Goal: Transaction & Acquisition: Purchase product/service

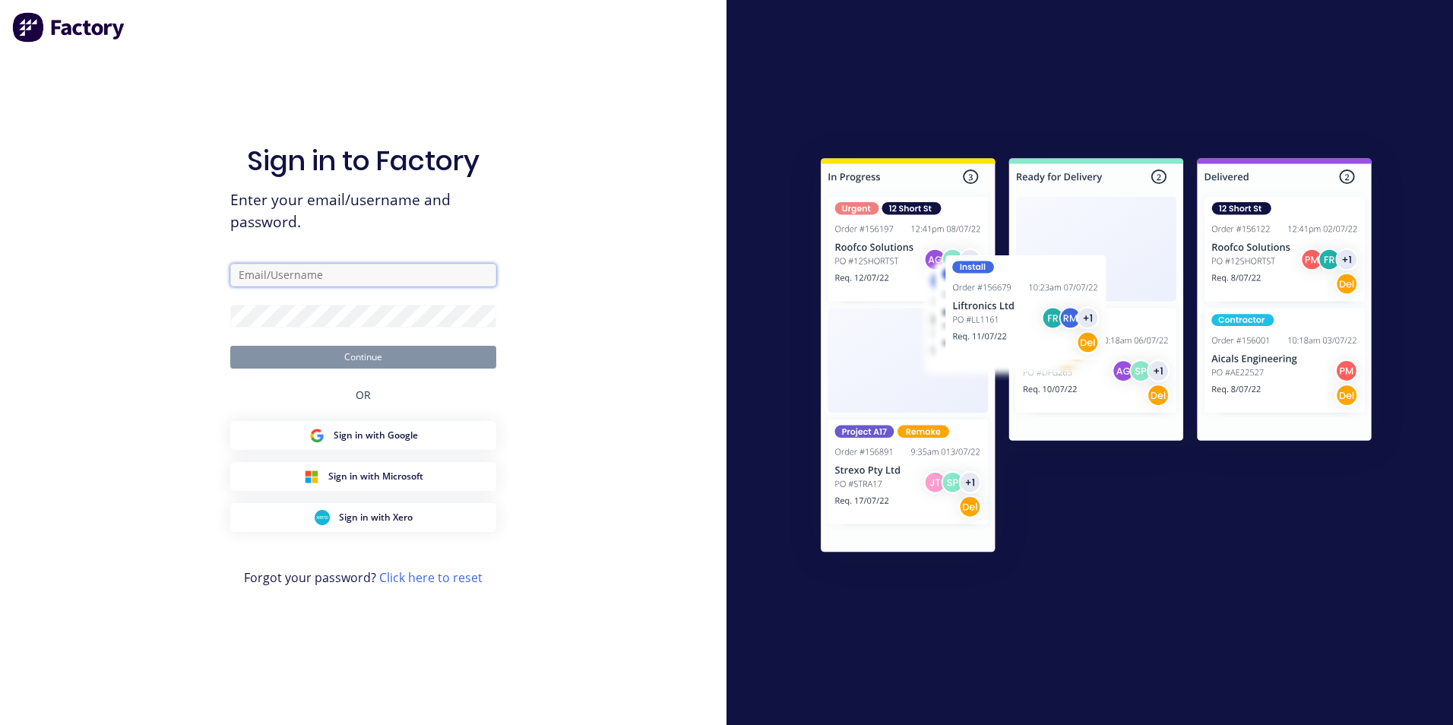
type input "[EMAIL_ADDRESS][DOMAIN_NAME]"
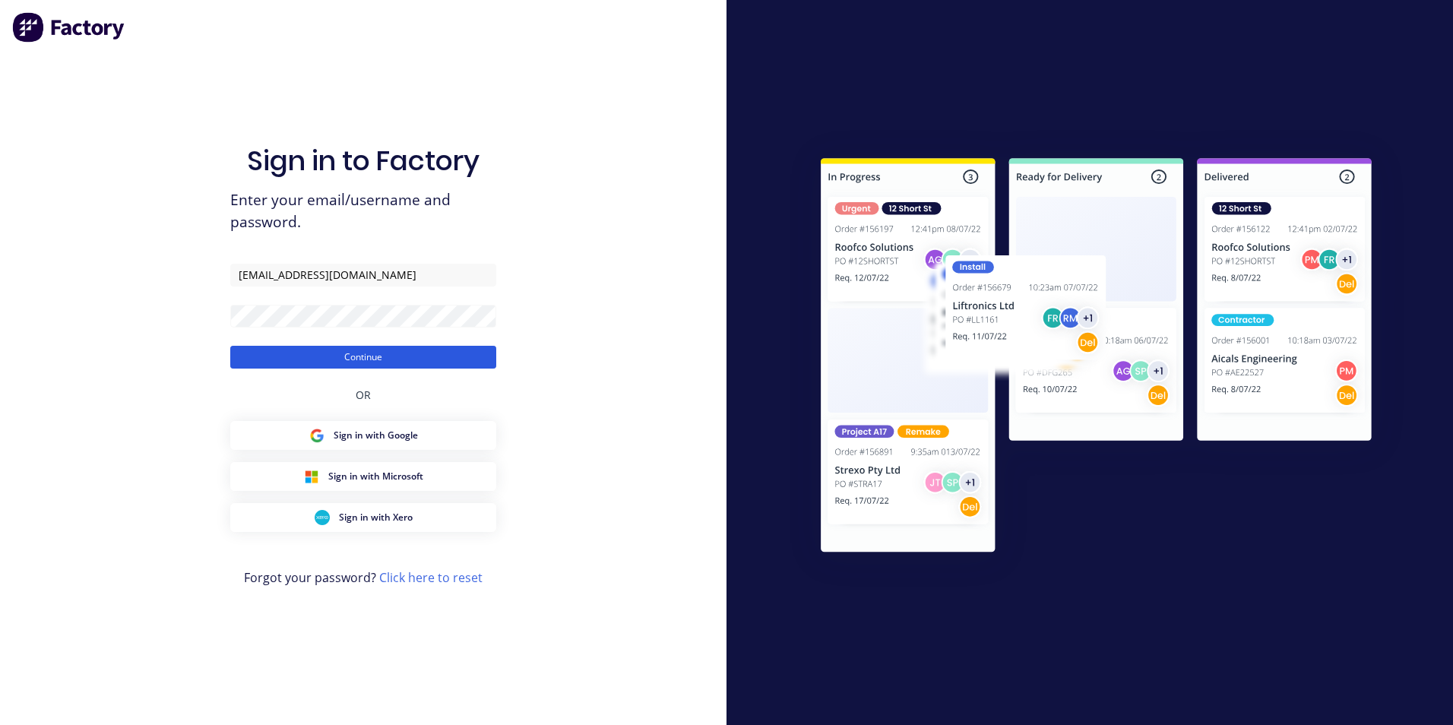
click at [397, 360] on button "Continue" at bounding box center [363, 357] width 266 height 23
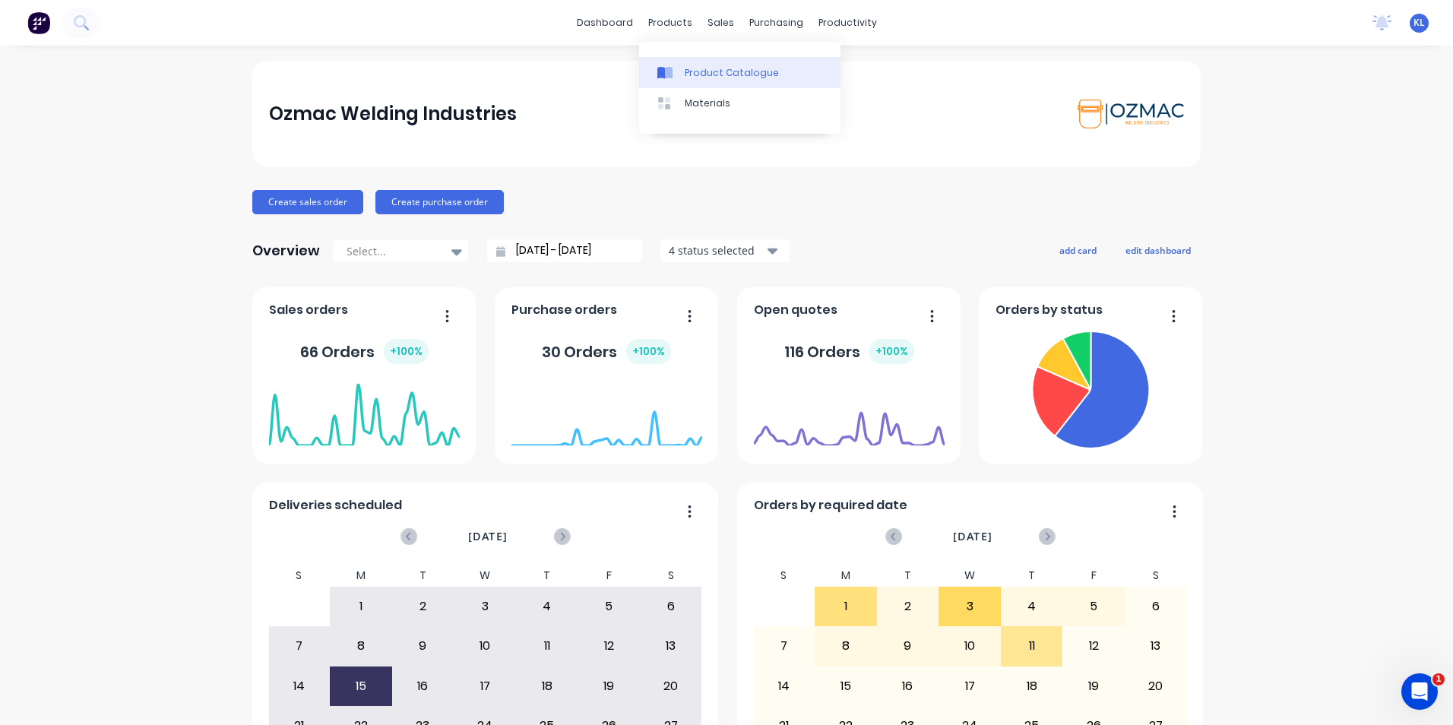
click at [731, 78] on div "Product Catalogue" at bounding box center [732, 73] width 94 height 14
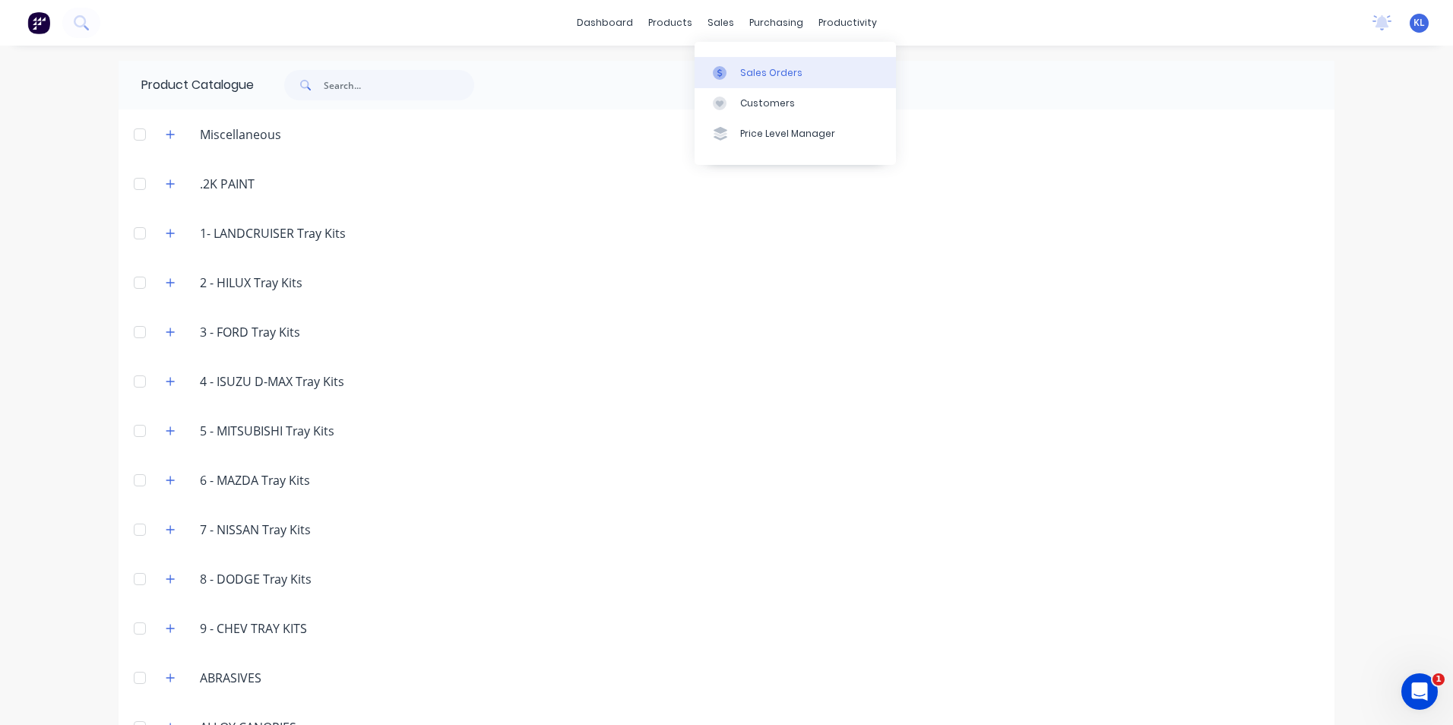
click at [763, 78] on div "Sales Orders" at bounding box center [771, 73] width 62 height 14
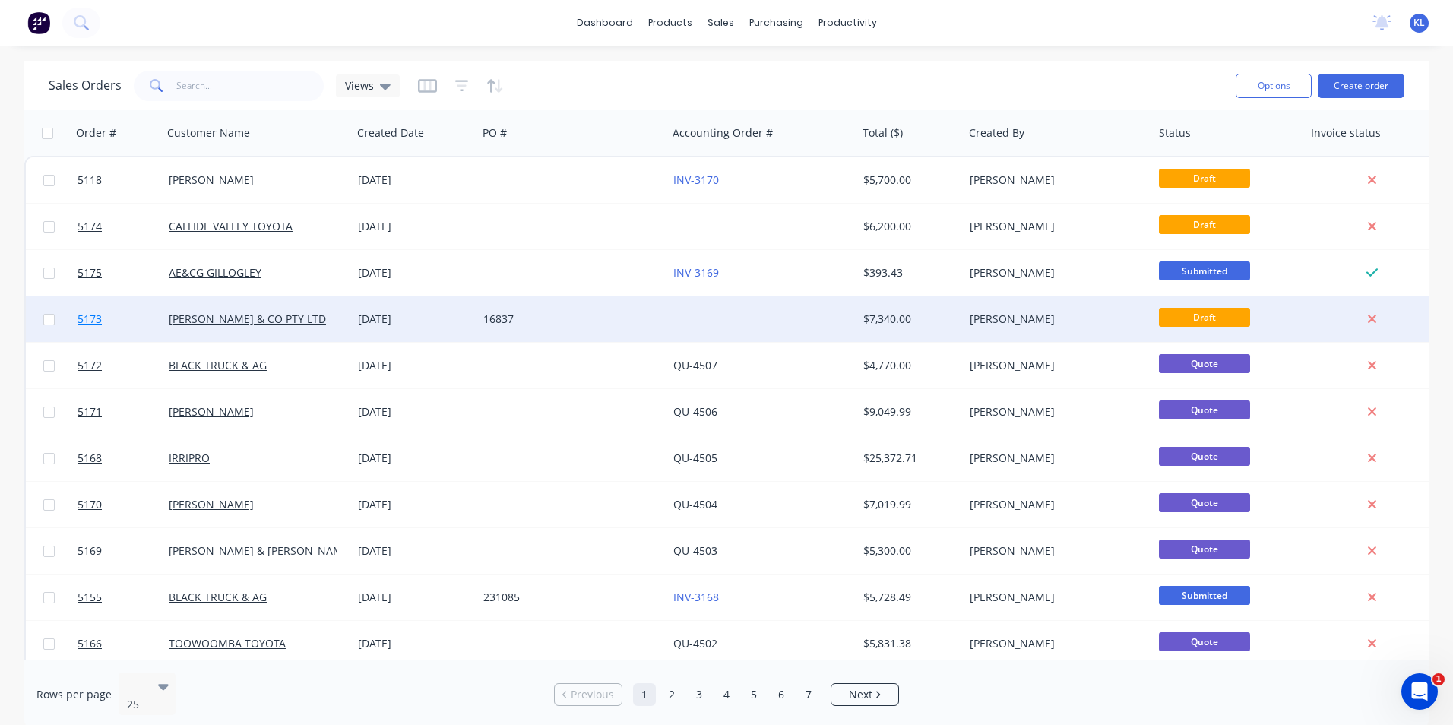
click at [86, 319] on span "5173" at bounding box center [90, 319] width 24 height 15
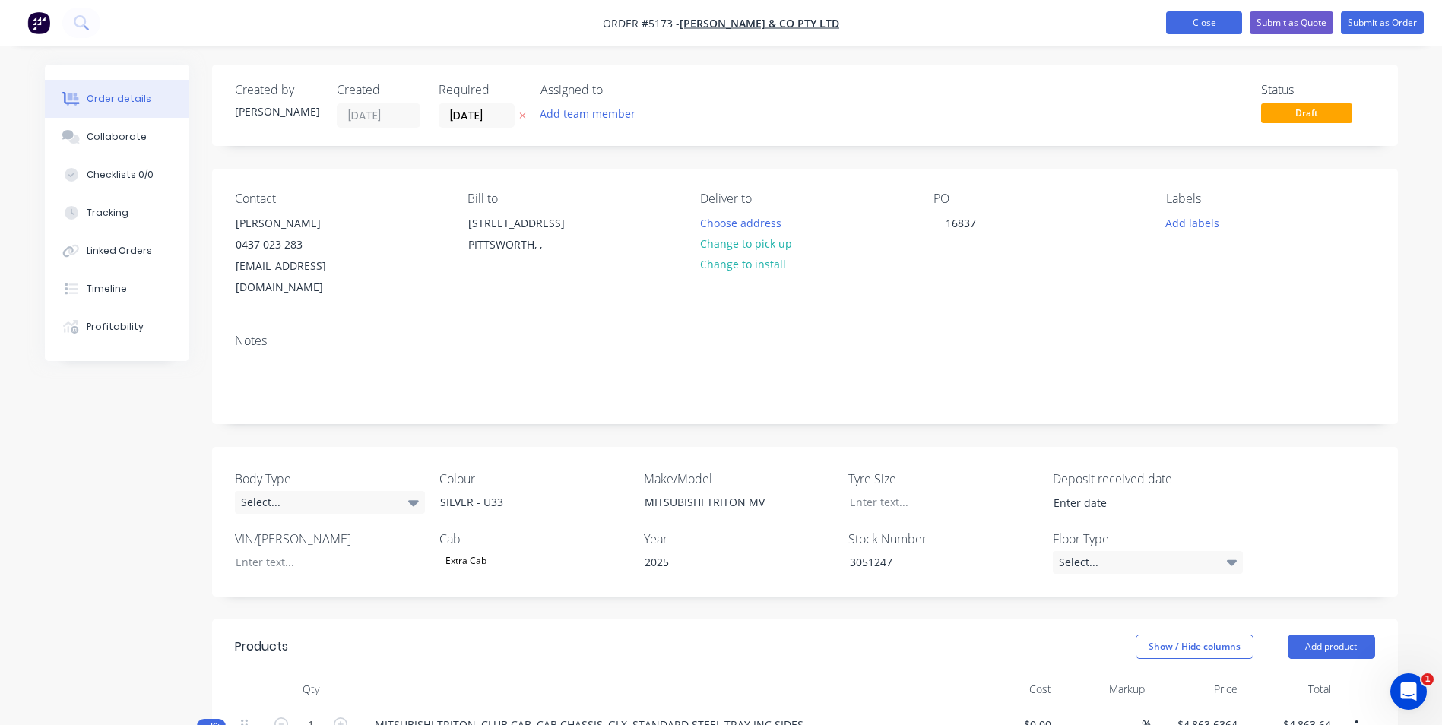
click at [1201, 23] on button "Close" at bounding box center [1204, 22] width 76 height 23
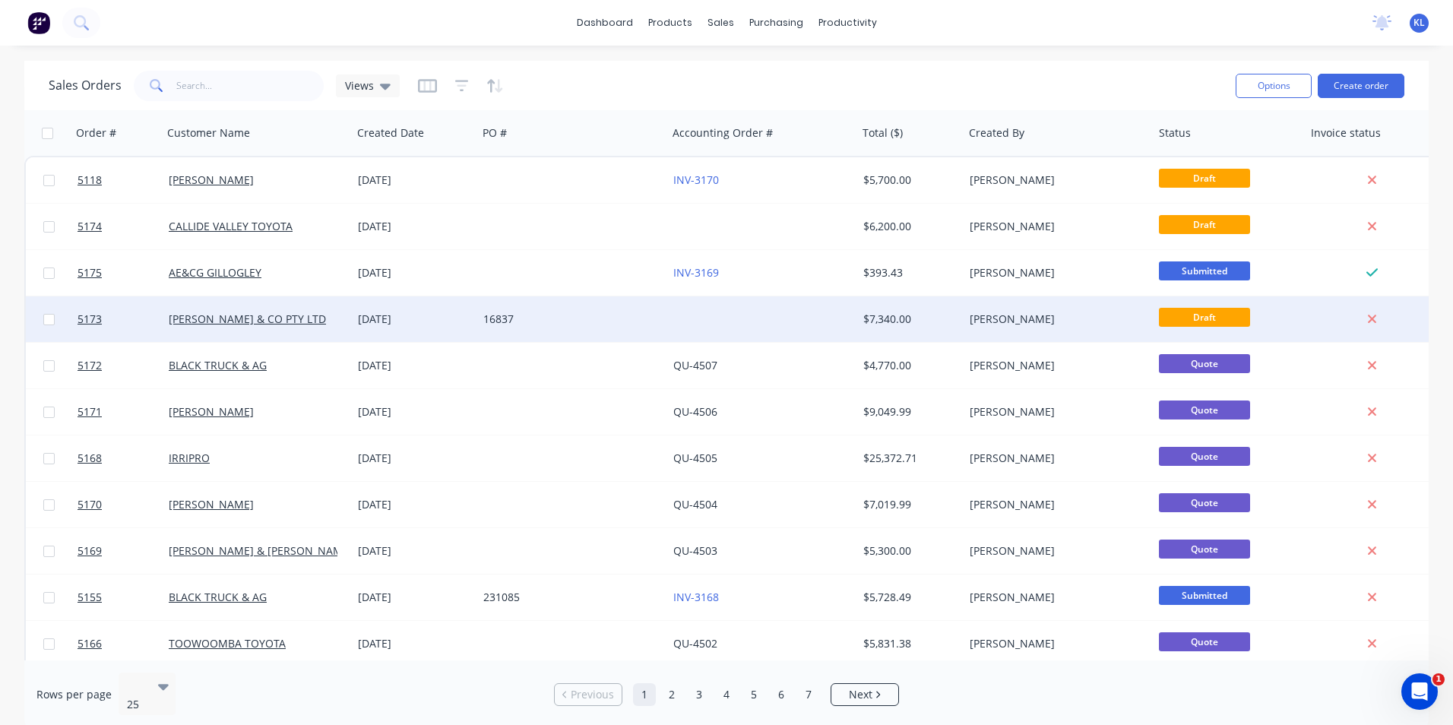
click at [42, 320] on div at bounding box center [49, 319] width 46 height 46
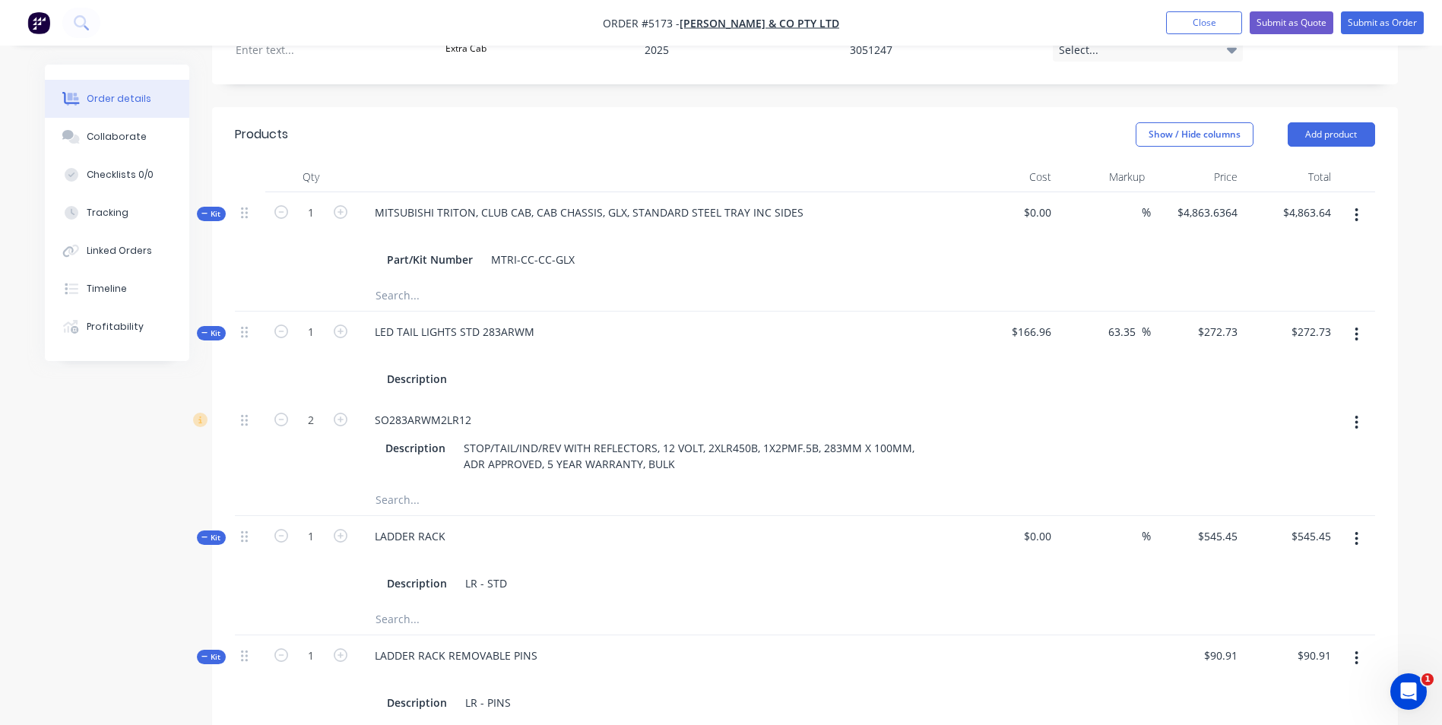
scroll to position [483, 0]
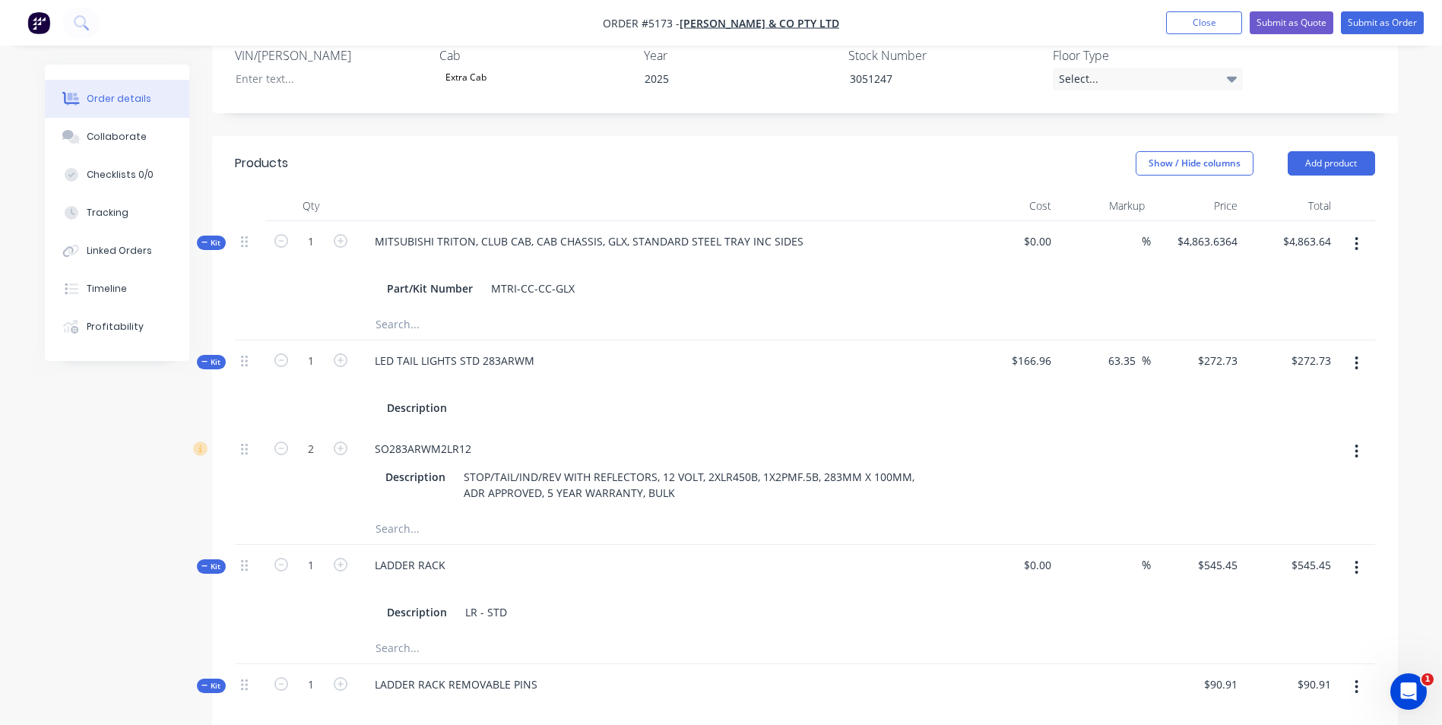
click at [1355, 236] on icon "button" at bounding box center [1357, 244] width 4 height 17
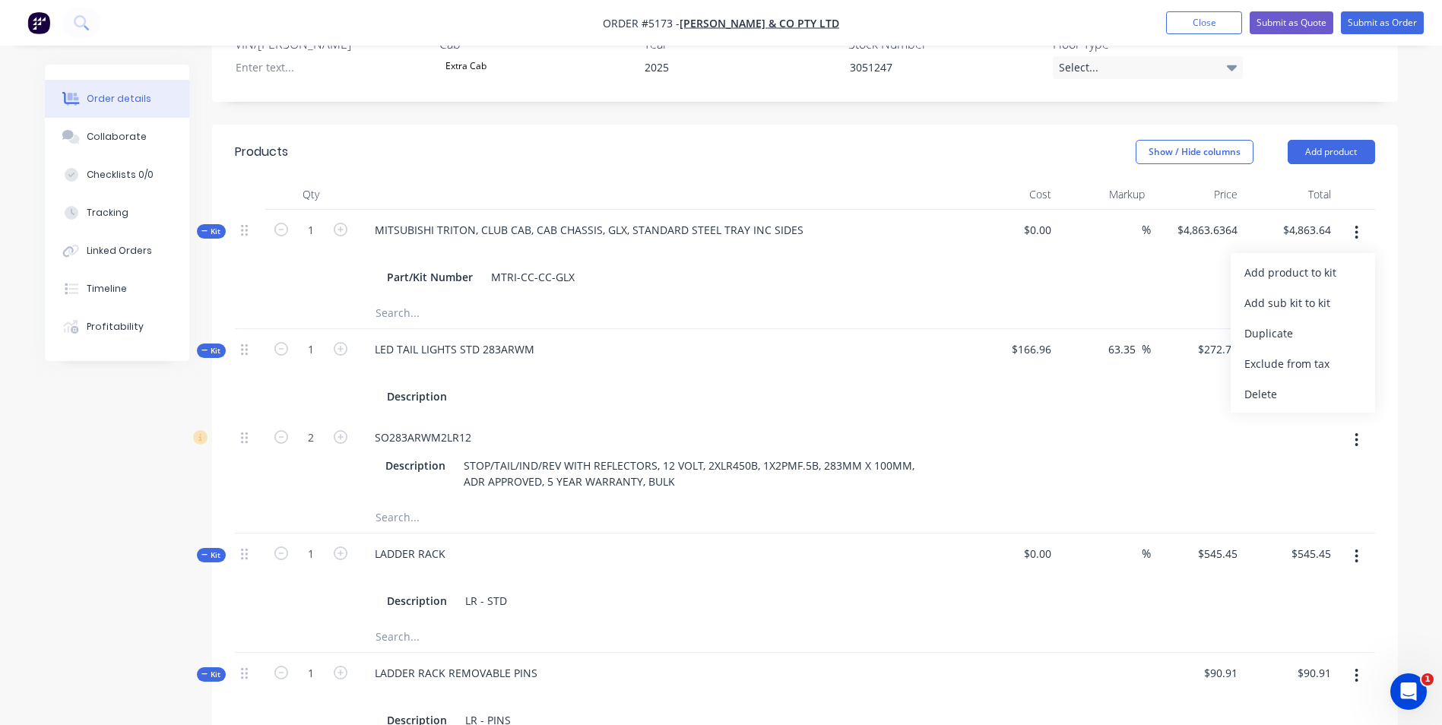
scroll to position [407, 0]
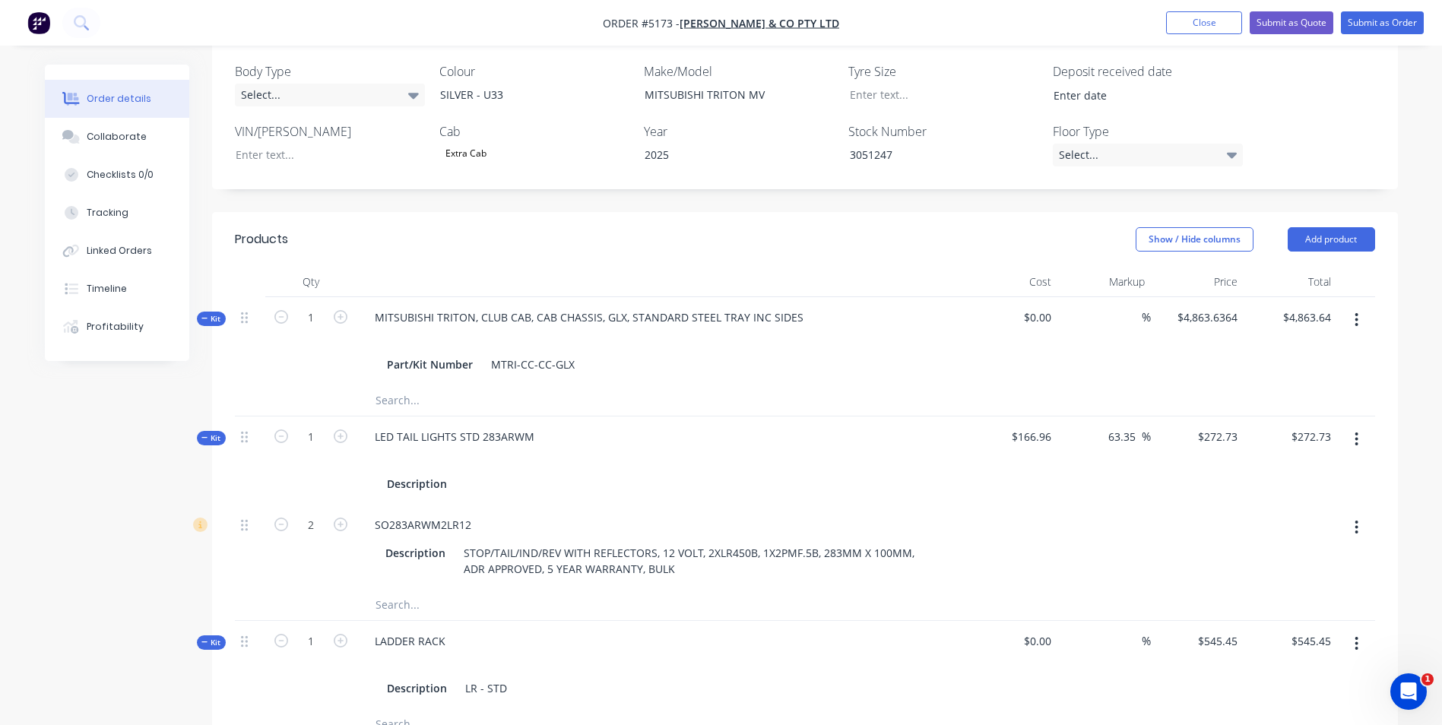
click at [1206, 521] on div at bounding box center [1197, 547] width 93 height 85
click at [1360, 227] on button "Add product" at bounding box center [1331, 239] width 87 height 24
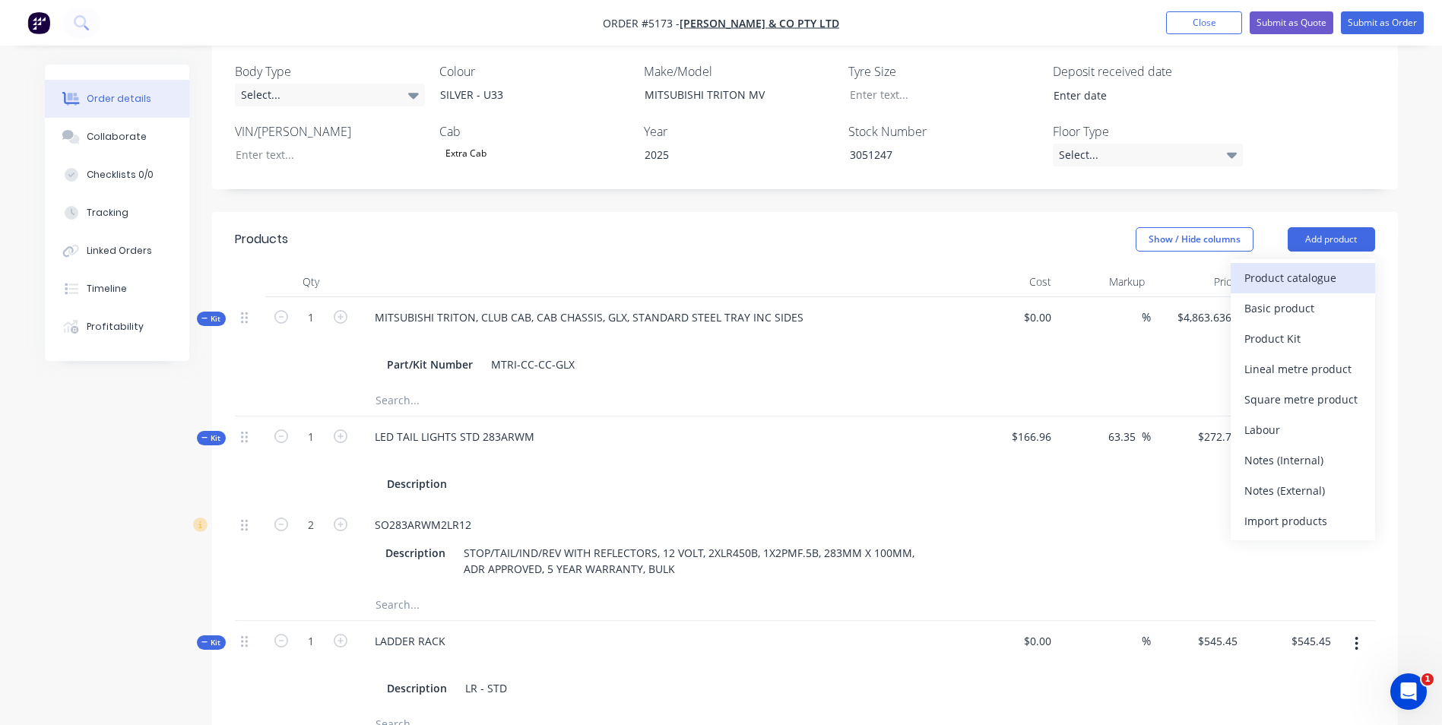
click at [1316, 267] on div "Product catalogue" at bounding box center [1302, 278] width 117 height 22
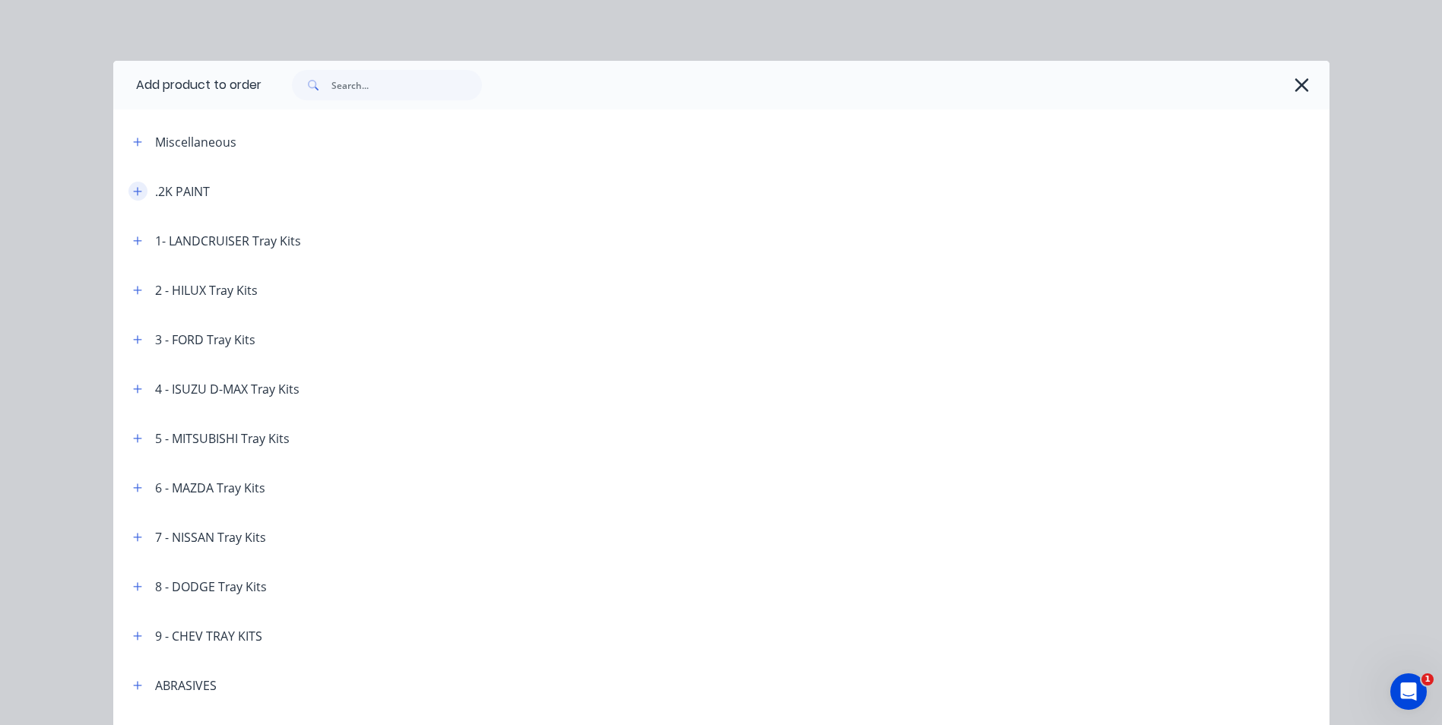
click at [133, 195] on icon "button" at bounding box center [137, 191] width 9 height 11
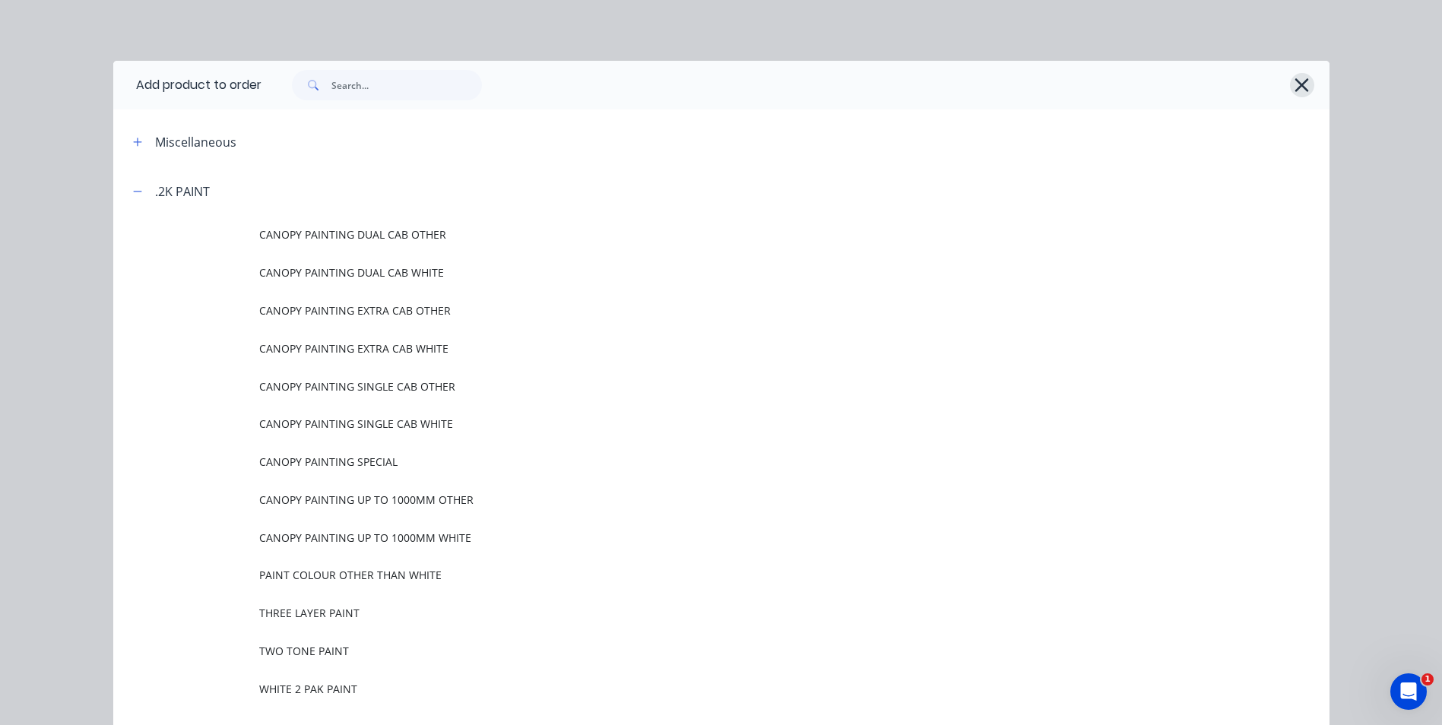
click at [1297, 84] on icon "button" at bounding box center [1302, 85] width 14 height 14
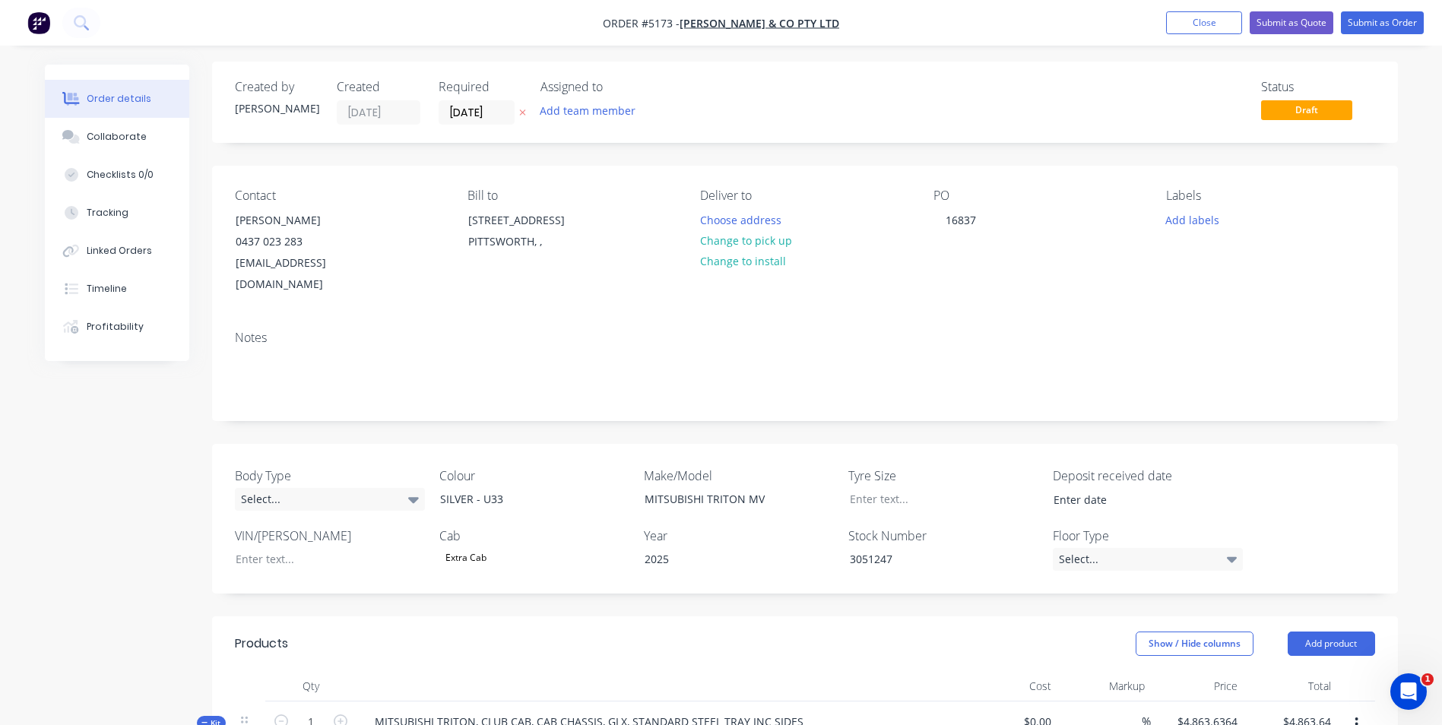
scroll to position [0, 0]
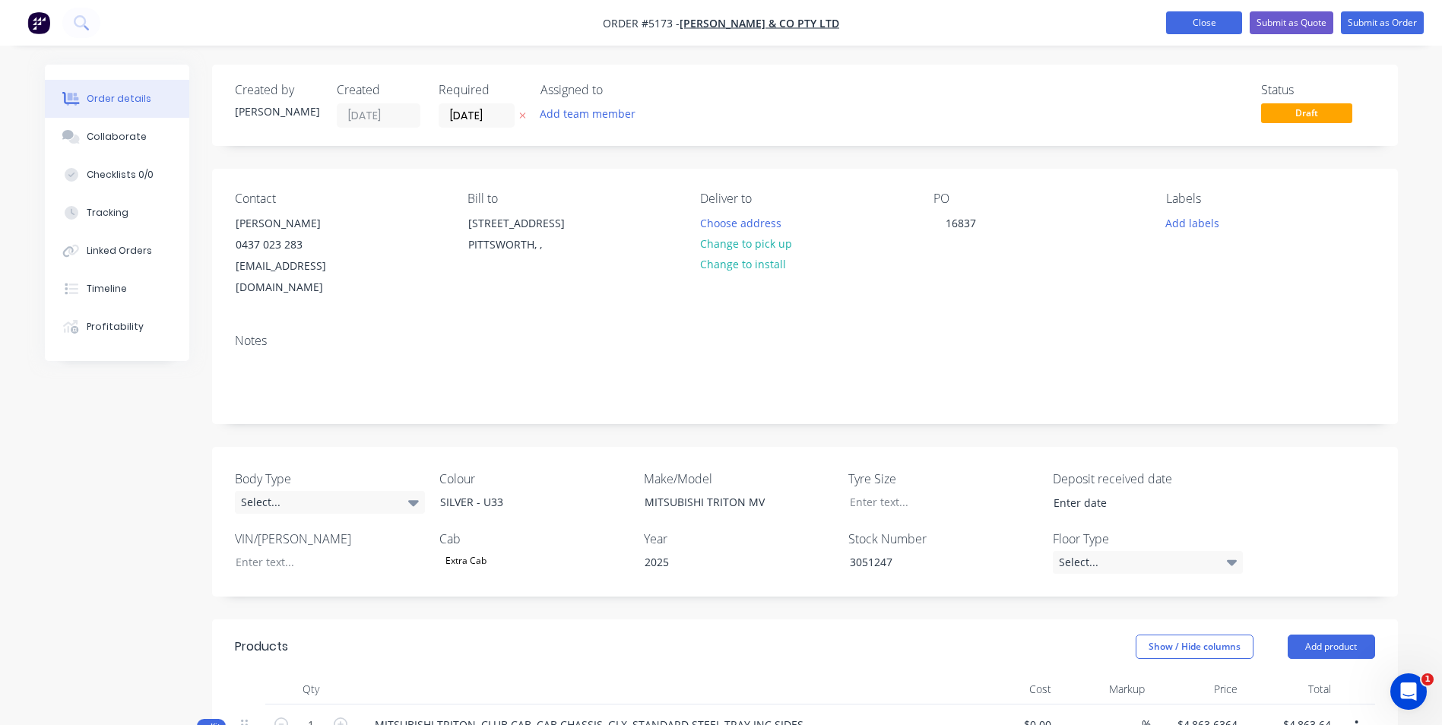
click at [1190, 26] on button "Close" at bounding box center [1204, 22] width 76 height 23
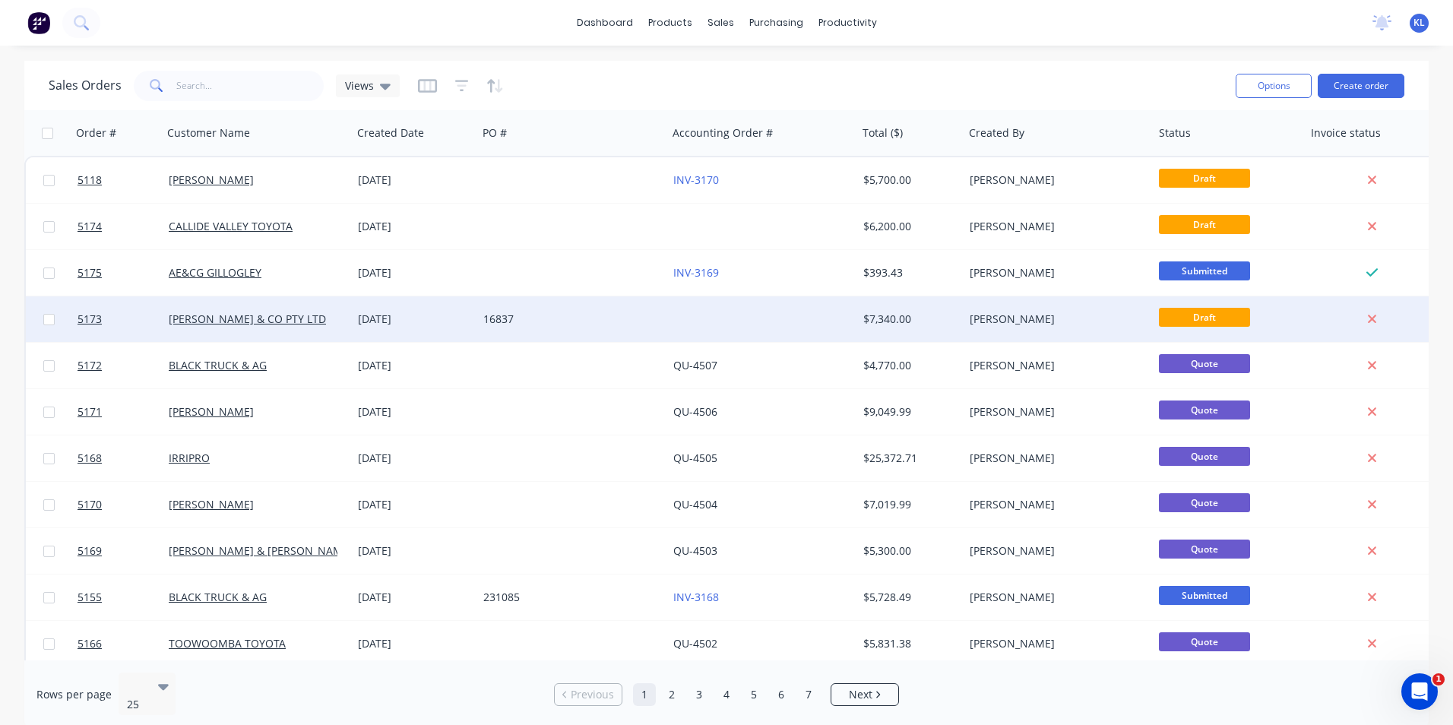
click at [43, 321] on input "checkbox" at bounding box center [48, 319] width 11 height 11
checkbox input "true"
click at [1371, 319] on icon at bounding box center [1372, 319] width 8 height 8
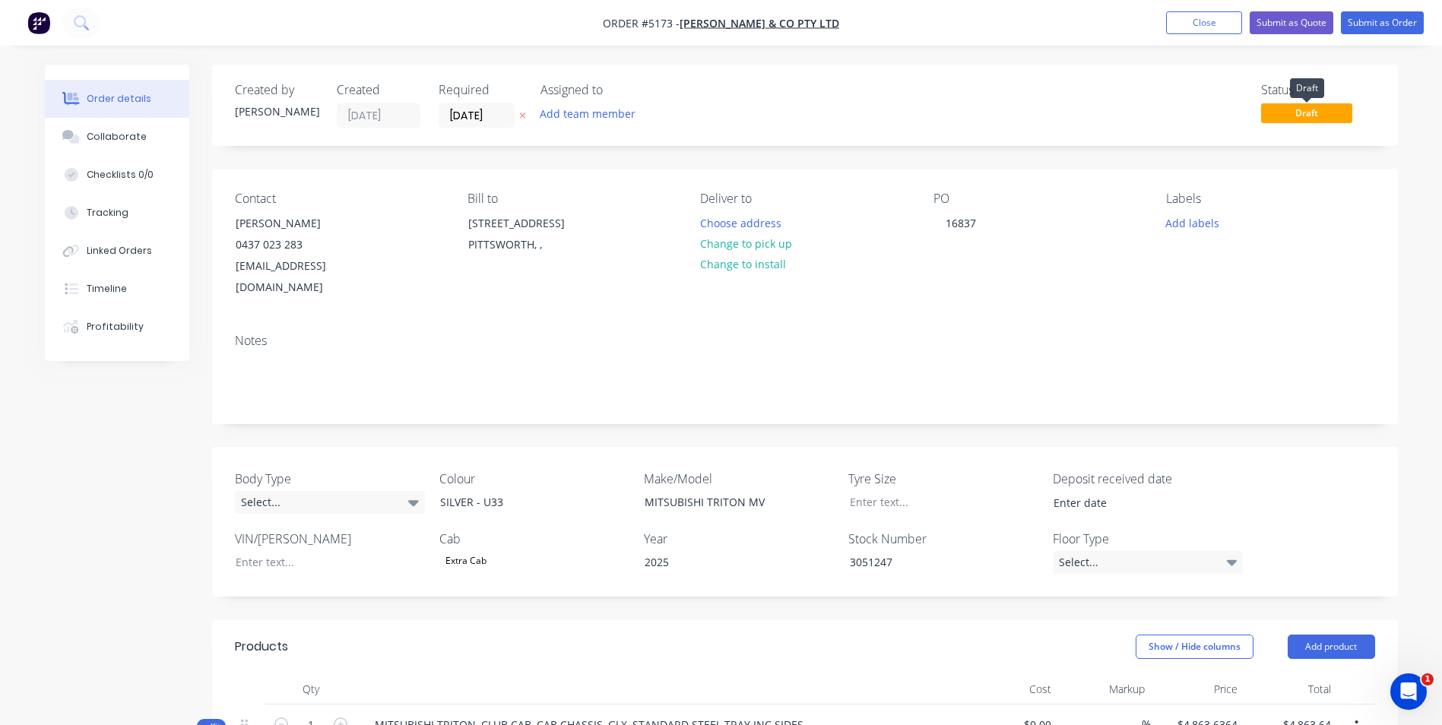
click at [1302, 112] on span "Draft" at bounding box center [1306, 112] width 91 height 19
click at [1271, 84] on div "Status" at bounding box center [1318, 90] width 114 height 14
click at [1297, 94] on div "Status" at bounding box center [1318, 90] width 114 height 14
click at [1306, 123] on div "Status Draft" at bounding box center [1318, 105] width 114 height 45
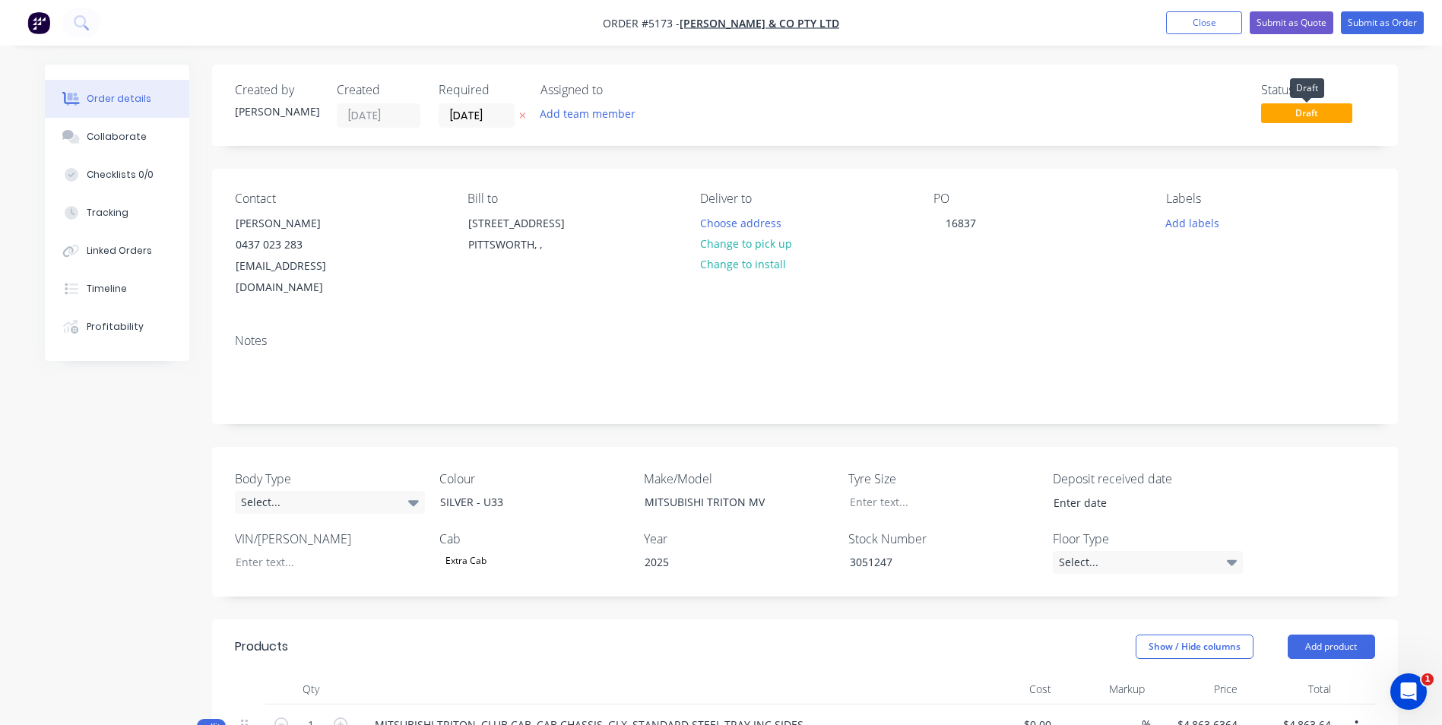
click at [1277, 111] on span "Draft" at bounding box center [1306, 112] width 91 height 19
click at [1311, 109] on span "Draft" at bounding box center [1306, 112] width 91 height 19
click at [1316, 111] on span "Draft" at bounding box center [1306, 112] width 91 height 19
click at [1317, 115] on span "Draft" at bounding box center [1306, 112] width 91 height 19
drag, startPoint x: 1306, startPoint y: 110, endPoint x: 1269, endPoint y: 91, distance: 41.1
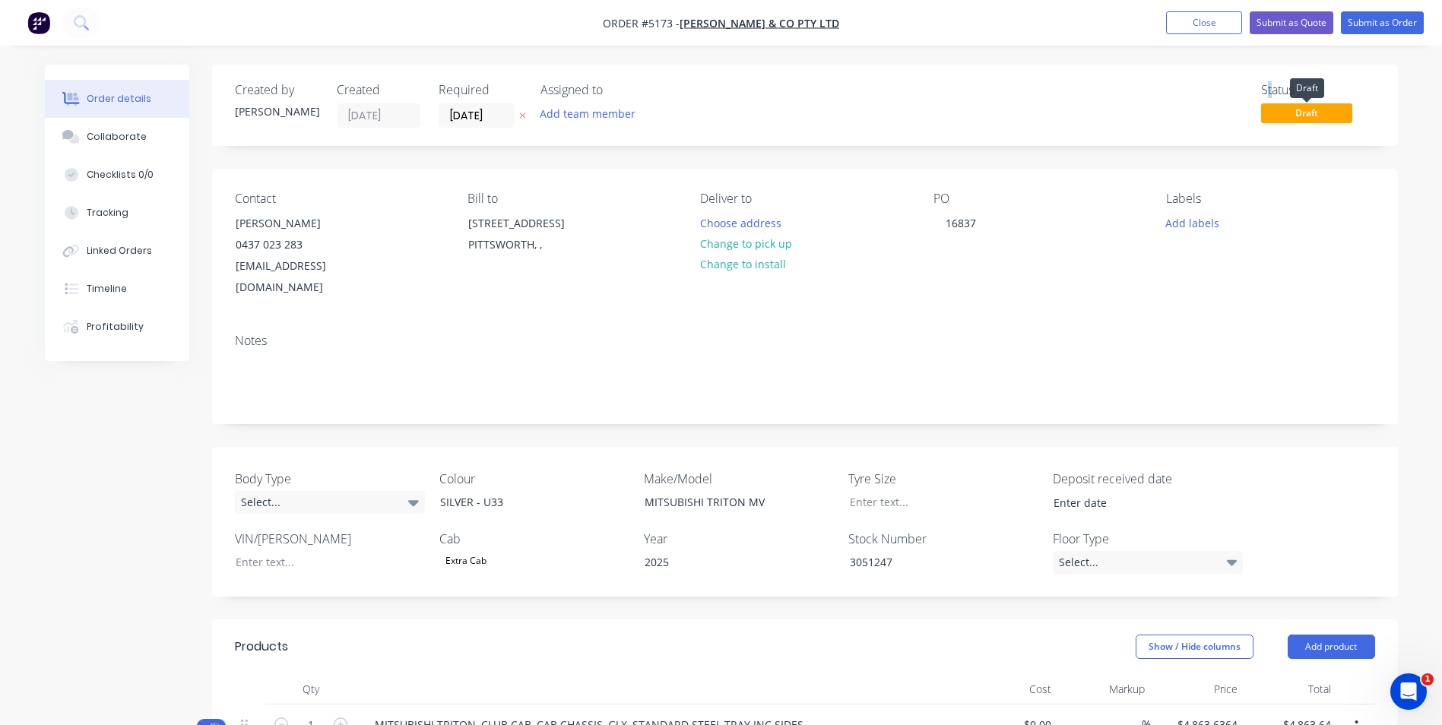
click at [1269, 91] on div "Status" at bounding box center [1318, 90] width 114 height 14
drag, startPoint x: 1269, startPoint y: 91, endPoint x: 1271, endPoint y: 110, distance: 19.1
click at [1271, 110] on span "Draft" at bounding box center [1306, 112] width 91 height 19
drag, startPoint x: 1271, startPoint y: 110, endPoint x: 1327, endPoint y: 110, distance: 56.2
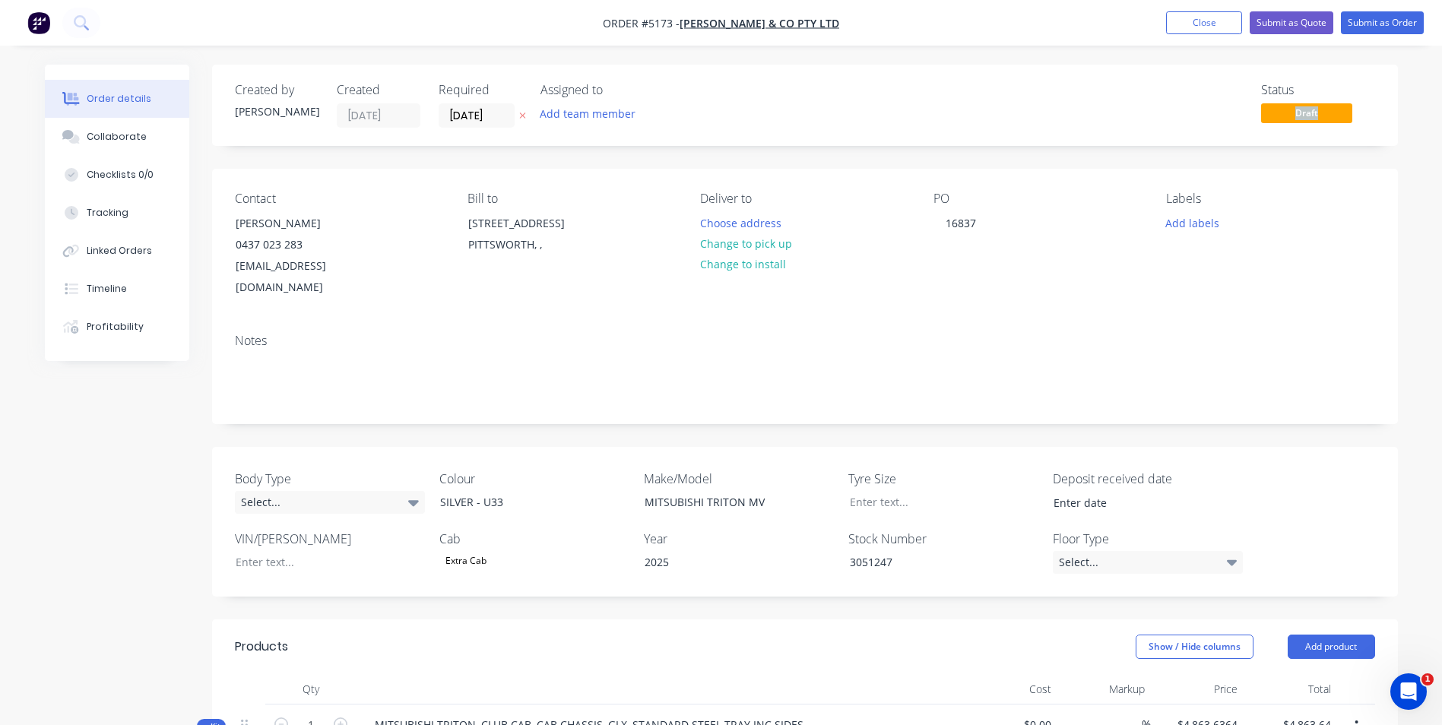
click at [1327, 110] on span "Draft" at bounding box center [1306, 112] width 91 height 19
click at [1351, 115] on span "Draft" at bounding box center [1306, 112] width 91 height 19
click at [1282, 96] on div "Status" at bounding box center [1318, 90] width 114 height 14
click at [1200, 17] on button "Close" at bounding box center [1204, 22] width 76 height 23
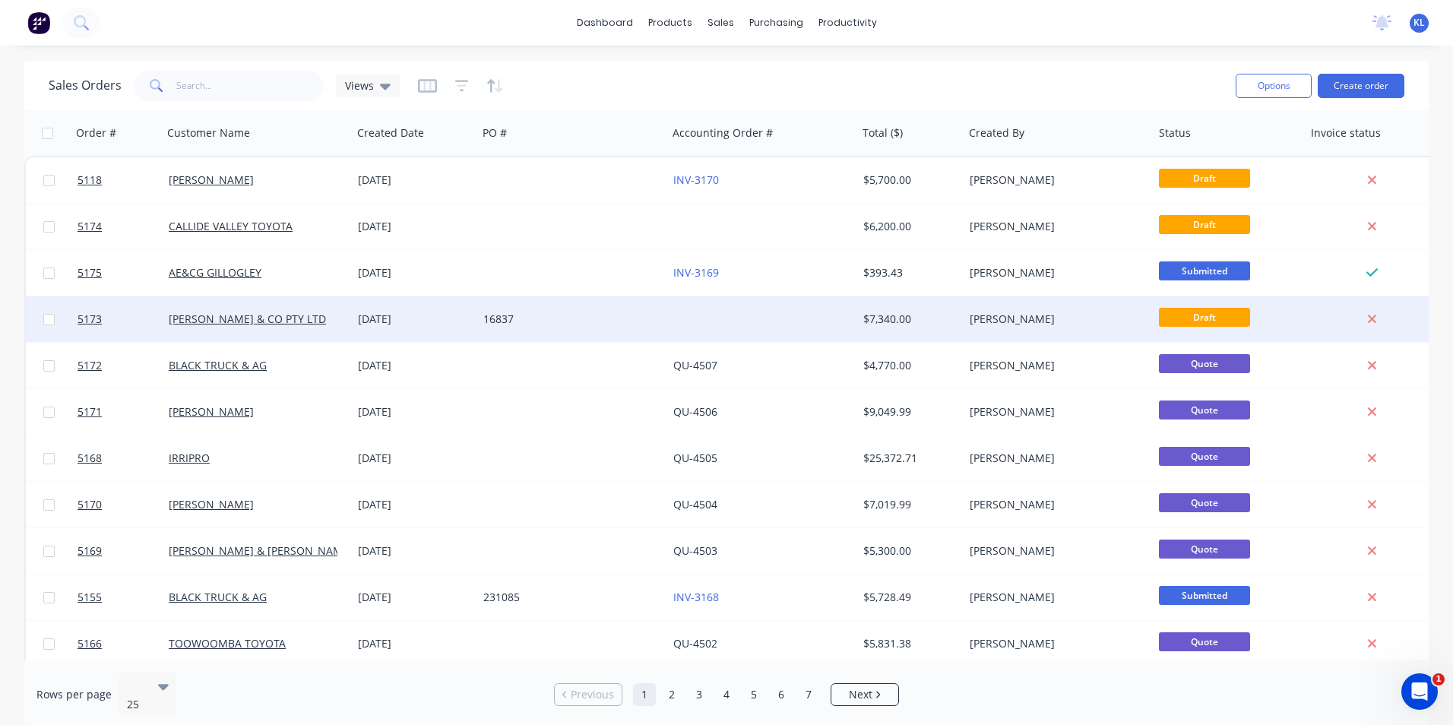
click at [49, 320] on input "checkbox" at bounding box center [48, 319] width 11 height 11
checkbox input "true"
drag, startPoint x: 136, startPoint y: 322, endPoint x: 445, endPoint y: 321, distance: 309.4
click at [445, 321] on div "[DATE]" at bounding box center [414, 319] width 113 height 15
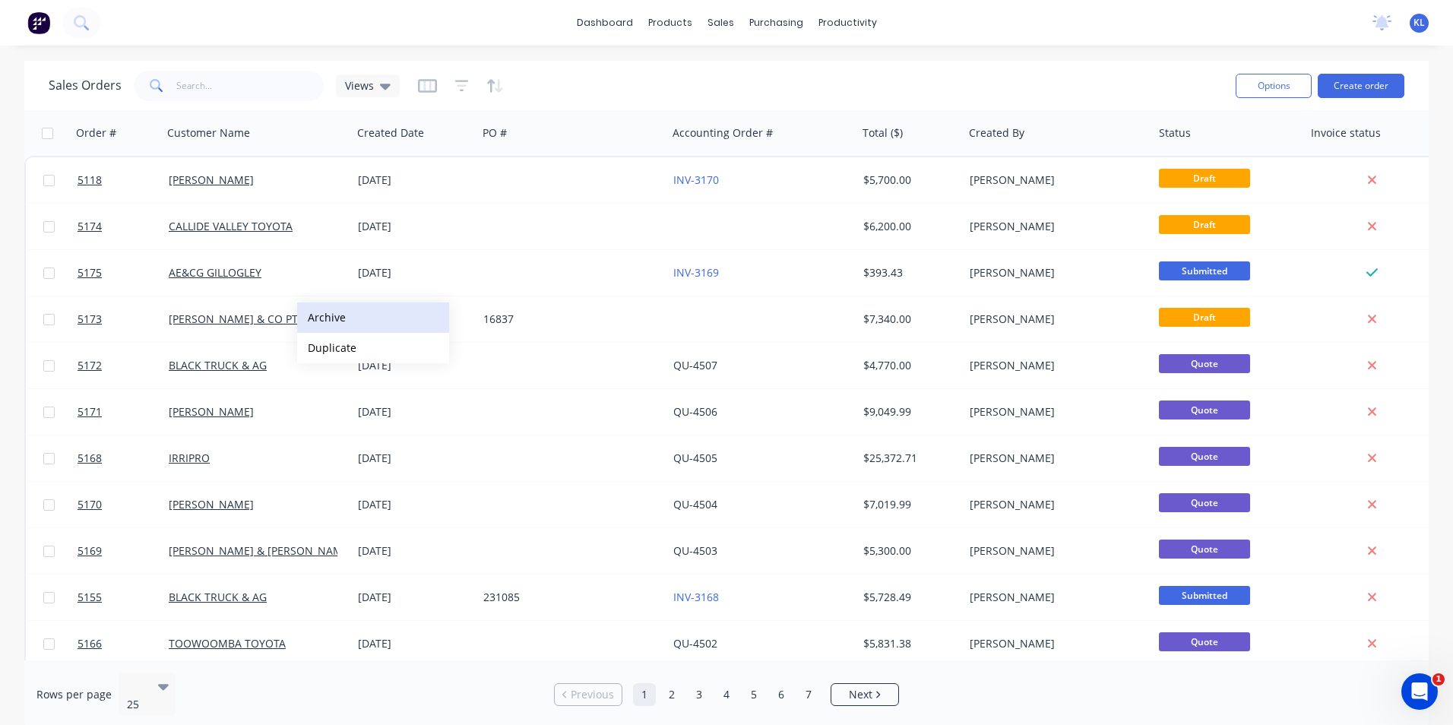
click at [330, 321] on button "Archive" at bounding box center [373, 318] width 152 height 30
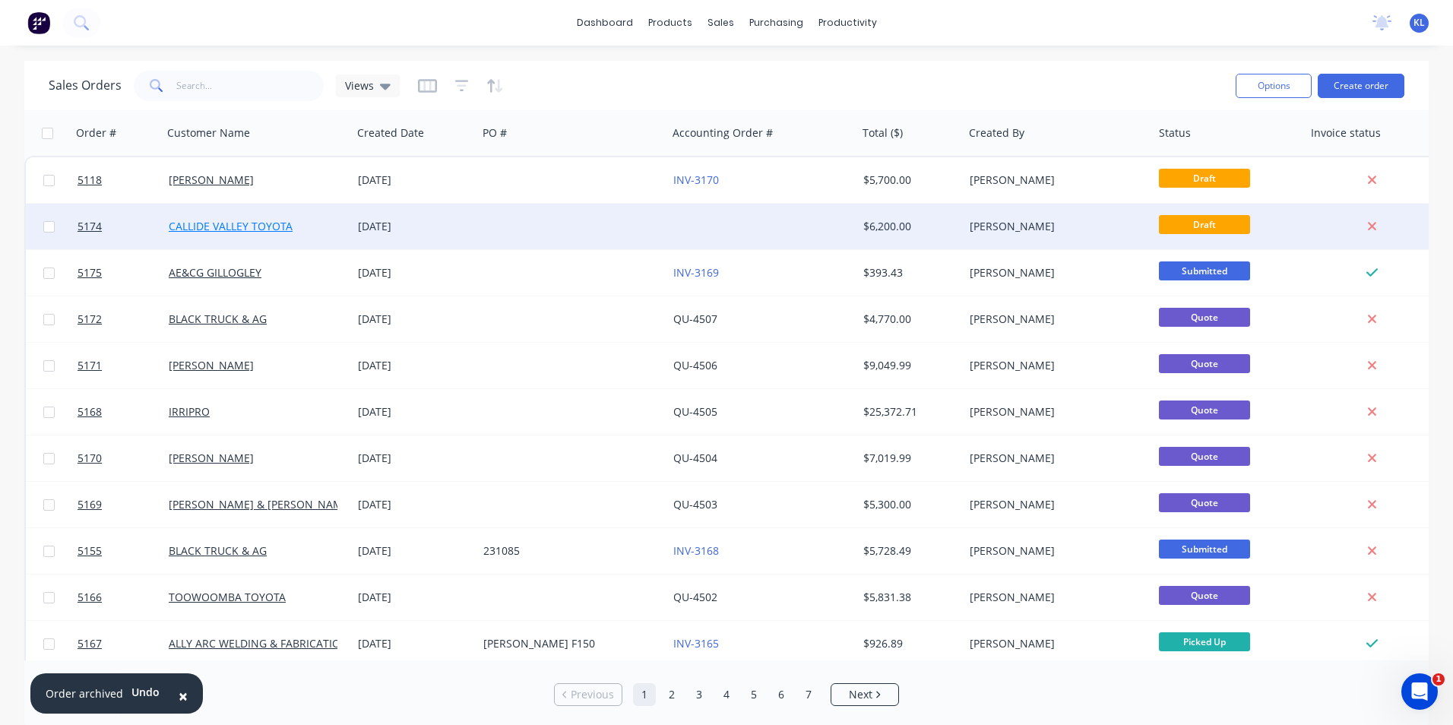
click at [226, 227] on link "CALLIDE VALLEY TOYOTA" at bounding box center [231, 226] width 124 height 14
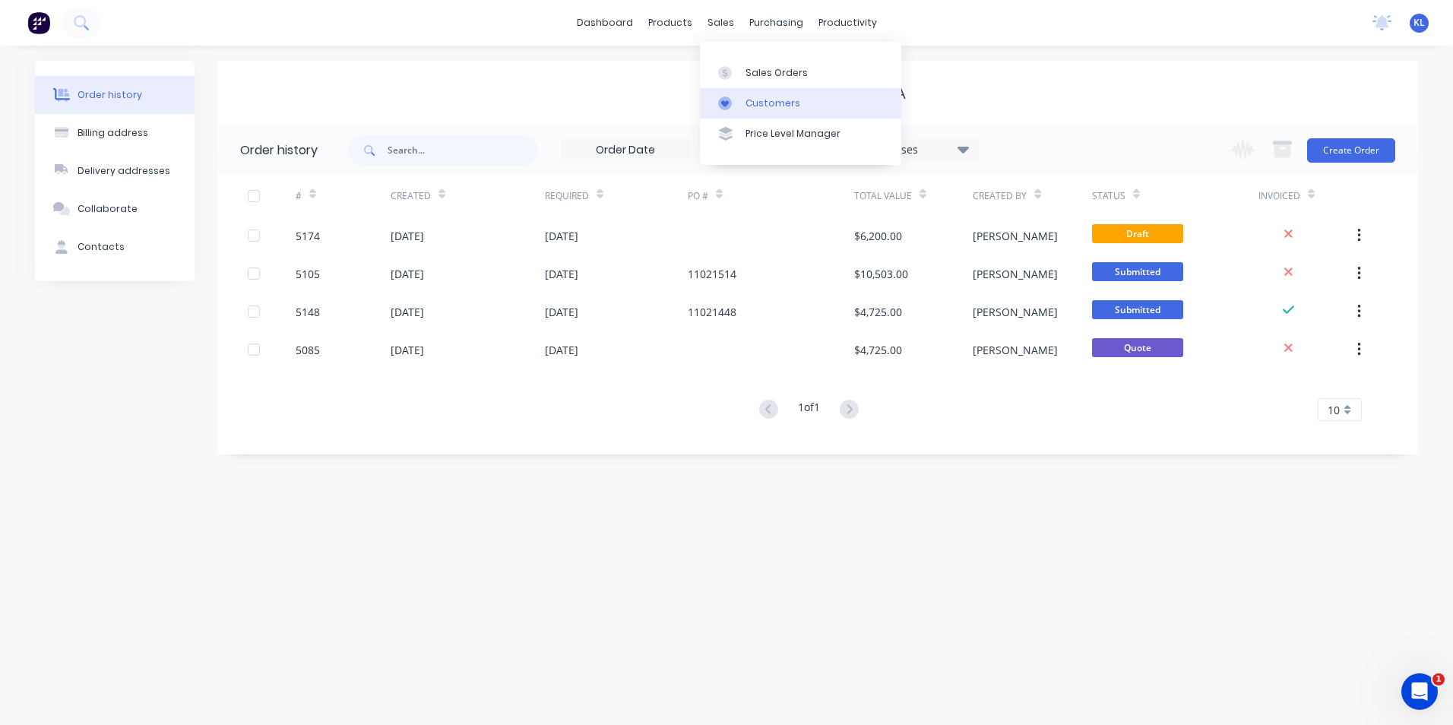
click at [771, 100] on div "Customers" at bounding box center [773, 104] width 55 height 14
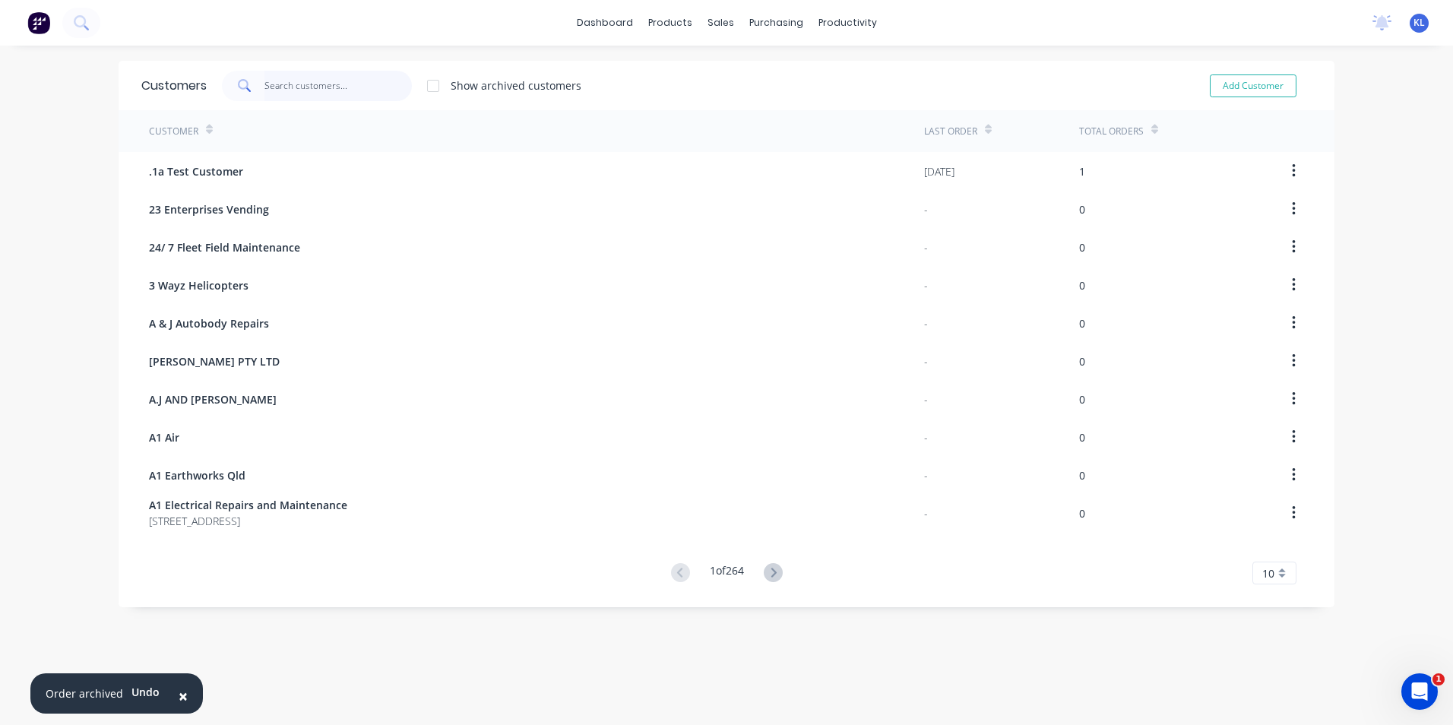
click at [365, 88] on input "text" at bounding box center [339, 86] width 148 height 30
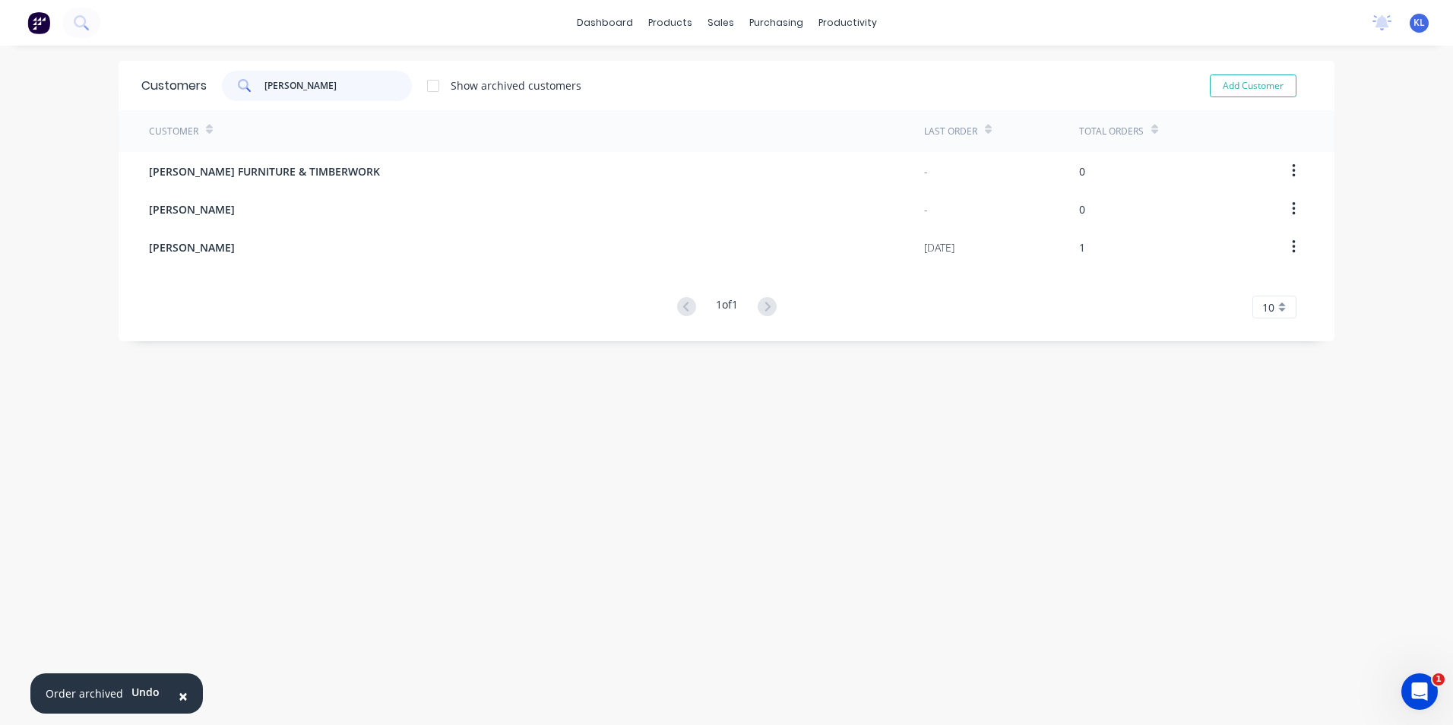
type input "[PERSON_NAME]"
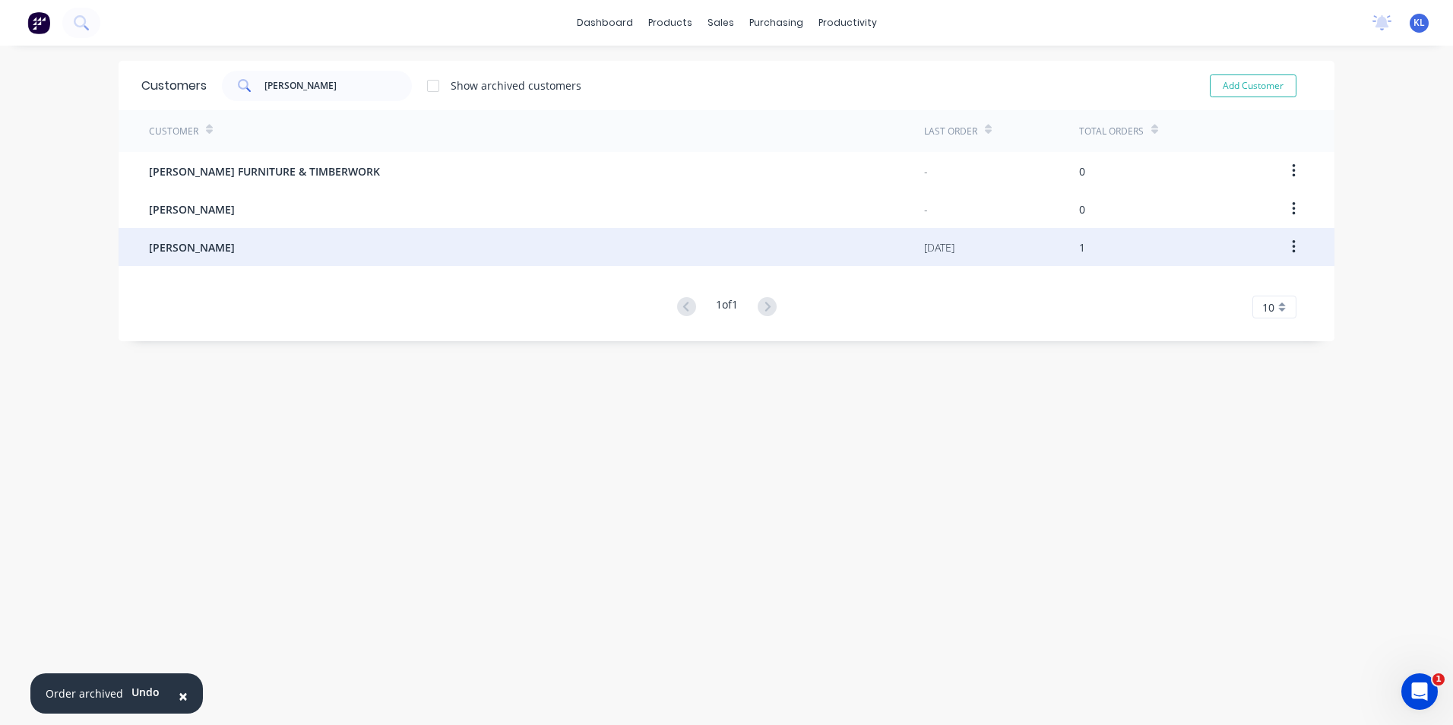
click at [208, 249] on span "[PERSON_NAME]" at bounding box center [192, 247] width 86 height 16
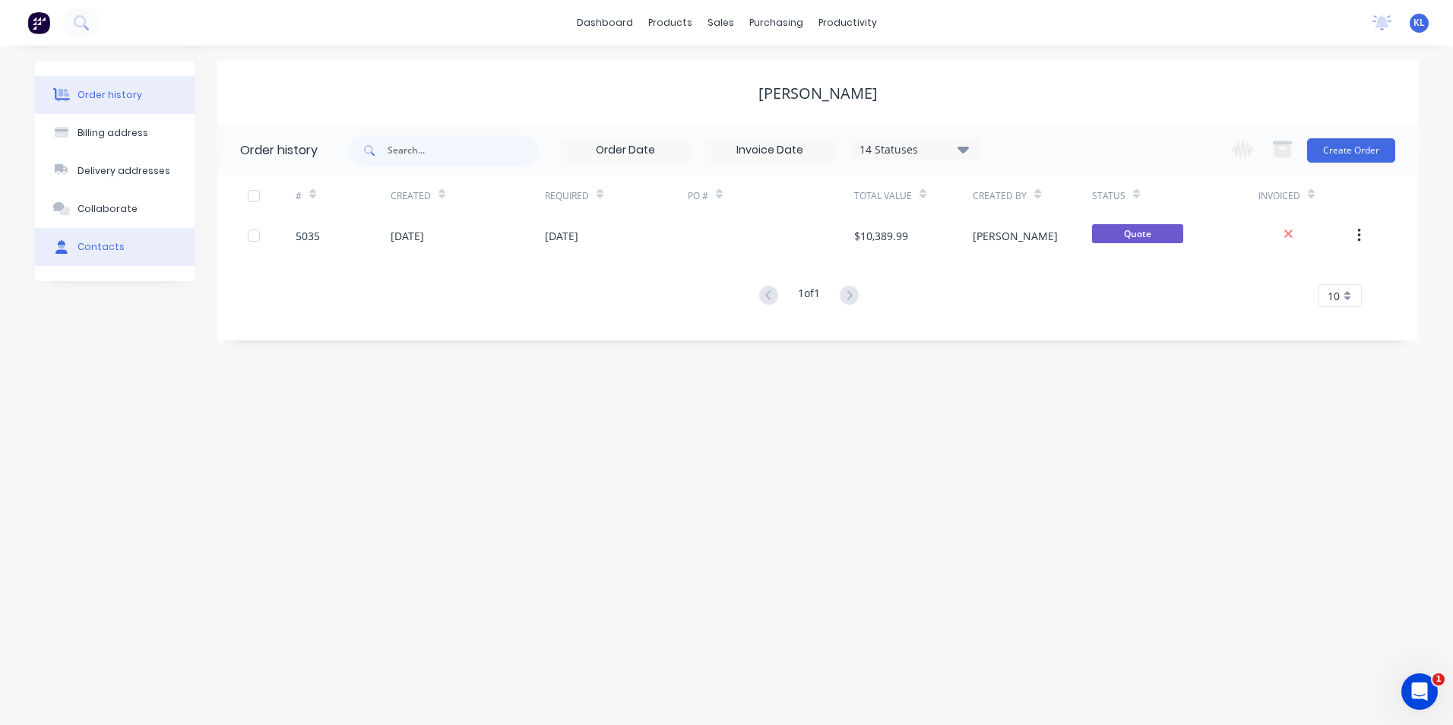
click at [100, 246] on div "Contacts" at bounding box center [101, 247] width 47 height 14
select select "AU"
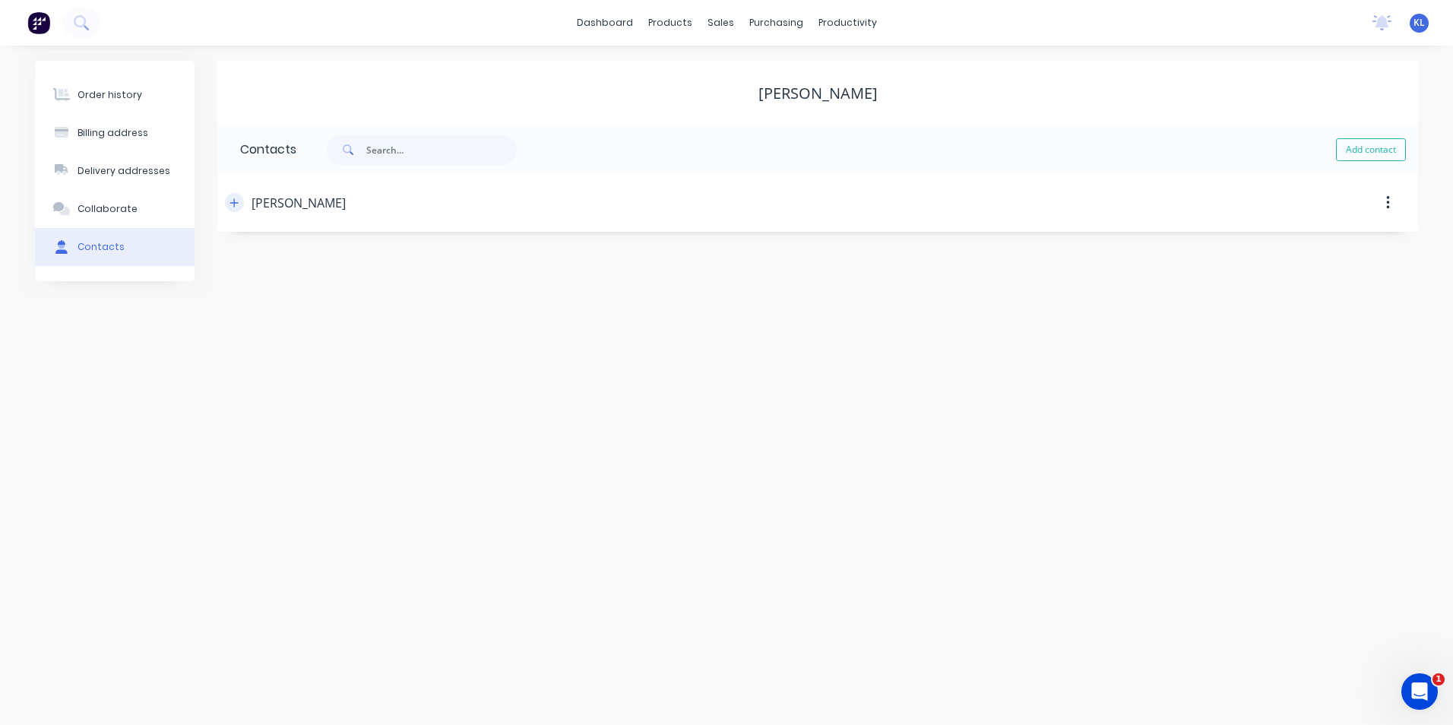
click at [236, 202] on icon "button" at bounding box center [234, 203] width 9 height 11
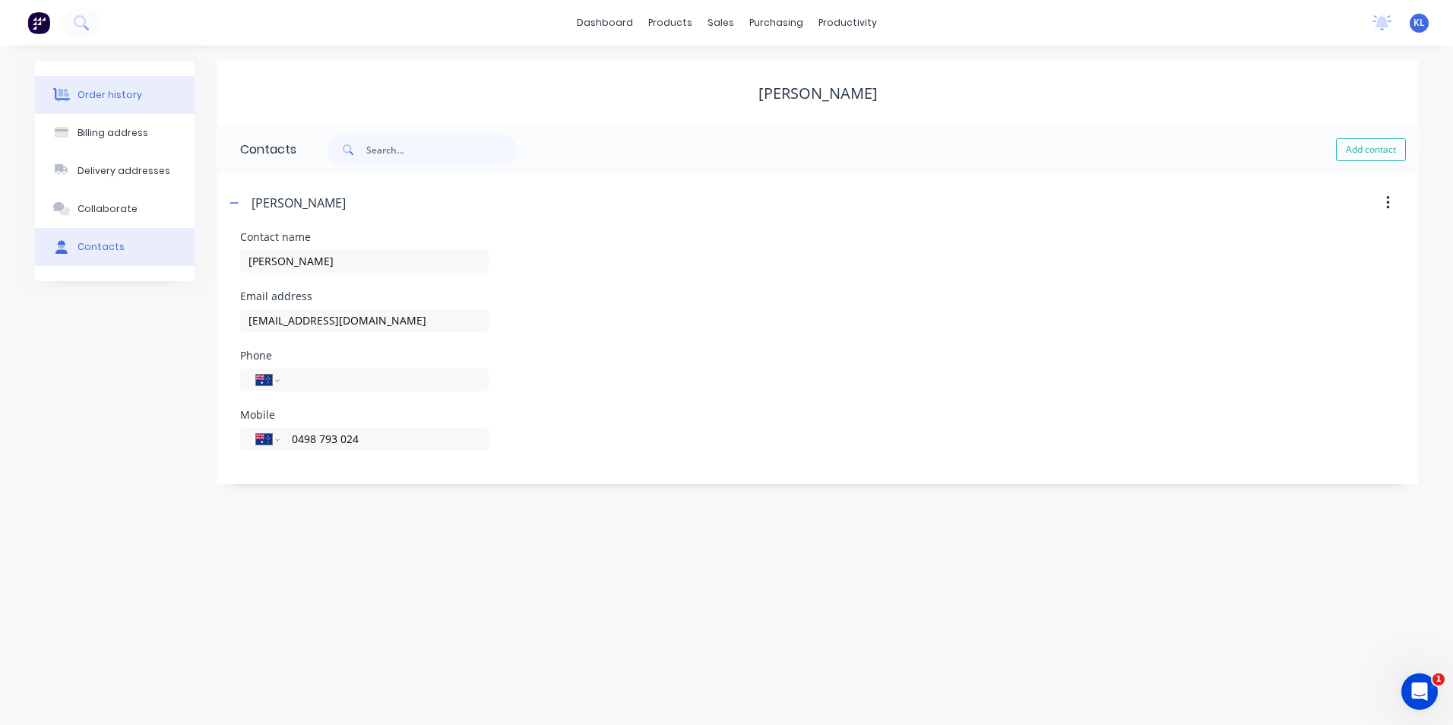
click at [96, 97] on div "Order history" at bounding box center [110, 95] width 65 height 14
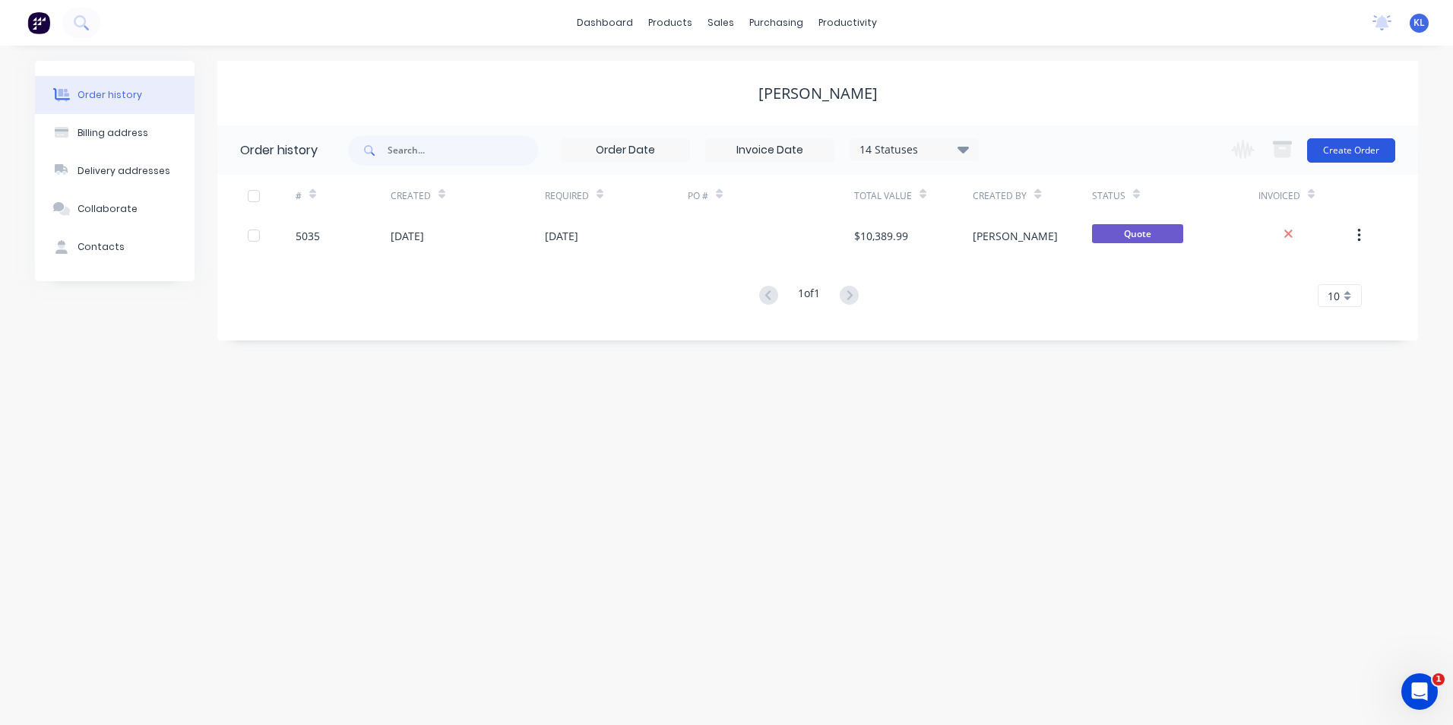
click at [1355, 152] on button "Create Order" at bounding box center [1351, 150] width 88 height 24
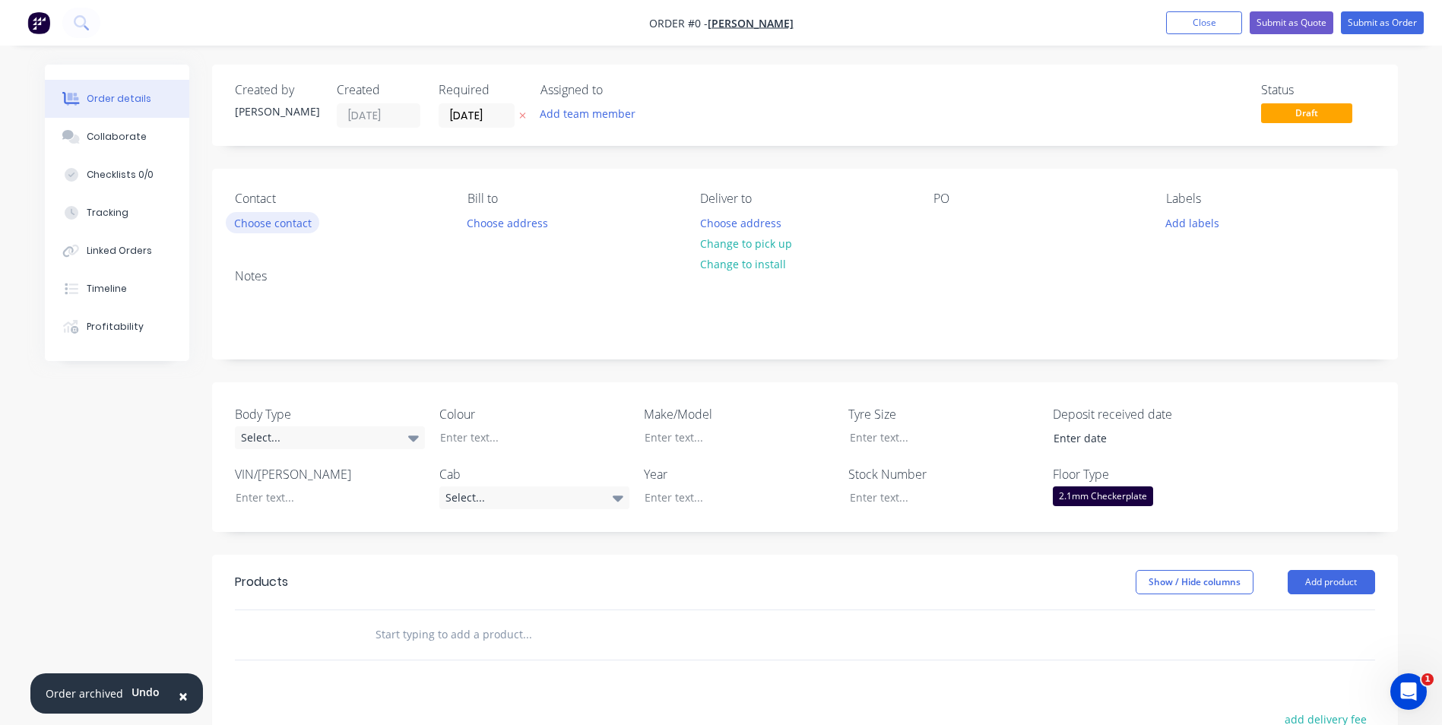
click at [279, 221] on button "Choose contact" at bounding box center [272, 222] width 93 height 21
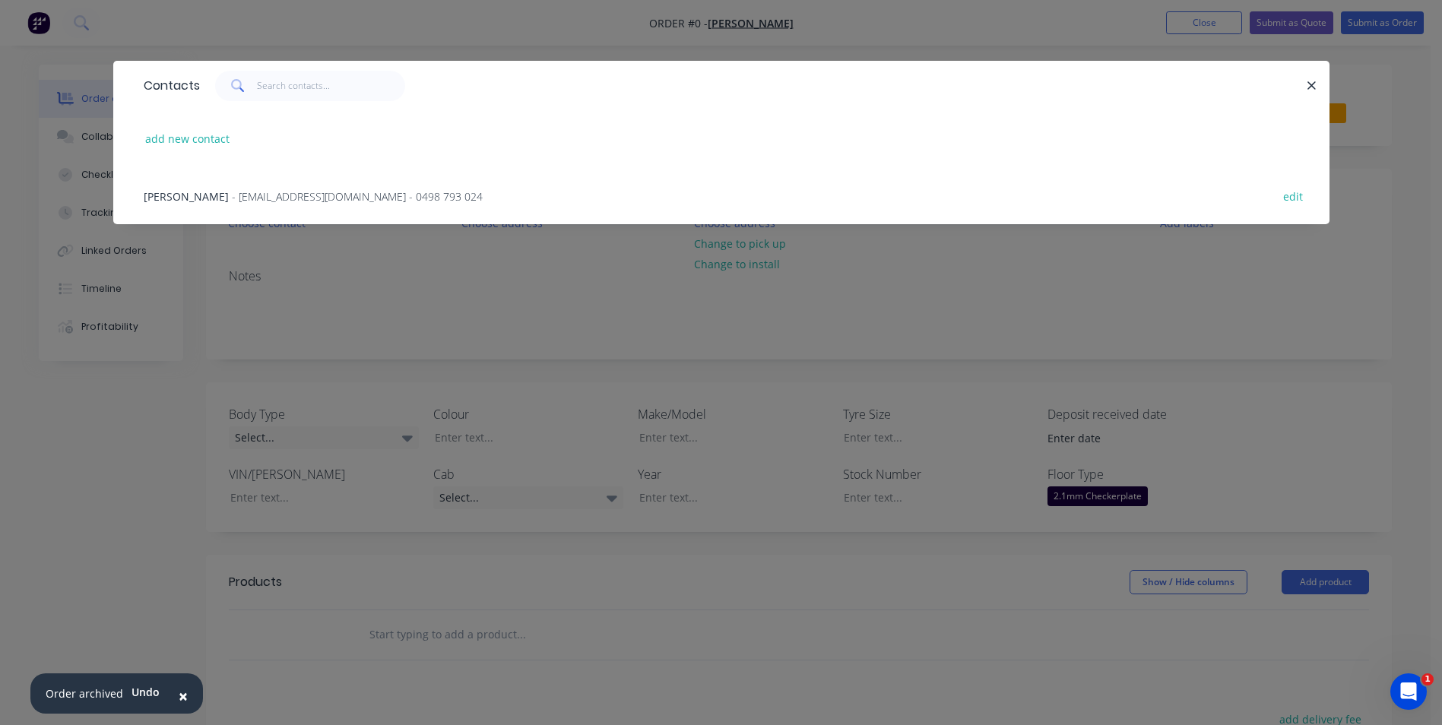
click at [254, 197] on span "- [EMAIL_ADDRESS][DOMAIN_NAME] - 0498 793 024" at bounding box center [357, 196] width 251 height 14
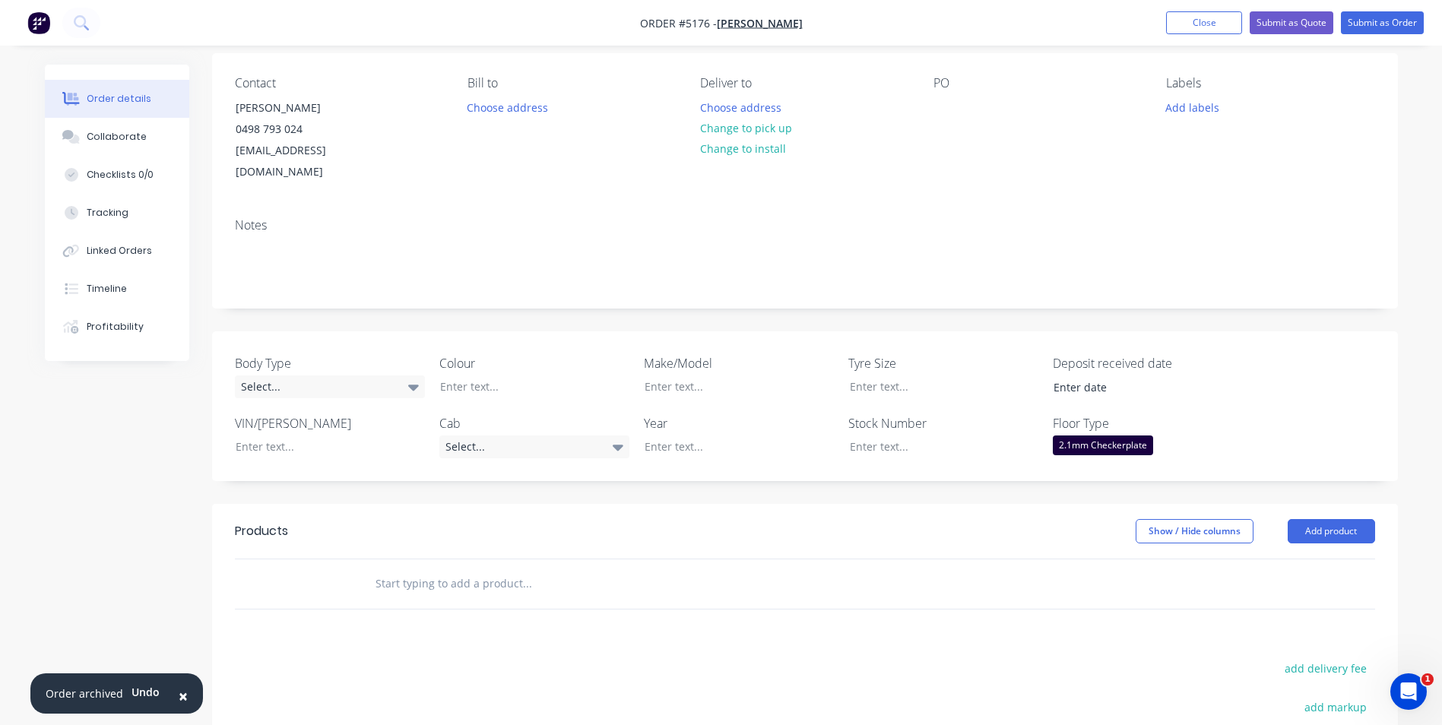
scroll to position [152, 0]
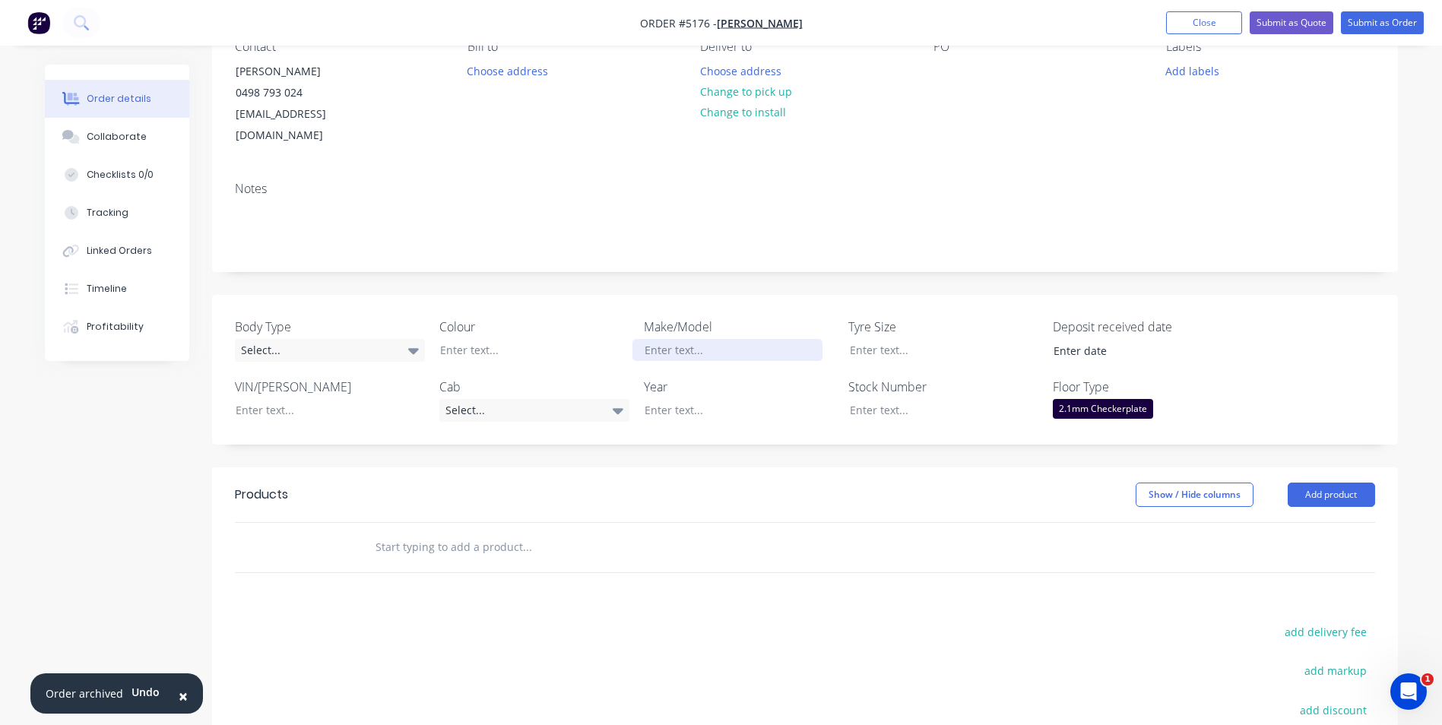
click at [687, 339] on div at bounding box center [727, 350] width 190 height 22
click at [483, 339] on div at bounding box center [523, 350] width 190 height 22
click at [561, 399] on div "Select..." at bounding box center [534, 410] width 190 height 23
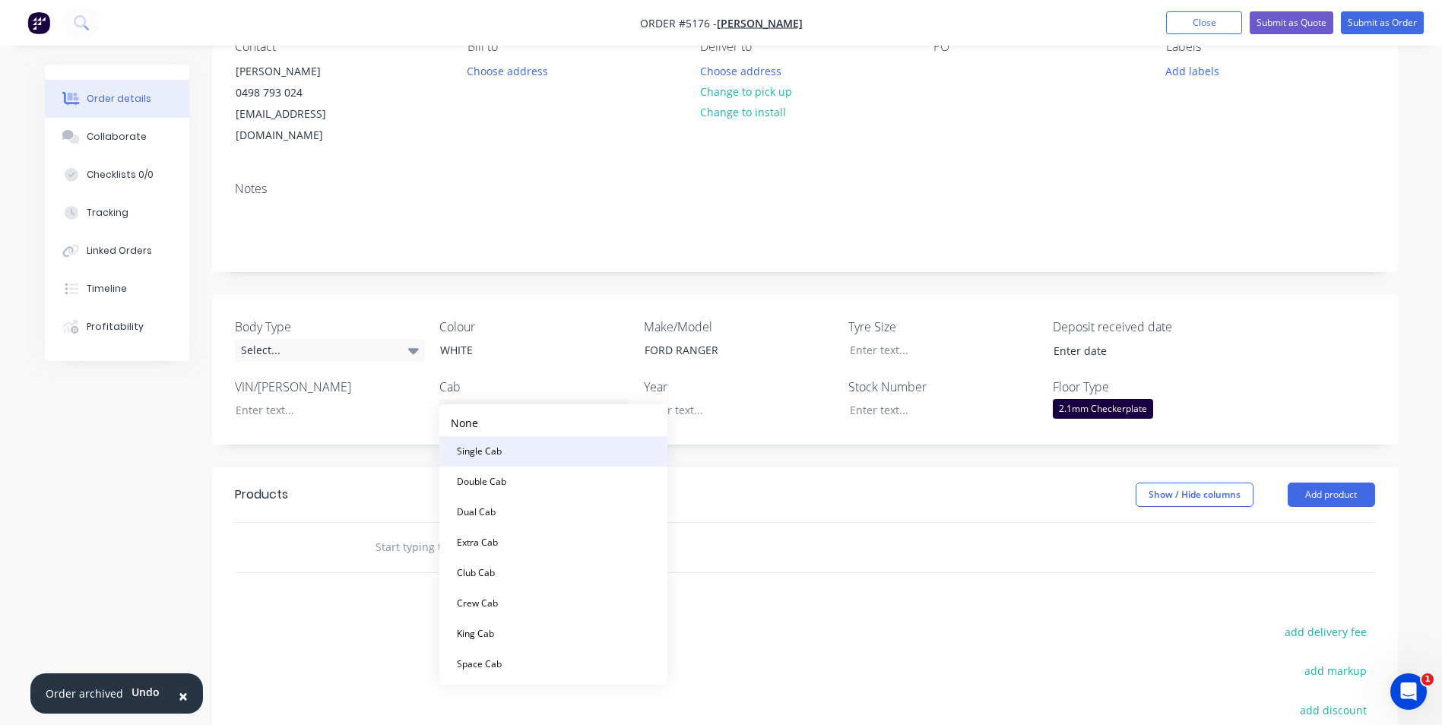
click at [496, 449] on div "Single Cab" at bounding box center [479, 452] width 57 height 20
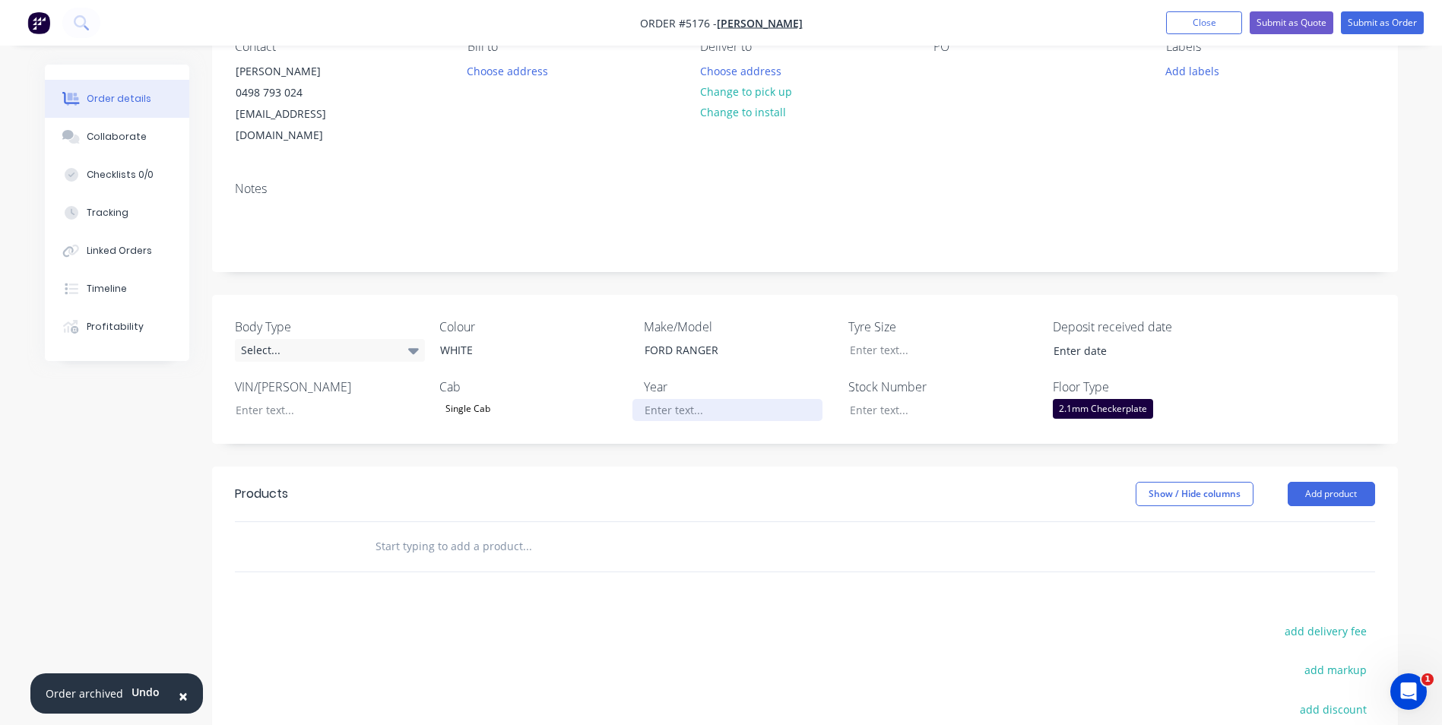
click at [680, 399] on div at bounding box center [727, 410] width 190 height 22
click at [437, 531] on input "text" at bounding box center [527, 546] width 304 height 30
click at [1320, 482] on button "Add product" at bounding box center [1331, 494] width 87 height 24
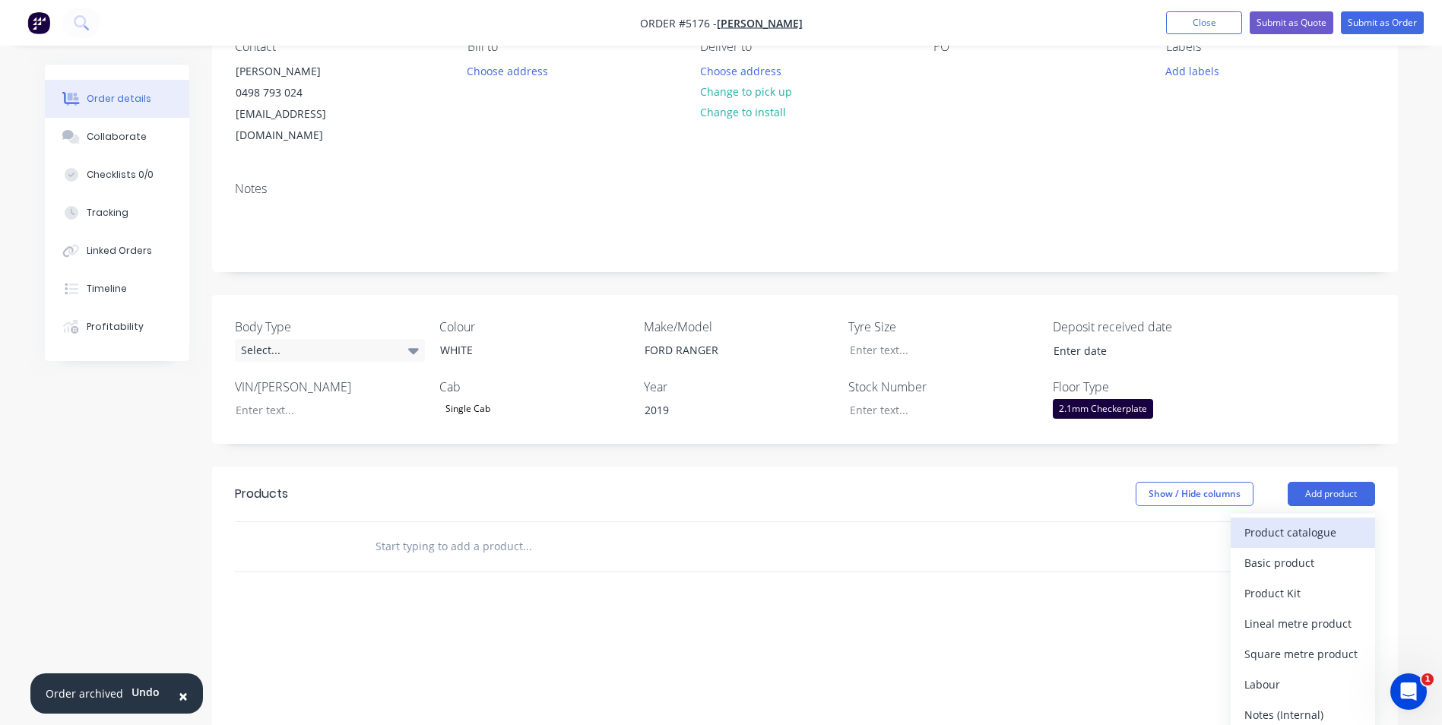
click at [1288, 521] on div "Product catalogue" at bounding box center [1302, 532] width 117 height 22
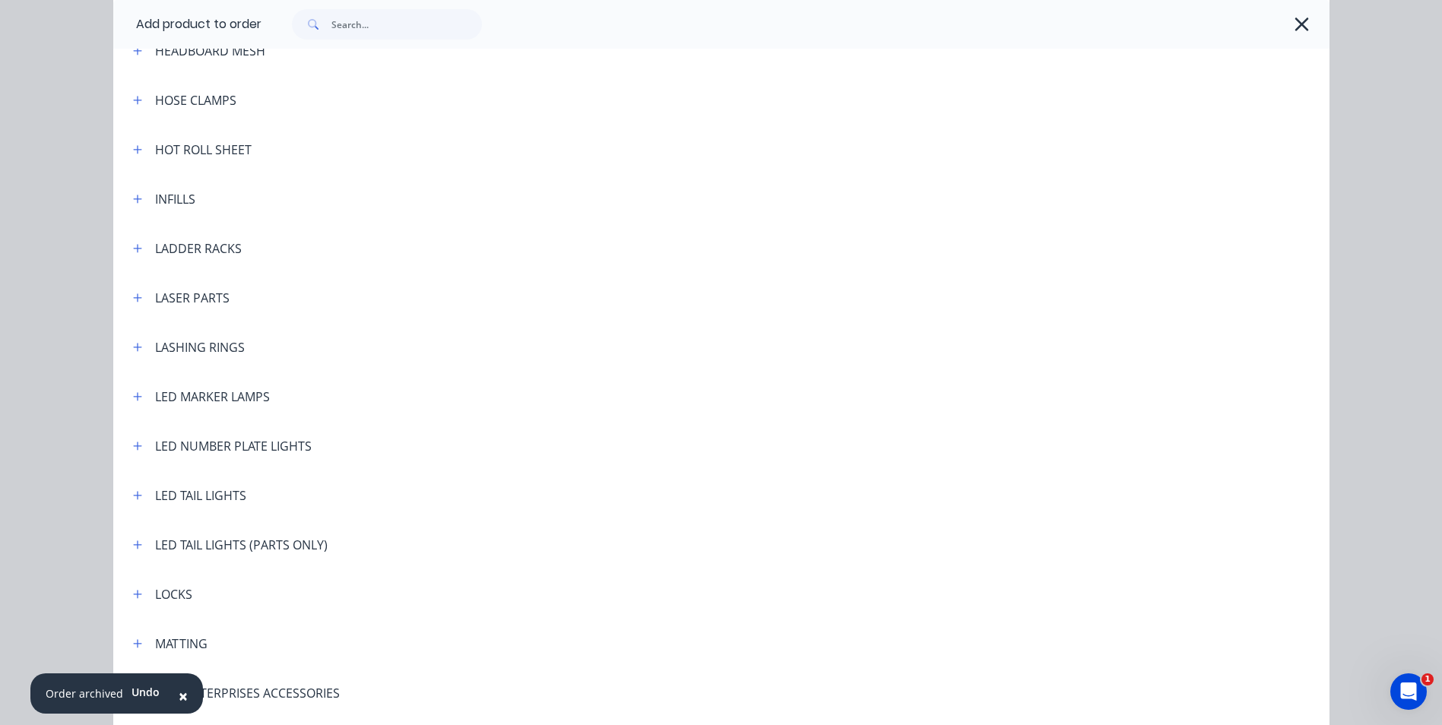
scroll to position [2280, 0]
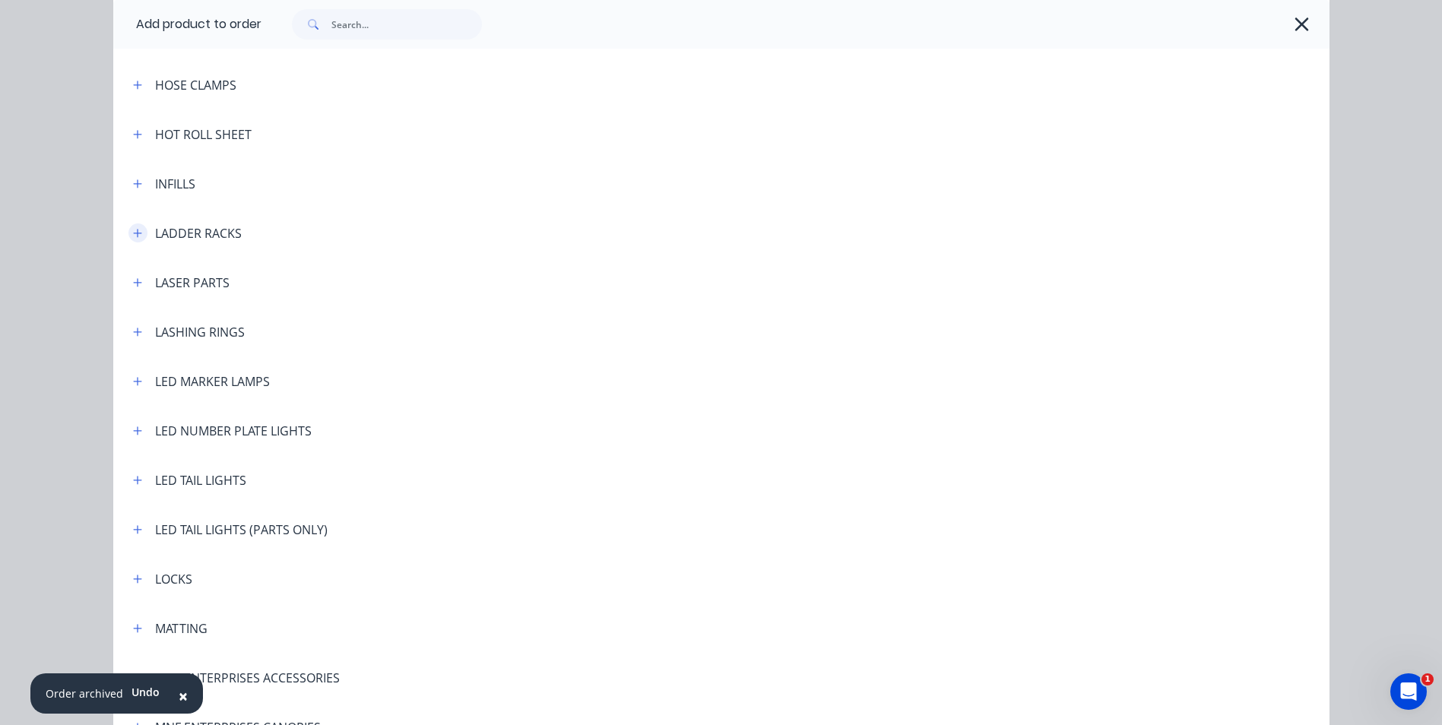
click at [133, 235] on icon "button" at bounding box center [137, 233] width 9 height 11
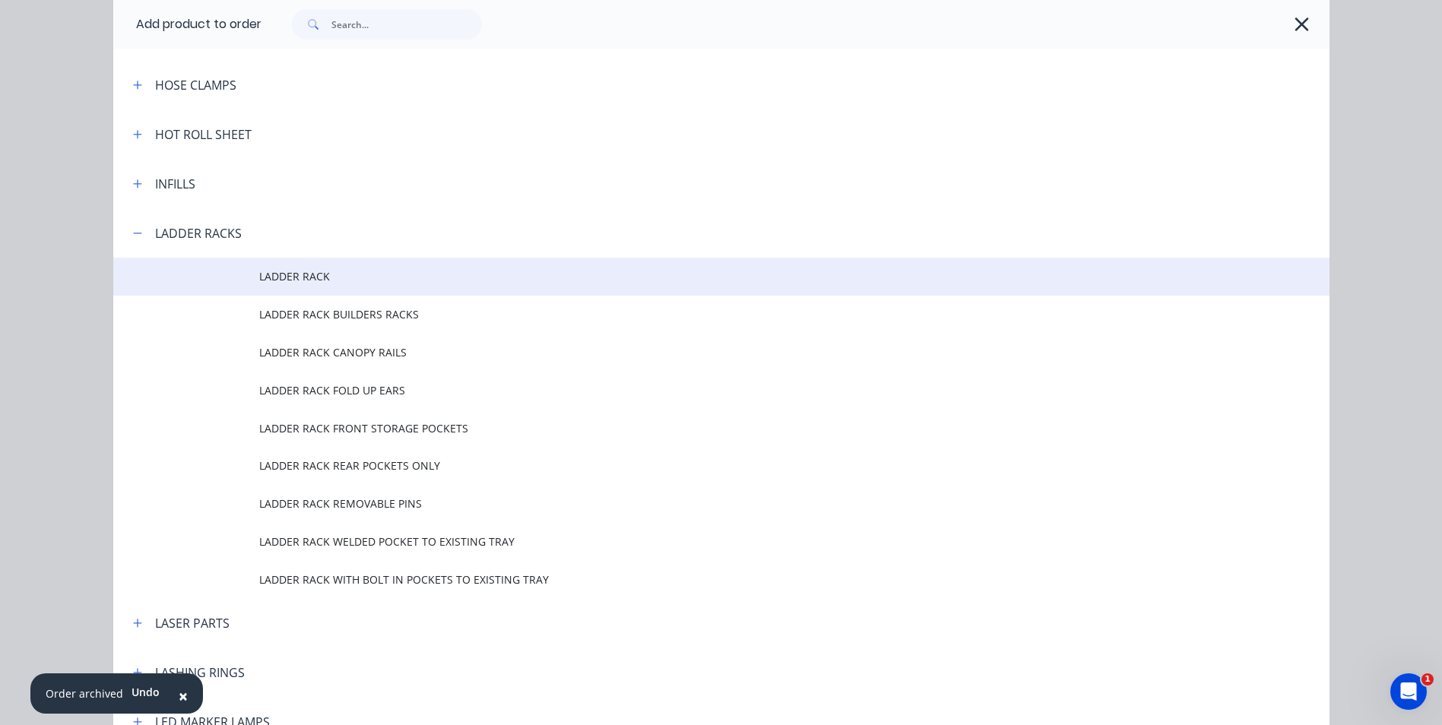
click at [301, 286] on td "LADDER RACK" at bounding box center [794, 277] width 1070 height 38
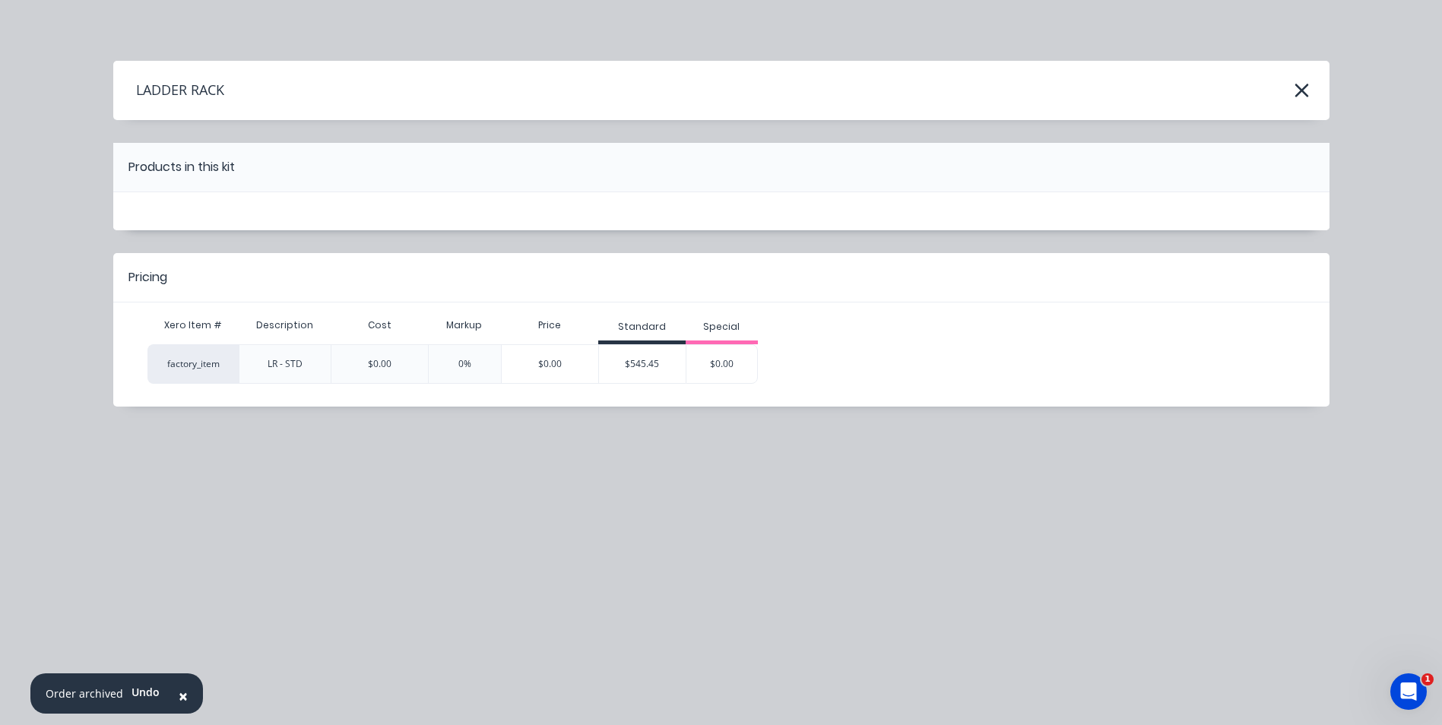
scroll to position [0, 0]
click at [642, 370] on div "$545.45" at bounding box center [642, 364] width 87 height 38
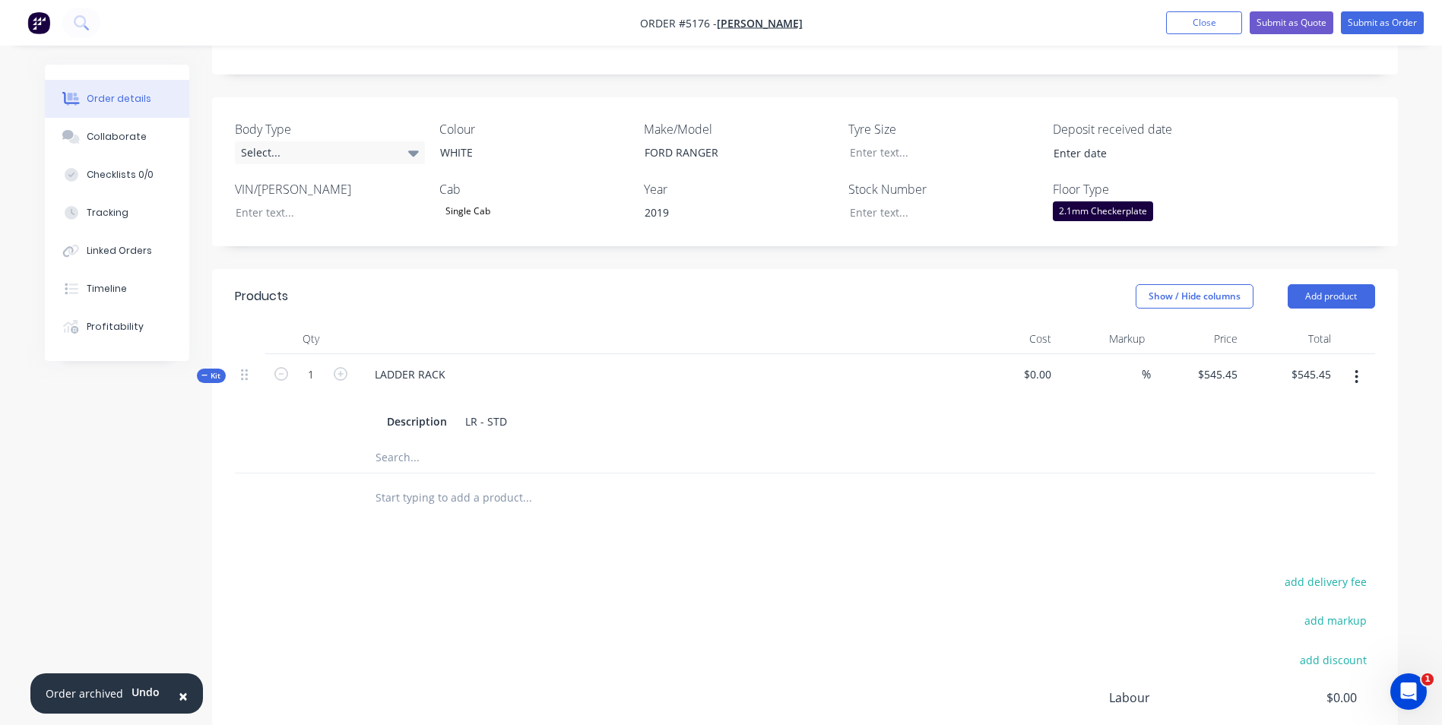
scroll to position [380, 0]
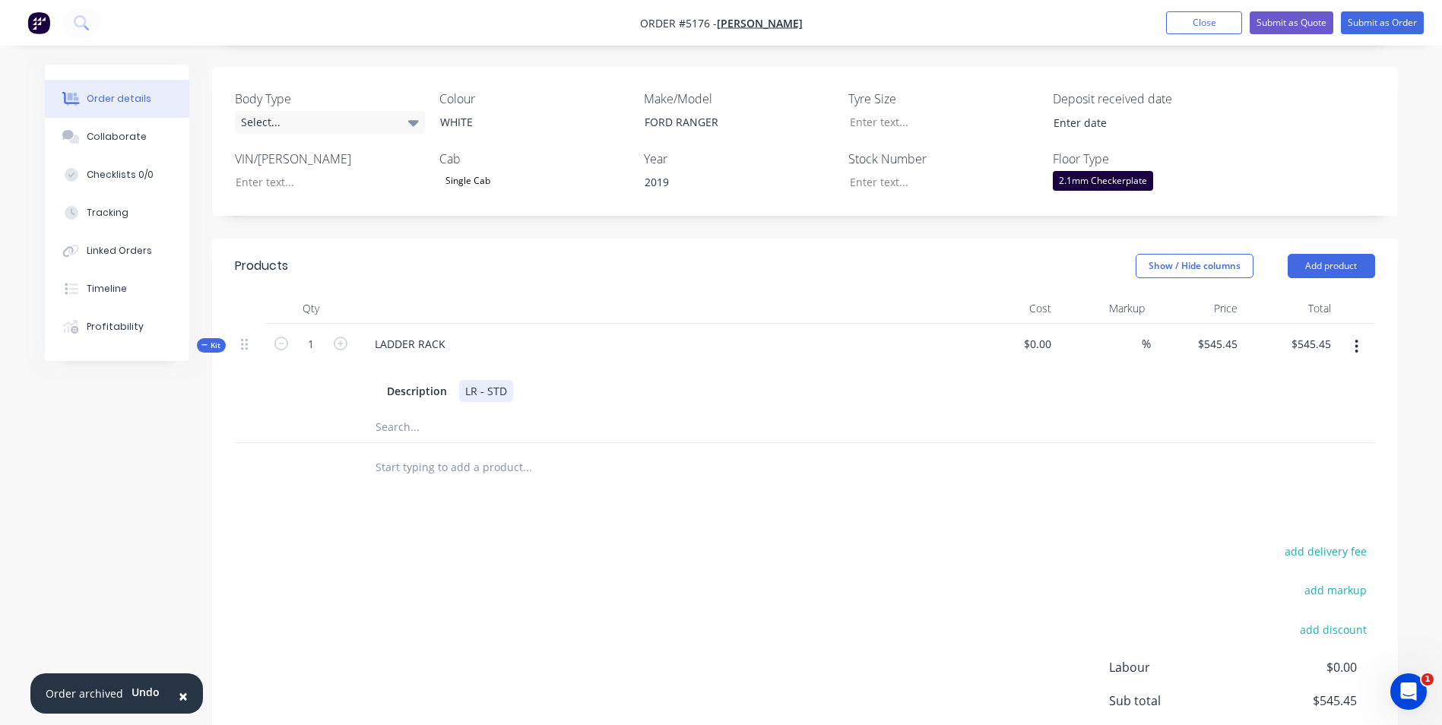
click at [513, 380] on div "Description LR - STD" at bounding box center [660, 391] width 559 height 22
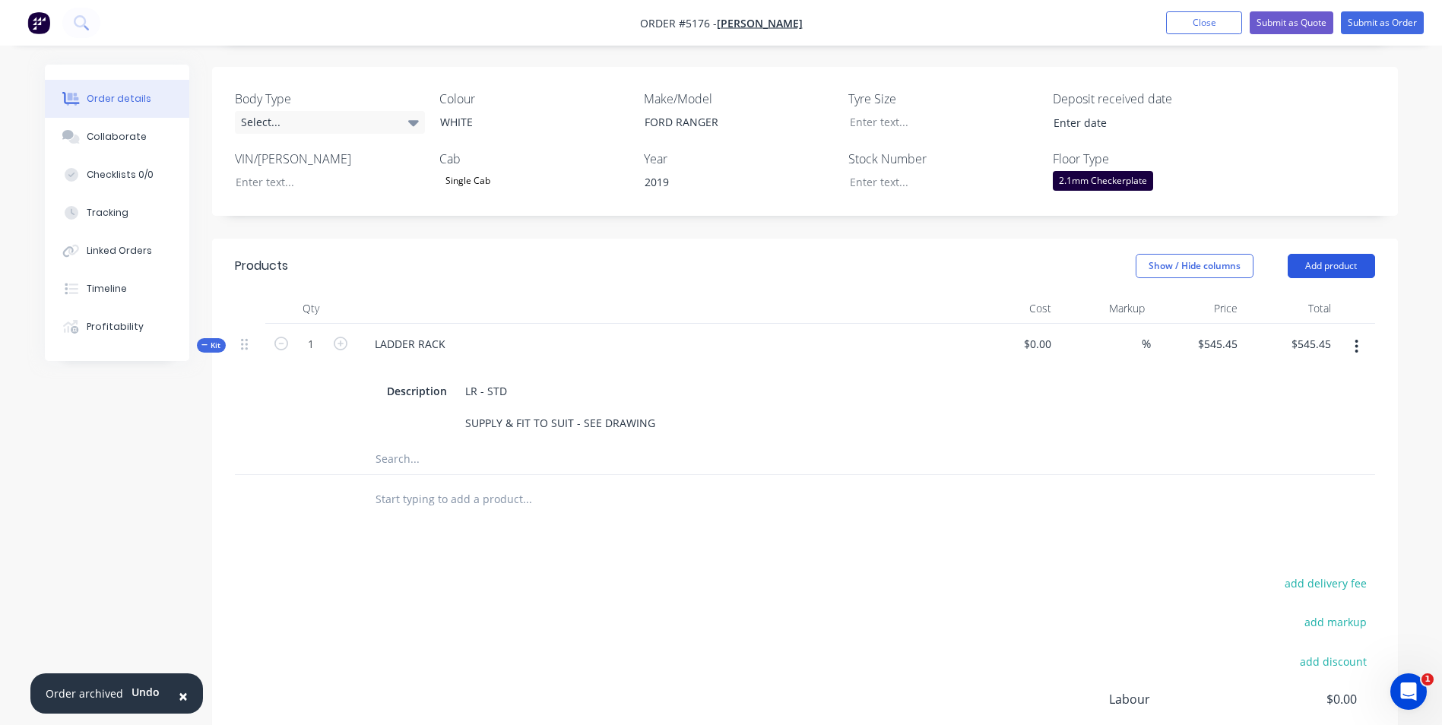
click at [1318, 254] on button "Add product" at bounding box center [1331, 266] width 87 height 24
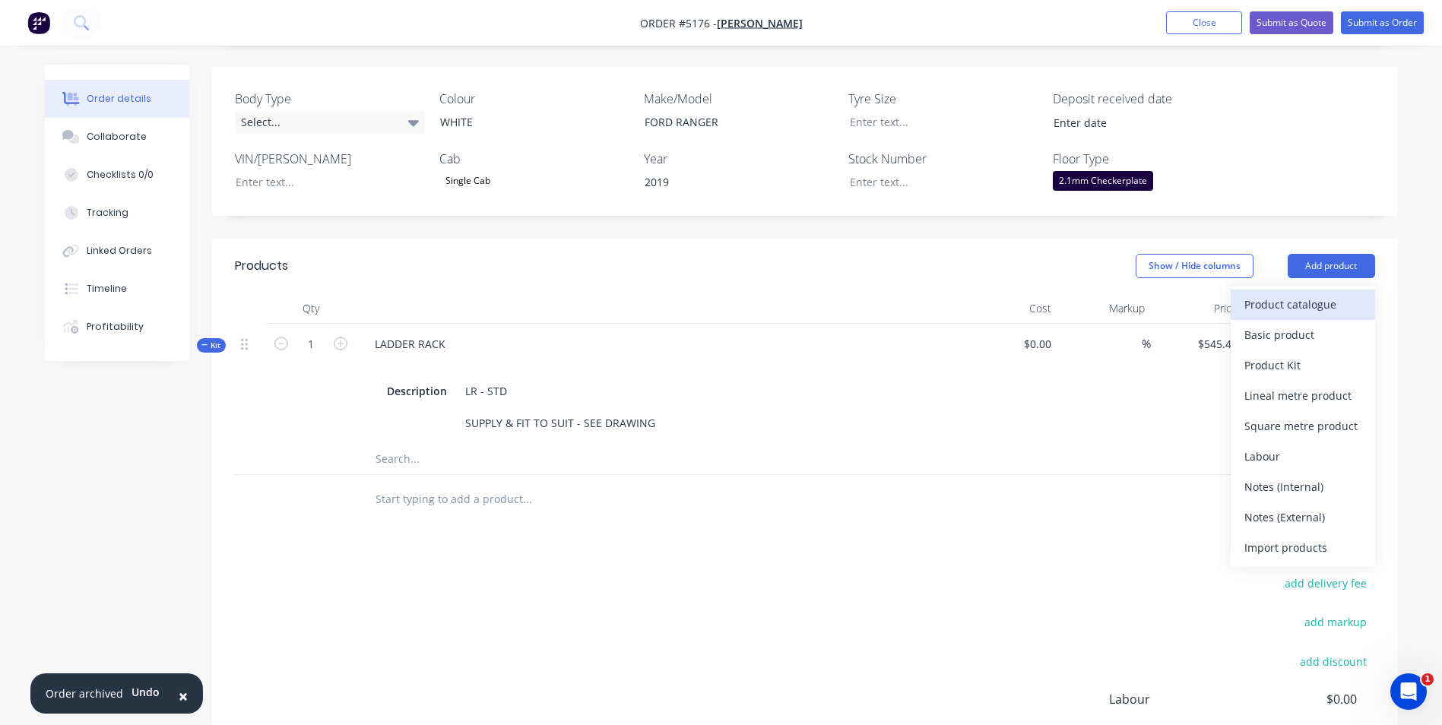
click at [1299, 293] on div "Product catalogue" at bounding box center [1302, 304] width 117 height 22
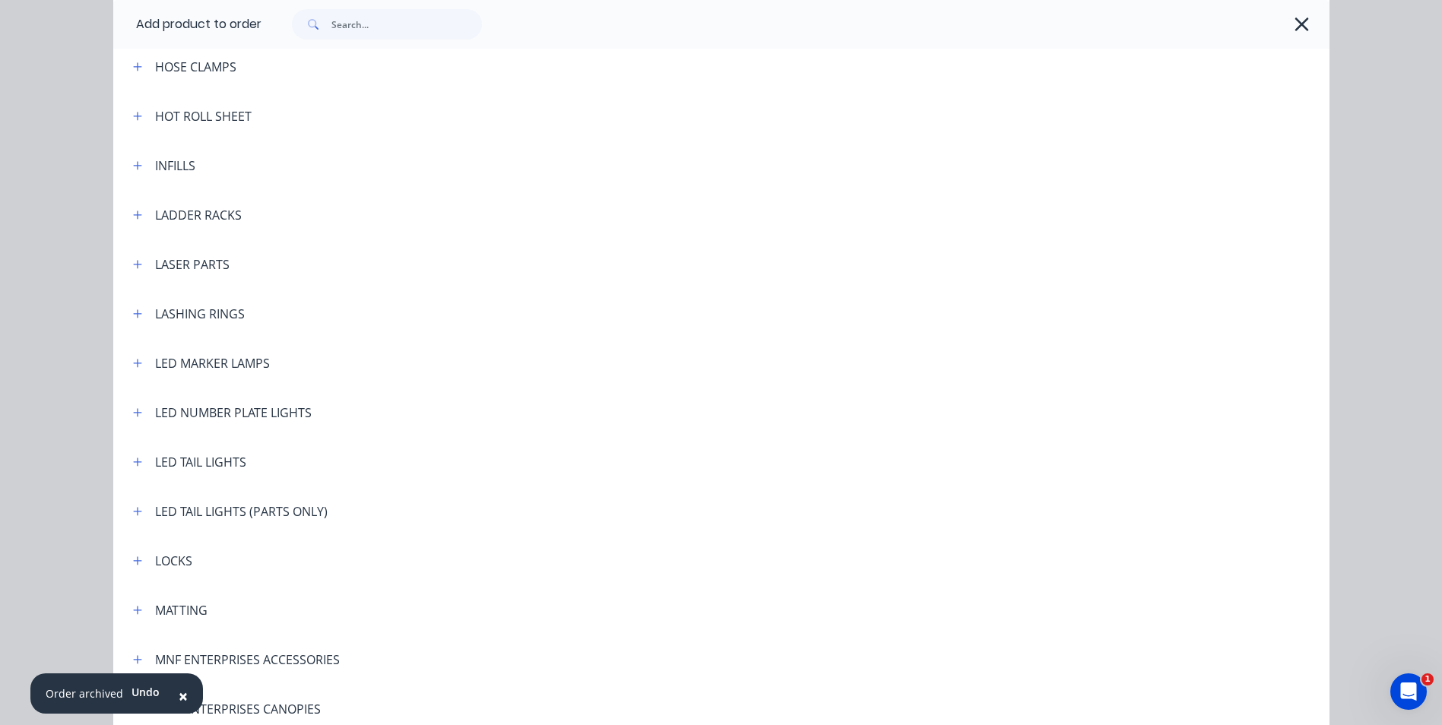
scroll to position [2204, 0]
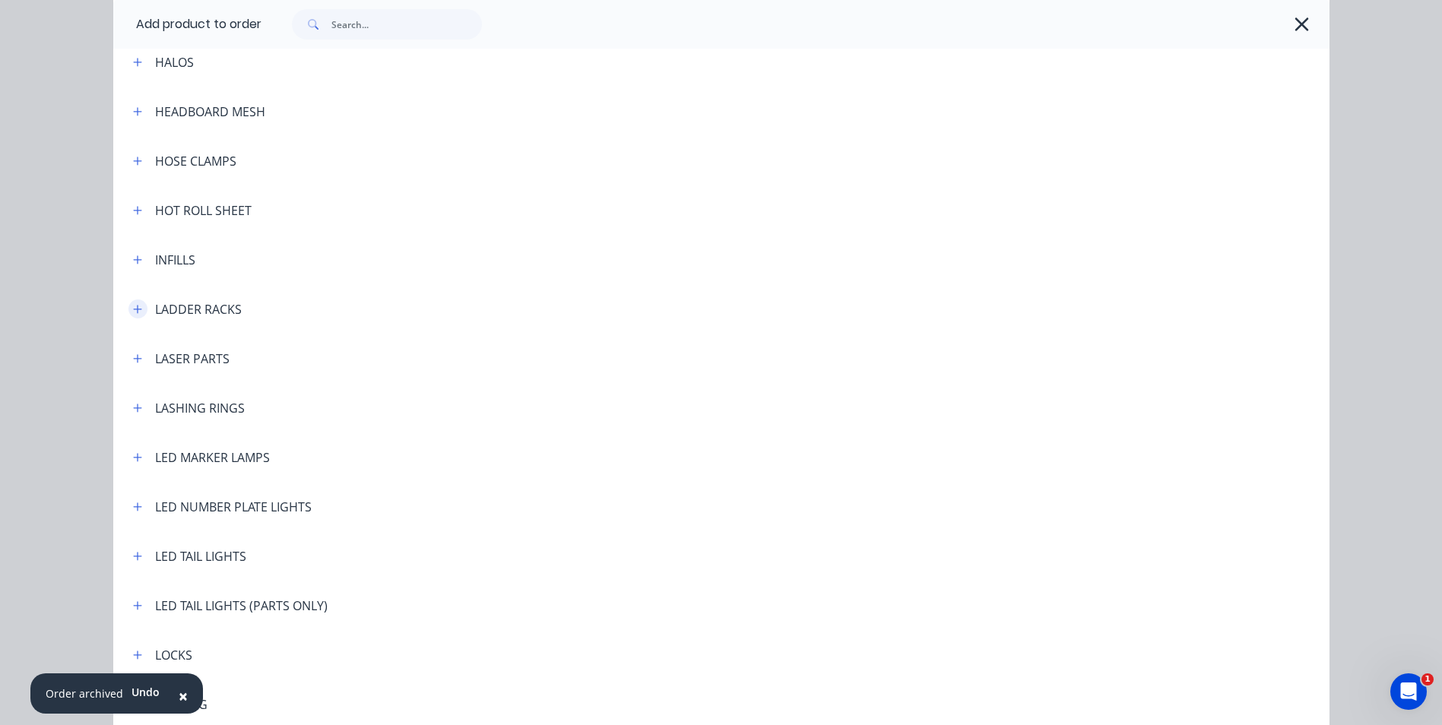
click at [133, 309] on icon "button" at bounding box center [137, 309] width 8 height 8
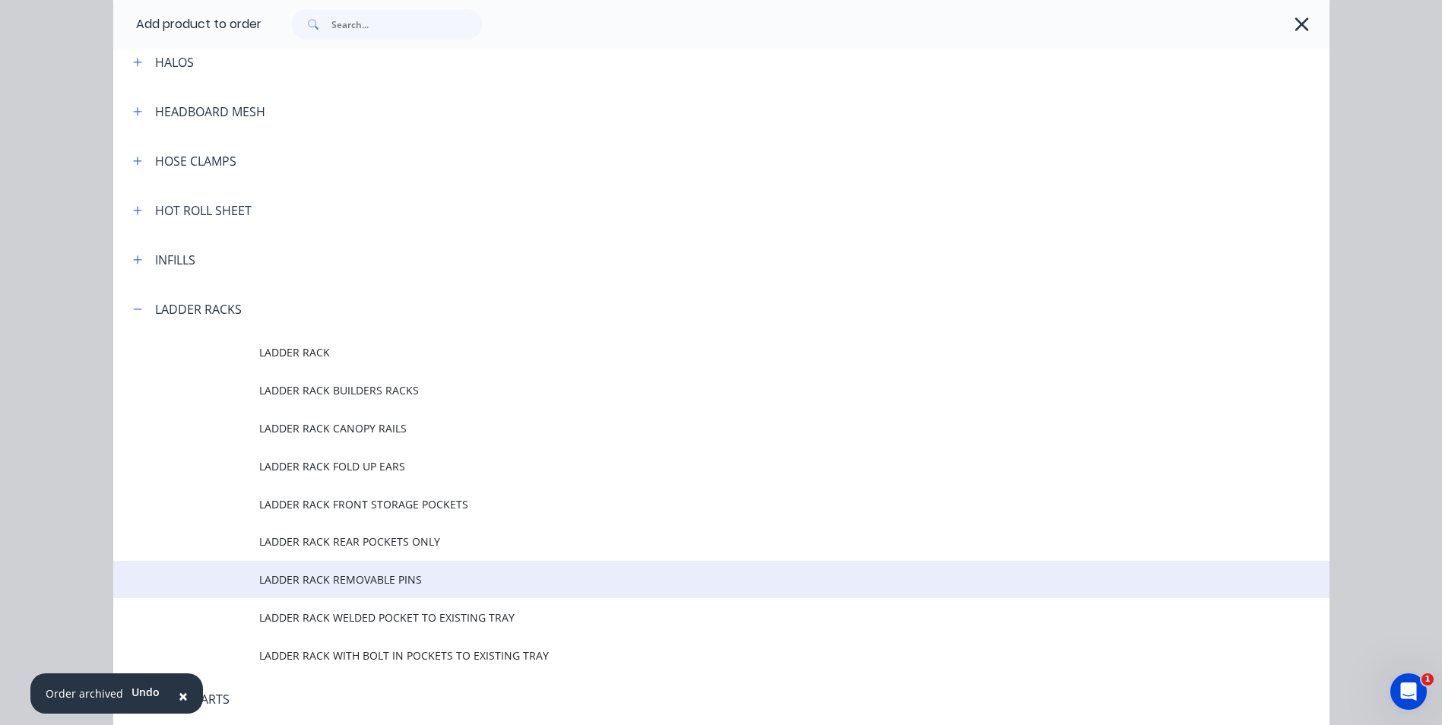
click at [339, 577] on span "LADDER RACK REMOVABLE PINS" at bounding box center [687, 580] width 856 height 16
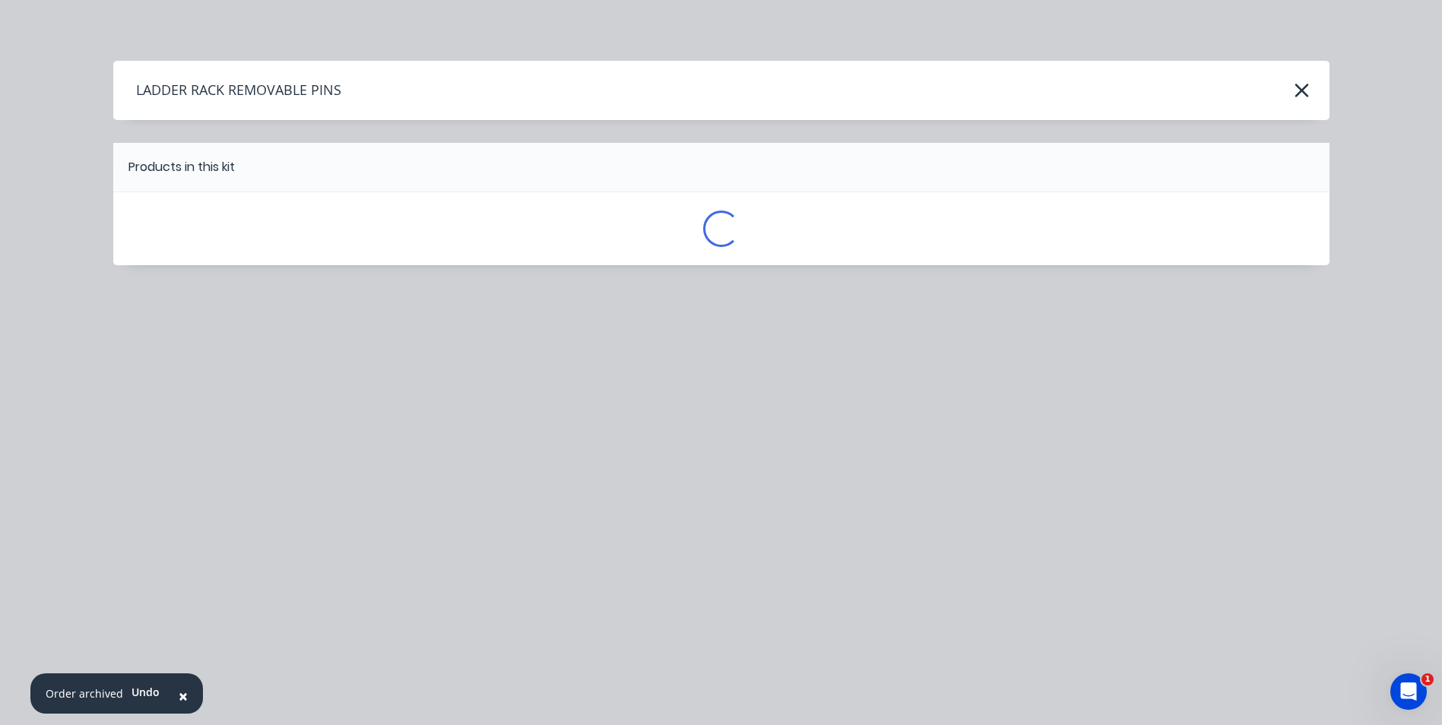
scroll to position [0, 0]
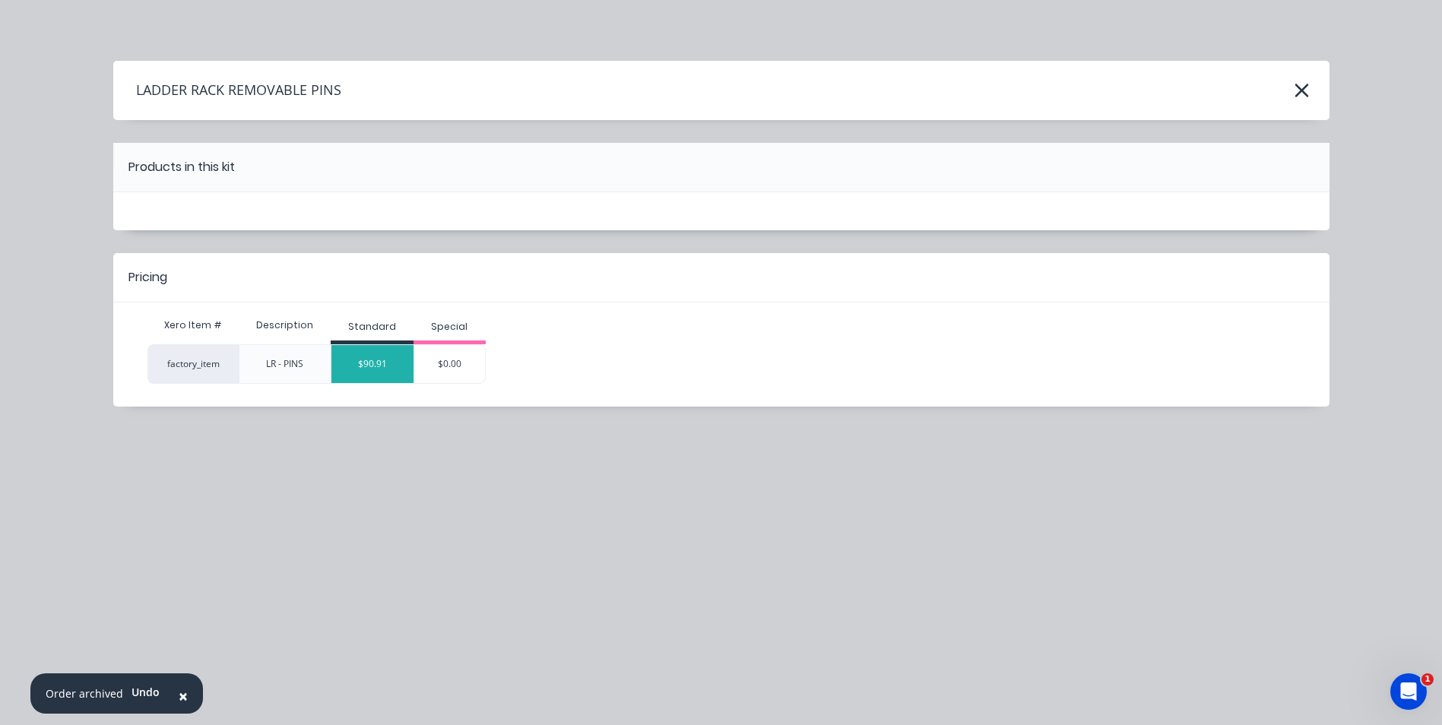
click at [381, 371] on div "$90.91" at bounding box center [372, 364] width 82 height 38
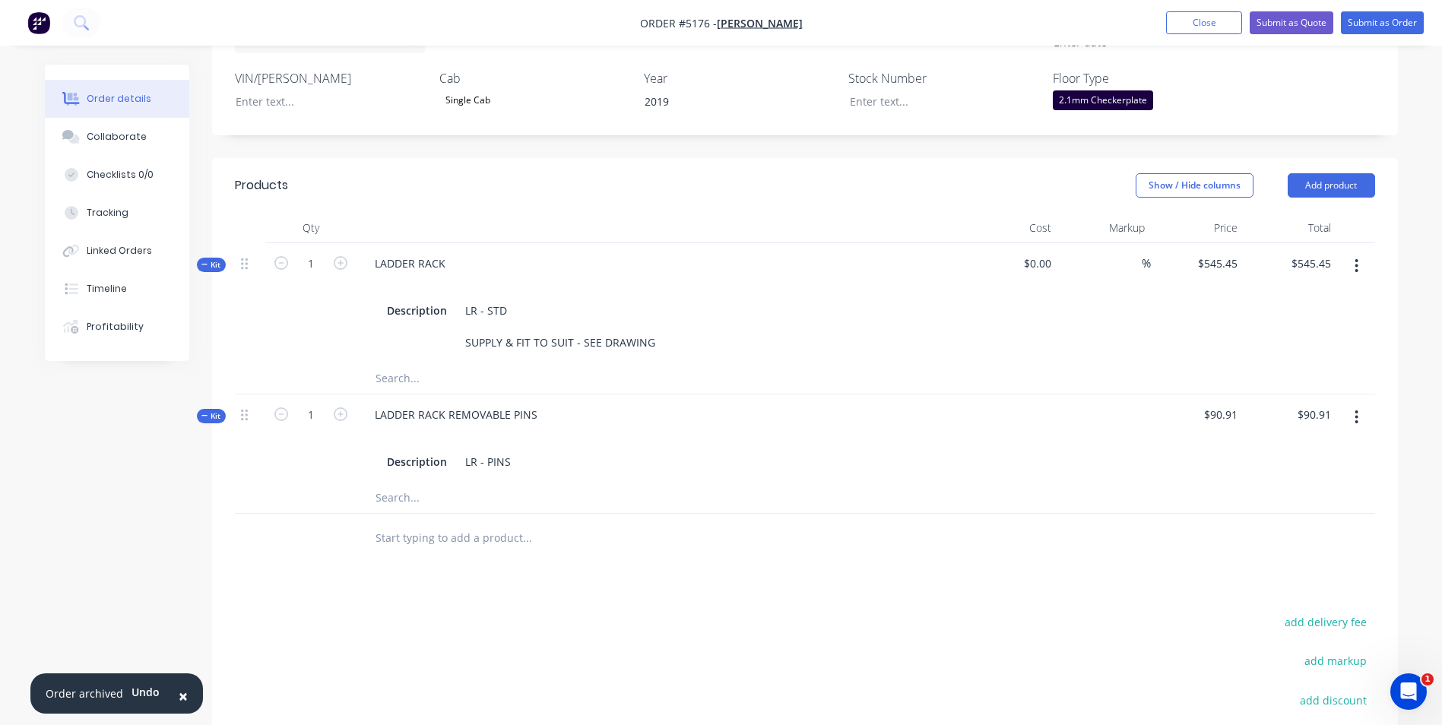
scroll to position [532, 0]
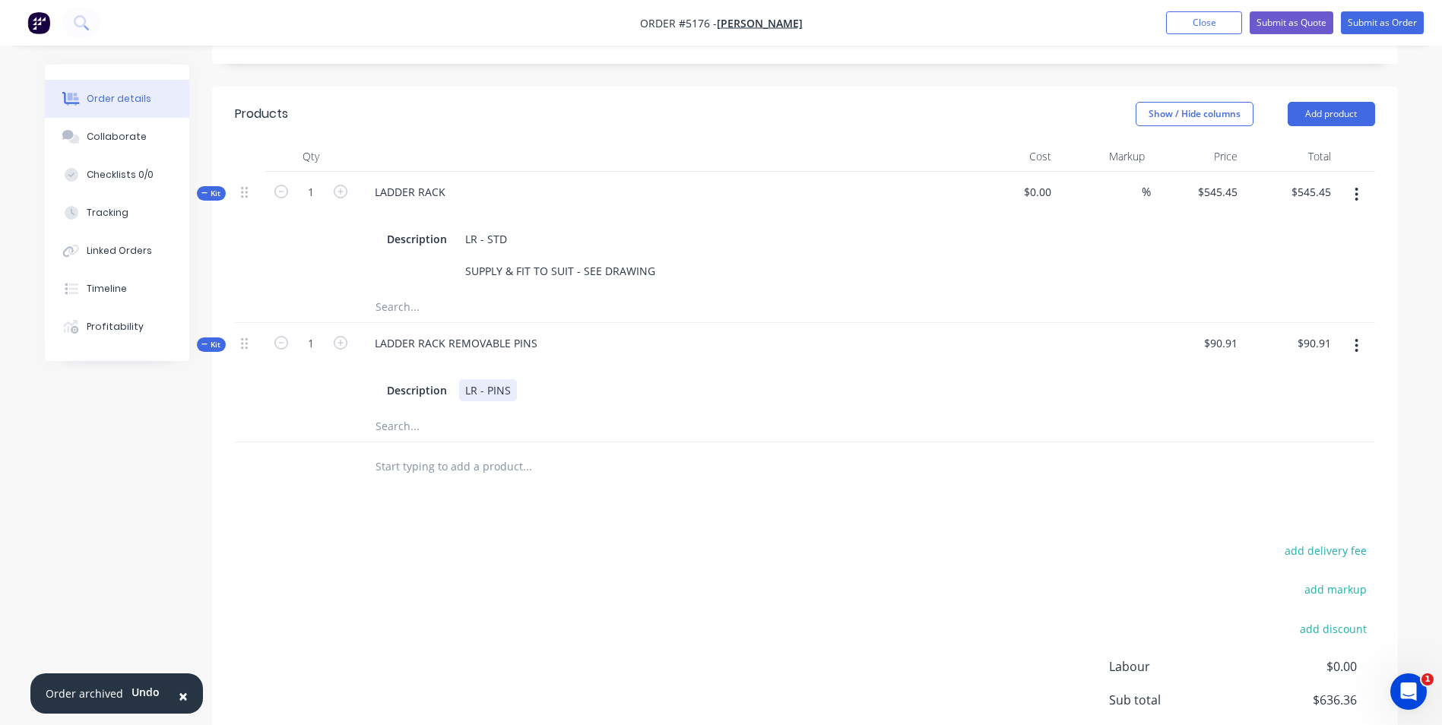
click at [514, 379] on div "LR - PINS" at bounding box center [488, 390] width 58 height 22
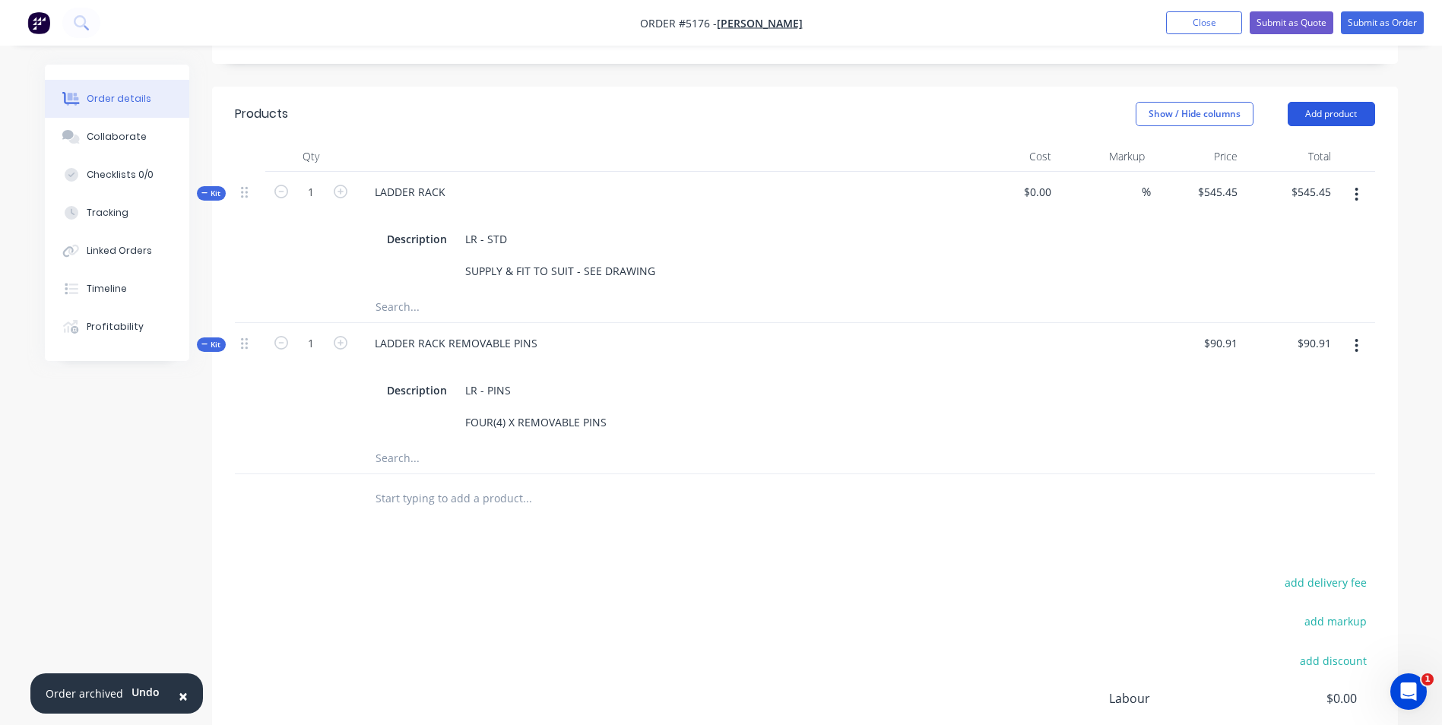
click at [1344, 102] on button "Add product" at bounding box center [1331, 114] width 87 height 24
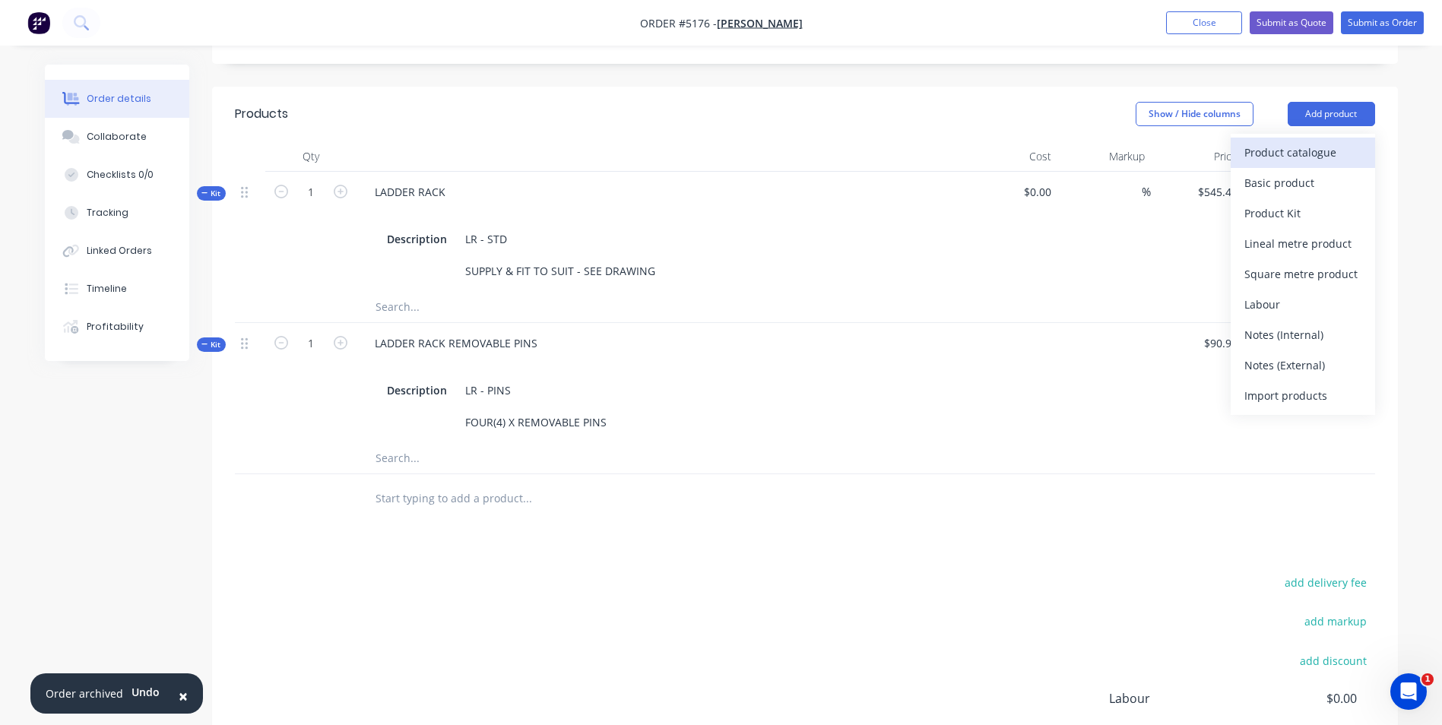
click at [1313, 141] on div "Product catalogue" at bounding box center [1302, 152] width 117 height 22
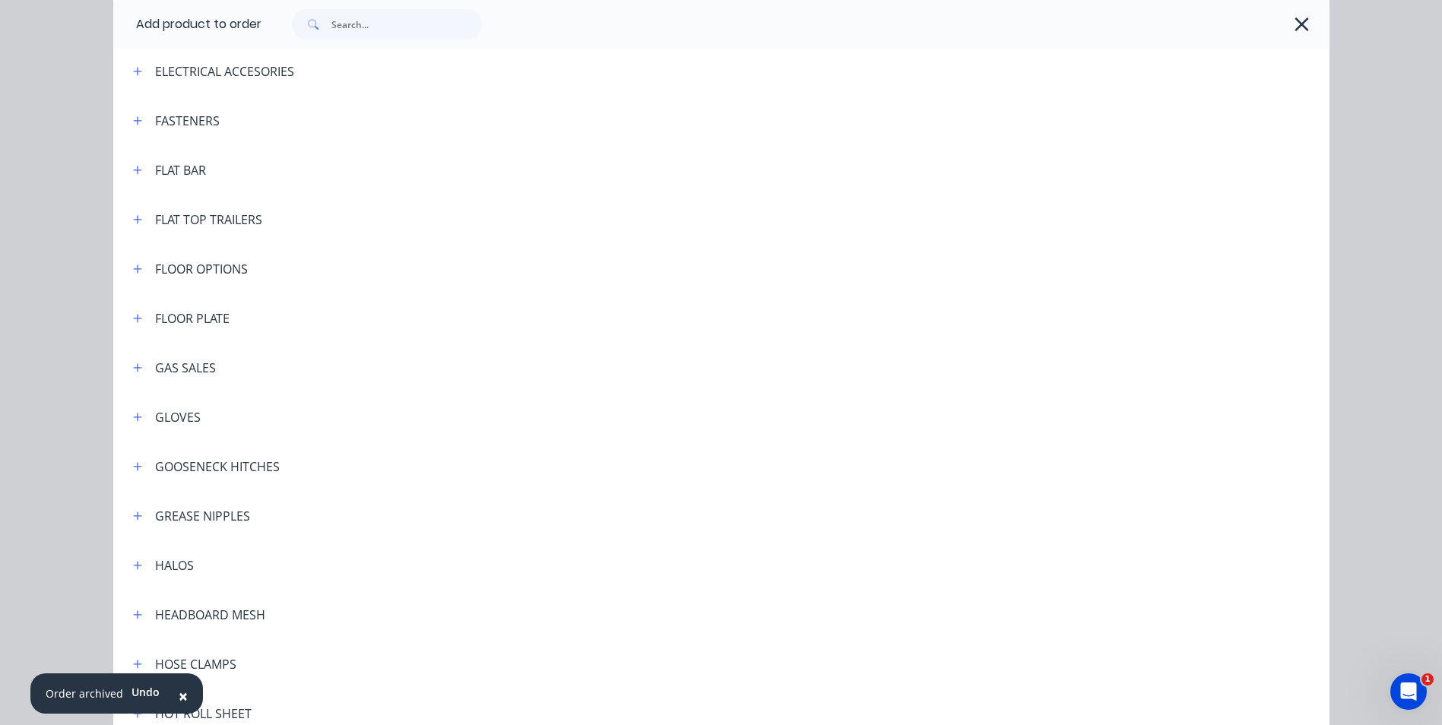
scroll to position [1672, 0]
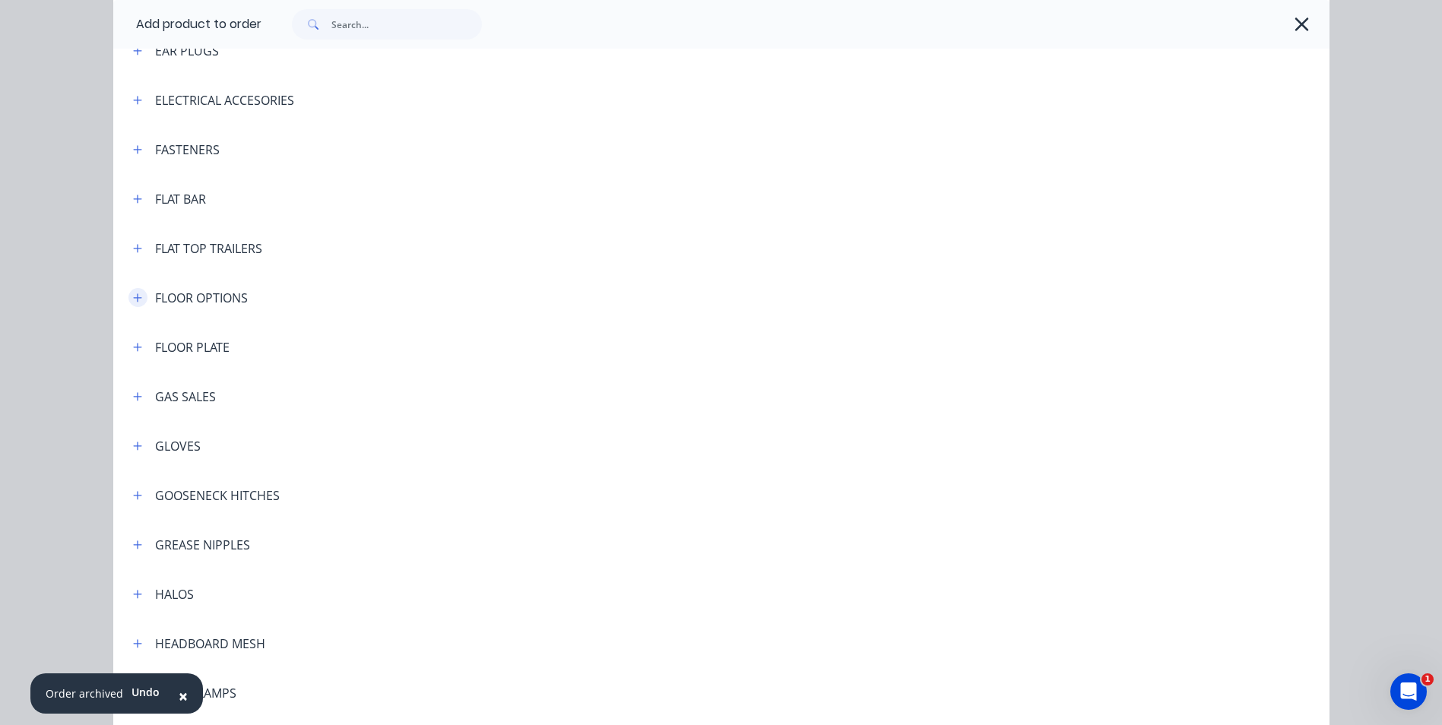
click at [135, 300] on icon "button" at bounding box center [137, 298] width 9 height 11
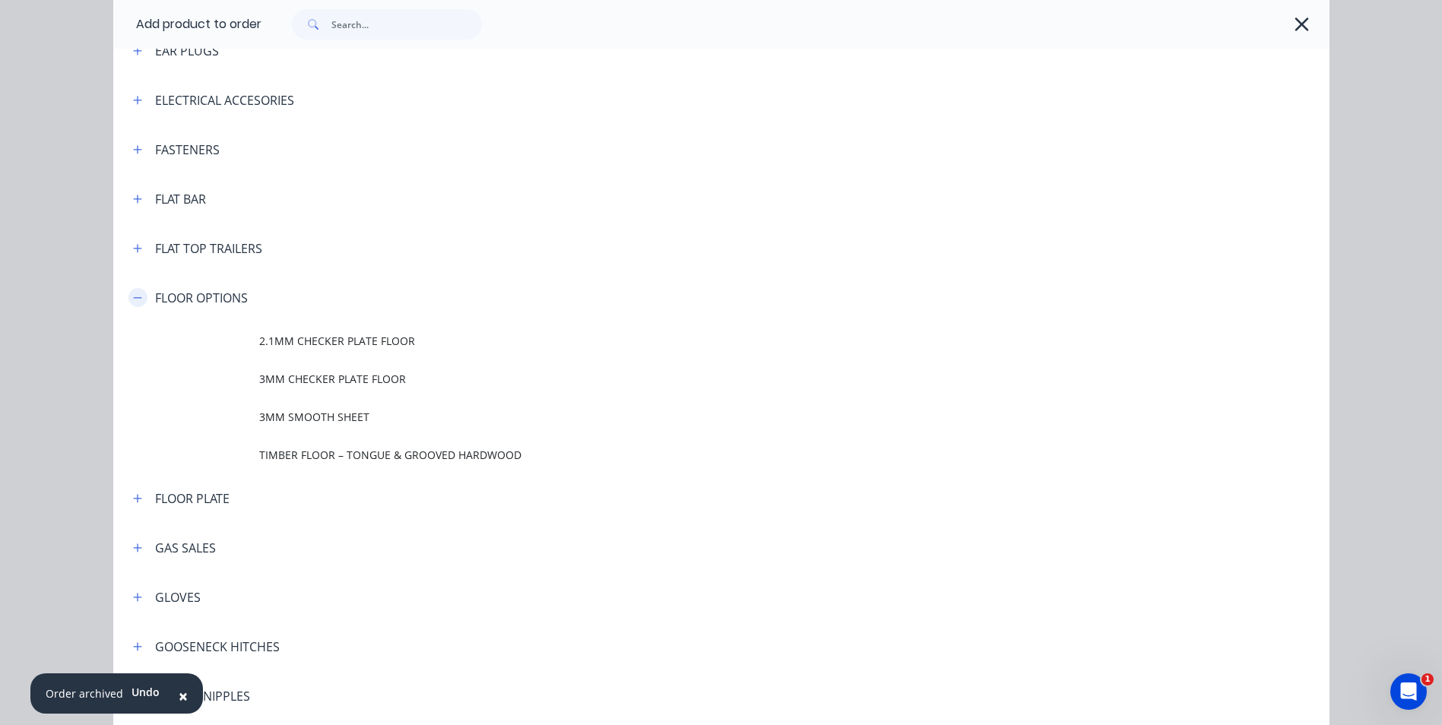
click at [135, 300] on icon "button" at bounding box center [137, 298] width 9 height 11
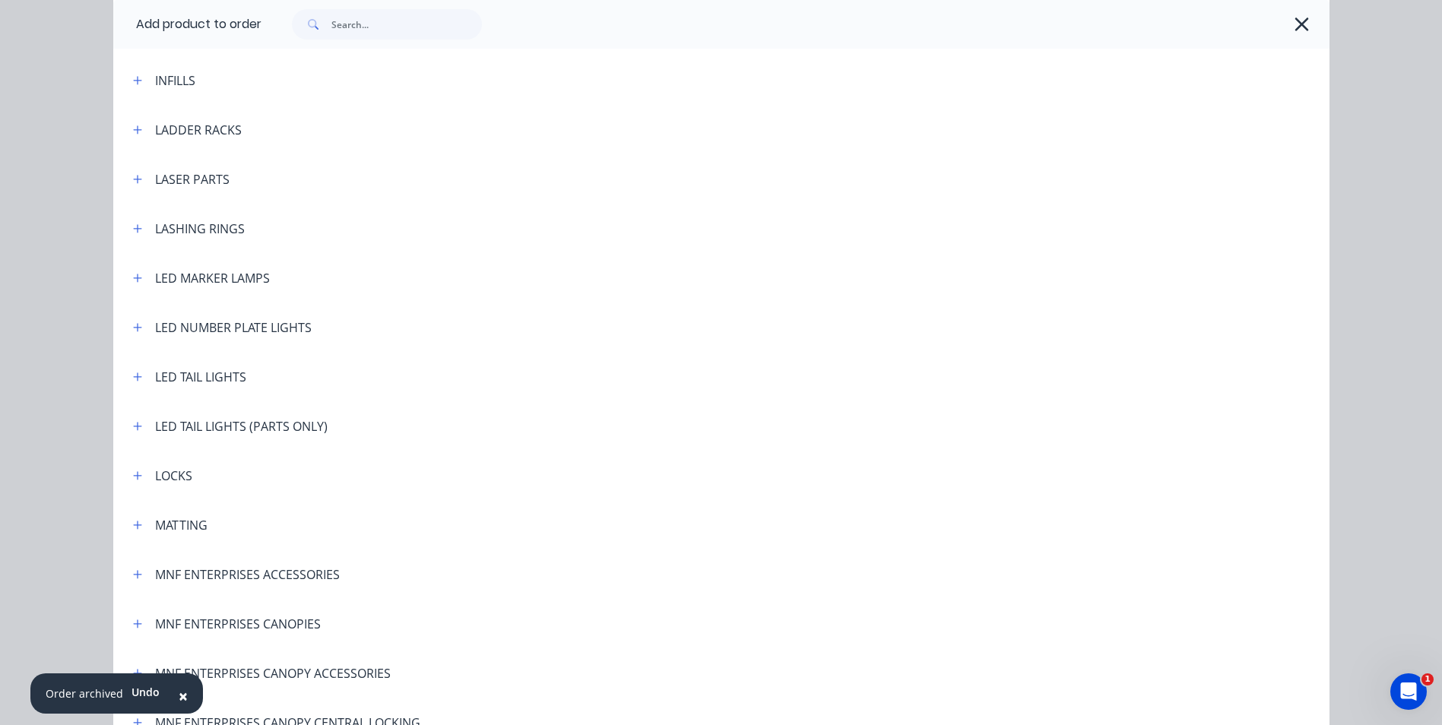
scroll to position [2356, 0]
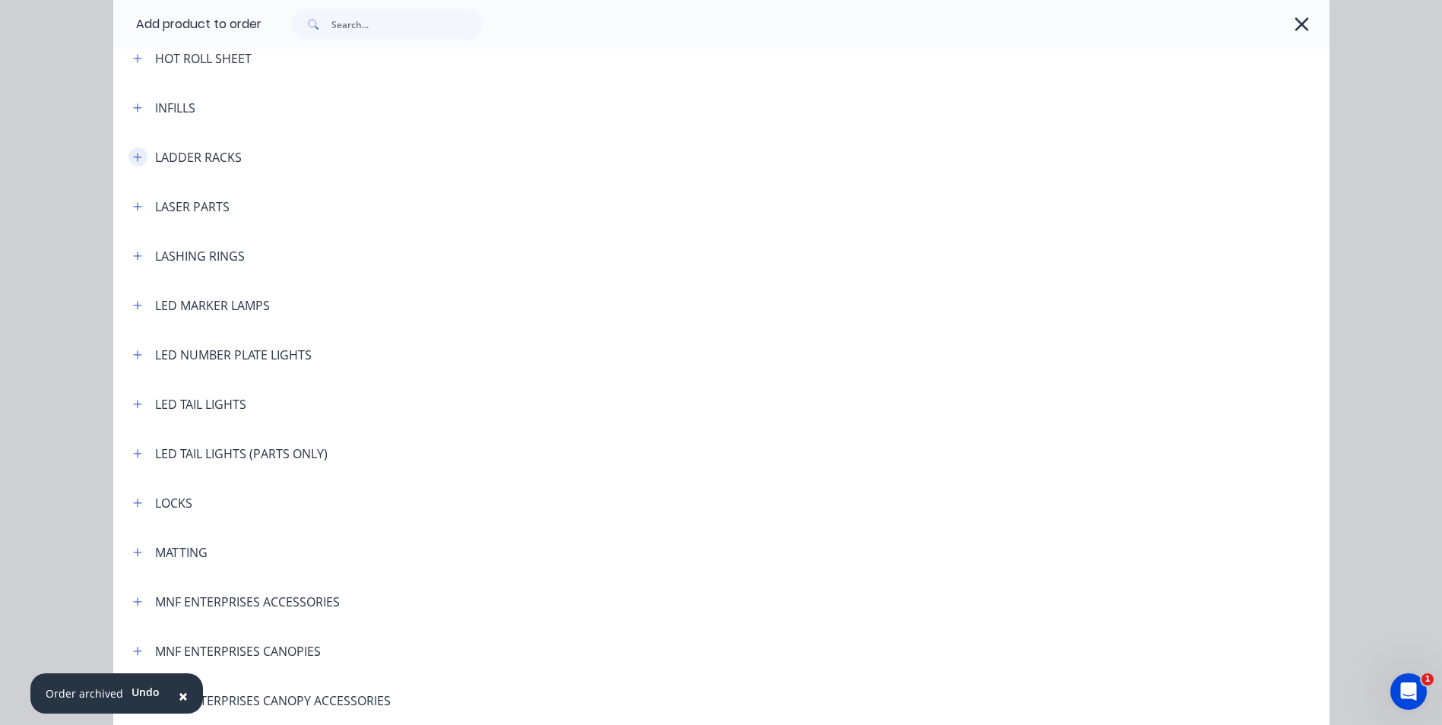
click at [133, 156] on icon "button" at bounding box center [137, 157] width 8 height 8
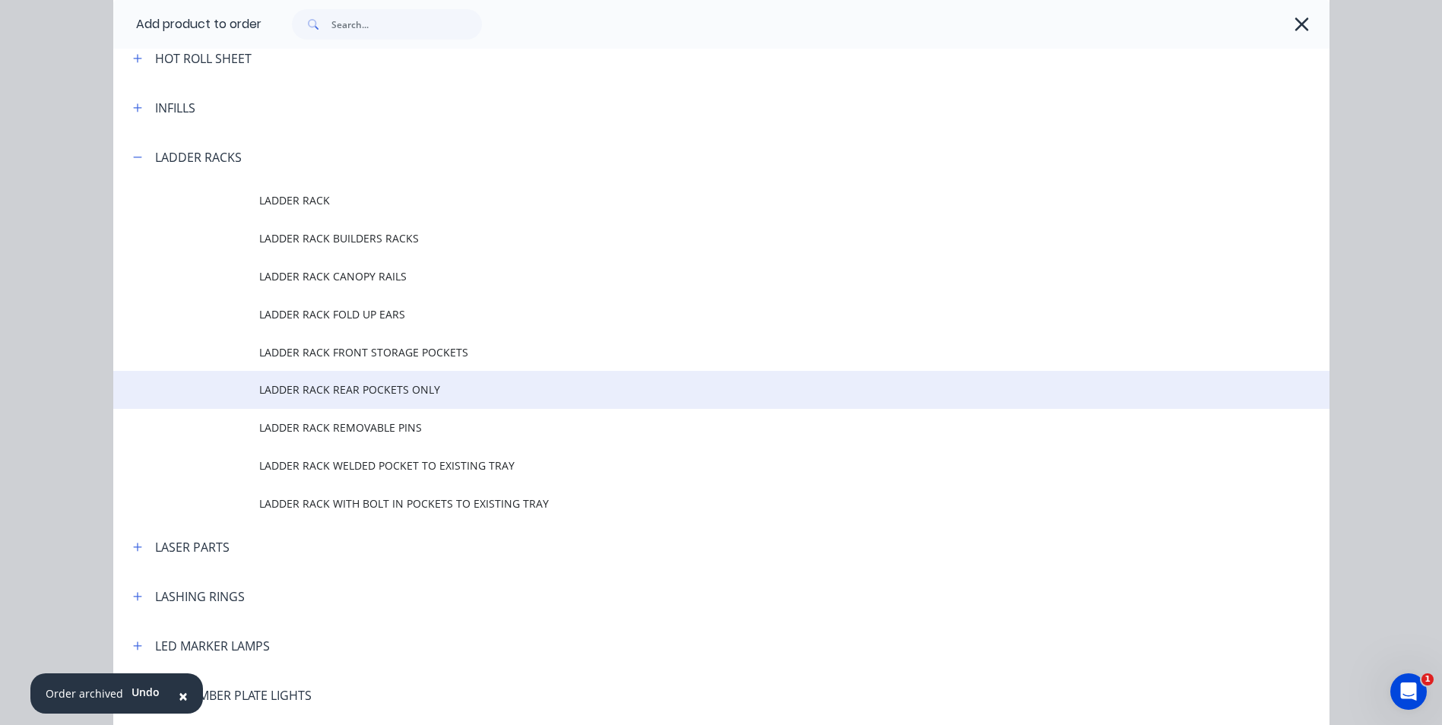
click at [428, 386] on span "LADDER RACK REAR POCKETS ONLY" at bounding box center [687, 390] width 856 height 16
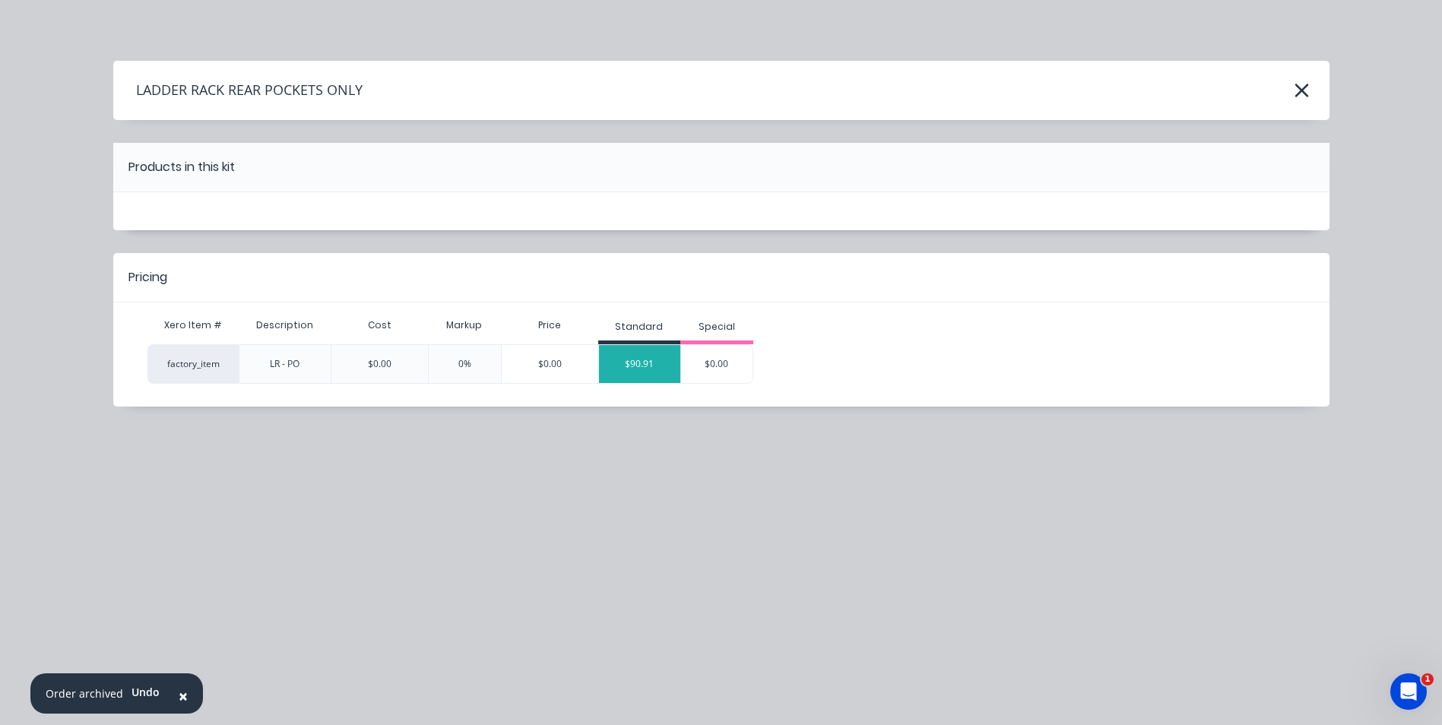
click at [627, 356] on div "$90.91" at bounding box center [640, 364] width 82 height 38
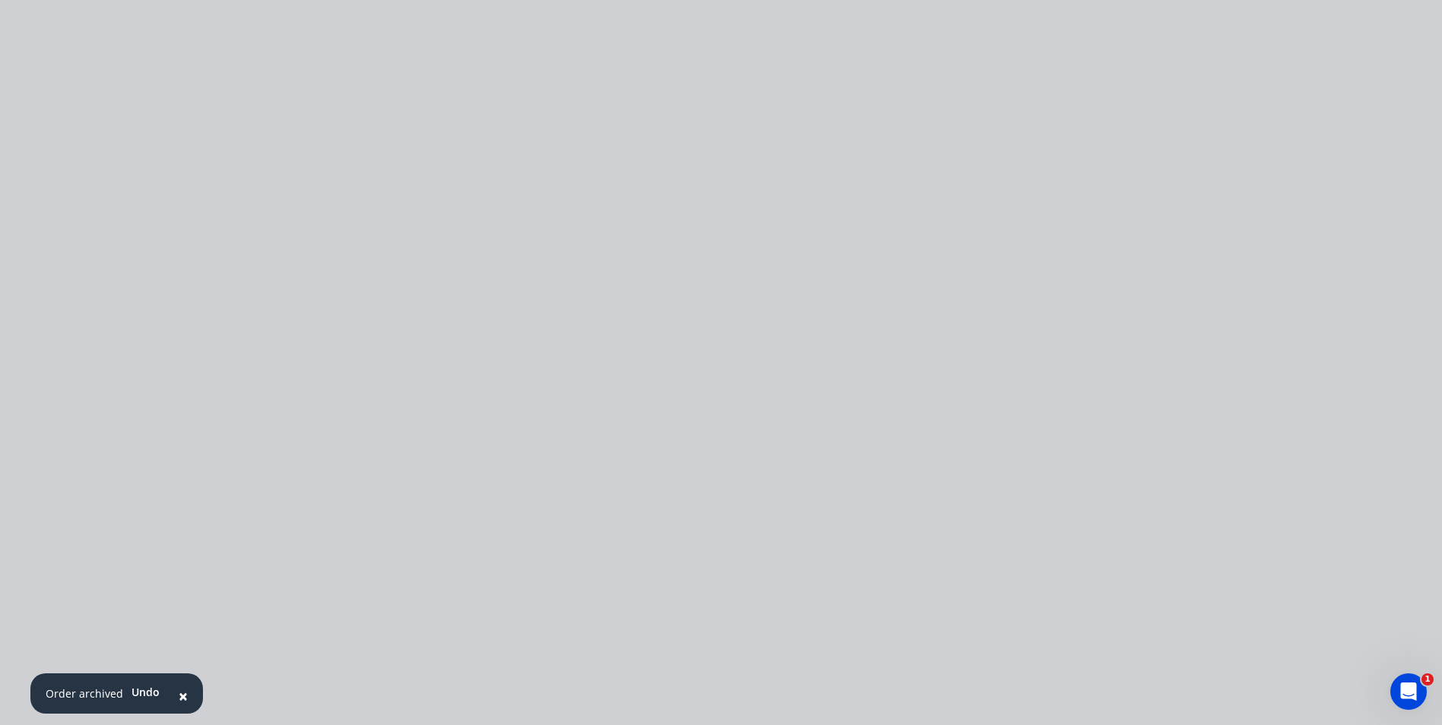
type input "$90.91"
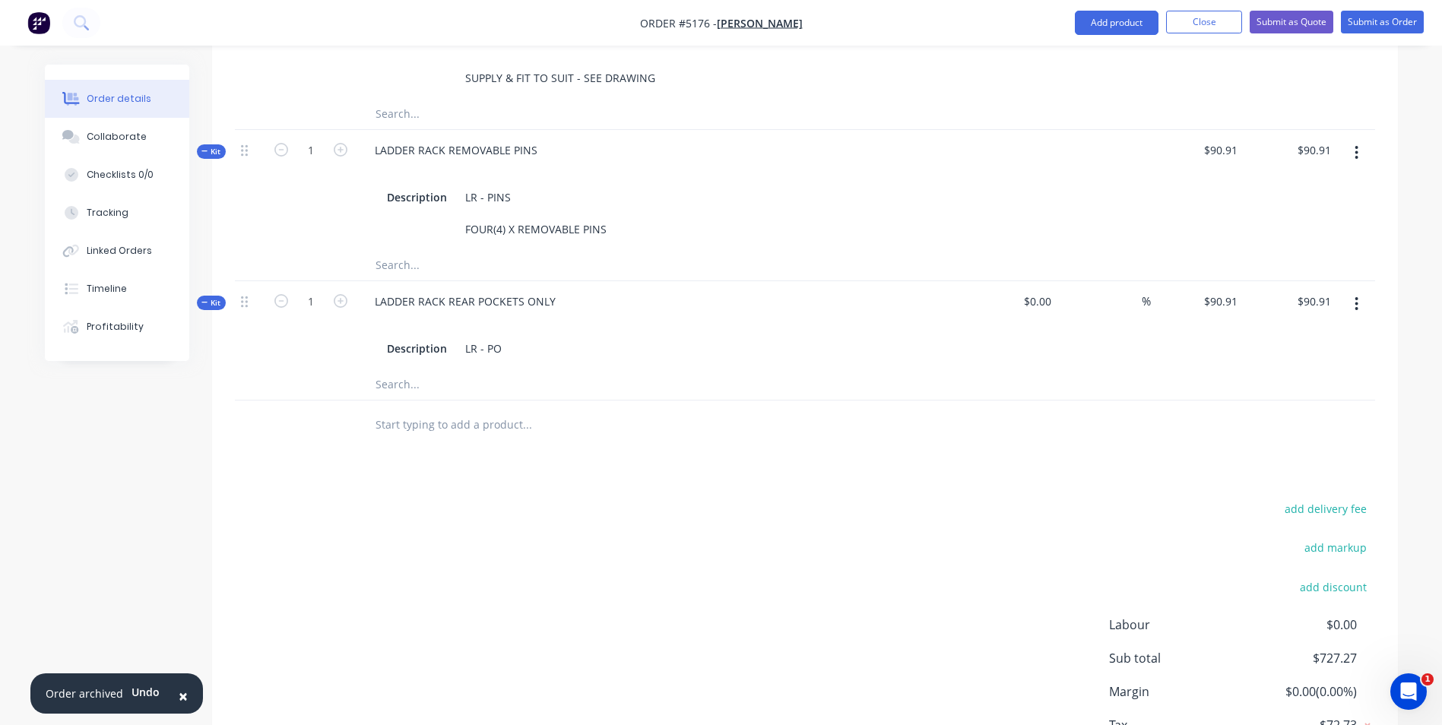
scroll to position [512, 0]
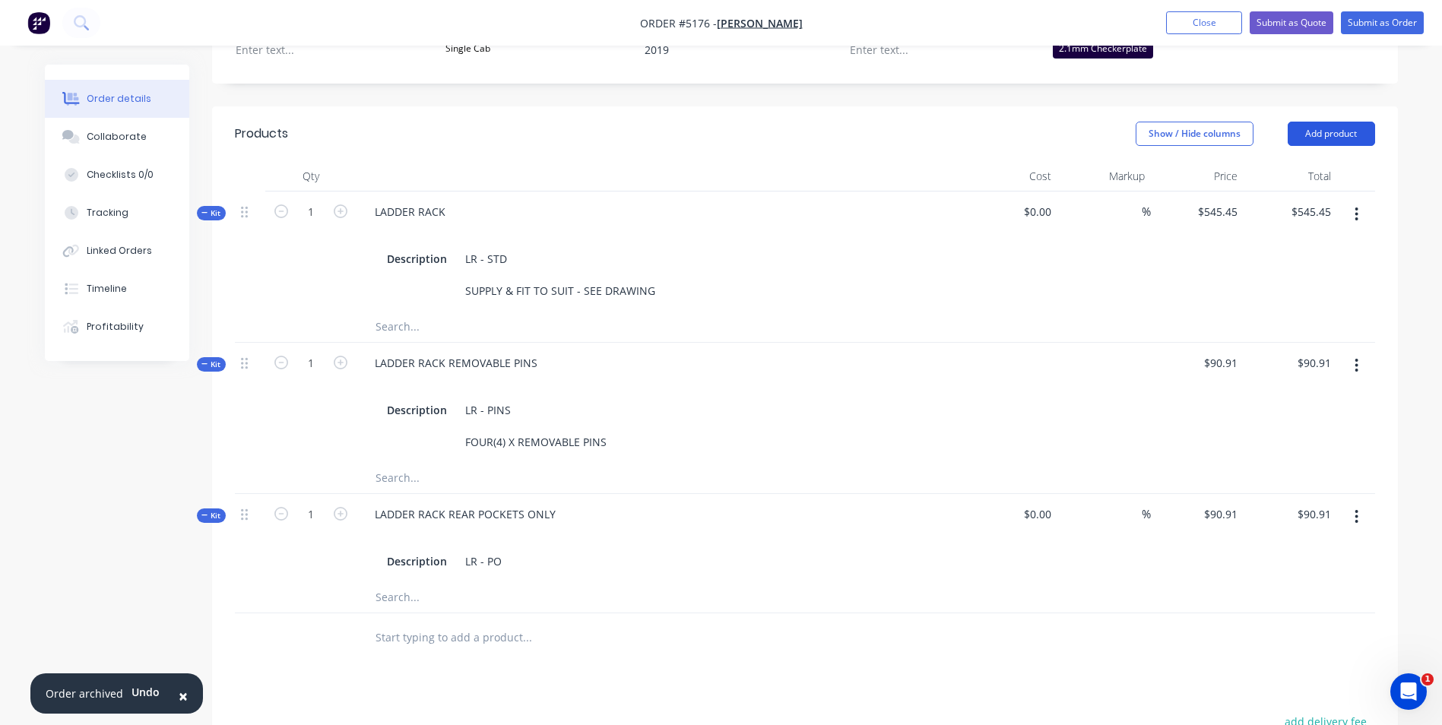
click at [1334, 122] on button "Add product" at bounding box center [1331, 134] width 87 height 24
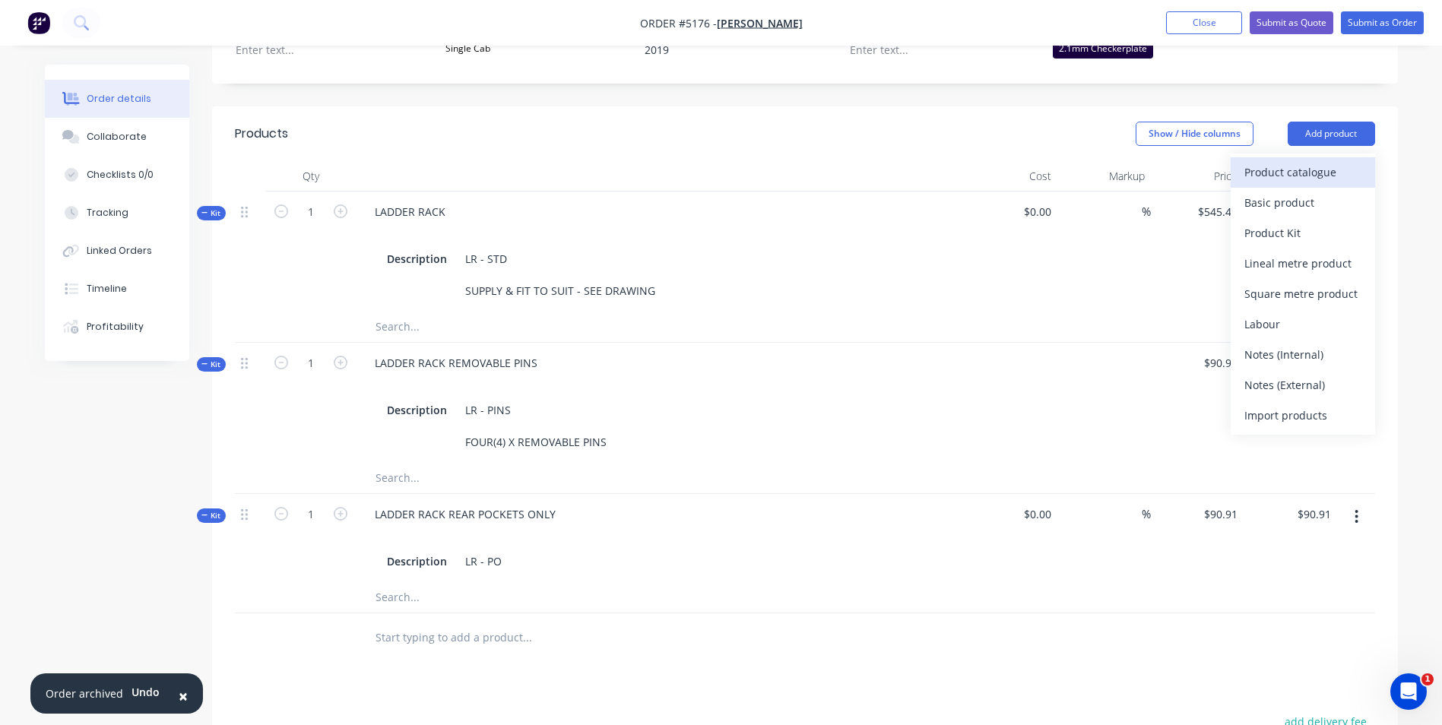
click at [1304, 161] on div "Product catalogue" at bounding box center [1302, 172] width 117 height 22
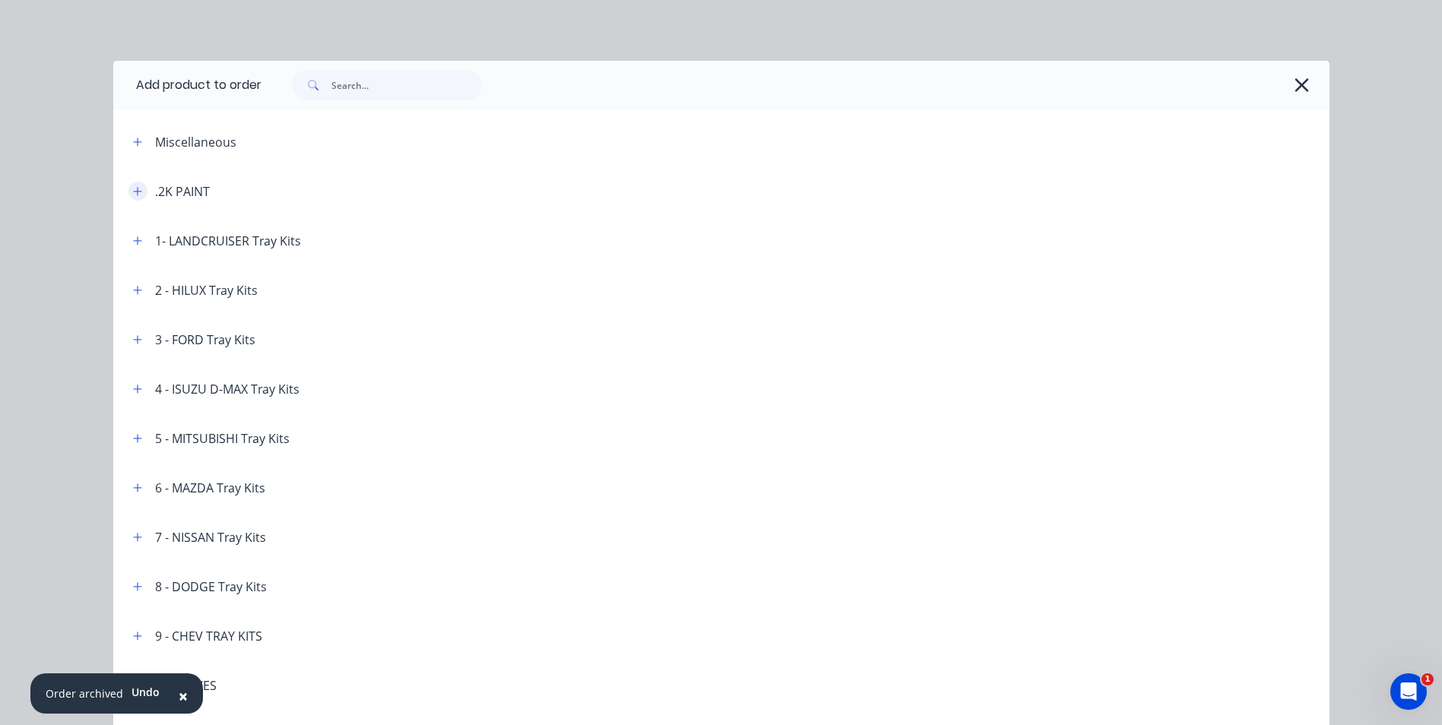
click at [135, 195] on icon "button" at bounding box center [137, 191] width 9 height 11
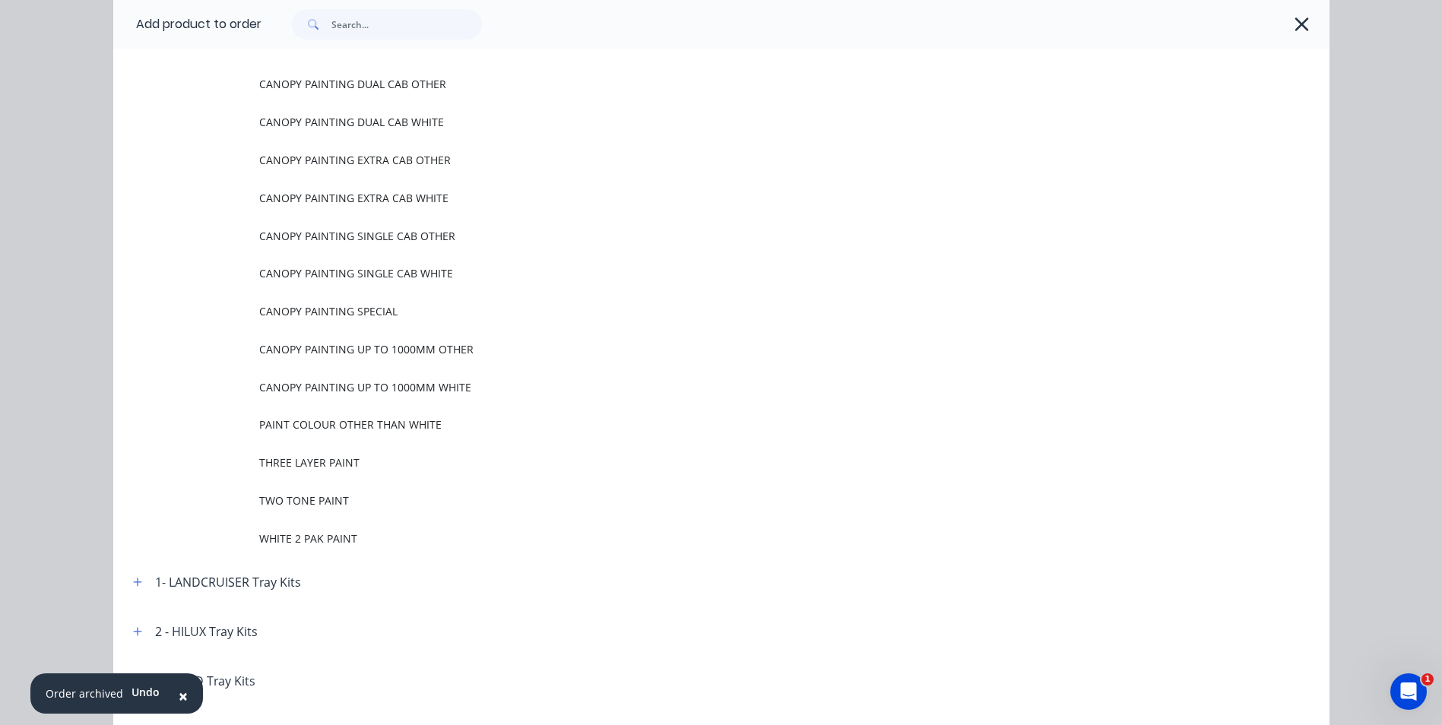
scroll to position [152, 0]
click at [324, 536] on span "WHITE 2 PAK PAINT" at bounding box center [687, 537] width 856 height 16
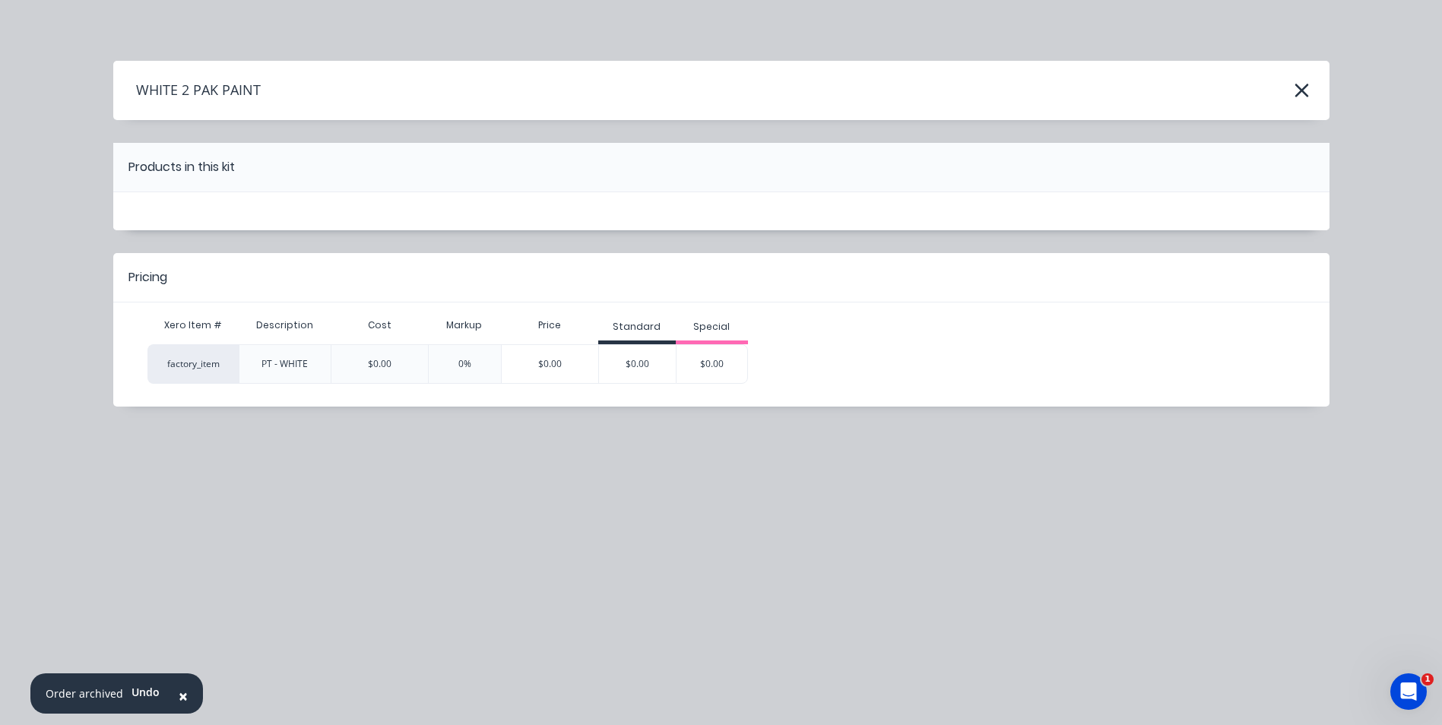
scroll to position [0, 0]
click at [648, 362] on div "$0.00" at bounding box center [637, 364] width 77 height 38
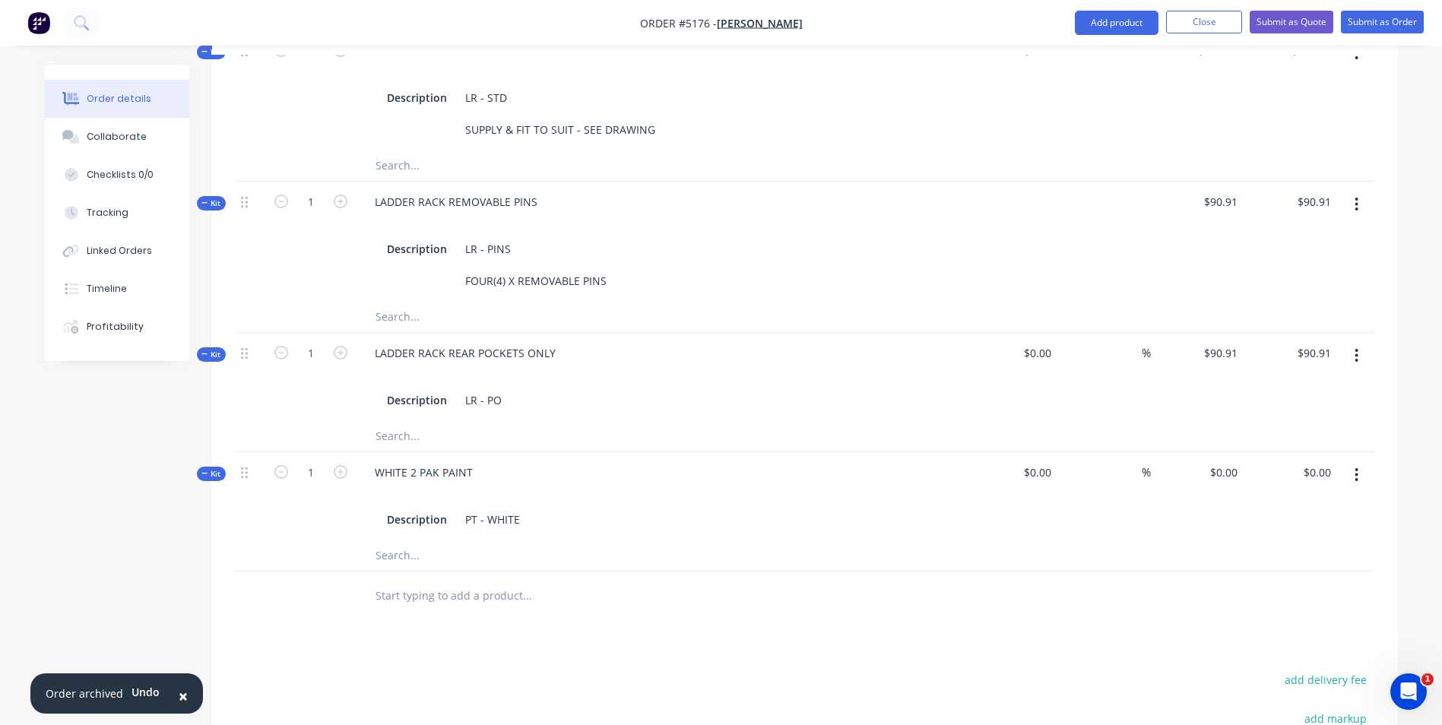
scroll to position [588, 0]
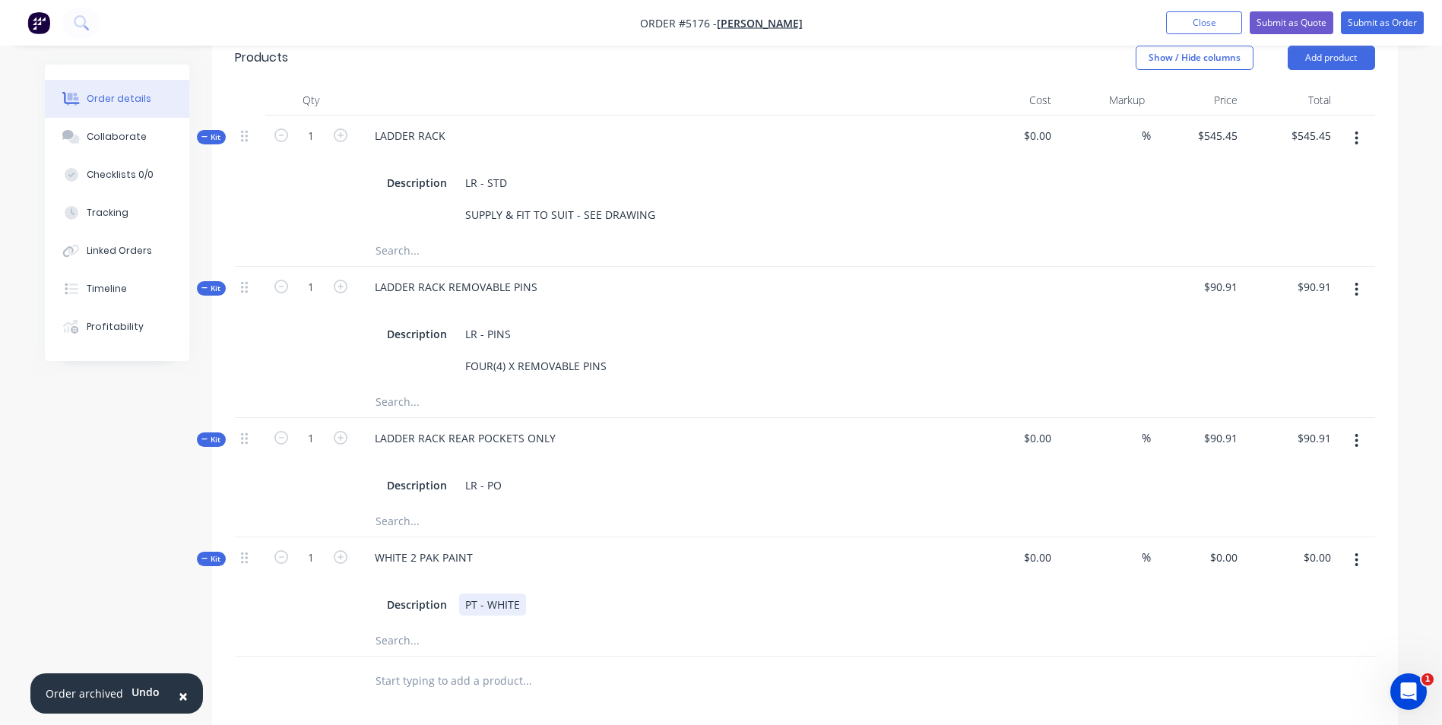
click at [521, 594] on div "PT - WHITE" at bounding box center [492, 605] width 67 height 22
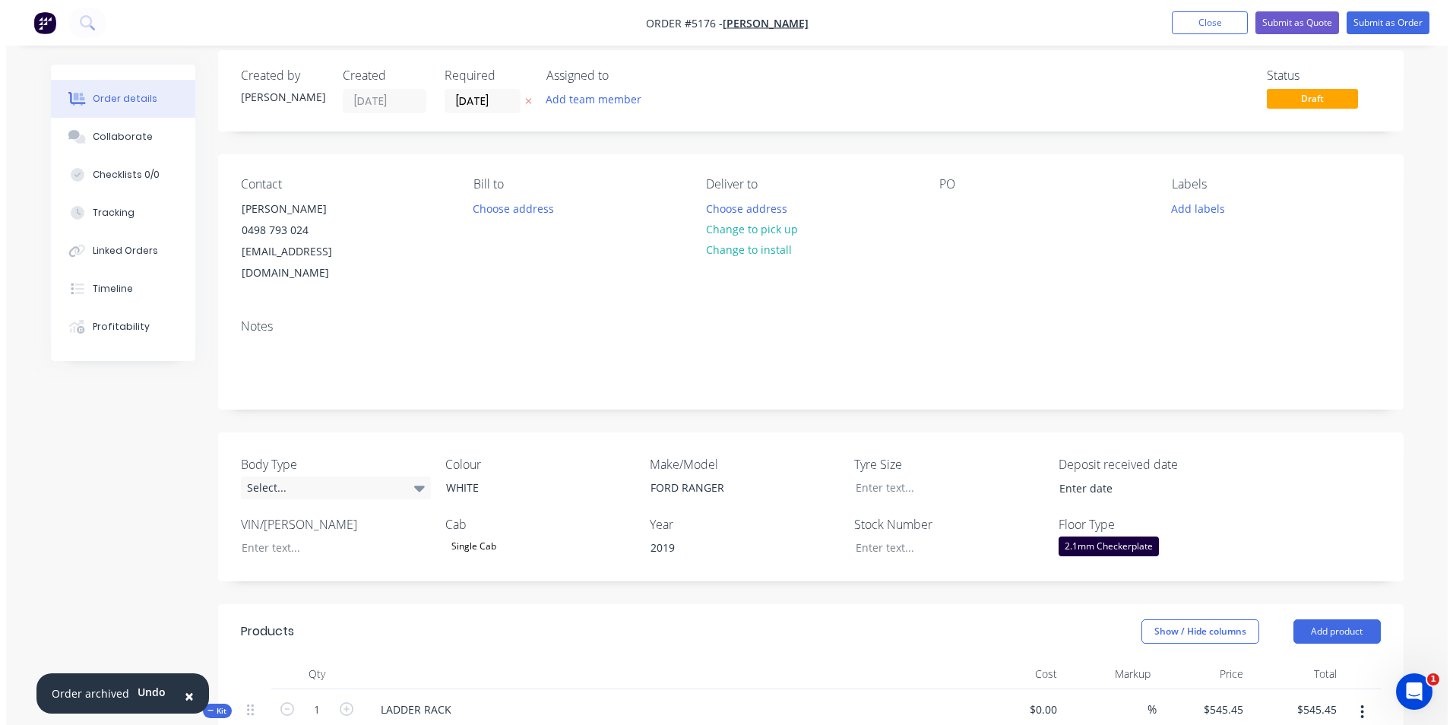
scroll to position [0, 0]
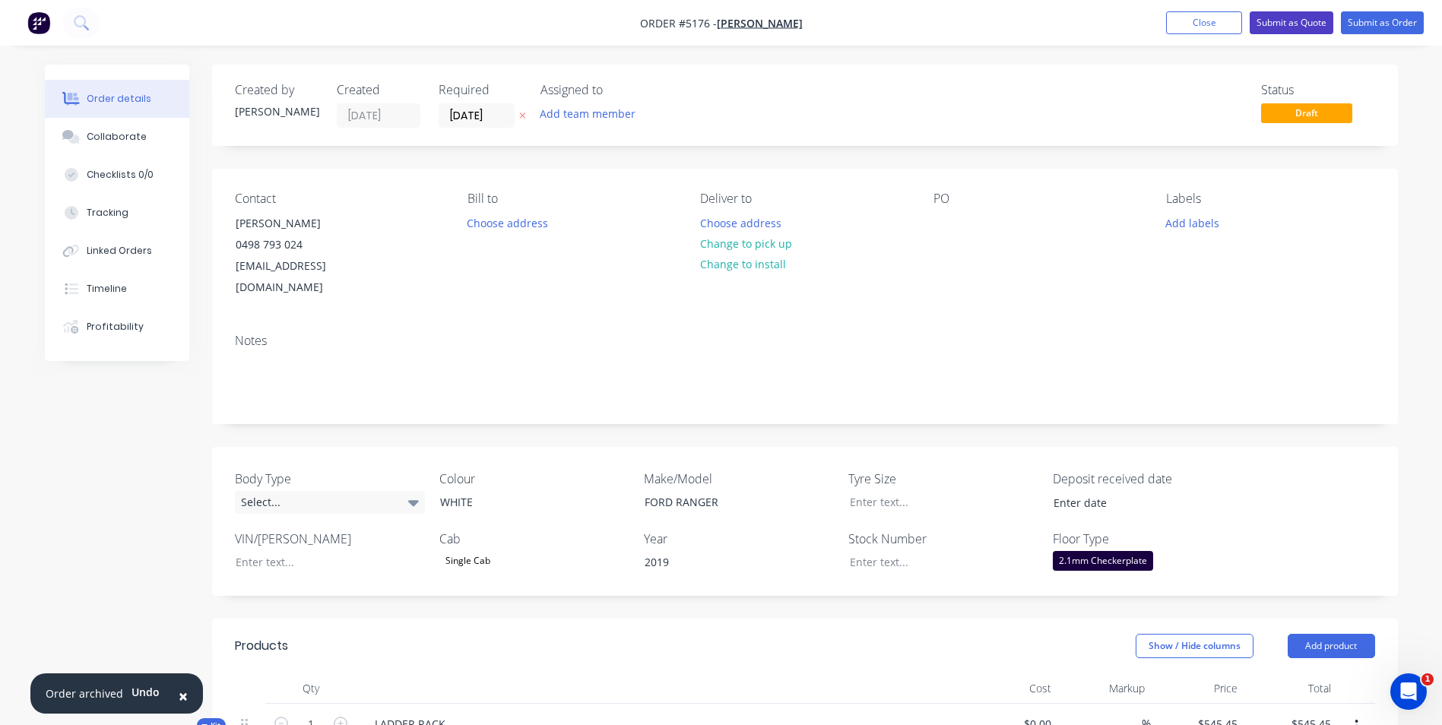
click at [1291, 24] on button "Submit as Quote" at bounding box center [1292, 22] width 84 height 23
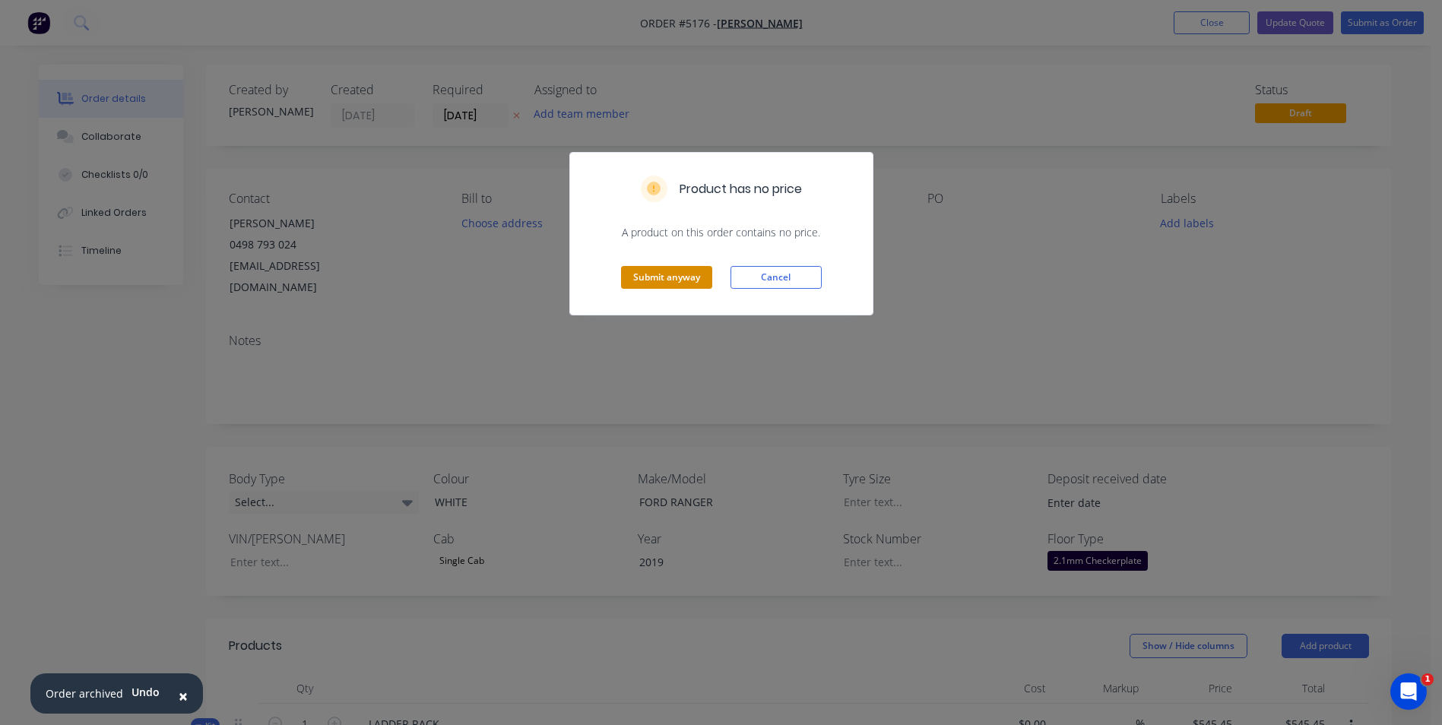
click at [684, 284] on button "Submit anyway" at bounding box center [666, 277] width 91 height 23
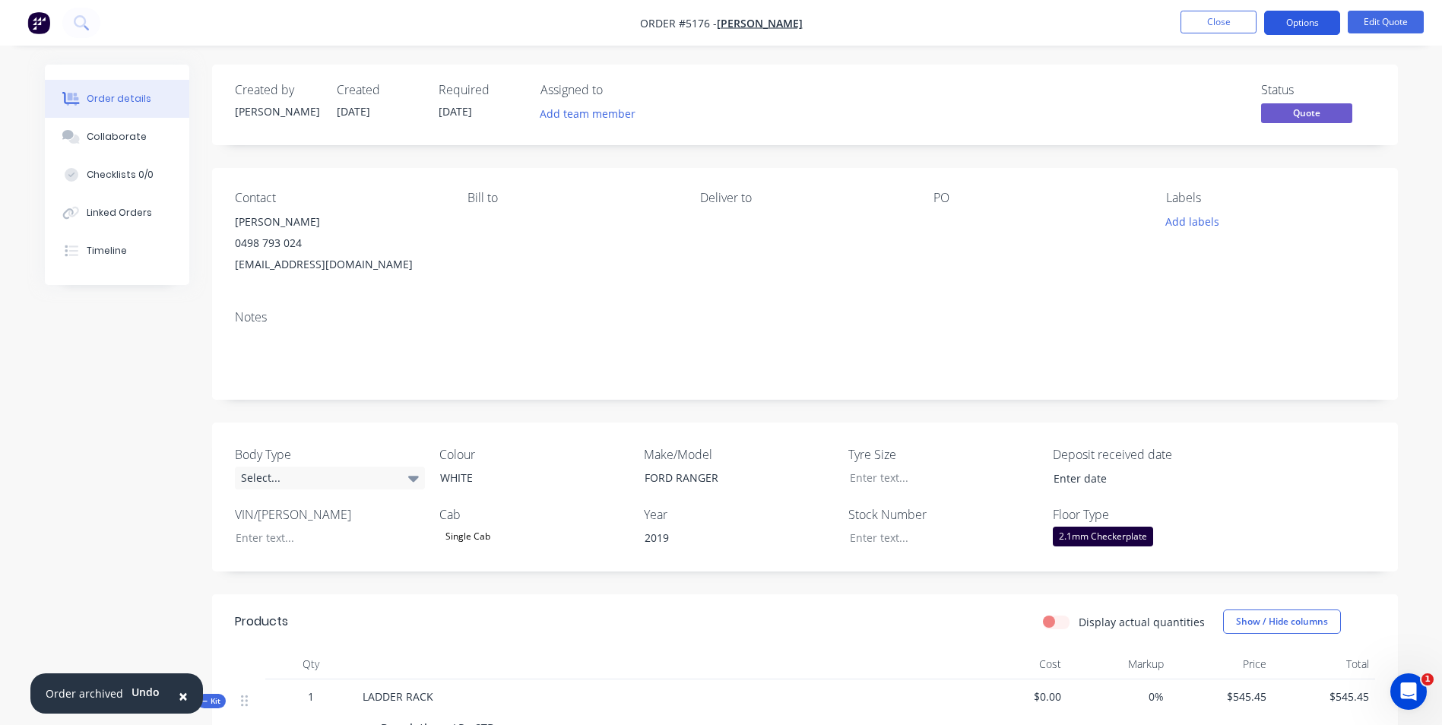
click at [1301, 21] on button "Options" at bounding box center [1302, 23] width 76 height 24
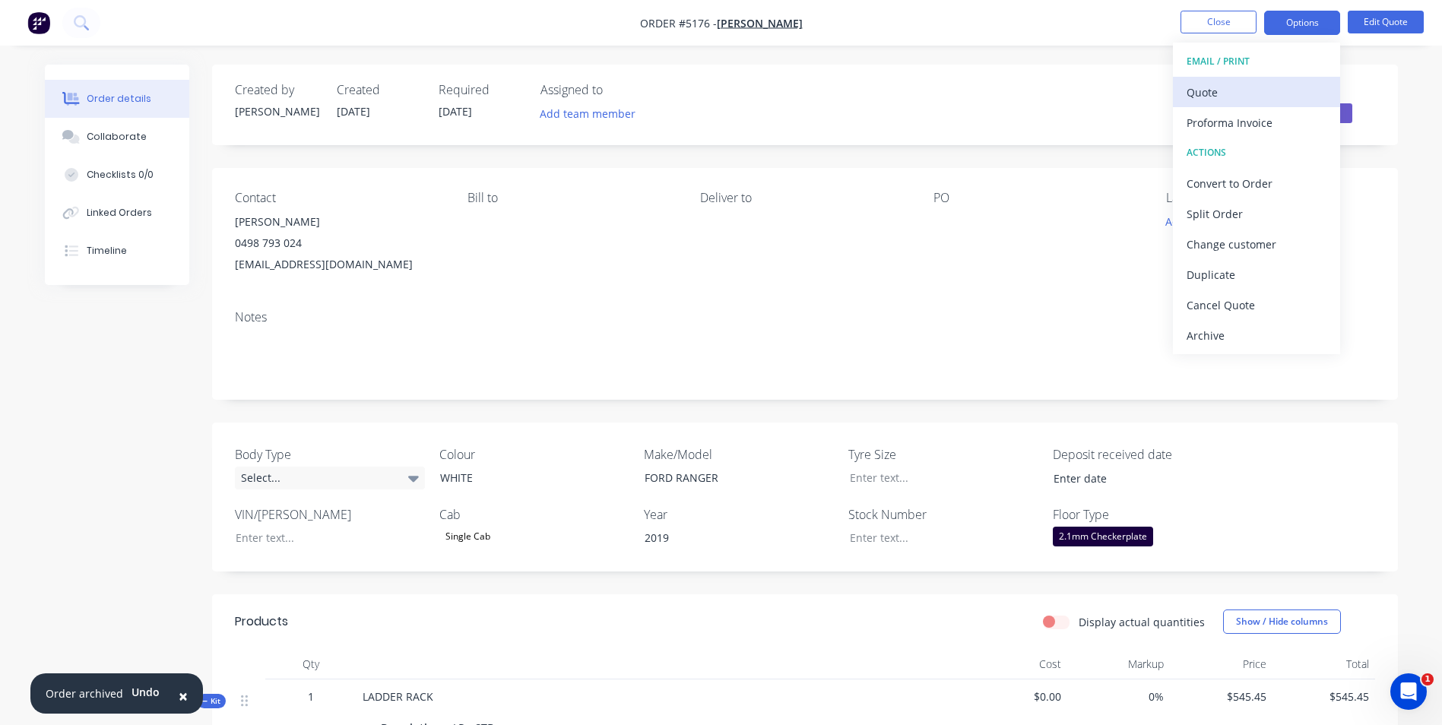
click at [1230, 91] on div "Quote" at bounding box center [1257, 92] width 140 height 22
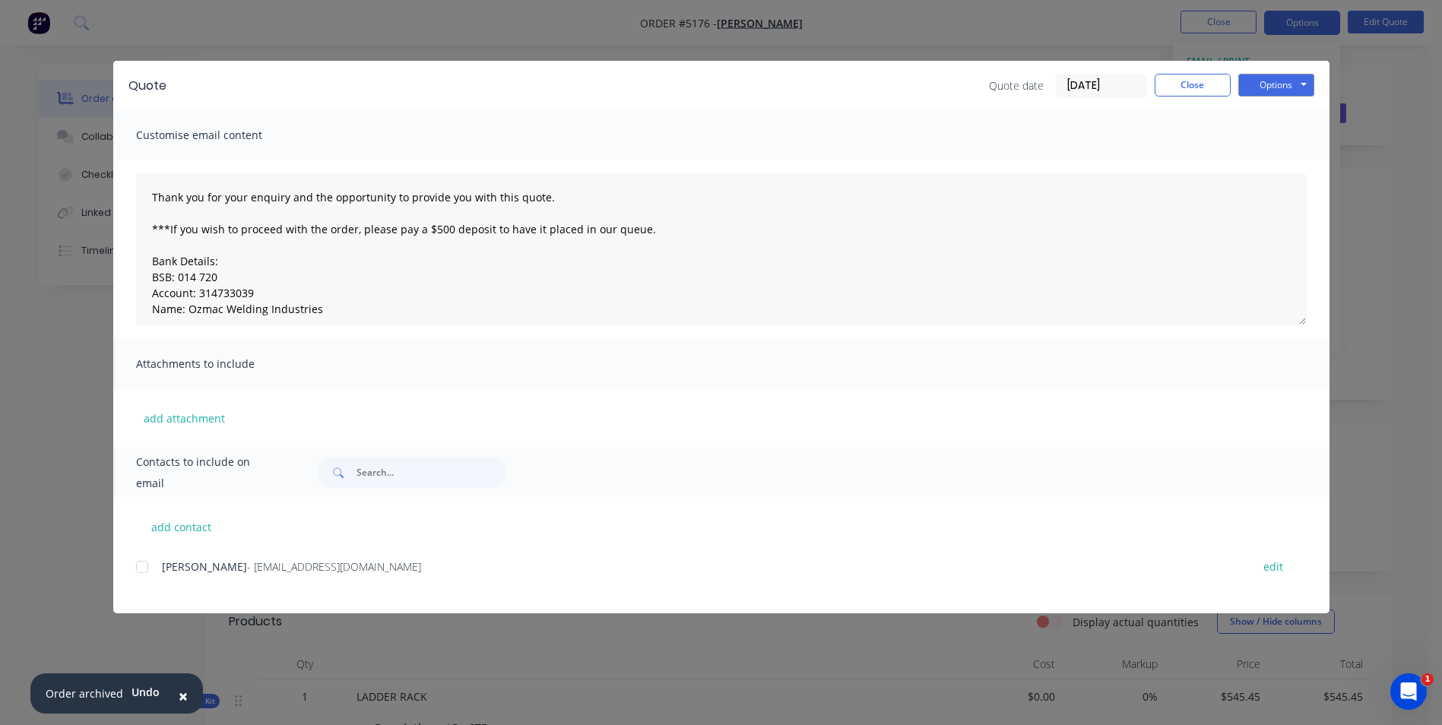
click at [146, 565] on div at bounding box center [142, 567] width 30 height 30
click at [1285, 86] on button "Options" at bounding box center [1276, 85] width 76 height 23
click at [1279, 161] on button "Email" at bounding box center [1286, 162] width 97 height 25
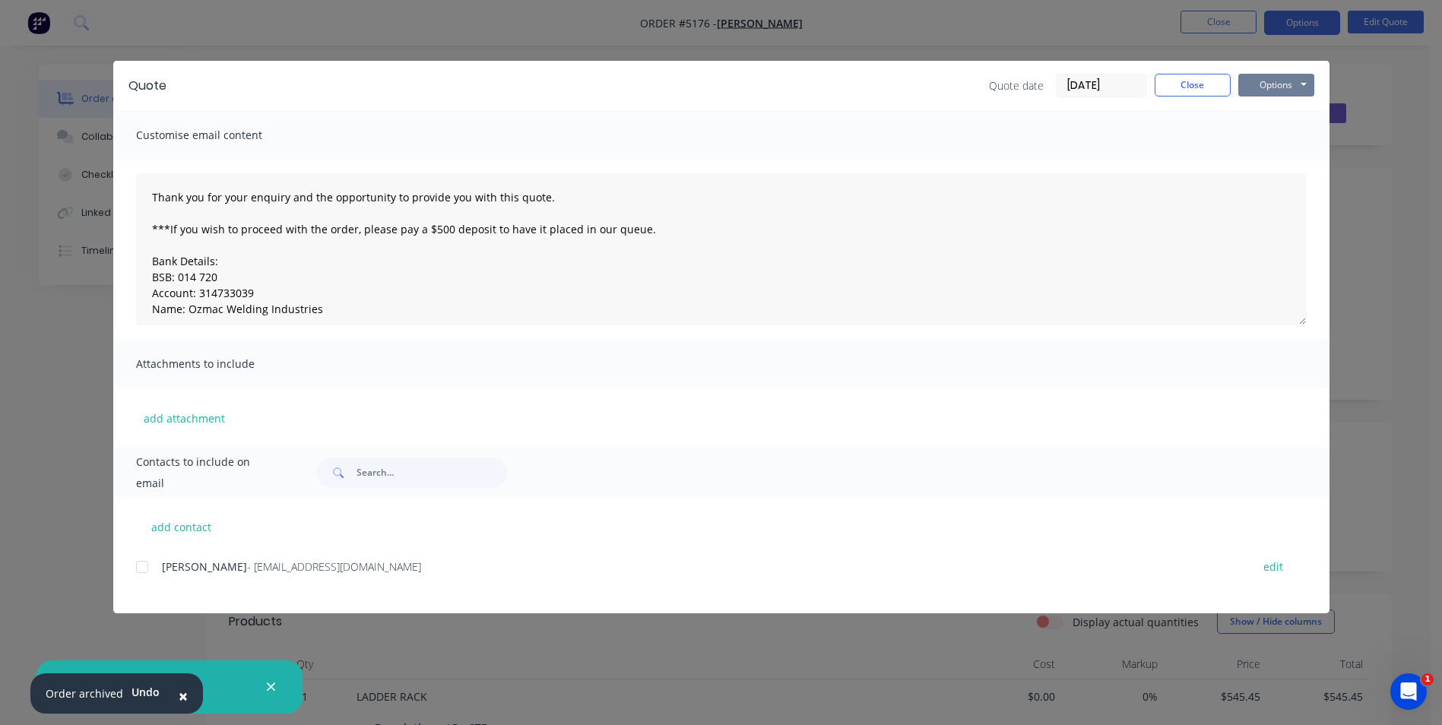
click at [1282, 89] on button "Options" at bounding box center [1276, 85] width 76 height 23
click at [1284, 140] on button "Print" at bounding box center [1286, 137] width 97 height 25
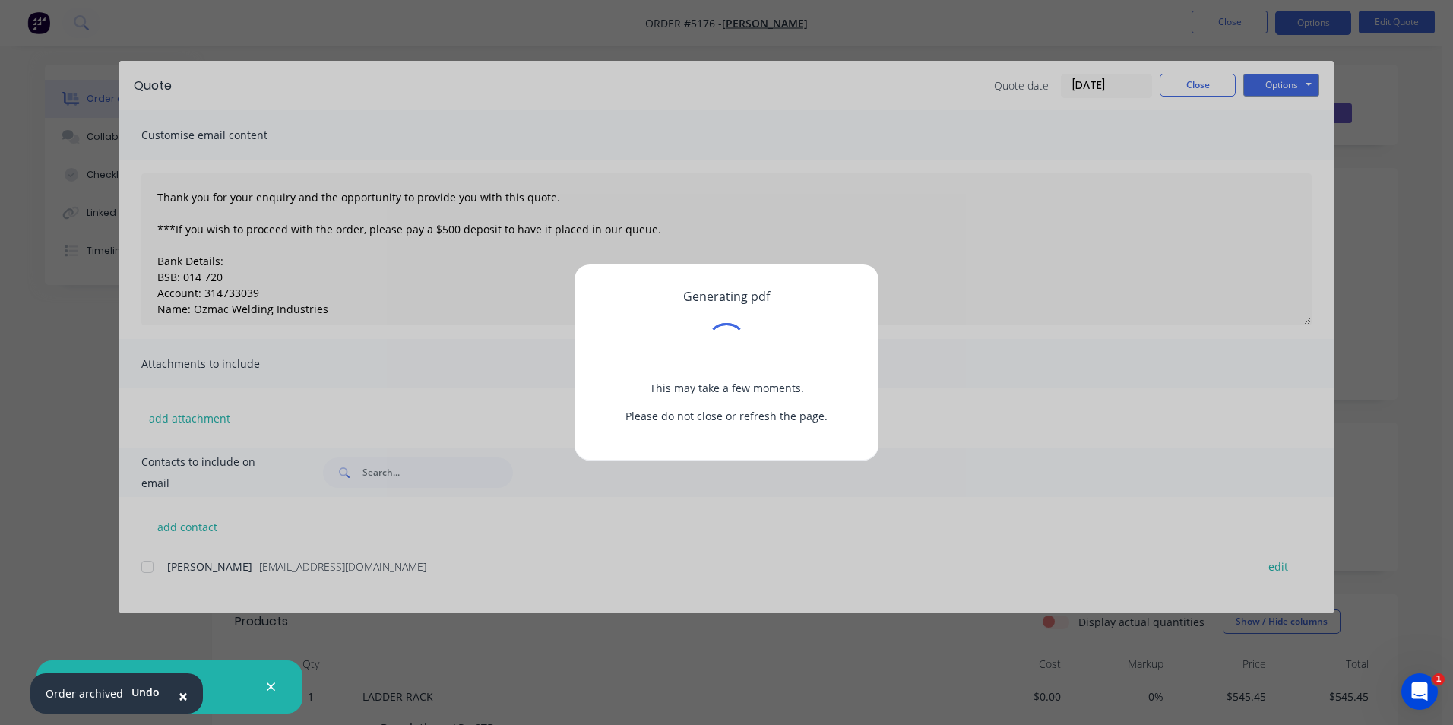
click at [179, 699] on span "×" at bounding box center [183, 696] width 9 height 21
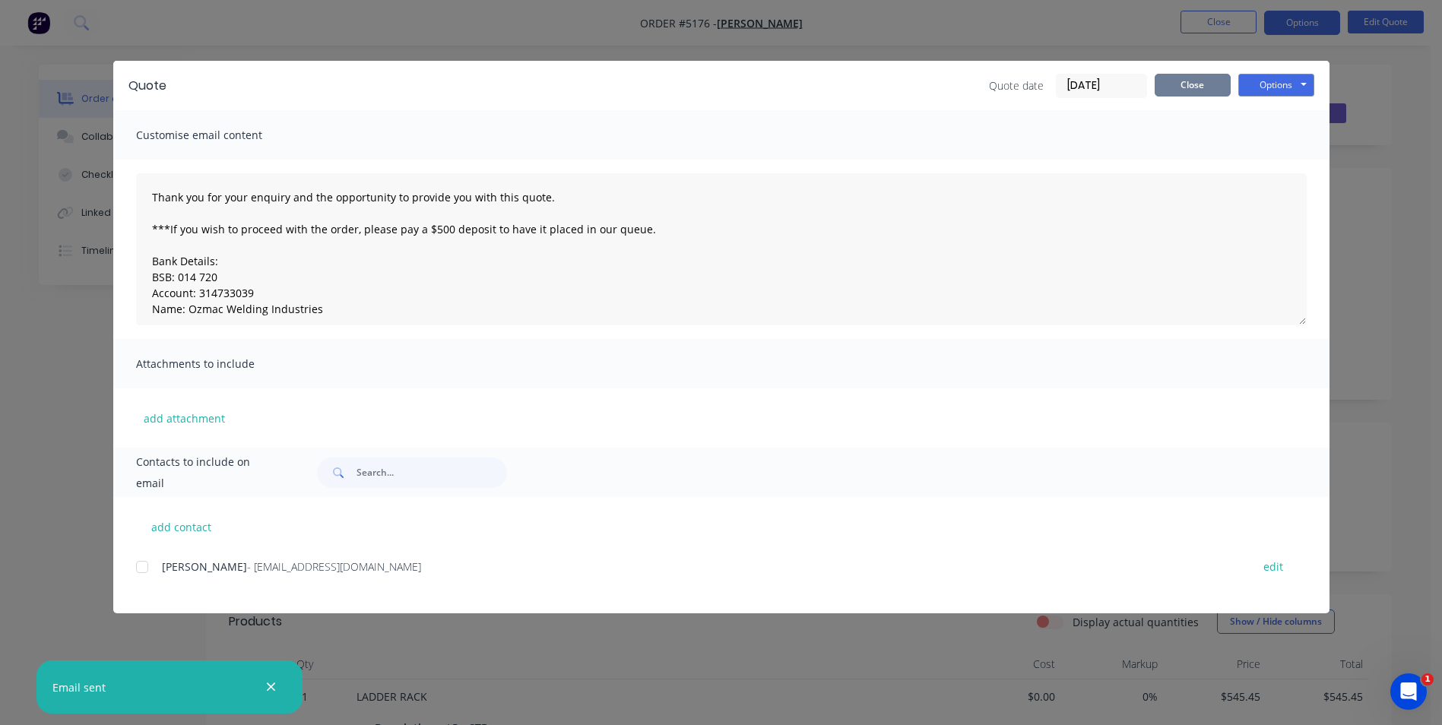
click at [1180, 84] on button "Close" at bounding box center [1193, 85] width 76 height 23
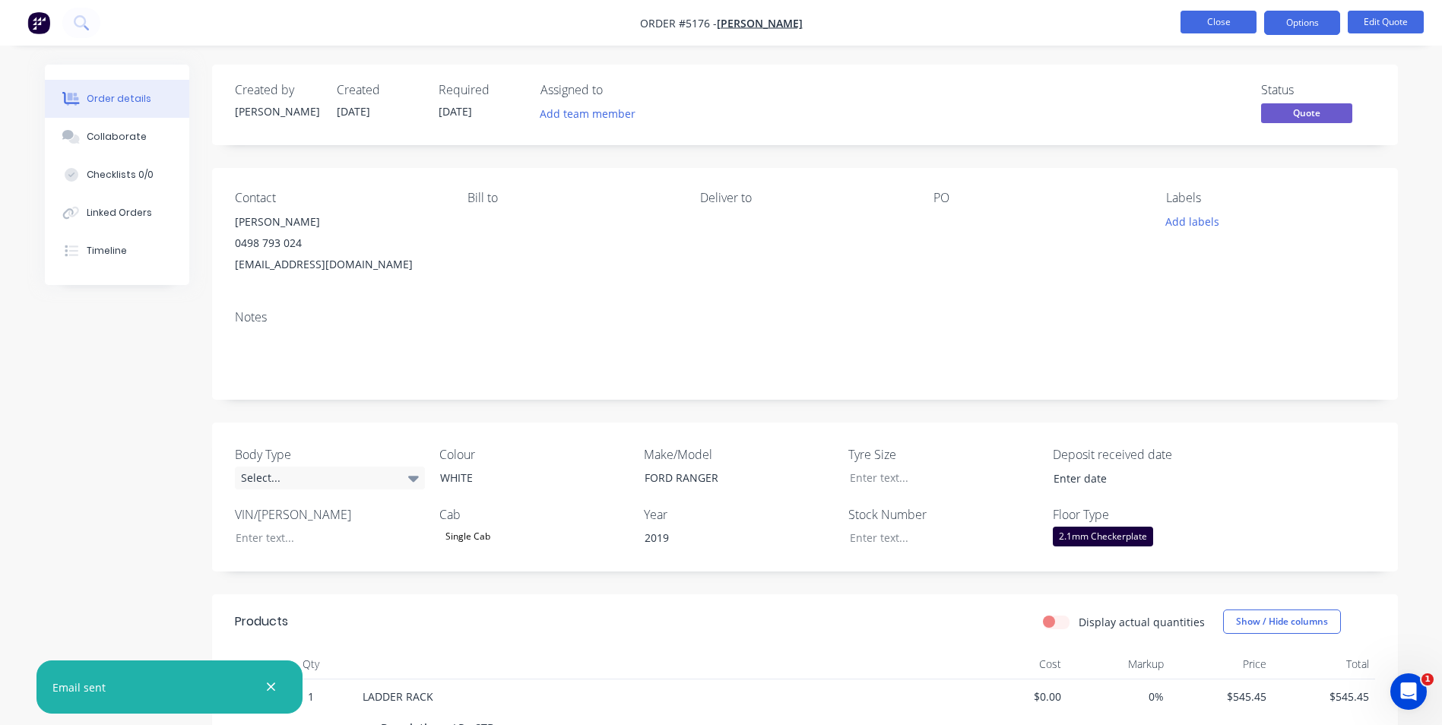
click at [1232, 25] on button "Close" at bounding box center [1218, 22] width 76 height 23
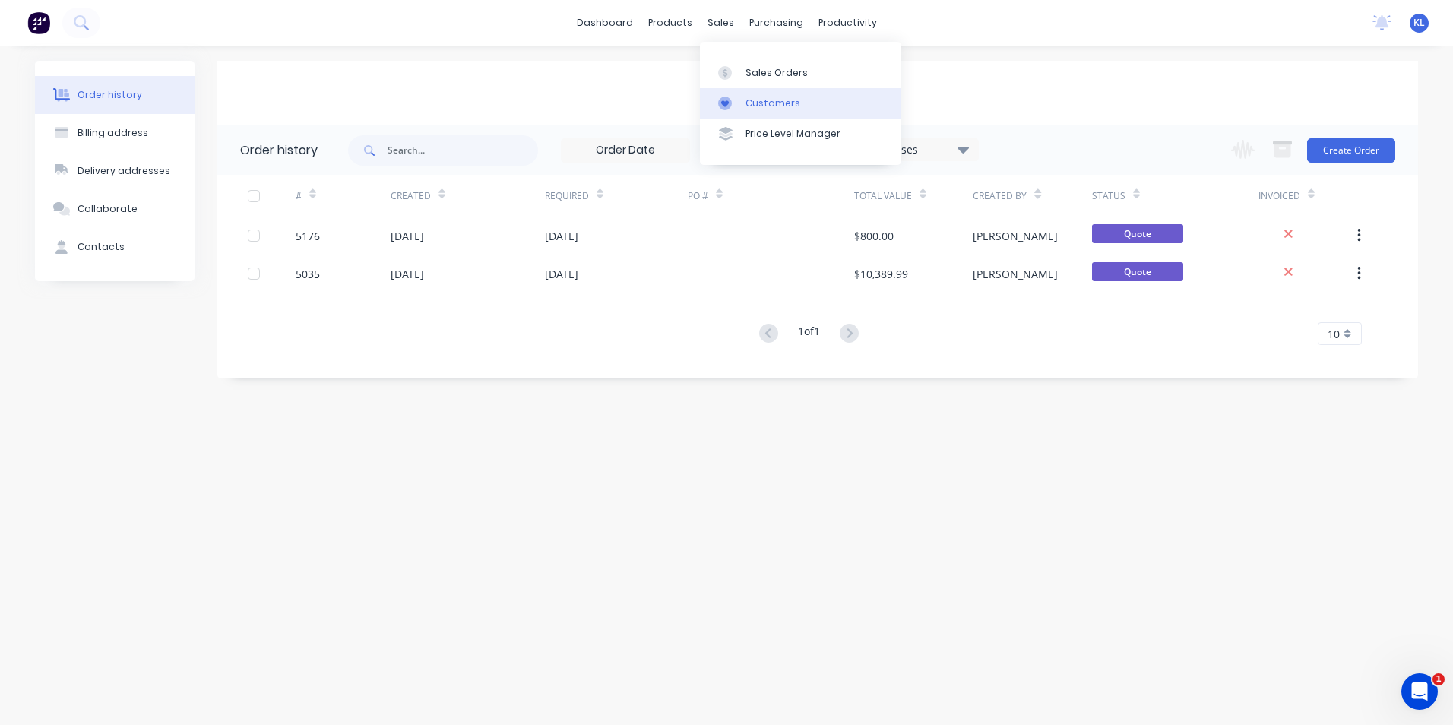
click at [779, 104] on div "Customers" at bounding box center [773, 104] width 55 height 14
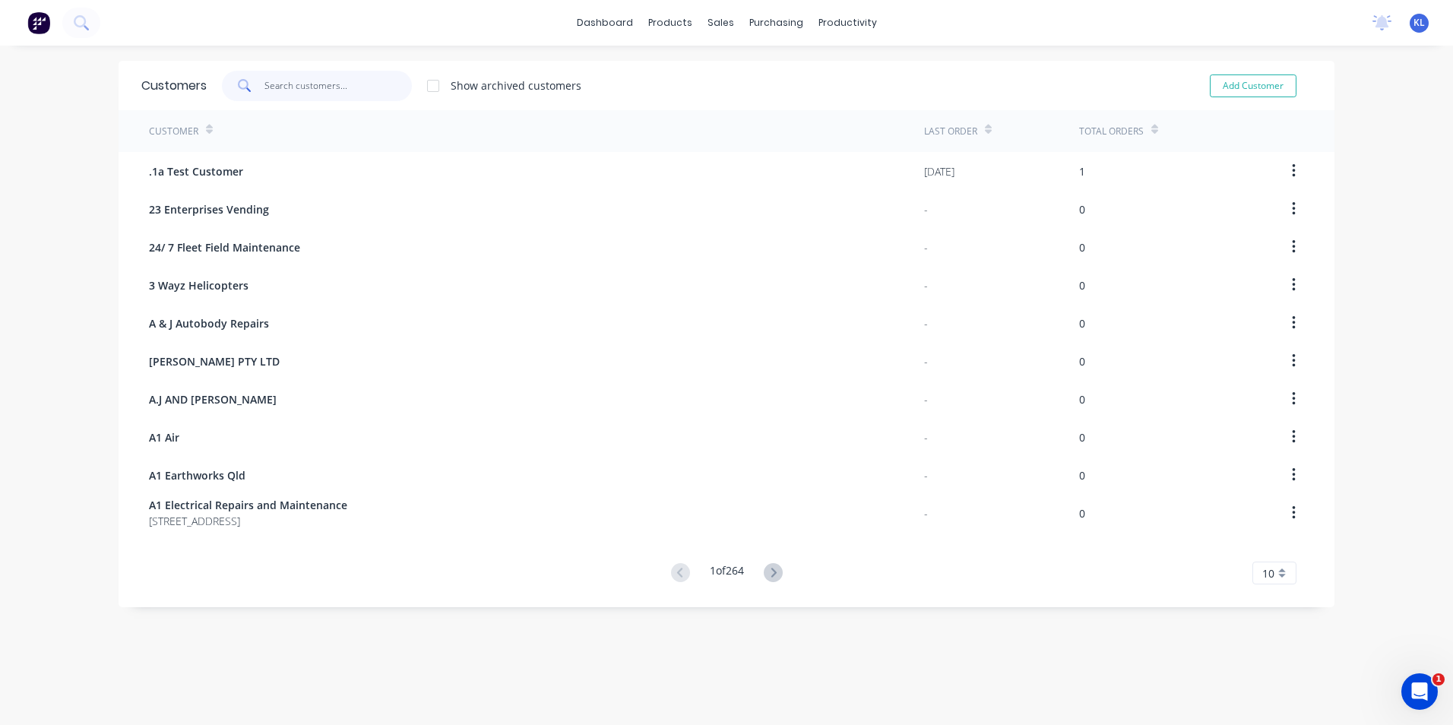
click at [301, 82] on input "text" at bounding box center [339, 86] width 148 height 30
type input "B"
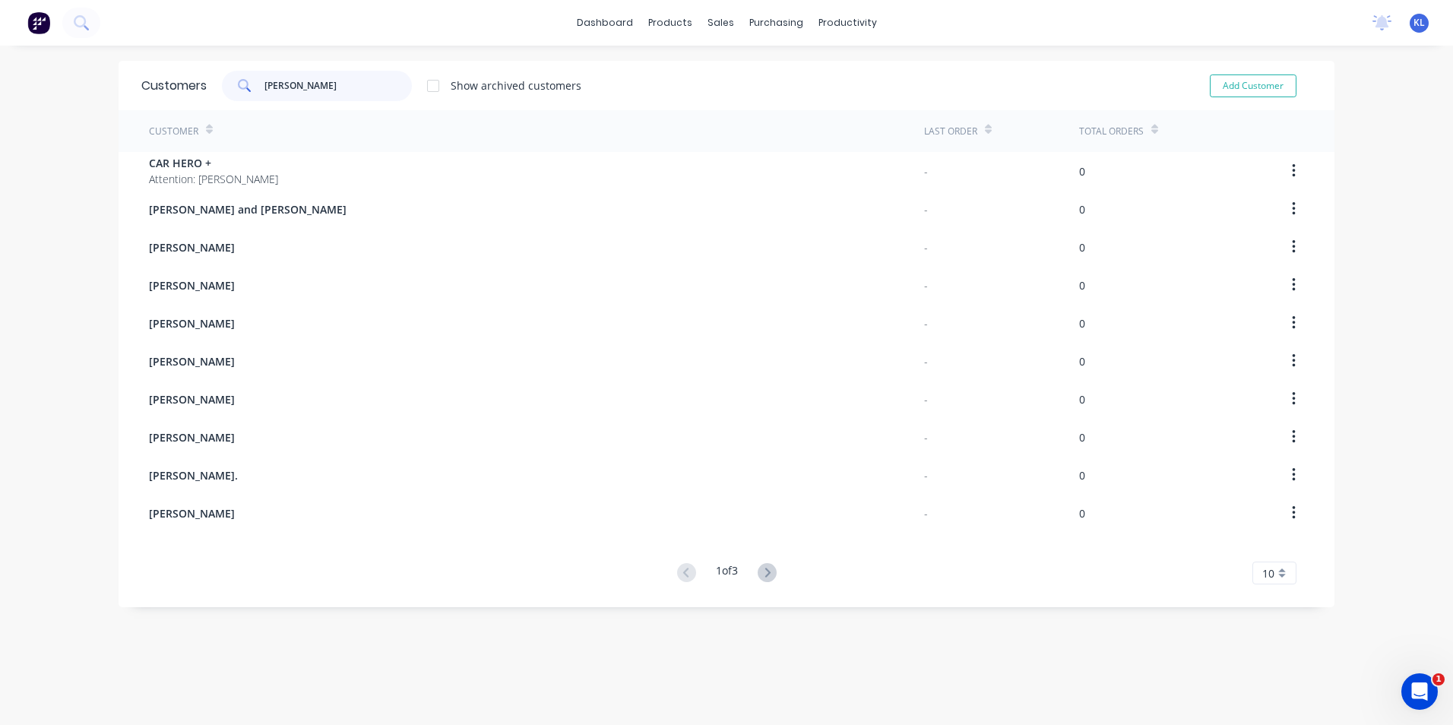
type input "[PERSON_NAME]"
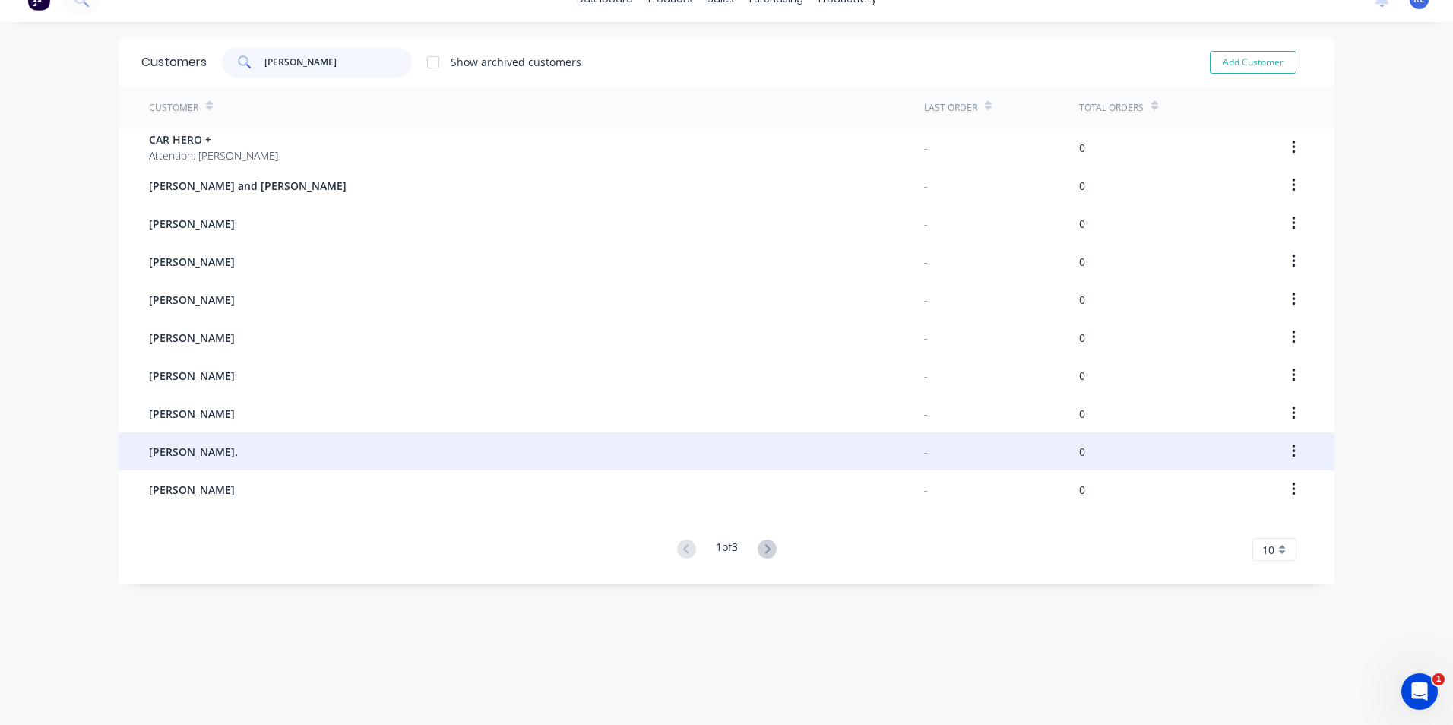
scroll to position [30, 0]
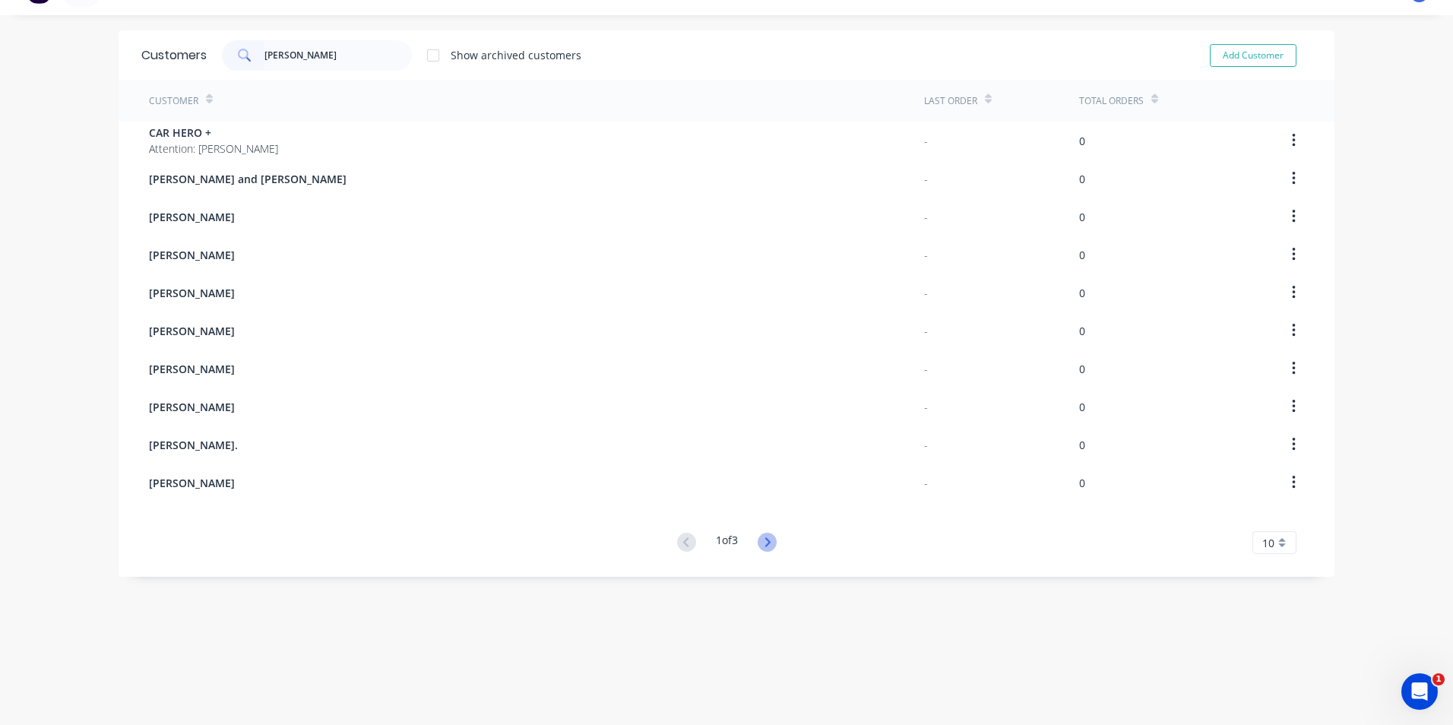
click at [760, 541] on icon at bounding box center [767, 542] width 19 height 19
click at [764, 546] on g at bounding box center [767, 542] width 19 height 19
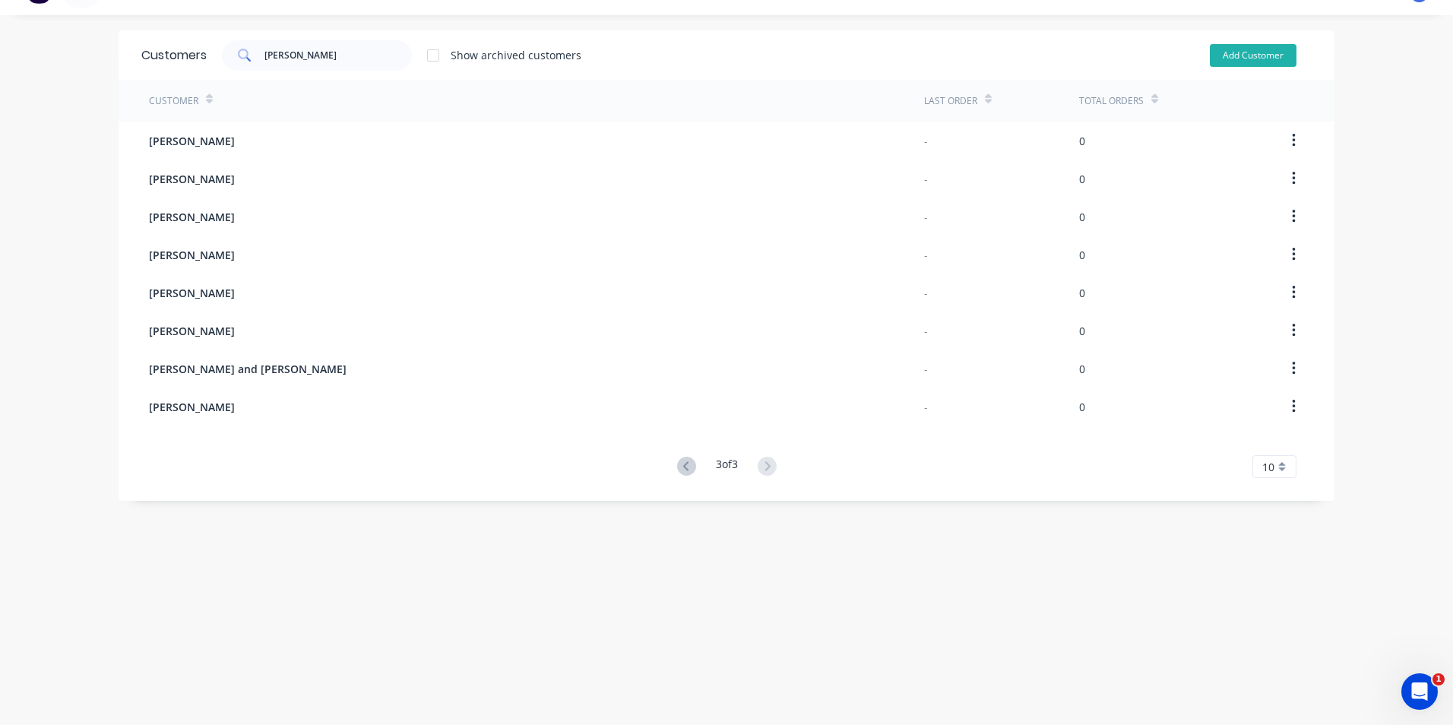
click at [1247, 60] on button "Add Customer" at bounding box center [1253, 55] width 87 height 23
select select "AU"
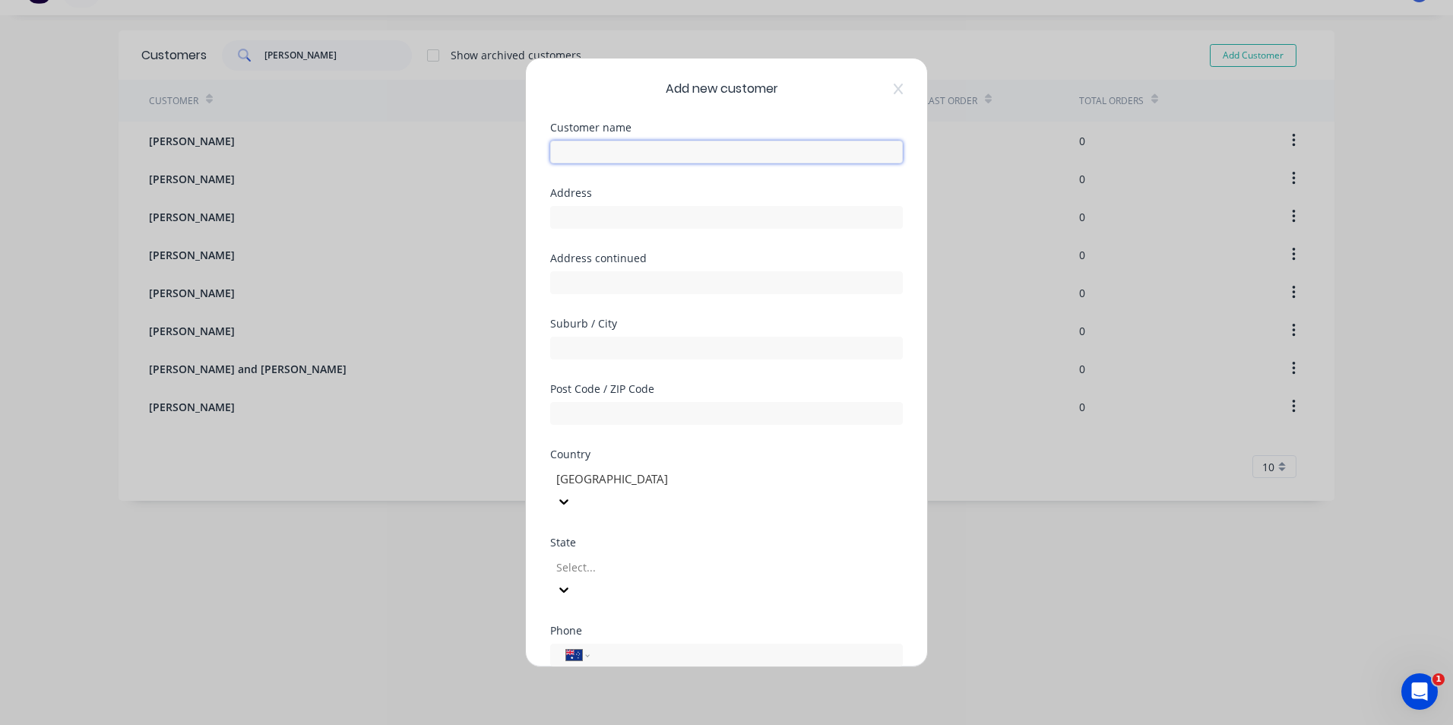
click at [656, 150] on input "text" at bounding box center [726, 152] width 353 height 23
type input "p"
type input "[PERSON_NAME]"
click at [648, 221] on input "text" at bounding box center [726, 217] width 353 height 23
click at [896, 447] on div "Add new customer Customer name [PERSON_NAME] Address Address continued Suburb /…" at bounding box center [726, 363] width 401 height 608
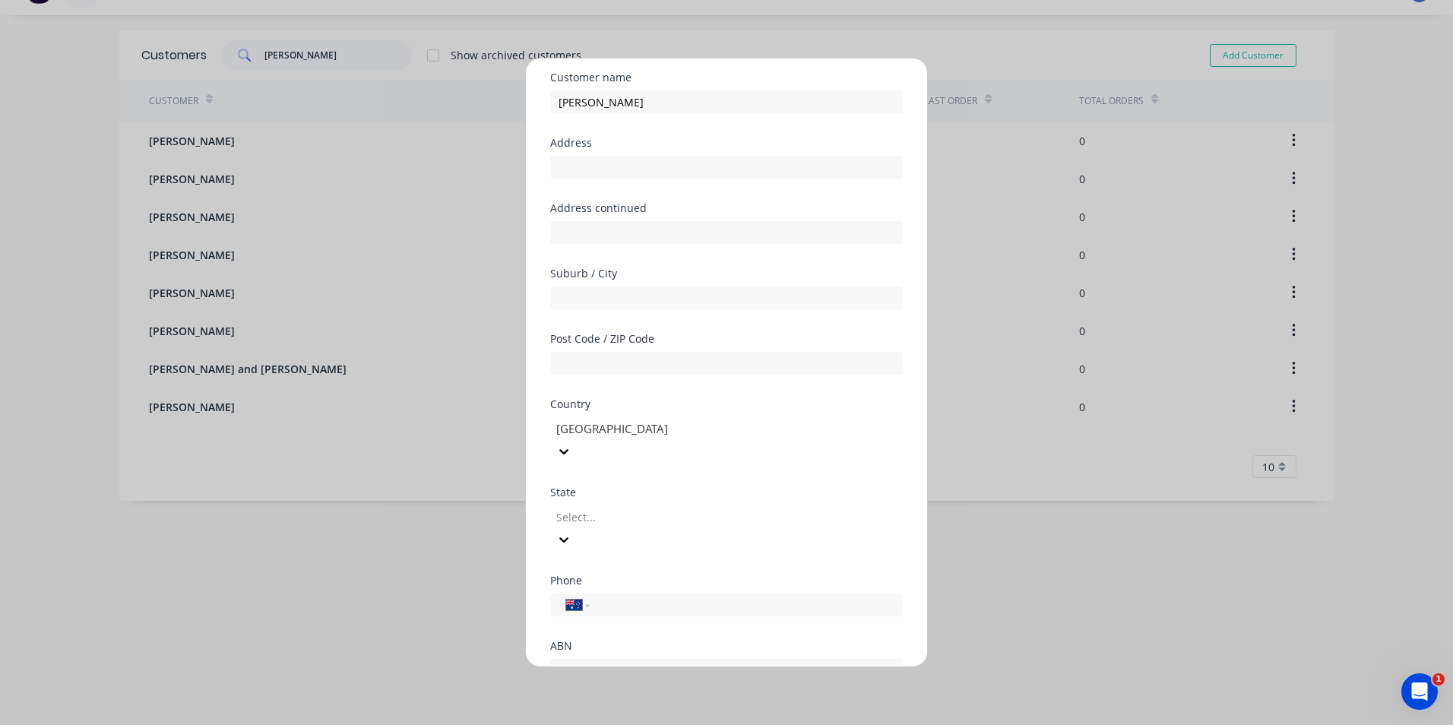
scroll to position [76, 0]
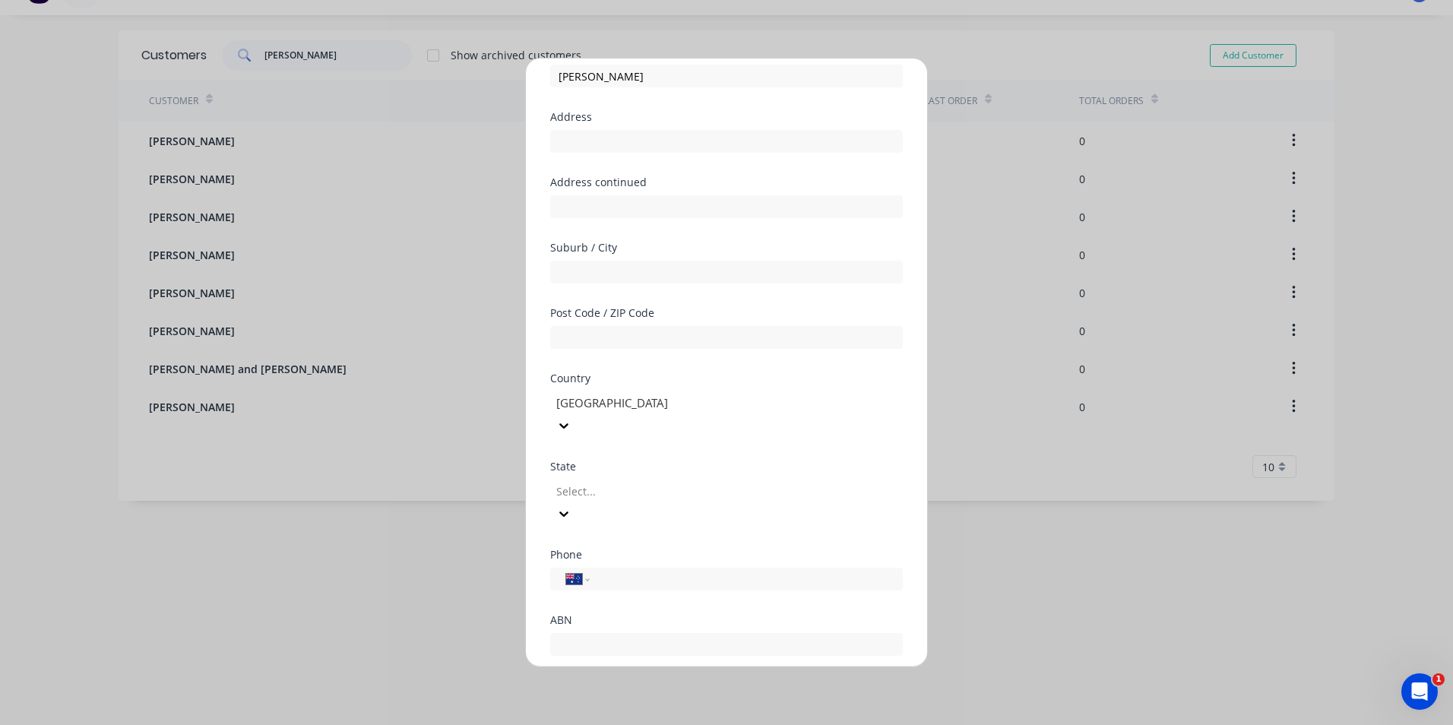
click at [774, 482] on div at bounding box center [664, 491] width 219 height 19
click at [910, 486] on div "Add new customer Customer name [PERSON_NAME] Address Address continued Suburb /…" at bounding box center [726, 363] width 401 height 608
click at [761, 571] on input "tel" at bounding box center [743, 579] width 287 height 17
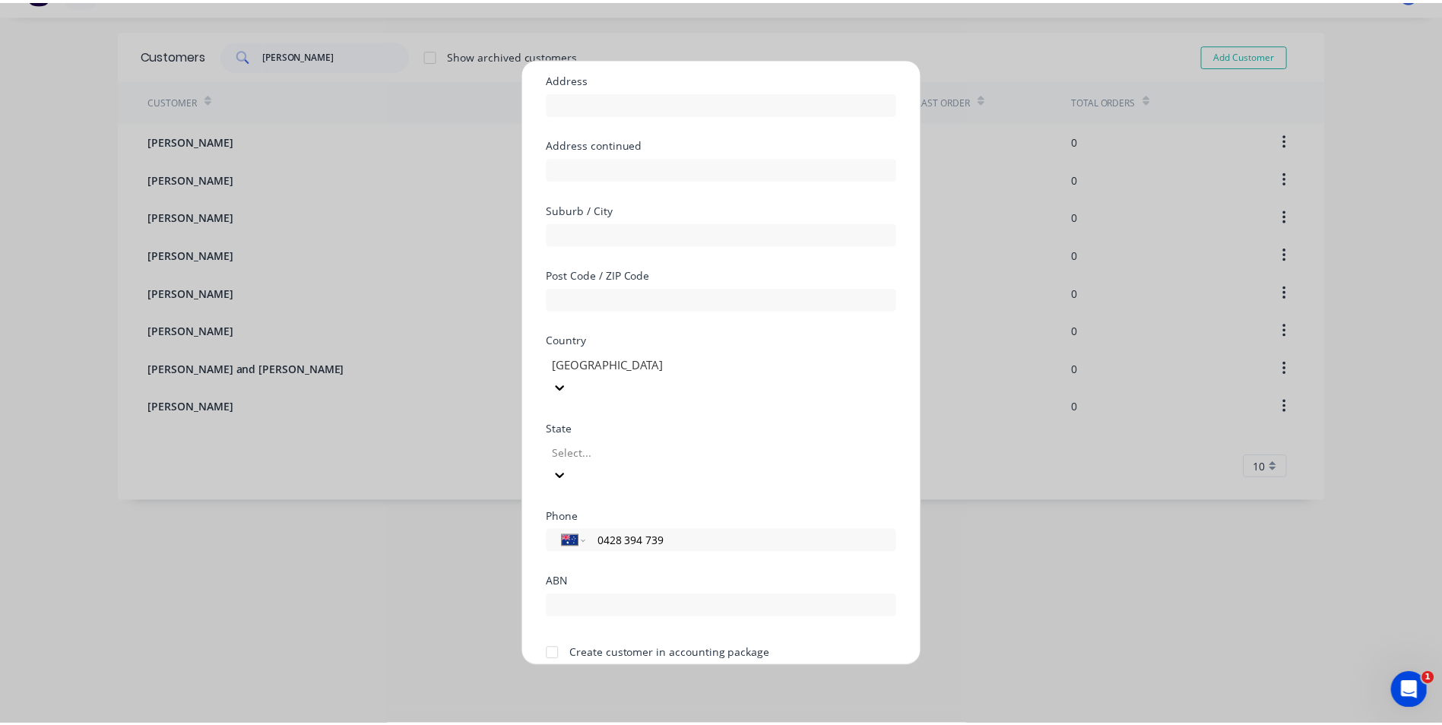
scroll to position [134, 0]
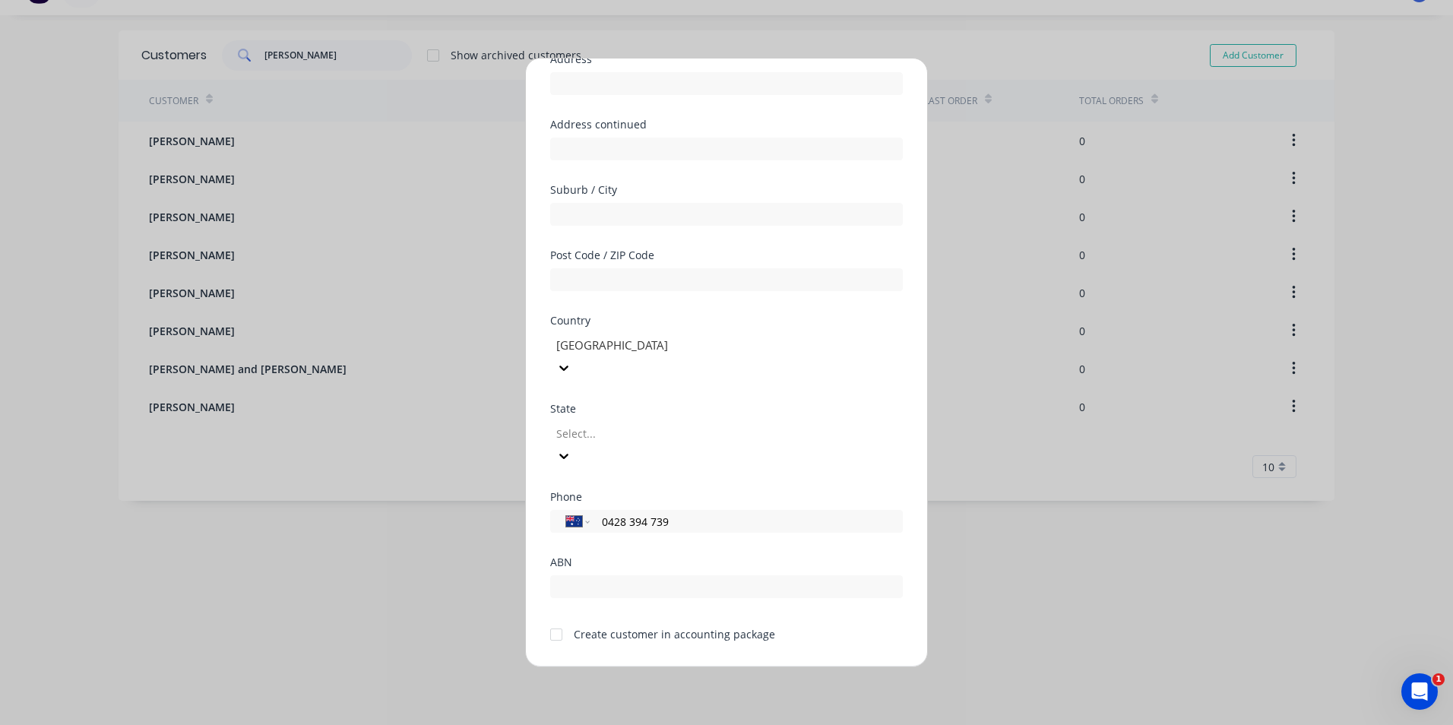
type input "0428 394 739"
click at [558, 620] on div at bounding box center [556, 635] width 30 height 30
click at [684, 667] on button "Save" at bounding box center [679, 679] width 84 height 24
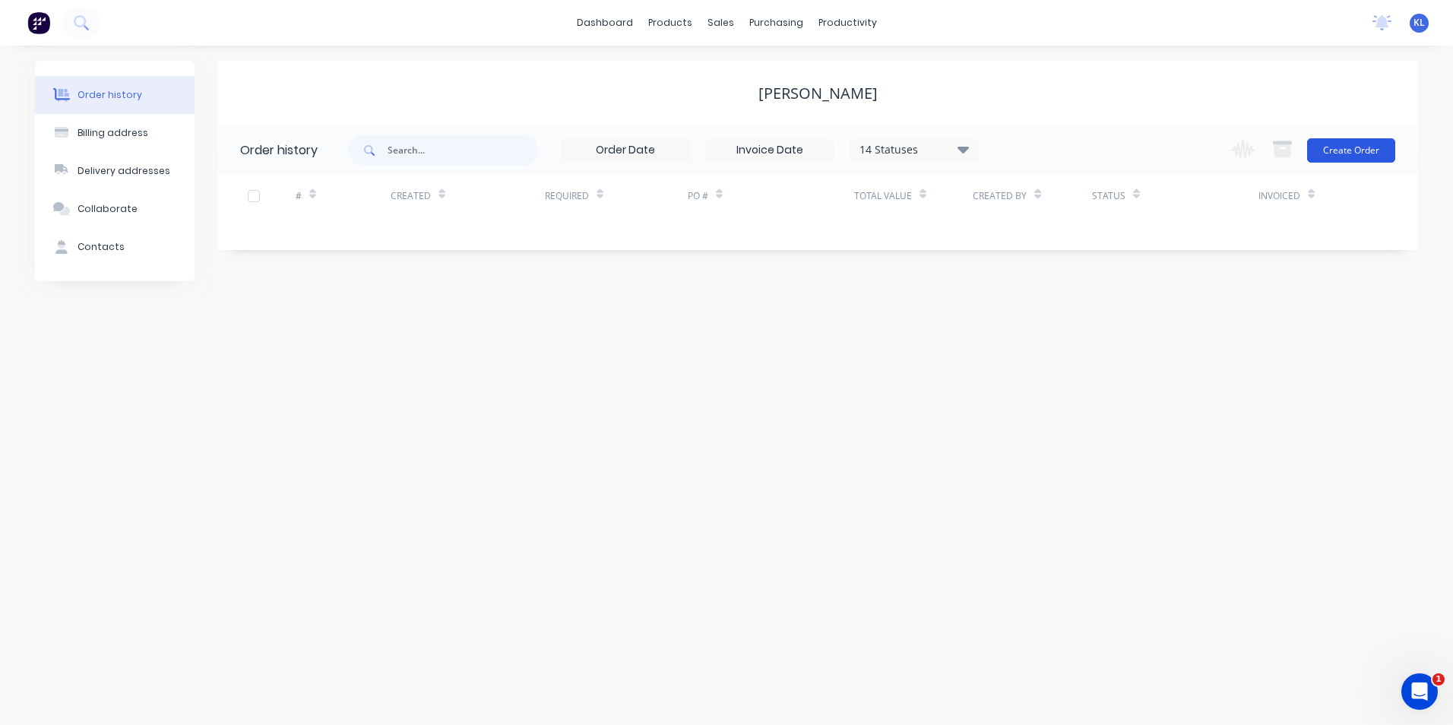
click at [1352, 158] on button "Create Order" at bounding box center [1351, 150] width 88 height 24
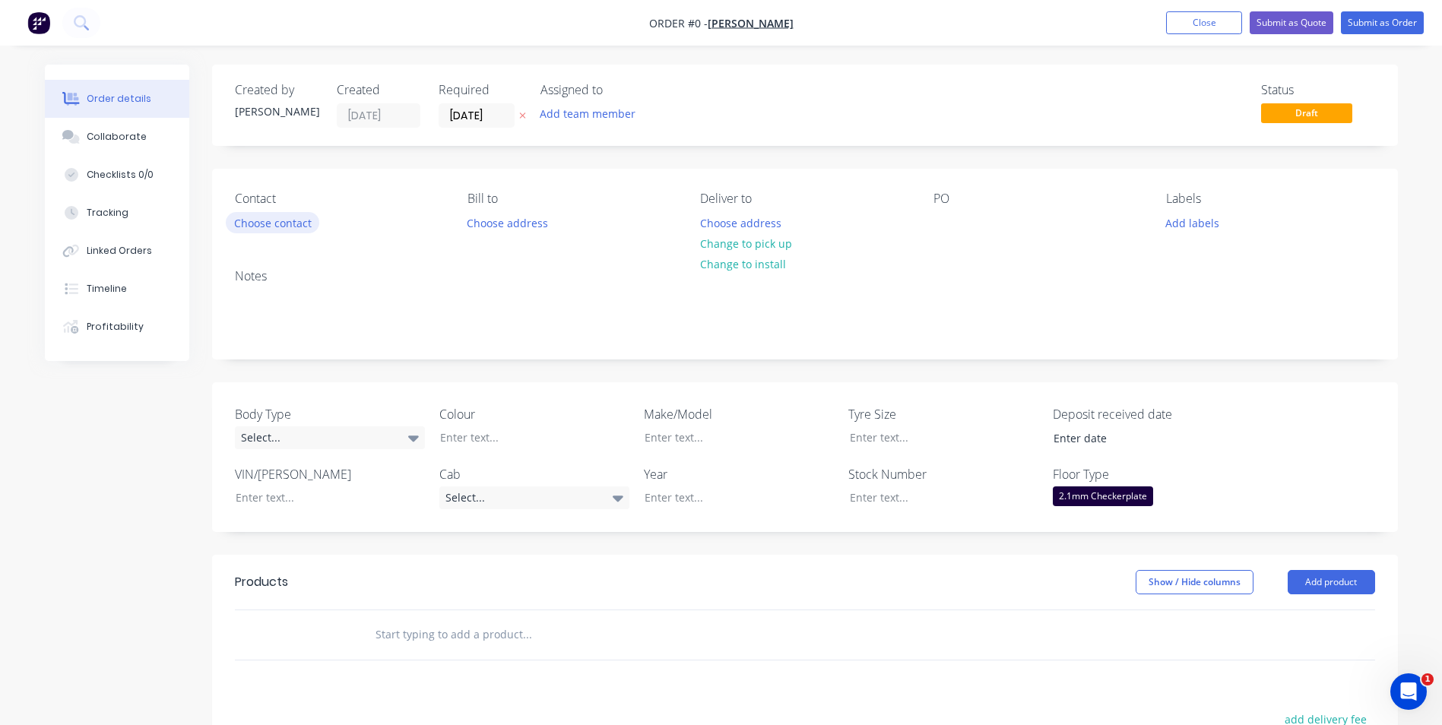
click at [274, 223] on button "Choose contact" at bounding box center [272, 222] width 93 height 21
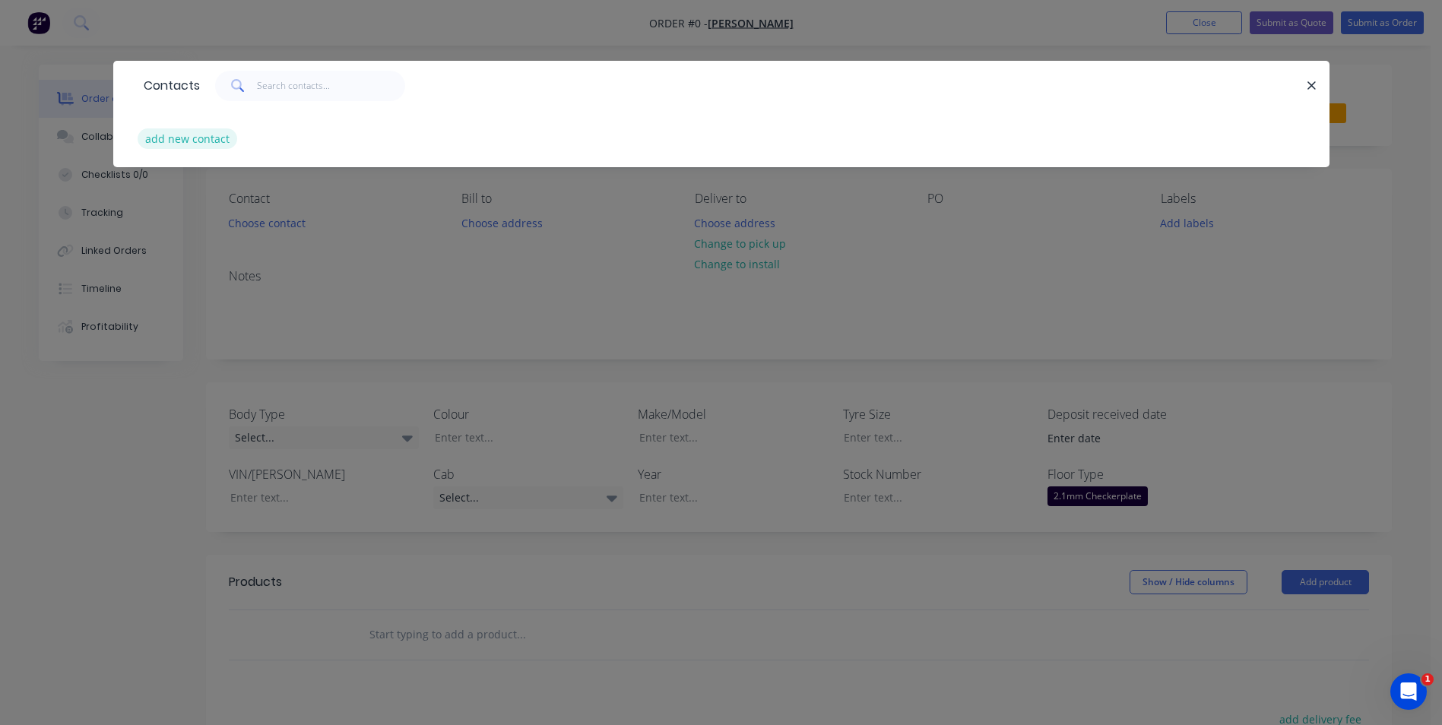
click at [174, 137] on button "add new contact" at bounding box center [188, 138] width 100 height 21
select select "AU"
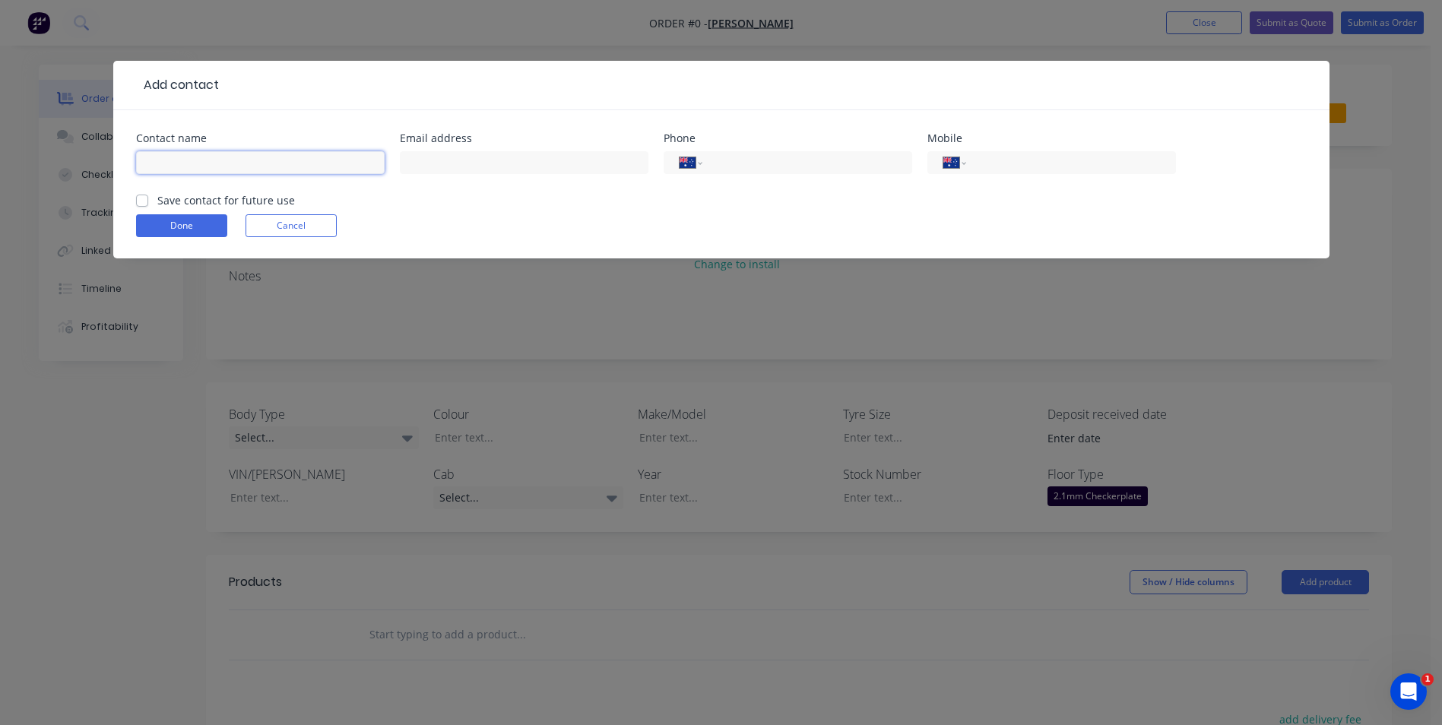
click at [217, 171] on input "text" at bounding box center [260, 162] width 249 height 23
type input "[PERSON_NAME]"
type input "[PERSON_NAME][EMAIL_ADDRESS][DOMAIN_NAME]"
click at [742, 166] on input "tel" at bounding box center [804, 162] width 182 height 17
click at [157, 199] on label "Save contact for future use" at bounding box center [226, 200] width 138 height 16
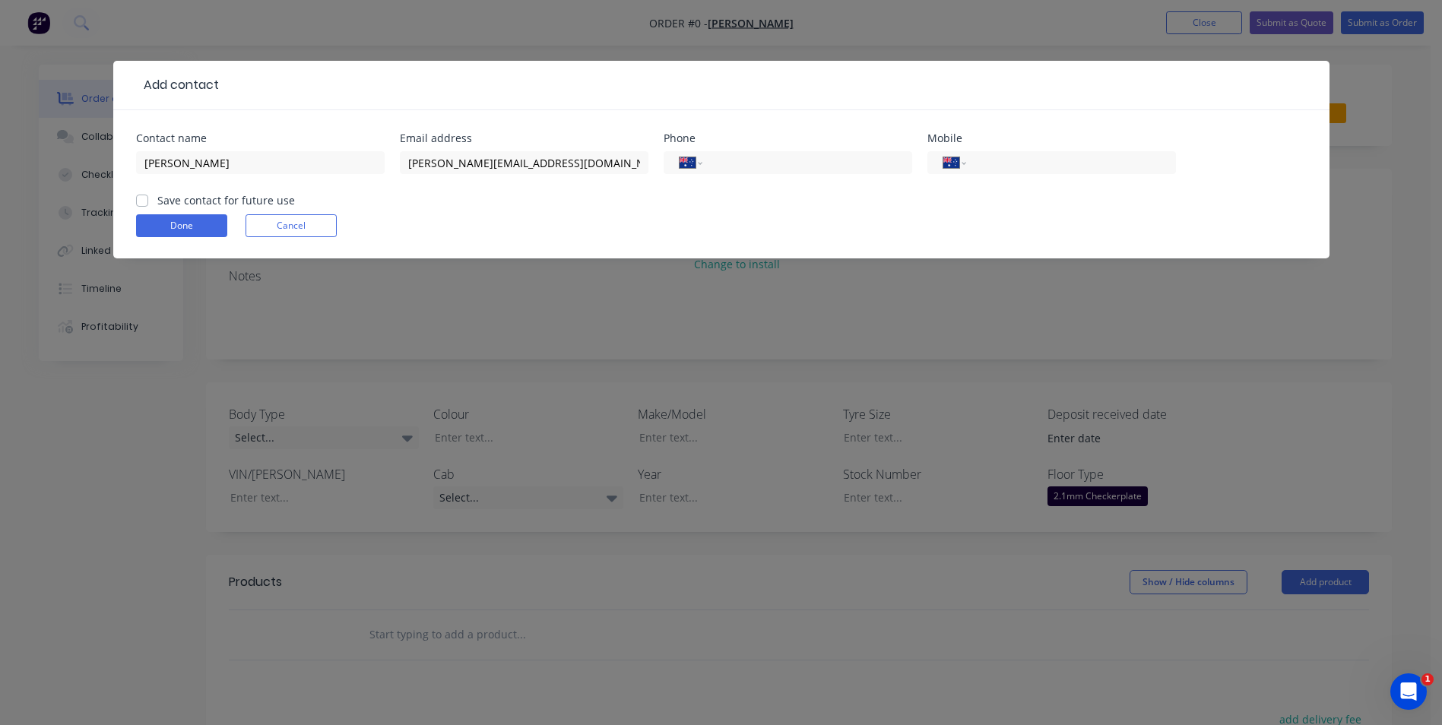
click at [141, 199] on input "Save contact for future use" at bounding box center [142, 199] width 12 height 14
checkbox input "true"
click at [1008, 161] on input "tel" at bounding box center [1068, 162] width 182 height 17
type input "0428 394 739"
click at [176, 224] on button "Done" at bounding box center [181, 225] width 91 height 23
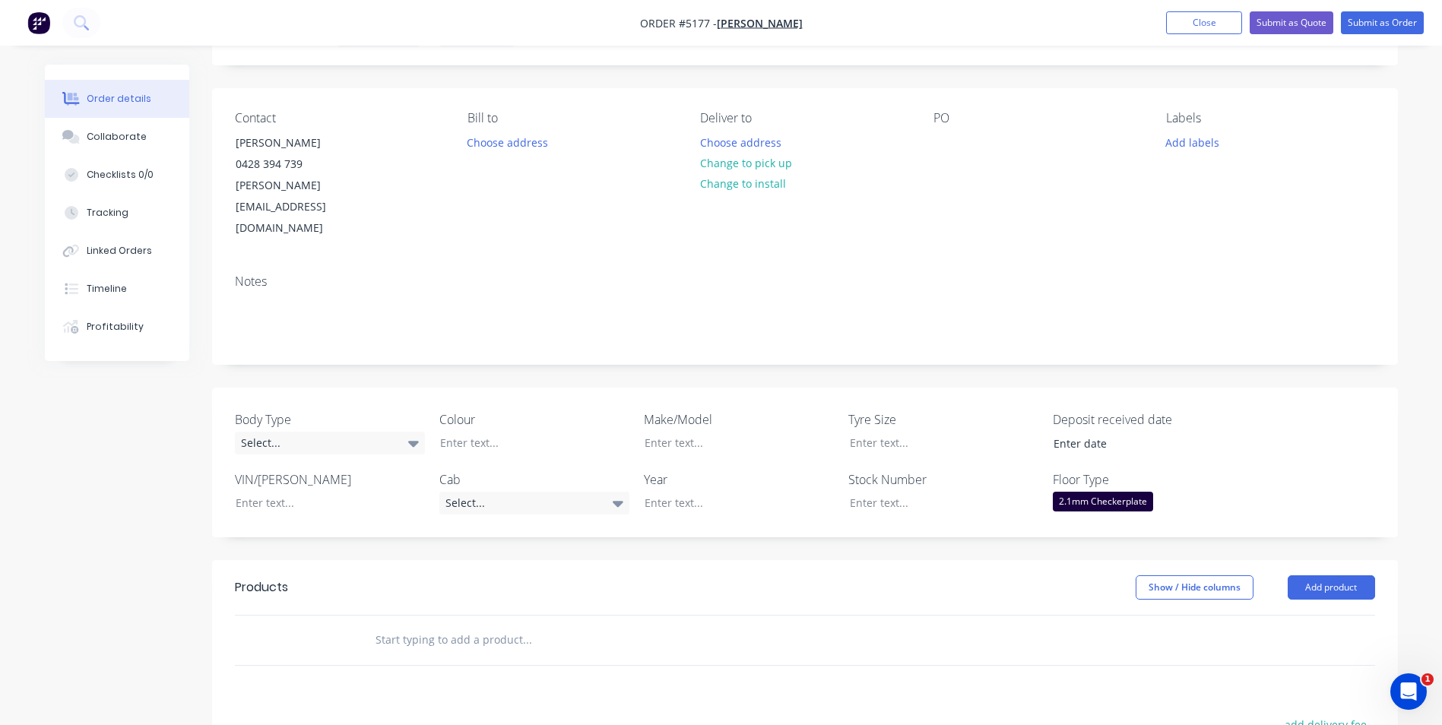
scroll to position [152, 0]
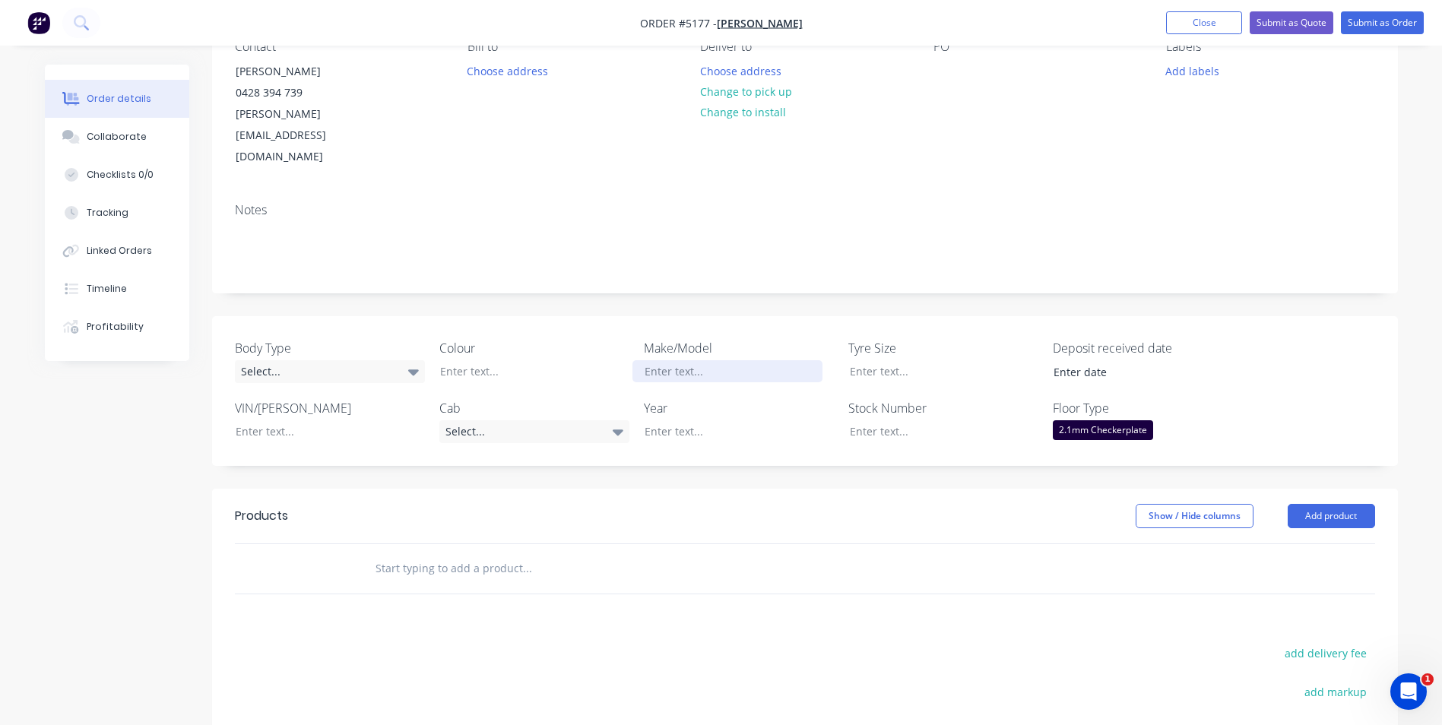
click at [675, 360] on div at bounding box center [727, 371] width 190 height 22
click at [549, 420] on div "Select..." at bounding box center [534, 431] width 190 height 23
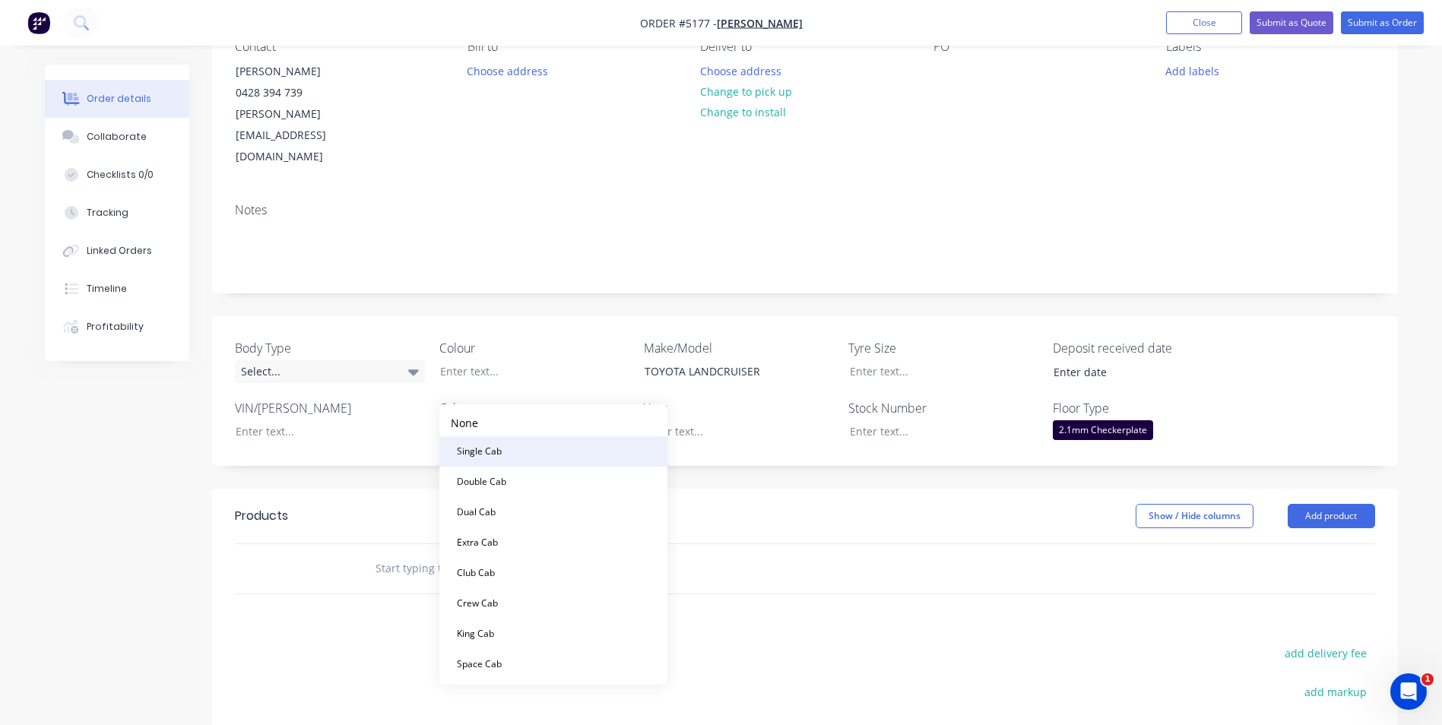
click at [543, 454] on button "Single Cab" at bounding box center [553, 451] width 228 height 30
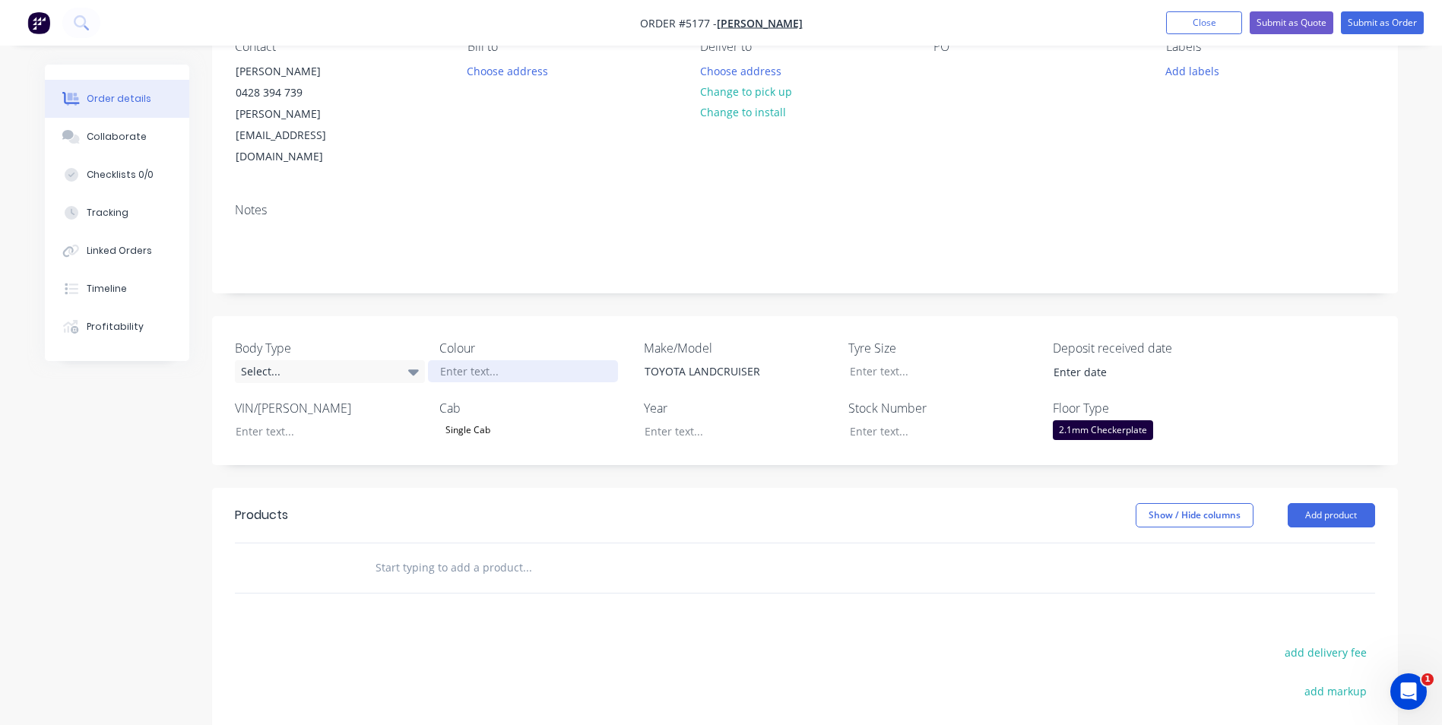
click at [550, 360] on div at bounding box center [523, 371] width 190 height 22
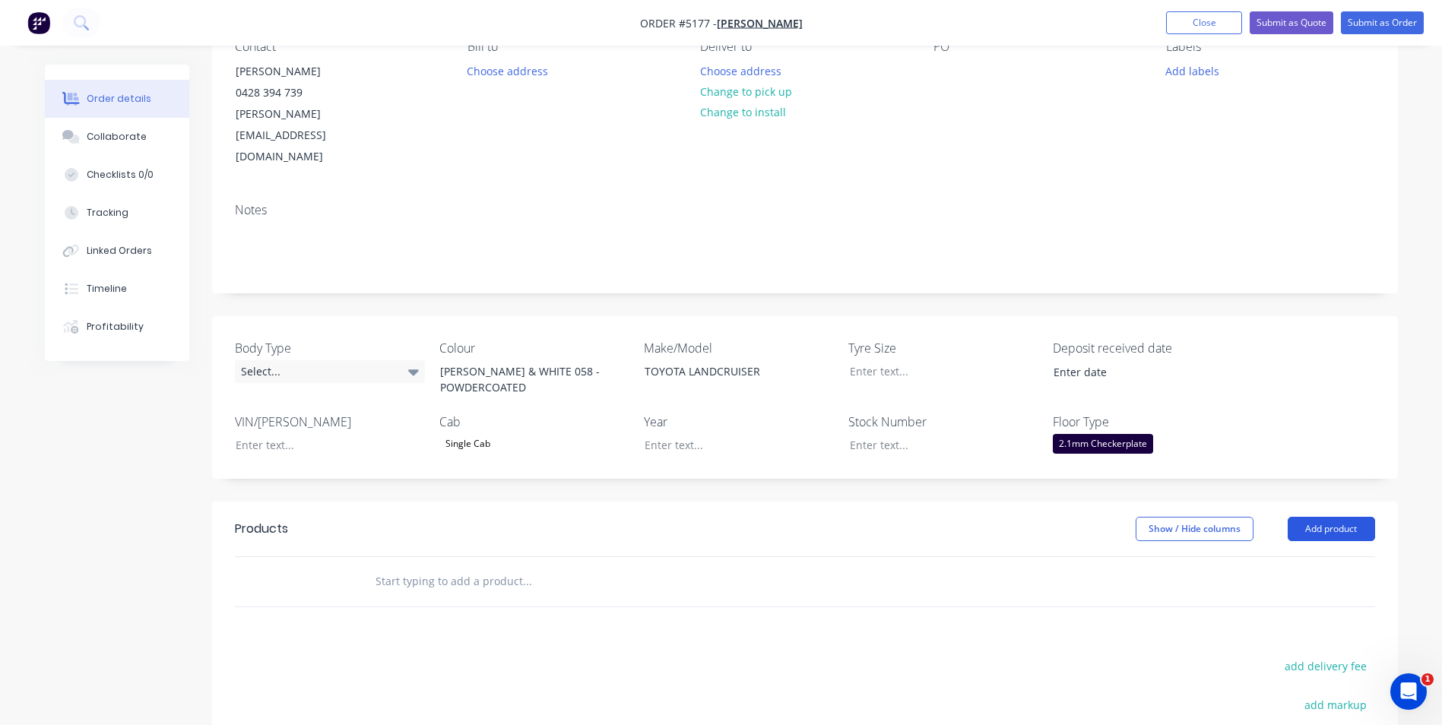
click at [1314, 517] on button "Add product" at bounding box center [1331, 529] width 87 height 24
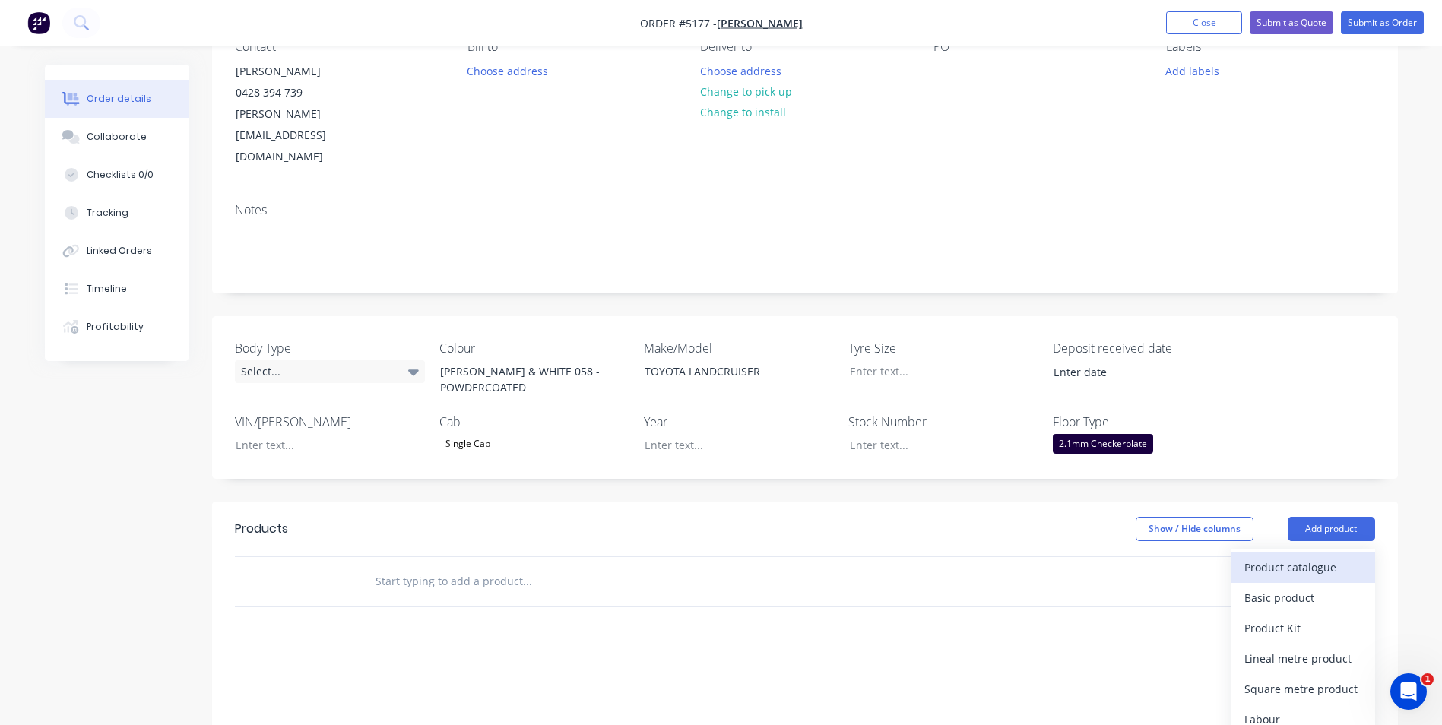
click at [1303, 556] on div "Product catalogue" at bounding box center [1302, 567] width 117 height 22
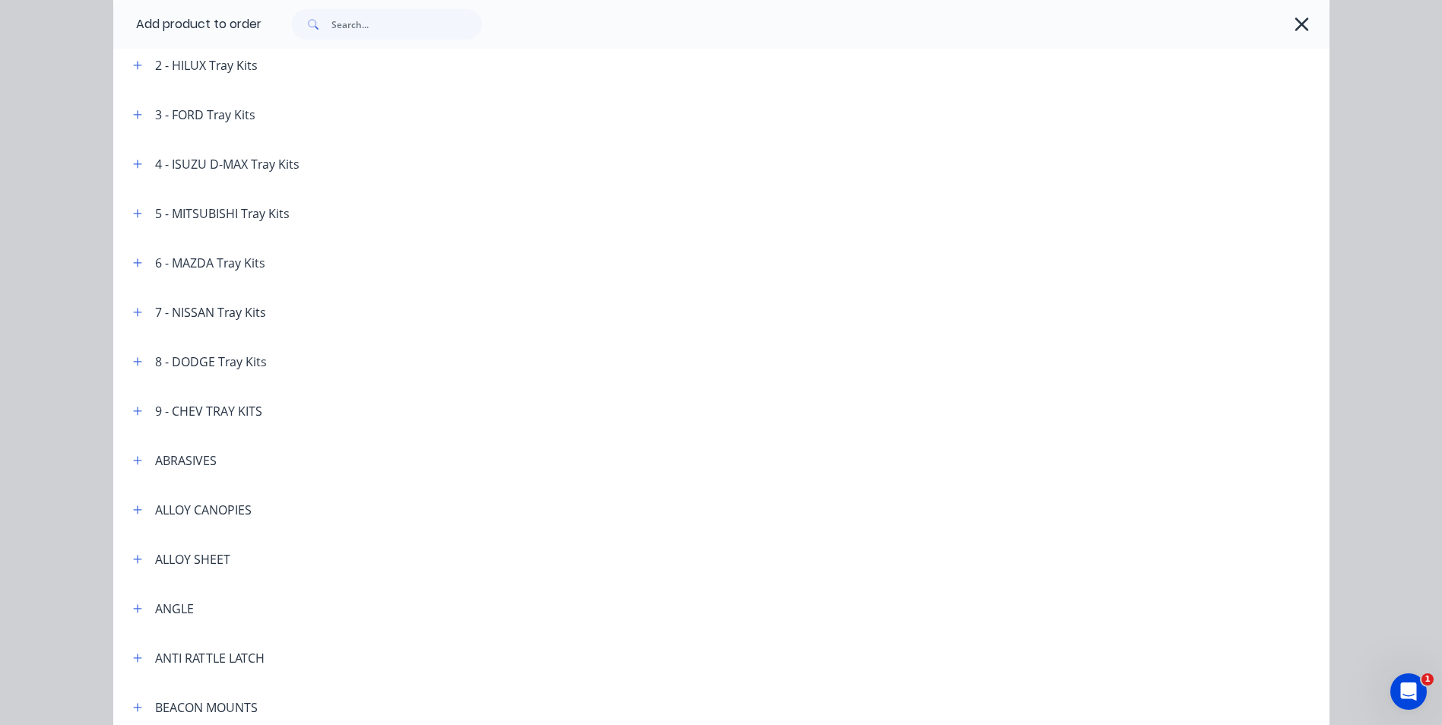
scroll to position [304, 0]
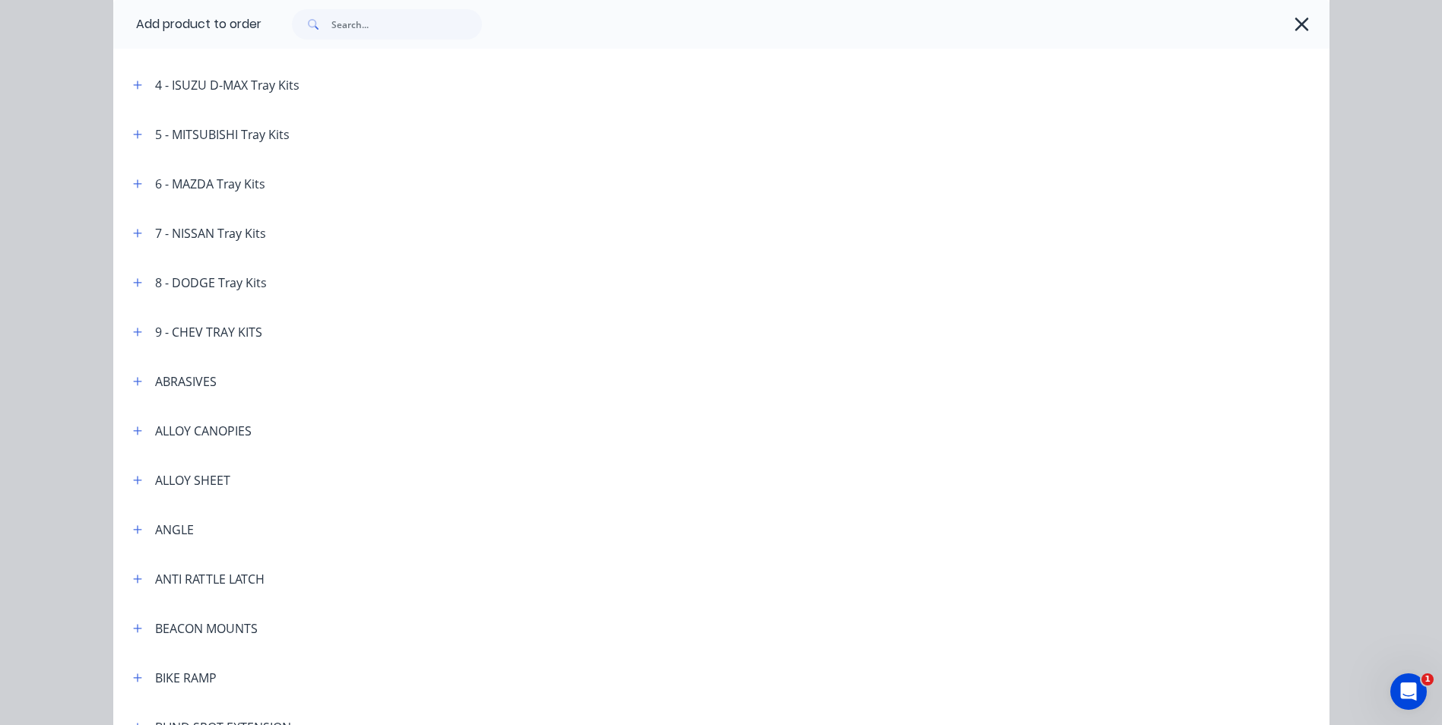
click at [122, 438] on div "ALLOY CANOPIES" at bounding box center [186, 430] width 131 height 19
click at [133, 435] on icon "button" at bounding box center [137, 431] width 9 height 11
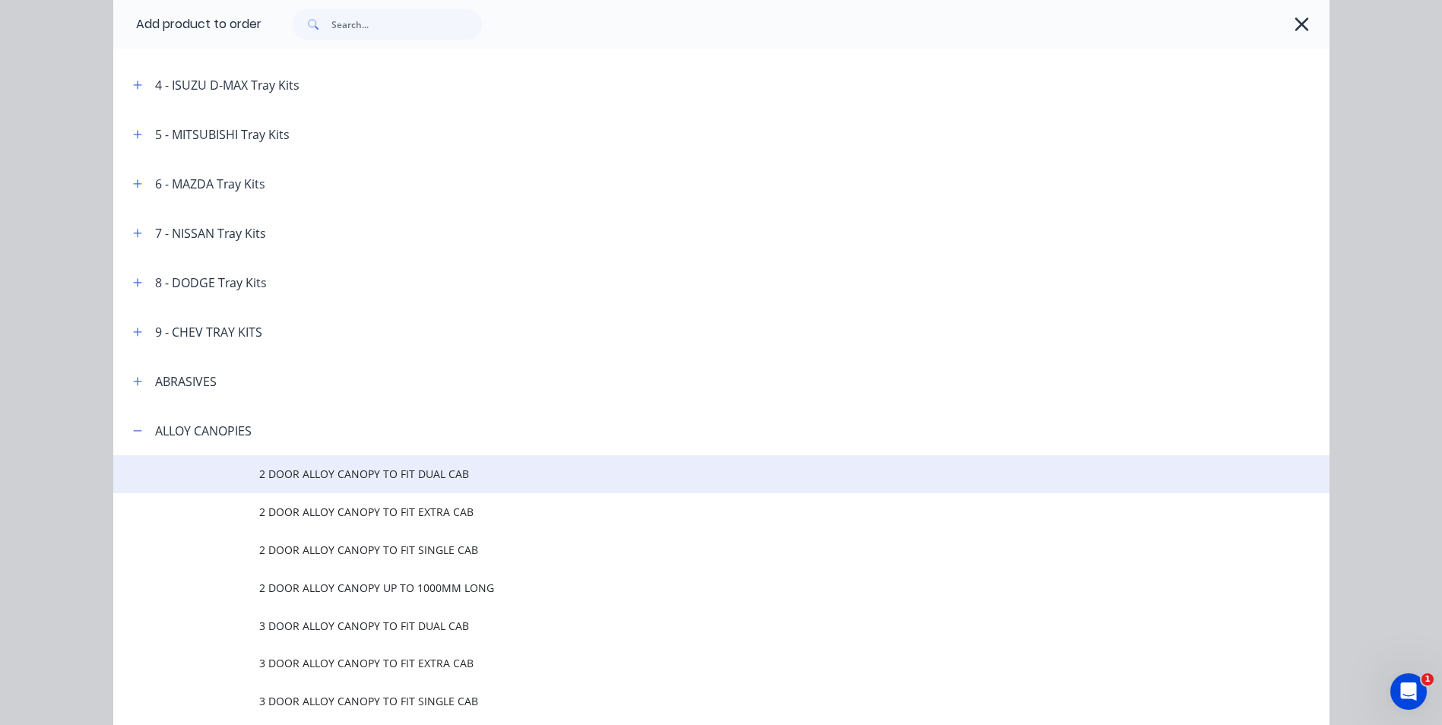
scroll to position [380, 0]
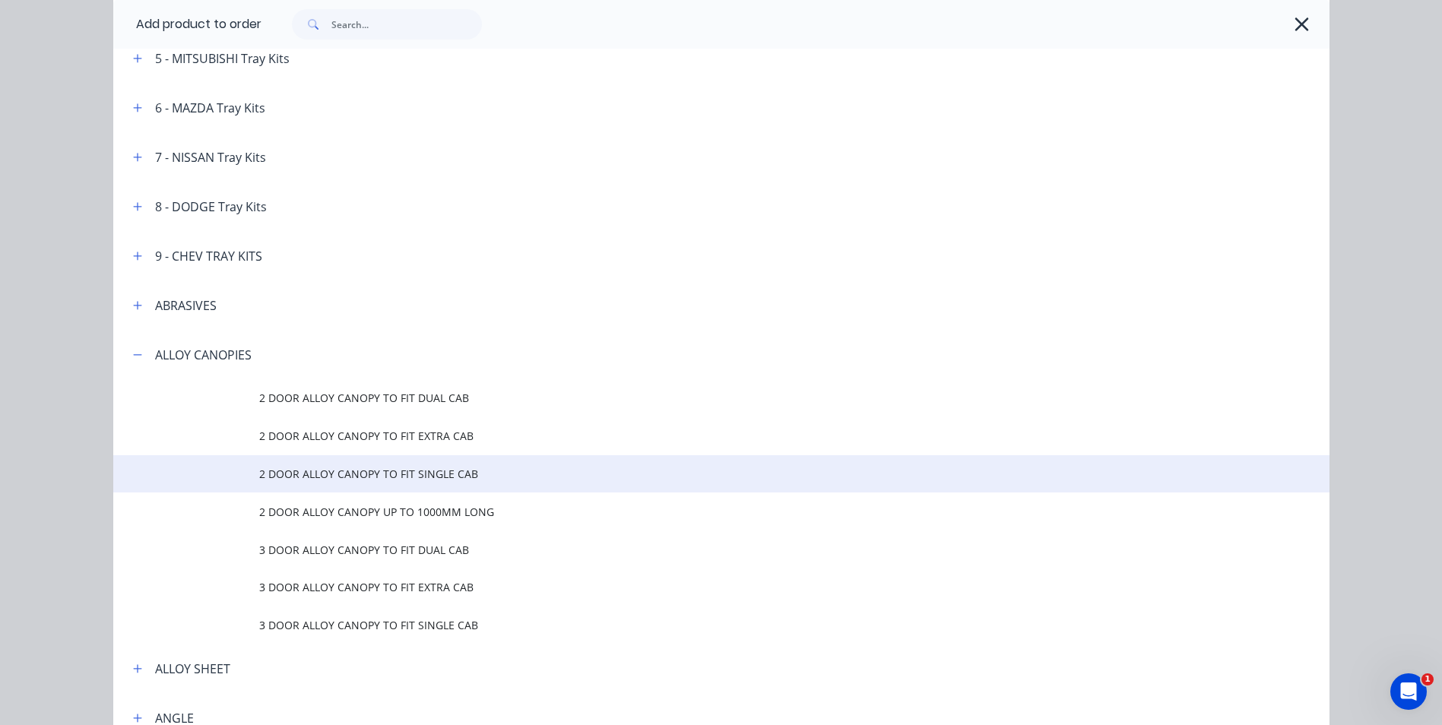
click at [452, 475] on span "2 DOOR ALLOY CANOPY TO FIT SINGLE CAB" at bounding box center [687, 474] width 856 height 16
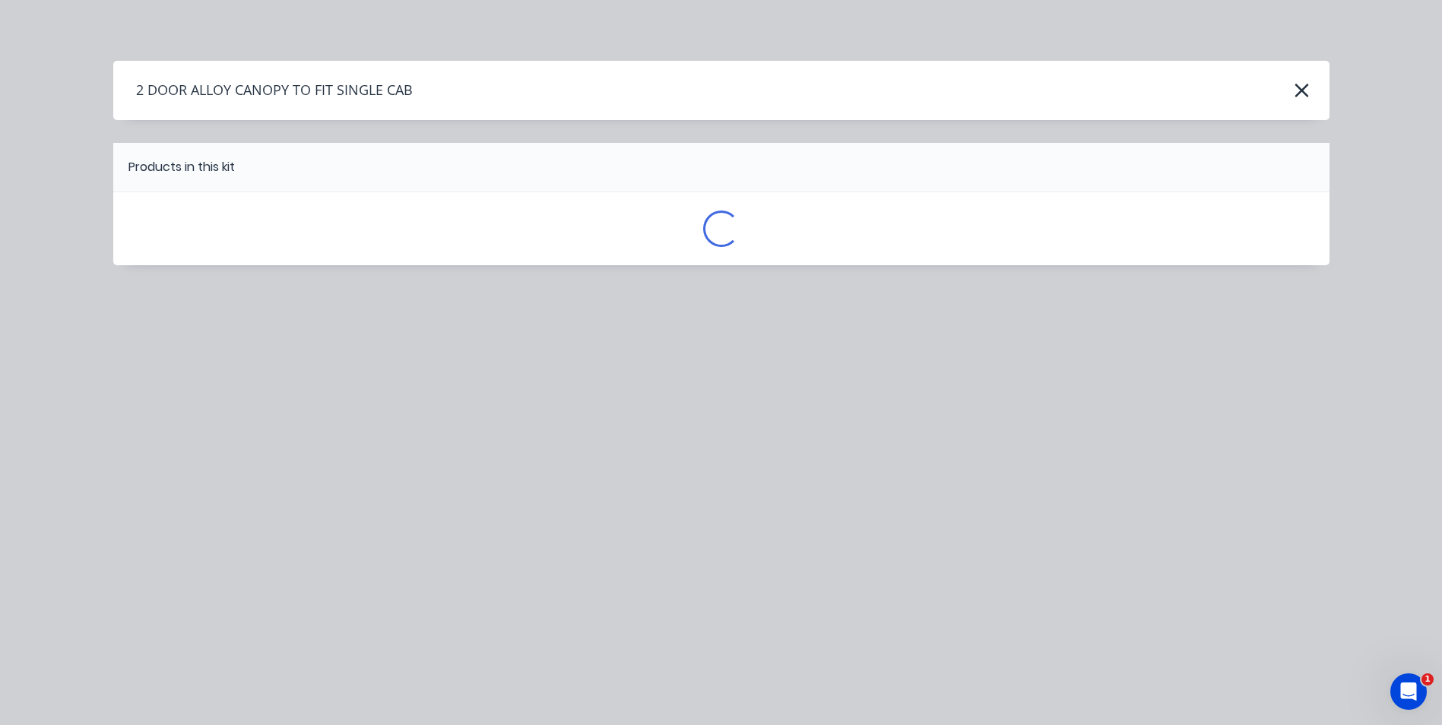
scroll to position [0, 0]
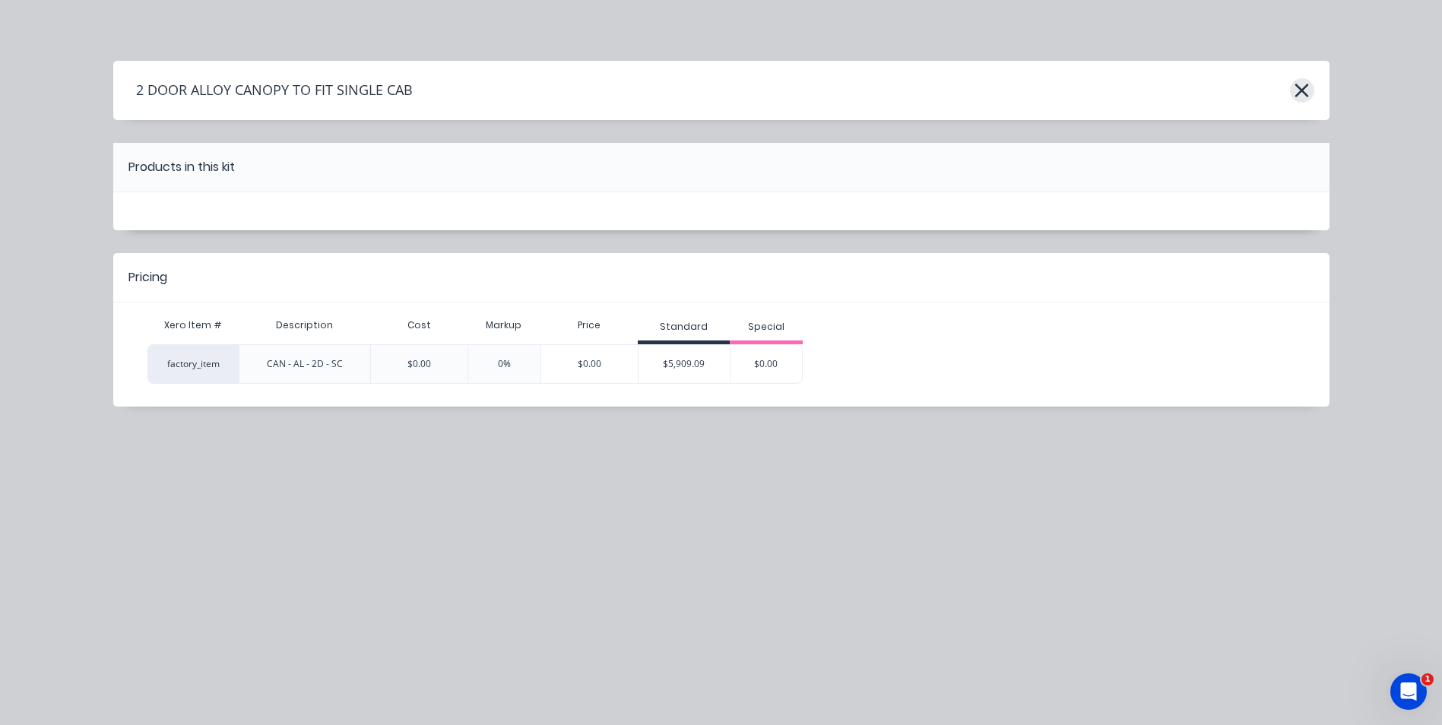
click at [1307, 90] on icon "button" at bounding box center [1302, 90] width 16 height 21
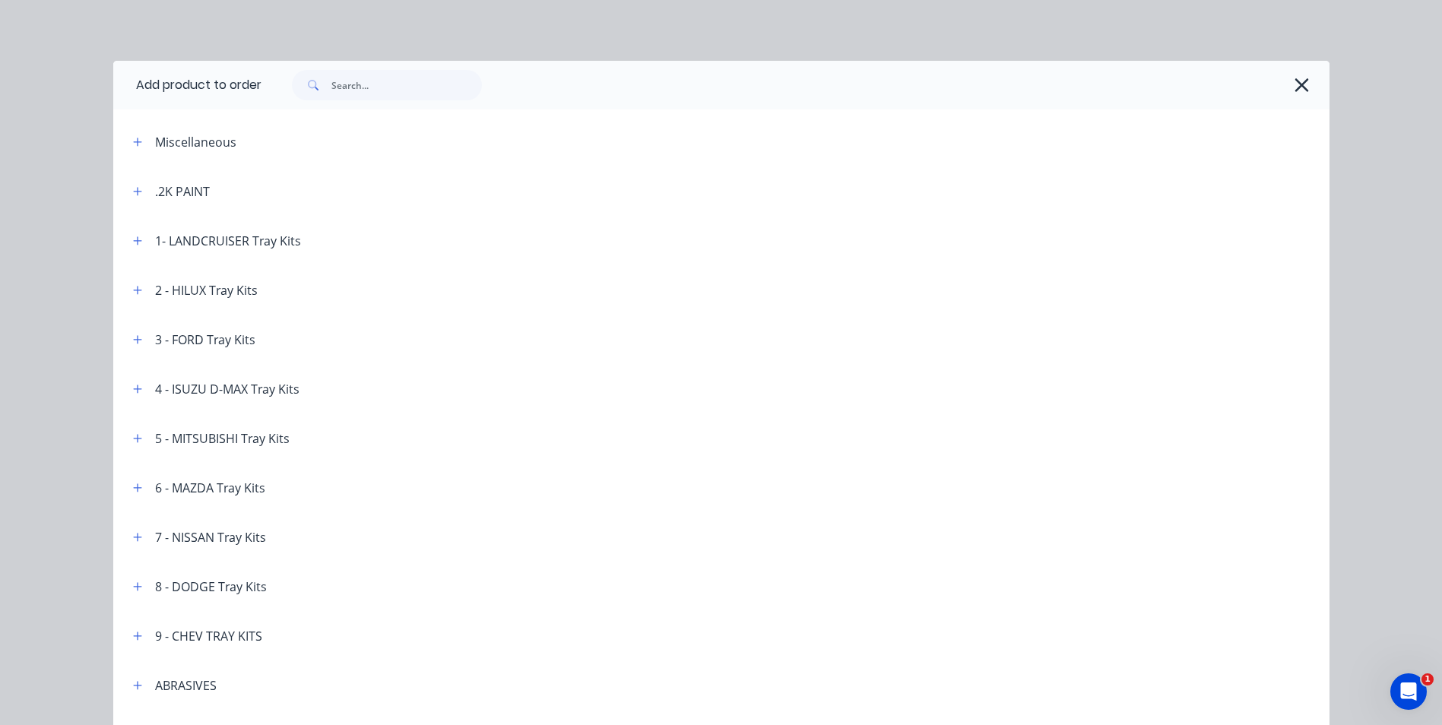
scroll to position [710, 0]
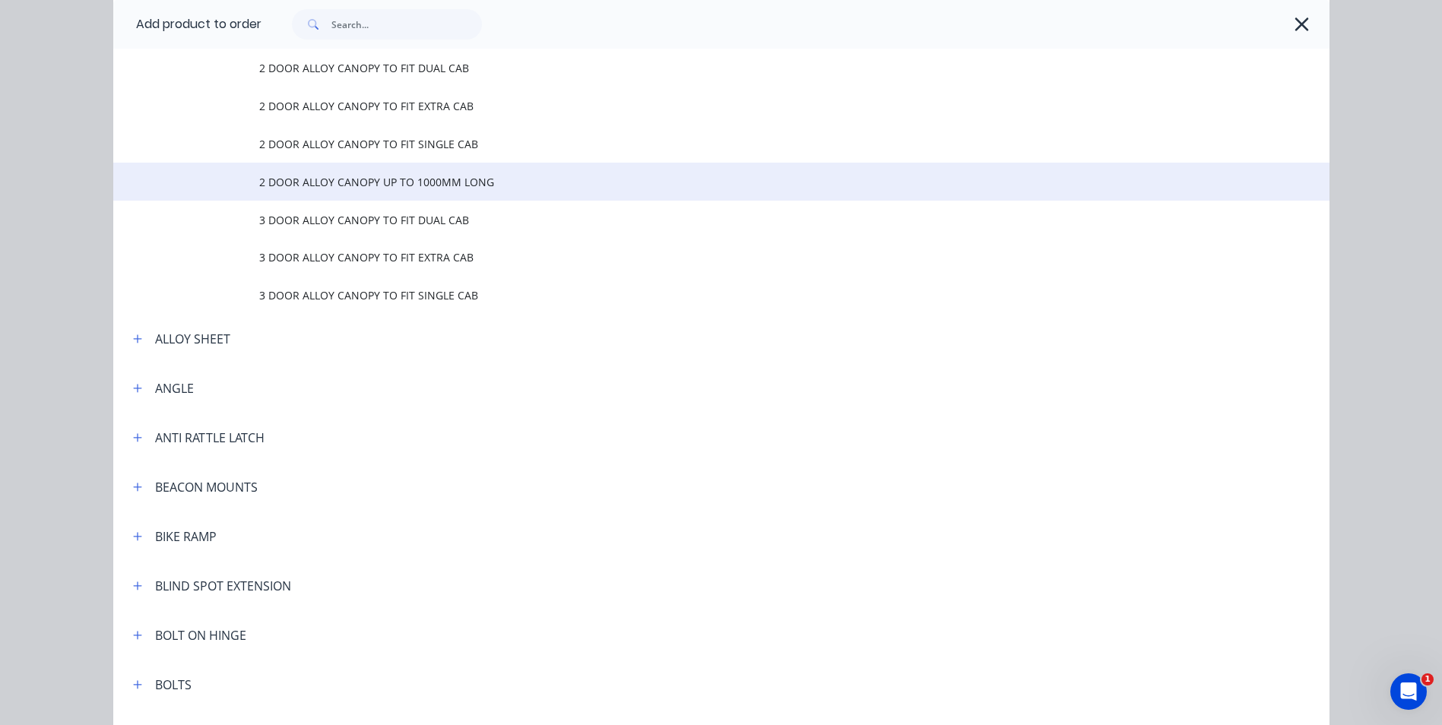
click at [455, 187] on span "2 DOOR ALLOY CANOPY UP TO 1000MM LONG" at bounding box center [687, 182] width 856 height 16
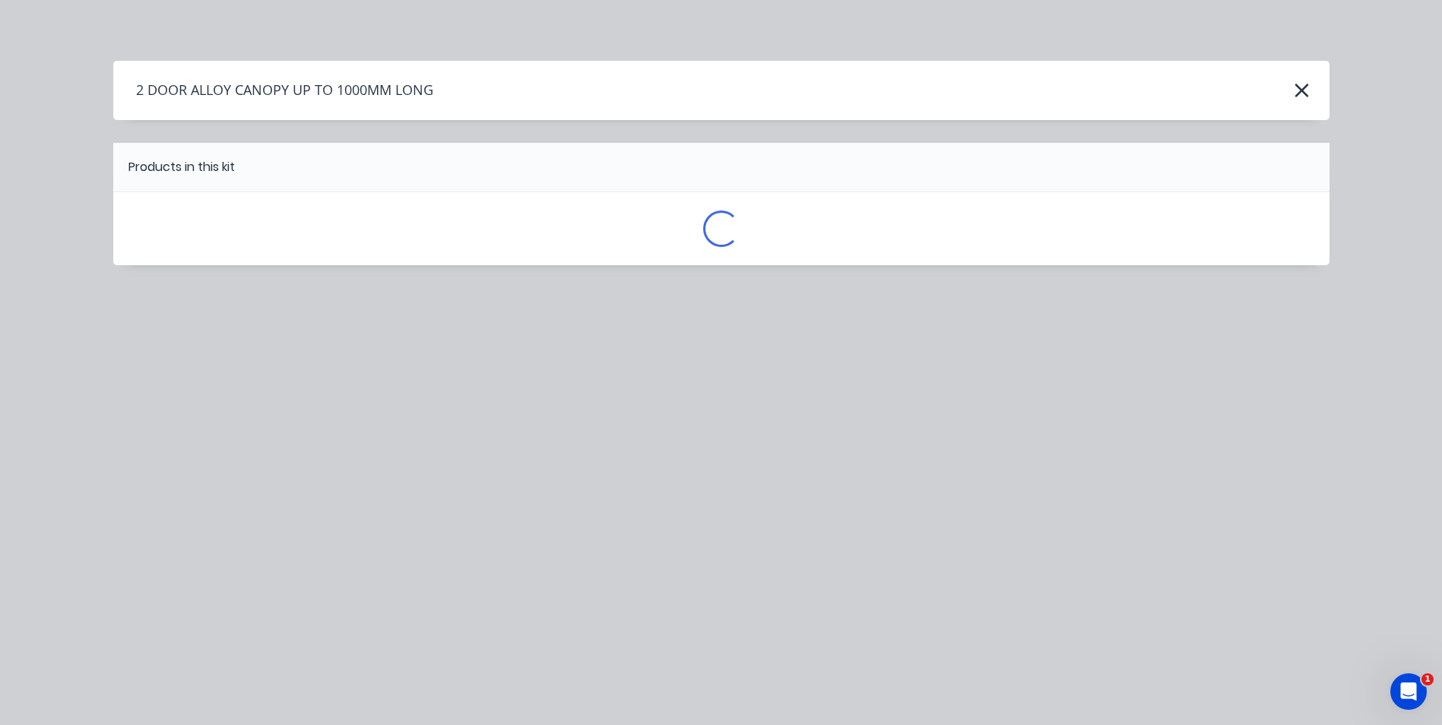
scroll to position [0, 0]
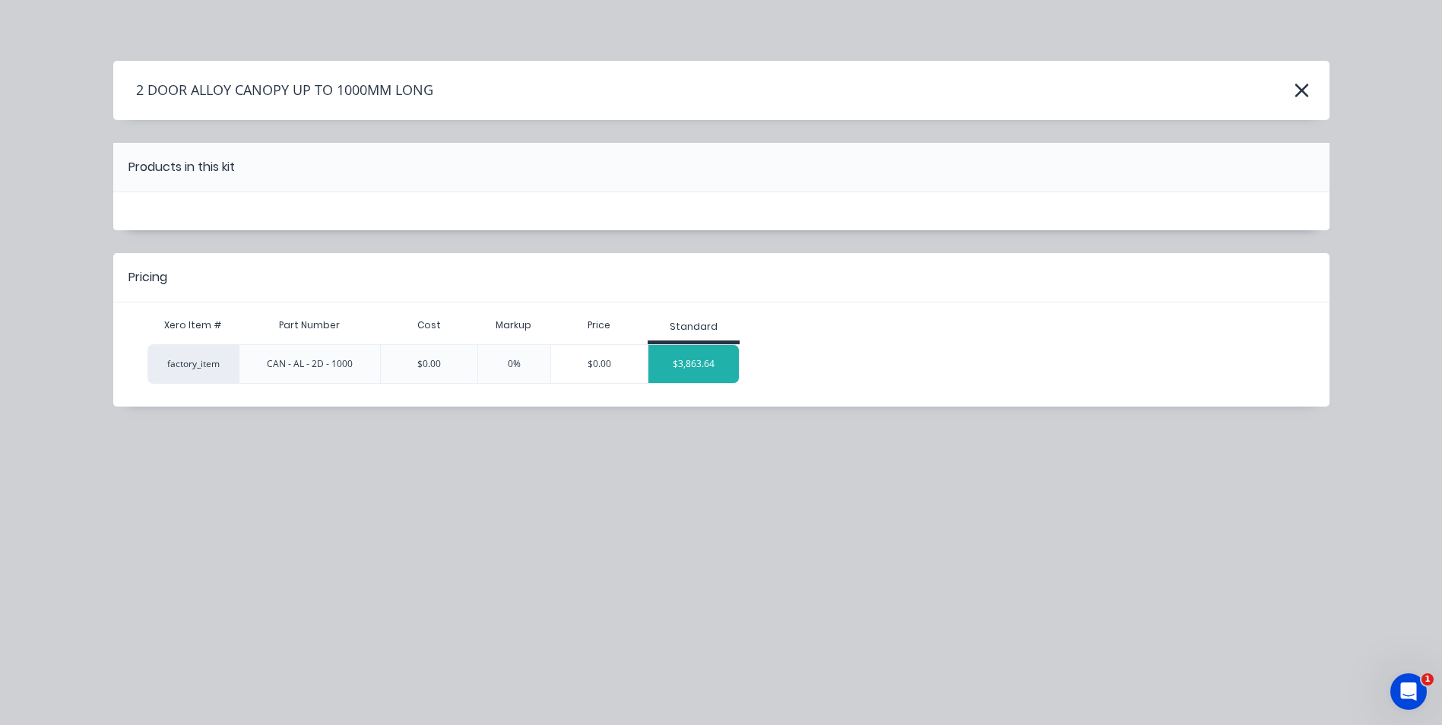
click at [691, 358] on div "$3,863.64" at bounding box center [693, 364] width 91 height 38
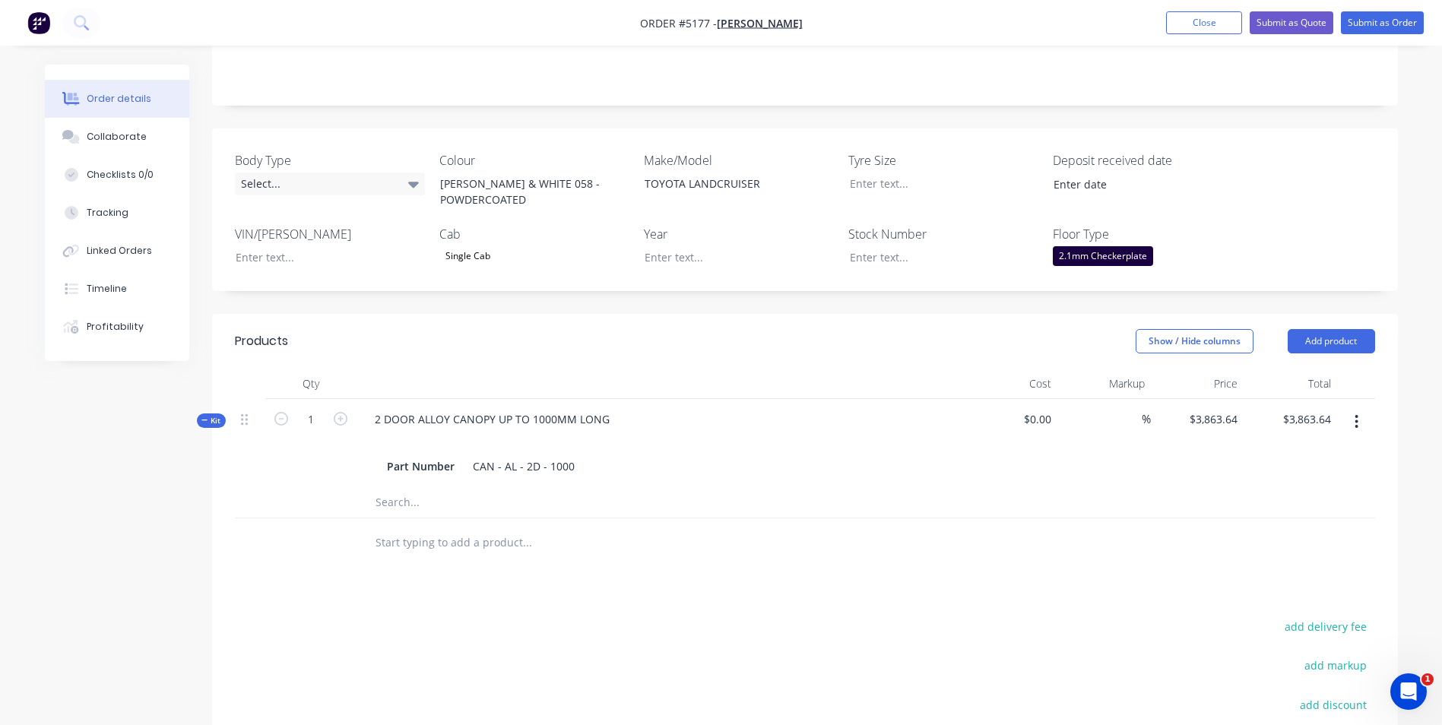
scroll to position [380, 0]
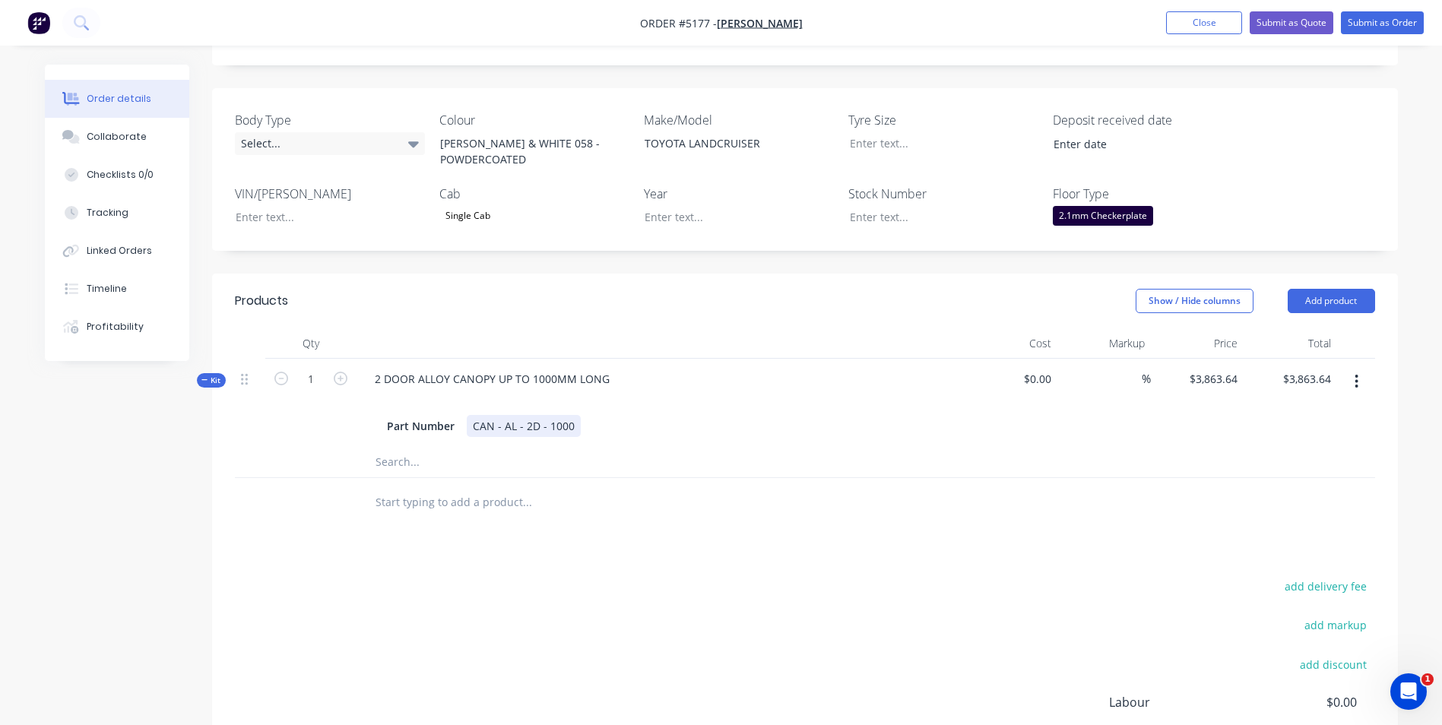
click at [572, 415] on div "CAN - AL - 2D - 1000" at bounding box center [524, 426] width 114 height 22
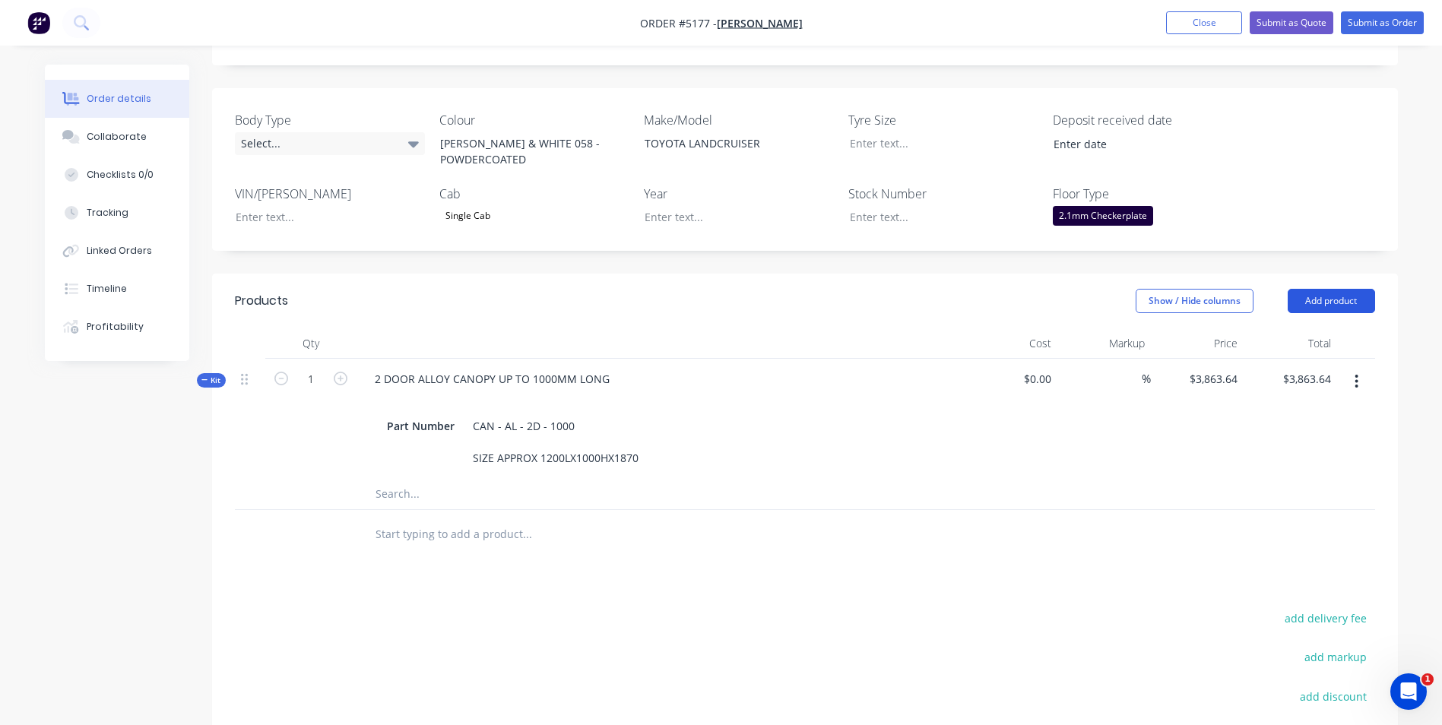
click at [1348, 289] on button "Add product" at bounding box center [1331, 301] width 87 height 24
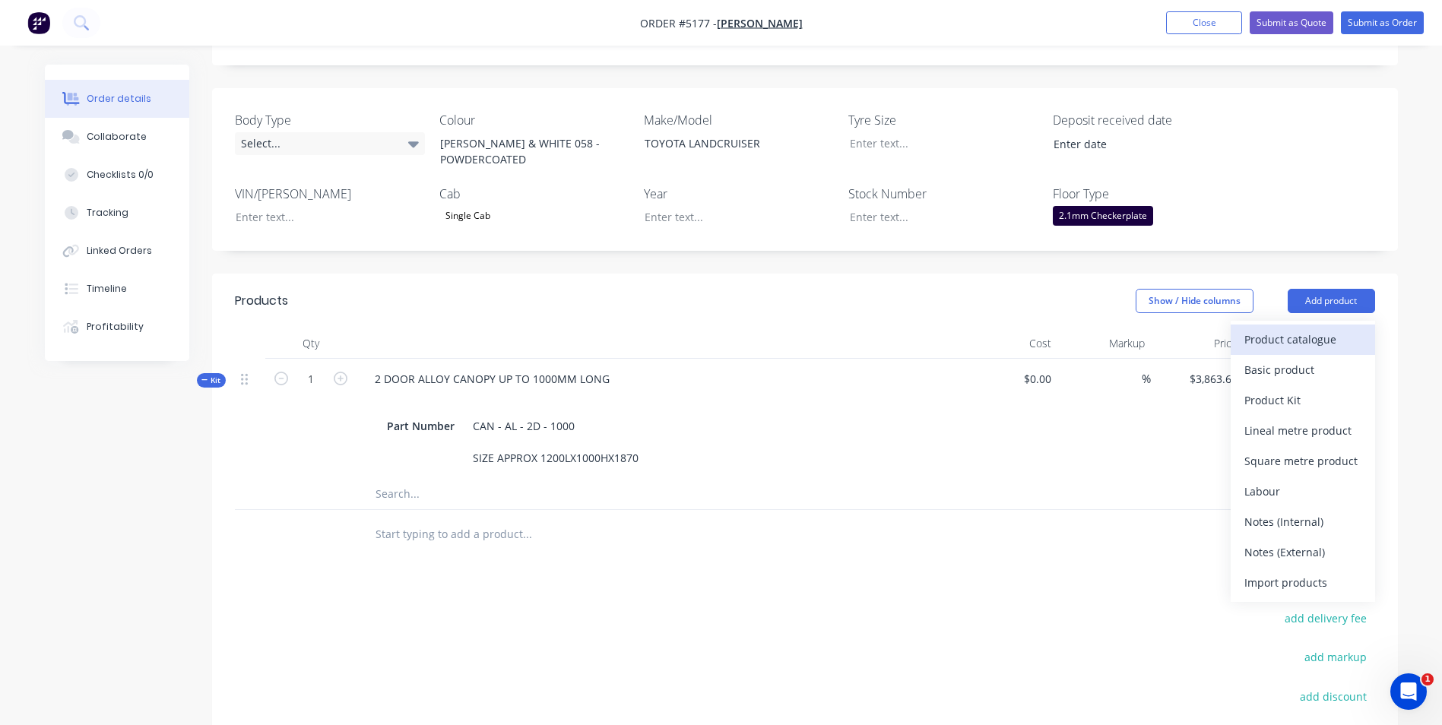
click at [1320, 328] on div "Product catalogue" at bounding box center [1302, 339] width 117 height 22
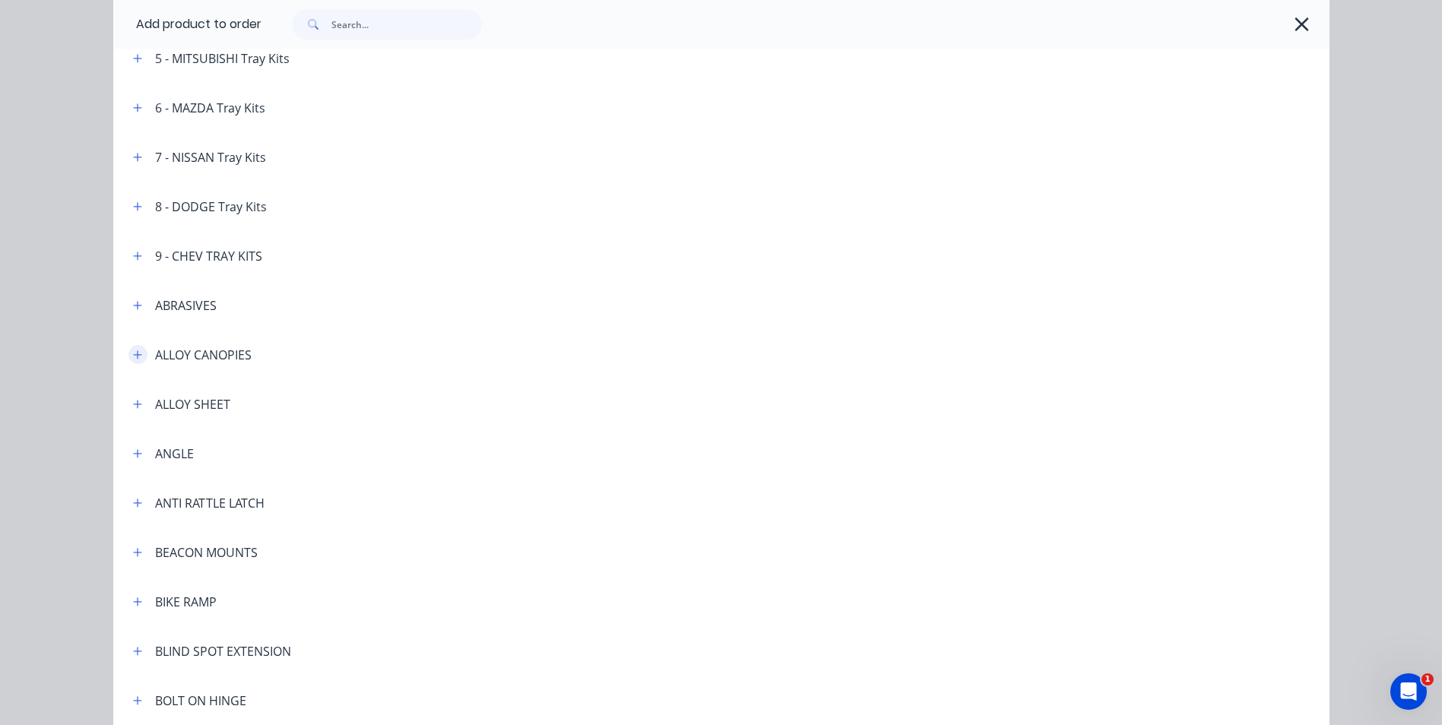
click at [133, 353] on icon "button" at bounding box center [137, 355] width 9 height 11
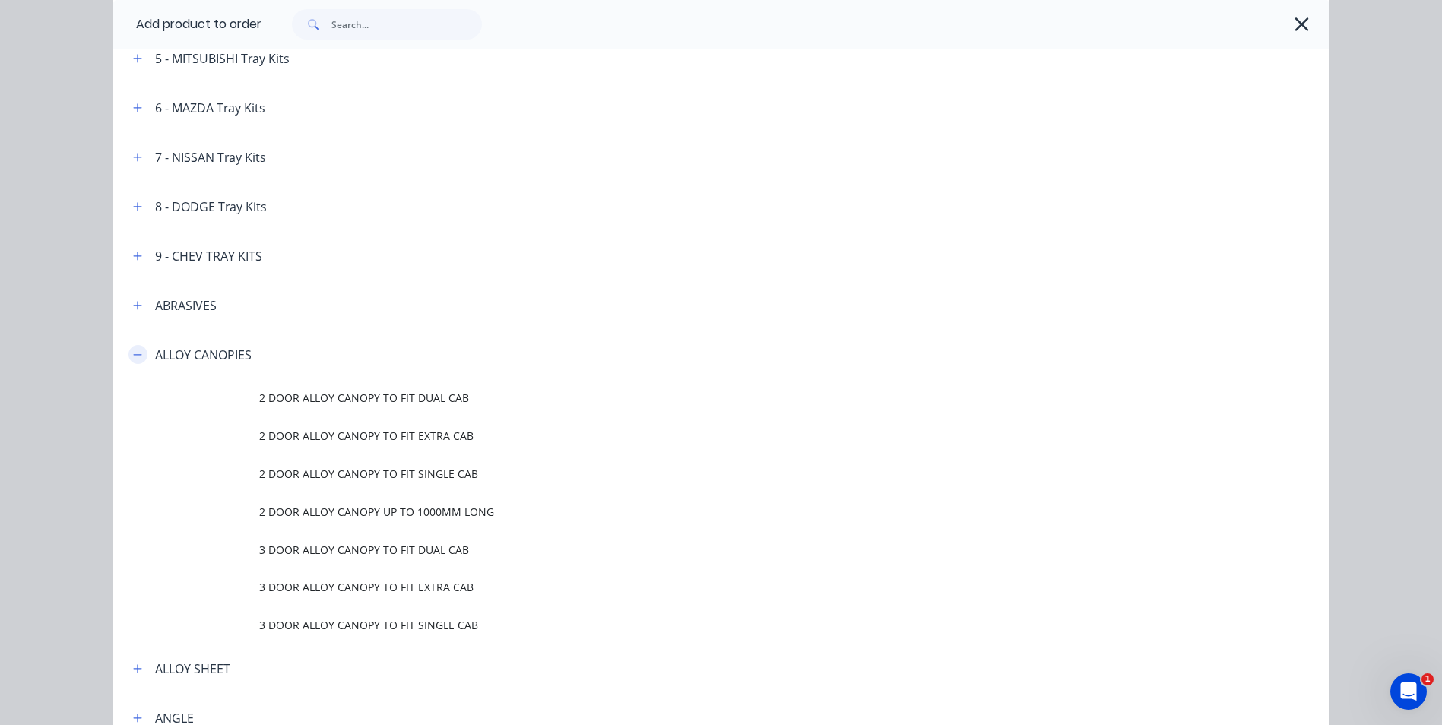
click at [133, 353] on icon "button" at bounding box center [137, 355] width 9 height 11
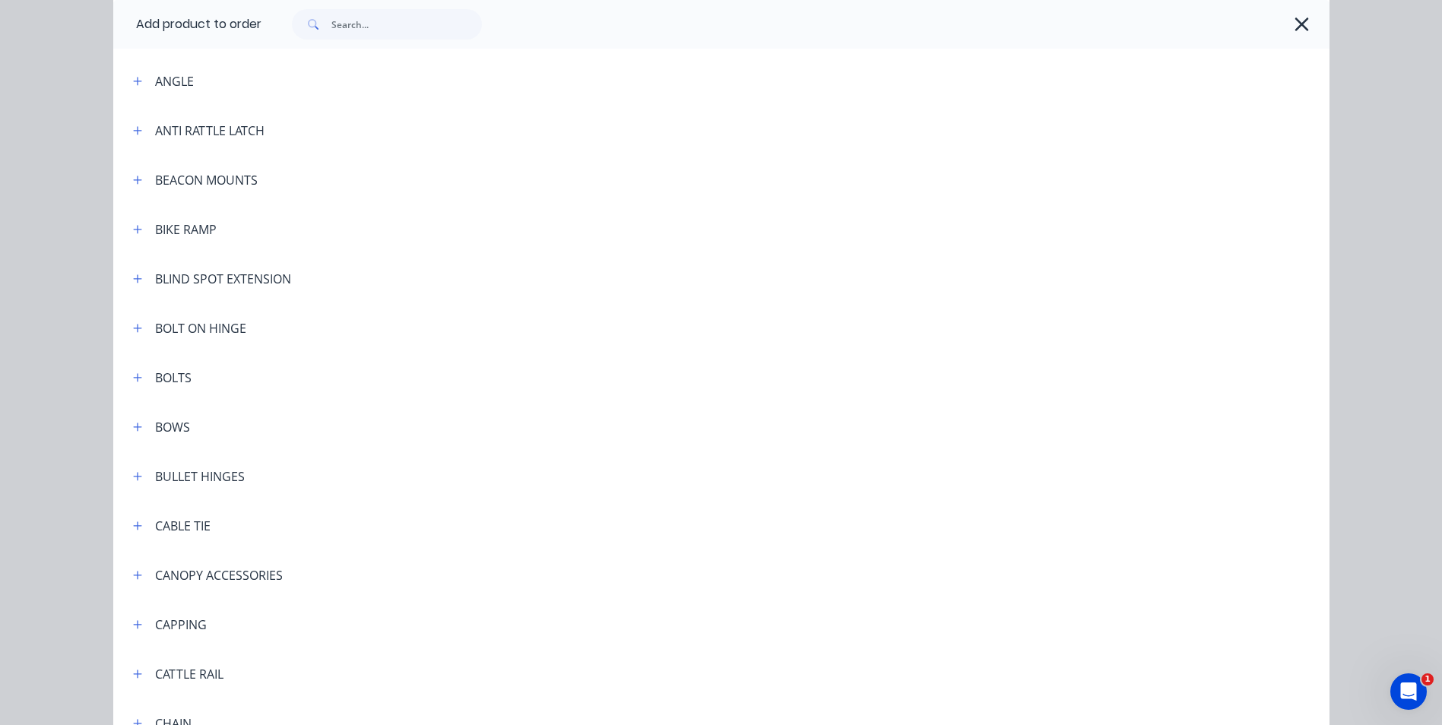
scroll to position [988, 0]
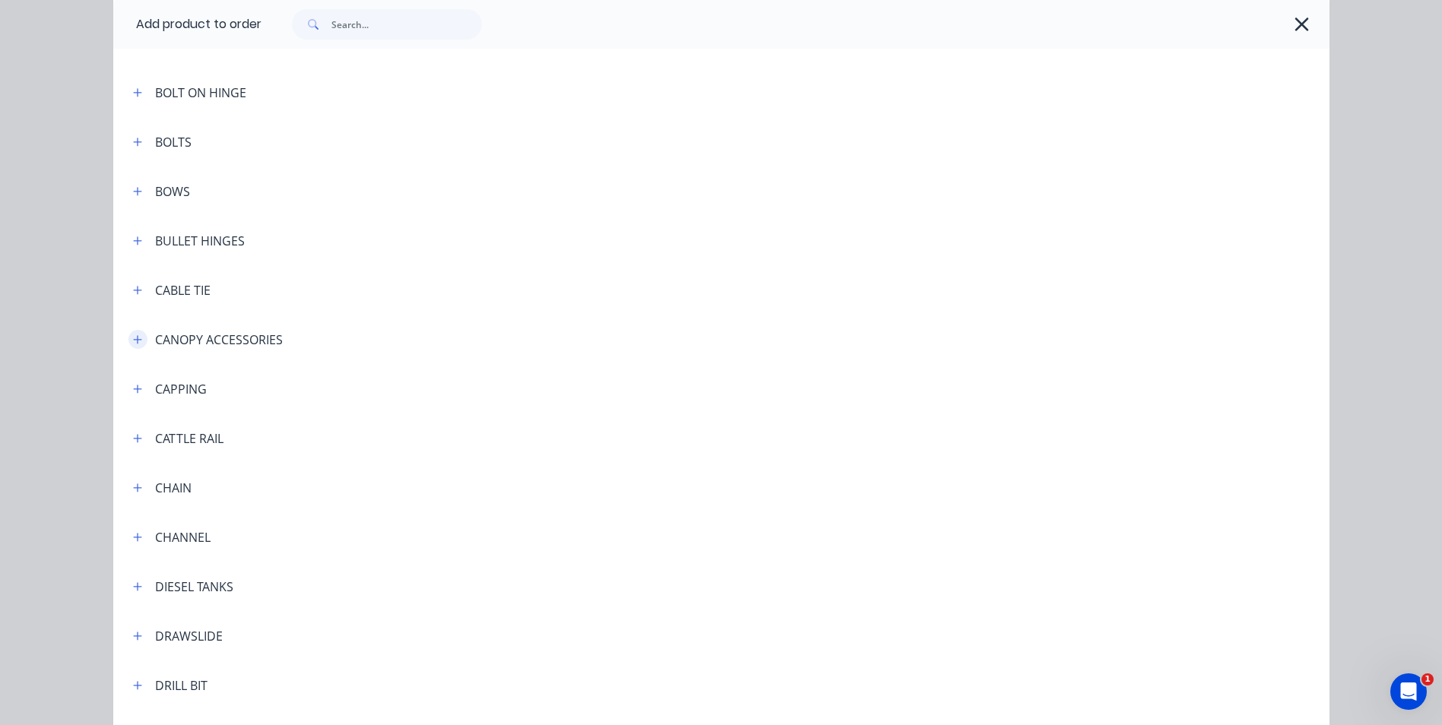
click at [133, 339] on icon "button" at bounding box center [137, 339] width 8 height 8
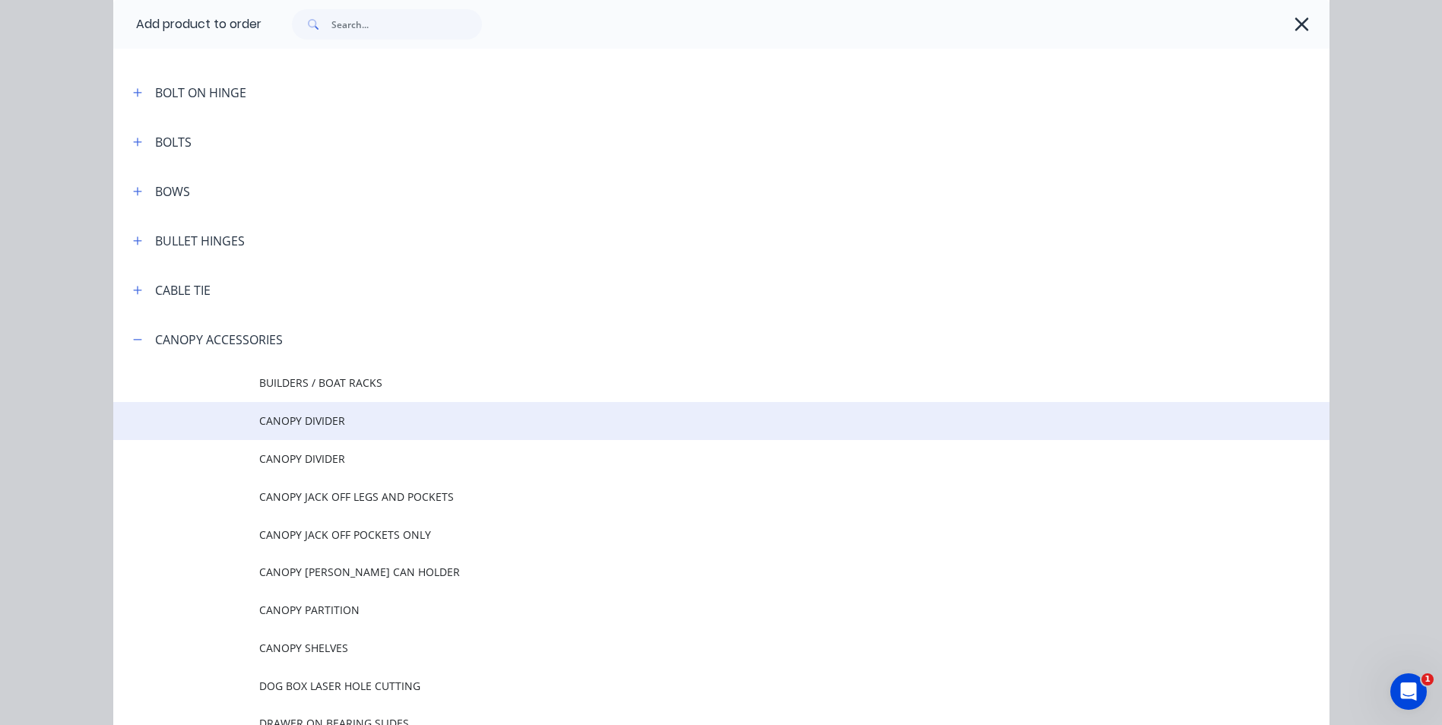
click at [325, 424] on span "CANOPY DIVIDER" at bounding box center [687, 421] width 856 height 16
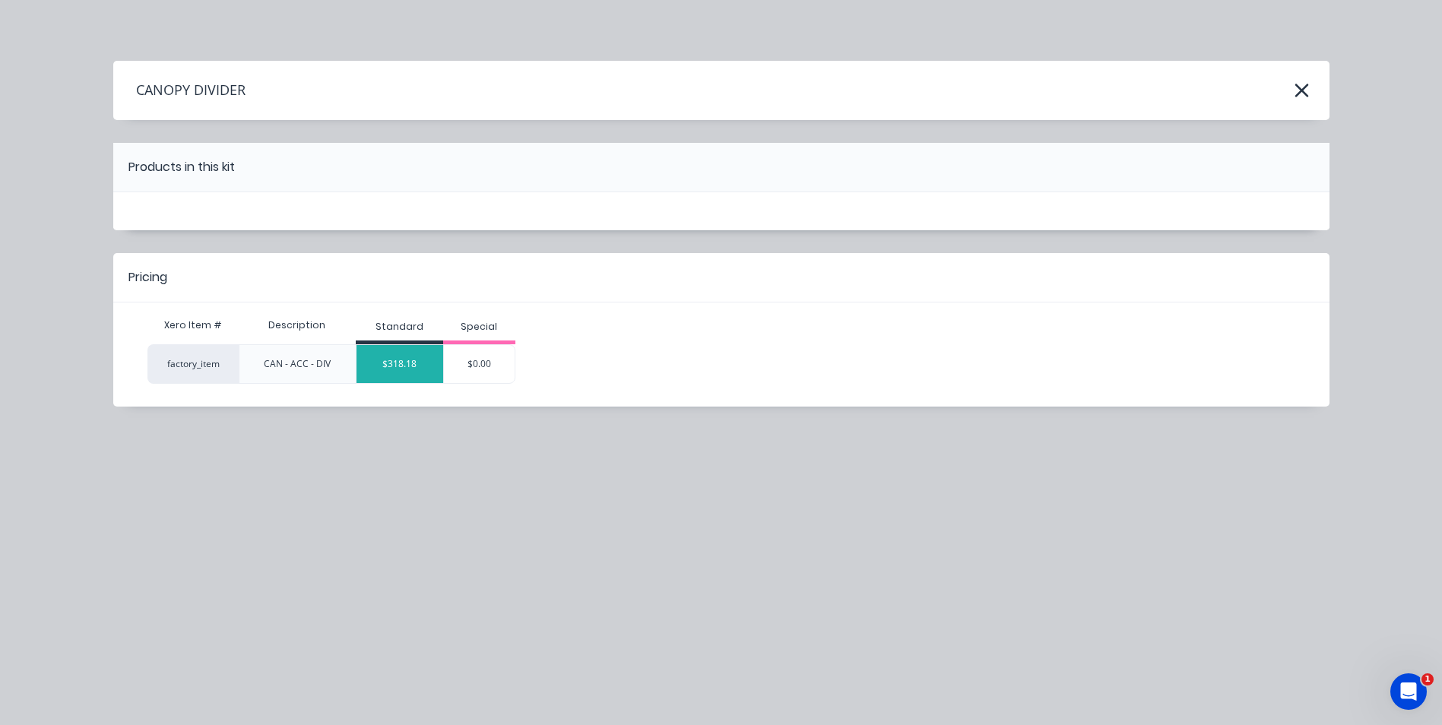
click at [408, 375] on div "$318.18" at bounding box center [399, 364] width 87 height 38
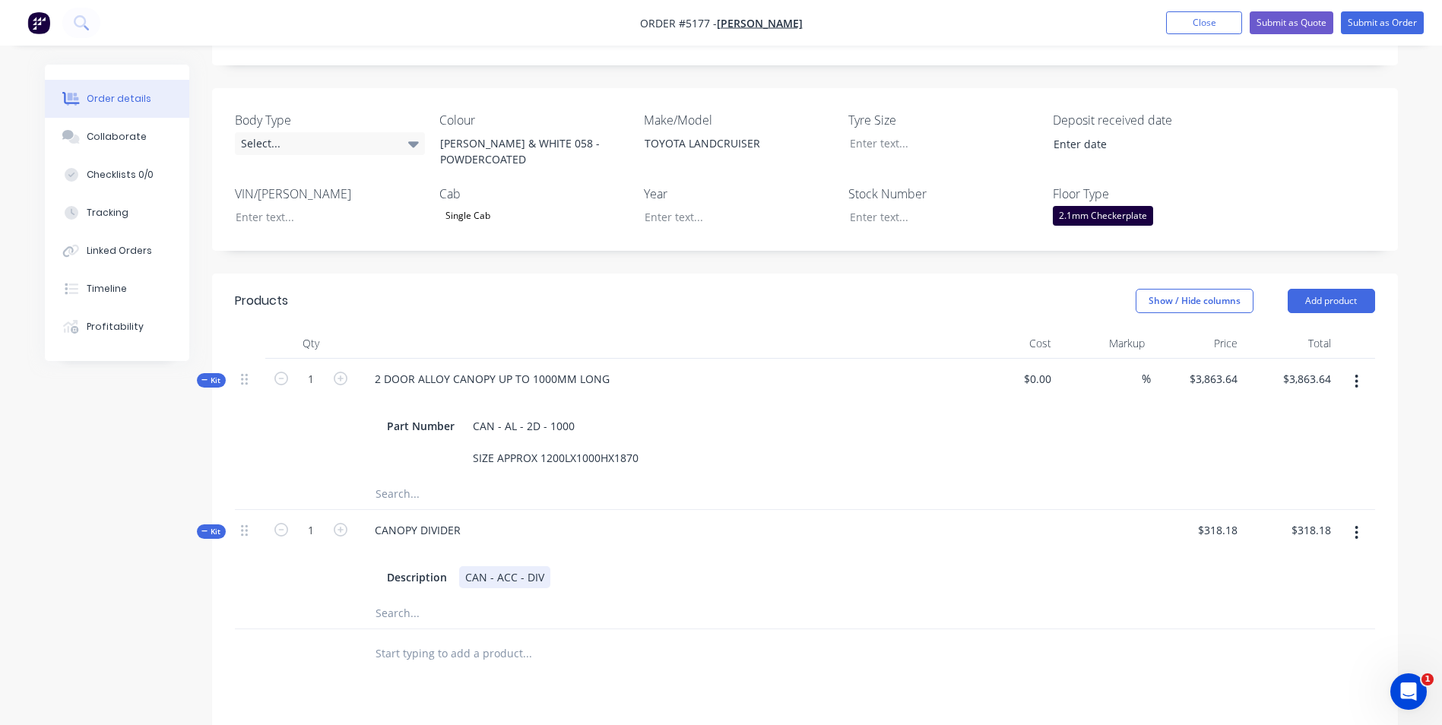
click at [540, 566] on div "CAN - ACC - DIV" at bounding box center [504, 577] width 91 height 22
click at [1325, 289] on button "Add product" at bounding box center [1331, 301] width 87 height 24
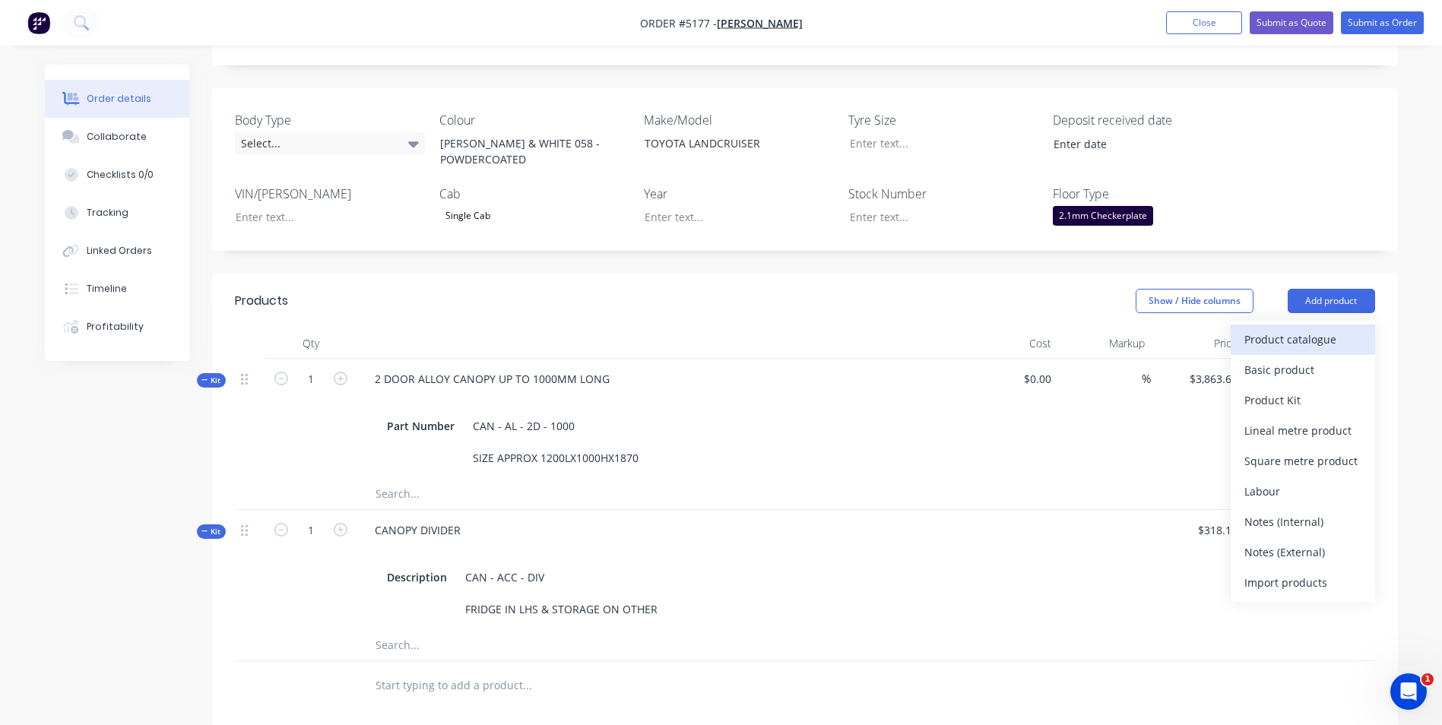
click at [1309, 328] on div "Product catalogue" at bounding box center [1302, 339] width 117 height 22
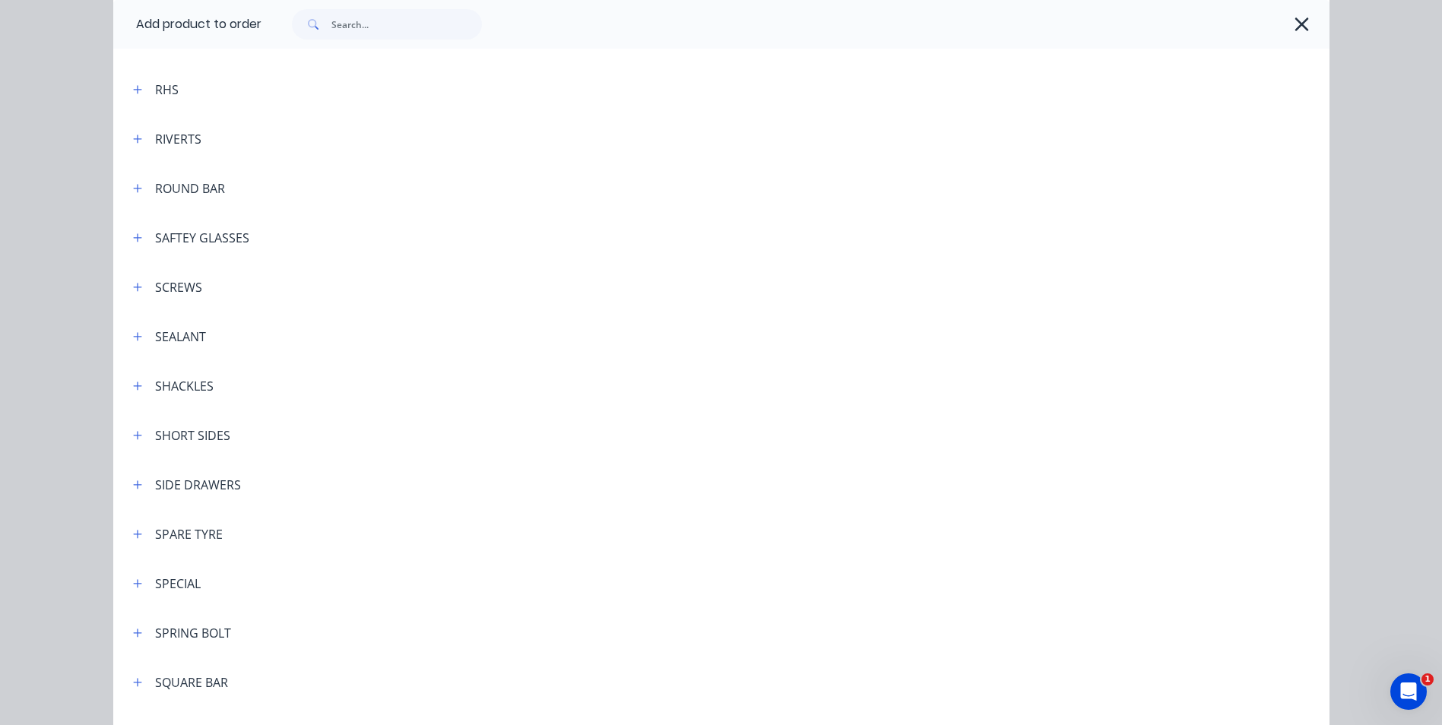
scroll to position [4105, 0]
click at [133, 437] on icon "button" at bounding box center [137, 434] width 9 height 11
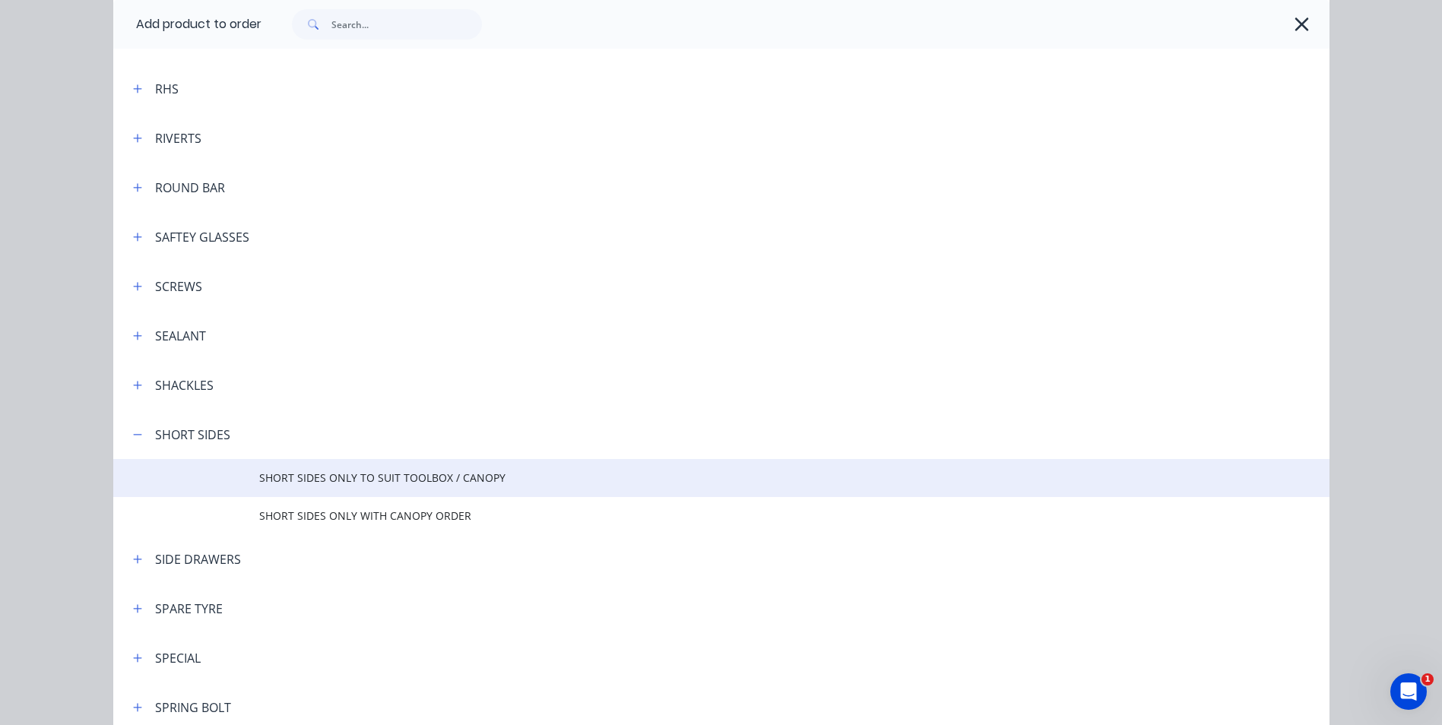
click at [463, 474] on span "SHORT SIDES ONLY TO SUIT TOOLBOX / CANOPY" at bounding box center [687, 478] width 856 height 16
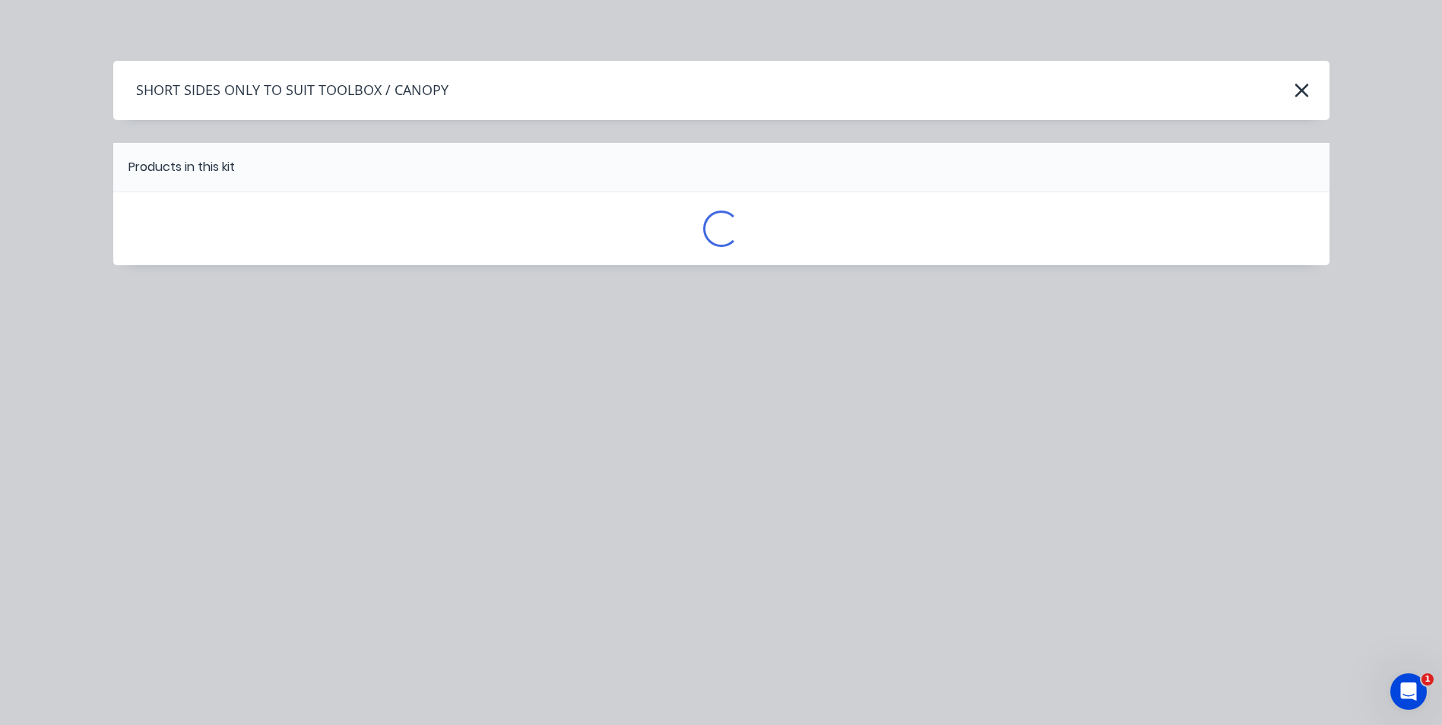
scroll to position [0, 0]
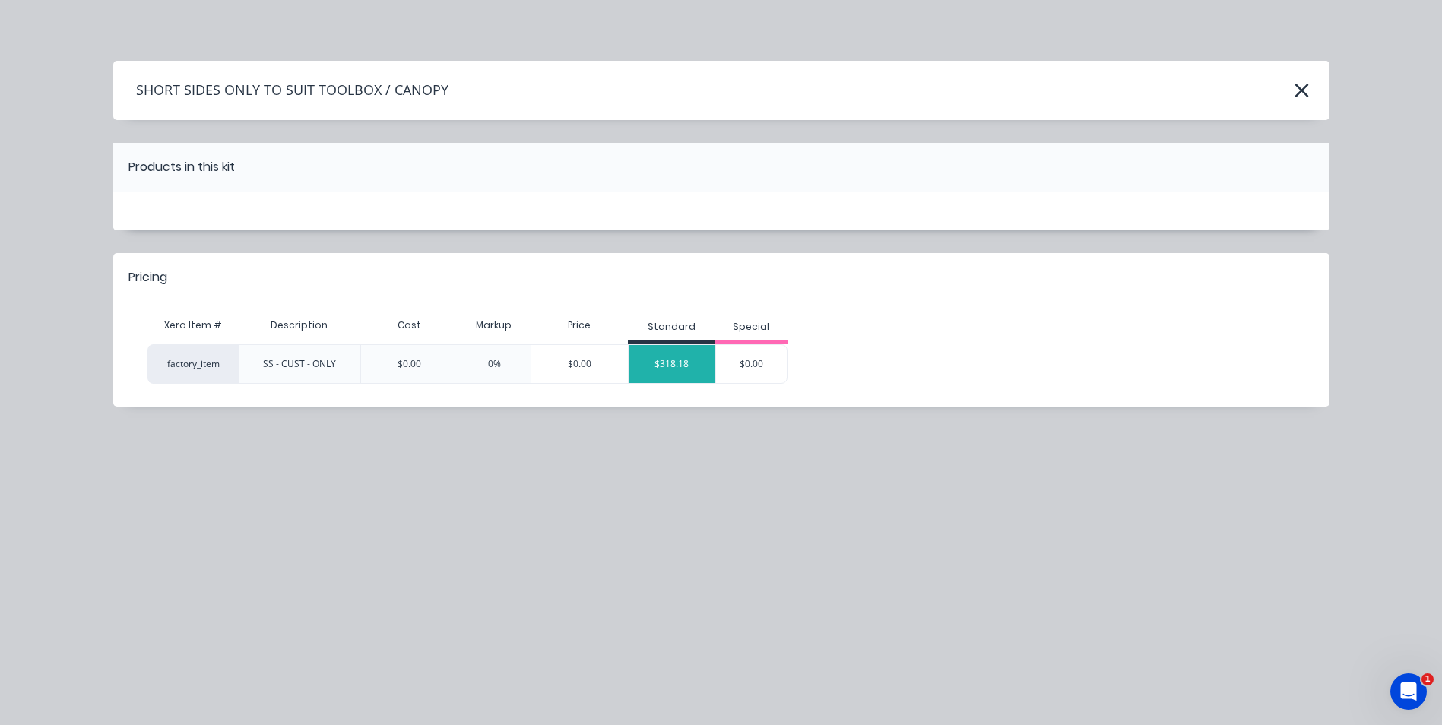
click at [665, 372] on div "$318.18" at bounding box center [672, 364] width 87 height 38
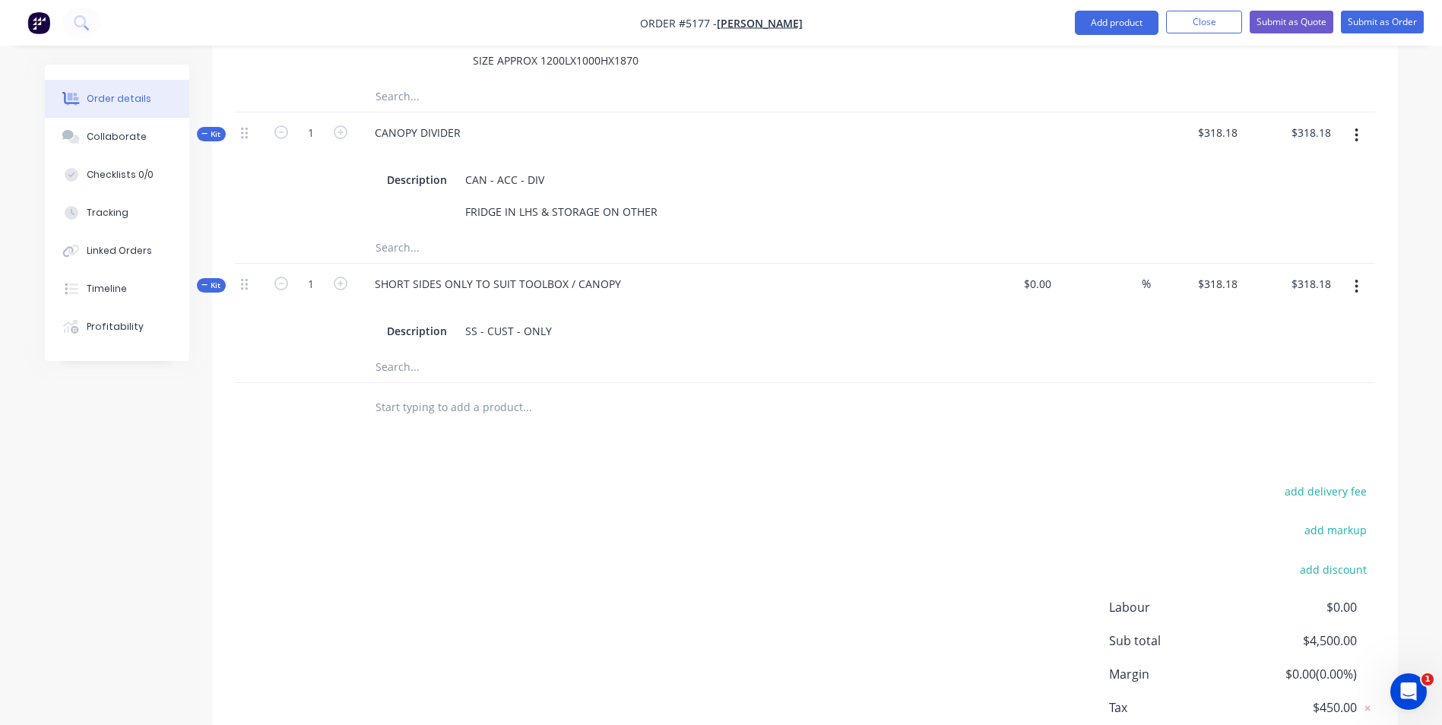
scroll to position [830, 0]
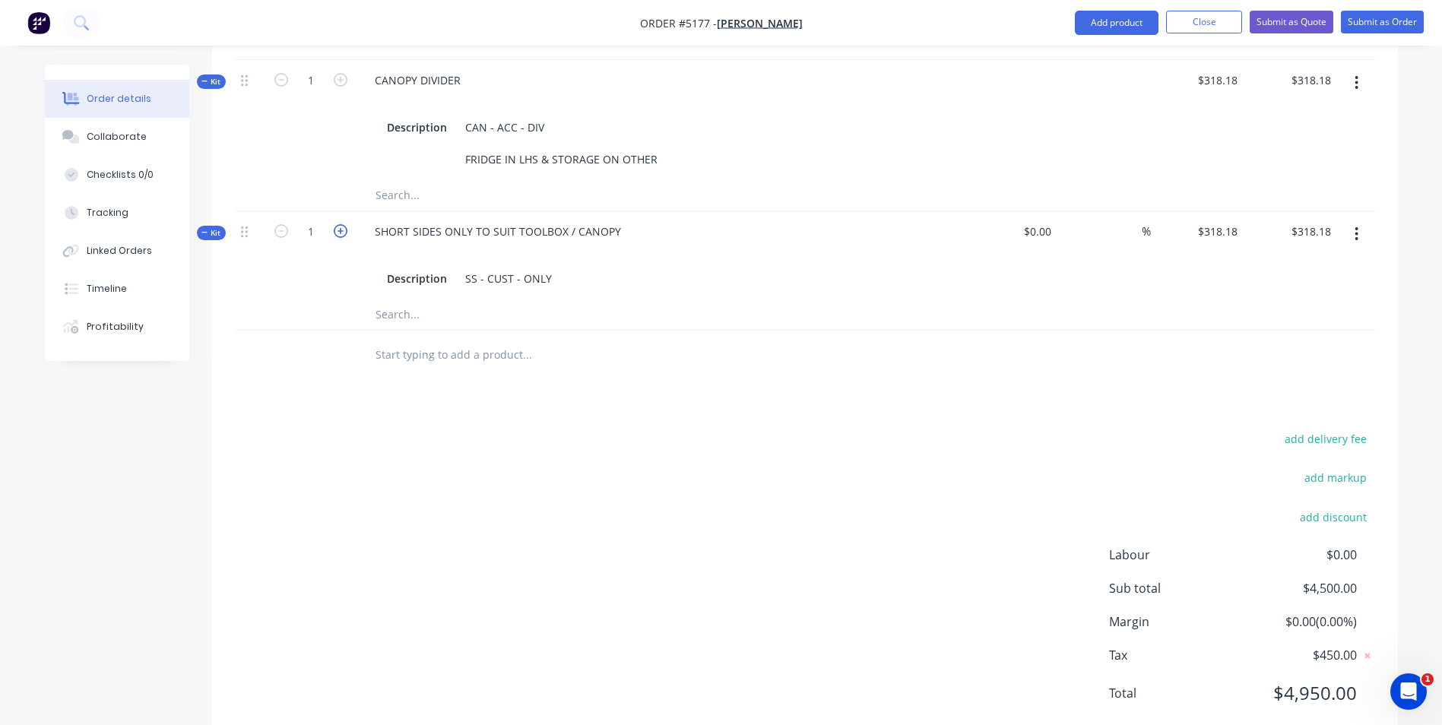
click at [334, 224] on icon "button" at bounding box center [341, 231] width 14 height 14
type input "2"
type input "$0.00"
click at [724, 471] on div "add delivery fee add markup add discount Labour $0.00 Sub total $4,181.82 Margi…" at bounding box center [805, 575] width 1140 height 293
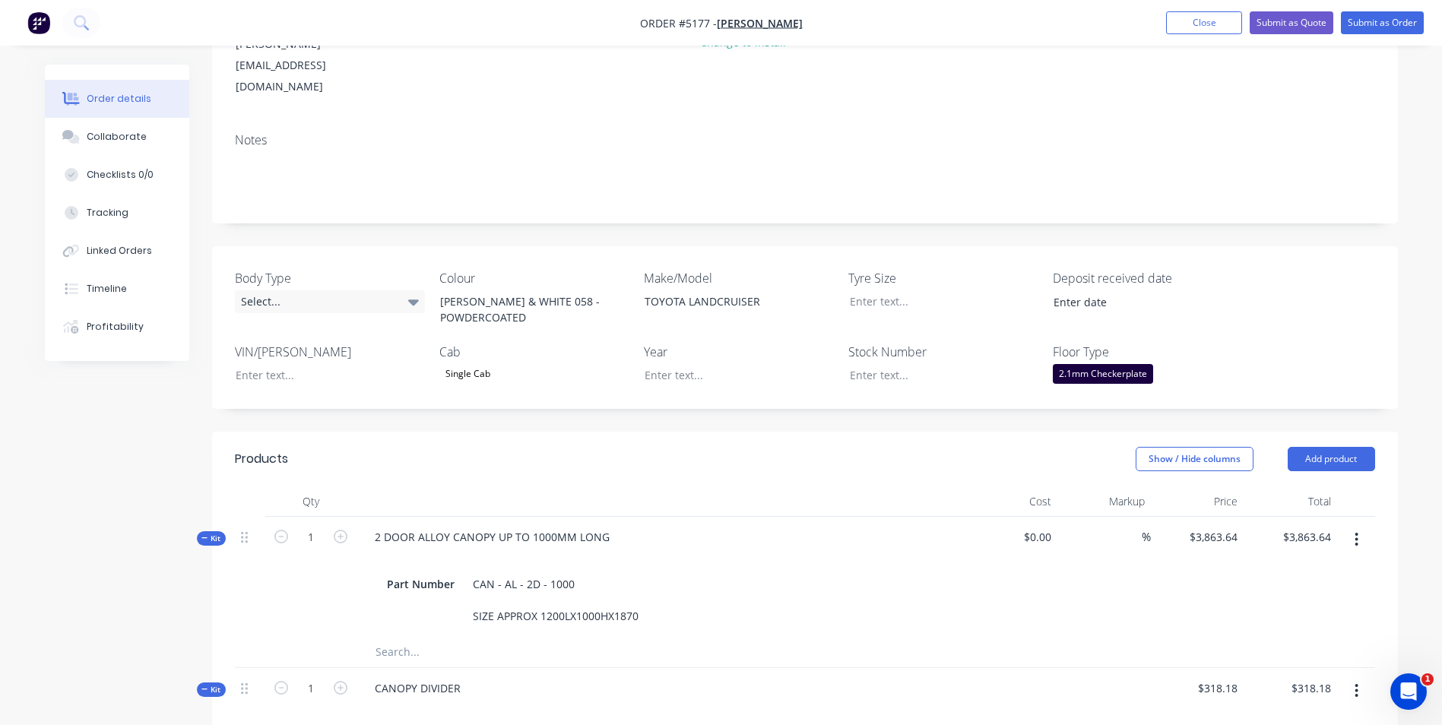
scroll to position [0, 0]
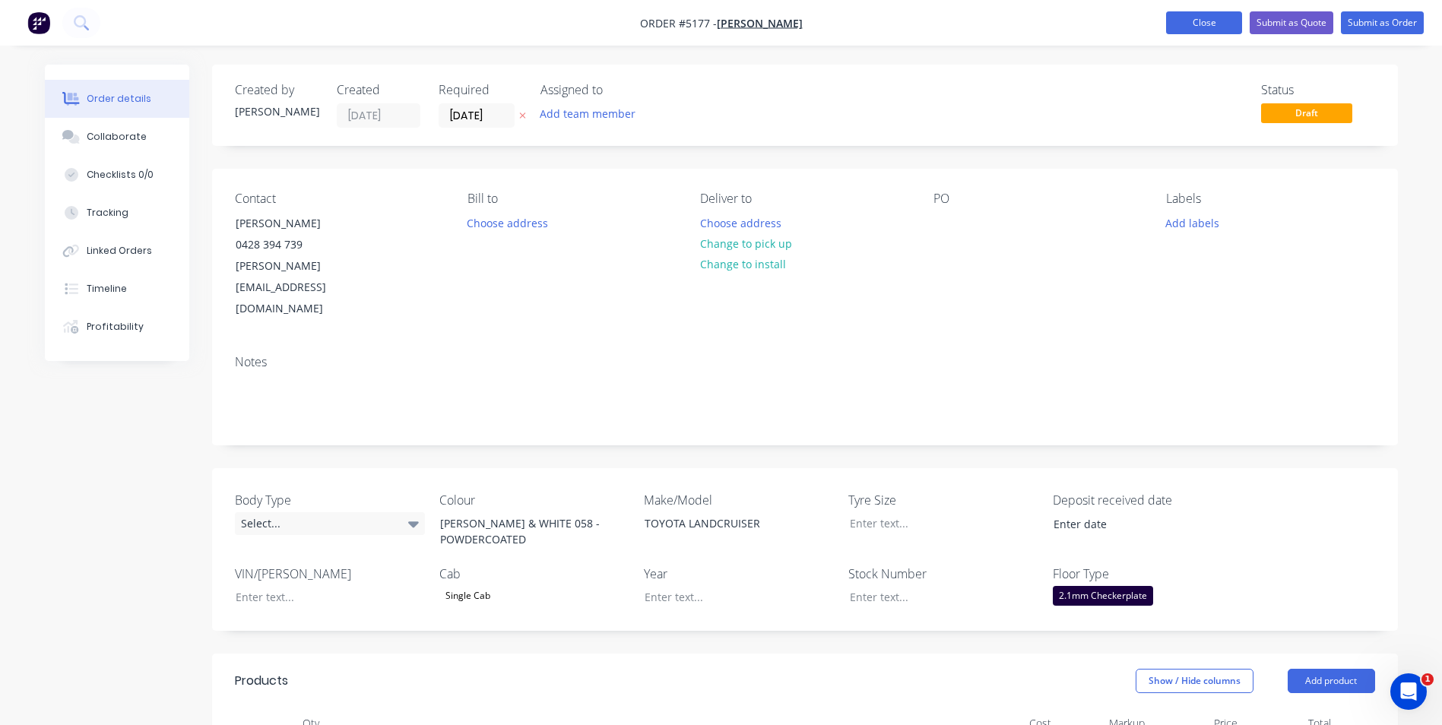
click at [1221, 22] on button "Close" at bounding box center [1204, 22] width 76 height 23
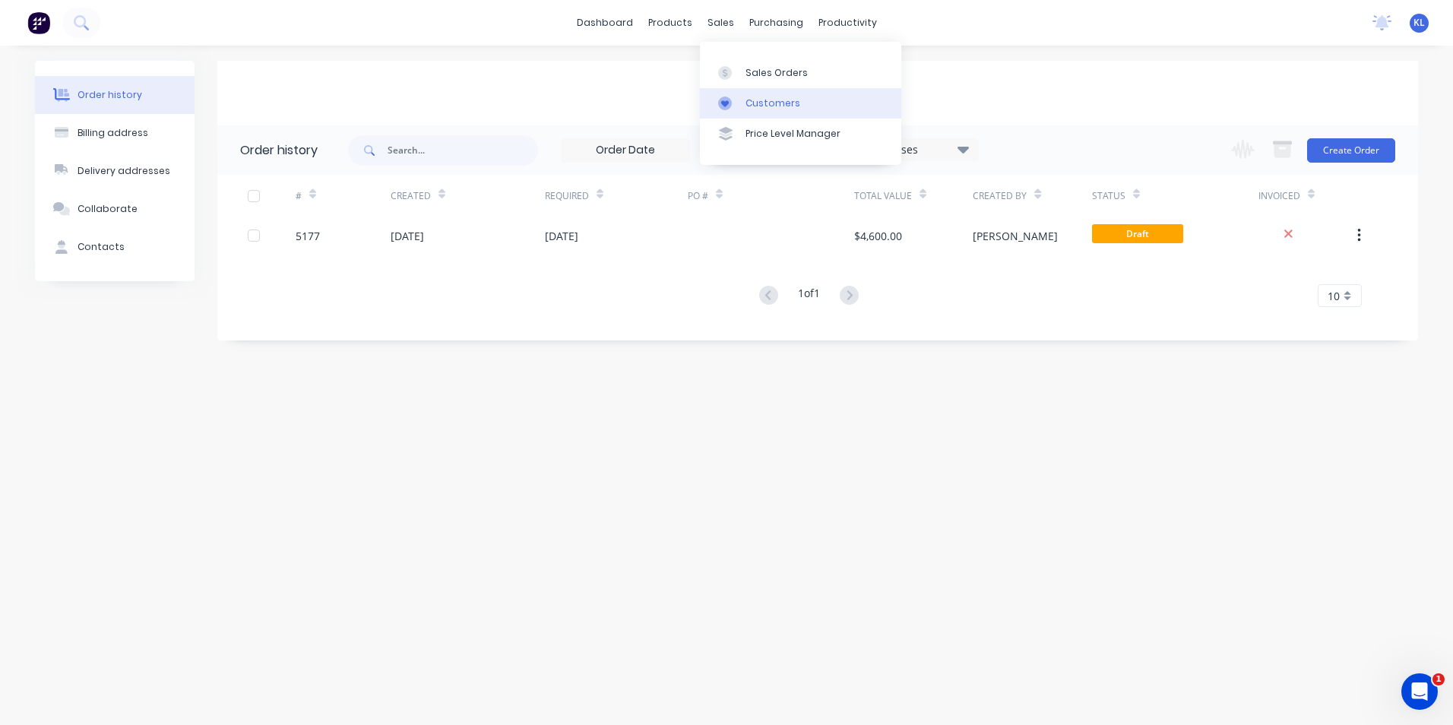
click at [769, 100] on div "Customers" at bounding box center [773, 104] width 55 height 14
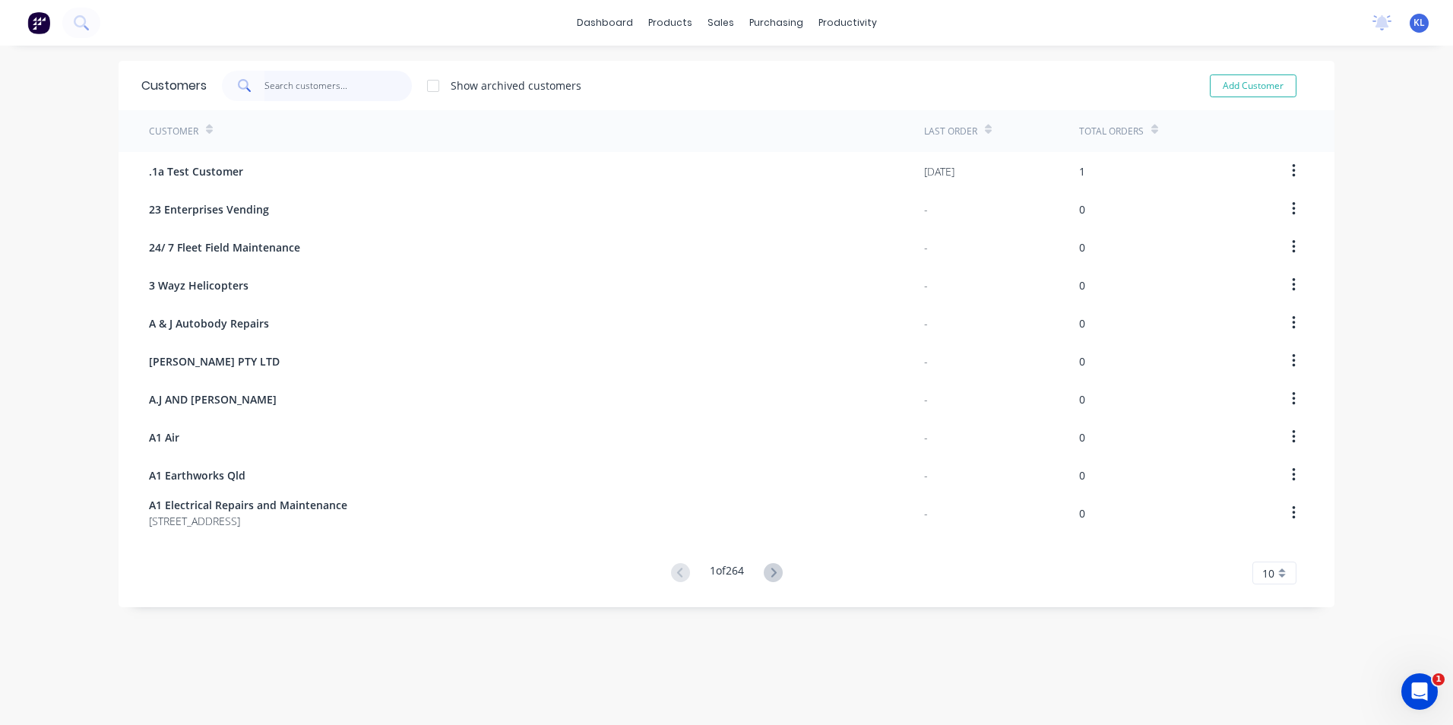
click at [356, 83] on input "text" at bounding box center [339, 86] width 148 height 30
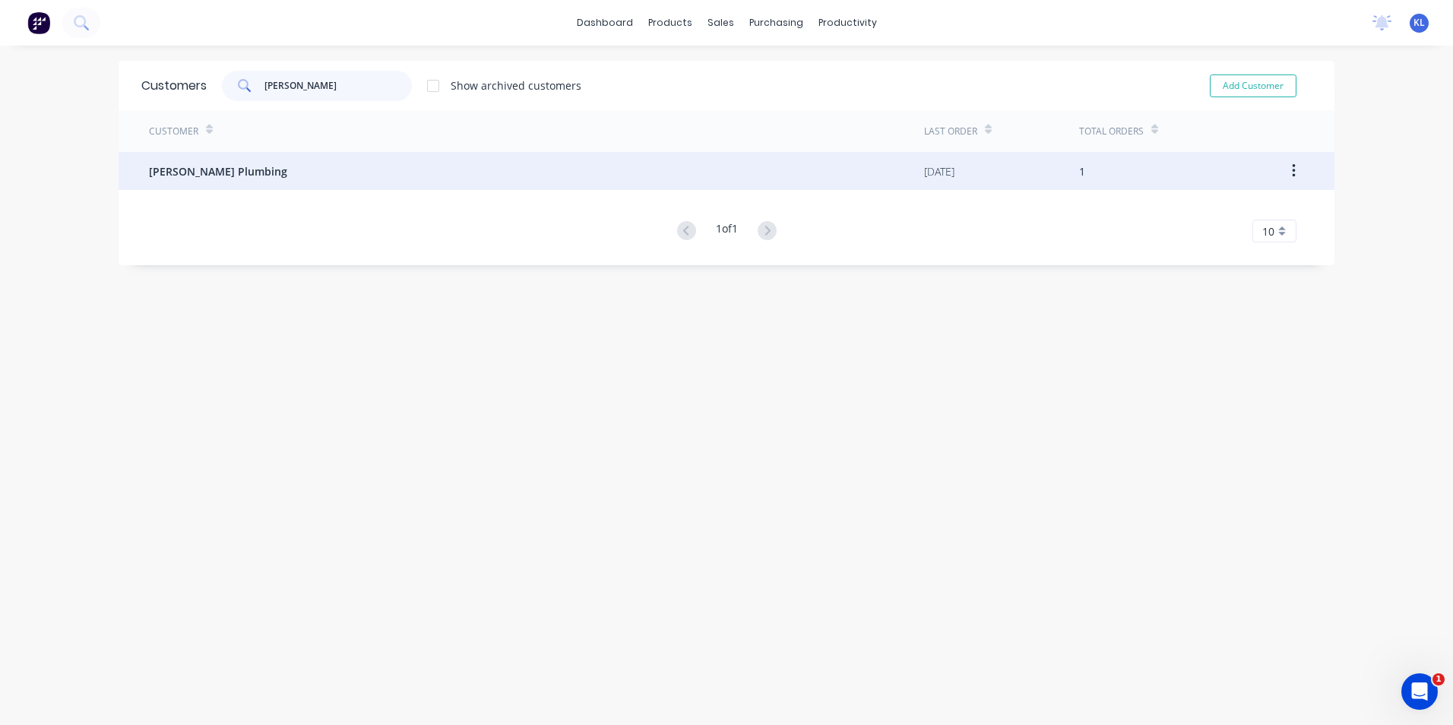
type input "[PERSON_NAME]"
click at [250, 170] on span "[PERSON_NAME] Plumbing" at bounding box center [218, 171] width 138 height 16
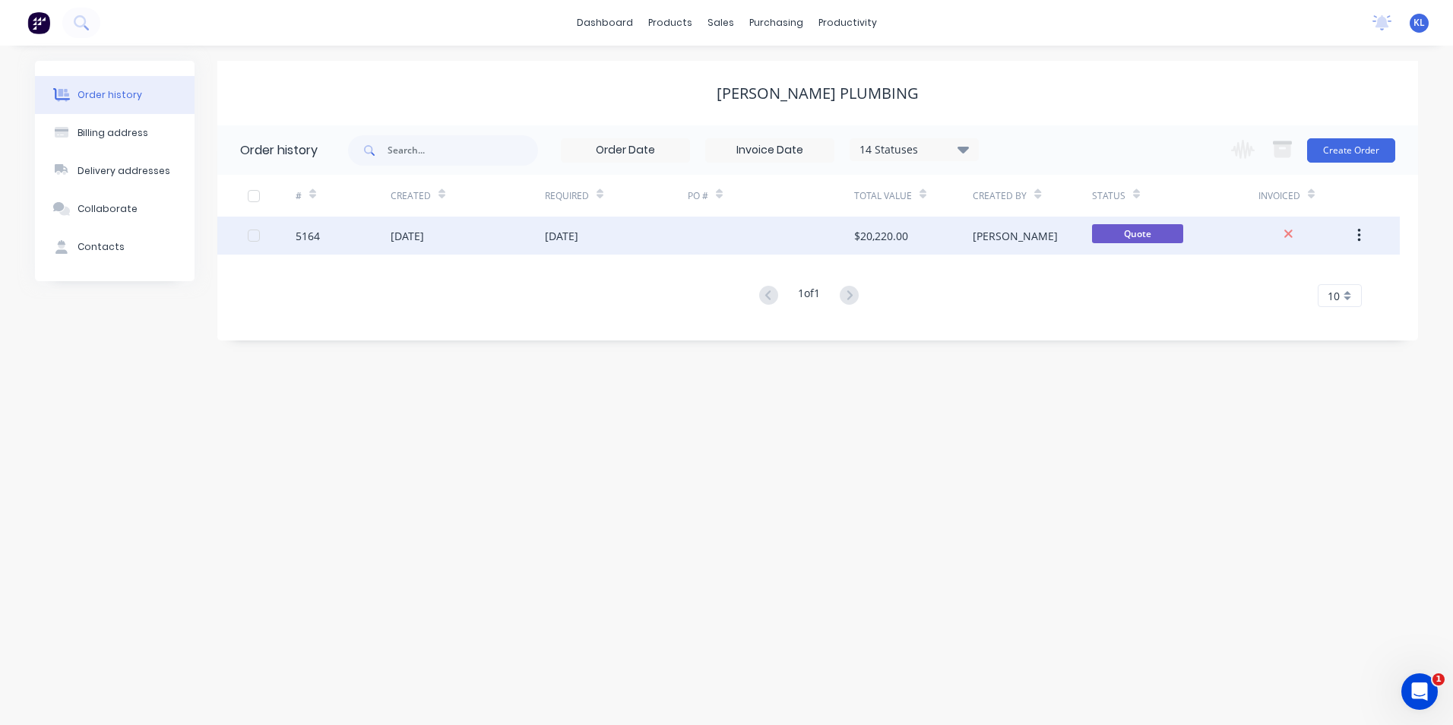
click at [306, 237] on div "5164" at bounding box center [308, 236] width 24 height 16
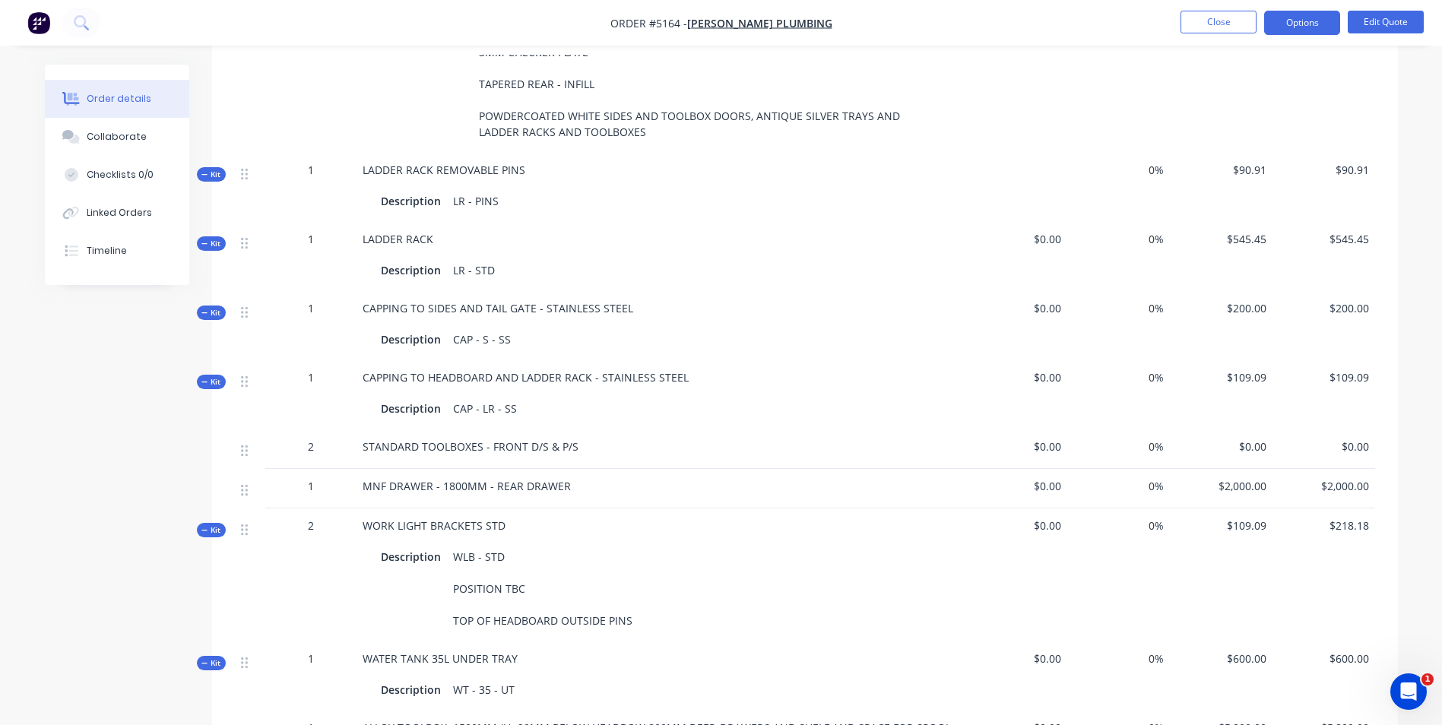
scroll to position [760, 0]
click at [1380, 426] on div "Qty Cost Markup Price Total Kit 1 CS1500-DC-PU-LTZ Part/Kit Number CS1500-DC-PU…" at bounding box center [805, 489] width 1186 height 1097
click at [1390, 24] on button "Edit Quote" at bounding box center [1386, 22] width 76 height 23
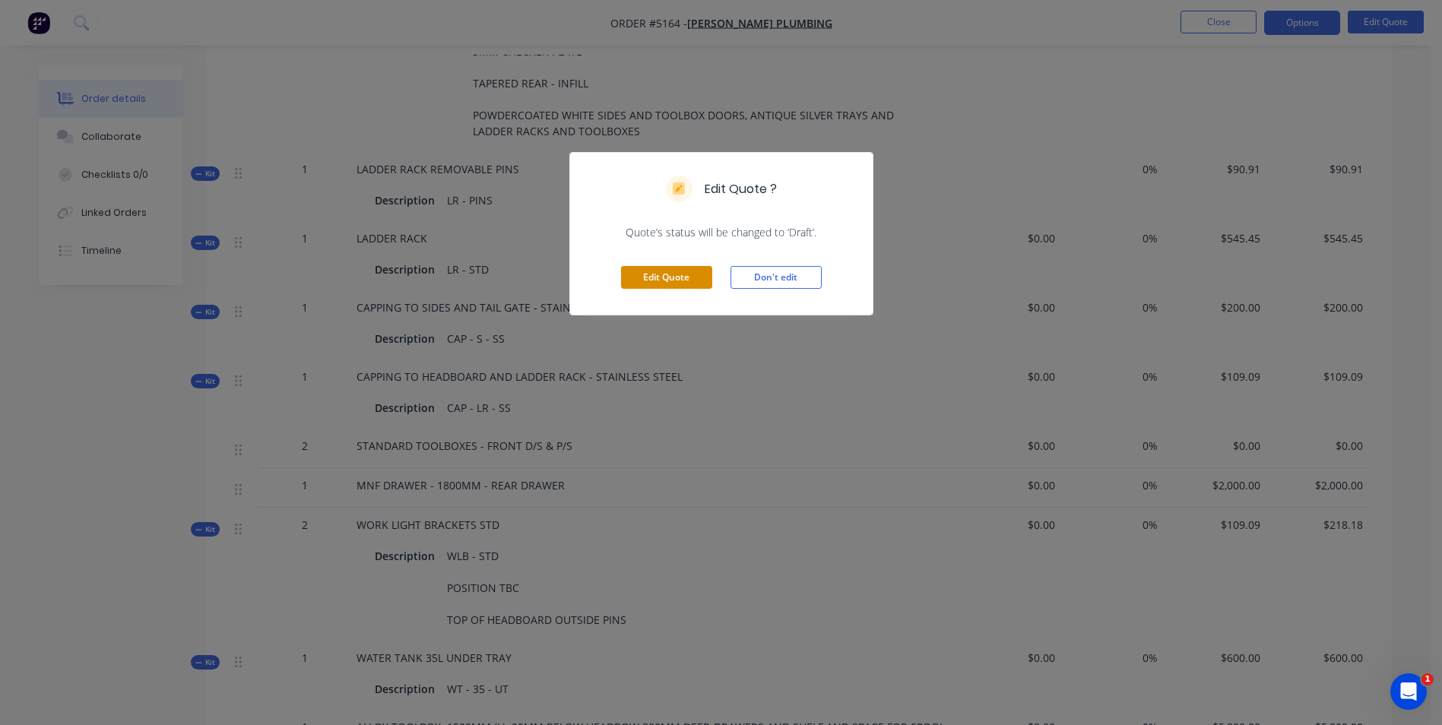
click at [696, 277] on button "Edit Quote" at bounding box center [666, 277] width 91 height 23
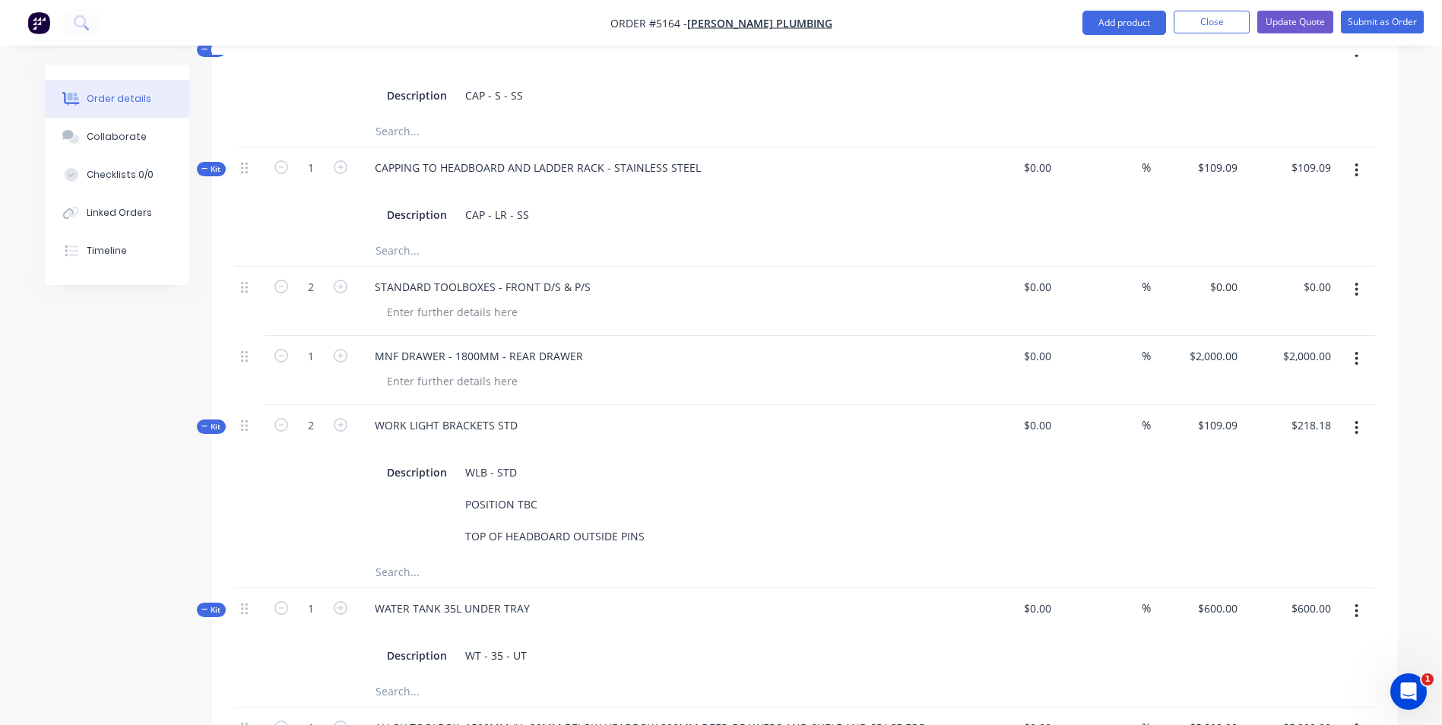
scroll to position [1216, 0]
click at [1356, 280] on icon "button" at bounding box center [1356, 287] width 3 height 14
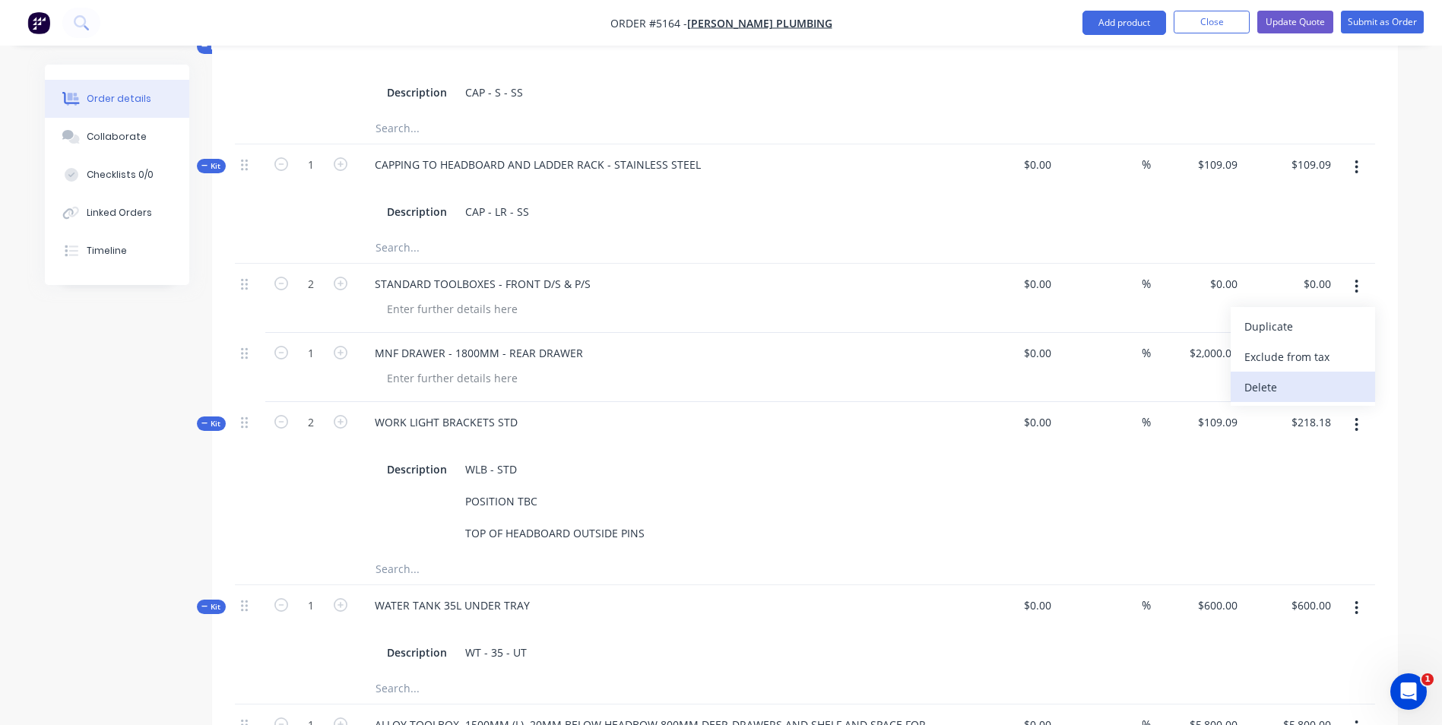
click at [1304, 376] on div "Delete" at bounding box center [1302, 387] width 117 height 22
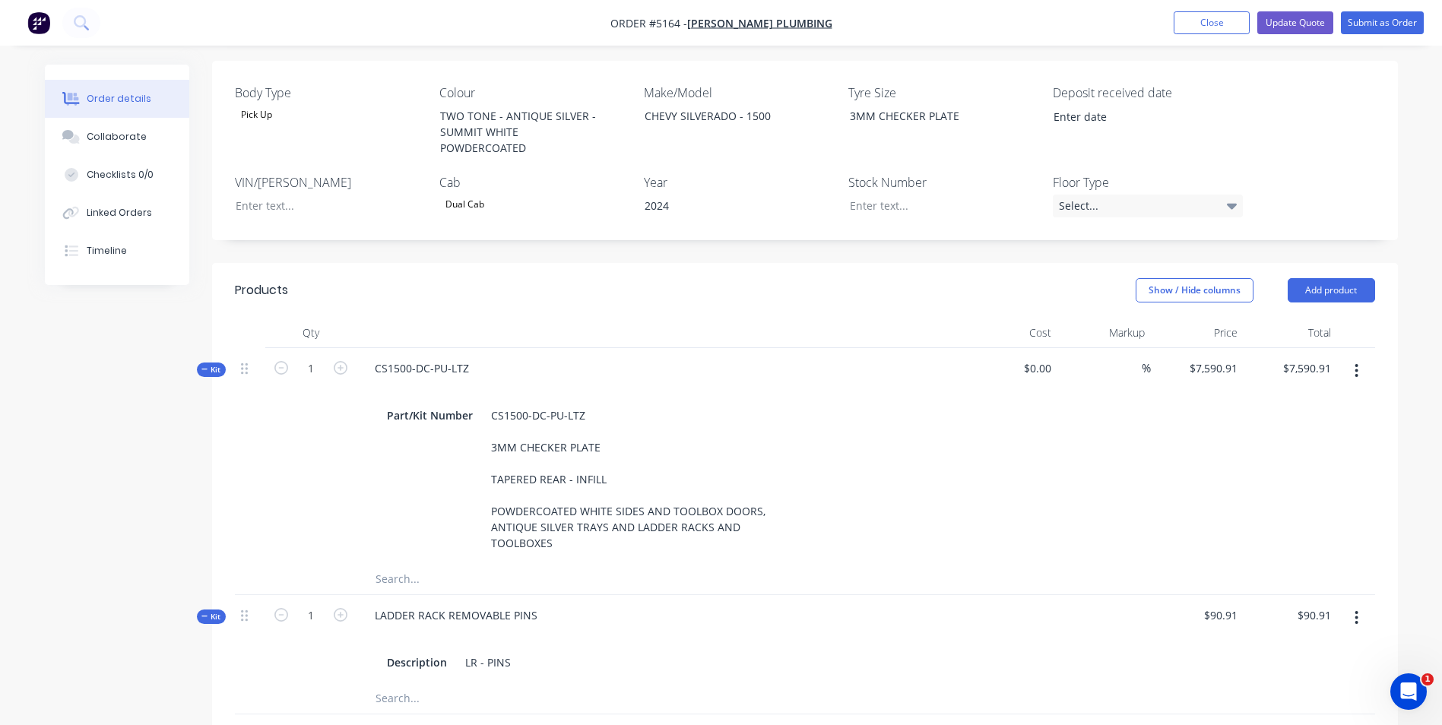
scroll to position [380, 0]
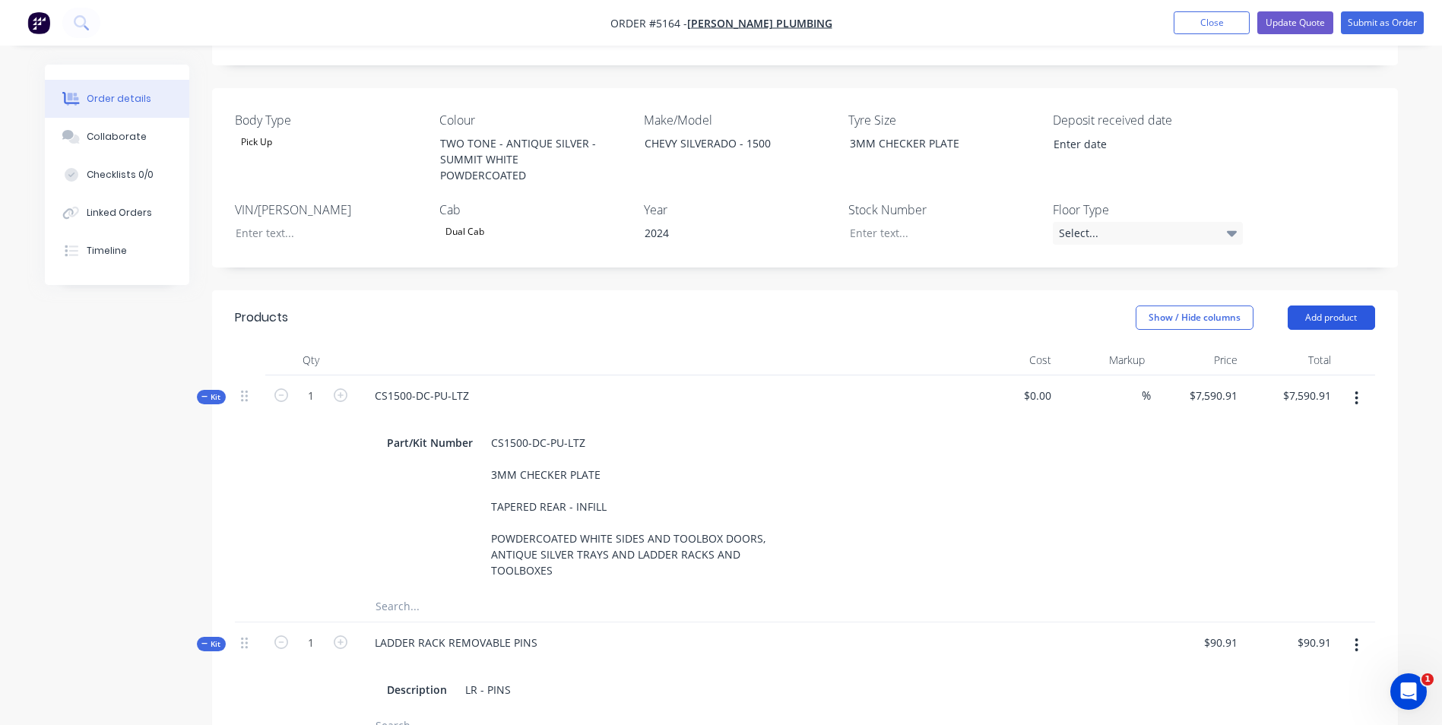
click at [1324, 306] on button "Add product" at bounding box center [1331, 318] width 87 height 24
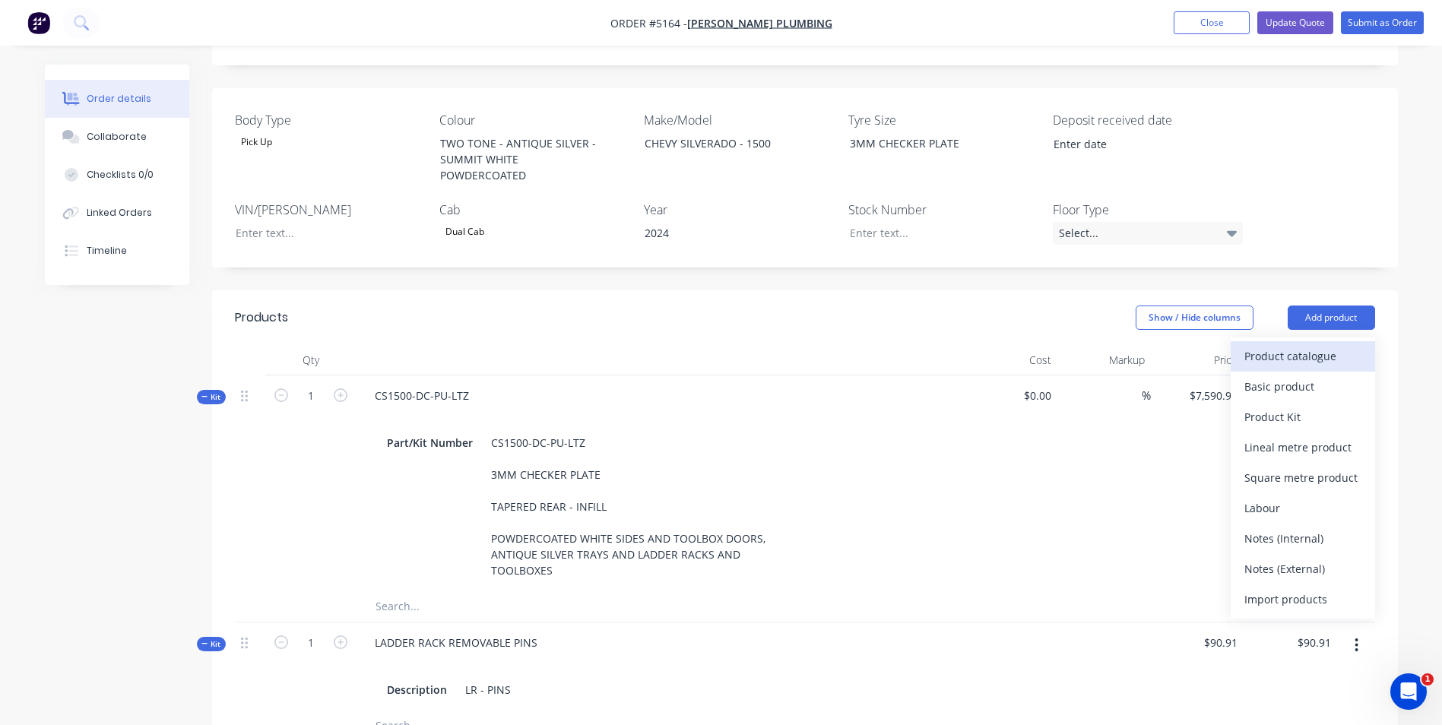
click at [1285, 345] on div "Product catalogue" at bounding box center [1302, 356] width 117 height 22
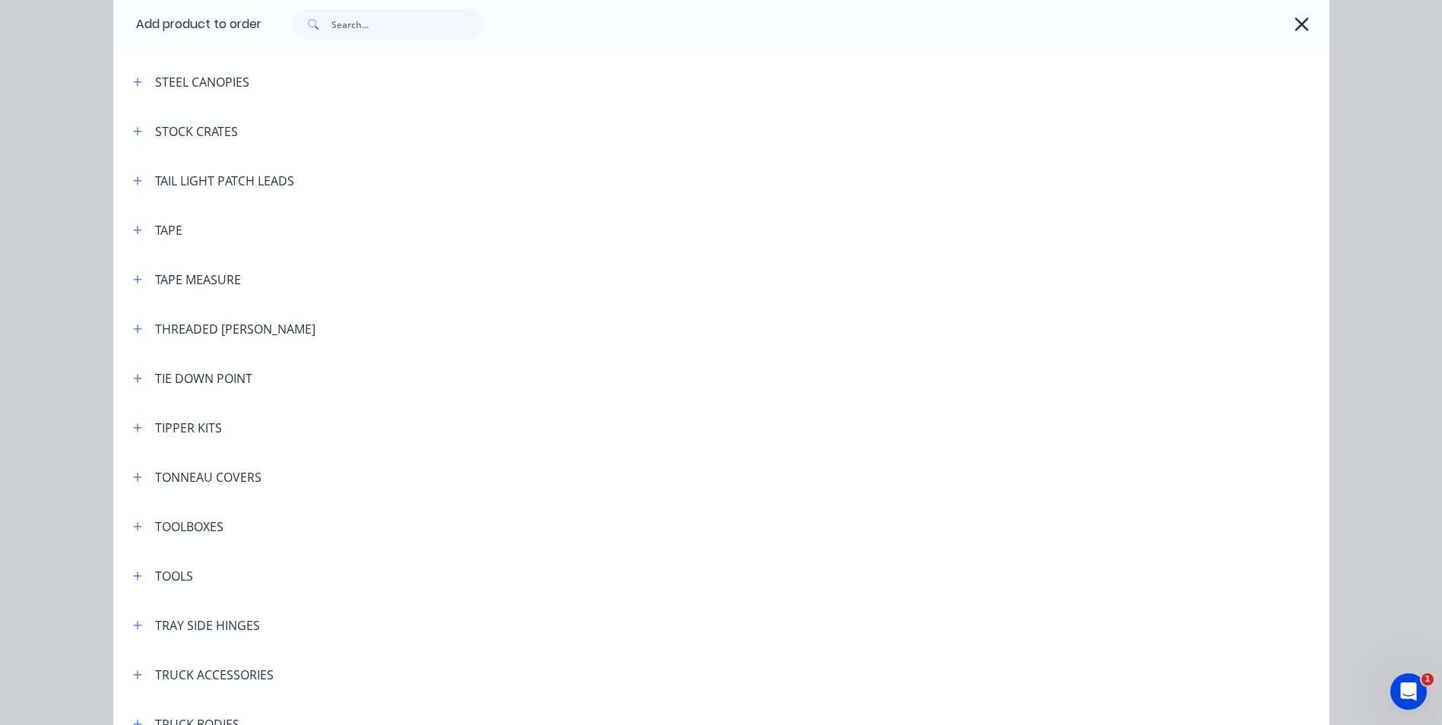
scroll to position [4865, 0]
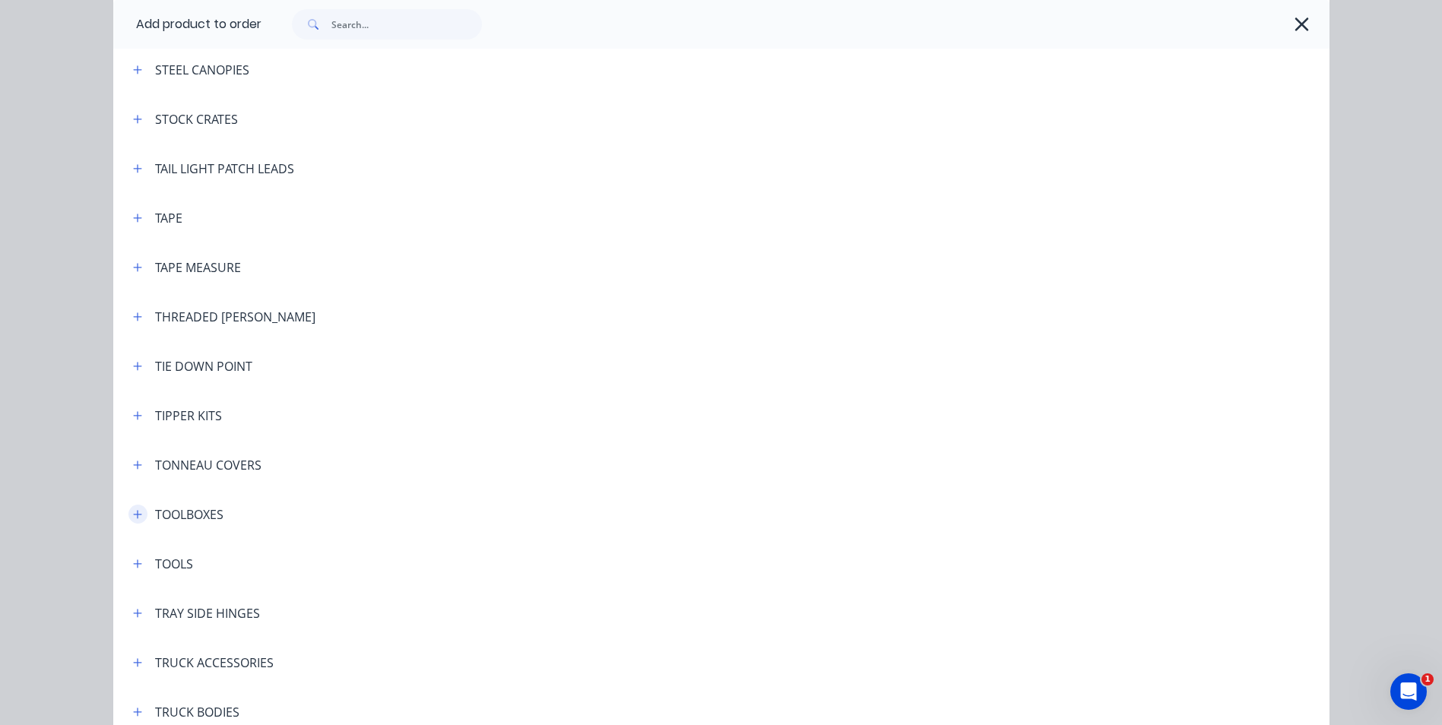
click at [133, 518] on icon "button" at bounding box center [137, 514] width 9 height 11
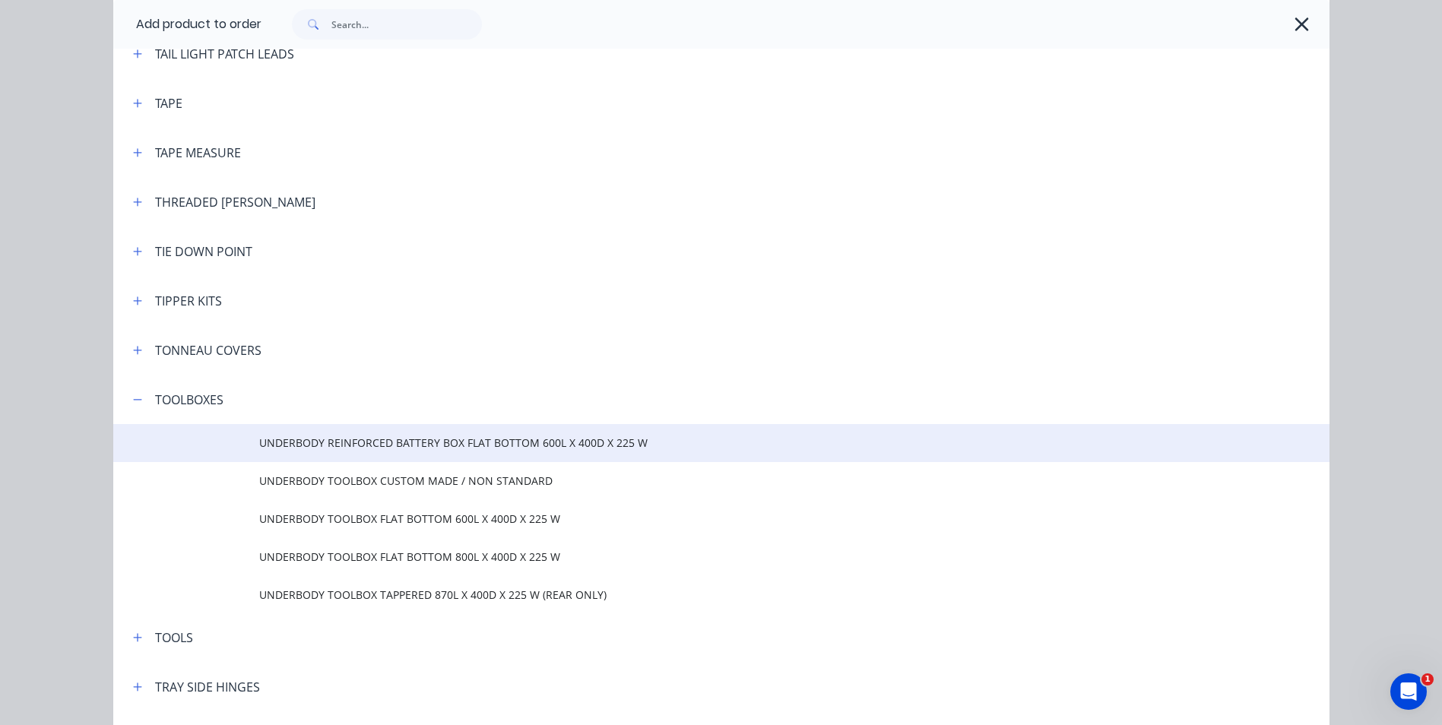
scroll to position [5017, 0]
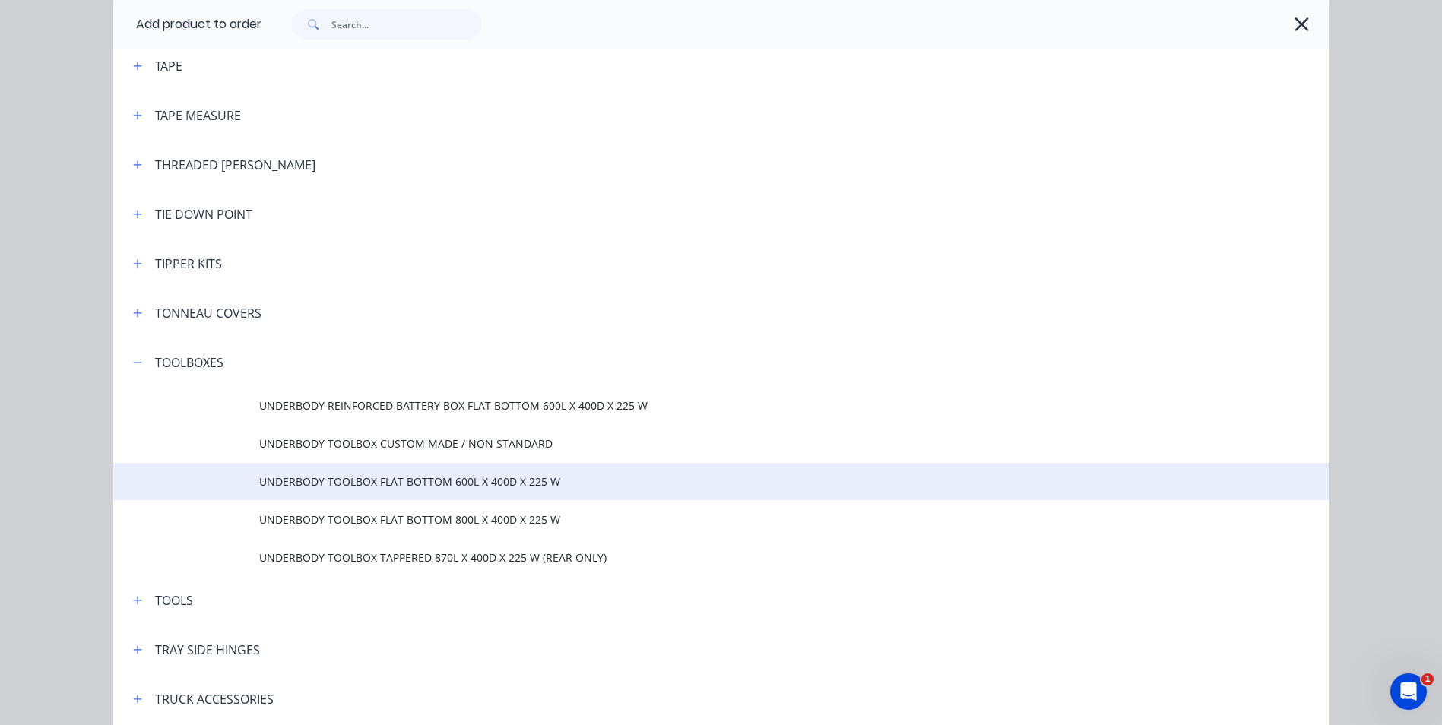
click at [548, 489] on span "UNDERBODY TOOLBOX FLAT BOTTOM 600L X 400D X 225 W" at bounding box center [687, 482] width 856 height 16
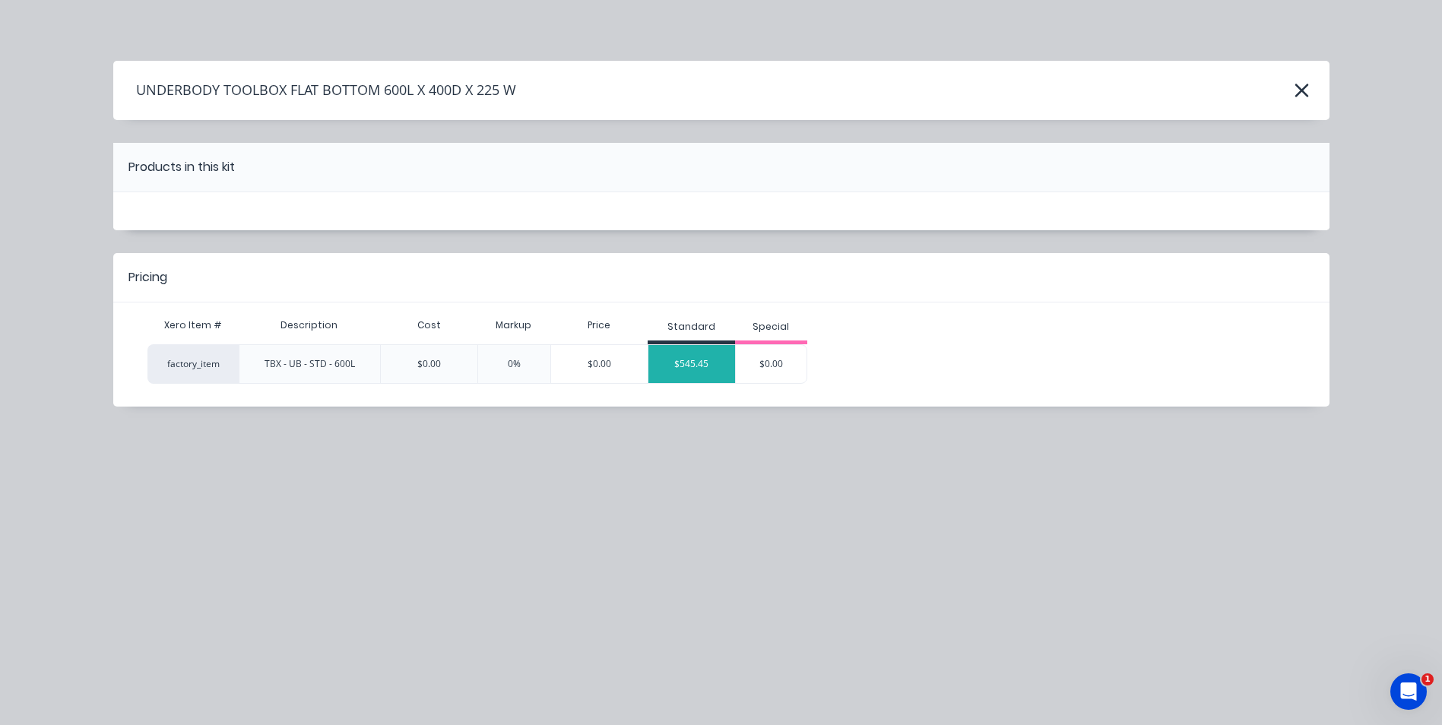
click at [721, 358] on div "$545.45" at bounding box center [691, 364] width 87 height 38
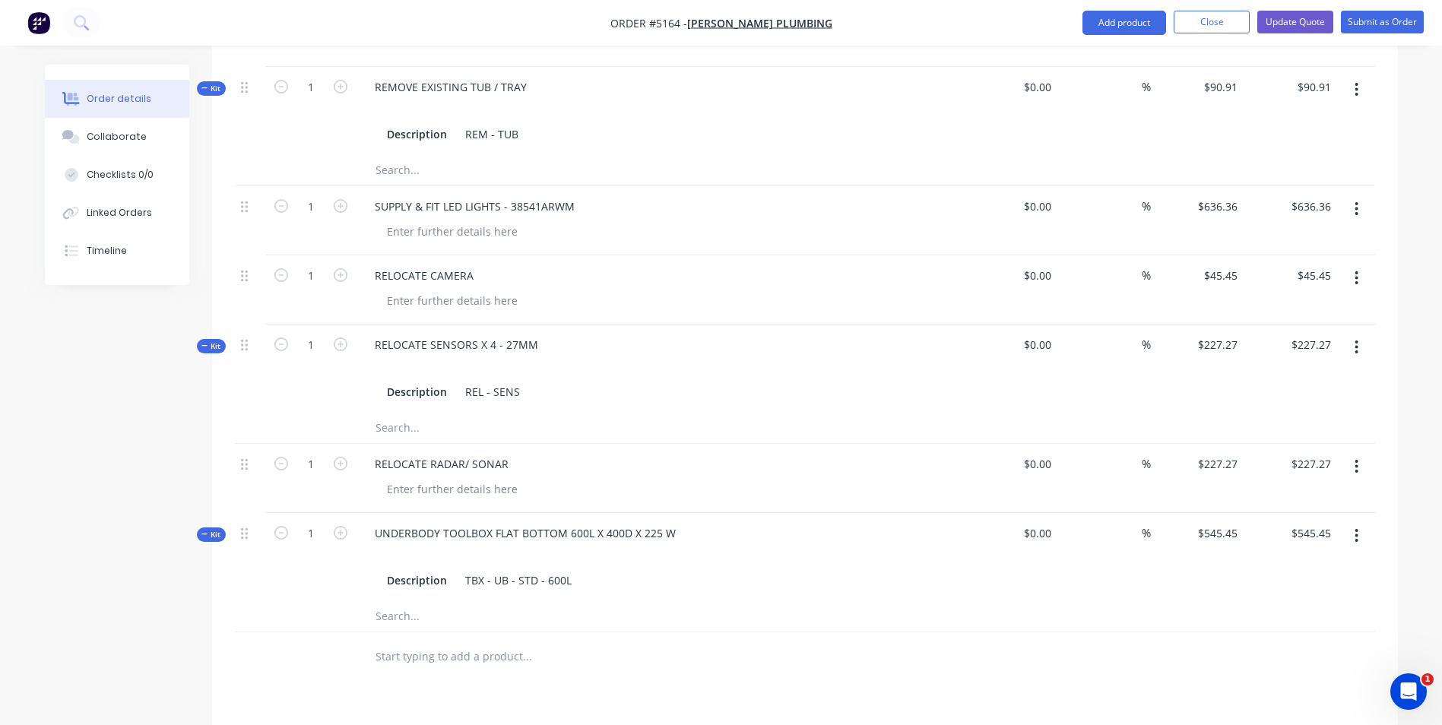
scroll to position [1976, 0]
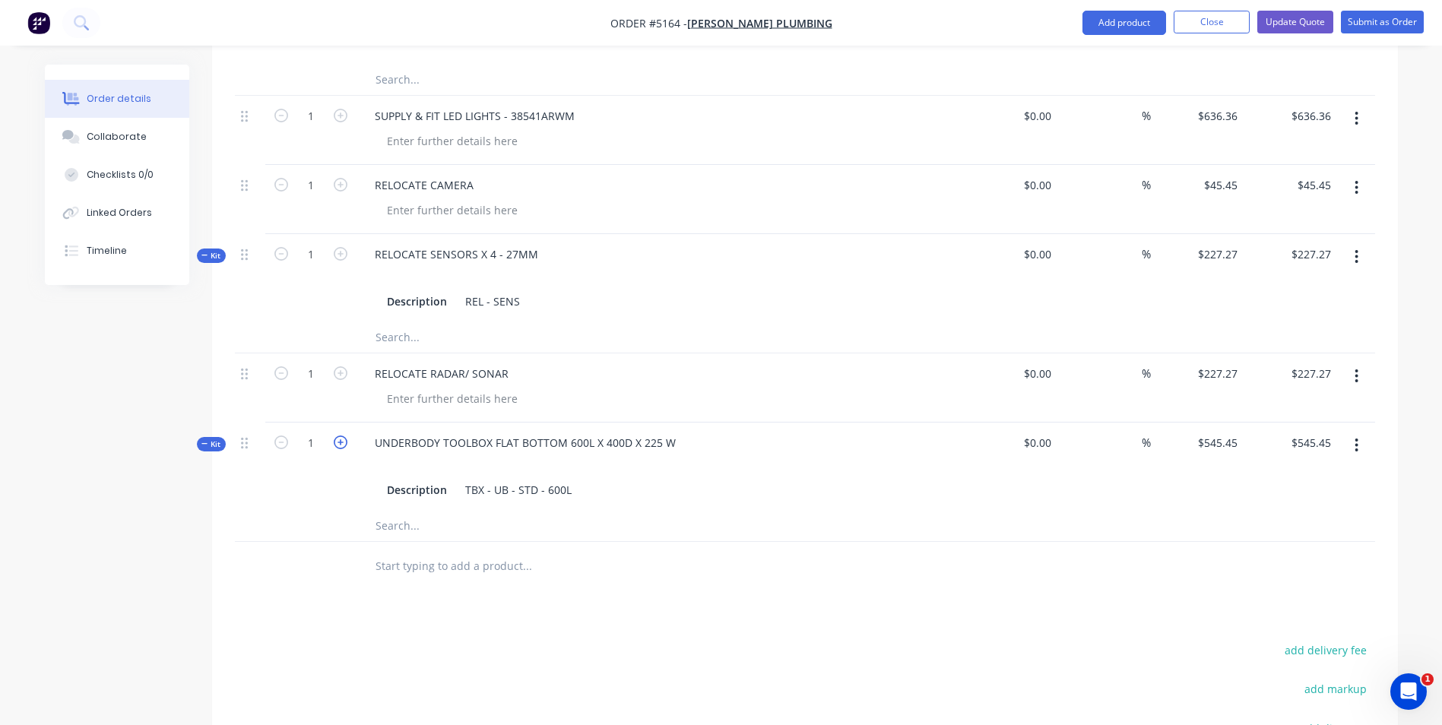
click at [339, 436] on icon "button" at bounding box center [341, 443] width 14 height 14
type input "2"
type input "$0.00"
click at [1199, 19] on button "Close" at bounding box center [1212, 22] width 76 height 23
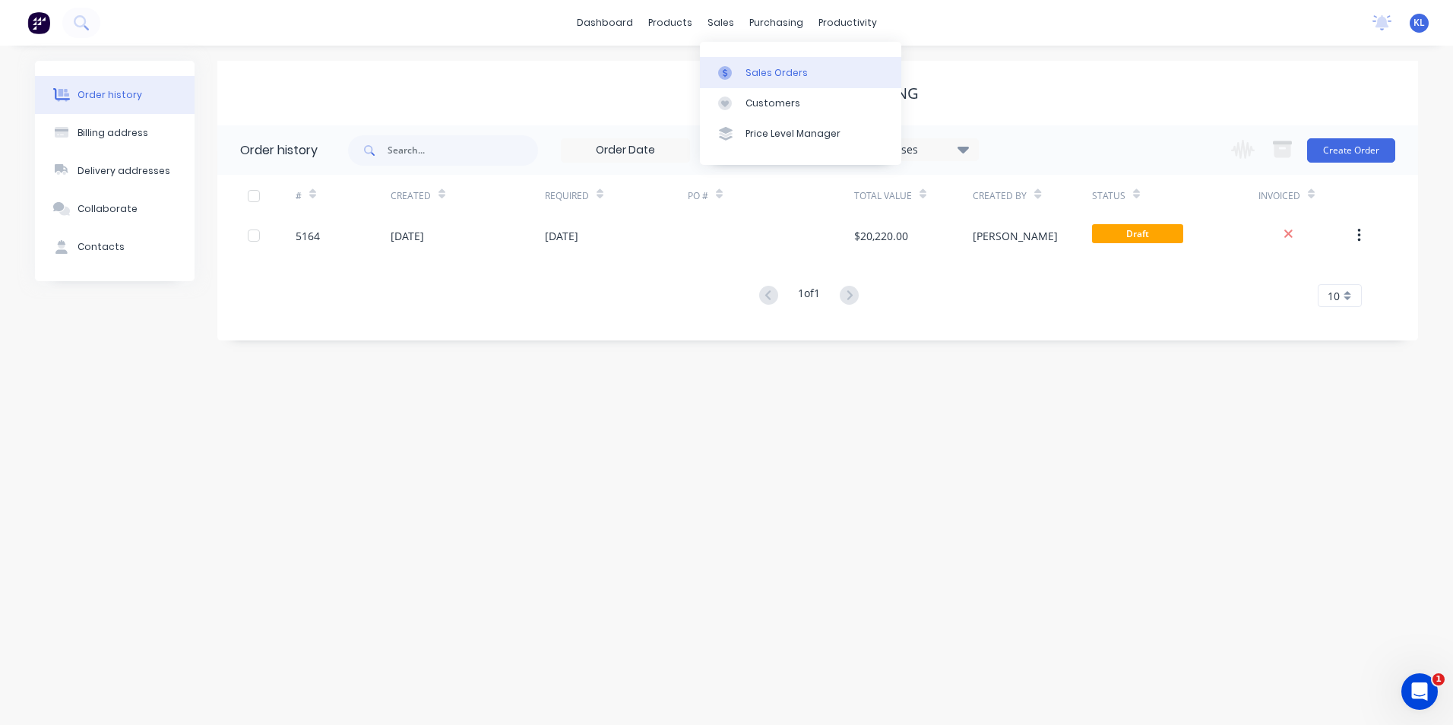
click at [761, 73] on div "Sales Orders" at bounding box center [777, 73] width 62 height 14
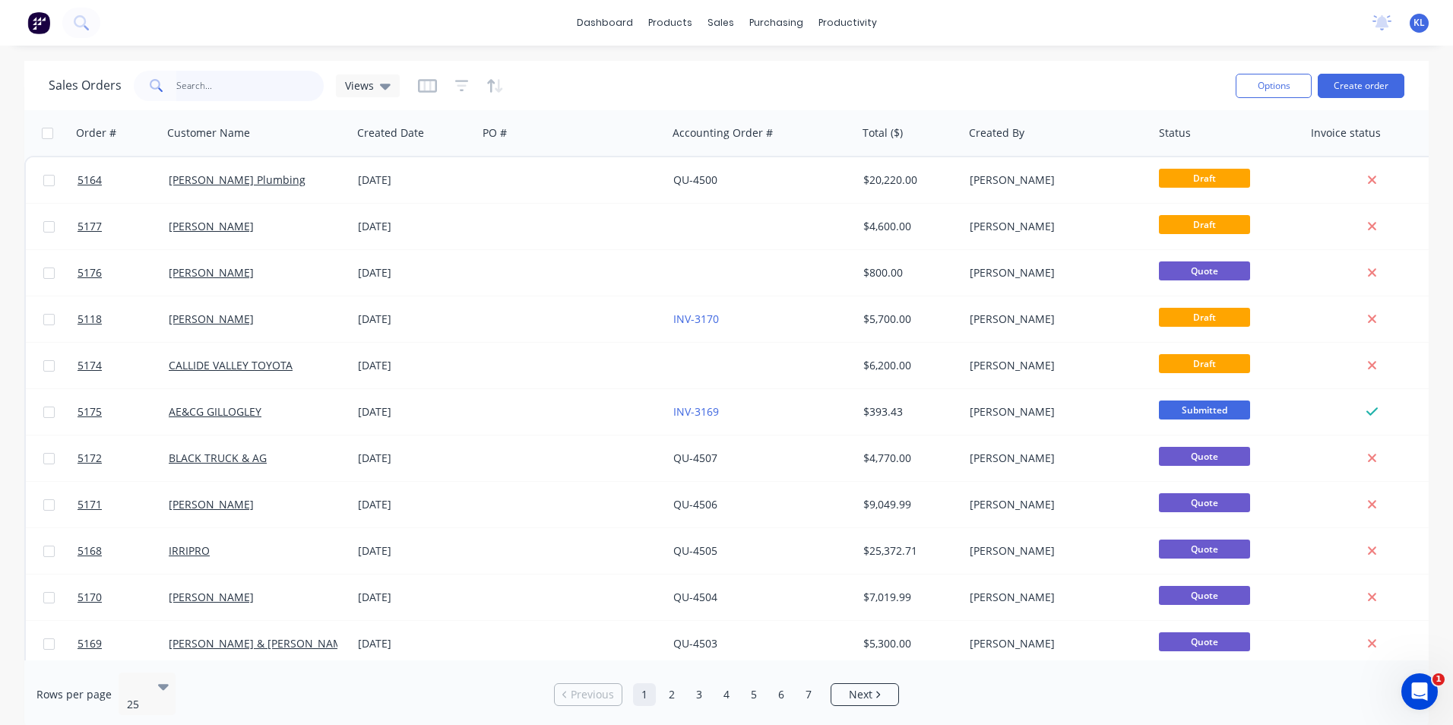
click at [209, 94] on input "text" at bounding box center [250, 86] width 148 height 30
type input "fry"
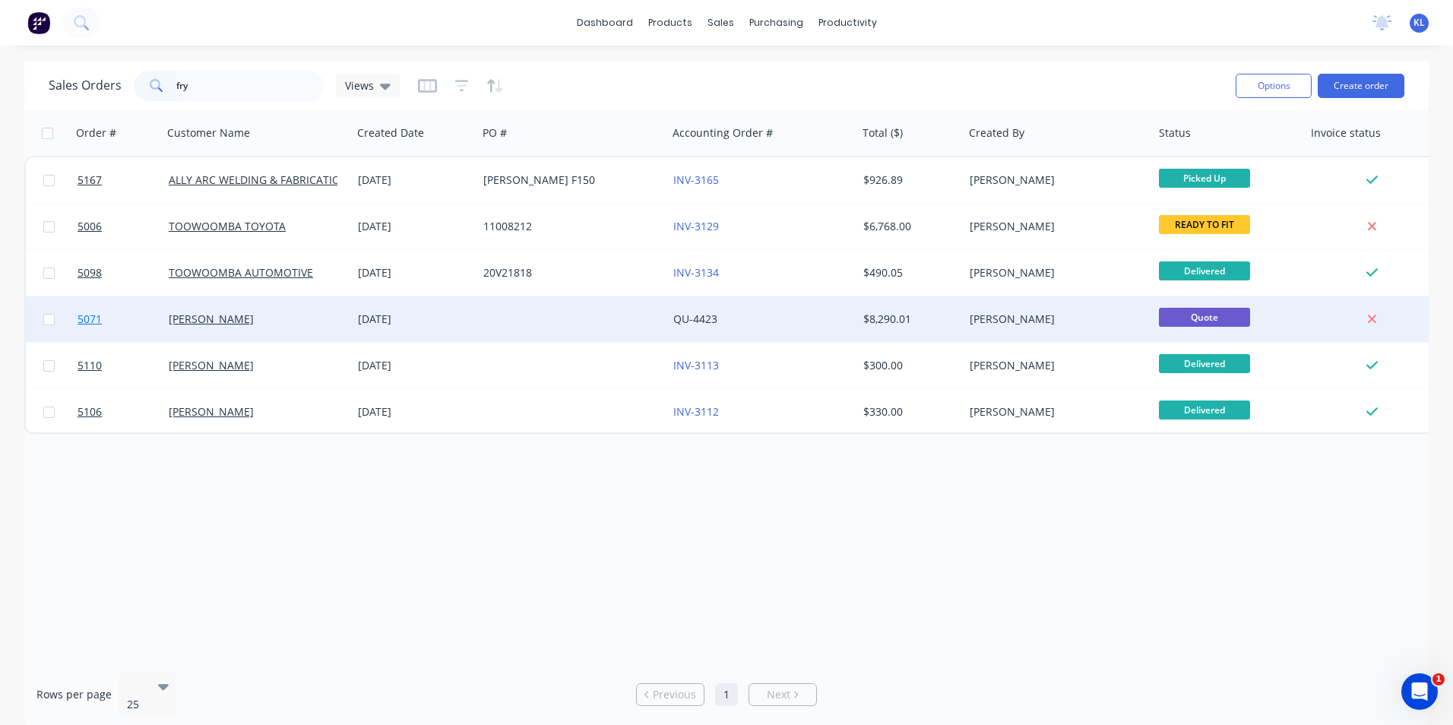
click at [92, 318] on span "5071" at bounding box center [90, 319] width 24 height 15
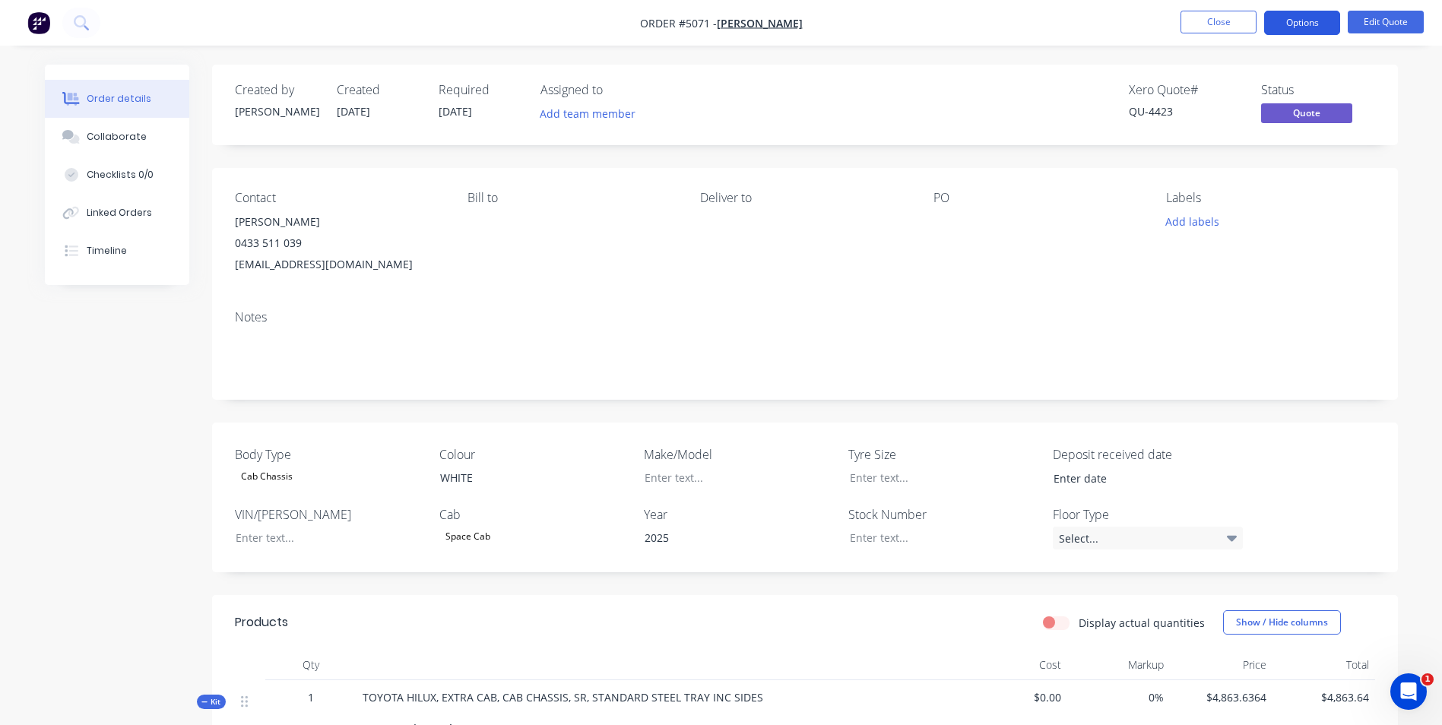
click at [1301, 26] on button "Options" at bounding box center [1302, 23] width 76 height 24
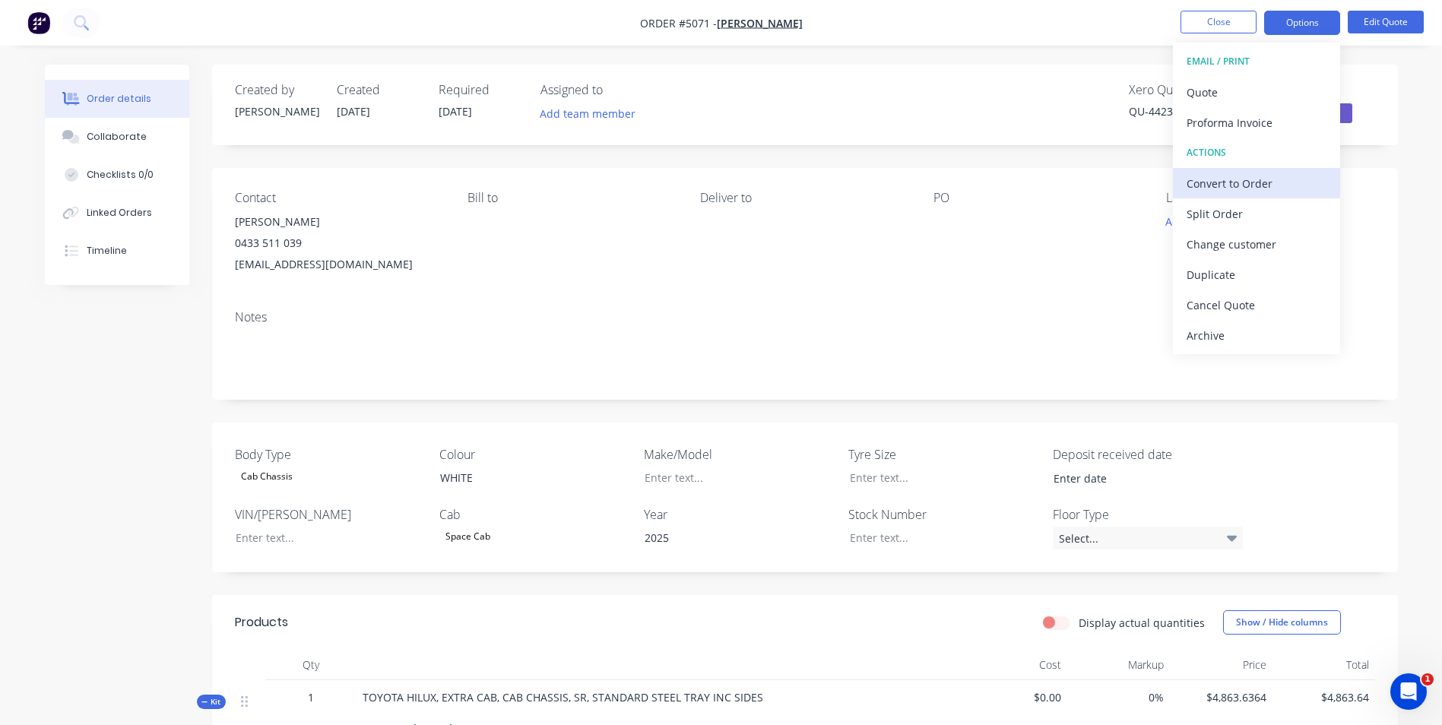
click at [1260, 184] on div "Convert to Order" at bounding box center [1257, 184] width 140 height 22
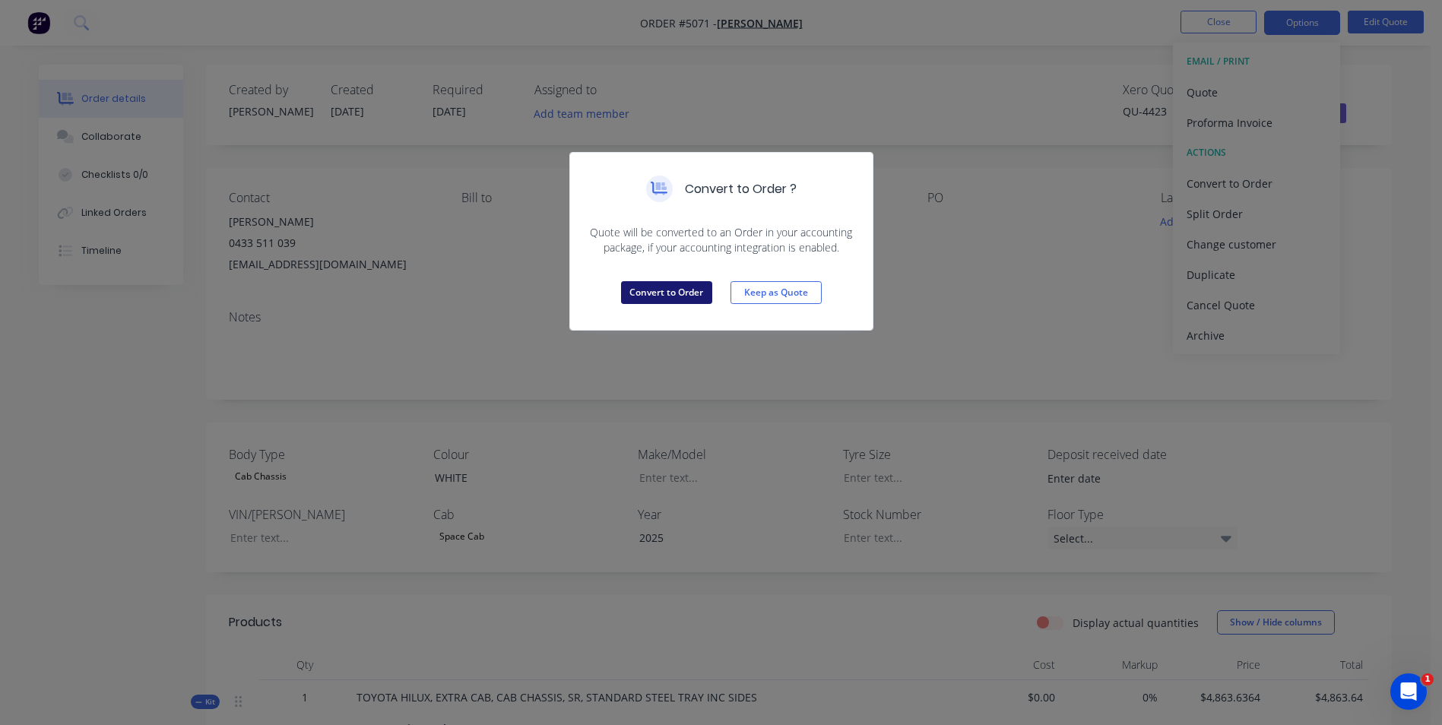
click at [674, 295] on button "Convert to Order" at bounding box center [666, 292] width 91 height 23
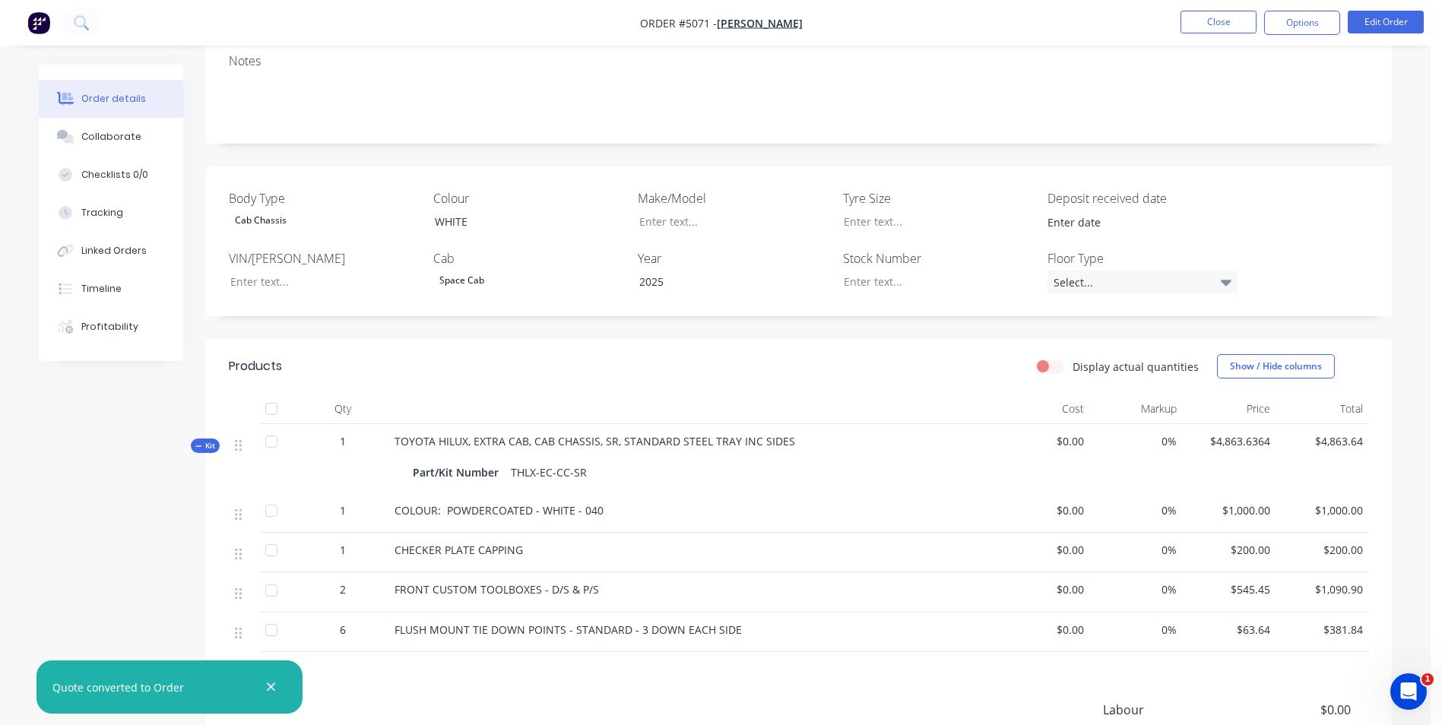
scroll to position [304, 0]
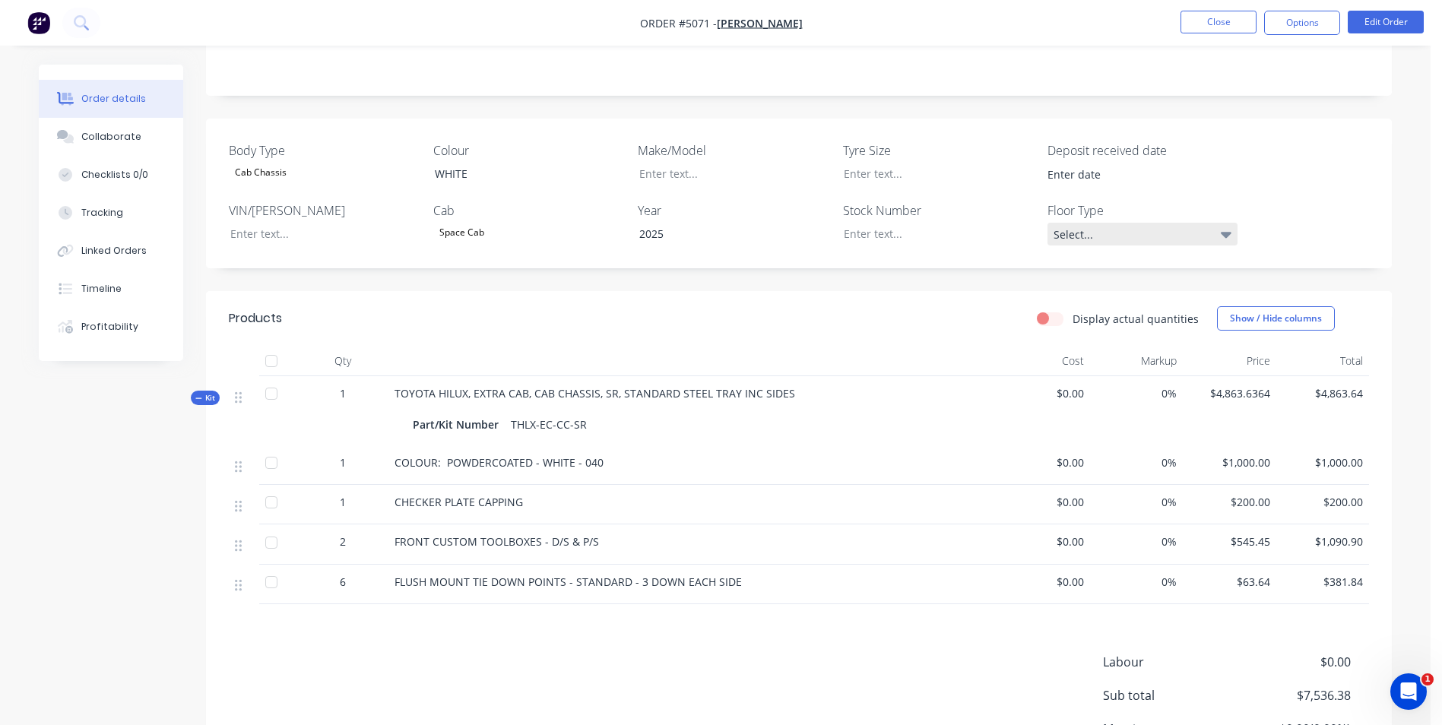
click at [1221, 238] on icon at bounding box center [1226, 234] width 11 height 17
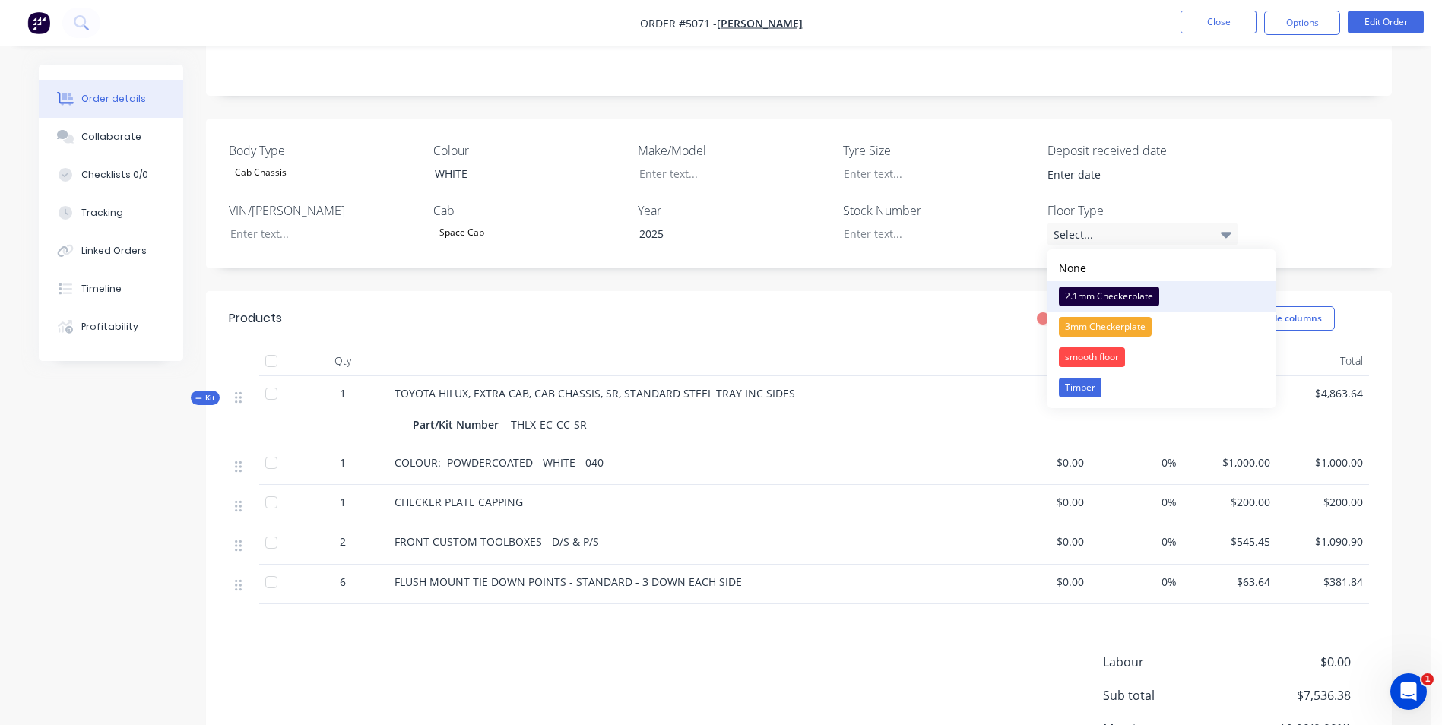
click at [1133, 296] on div "2.1mm Checkerplate" at bounding box center [1109, 297] width 100 height 20
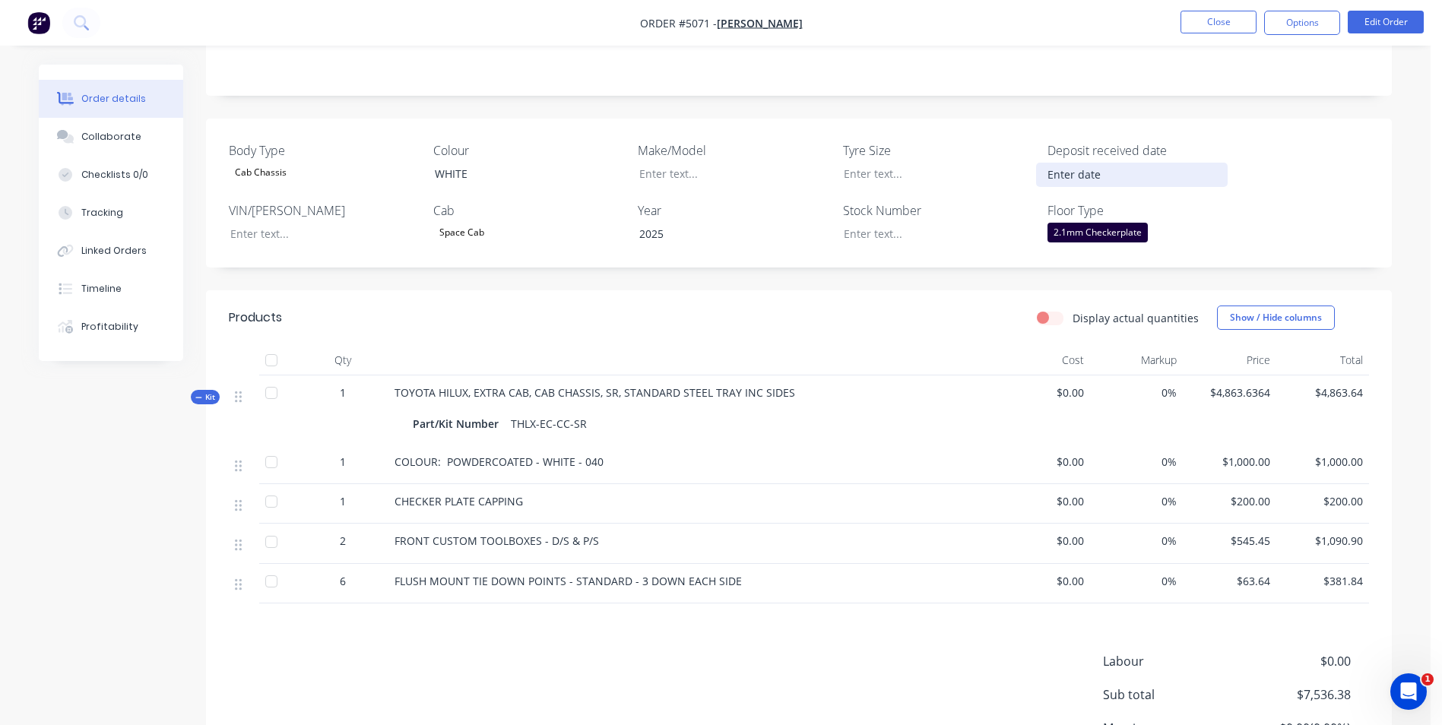
click at [1079, 176] on input at bounding box center [1131, 174] width 189 height 23
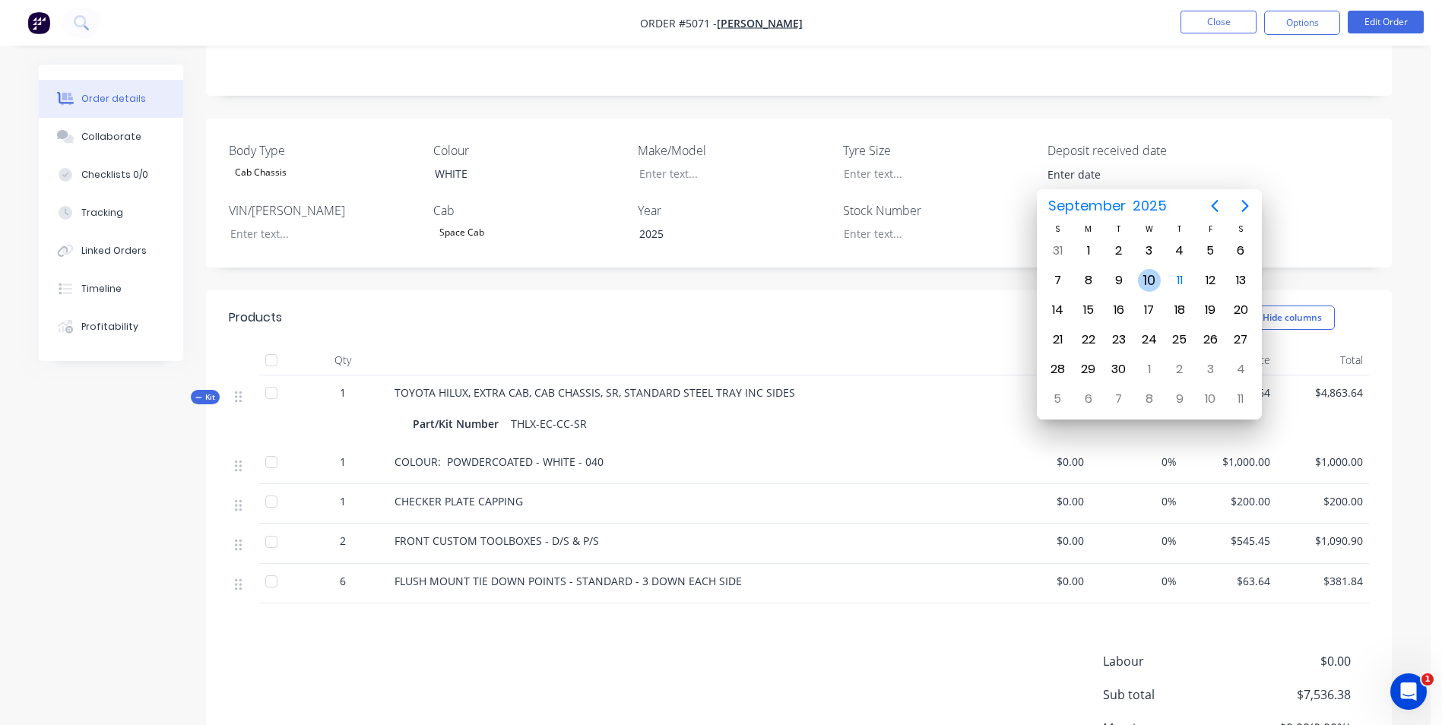
click at [1149, 277] on div "10" at bounding box center [1149, 280] width 23 height 23
type input "[DATE]"
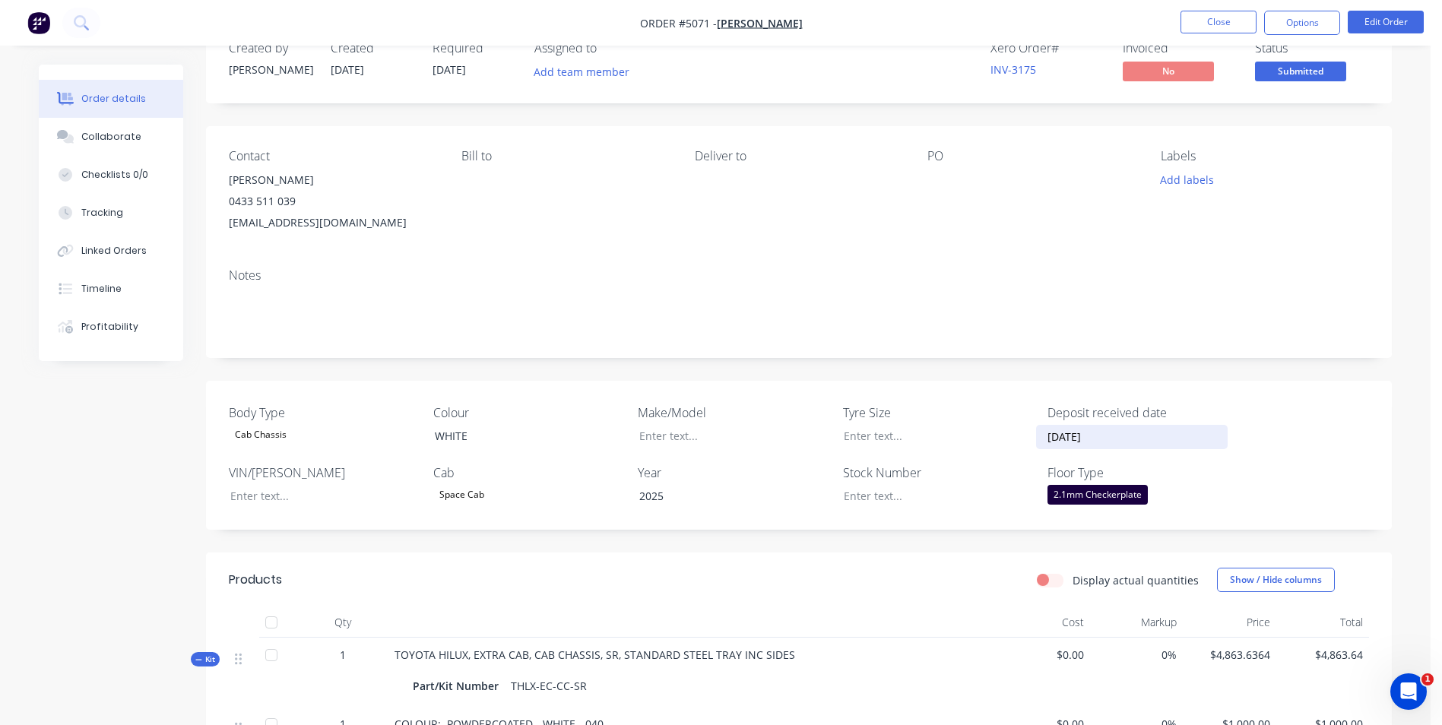
scroll to position [0, 0]
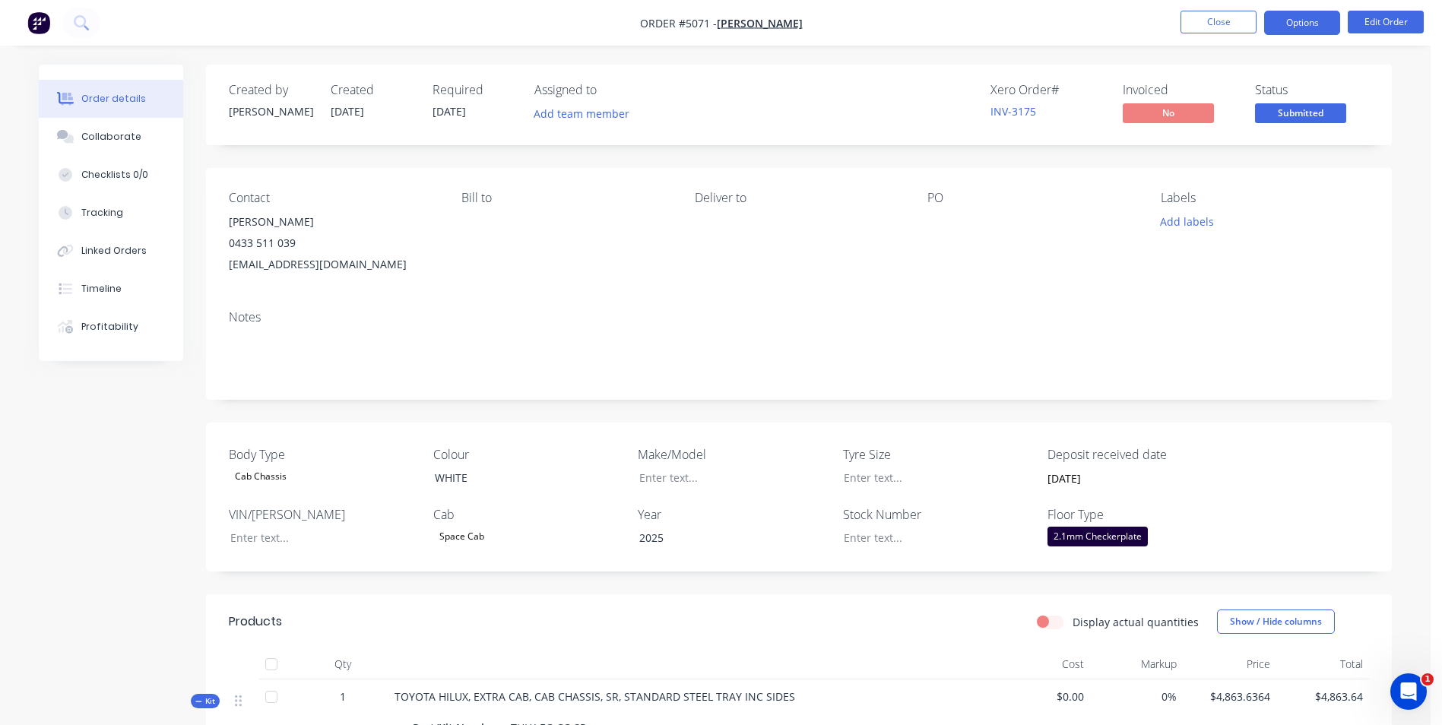
click at [1304, 13] on button "Options" at bounding box center [1302, 23] width 76 height 24
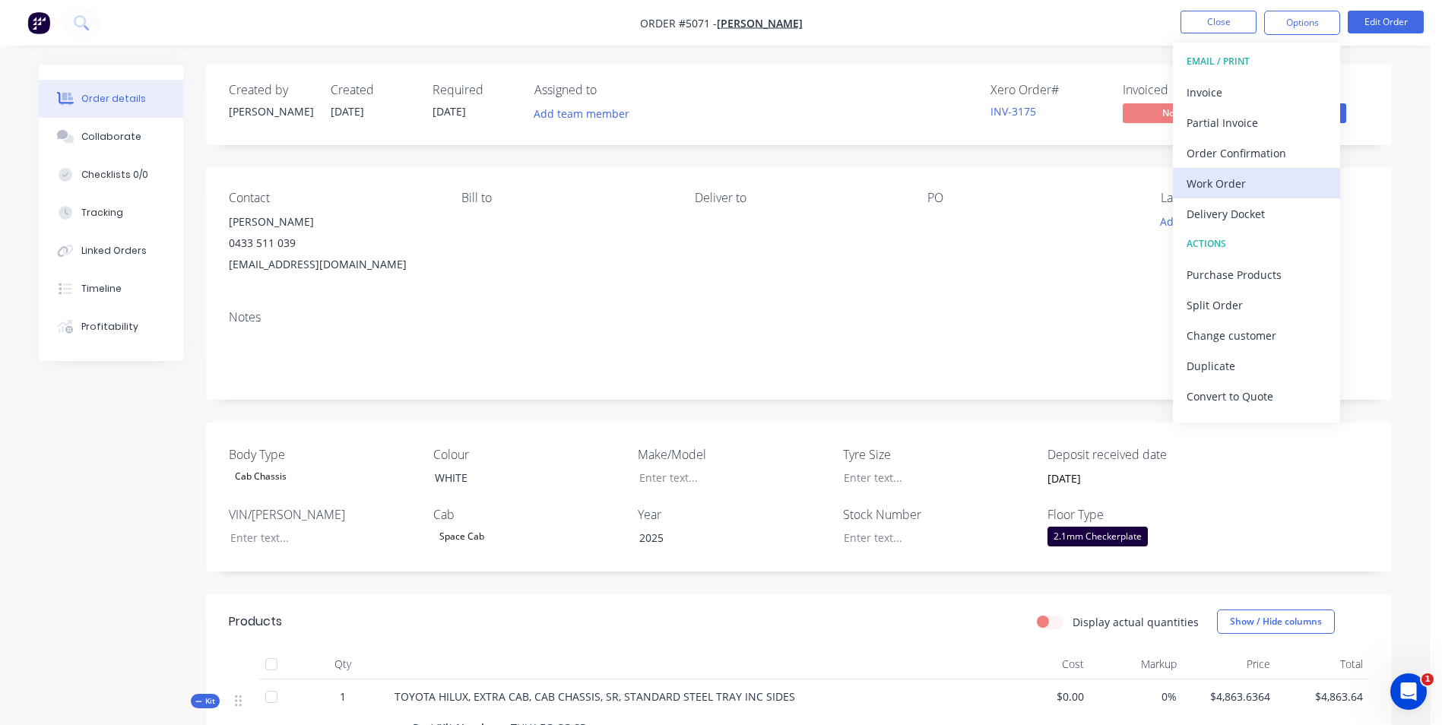
click at [1243, 188] on div "Work Order" at bounding box center [1257, 184] width 140 height 22
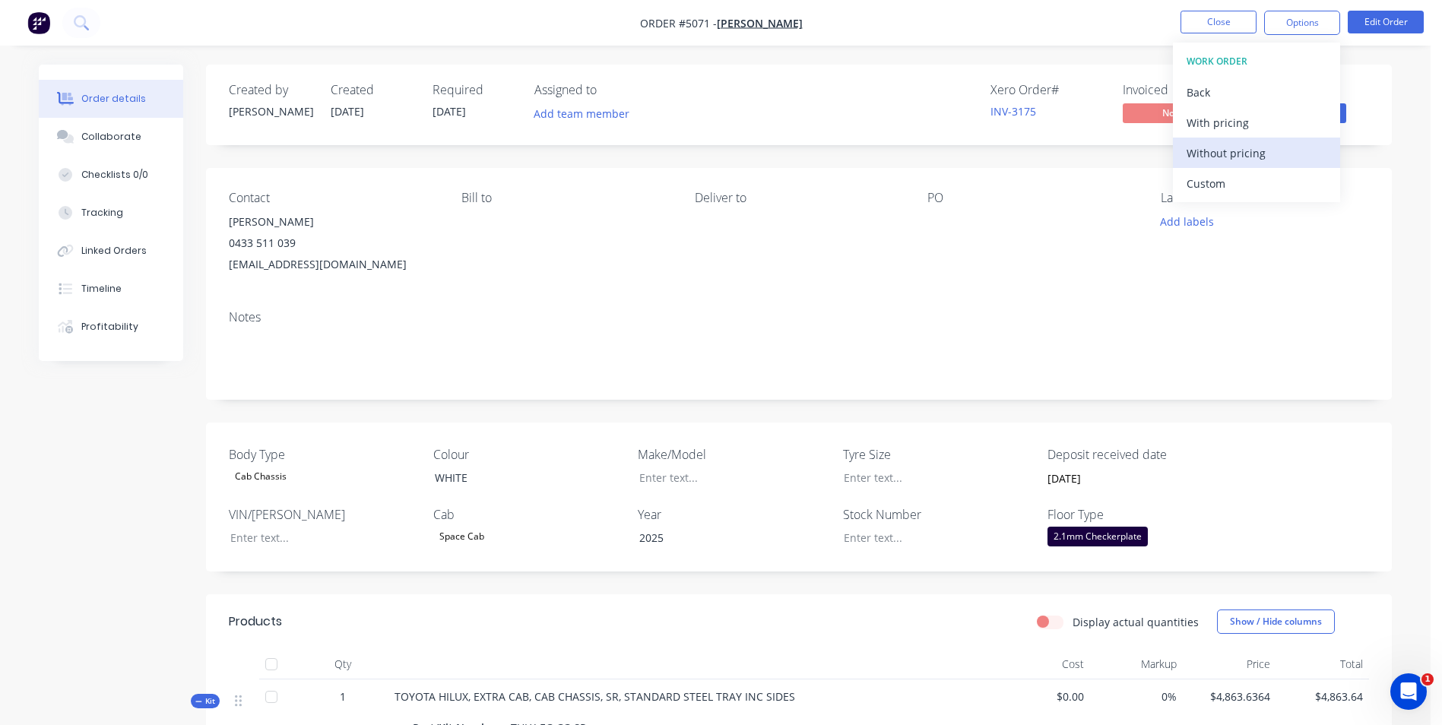
click at [1247, 150] on div "Without pricing" at bounding box center [1257, 153] width 140 height 22
click at [877, 284] on div "Contact [PERSON_NAME] [PHONE_NUMBER] [EMAIL_ADDRESS][DOMAIN_NAME] Bill to Deliv…" at bounding box center [799, 233] width 1186 height 130
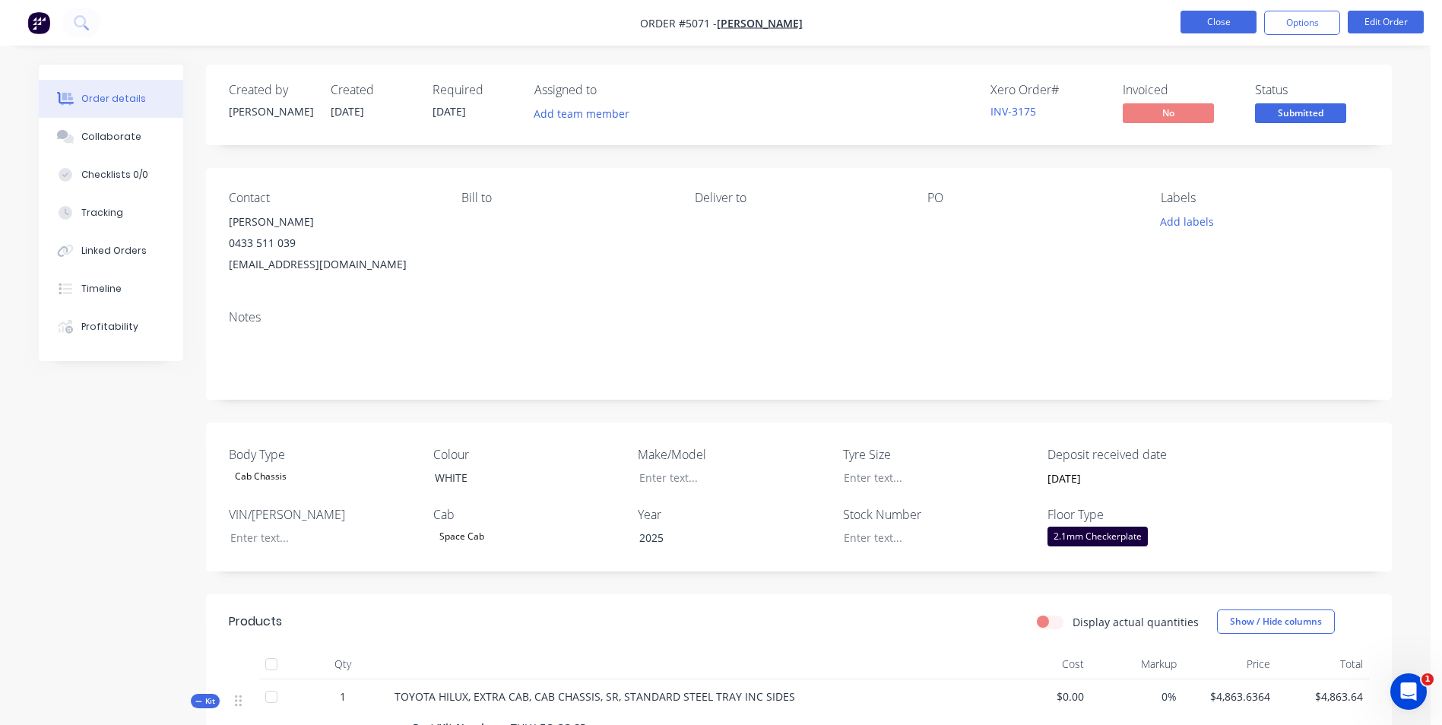
click at [1236, 23] on button "Close" at bounding box center [1218, 22] width 76 height 23
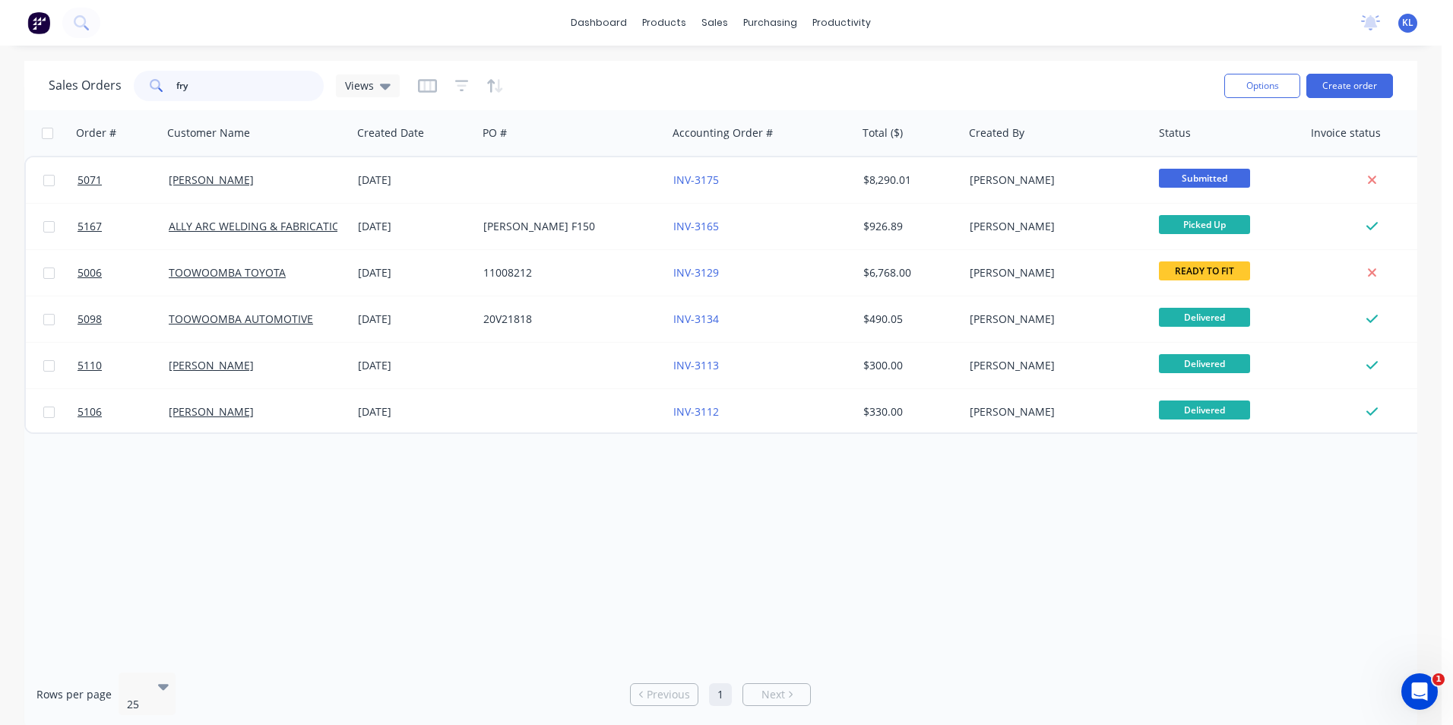
drag, startPoint x: 231, startPoint y: 80, endPoint x: 156, endPoint y: 82, distance: 75.3
click at [156, 82] on div "fry" at bounding box center [229, 86] width 190 height 30
type input "[PERSON_NAME]"
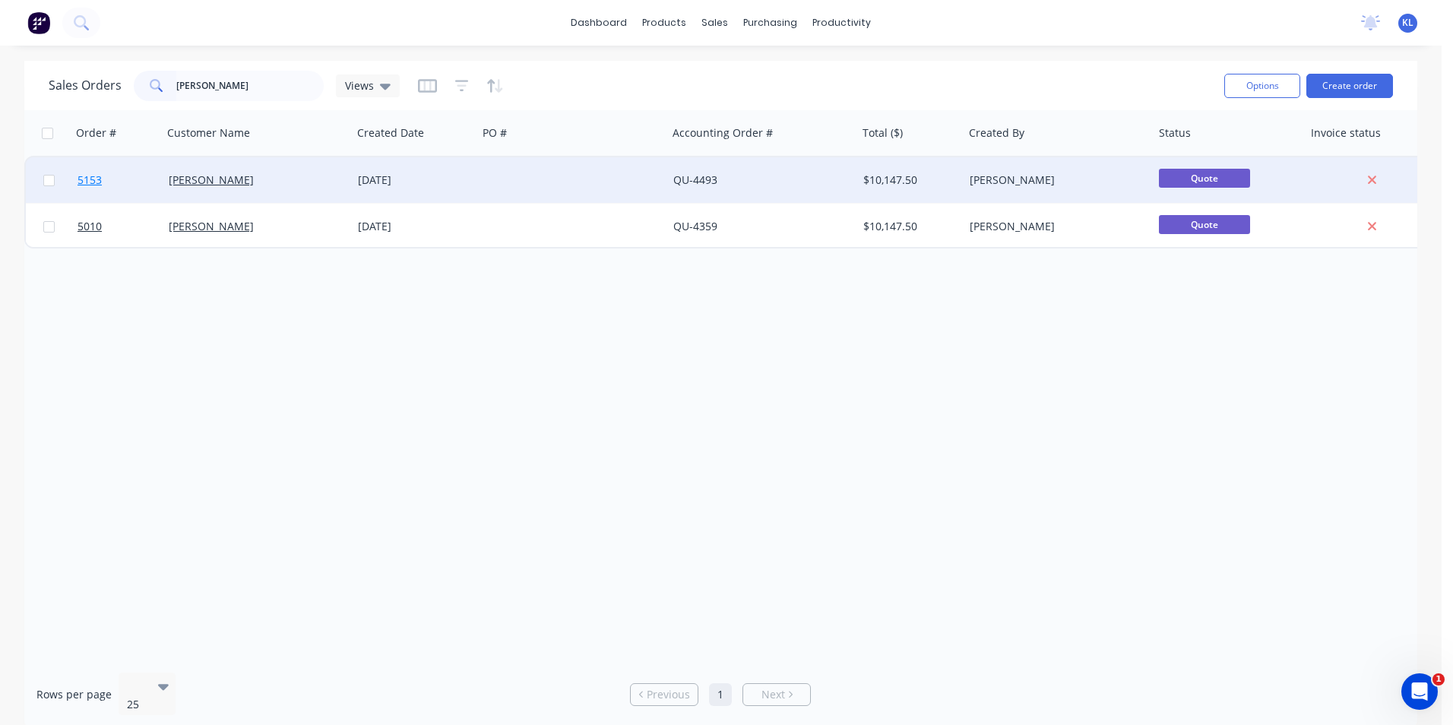
click at [96, 182] on span "5153" at bounding box center [90, 180] width 24 height 15
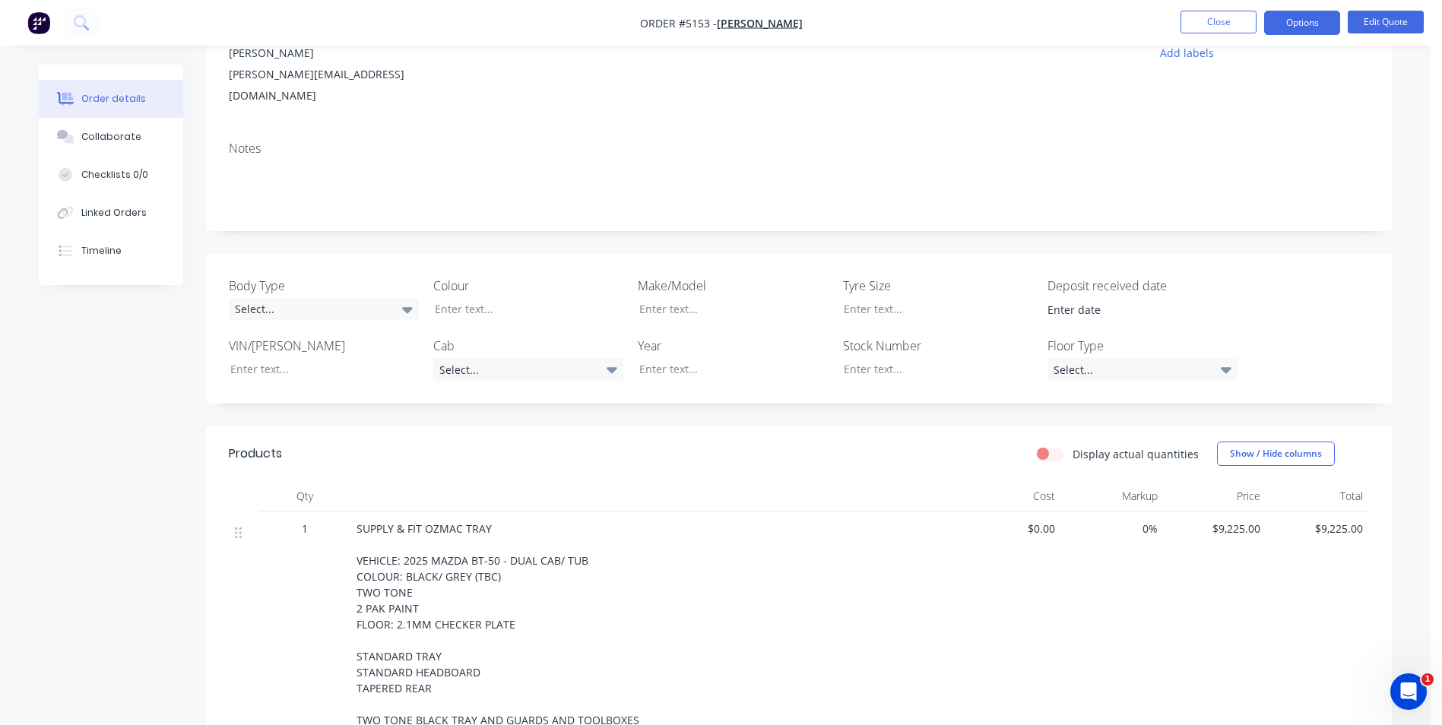
scroll to position [168, 0]
click at [1098, 299] on input at bounding box center [1131, 310] width 189 height 23
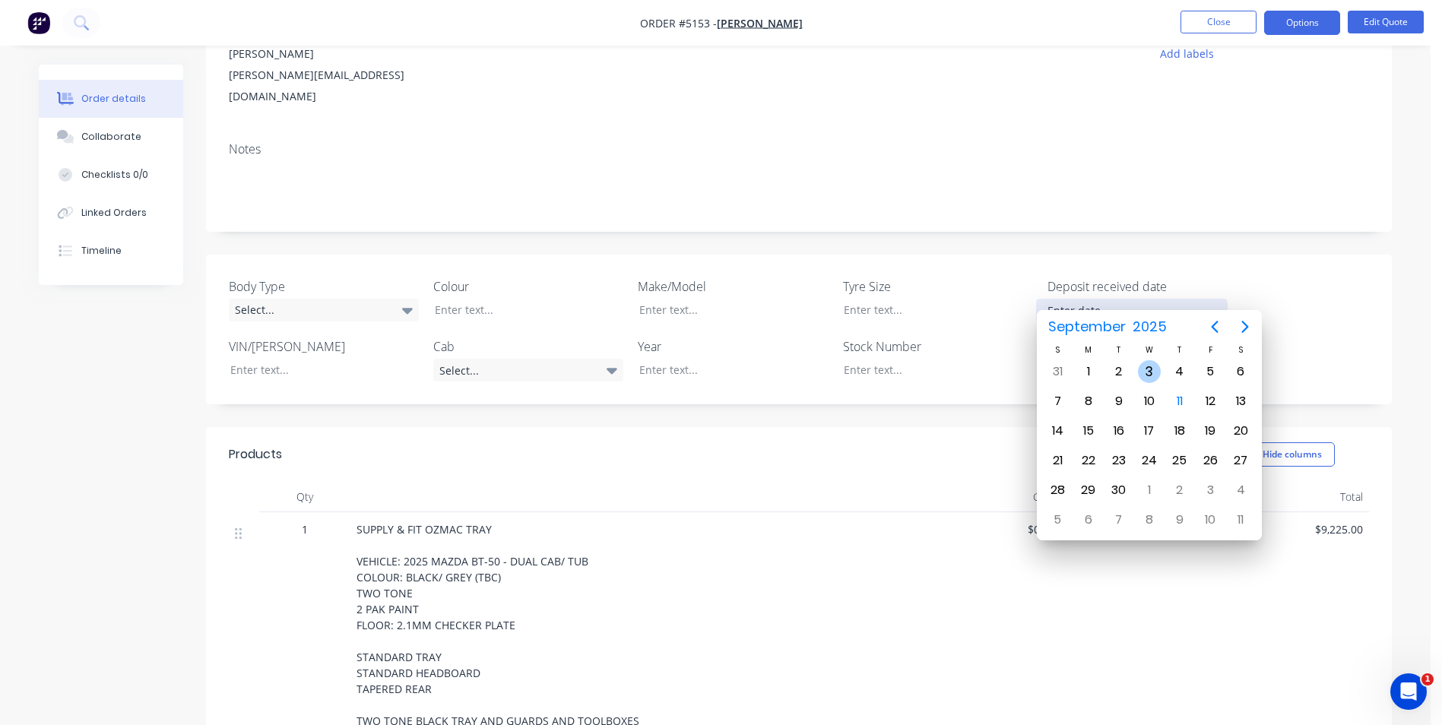
click at [1154, 376] on div "3" at bounding box center [1149, 371] width 23 height 23
type input "[DATE]"
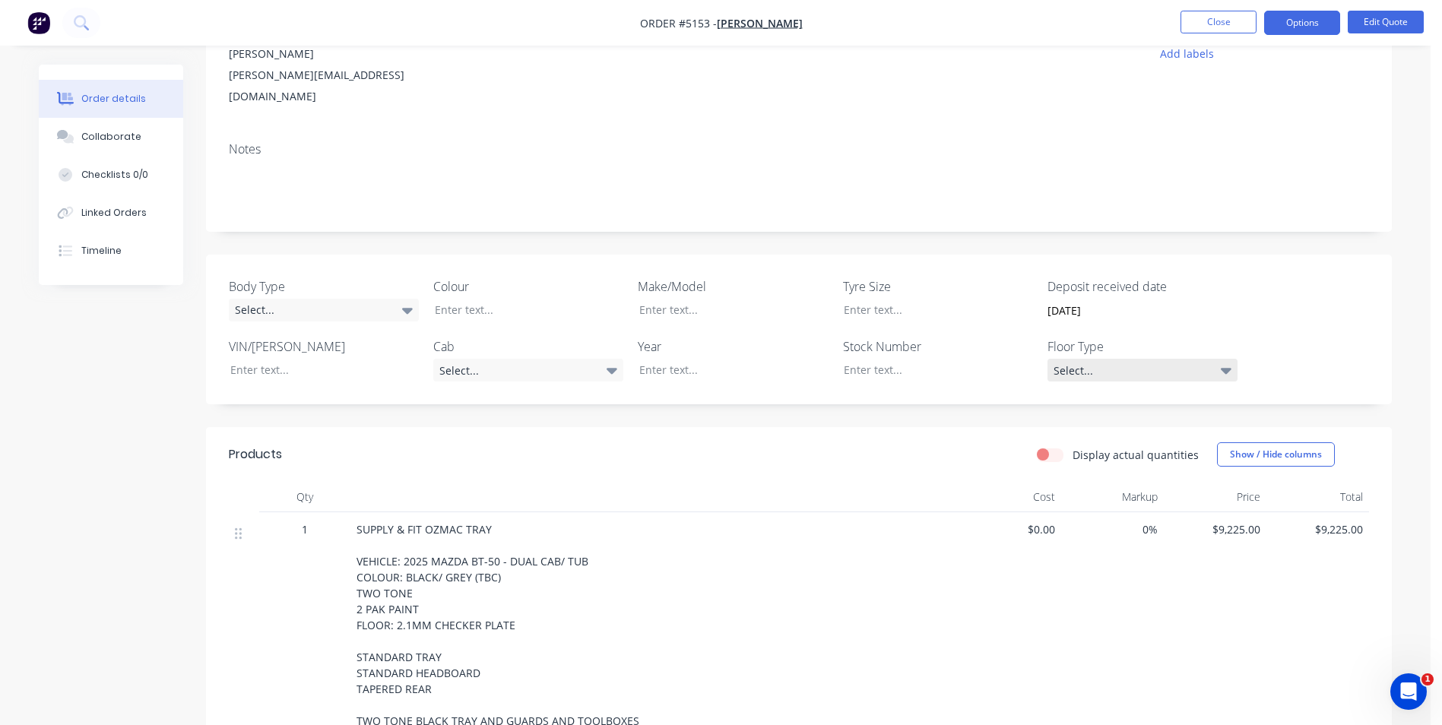
click at [1133, 359] on div "Select..." at bounding box center [1142, 370] width 190 height 23
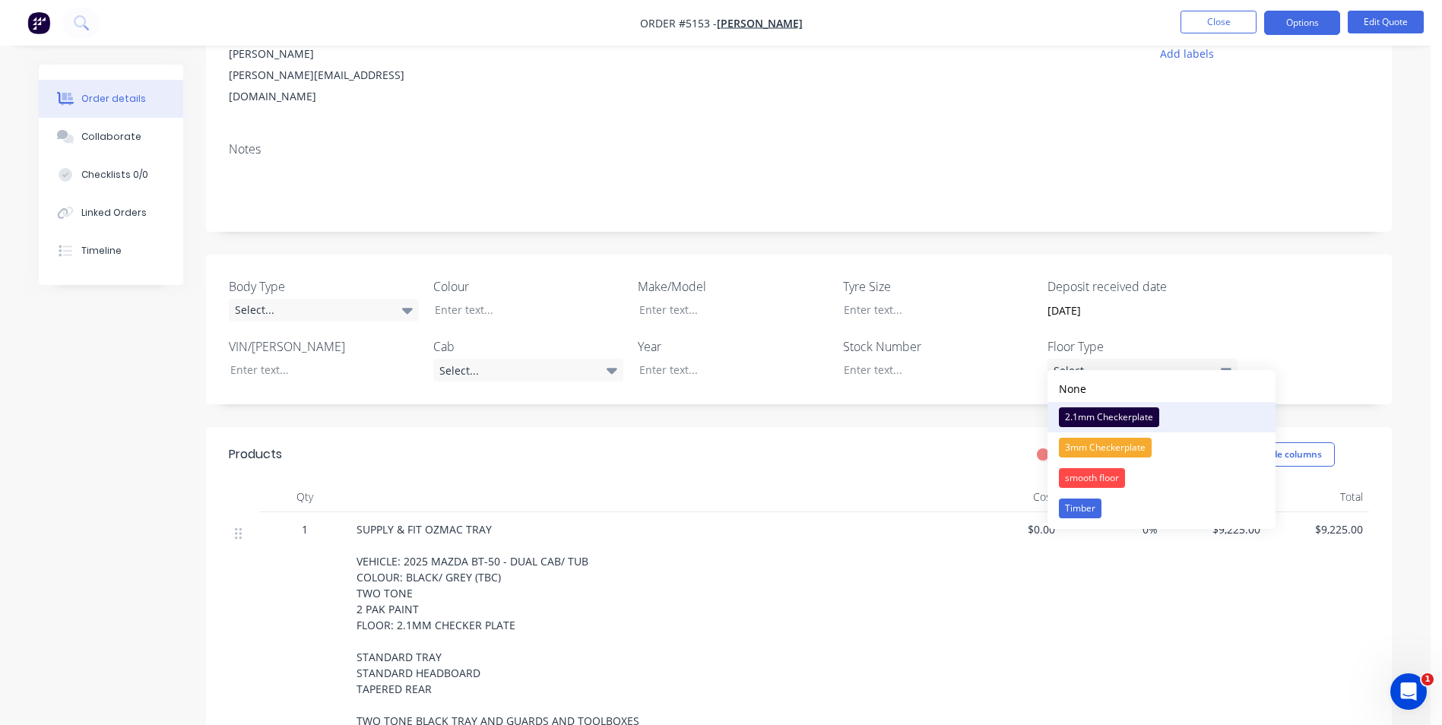
click at [1131, 417] on div "2.1mm Checkerplate" at bounding box center [1109, 417] width 100 height 20
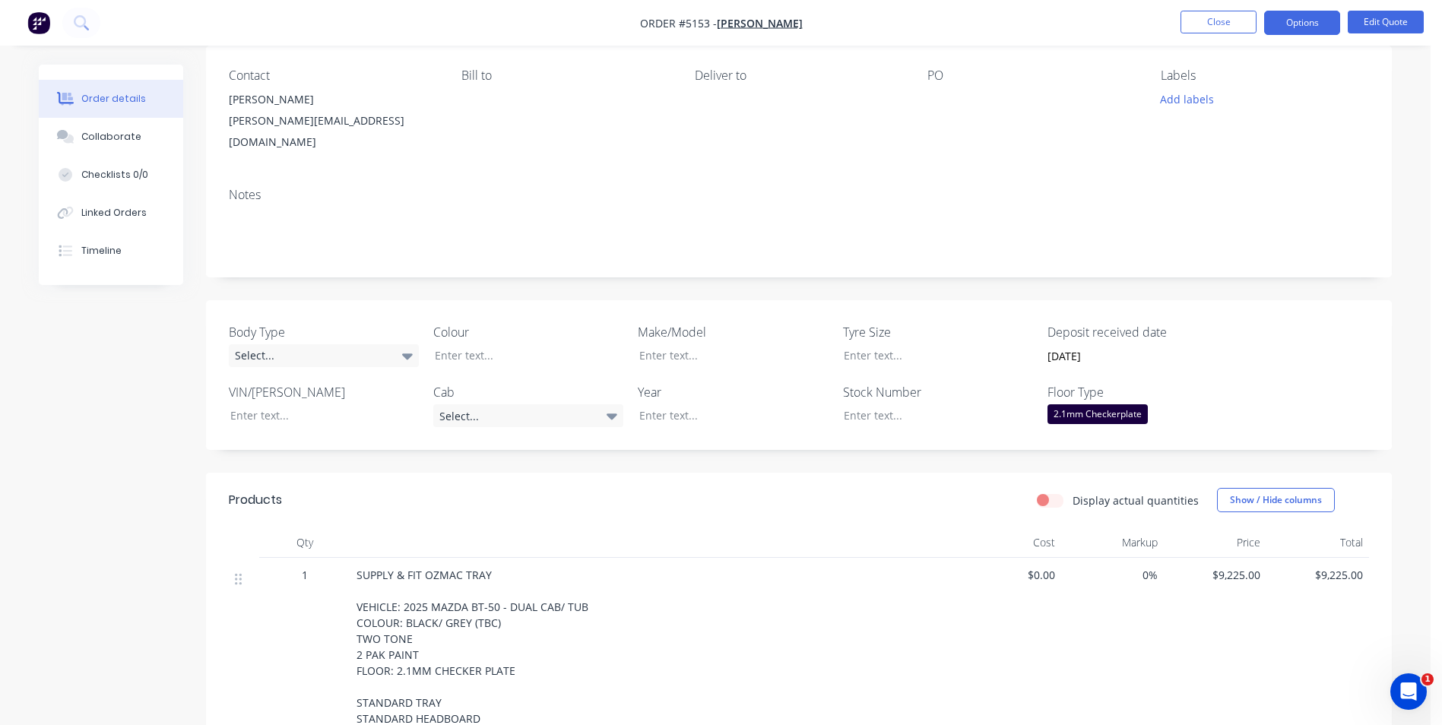
scroll to position [92, 0]
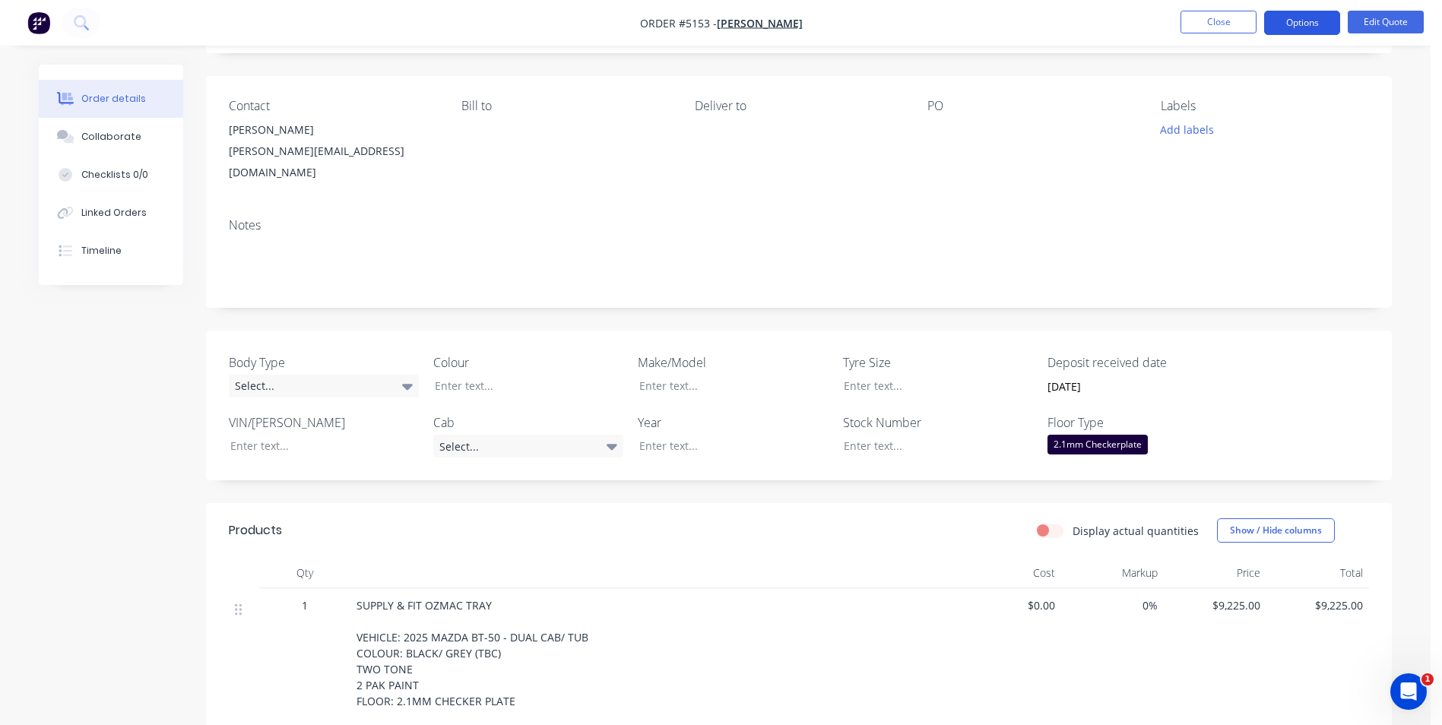
click at [1321, 23] on button "Options" at bounding box center [1302, 23] width 76 height 24
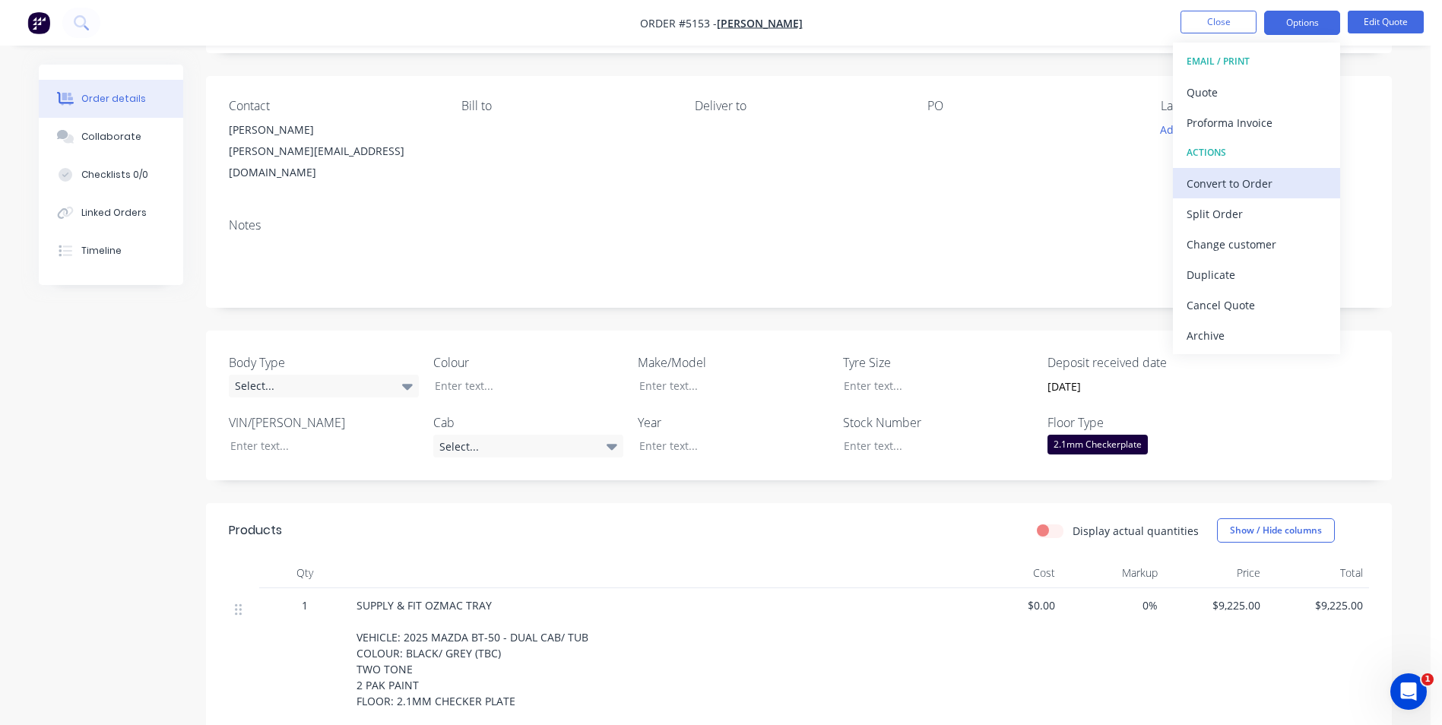
click at [1247, 186] on div "Convert to Order" at bounding box center [1257, 184] width 140 height 22
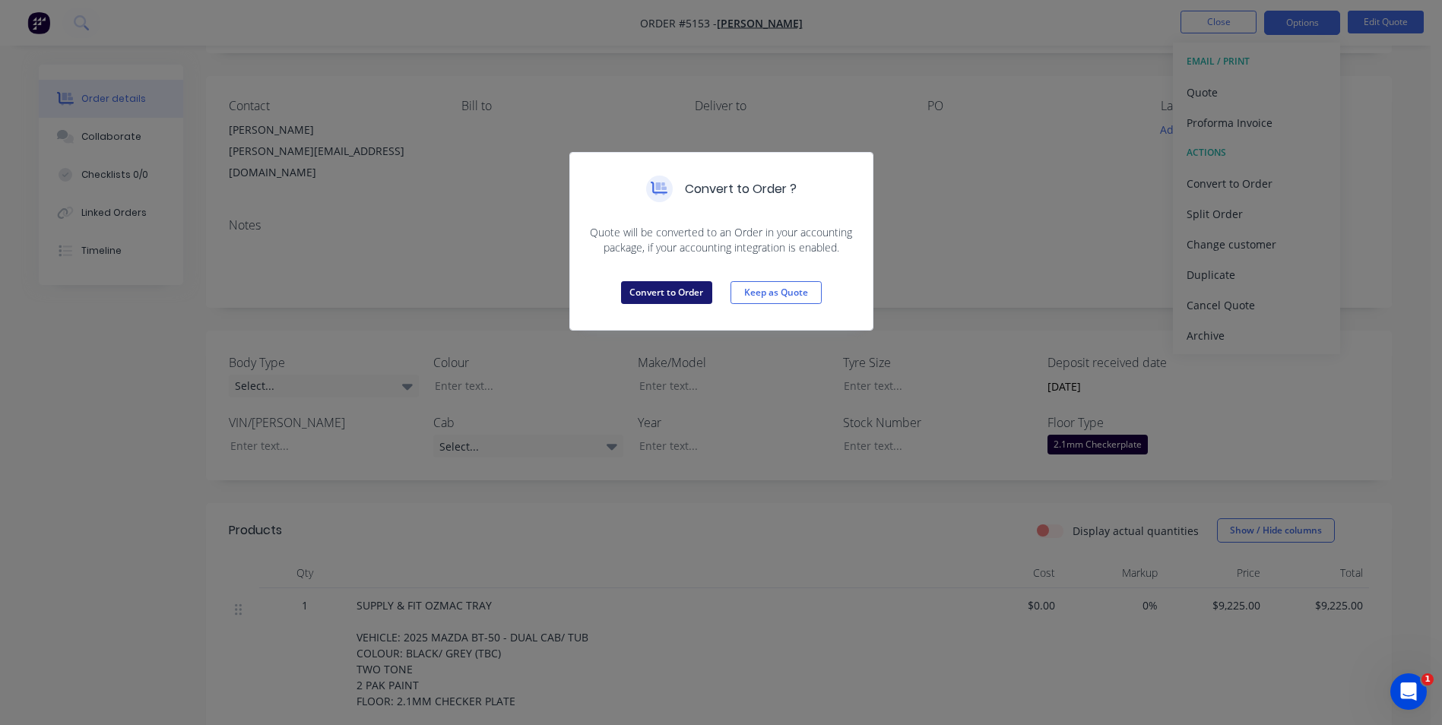
click at [677, 294] on button "Convert to Order" at bounding box center [666, 292] width 91 height 23
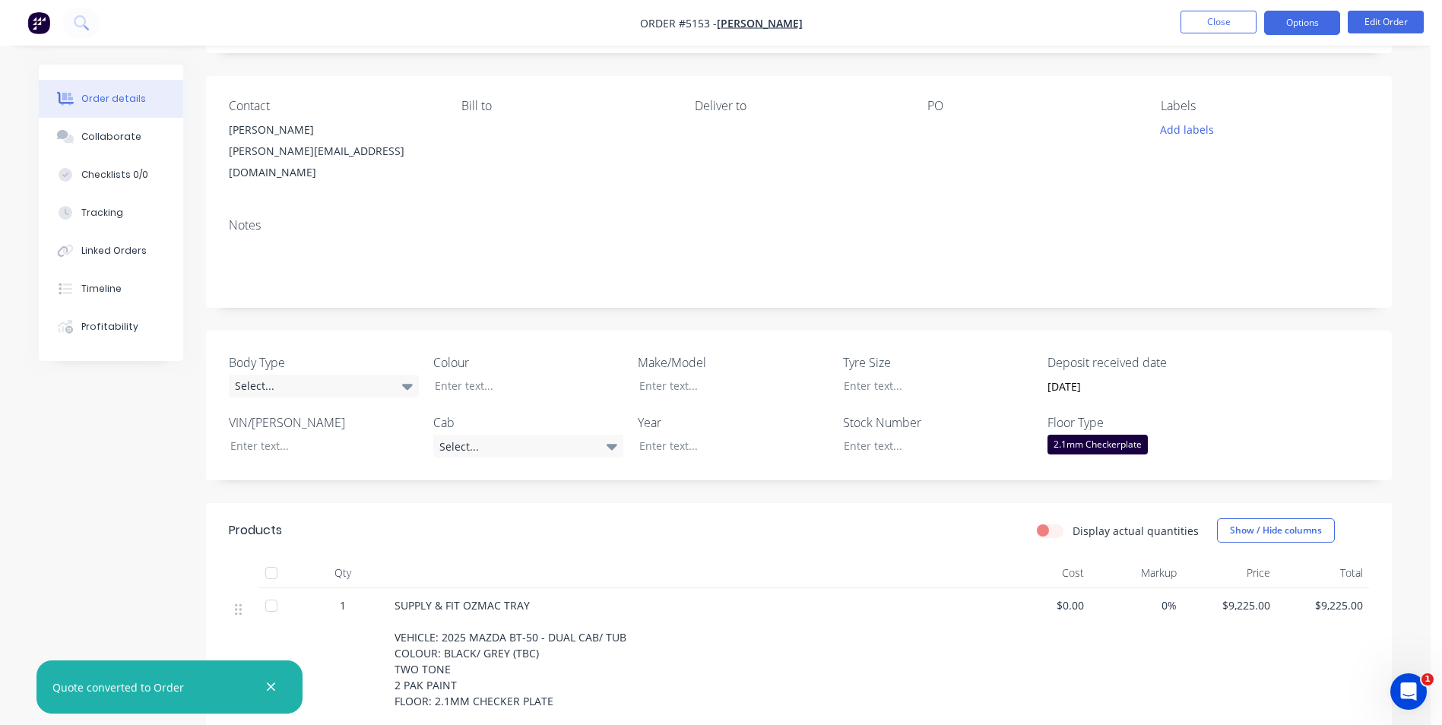
click at [1307, 27] on button "Options" at bounding box center [1302, 23] width 76 height 24
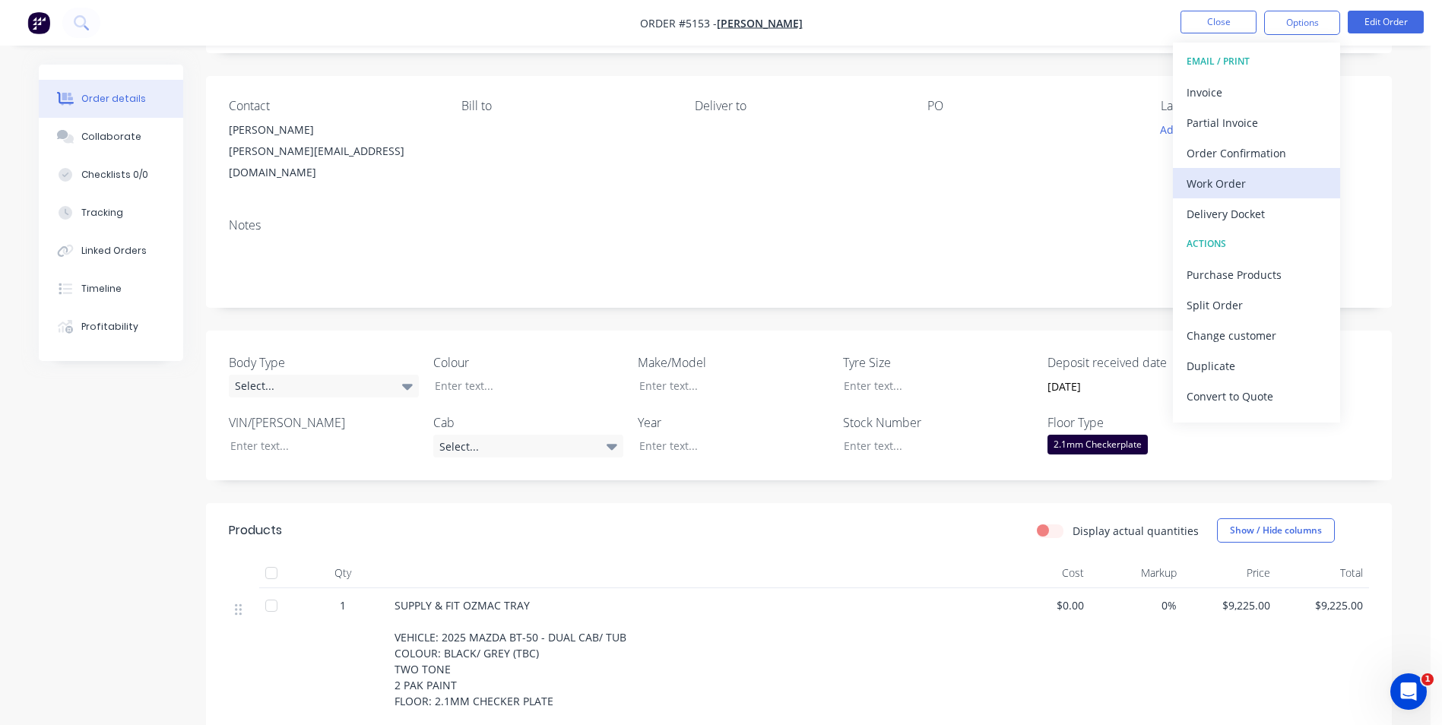
click at [1247, 187] on div "Work Order" at bounding box center [1257, 184] width 140 height 22
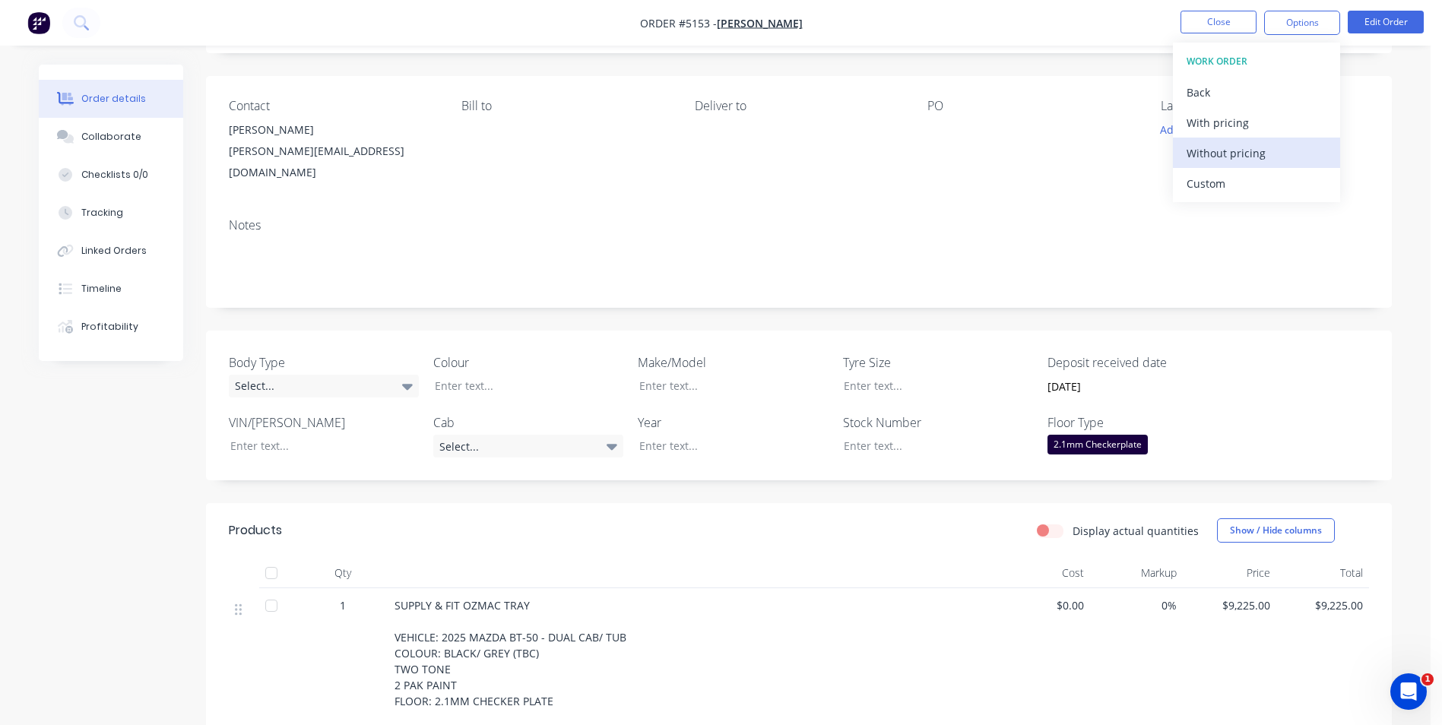
click at [1238, 152] on div "Without pricing" at bounding box center [1257, 153] width 140 height 22
click at [1055, 218] on div "Notes" at bounding box center [799, 225] width 1140 height 14
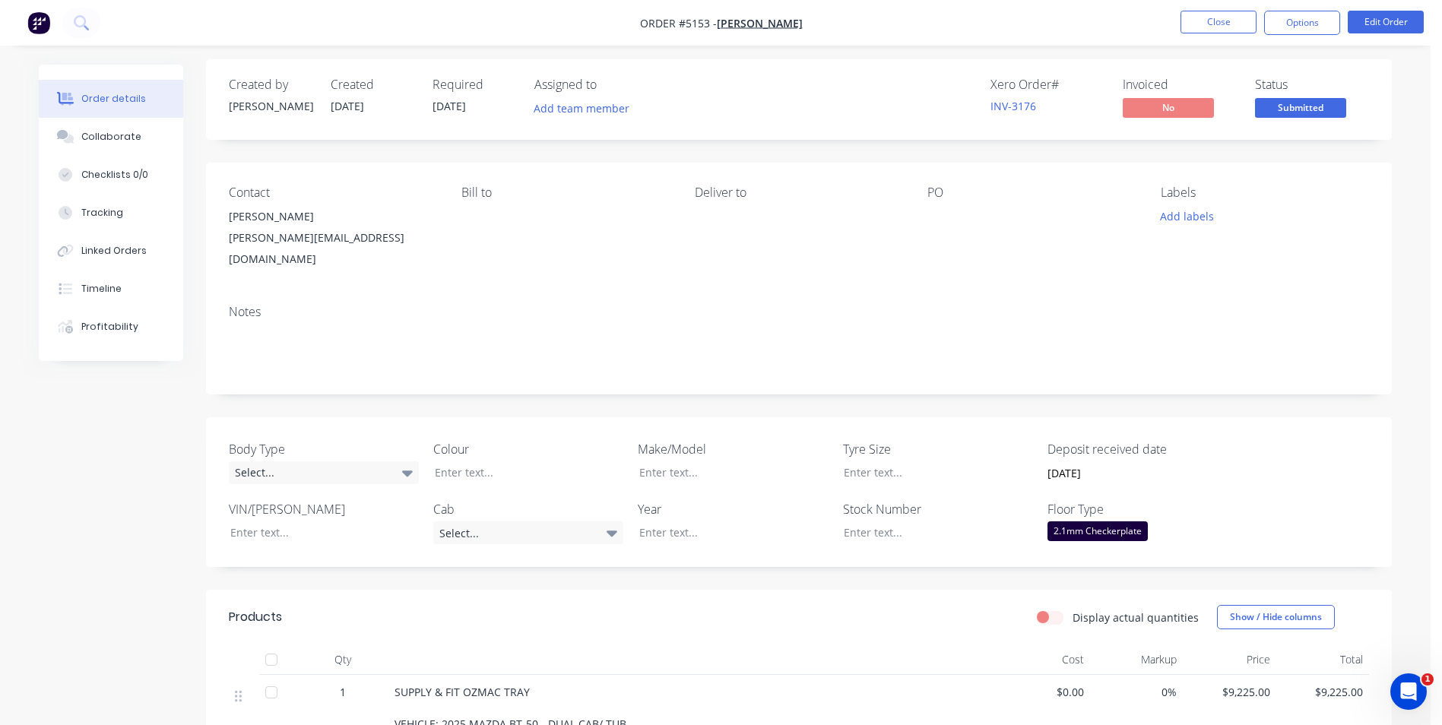
scroll to position [0, 0]
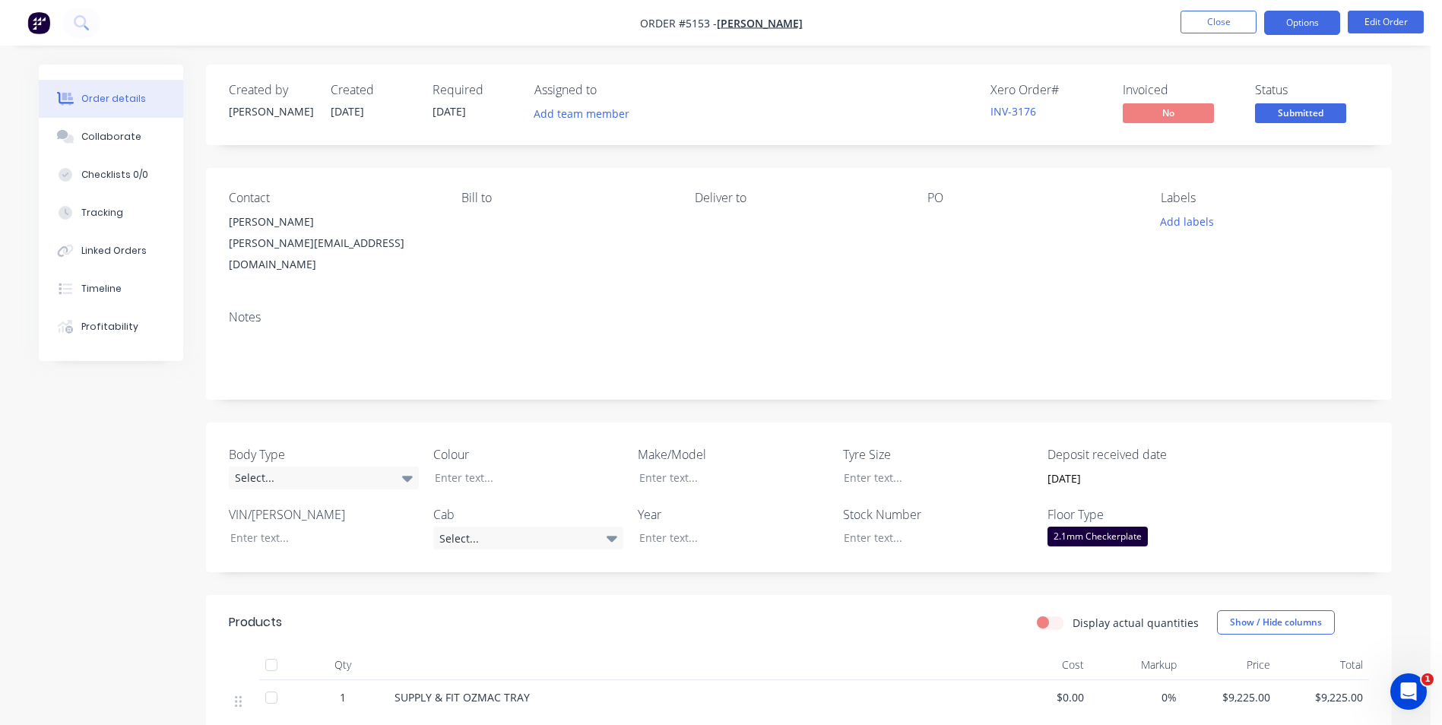
click at [1307, 28] on button "Options" at bounding box center [1302, 23] width 76 height 24
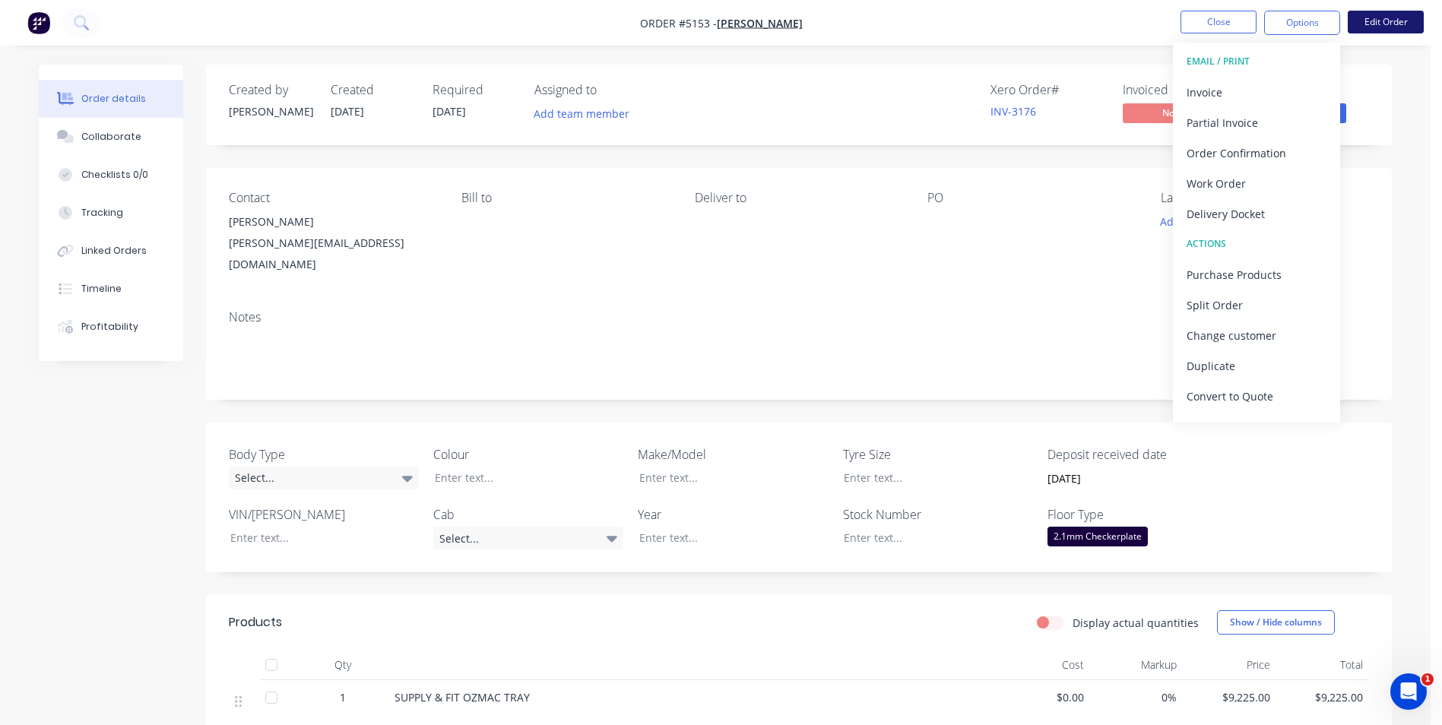
click at [1386, 26] on button "Edit Order" at bounding box center [1386, 22] width 76 height 23
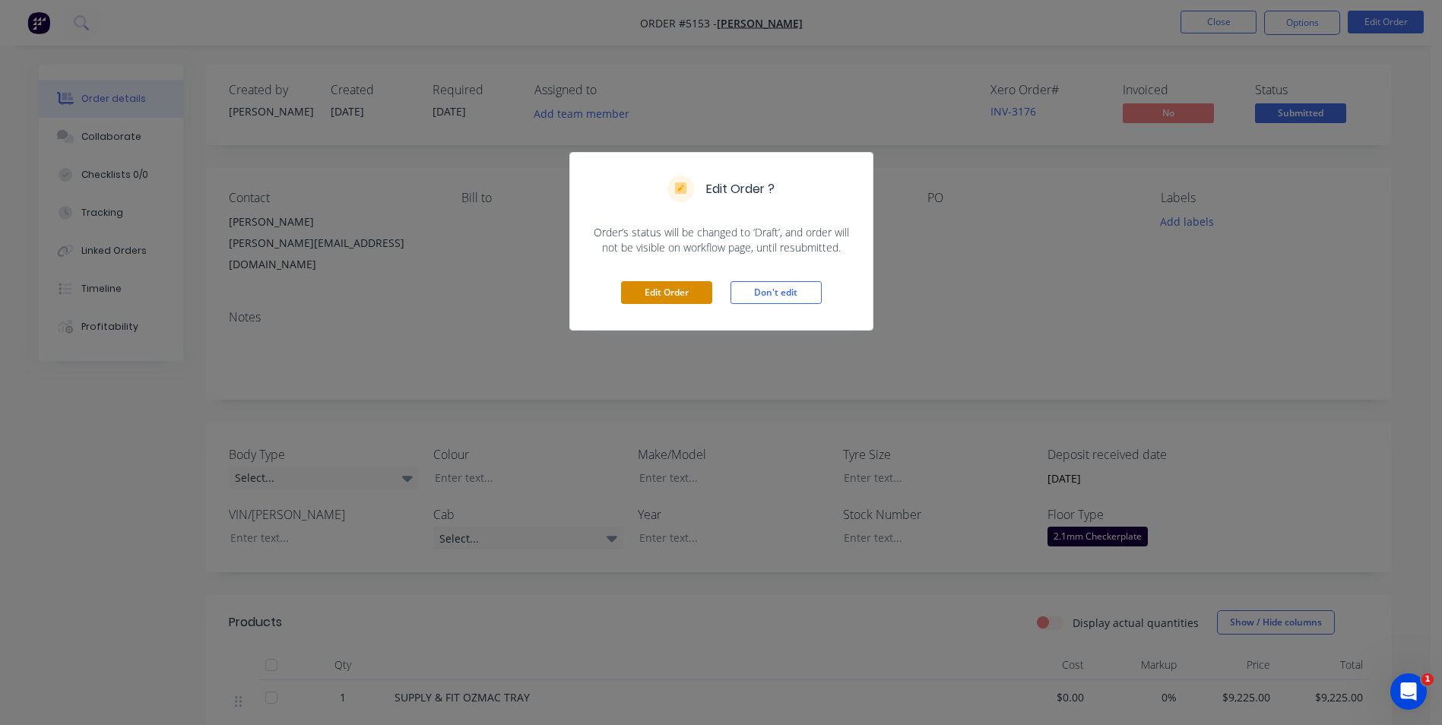
click at [665, 289] on button "Edit Order" at bounding box center [666, 292] width 91 height 23
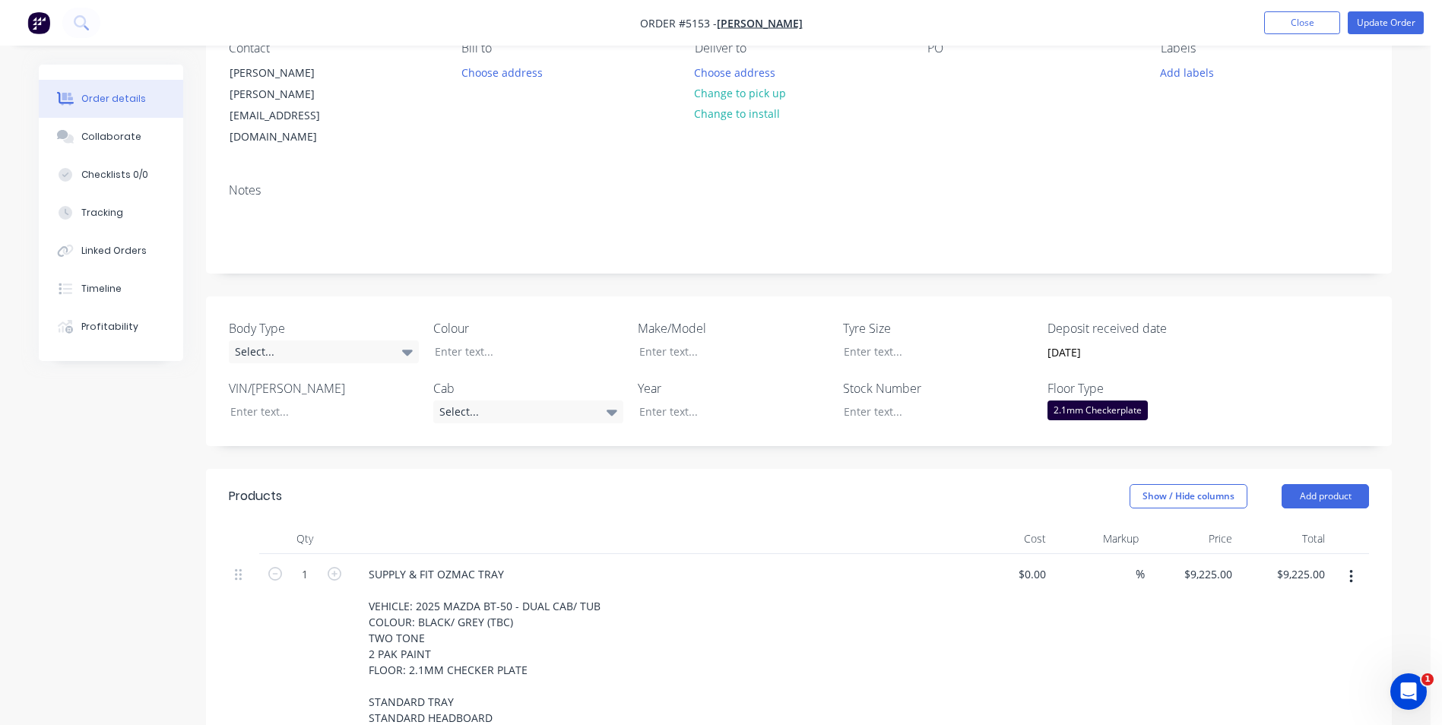
scroll to position [152, 0]
click at [396, 339] on div "Select..." at bounding box center [324, 350] width 190 height 23
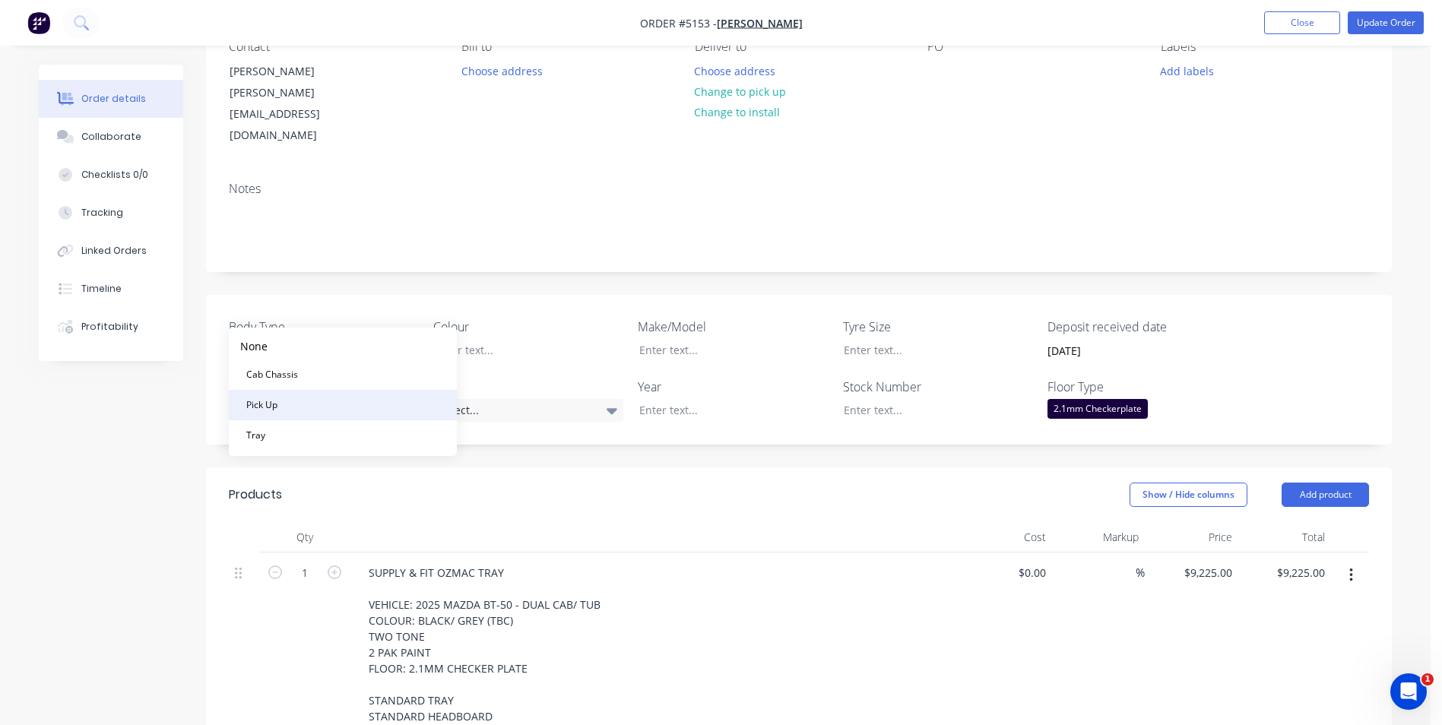
click at [316, 407] on button "Pick Up" at bounding box center [343, 405] width 228 height 30
click at [485, 339] on div at bounding box center [518, 350] width 190 height 22
drag, startPoint x: 578, startPoint y: 369, endPoint x: 574, endPoint y: 379, distance: 10.6
click at [578, 399] on div "Select..." at bounding box center [528, 410] width 190 height 23
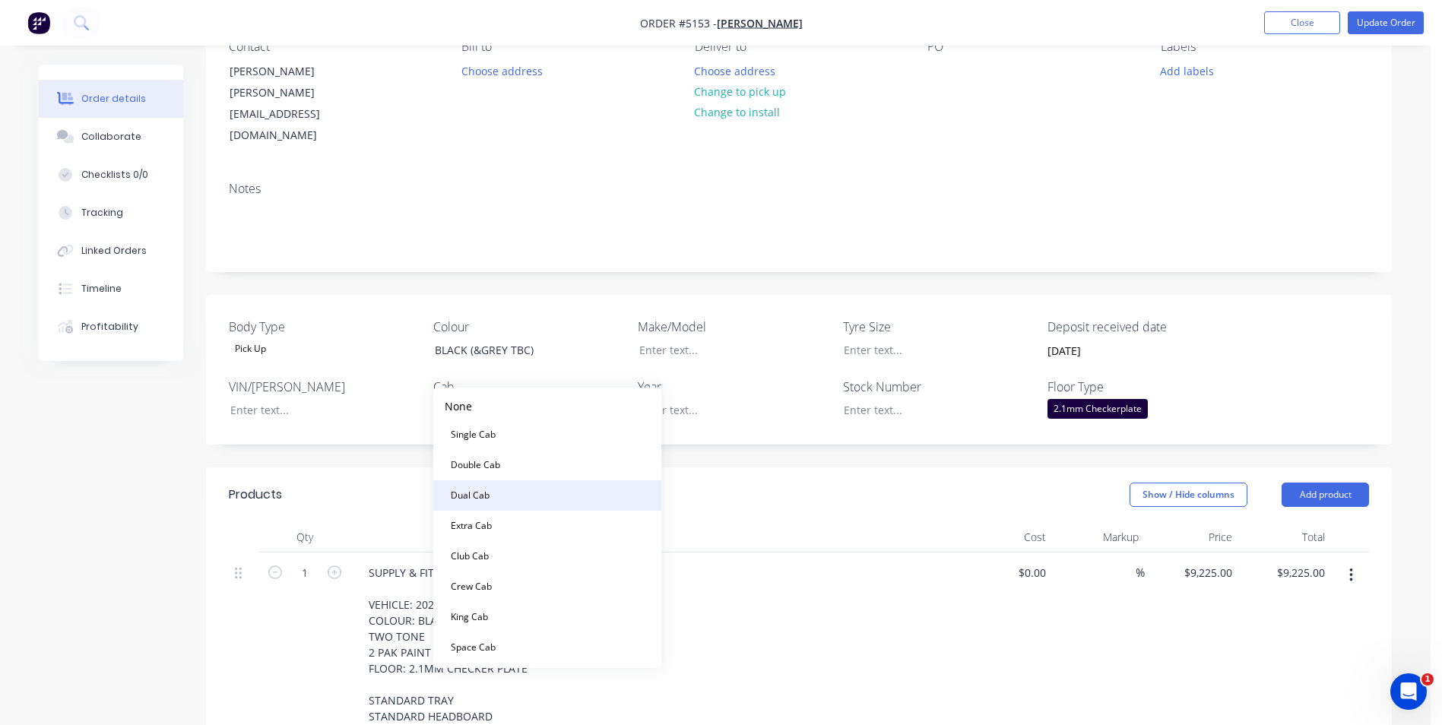
click at [502, 490] on button "Dual Cab" at bounding box center [547, 495] width 228 height 30
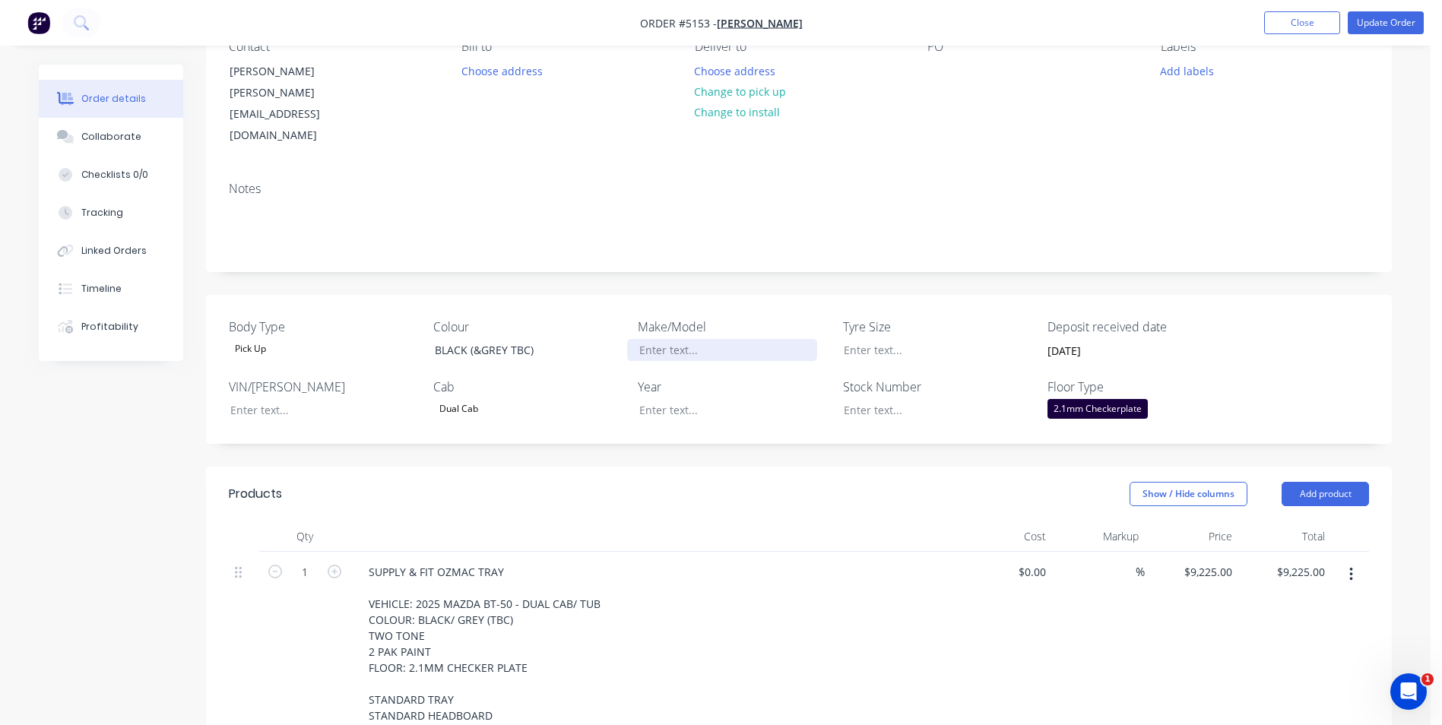
click at [741, 339] on div at bounding box center [722, 350] width 190 height 22
click at [708, 399] on div at bounding box center [722, 410] width 190 height 22
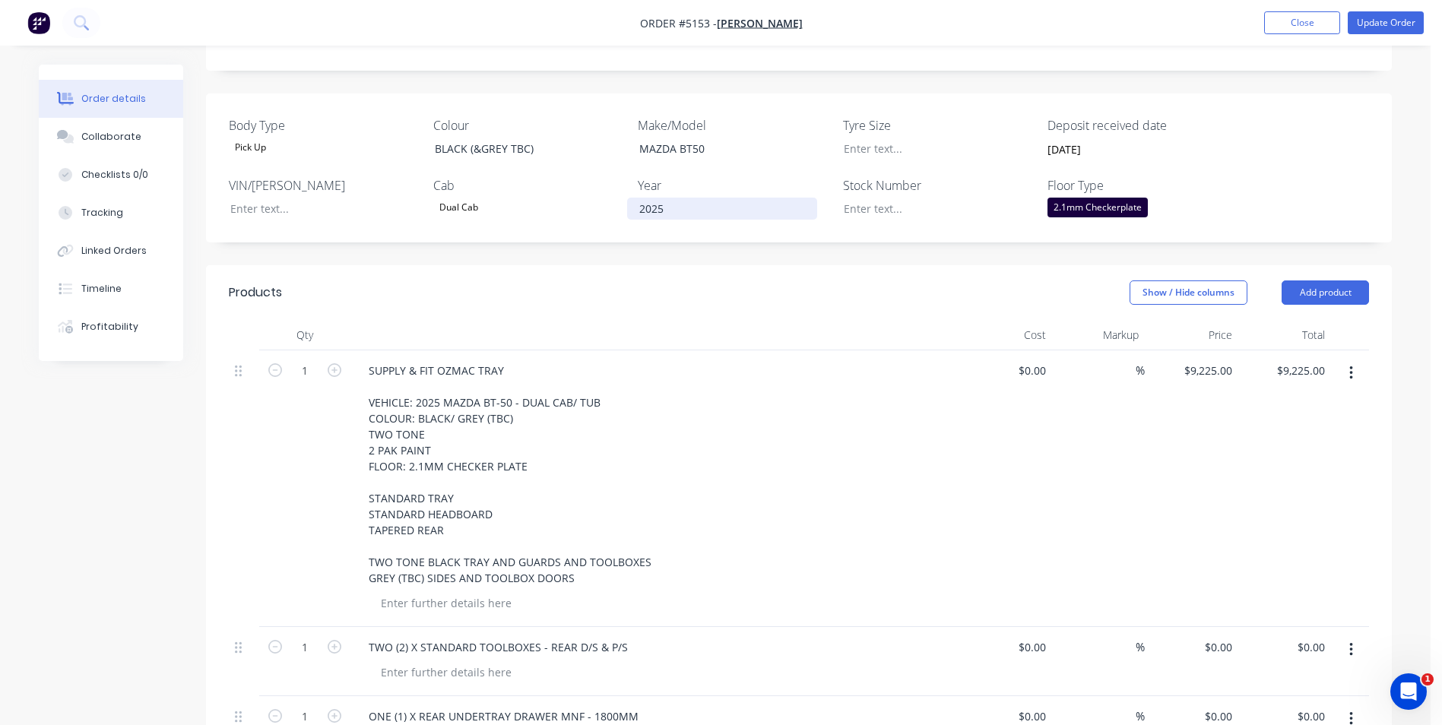
scroll to position [380, 0]
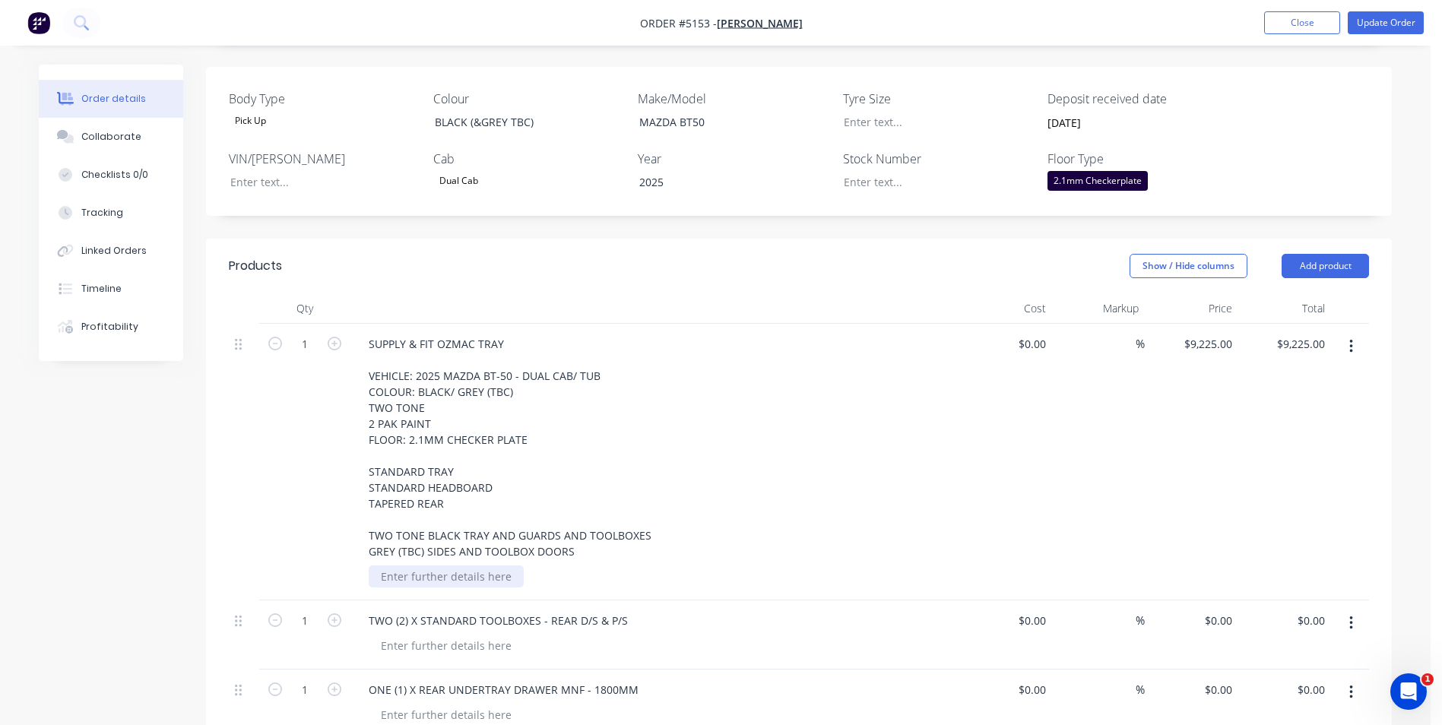
click at [490, 566] on div at bounding box center [446, 577] width 155 height 22
click at [950, 523] on div "SUPPLY & FIT OZMAC TRAY VEHICLE: 2025 MAZDA BT-50 - DUAL CAB/ TUB COLOUR: BLACK…" at bounding box center [654, 448] width 596 height 230
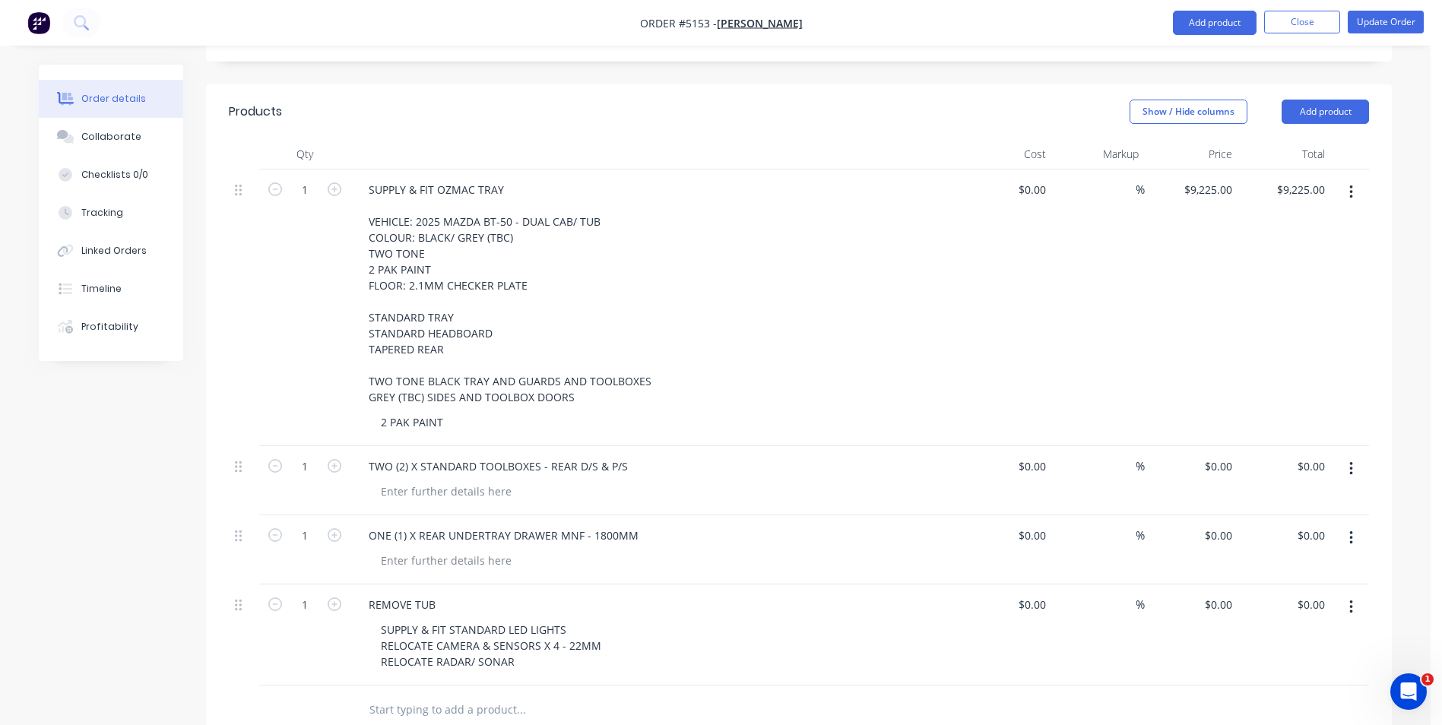
scroll to position [608, 0]
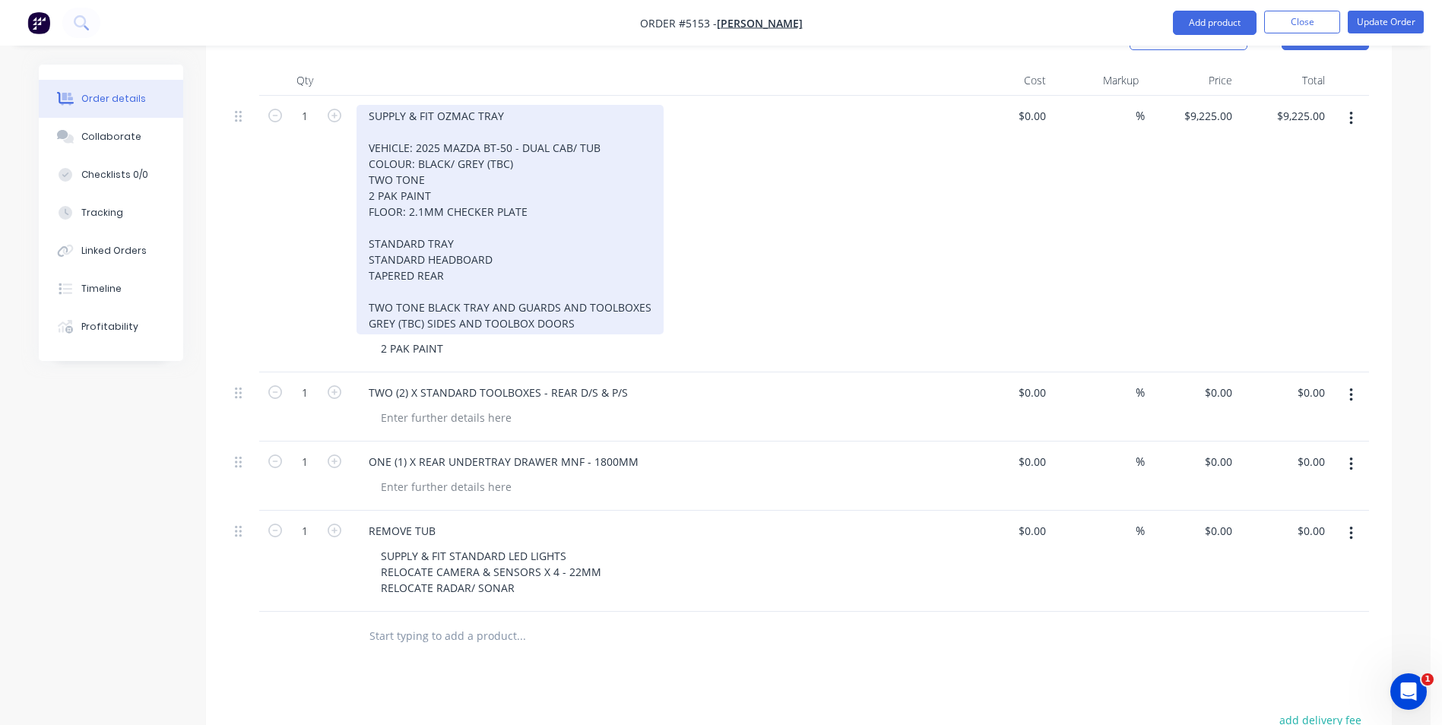
click at [521, 128] on div "SUPPLY & FIT OZMAC TRAY VEHICLE: 2025 MAZDA BT-50 - DUAL CAB/ TUB COLOUR: BLACK…" at bounding box center [509, 220] width 307 height 230
click at [435, 159] on div "SUPPLY & FIT OZMAC TRAY VEHICLE: 2025 MAZDA BT-50 - DUAL CAB/ TUB COLOUR: BLACK…" at bounding box center [509, 220] width 307 height 230
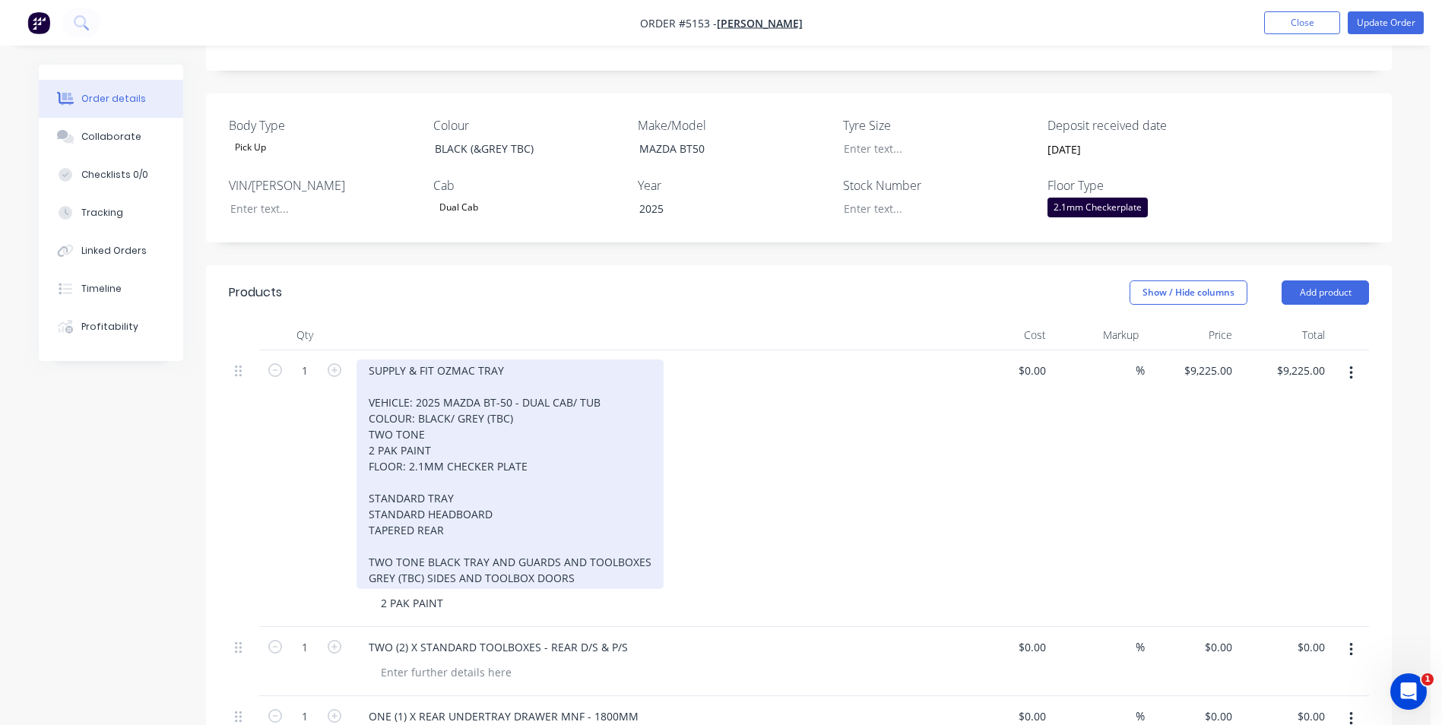
scroll to position [304, 0]
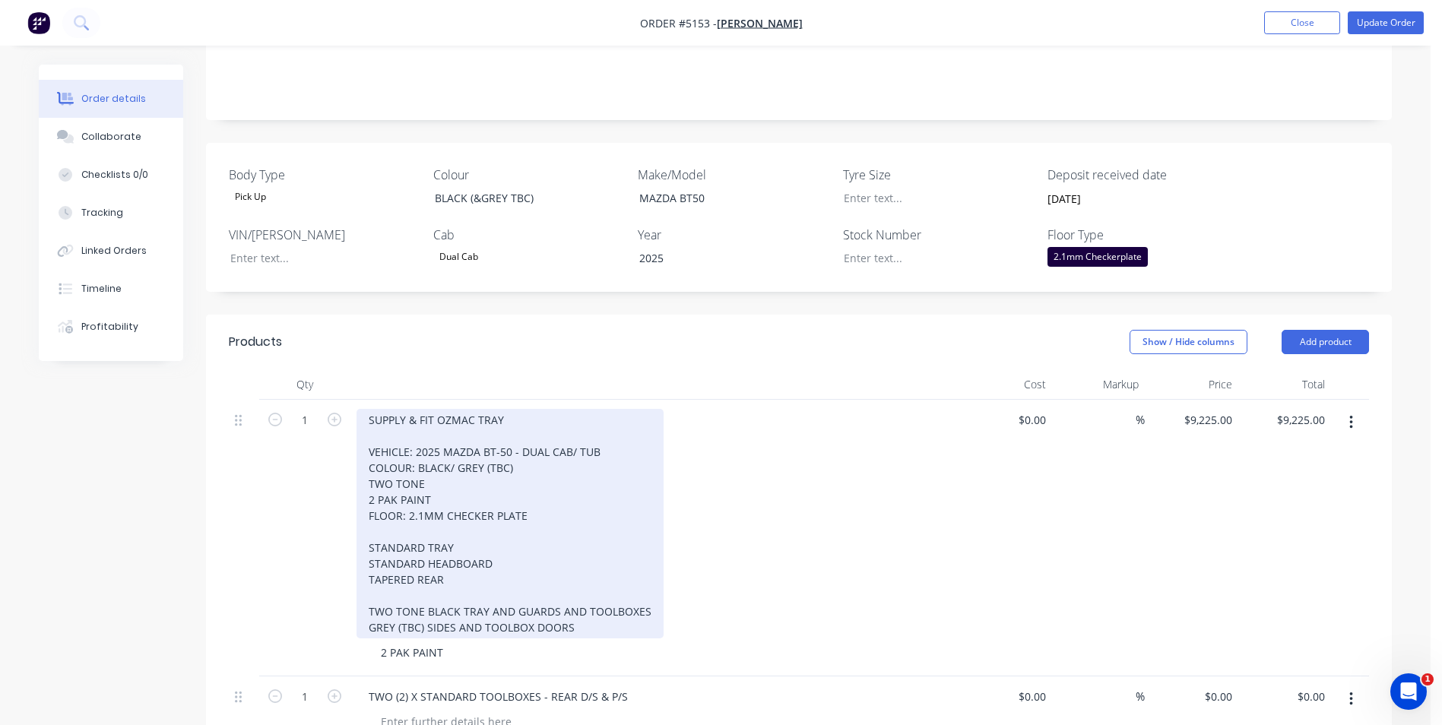
click at [430, 445] on div "SUPPLY & FIT OZMAC TRAY VEHICLE: 2025 MAZDA BT-50 - DUAL CAB/ TUB COLOUR: BLACK…" at bounding box center [509, 524] width 307 height 230
click at [487, 436] on div "SUPPLY & FIT OZMAC TRAY VEHICLE: 2025 MAZDA BT-50 - DUAL CAB/ TUB COLOUR: BLACK…" at bounding box center [509, 524] width 307 height 230
click at [469, 414] on div "SUPPLY & FIT OZMAC TRAY VEHICLE: 2025 MAZDA BT-50 - DUAL CAB/ TUB COLOUR: BLACK…" at bounding box center [509, 524] width 307 height 230
click at [457, 409] on div "SUPPLY & FIT OZMAC TRAY VEHICLE: 2025 MAZDA BT-50 - DUAL CAB/ TUB COLOUR: BLACK…" at bounding box center [509, 524] width 307 height 230
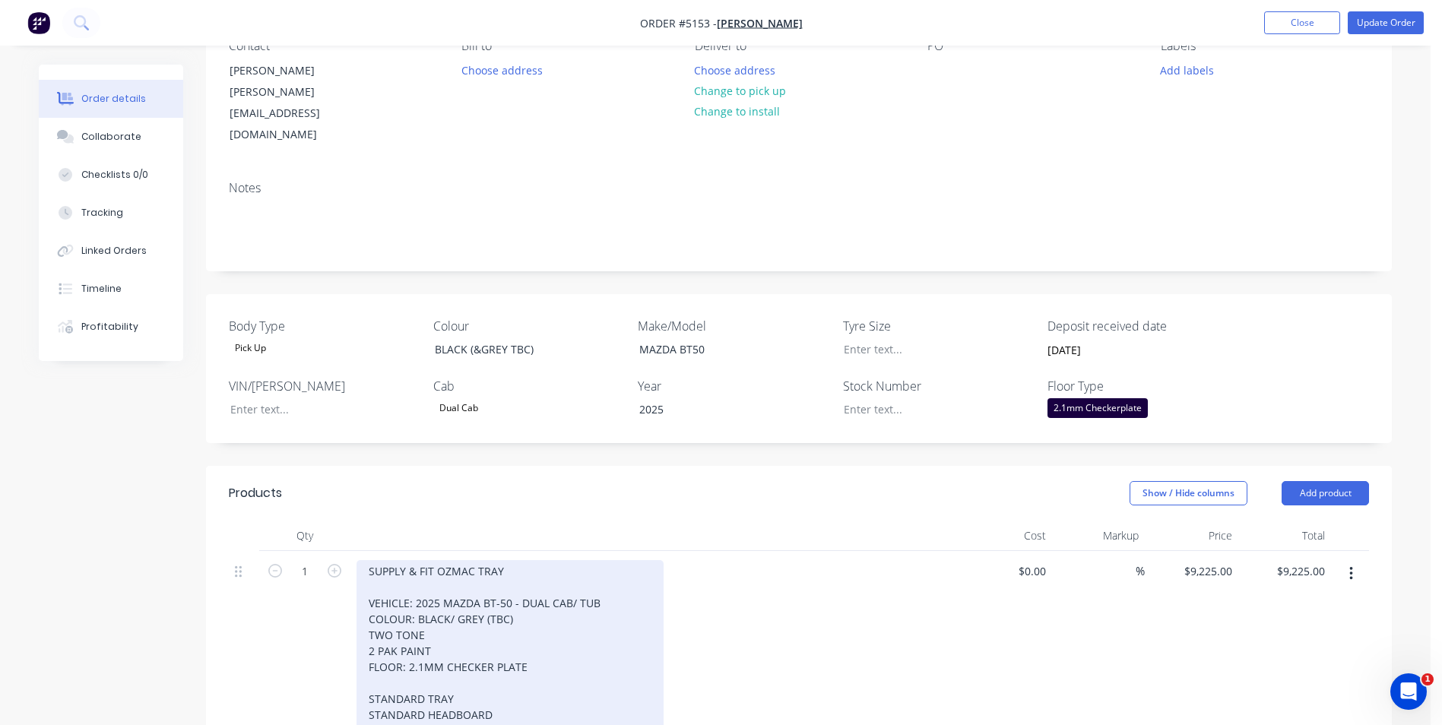
scroll to position [152, 0]
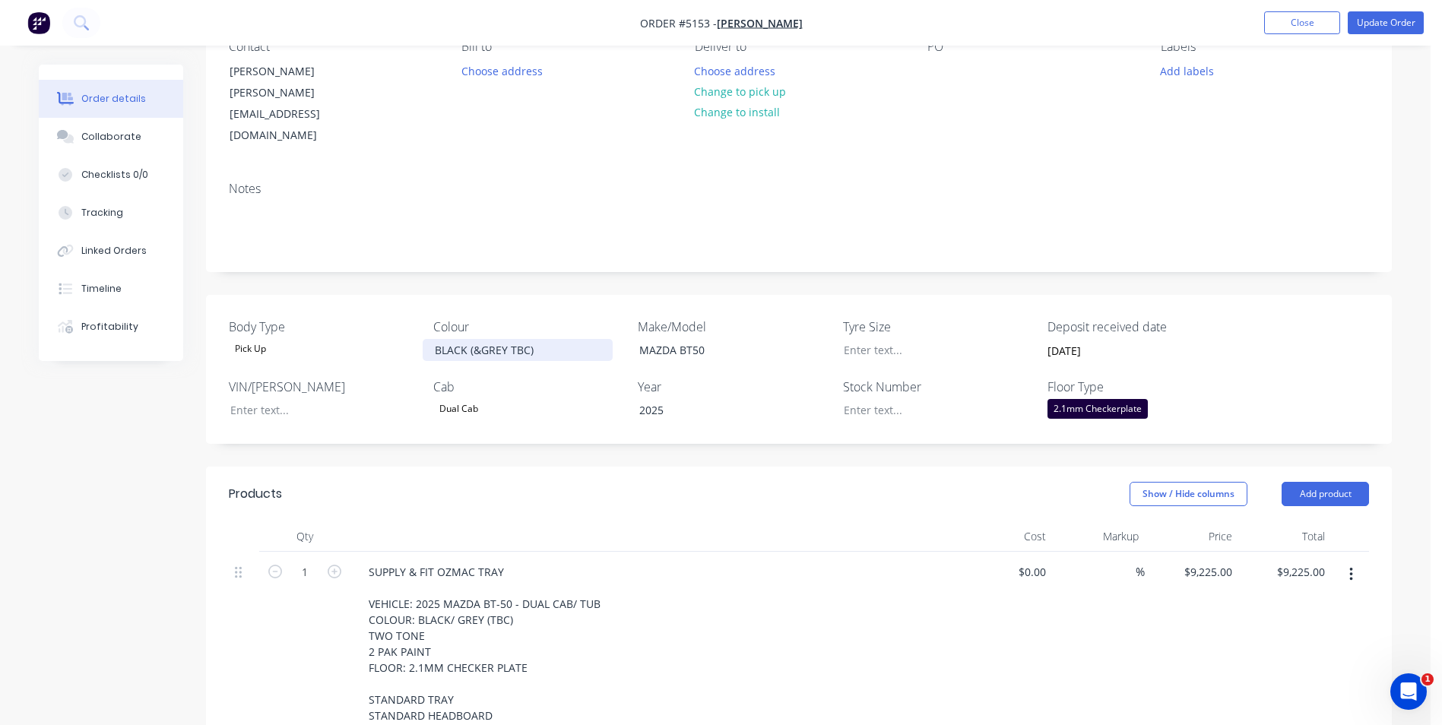
click at [553, 339] on div "BLACK (&GREY TBC)" at bounding box center [518, 350] width 190 height 22
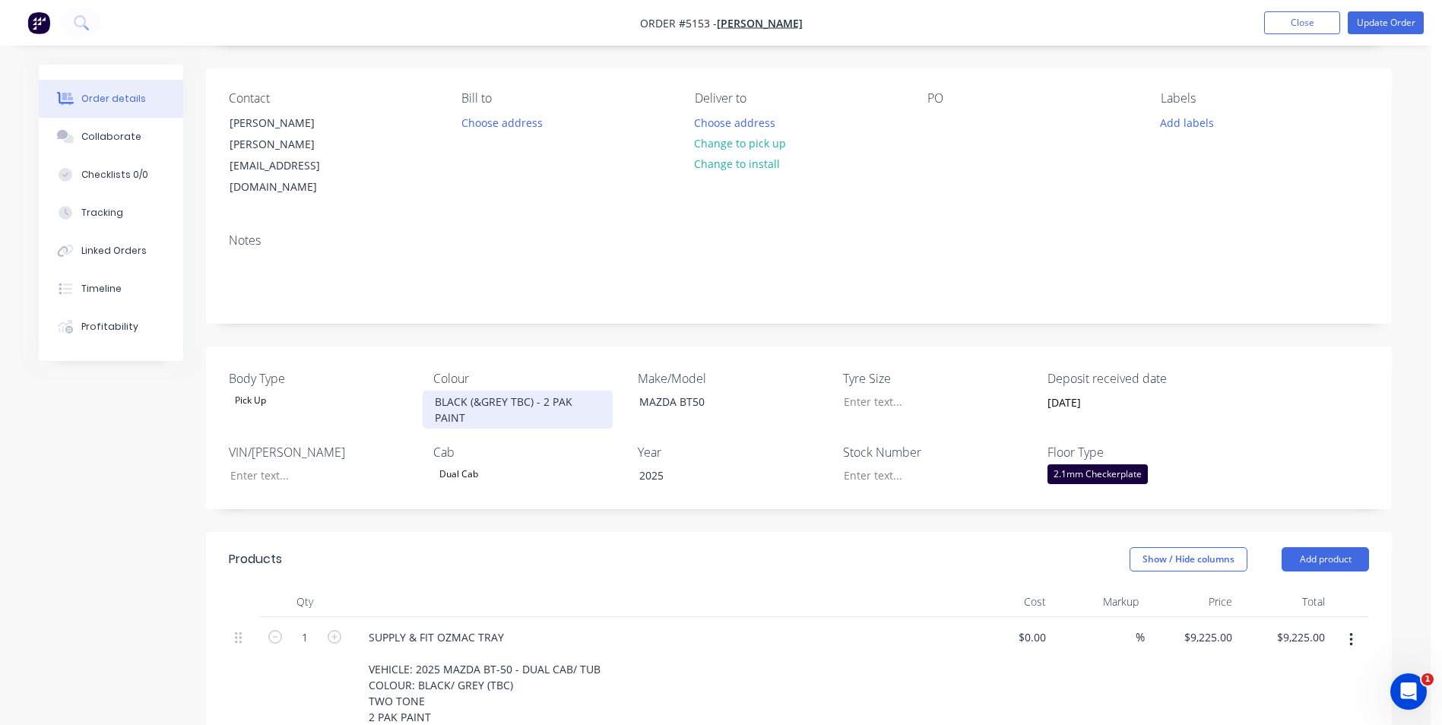
scroll to position [0, 0]
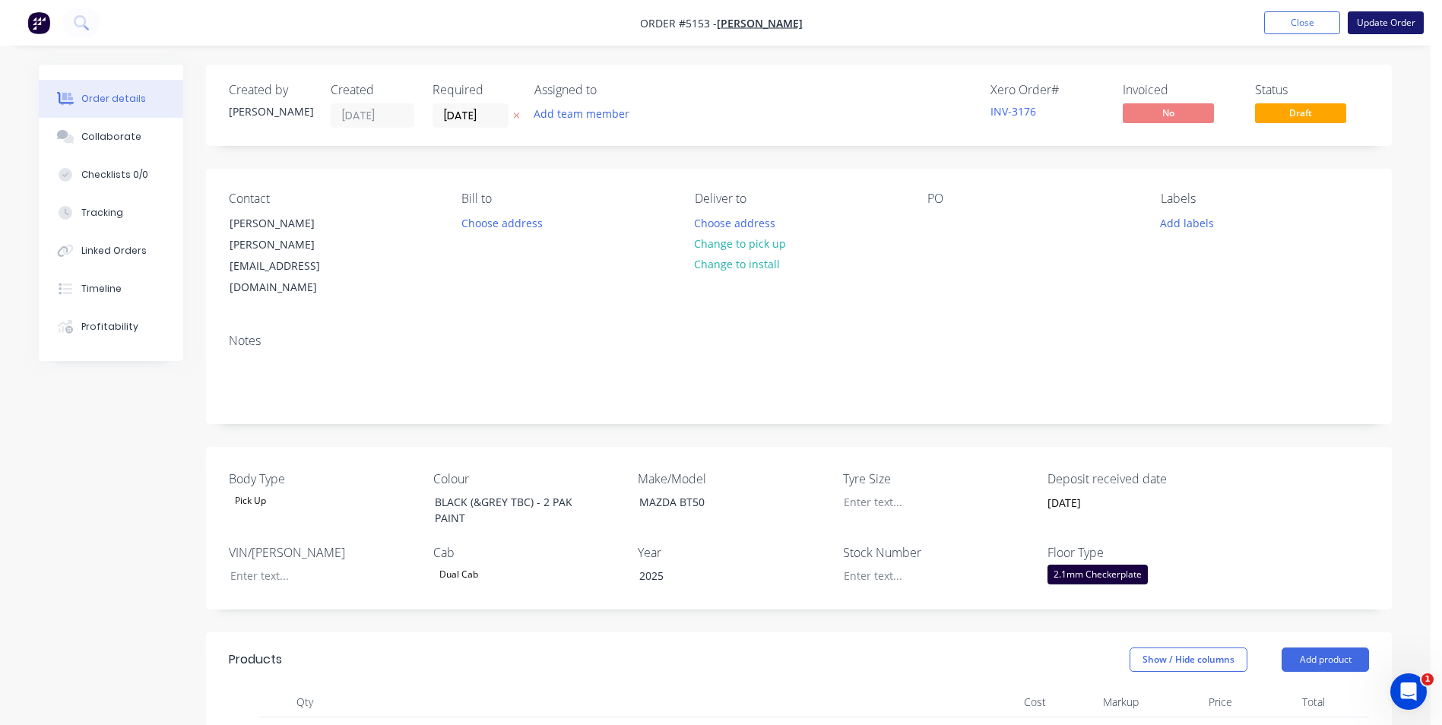
click at [1386, 23] on button "Update Order" at bounding box center [1386, 22] width 76 height 23
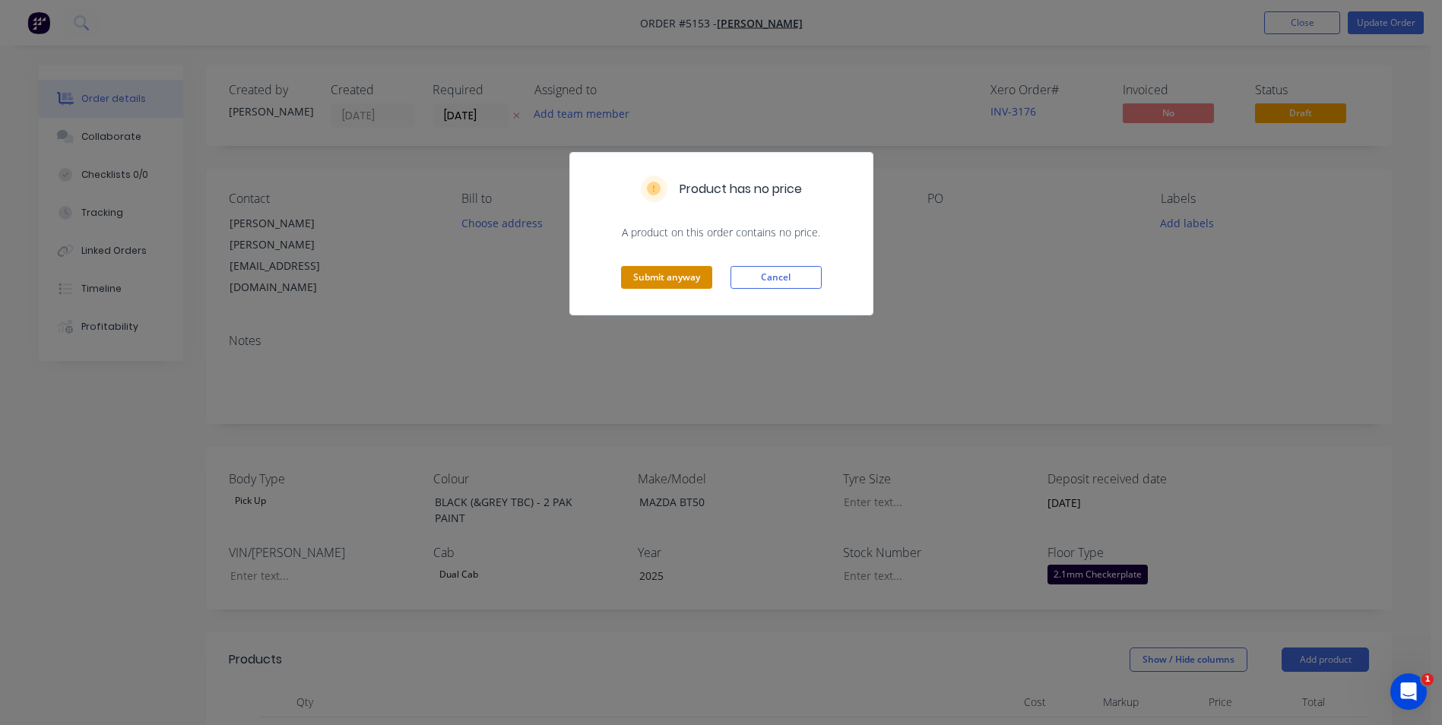
click at [647, 279] on button "Submit anyway" at bounding box center [666, 277] width 91 height 23
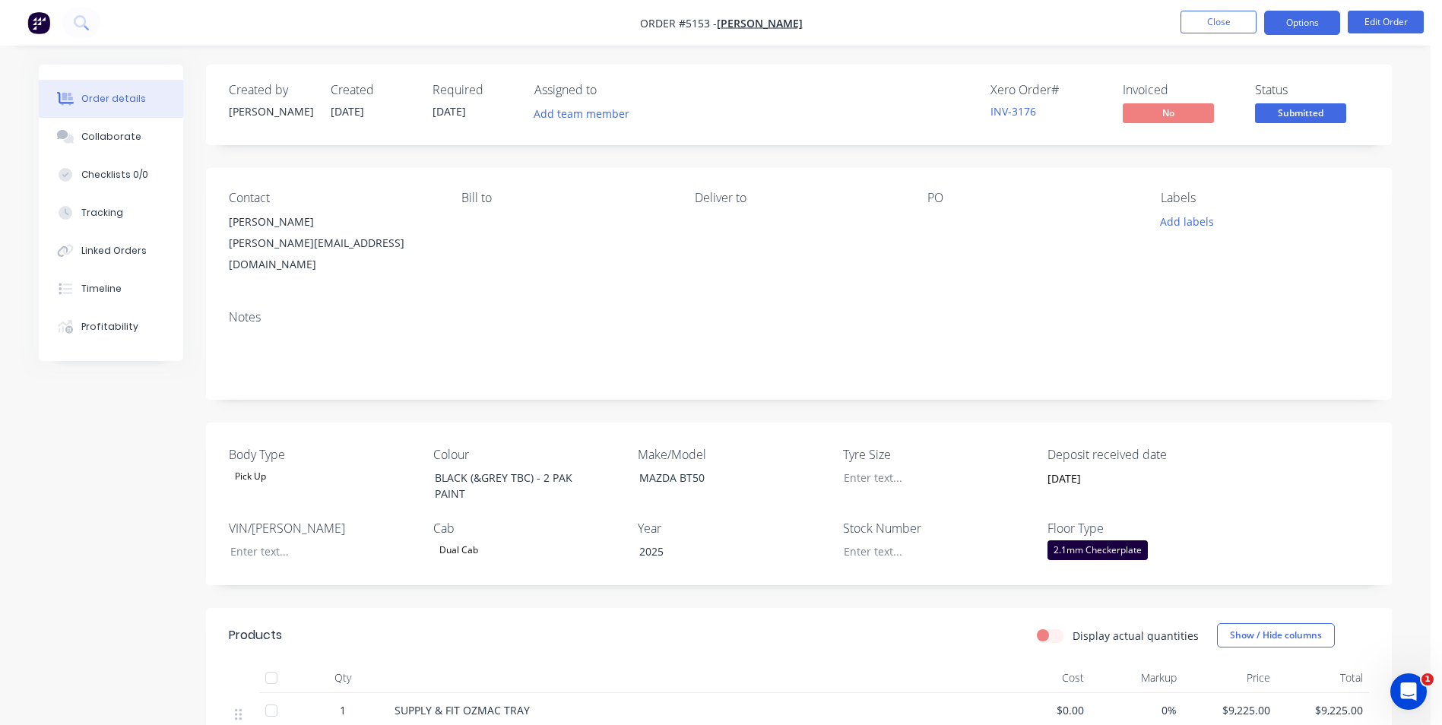
click at [1310, 26] on button "Options" at bounding box center [1302, 23] width 76 height 24
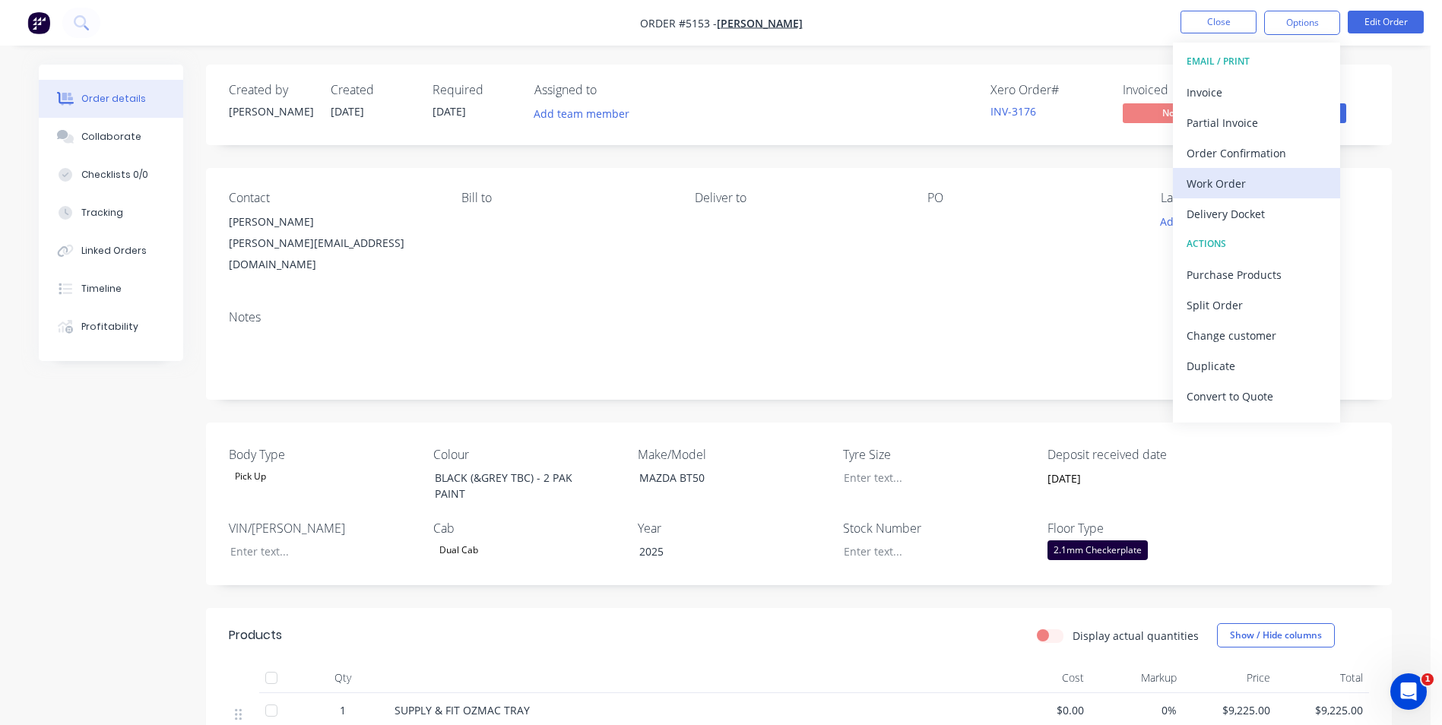
click at [1239, 189] on div "Work Order" at bounding box center [1257, 184] width 140 height 22
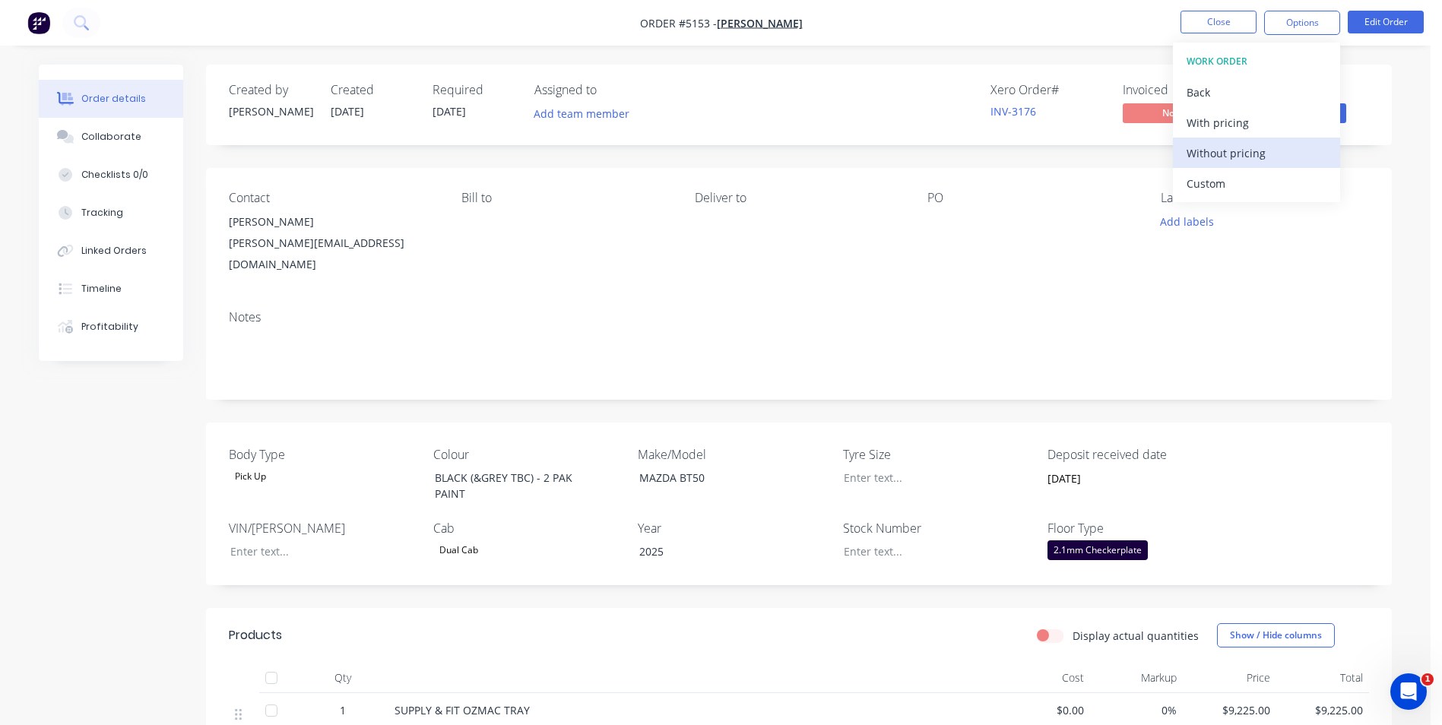
click at [1241, 159] on div "Without pricing" at bounding box center [1257, 153] width 140 height 22
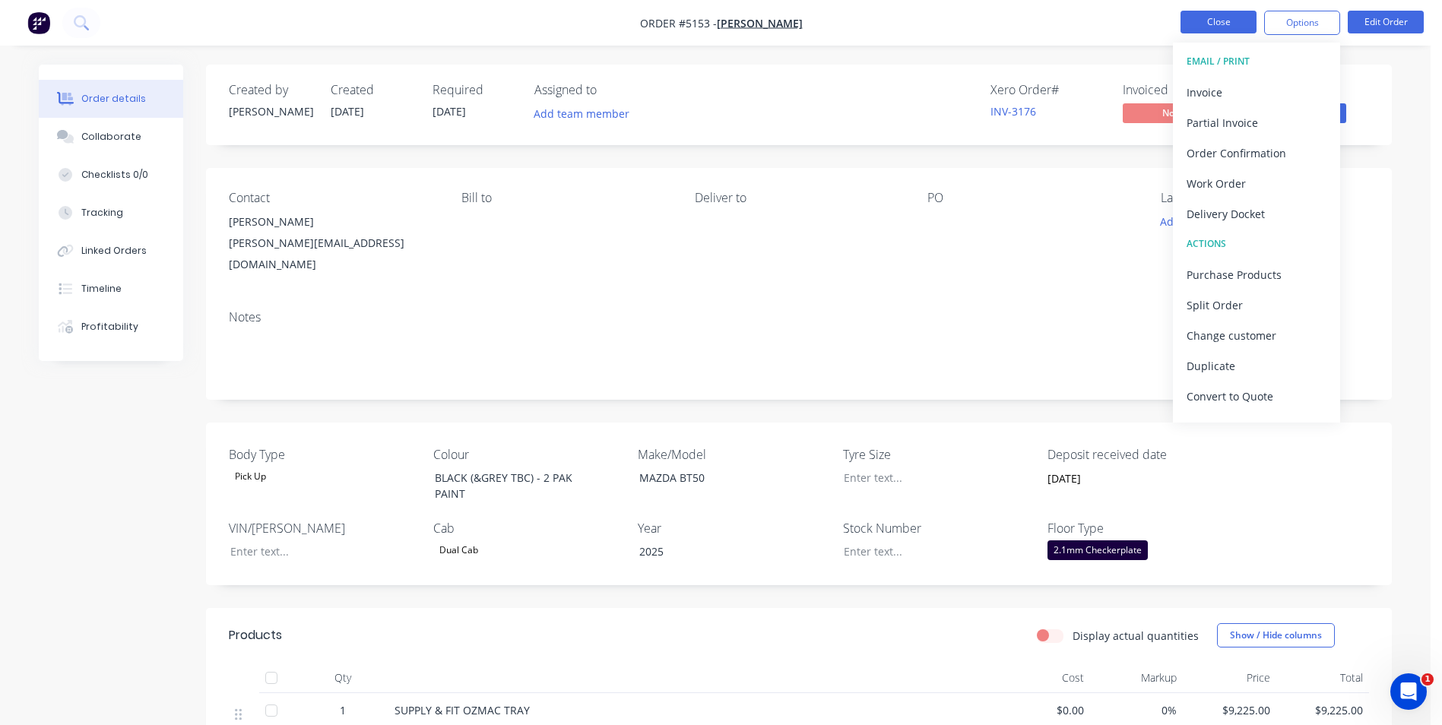
click at [1230, 21] on button "Close" at bounding box center [1218, 22] width 76 height 23
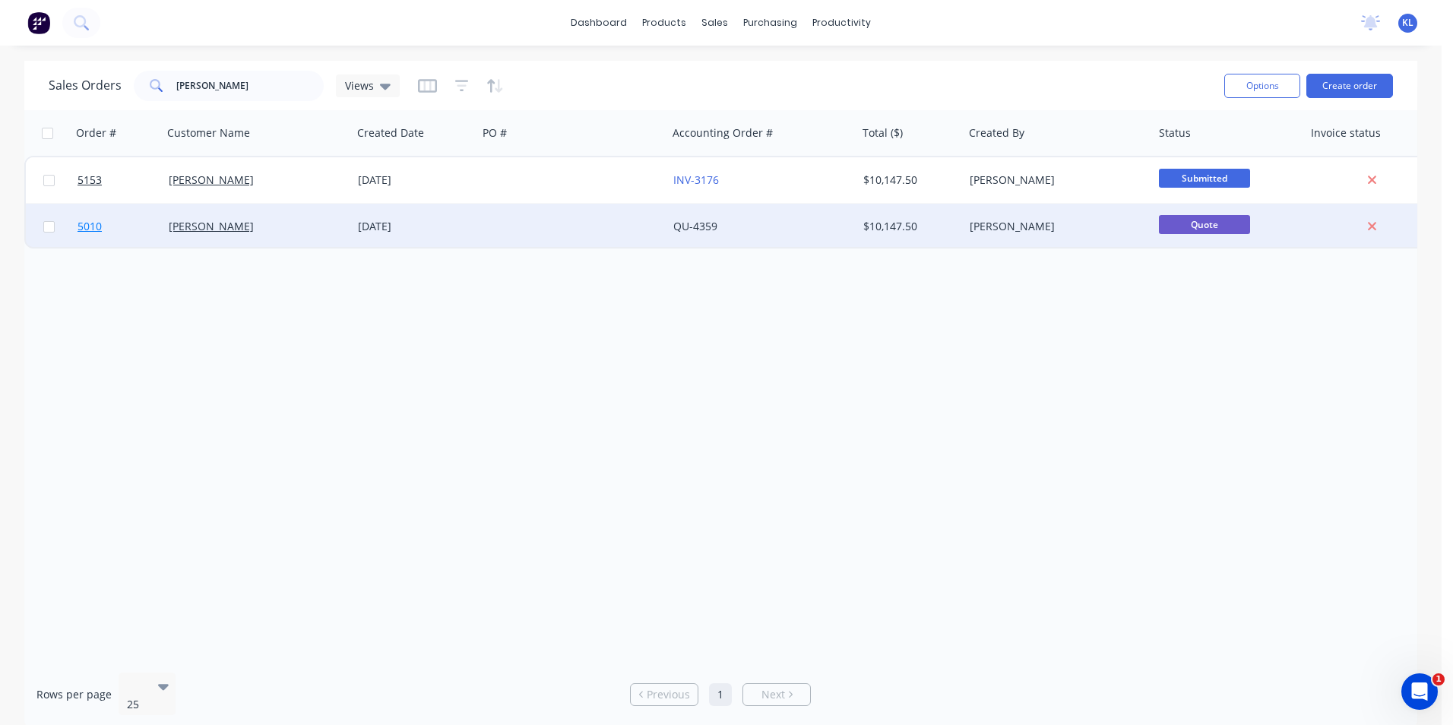
click at [94, 227] on span "5010" at bounding box center [90, 226] width 24 height 15
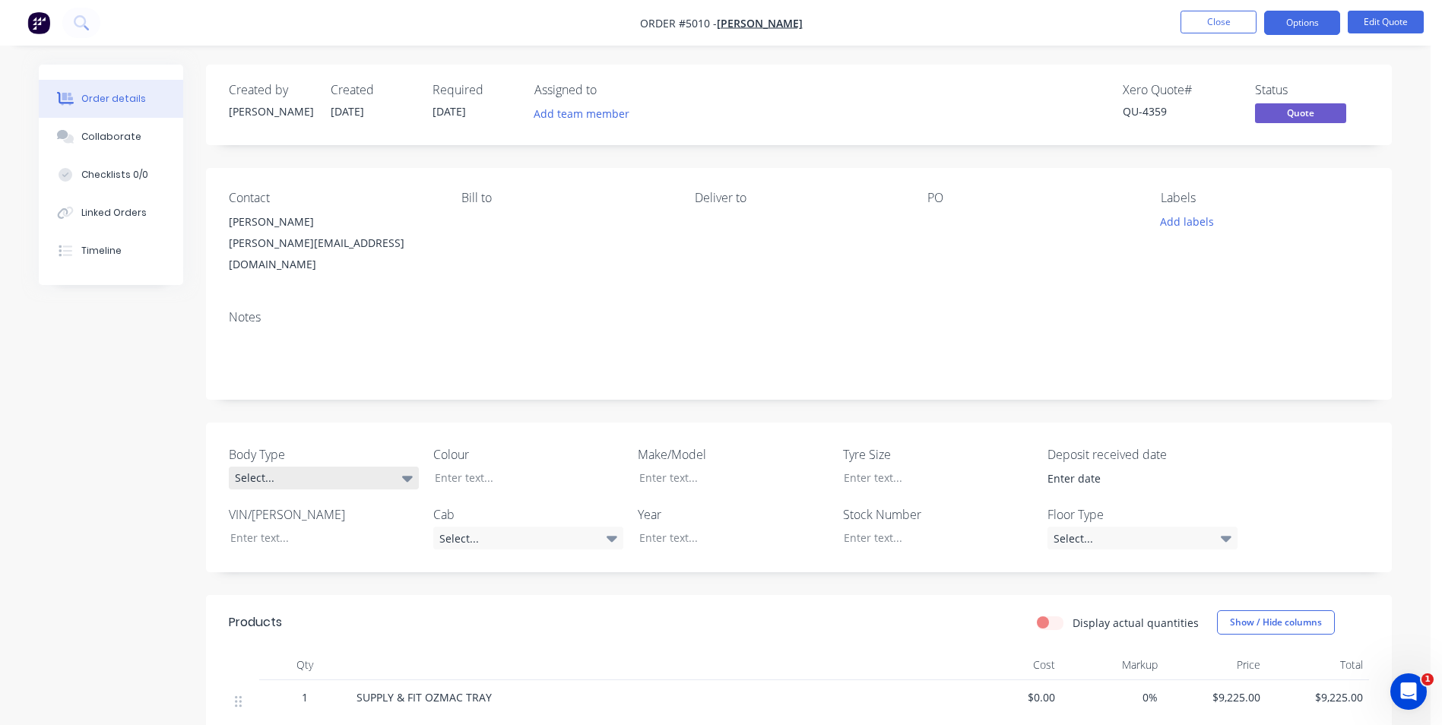
click at [387, 467] on div "Select..." at bounding box center [324, 478] width 190 height 23
click at [329, 555] on button "Pick Up" at bounding box center [343, 555] width 228 height 30
click at [498, 467] on div at bounding box center [518, 478] width 190 height 22
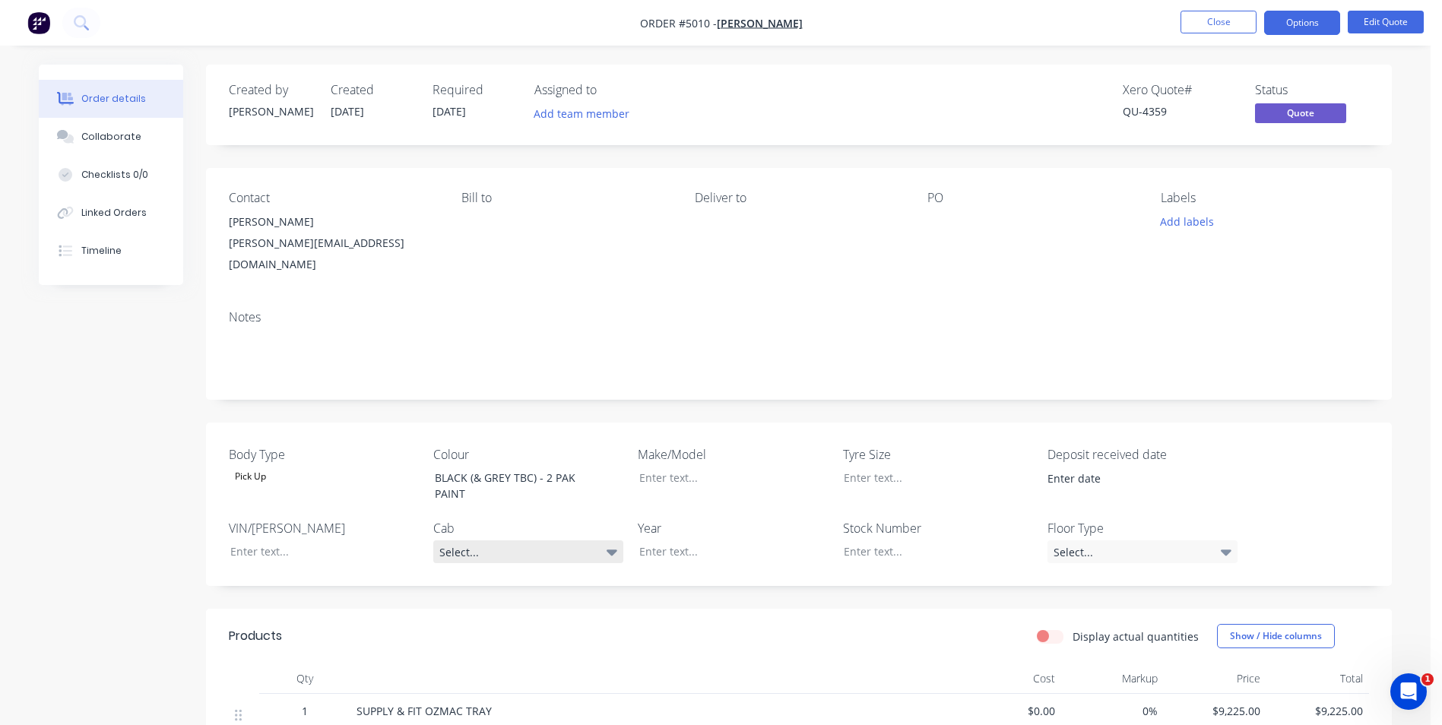
click at [524, 540] on div "Select..." at bounding box center [528, 551] width 190 height 23
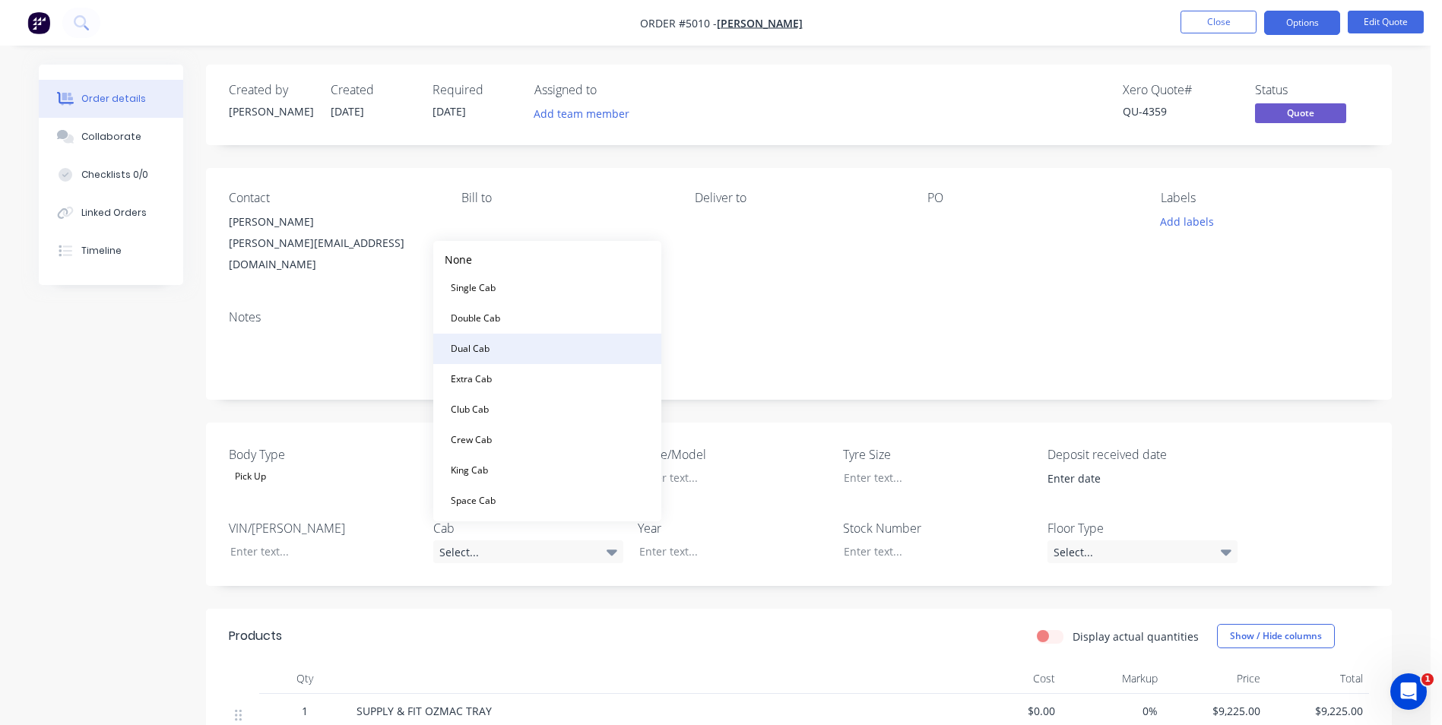
click at [516, 345] on button "Dual Cab" at bounding box center [547, 349] width 228 height 30
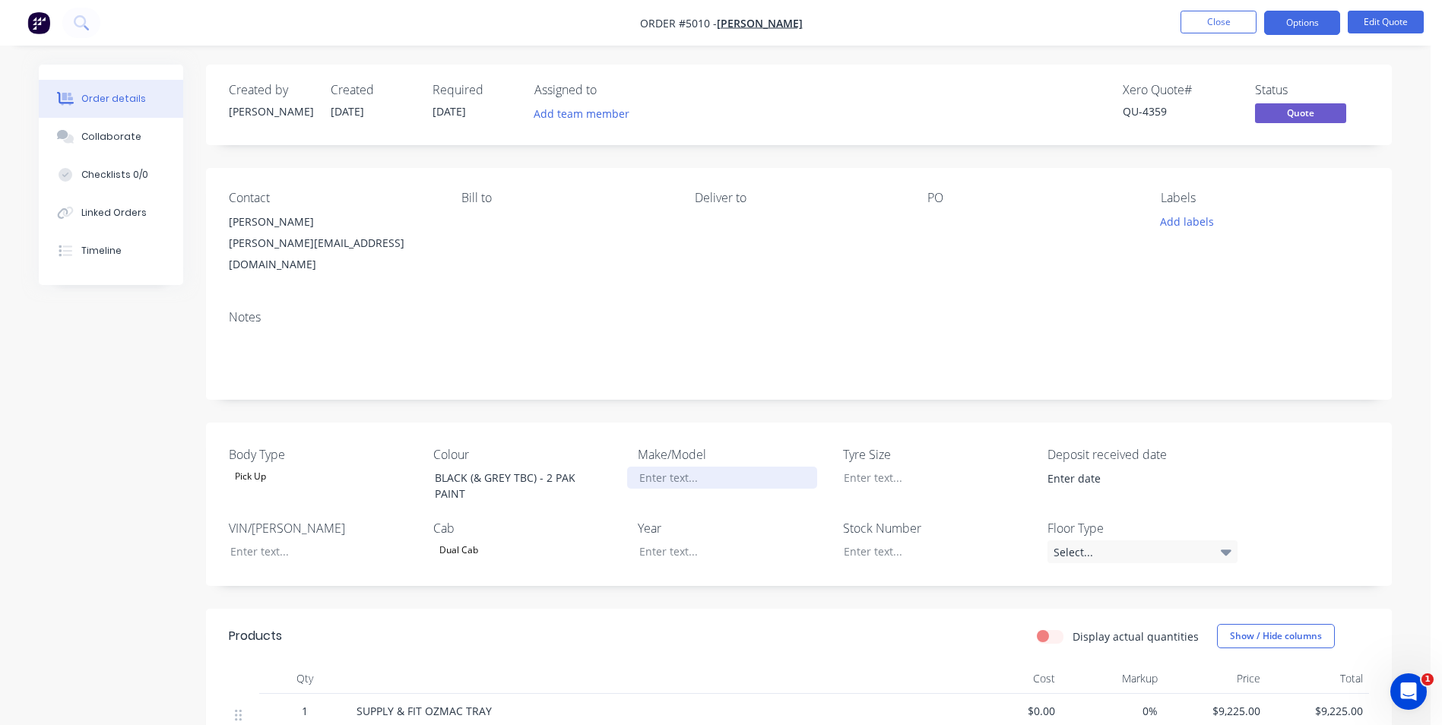
click at [676, 467] on div at bounding box center [722, 478] width 190 height 22
click at [675, 540] on div at bounding box center [722, 551] width 190 height 22
click at [1087, 541] on div "Select..." at bounding box center [1142, 551] width 190 height 23
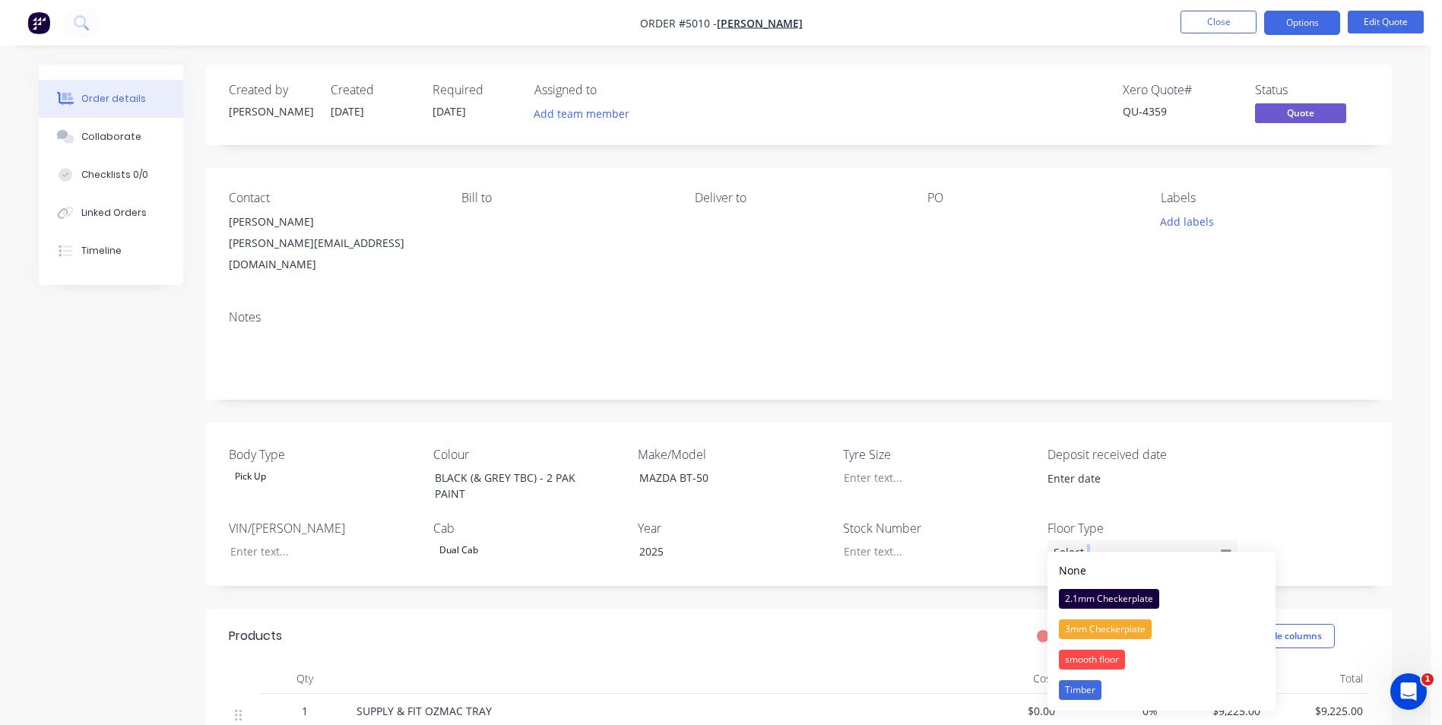
drag, startPoint x: 1087, startPoint y: 541, endPoint x: 1106, endPoint y: 603, distance: 64.4
click at [1107, 604] on div "2.1mm Checkerplate" at bounding box center [1109, 599] width 100 height 20
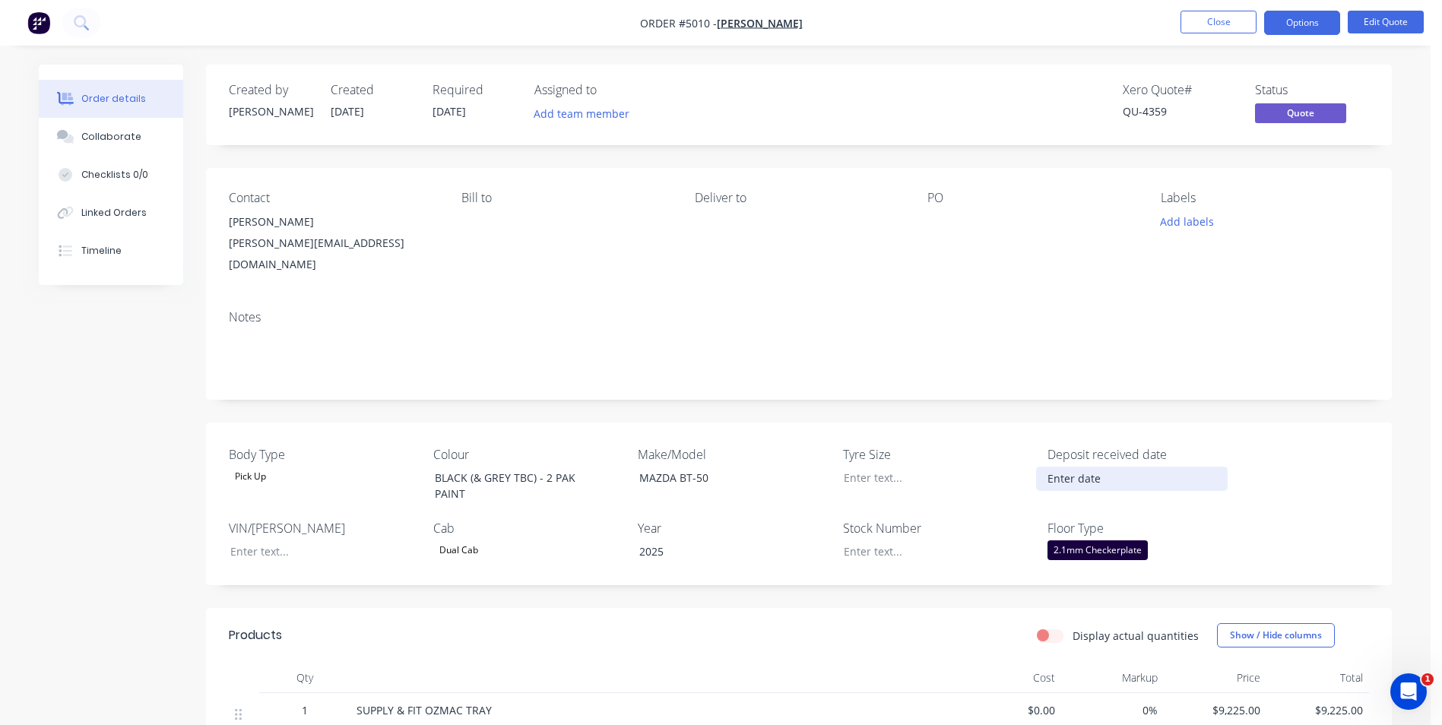
click at [1090, 467] on input at bounding box center [1131, 478] width 189 height 23
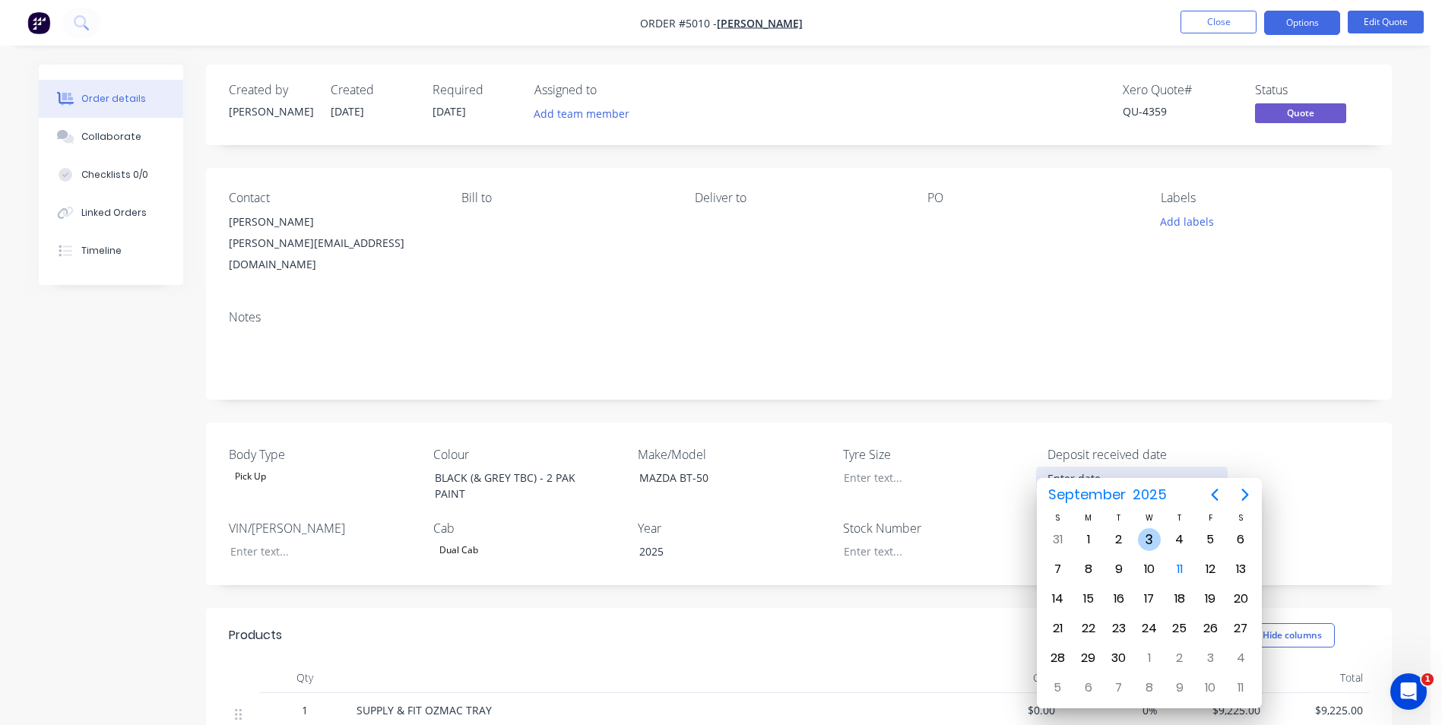
click at [1149, 536] on div "3" at bounding box center [1149, 539] width 23 height 23
type input "[DATE]"
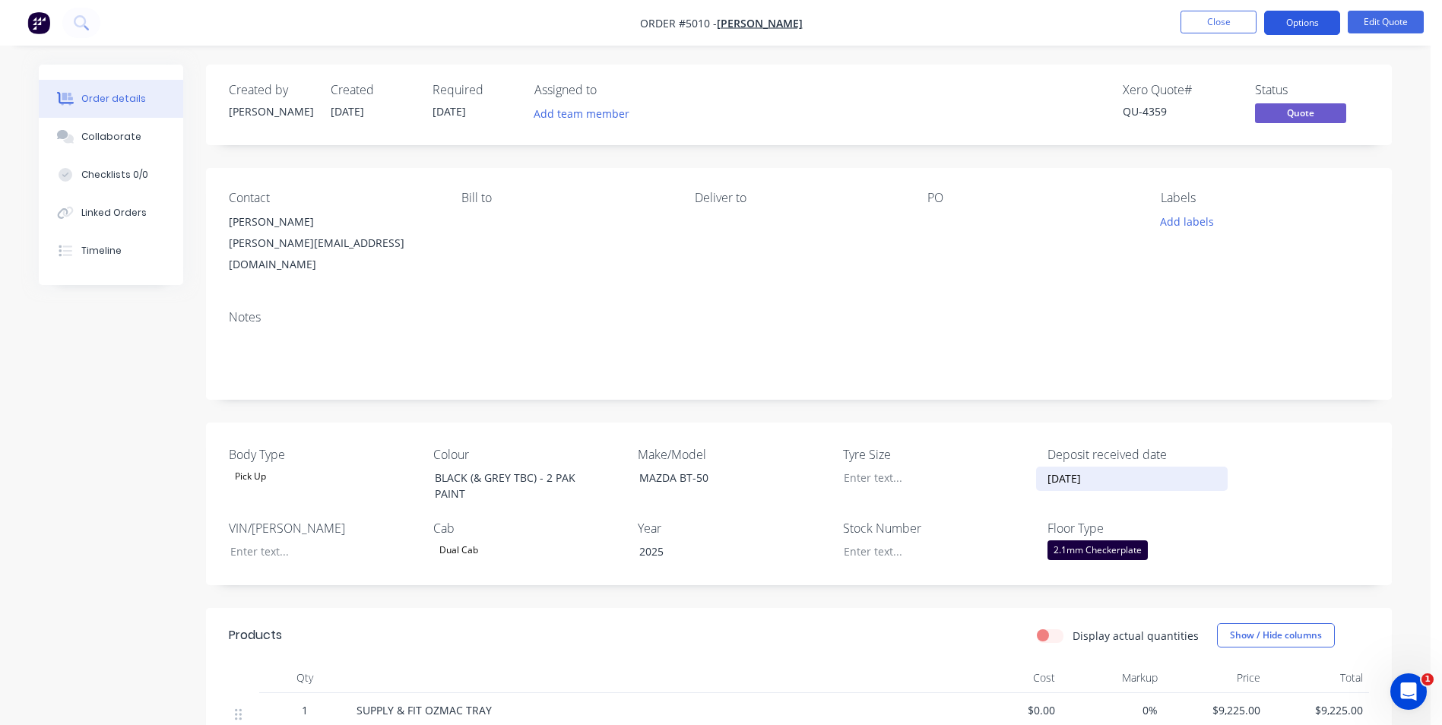
click at [1310, 27] on button "Options" at bounding box center [1302, 23] width 76 height 24
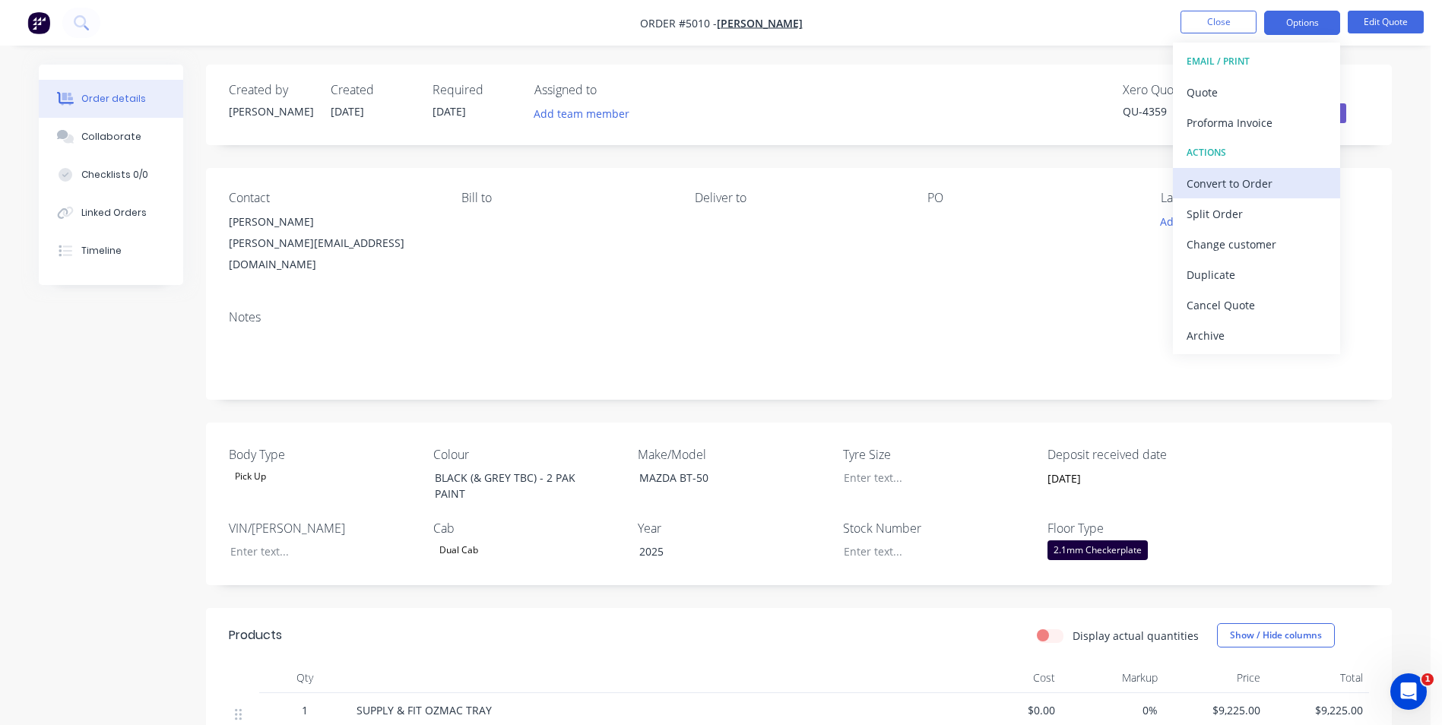
click at [1284, 185] on div "Convert to Order" at bounding box center [1257, 184] width 140 height 22
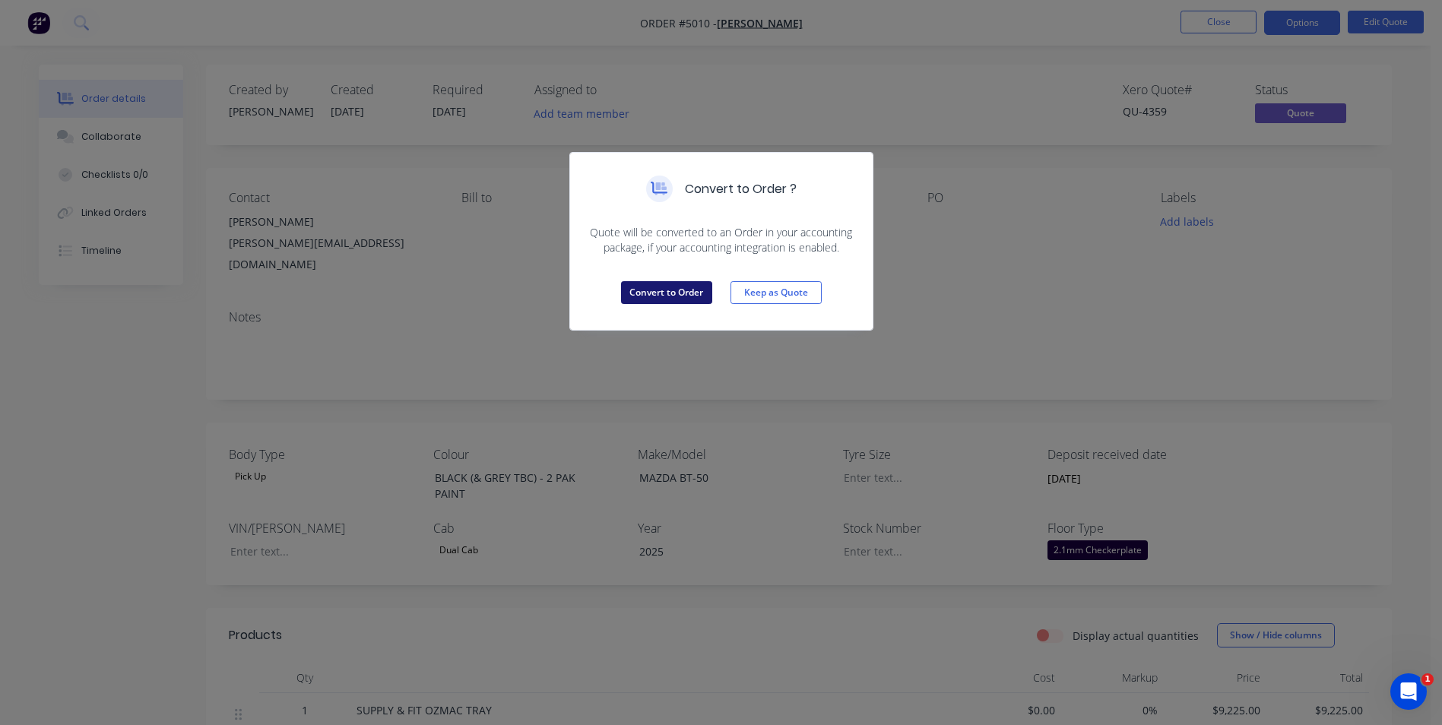
click at [663, 290] on button "Convert to Order" at bounding box center [666, 292] width 91 height 23
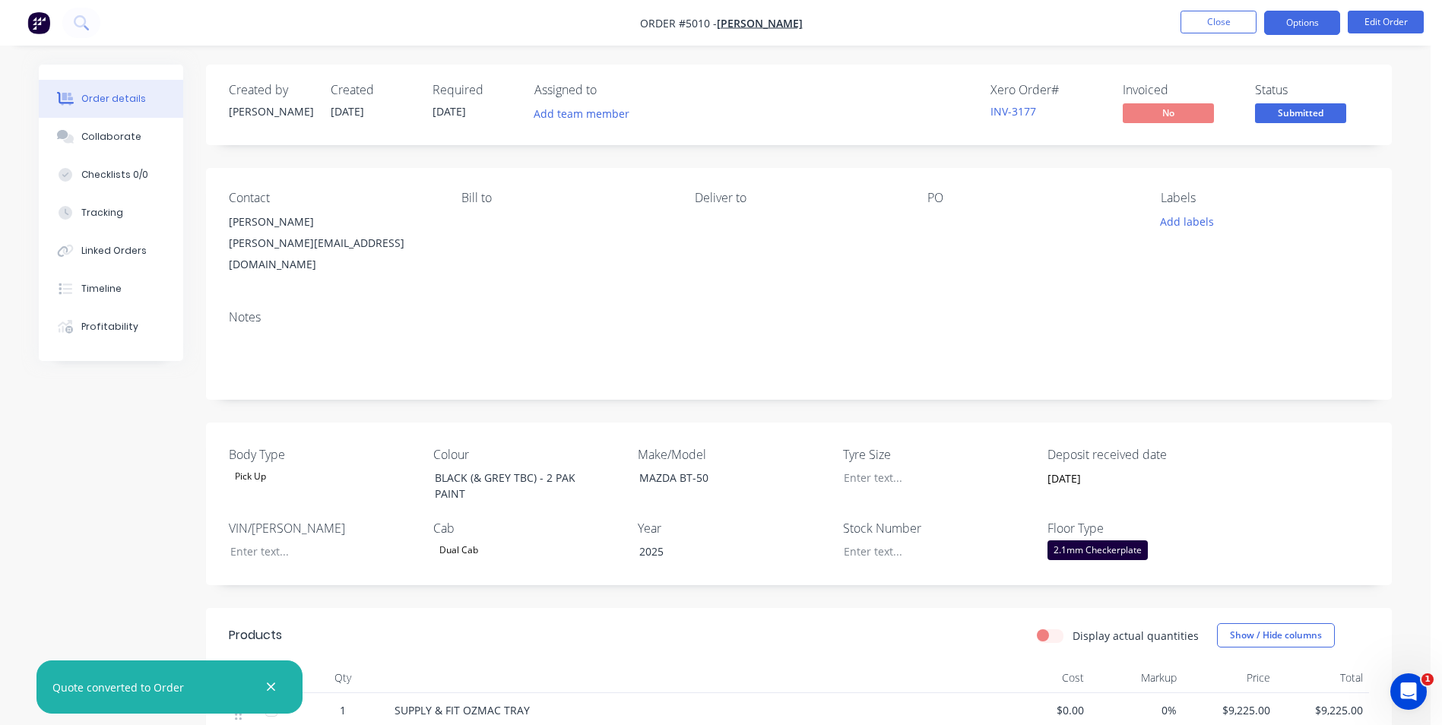
click at [1303, 33] on button "Options" at bounding box center [1302, 23] width 76 height 24
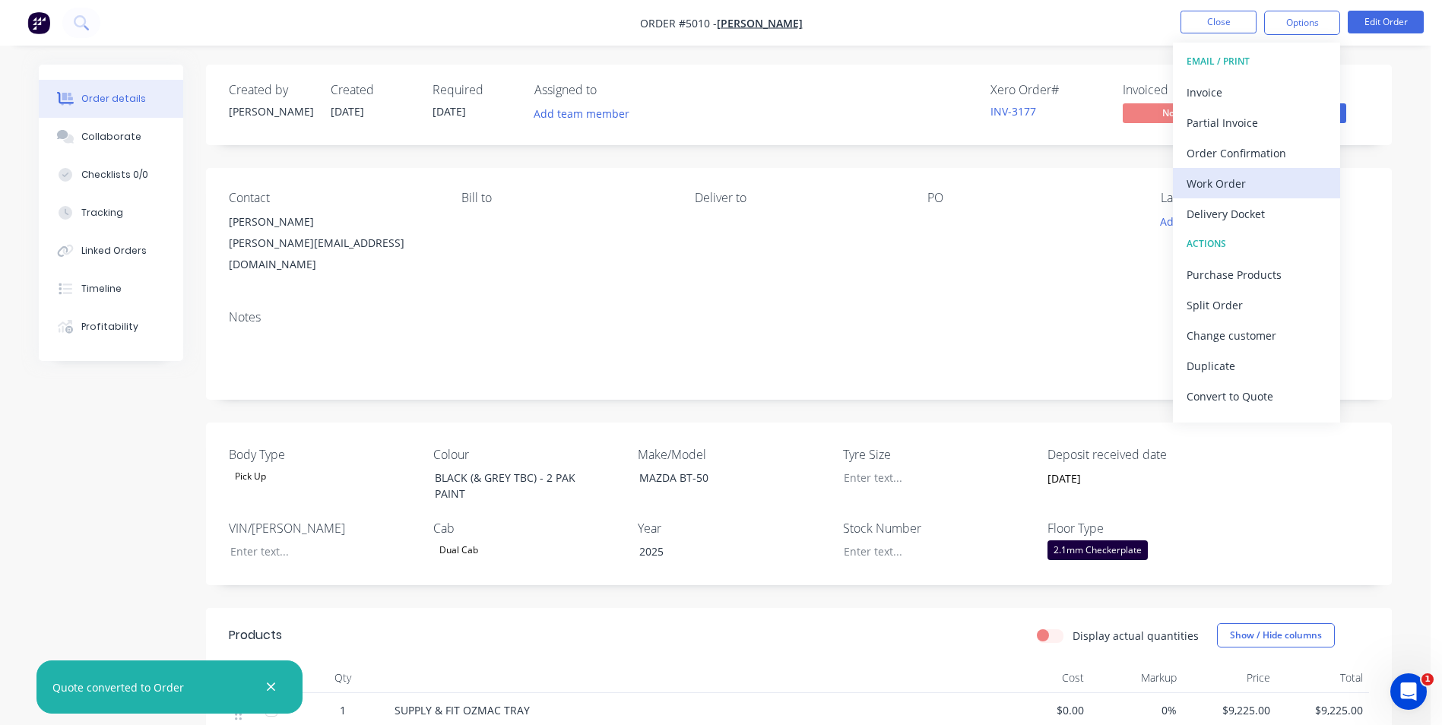
click at [1232, 190] on div "Work Order" at bounding box center [1257, 184] width 140 height 22
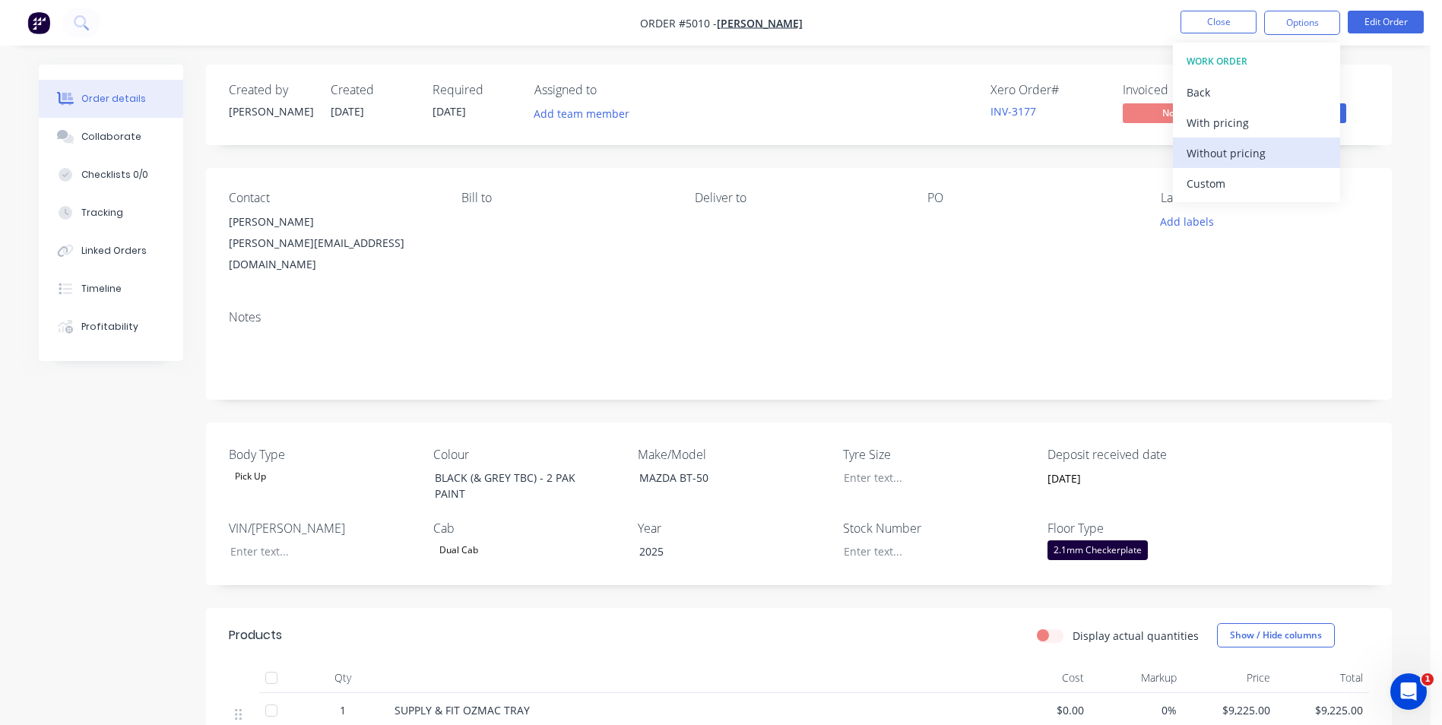
click at [1232, 147] on div "Without pricing" at bounding box center [1257, 153] width 140 height 22
click at [1394, 236] on div "Order details Collaborate Checklists 0/0 Tracking Linked Orders Timeline Profit…" at bounding box center [715, 721] width 1383 height 1313
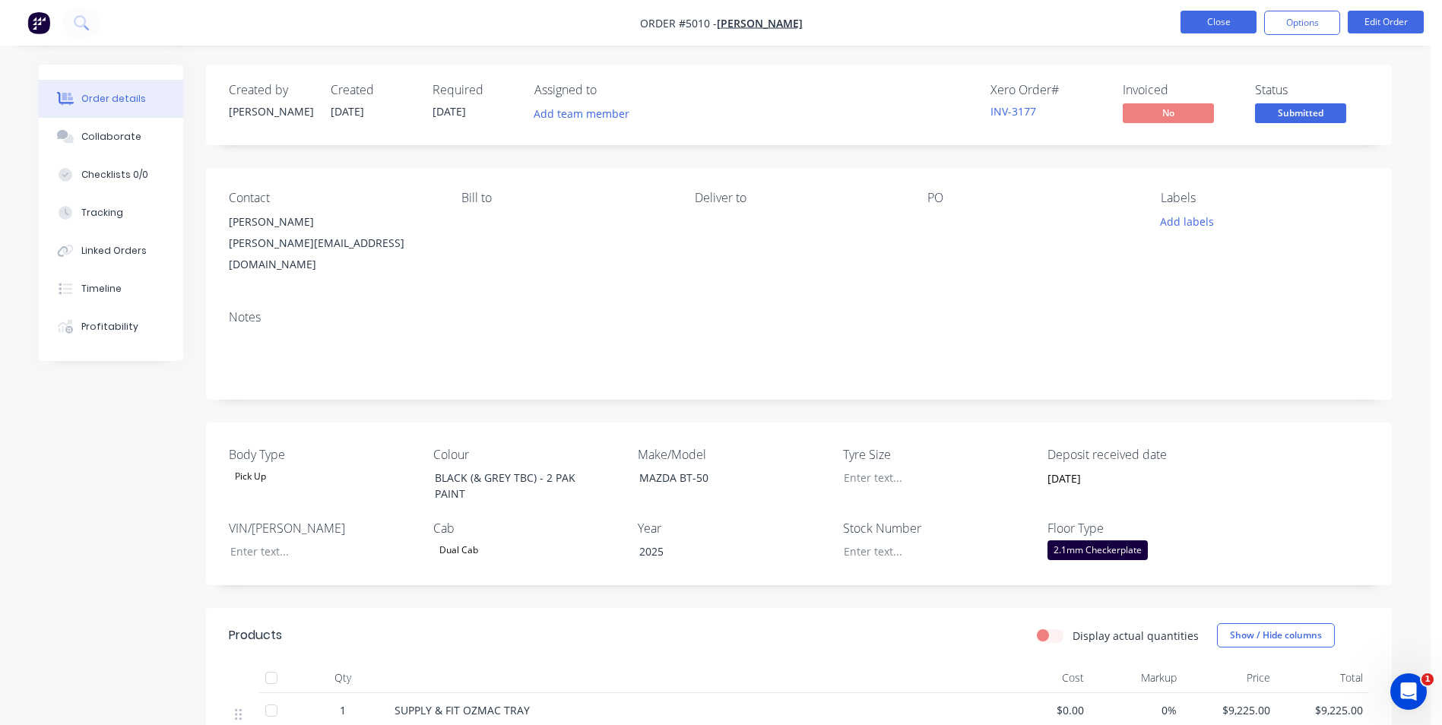
click at [1221, 26] on button "Close" at bounding box center [1218, 22] width 76 height 23
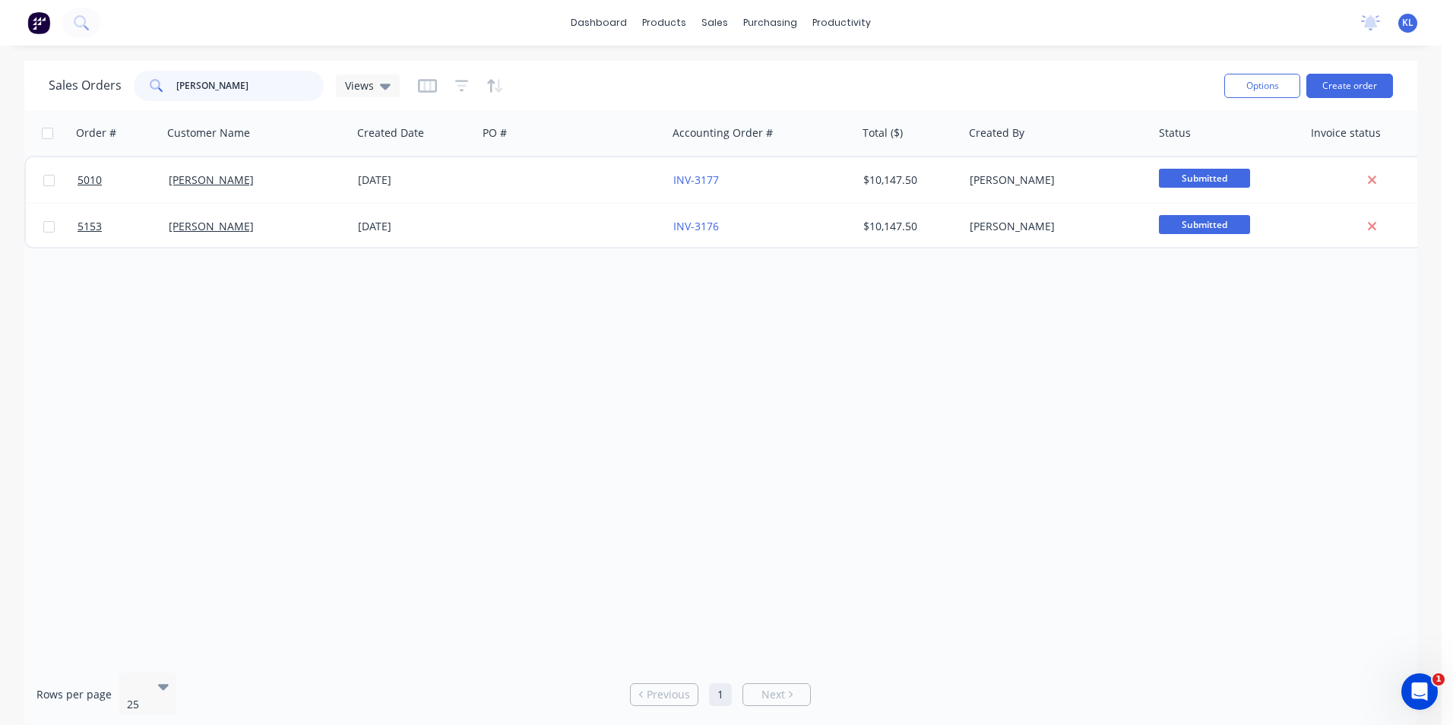
drag, startPoint x: 263, startPoint y: 77, endPoint x: 134, endPoint y: 89, distance: 129.8
click at [134, 89] on div "[PERSON_NAME]" at bounding box center [229, 86] width 190 height 30
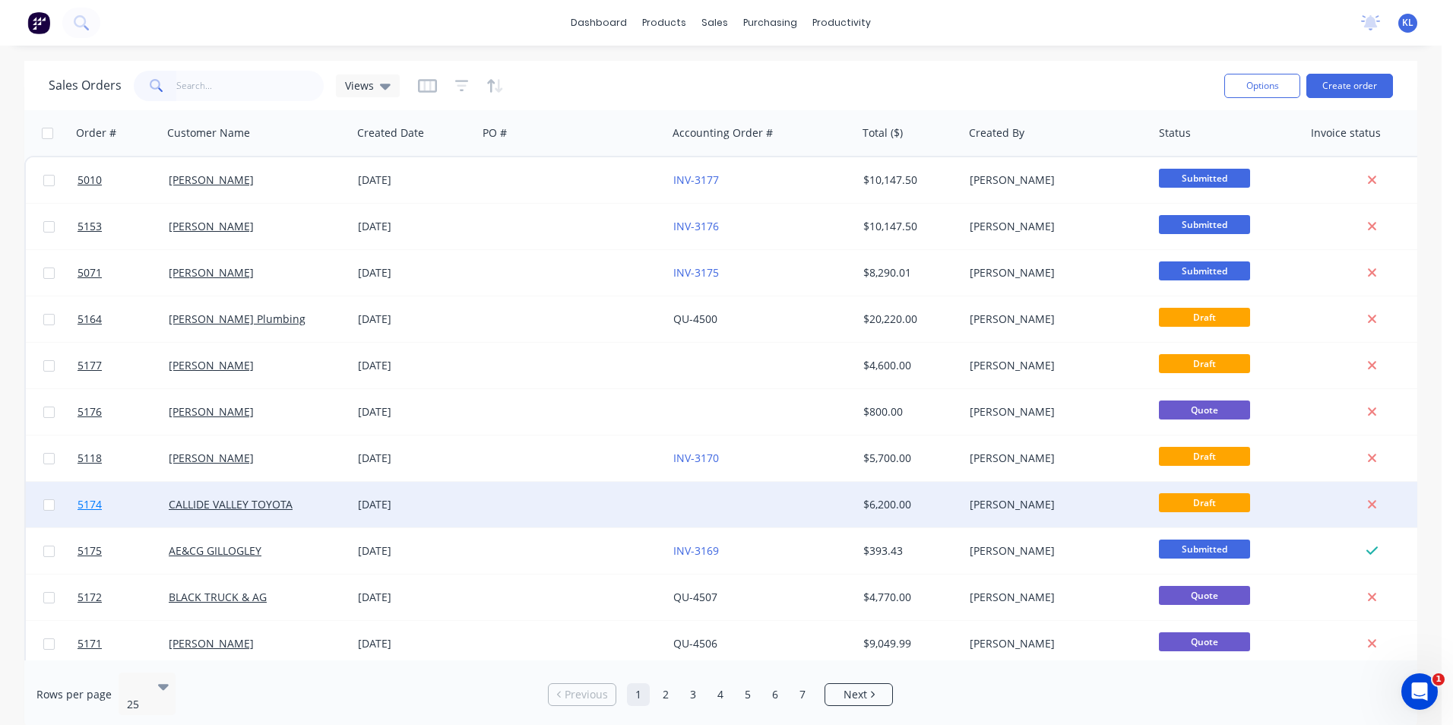
click at [84, 505] on span "5174" at bounding box center [90, 504] width 24 height 15
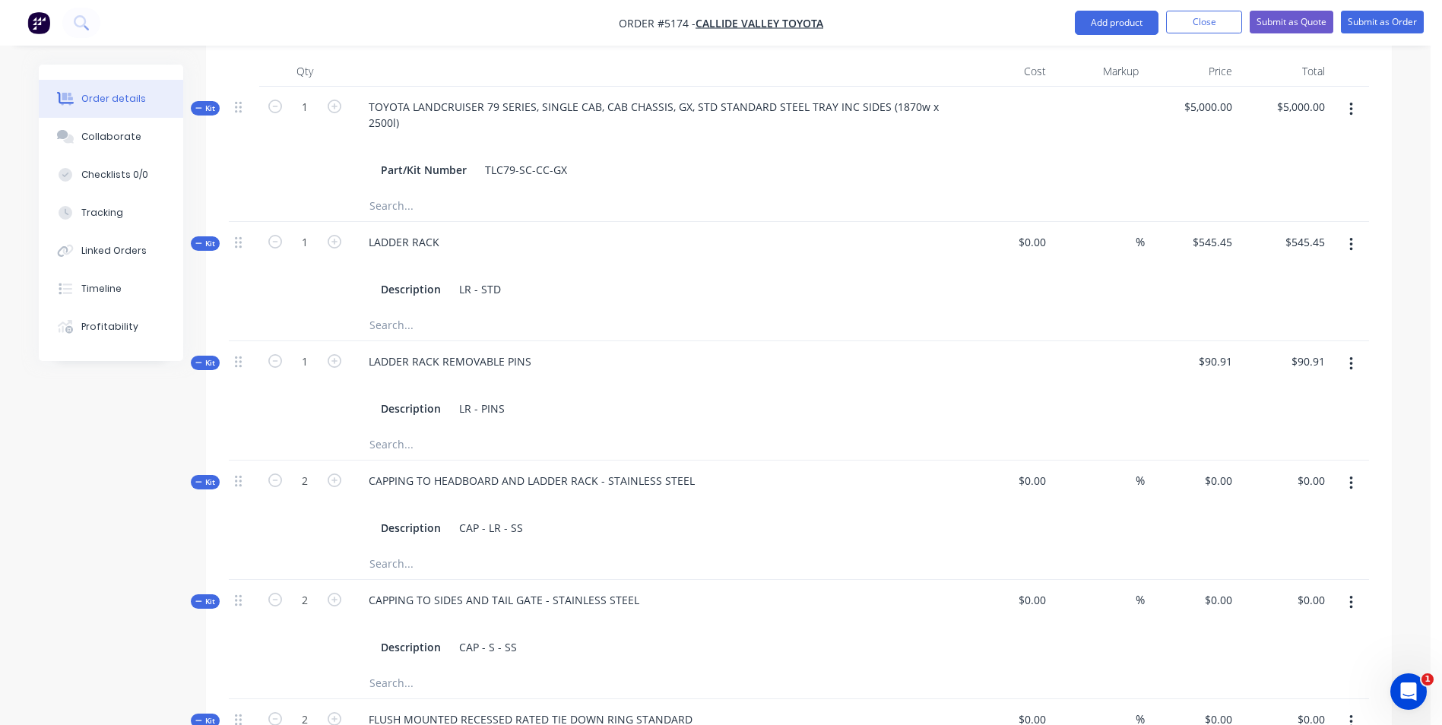
scroll to position [684, 0]
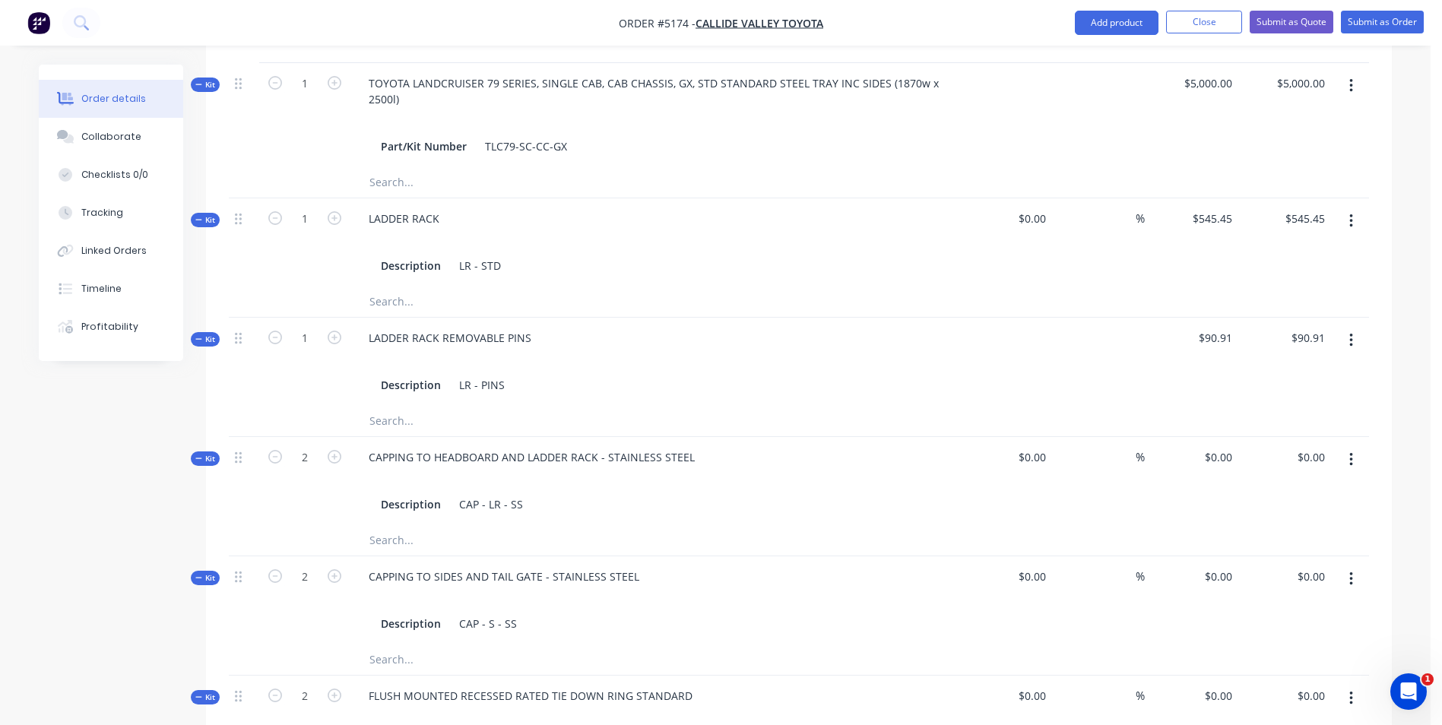
click at [1349, 452] on icon "button" at bounding box center [1351, 460] width 4 height 17
click at [1302, 610] on div "Delete" at bounding box center [1296, 621] width 117 height 22
click at [1350, 452] on icon "button" at bounding box center [1351, 460] width 4 height 17
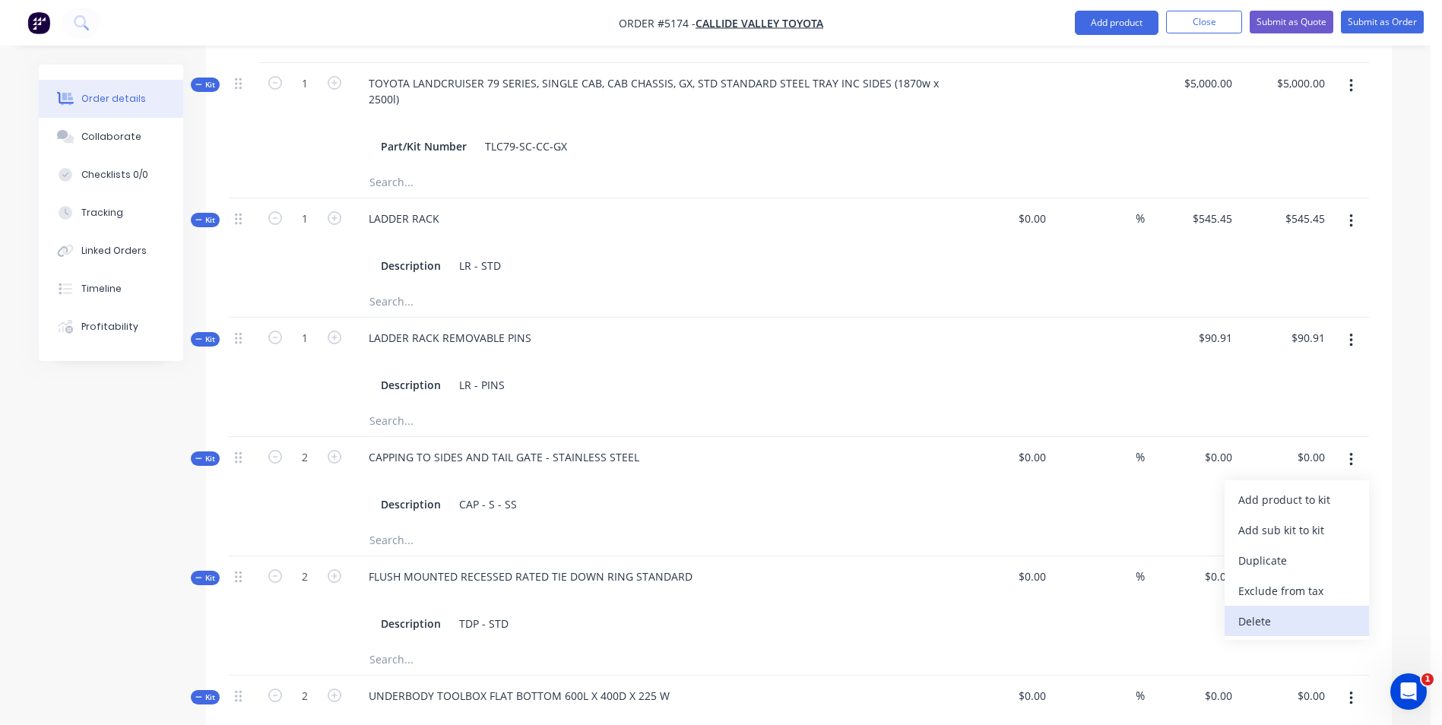
click at [1306, 610] on div "Delete" at bounding box center [1296, 621] width 117 height 22
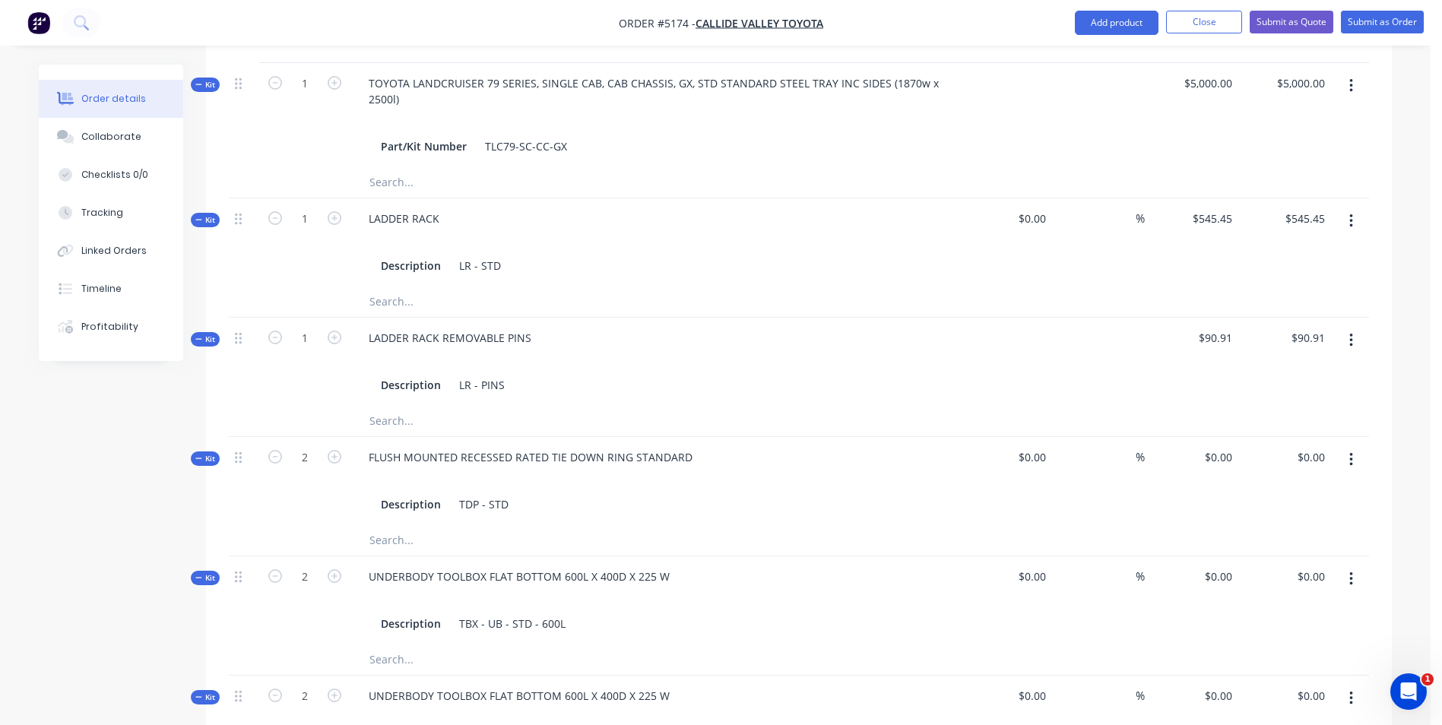
click at [1349, 452] on icon "button" at bounding box center [1351, 460] width 4 height 17
click at [1282, 610] on div "Delete" at bounding box center [1296, 621] width 117 height 22
click at [1349, 452] on icon "button" at bounding box center [1351, 460] width 4 height 17
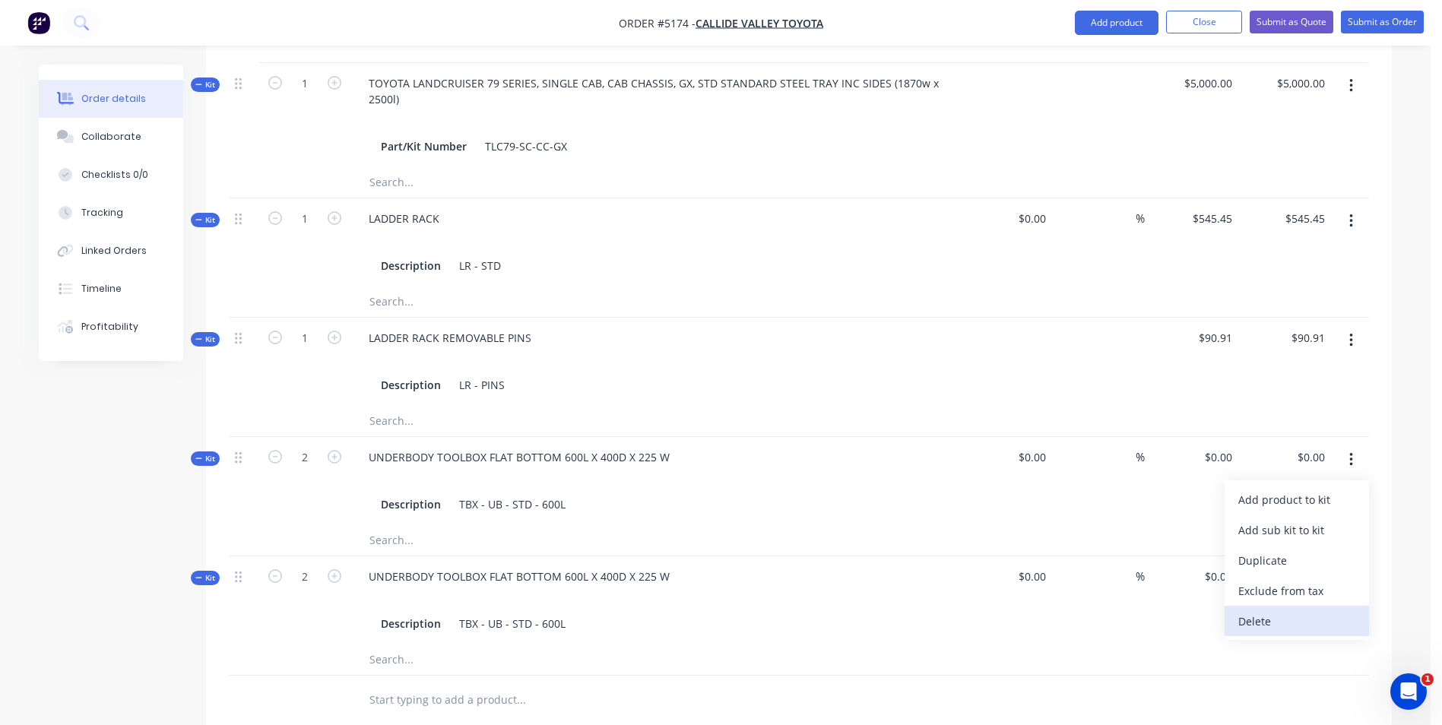
click at [1276, 610] on div "Delete" at bounding box center [1296, 621] width 117 height 22
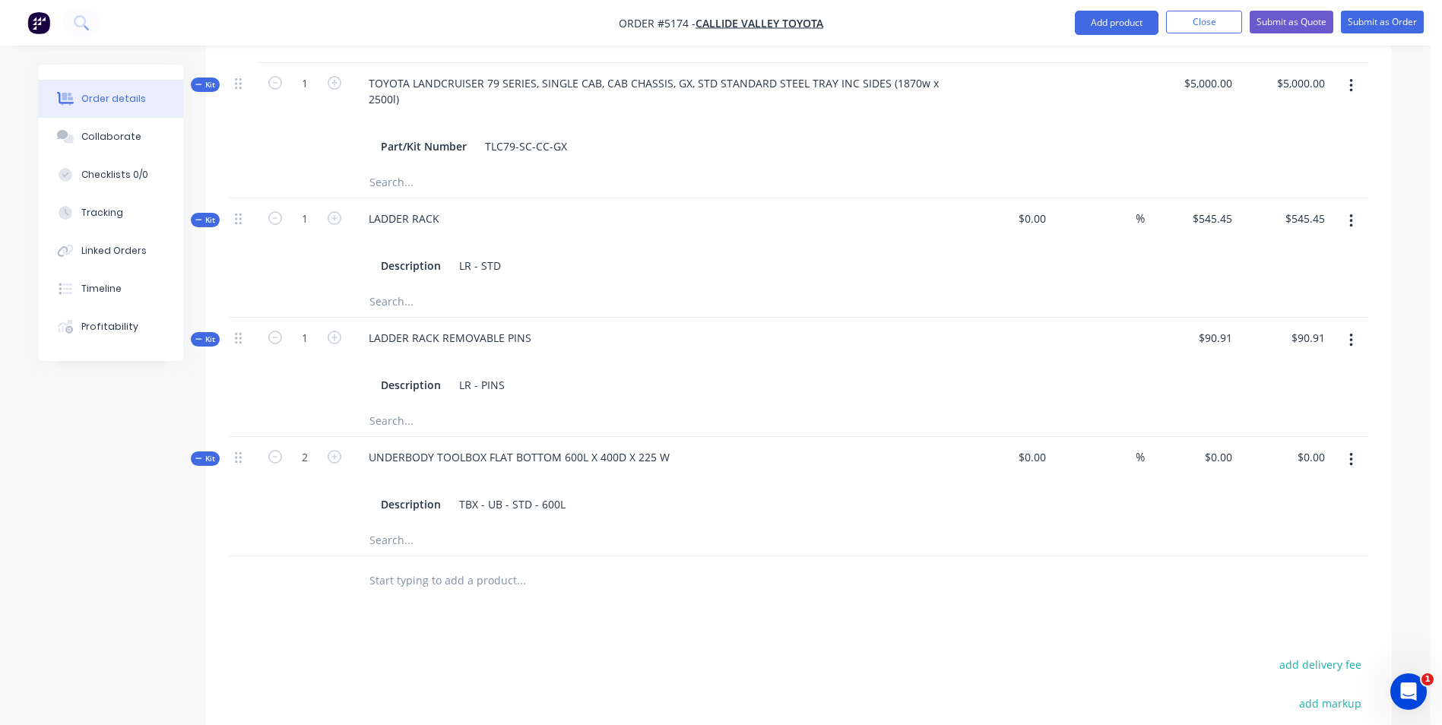
click at [1345, 446] on button "button" at bounding box center [1351, 459] width 36 height 27
click at [1275, 610] on div "Delete" at bounding box center [1296, 621] width 117 height 22
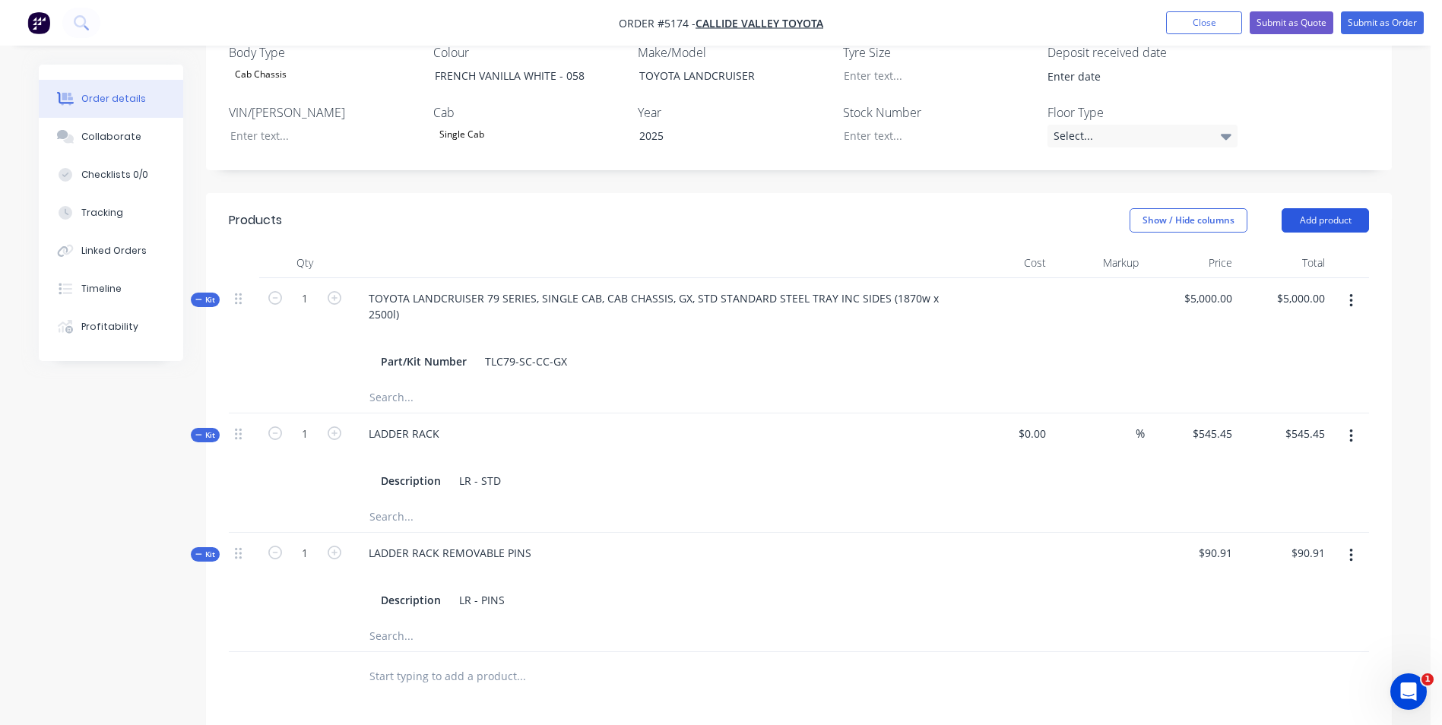
scroll to position [456, 0]
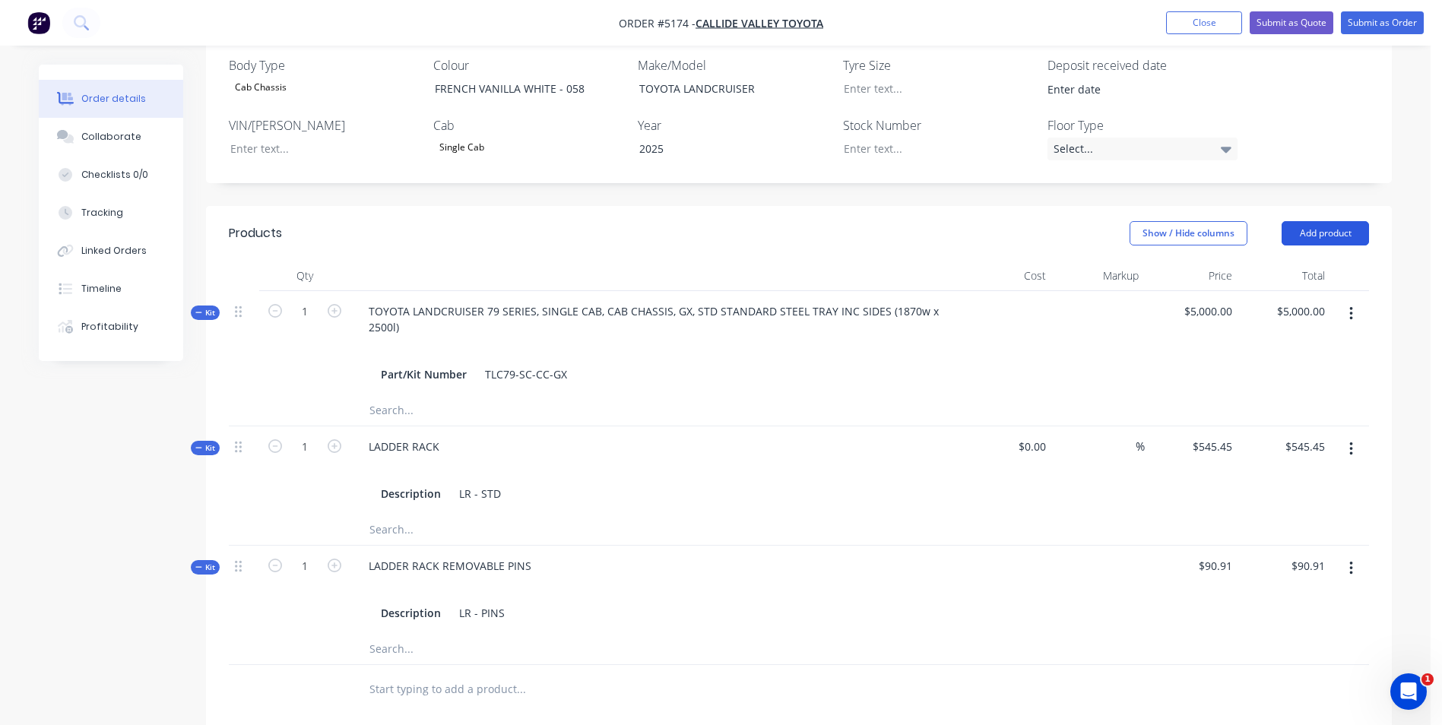
click at [1343, 221] on button "Add product" at bounding box center [1325, 233] width 87 height 24
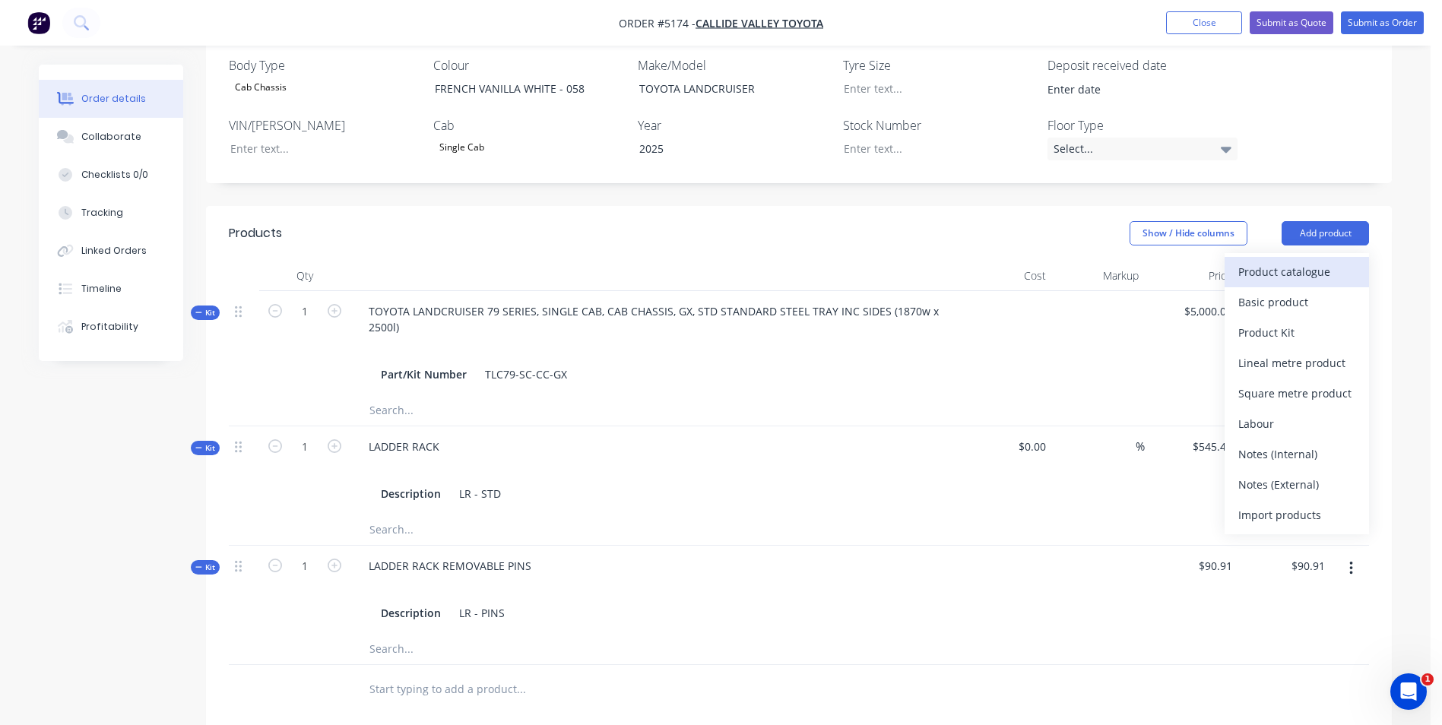
click at [1313, 261] on div "Product catalogue" at bounding box center [1296, 272] width 117 height 22
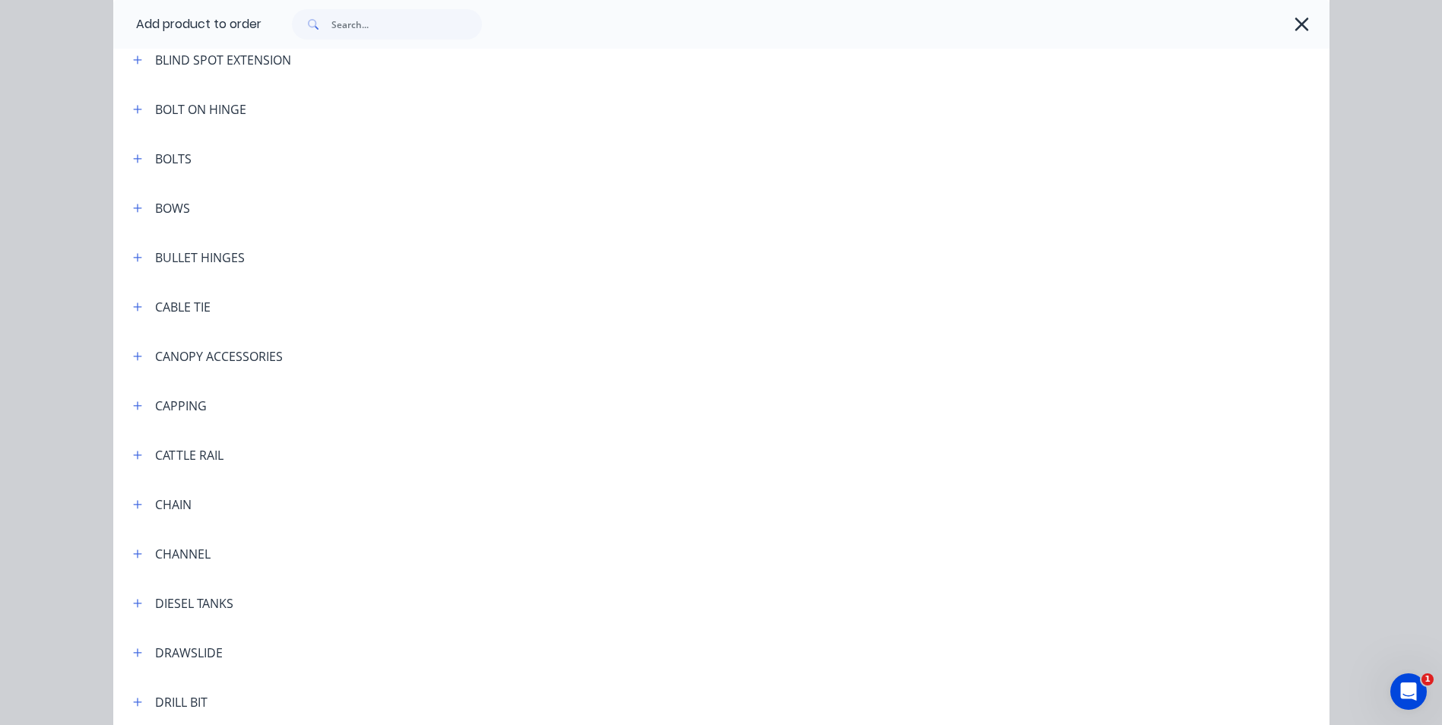
scroll to position [988, 0]
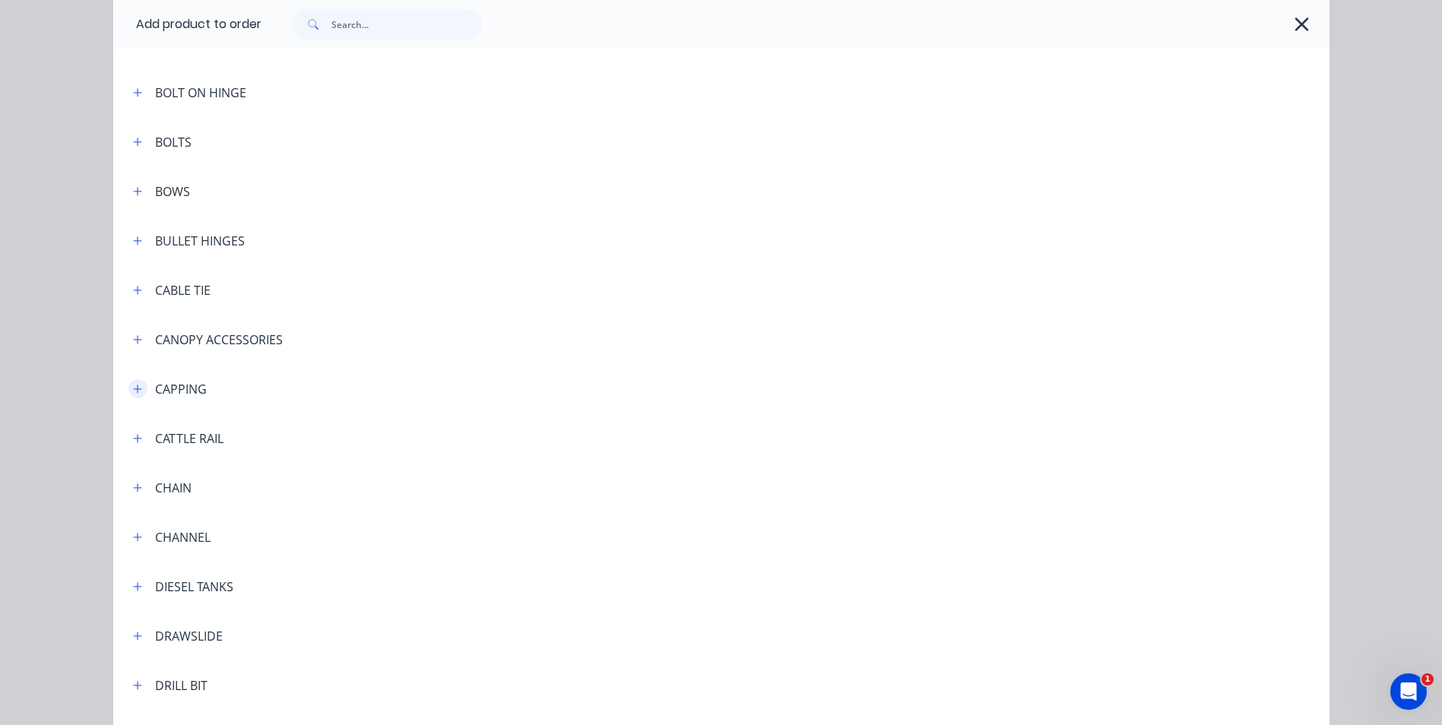
click at [134, 388] on icon "button" at bounding box center [137, 389] width 8 height 8
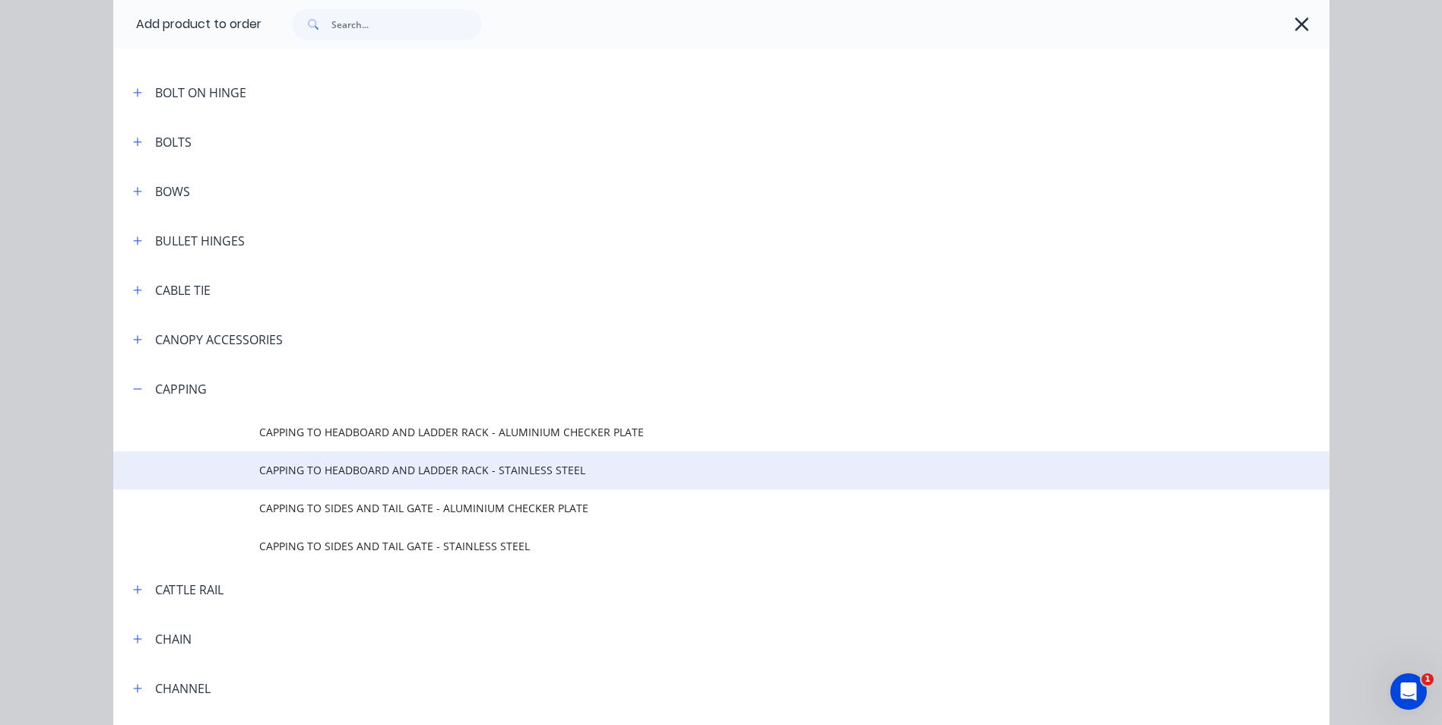
click at [427, 474] on span "CAPPING TO HEADBOARD AND LADDER RACK - STAINLESS STEEL" at bounding box center [687, 470] width 856 height 16
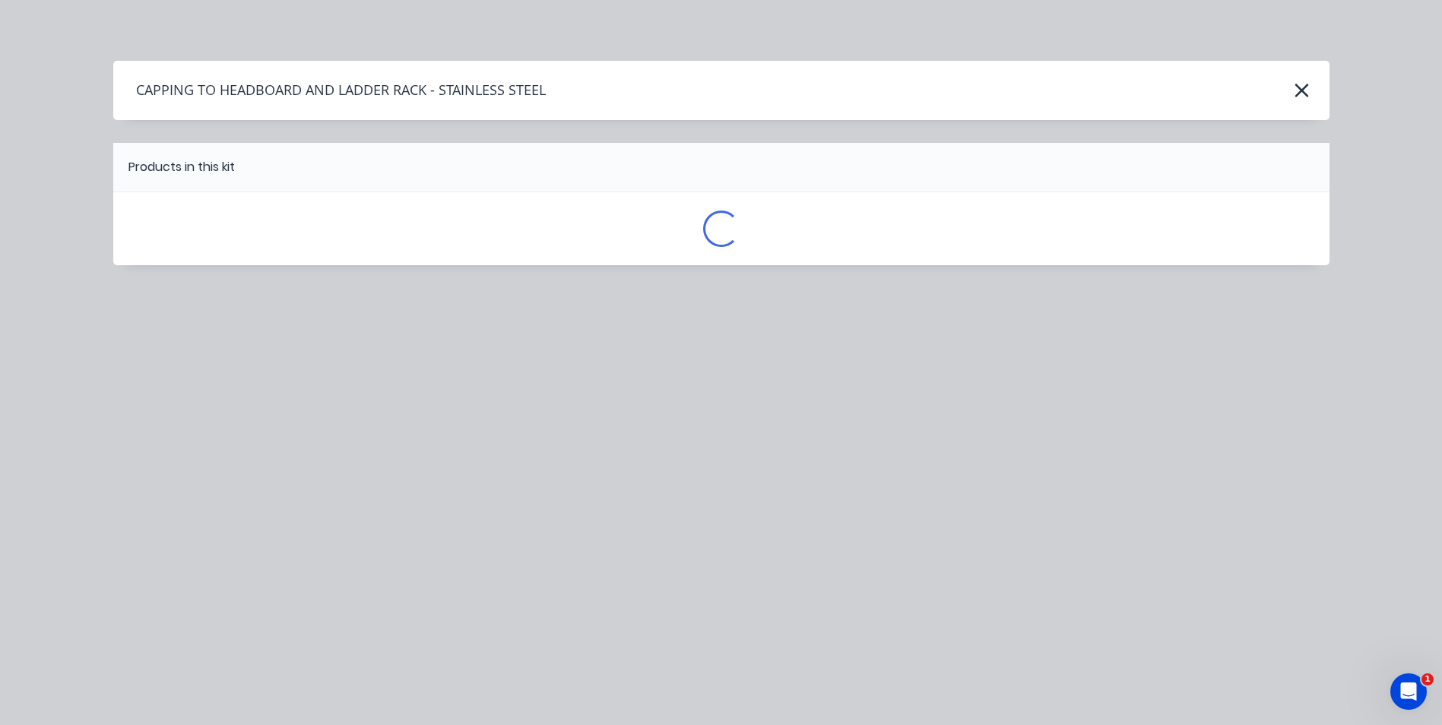
scroll to position [0, 0]
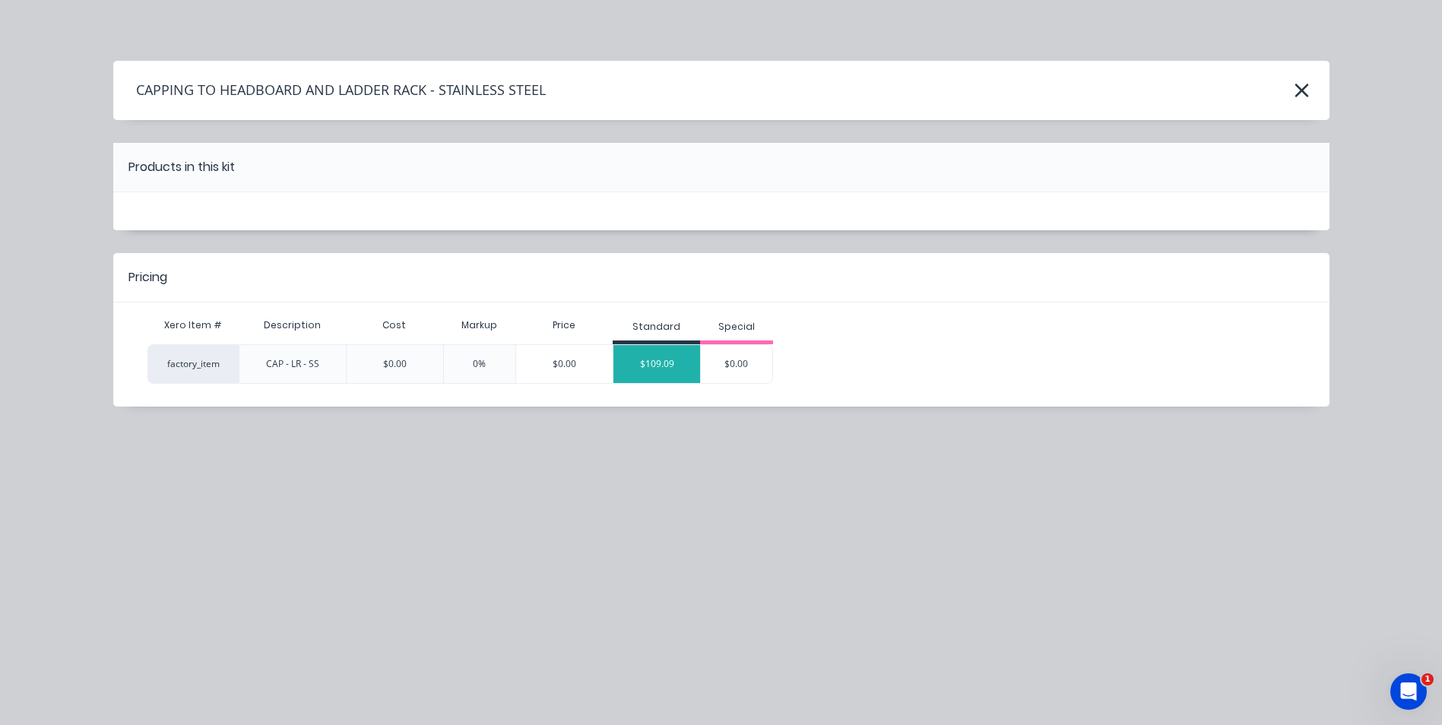
click at [668, 370] on div "$109.09" at bounding box center [656, 364] width 87 height 38
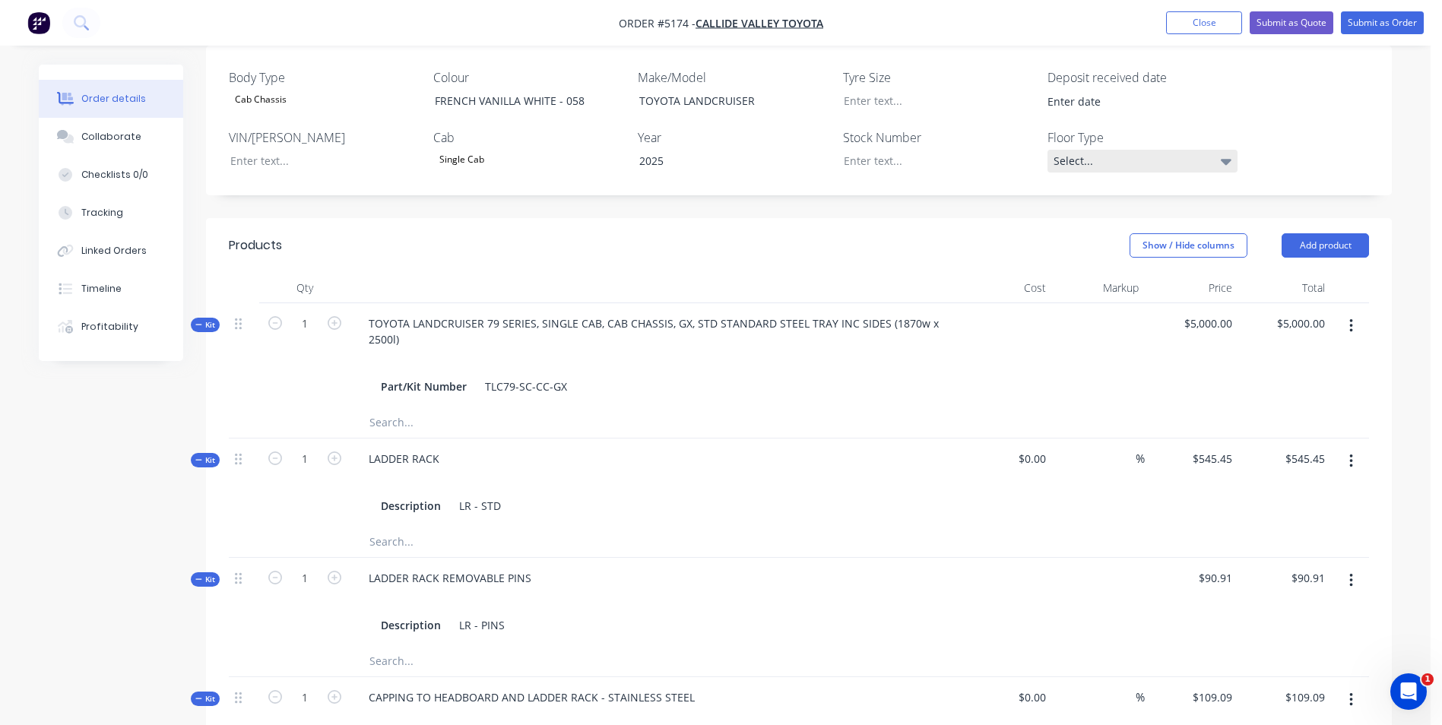
scroll to position [378, 0]
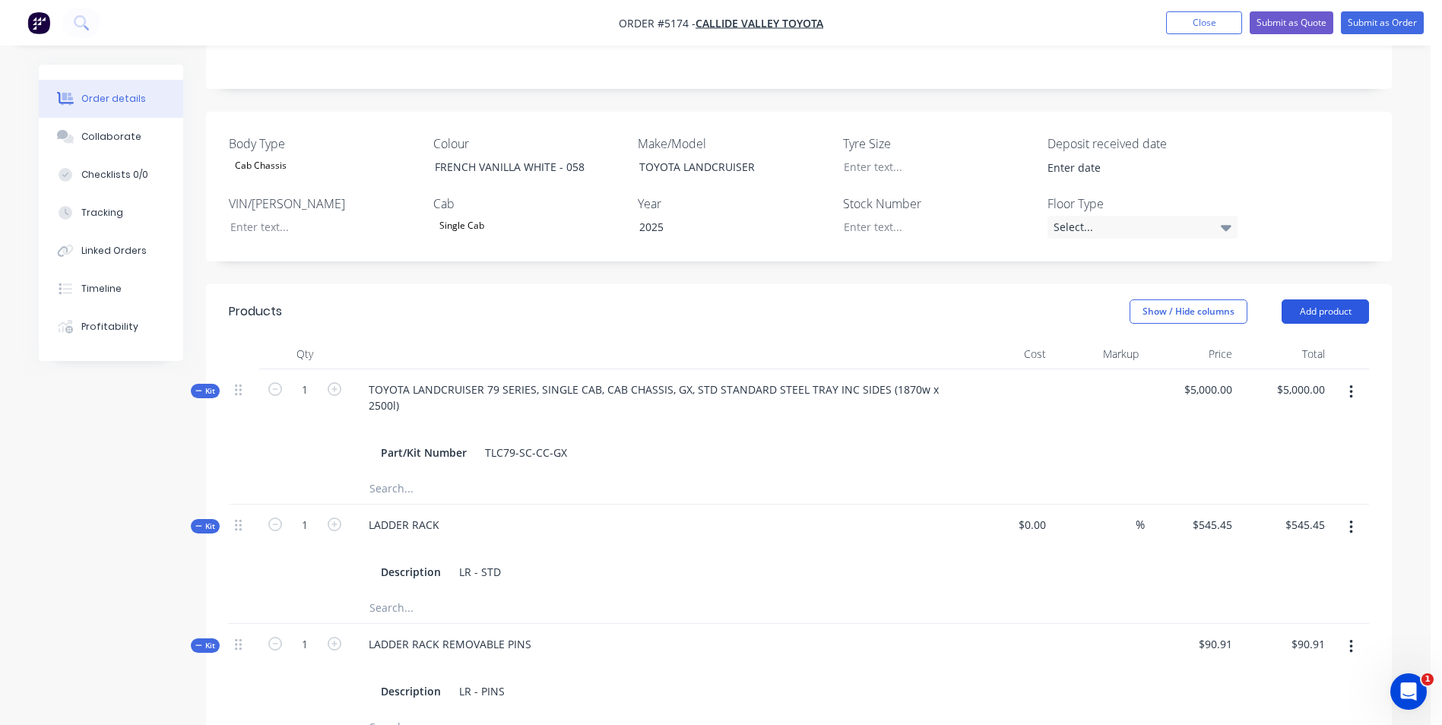
click at [1340, 299] on button "Add product" at bounding box center [1325, 311] width 87 height 24
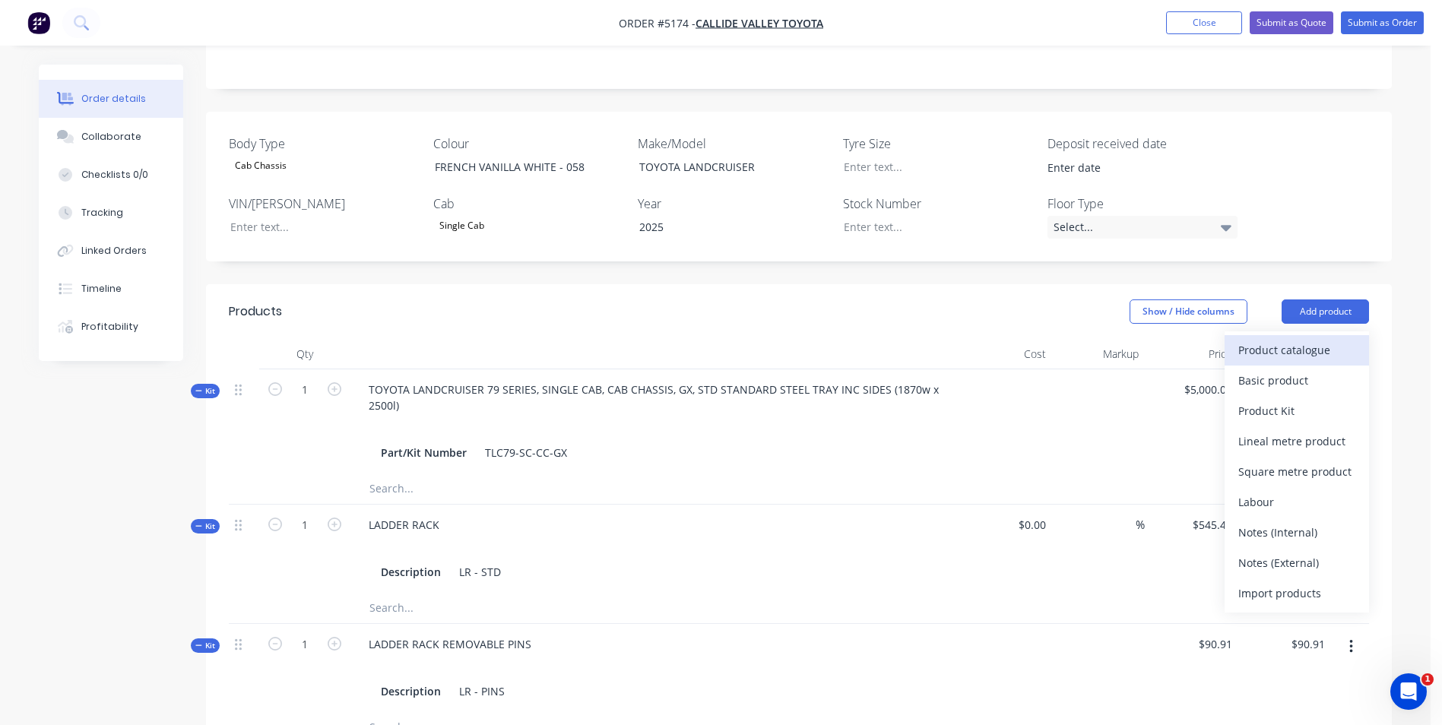
click at [1305, 339] on div "Product catalogue" at bounding box center [1296, 350] width 117 height 22
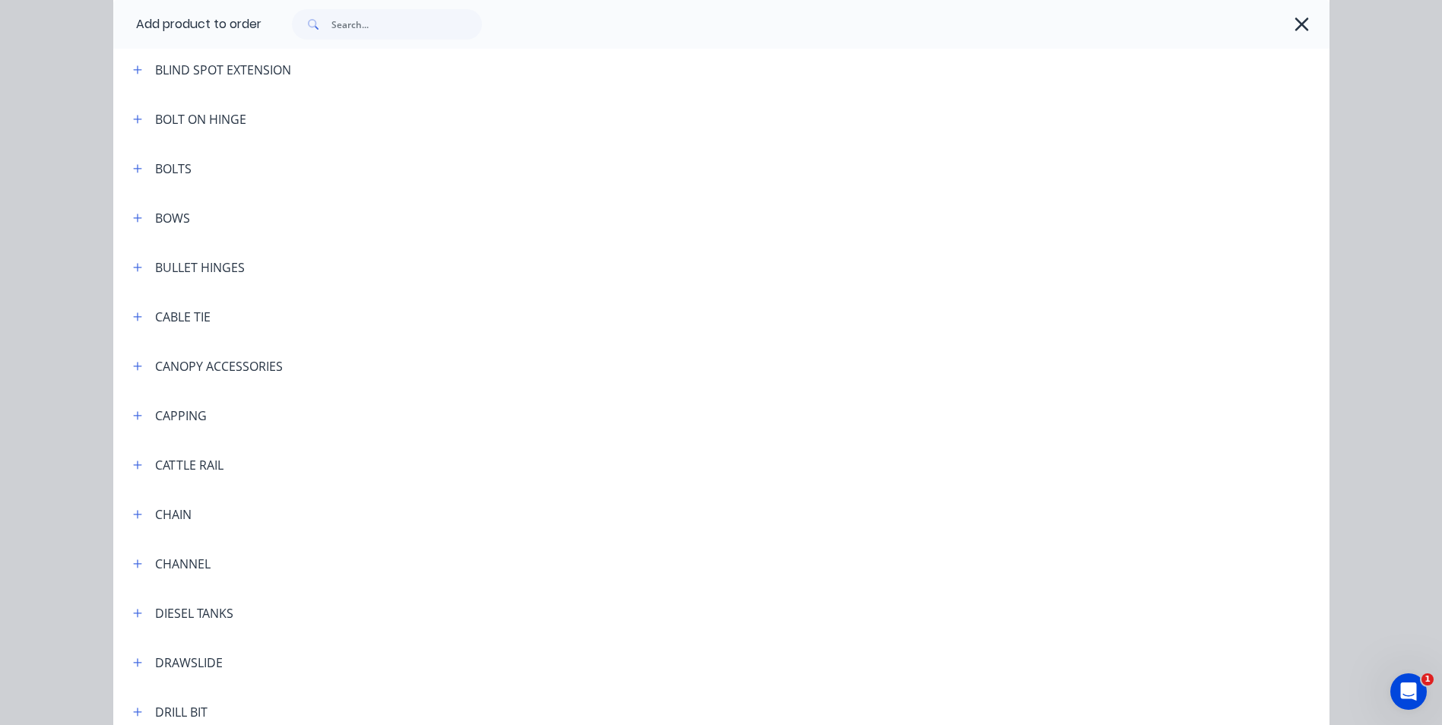
scroll to position [988, 0]
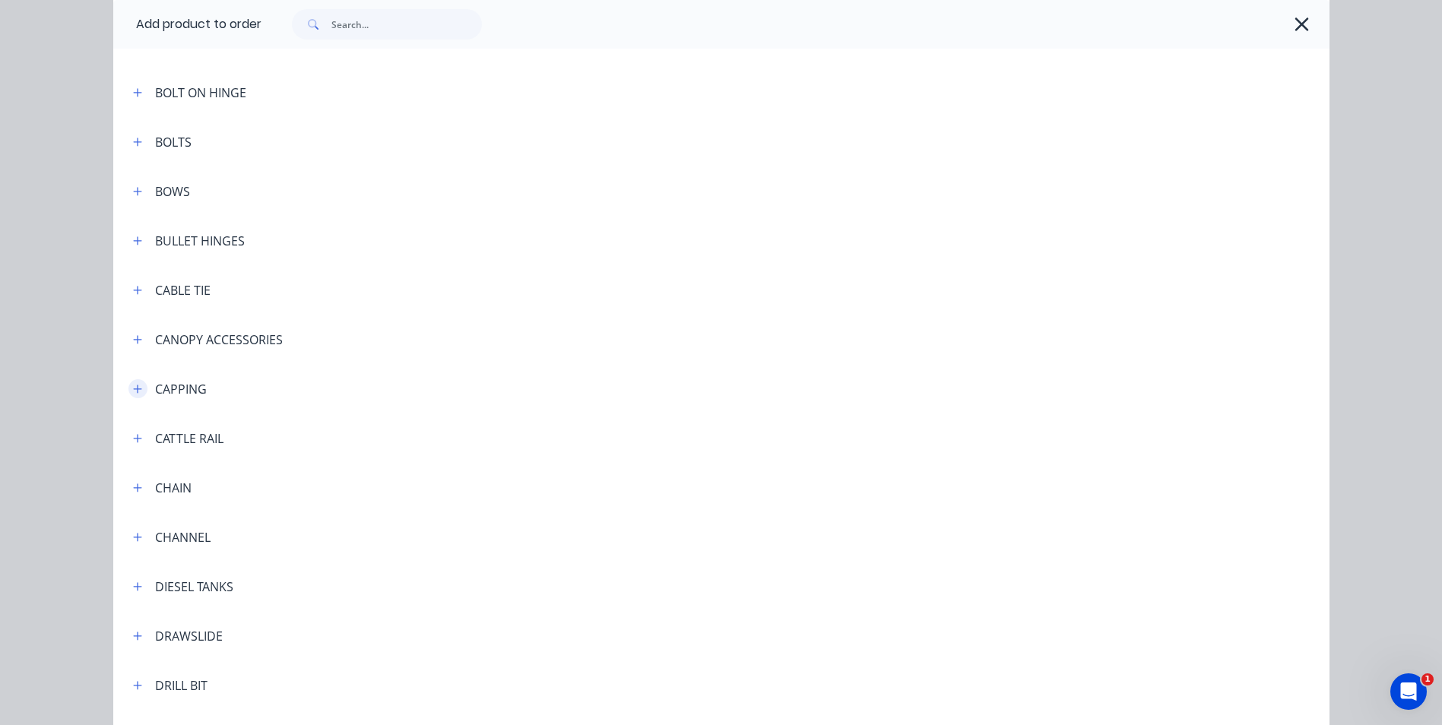
click at [134, 393] on icon "button" at bounding box center [137, 389] width 9 height 11
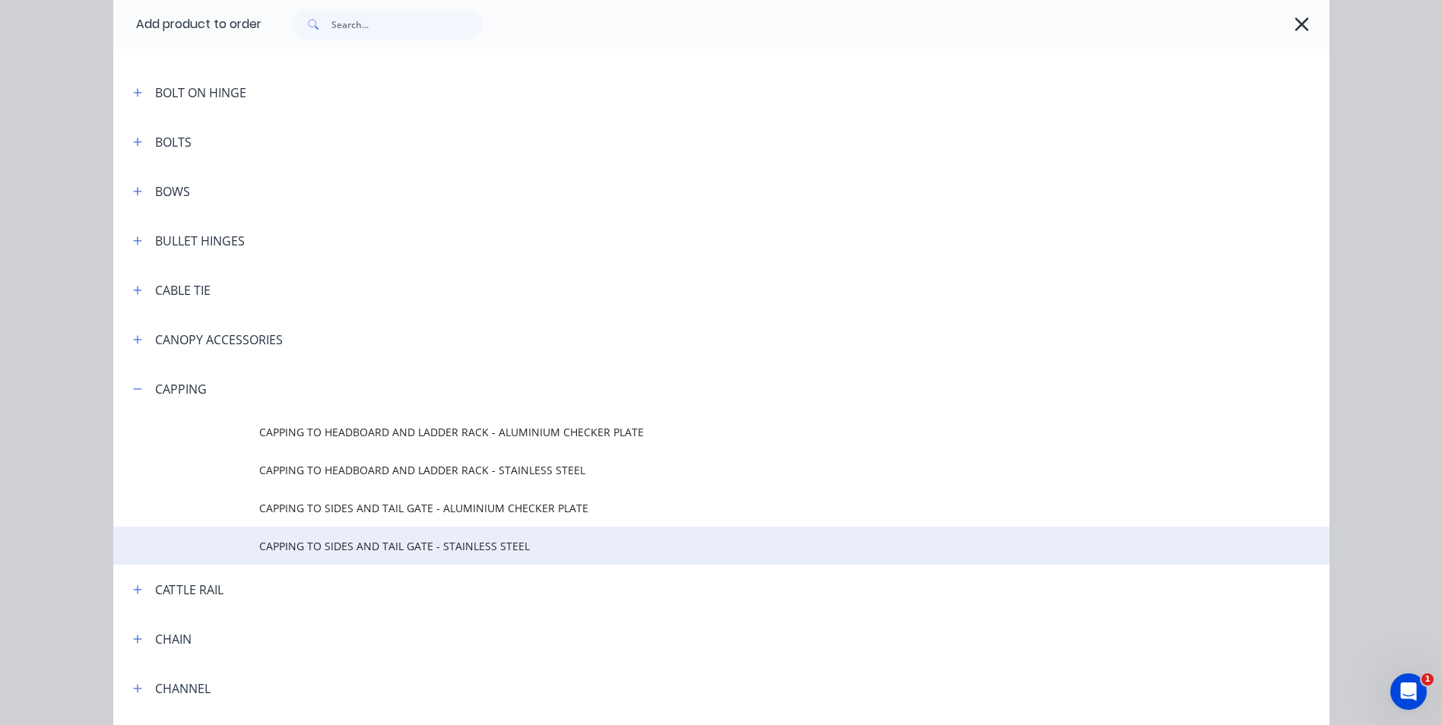
click at [380, 547] on span "CAPPING TO SIDES AND TAIL GATE - STAINLESS STEEL" at bounding box center [687, 546] width 856 height 16
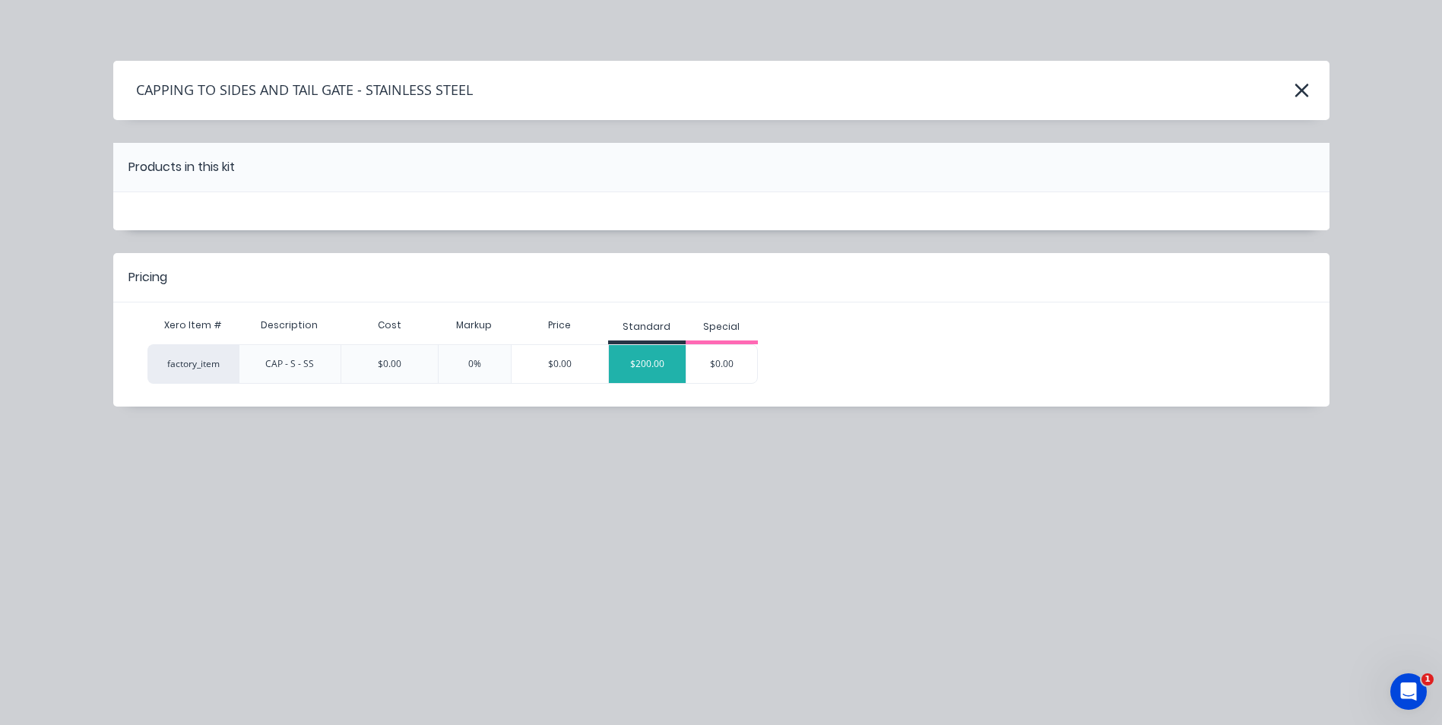
click at [641, 363] on div "$200.00" at bounding box center [647, 364] width 77 height 38
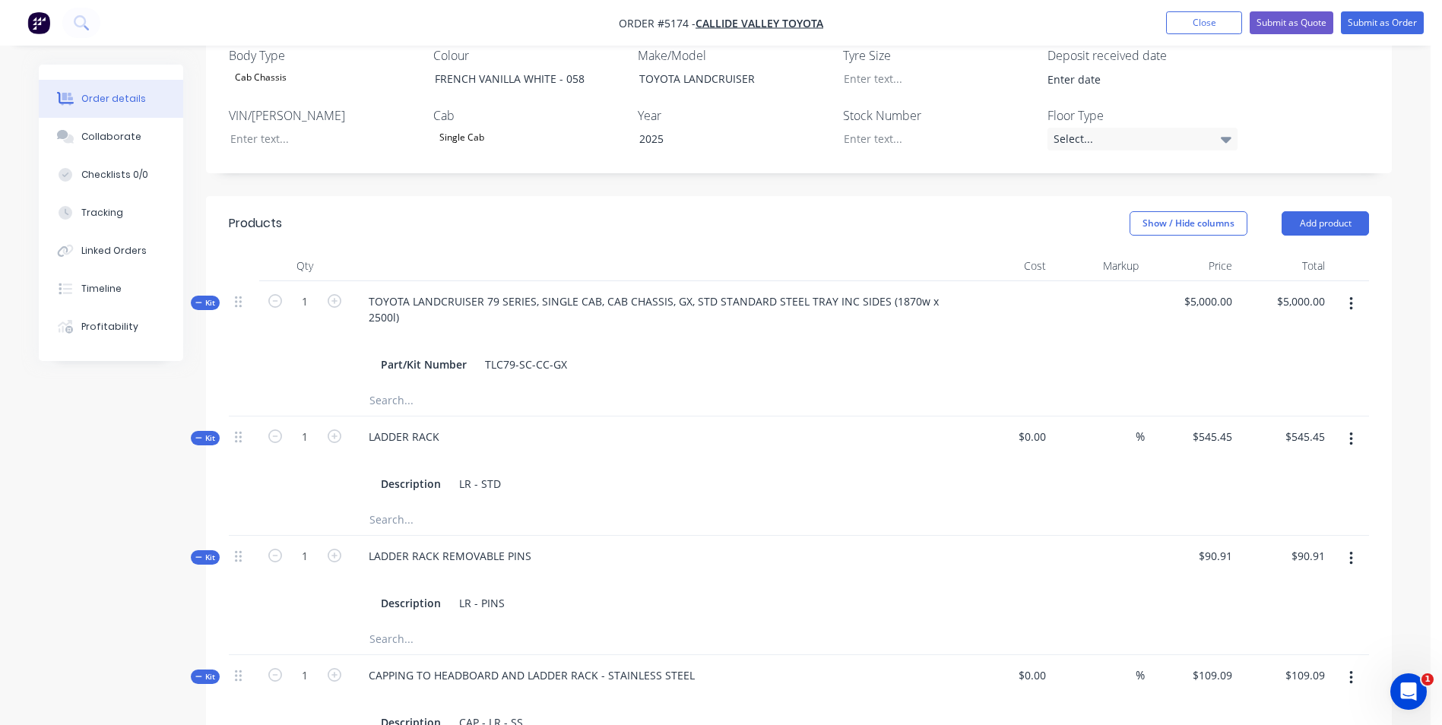
scroll to position [454, 0]
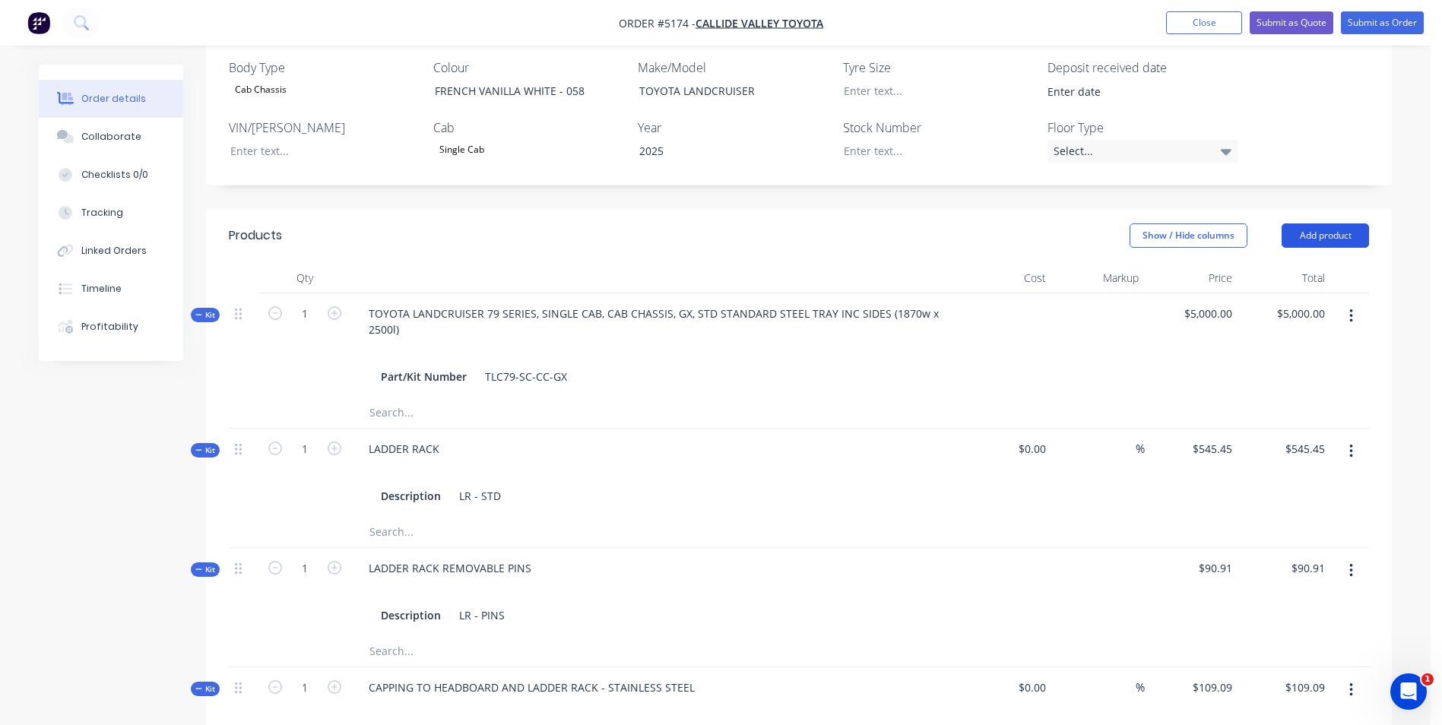
click at [1335, 223] on button "Add product" at bounding box center [1325, 235] width 87 height 24
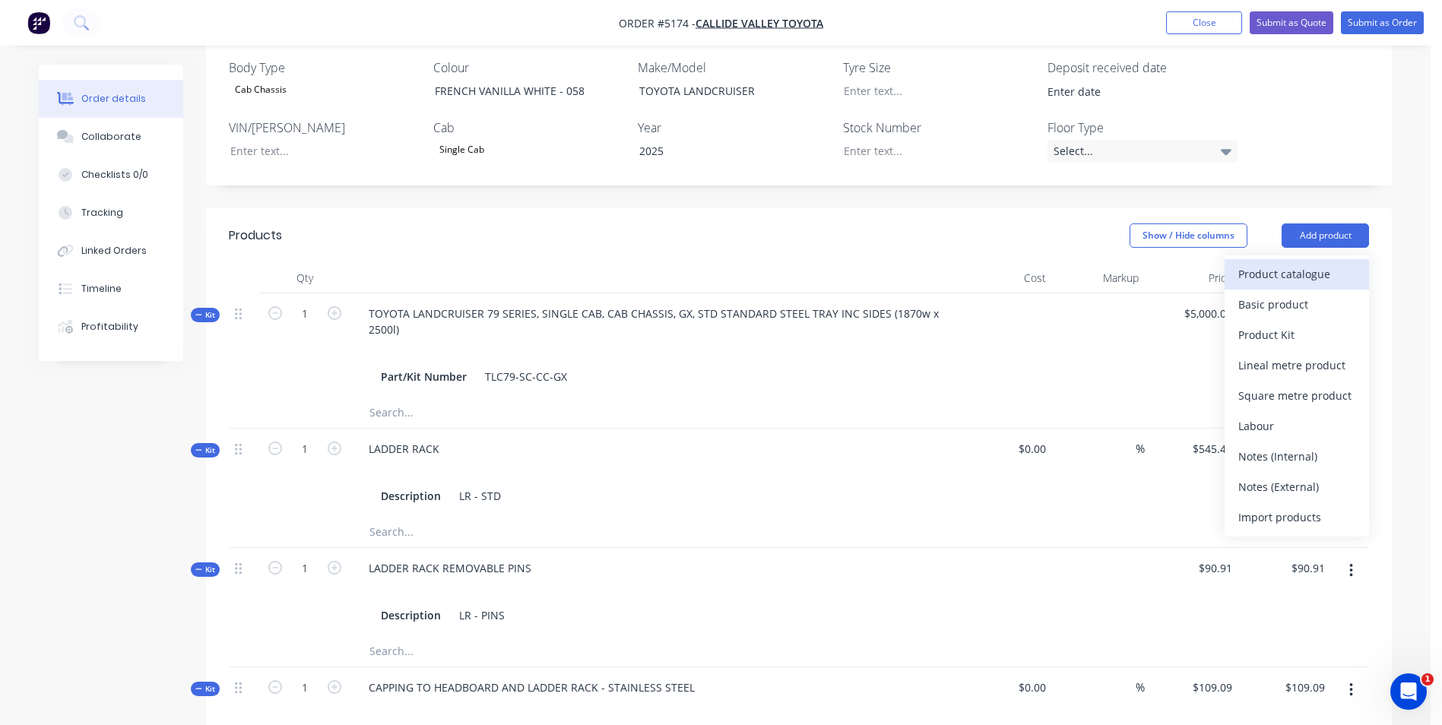
click at [1319, 263] on div "Product catalogue" at bounding box center [1296, 274] width 117 height 22
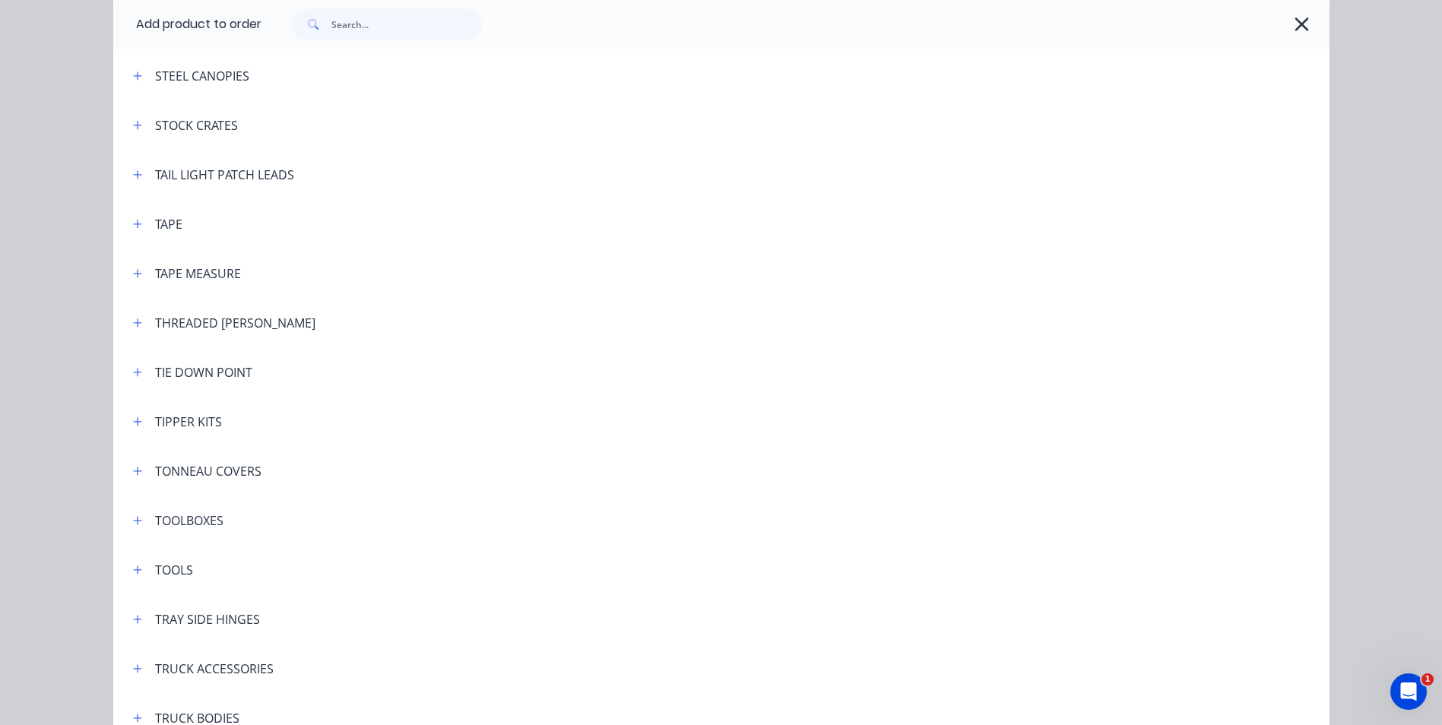
scroll to position [4865, 0]
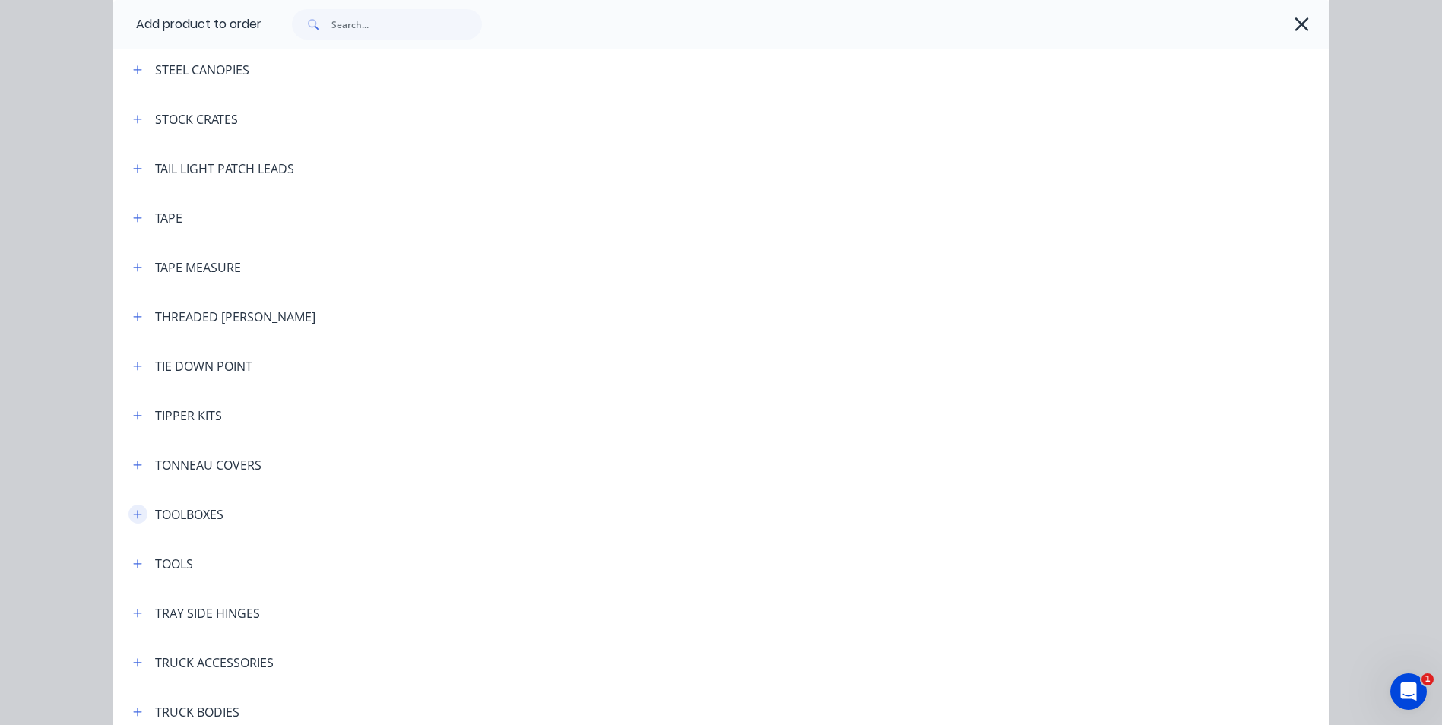
click at [133, 512] on icon "button" at bounding box center [137, 514] width 9 height 11
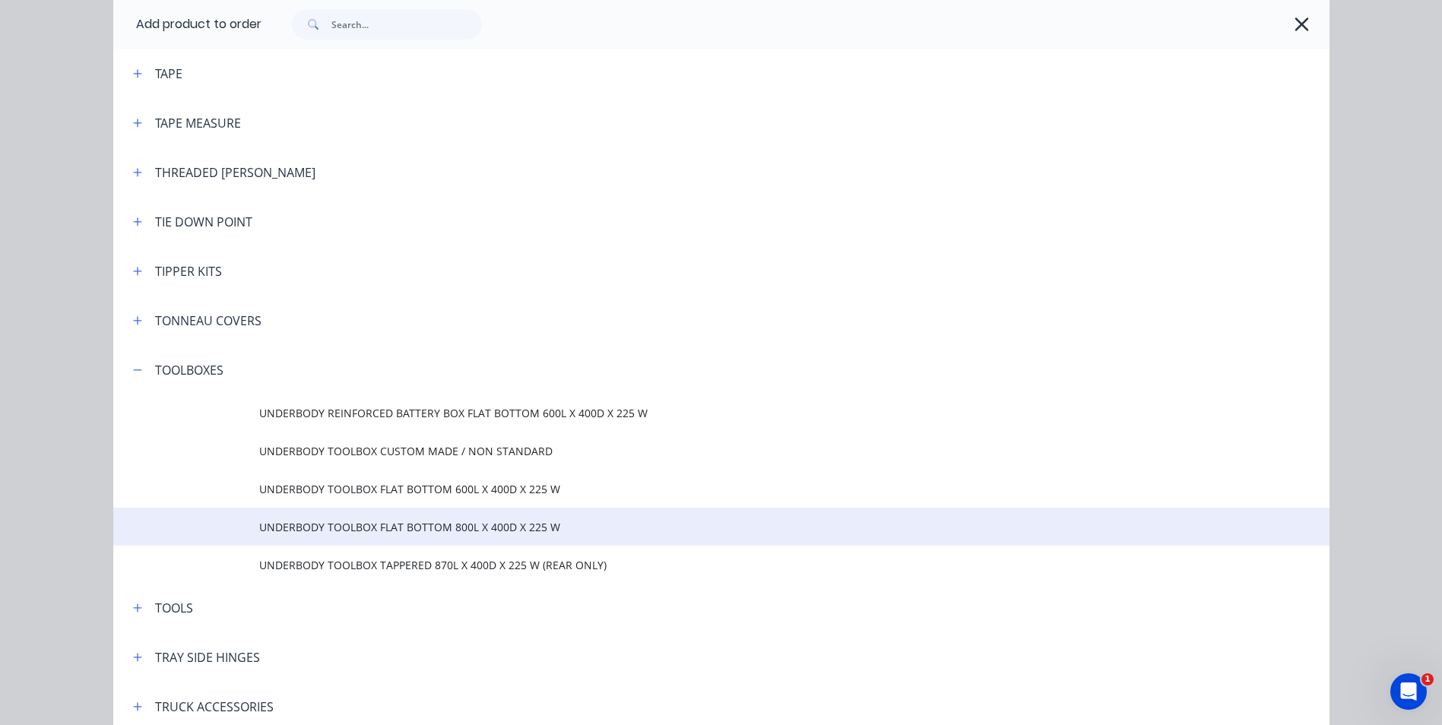
scroll to position [5017, 0]
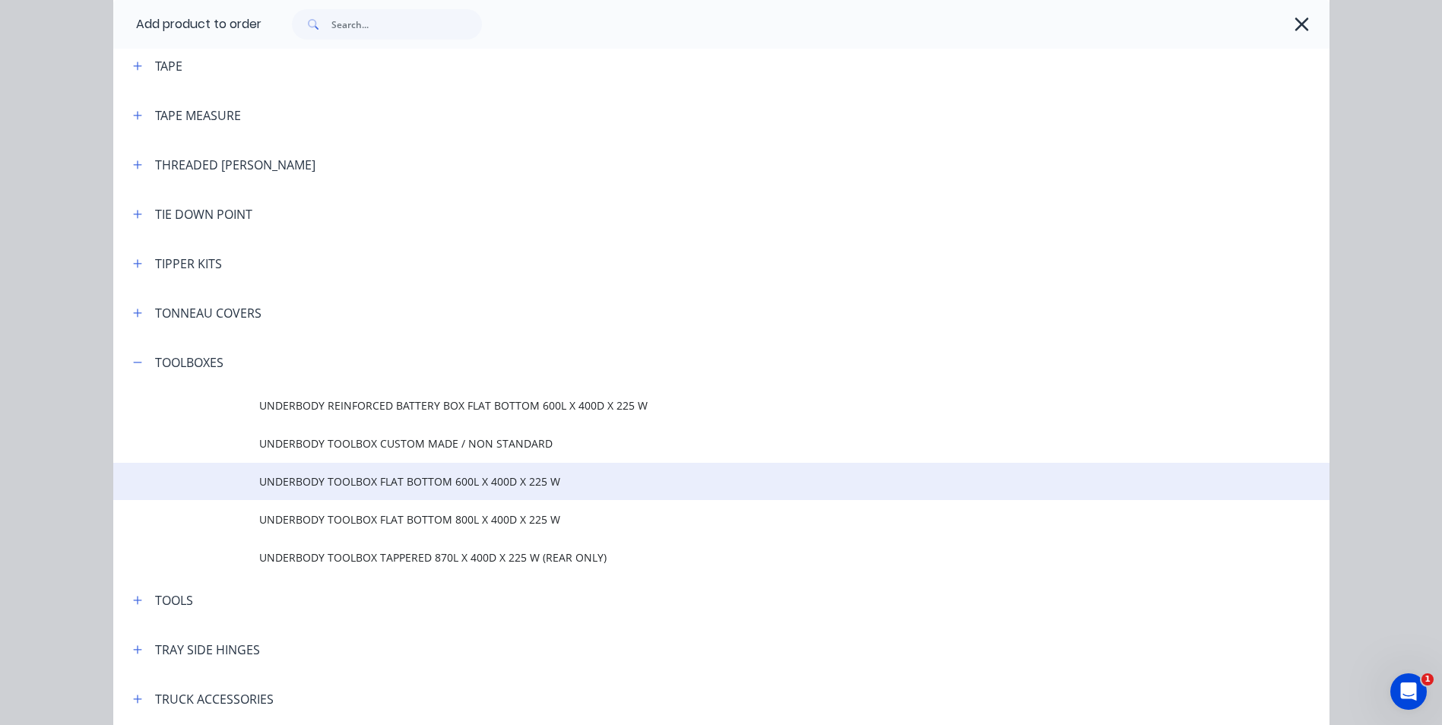
click at [438, 491] on td "UNDERBODY TOOLBOX FLAT BOTTOM 600L X 400D X 225 W" at bounding box center [794, 482] width 1070 height 38
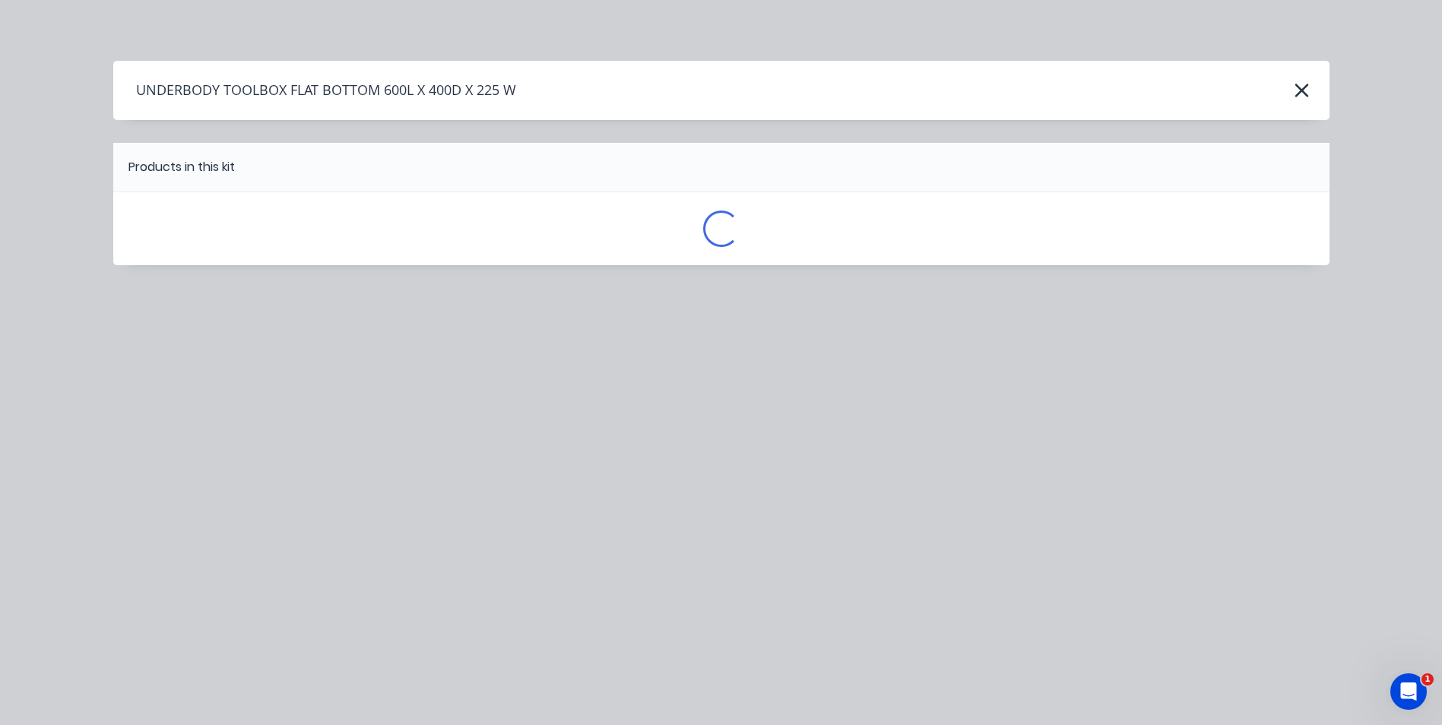
scroll to position [0, 0]
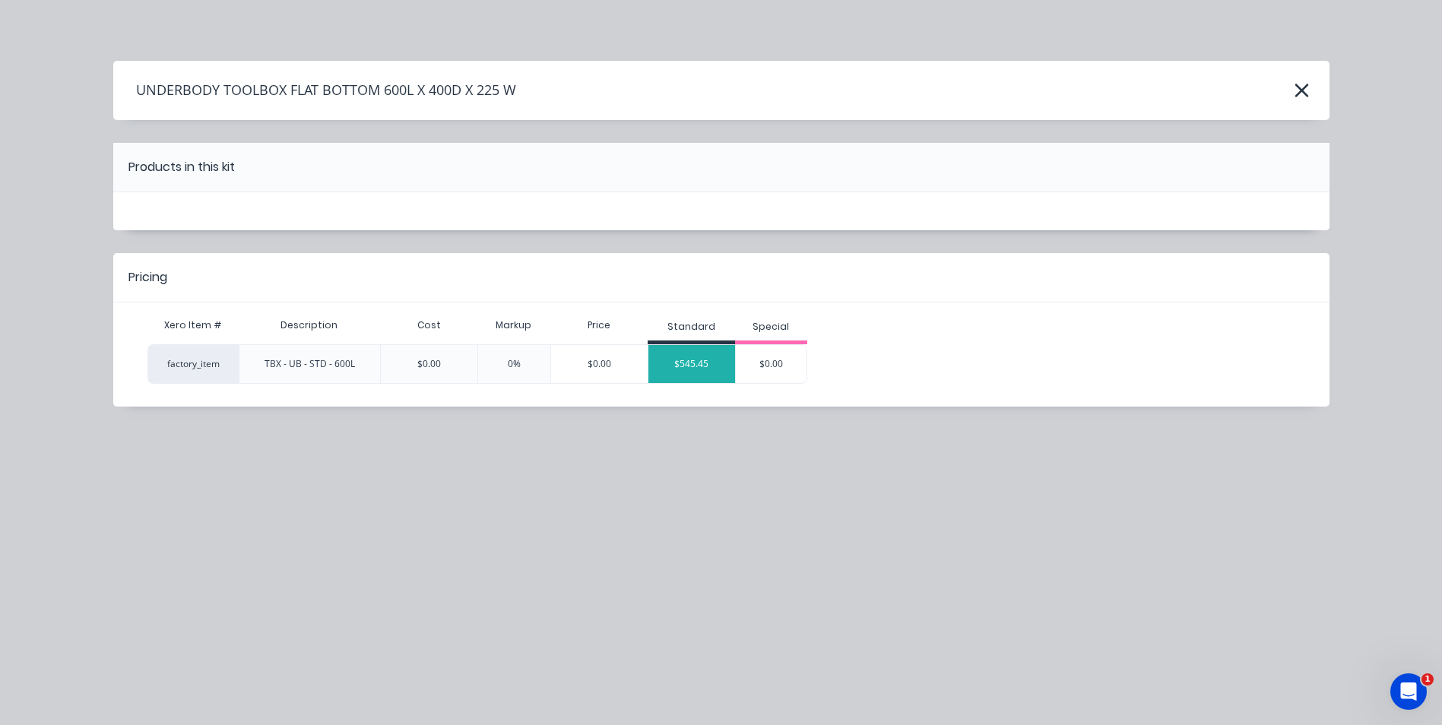
click at [697, 372] on div "$545.45" at bounding box center [691, 364] width 87 height 38
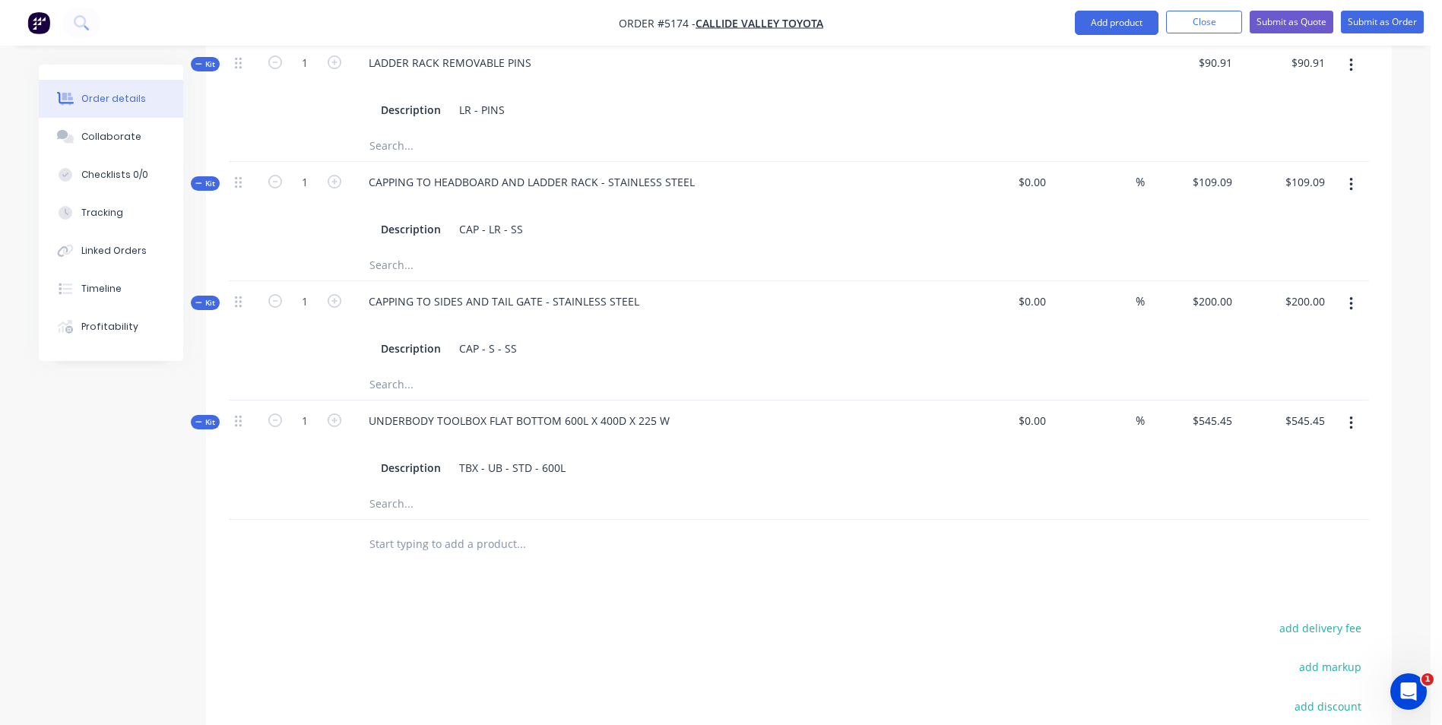
scroll to position [986, 0]
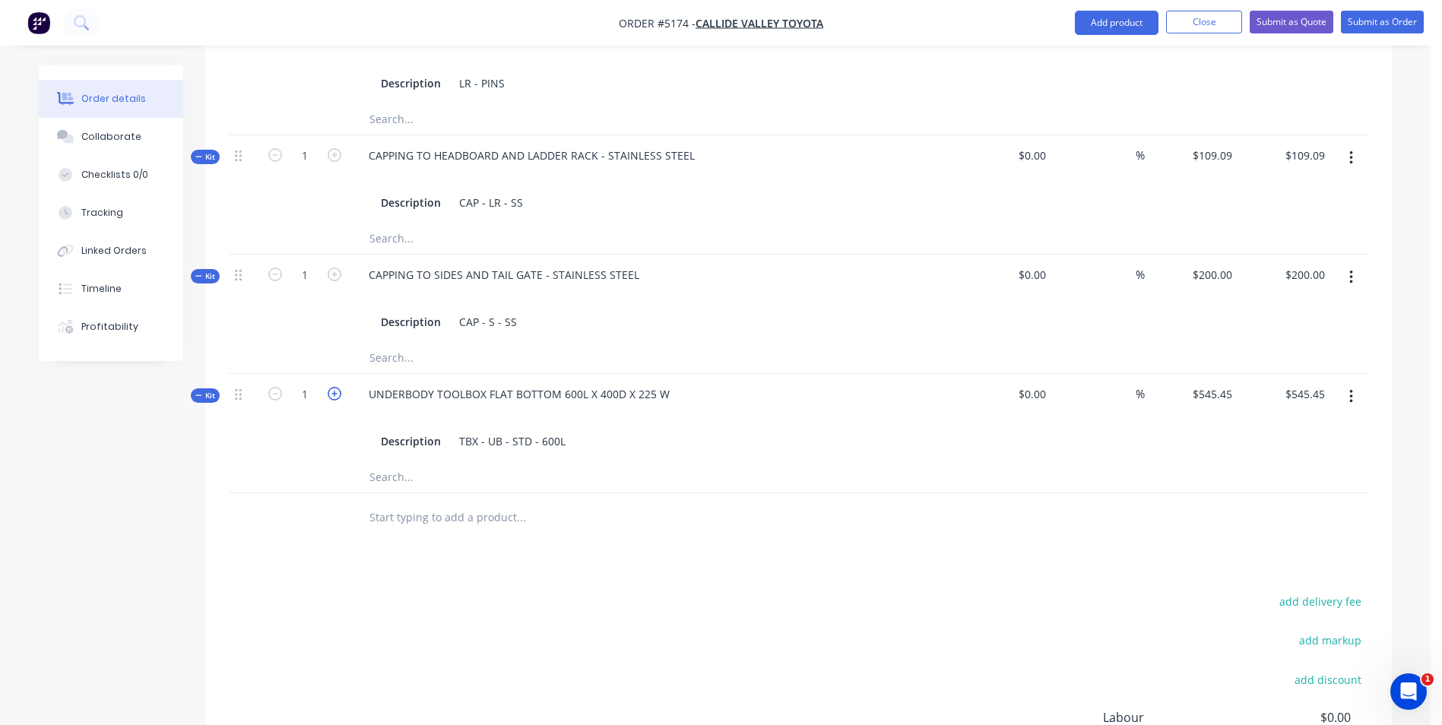
click at [334, 387] on icon "button" at bounding box center [335, 394] width 14 height 14
type input "2"
type input "$0.00"
click at [334, 387] on icon "button" at bounding box center [335, 394] width 14 height 14
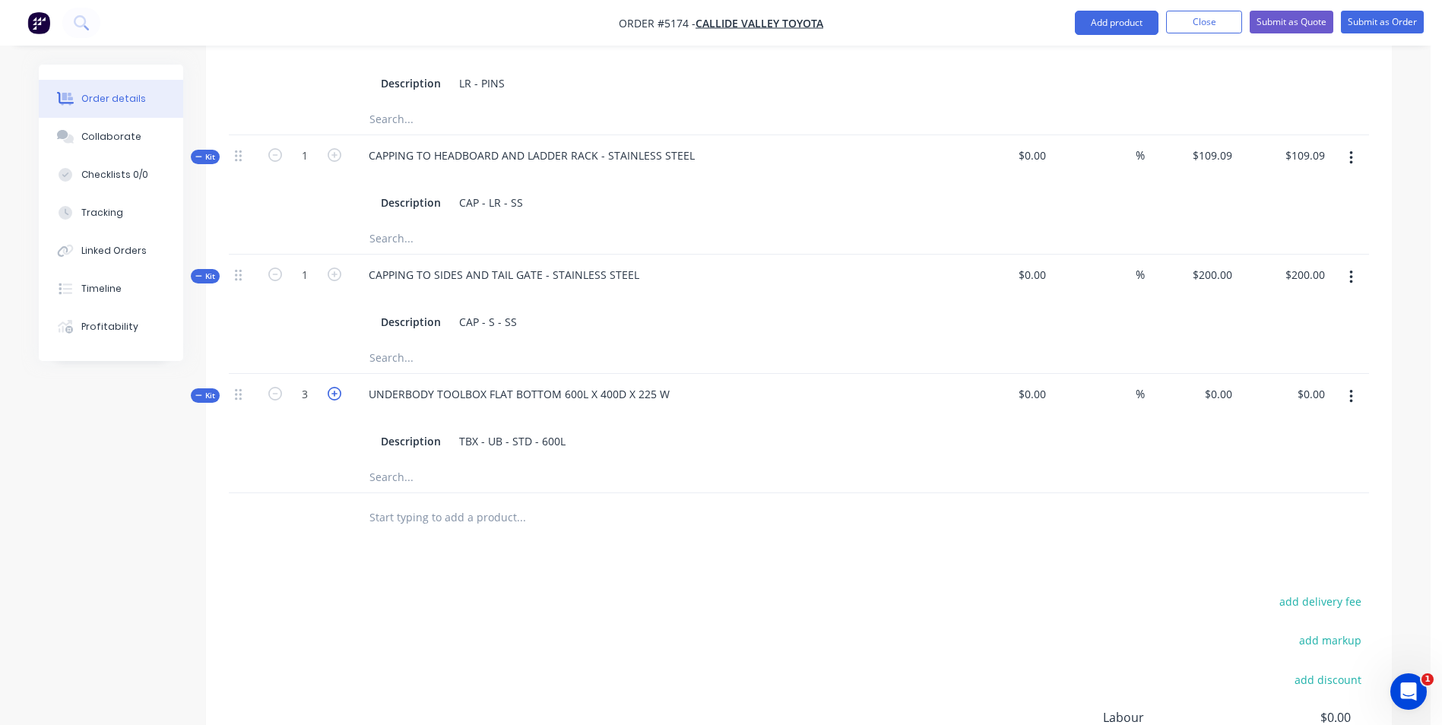
click at [334, 387] on icon "button" at bounding box center [335, 394] width 14 height 14
type input "4"
click at [293, 509] on div "Products Show / Hide columns Add product Qty Cost Markup Price Total Kit 1 TOYO…" at bounding box center [799, 291] width 1186 height 1231
click at [1355, 383] on button "button" at bounding box center [1351, 396] width 36 height 27
click at [1292, 547] on div "Delete" at bounding box center [1296, 558] width 117 height 22
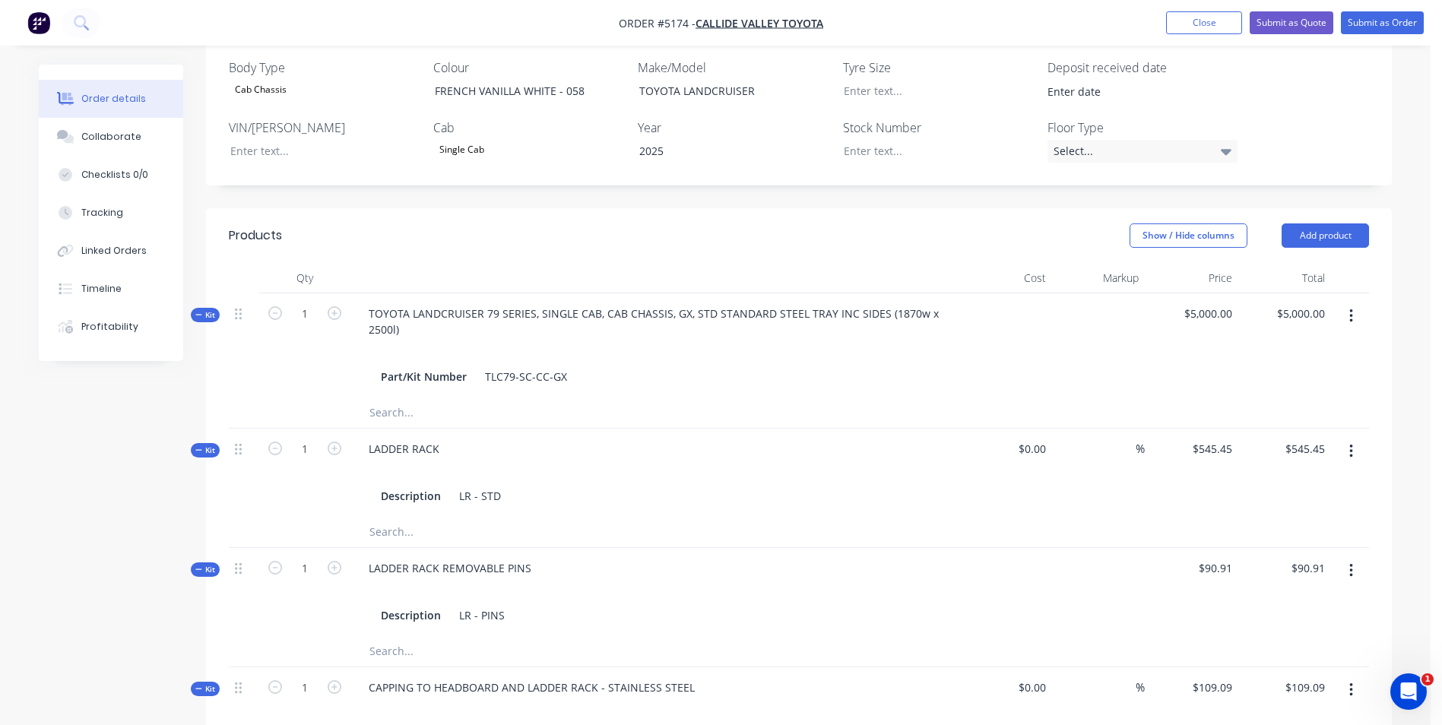
scroll to position [378, 0]
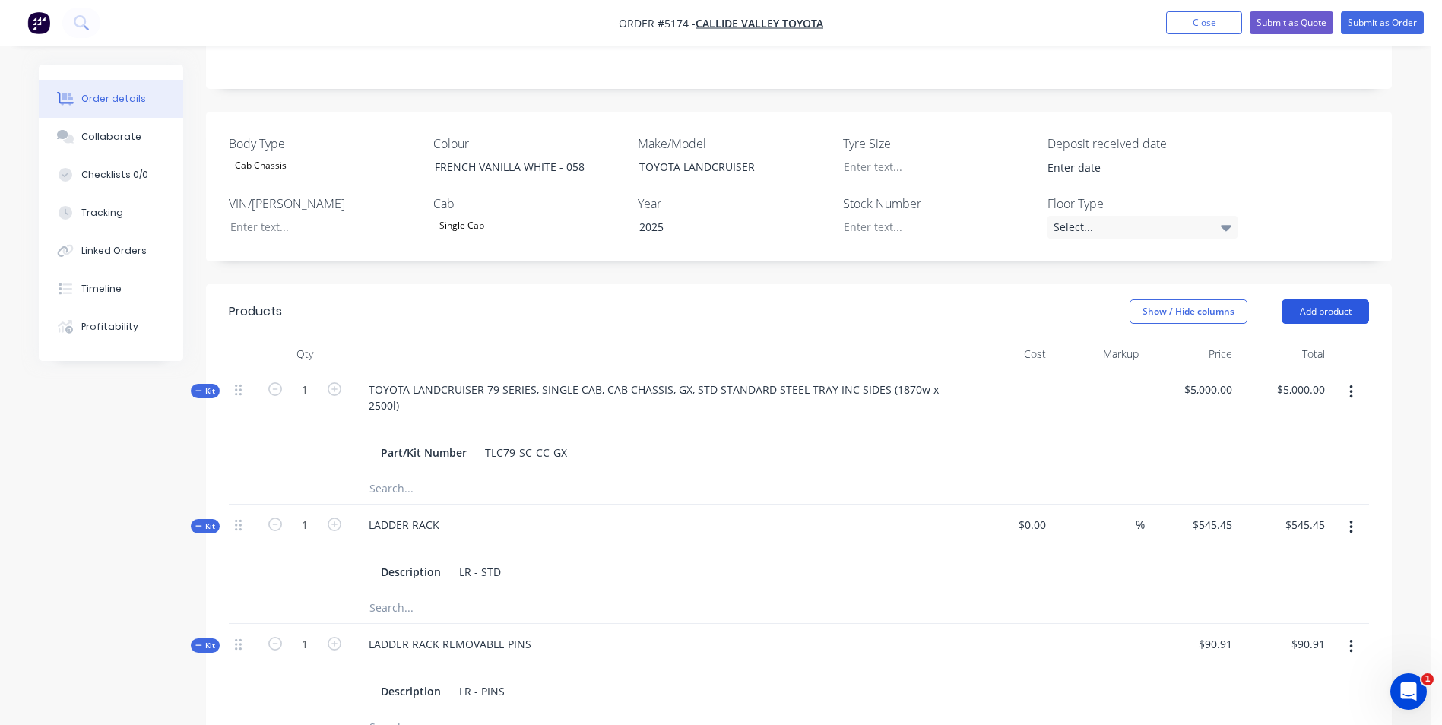
click at [1345, 299] on button "Add product" at bounding box center [1325, 311] width 87 height 24
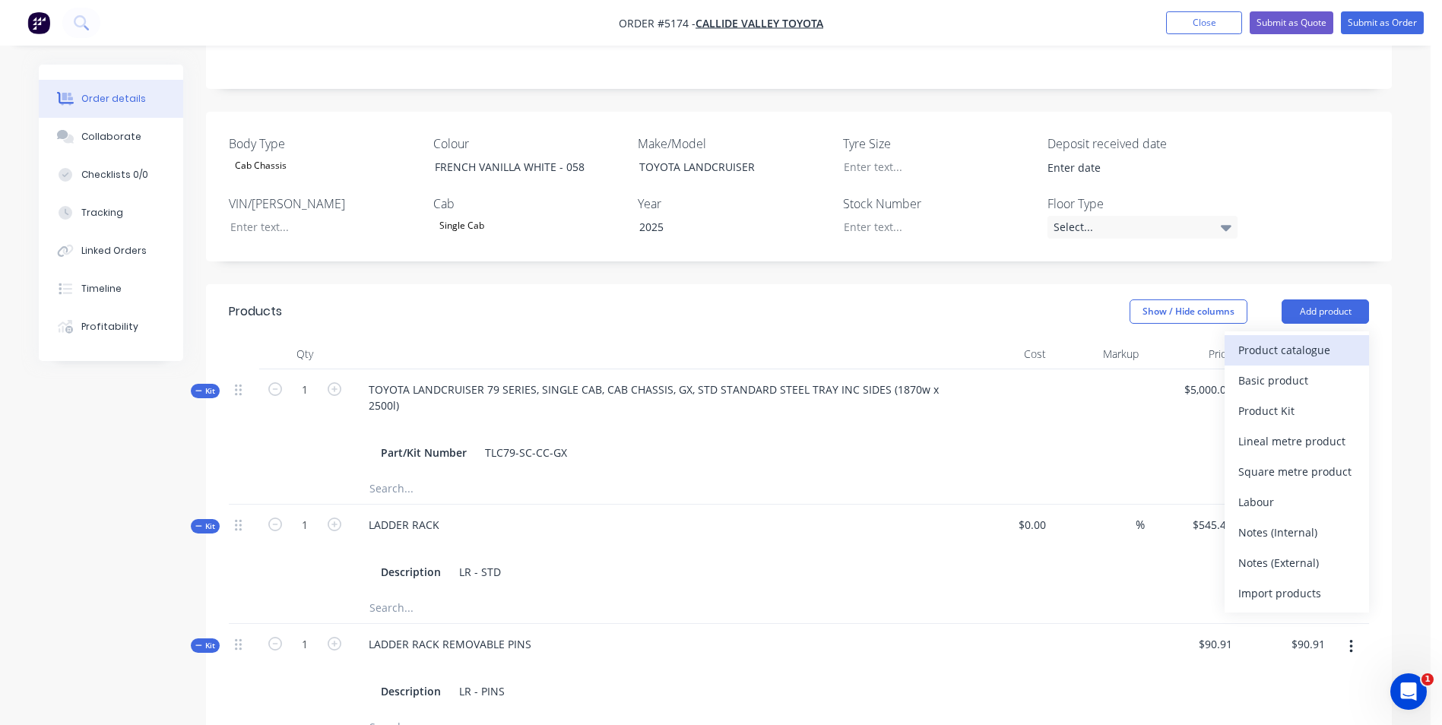
click at [1311, 339] on div "Product catalogue" at bounding box center [1296, 350] width 117 height 22
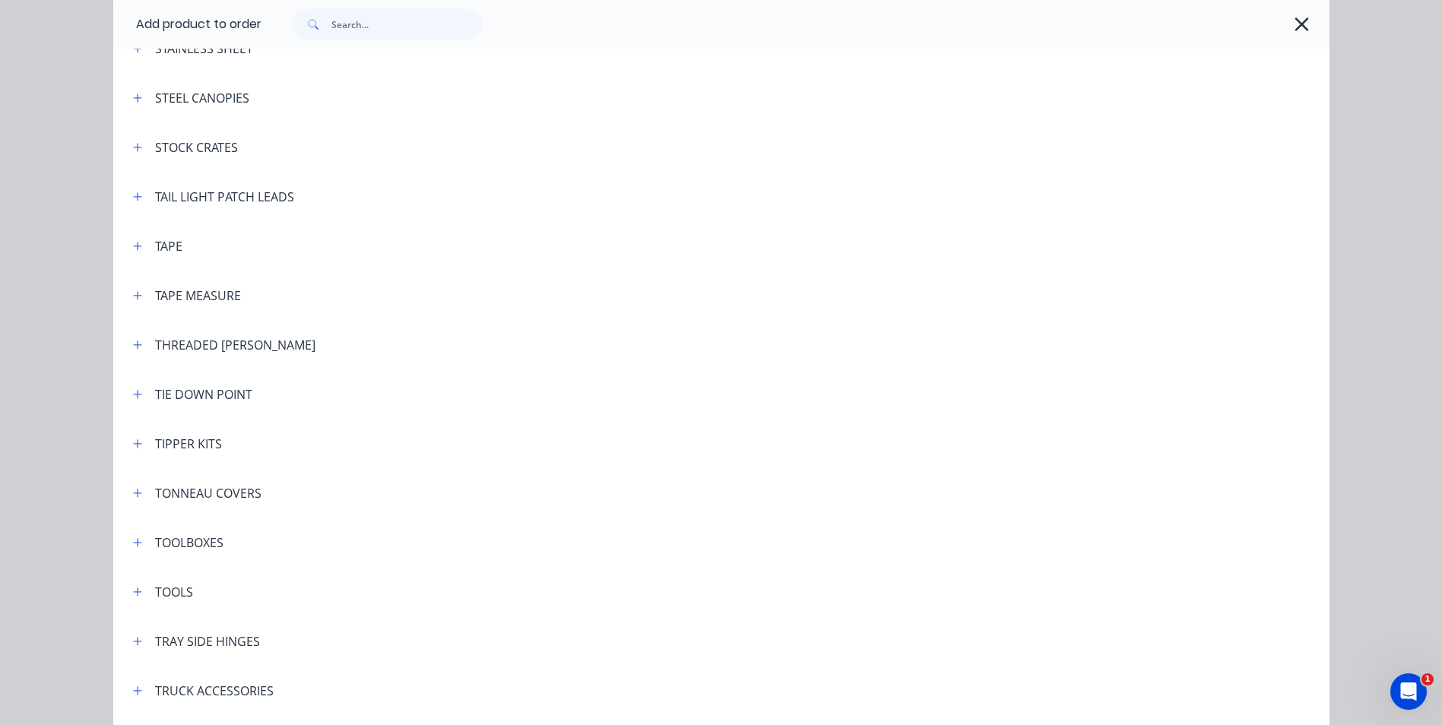
scroll to position [4941, 0]
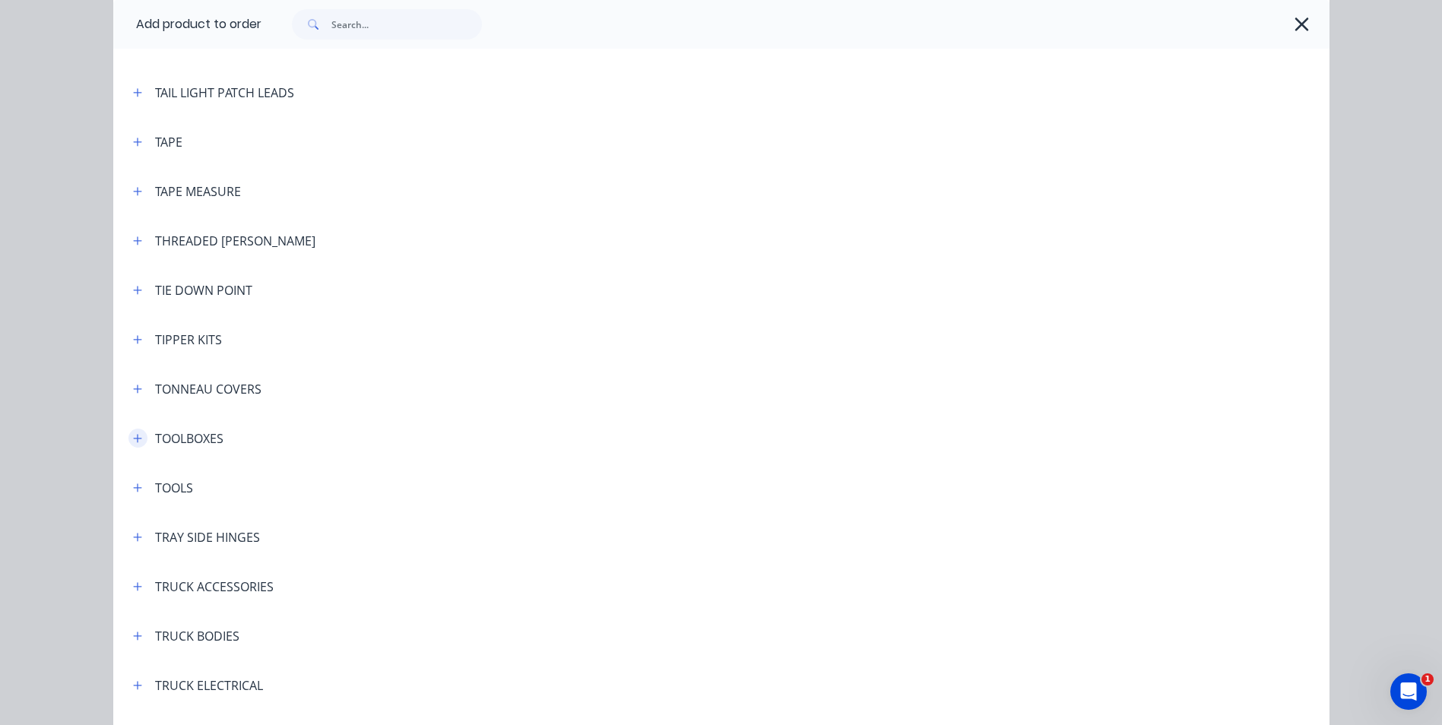
click at [133, 439] on icon "button" at bounding box center [137, 438] width 9 height 11
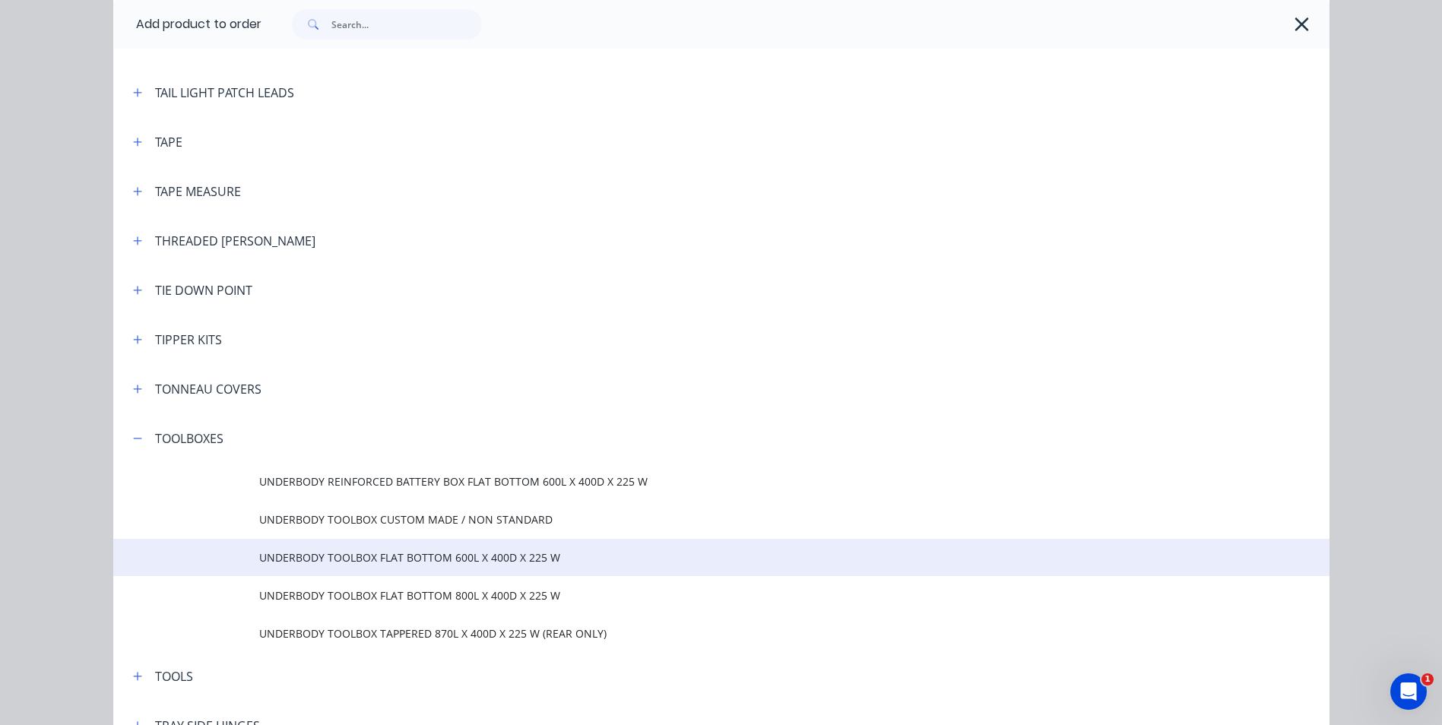
click at [404, 556] on span "UNDERBODY TOOLBOX FLAT BOTTOM 600L X 400D X 225 W" at bounding box center [687, 558] width 856 height 16
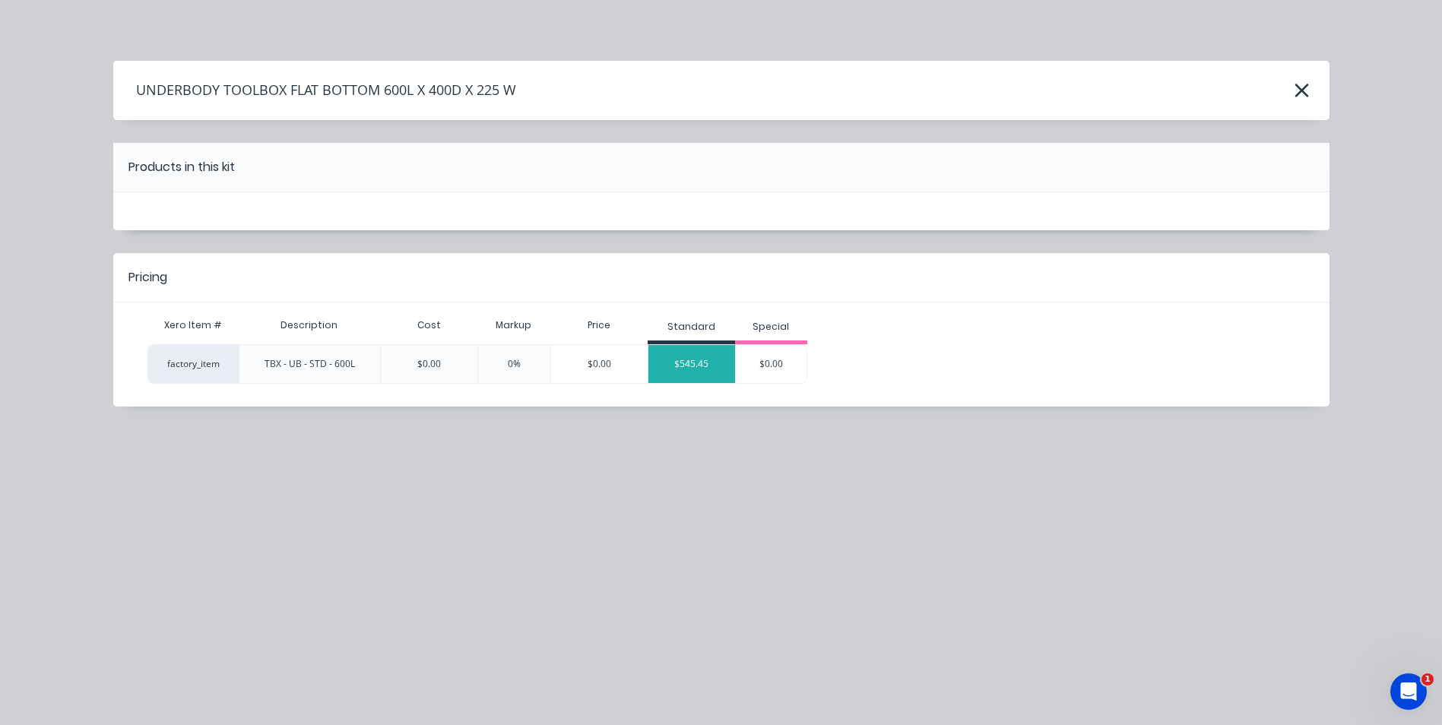
click at [702, 350] on div "$545.45" at bounding box center [691, 364] width 87 height 38
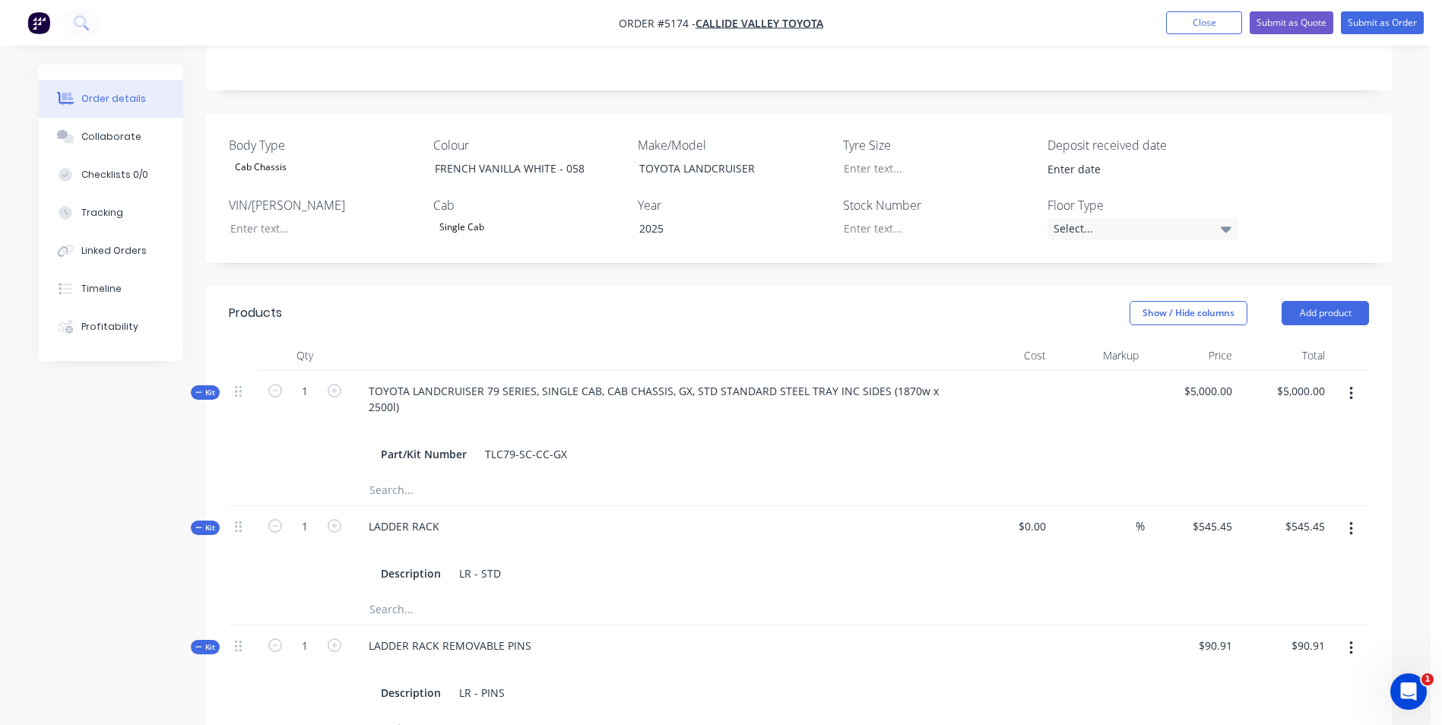
scroll to position [312, 0]
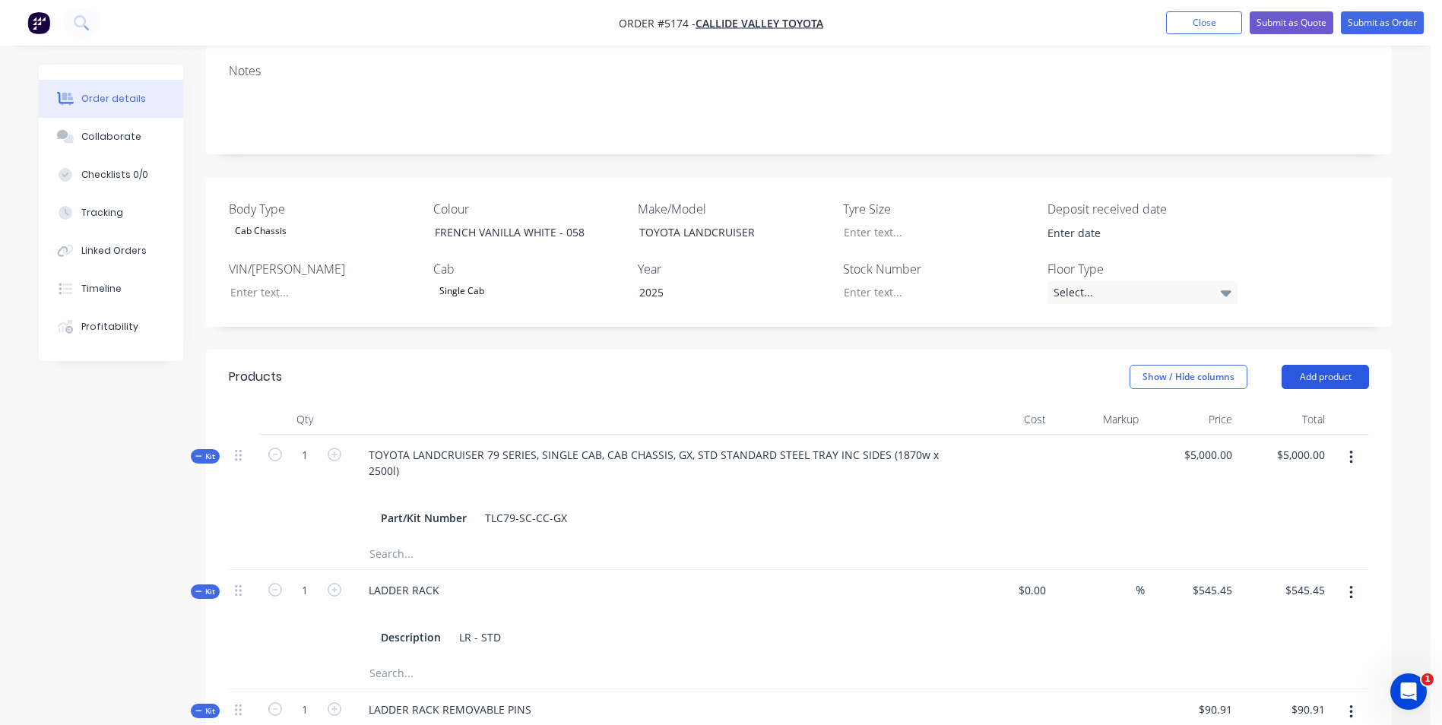
click at [1324, 365] on button "Add product" at bounding box center [1325, 377] width 87 height 24
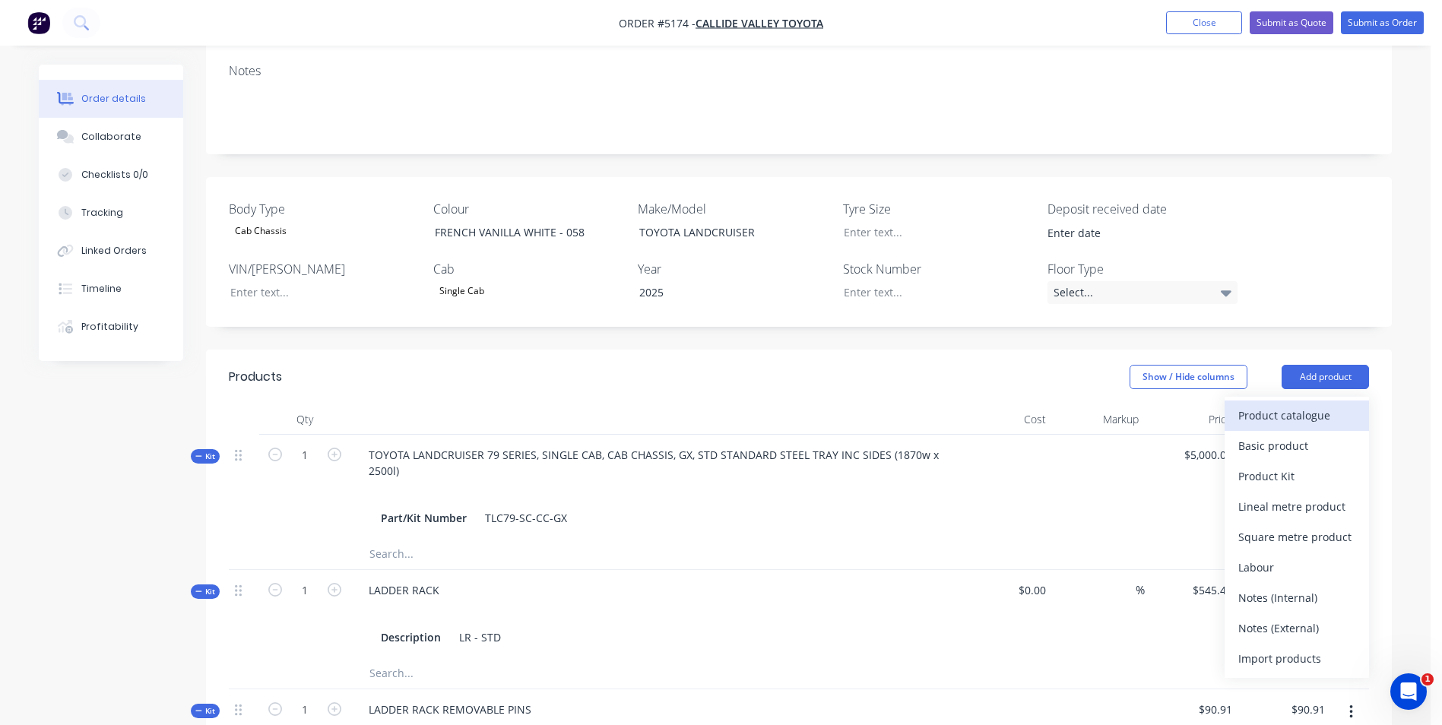
click at [1313, 404] on div "Product catalogue" at bounding box center [1296, 415] width 117 height 22
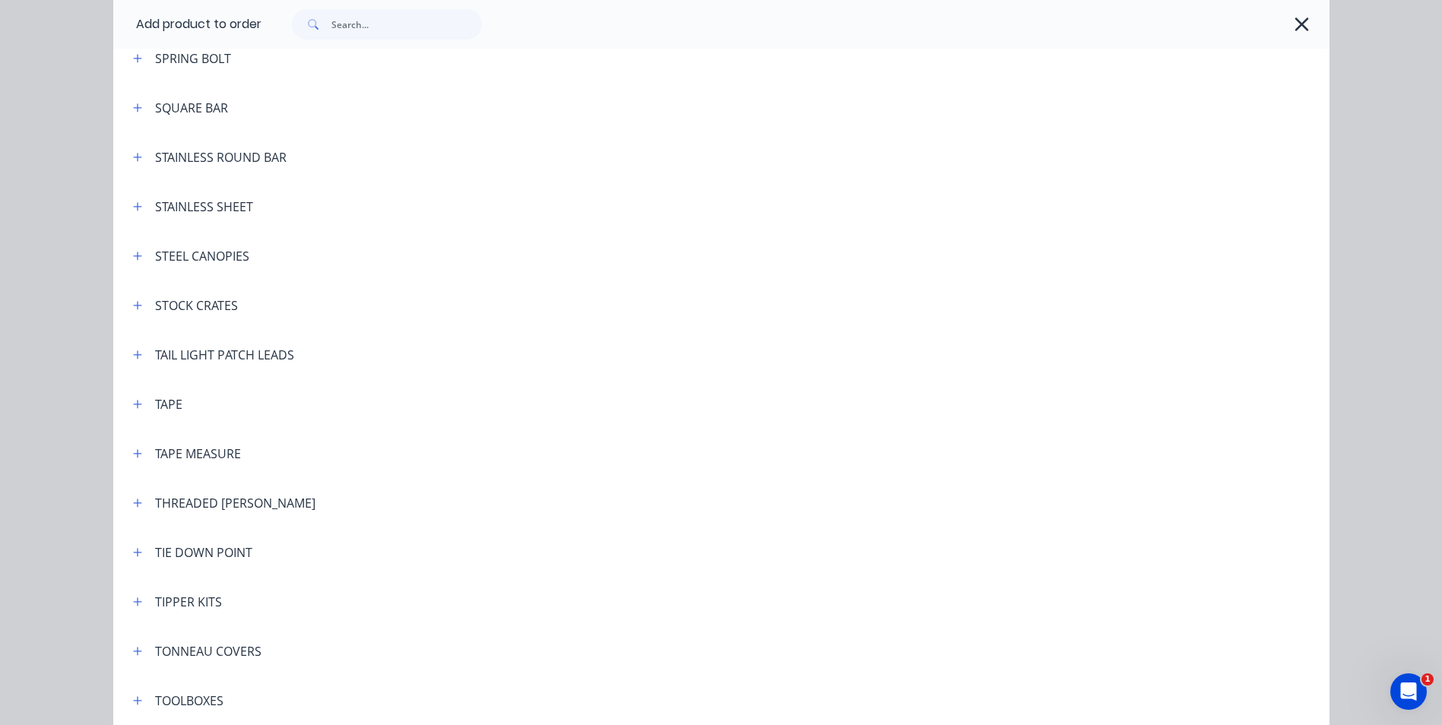
scroll to position [4713, 0]
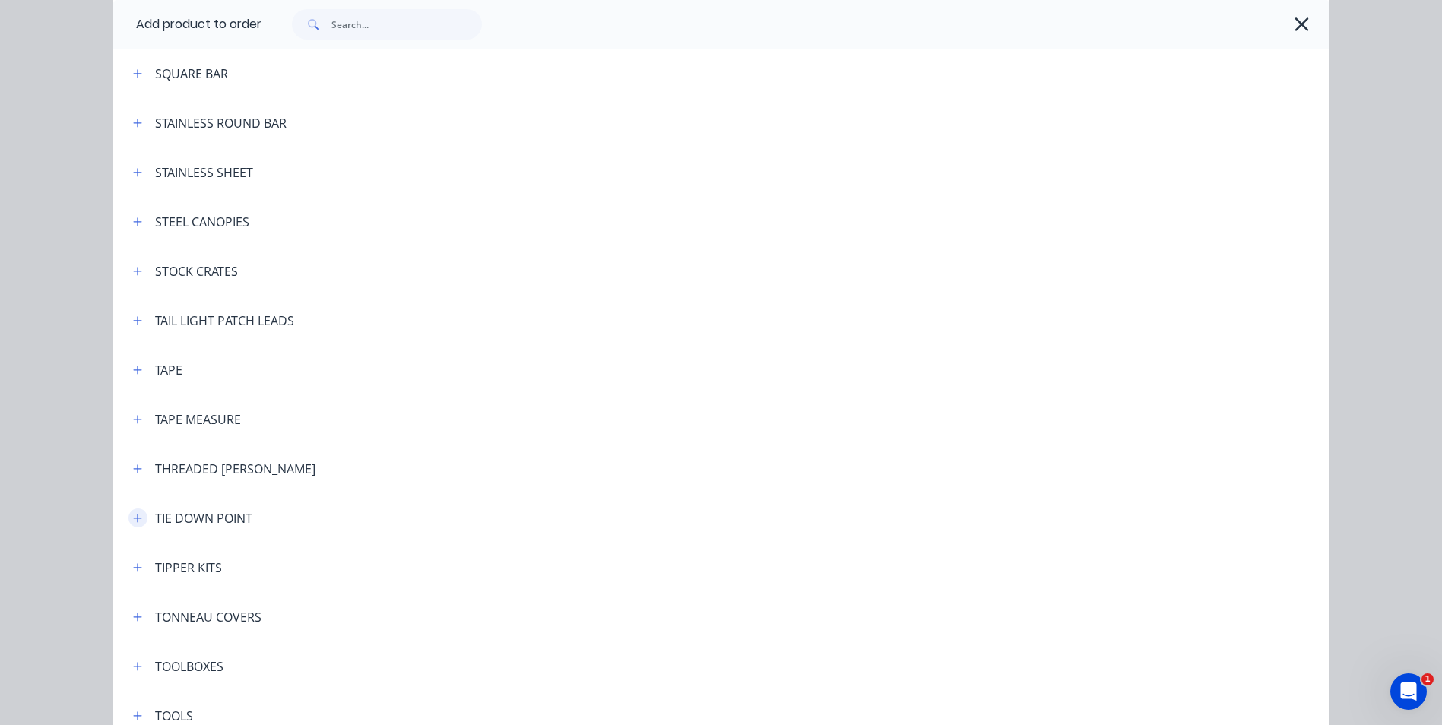
click at [133, 520] on icon "button" at bounding box center [137, 518] width 9 height 11
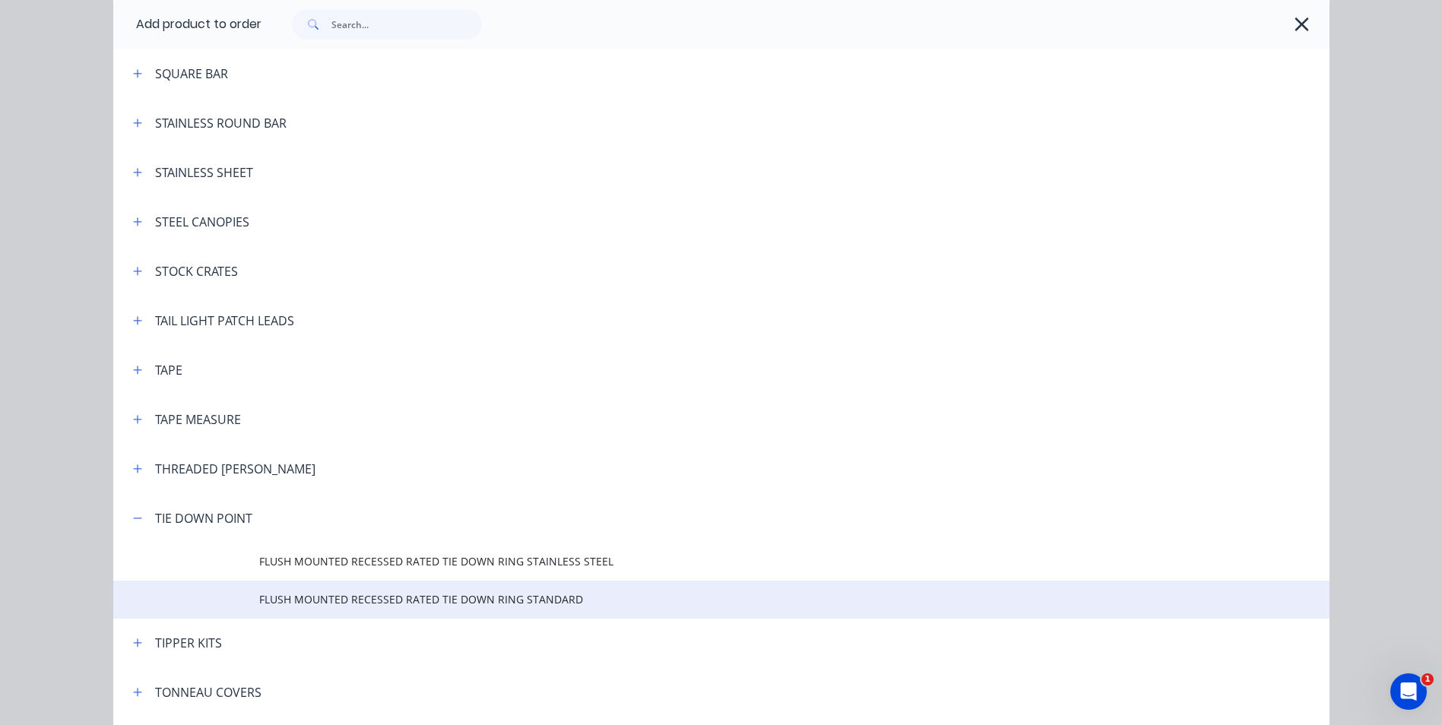
click at [442, 610] on td "FLUSH MOUNTED RECESSED RATED TIE DOWN RING STANDARD" at bounding box center [794, 600] width 1070 height 38
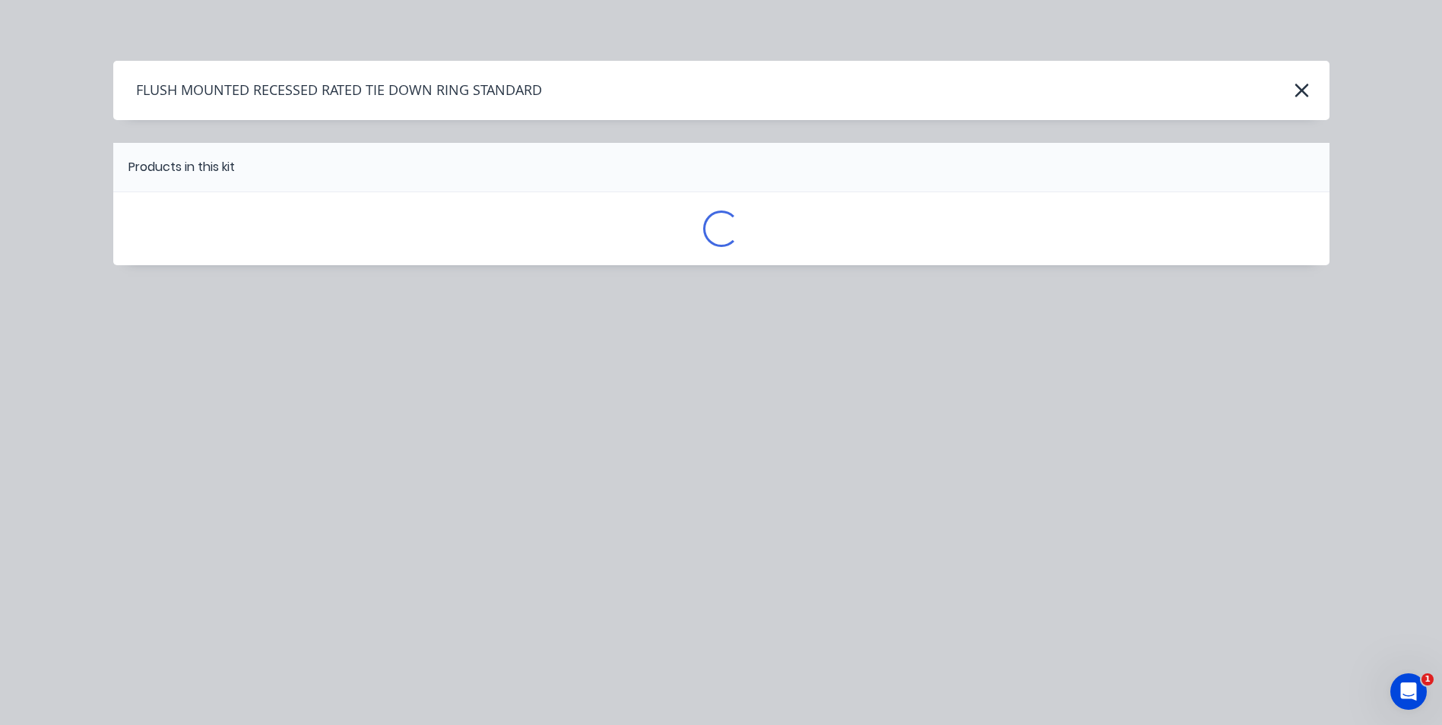
scroll to position [0, 0]
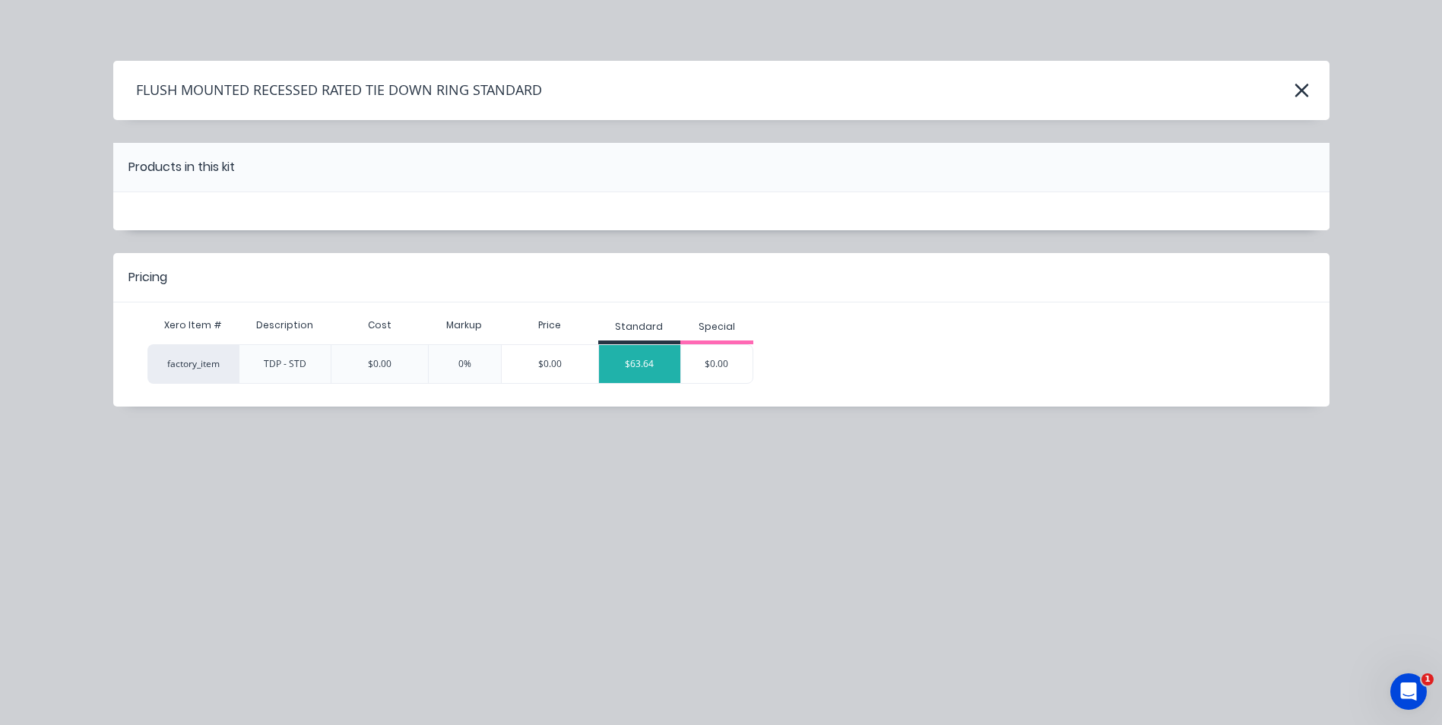
click at [645, 376] on div "$63.64" at bounding box center [640, 364] width 82 height 38
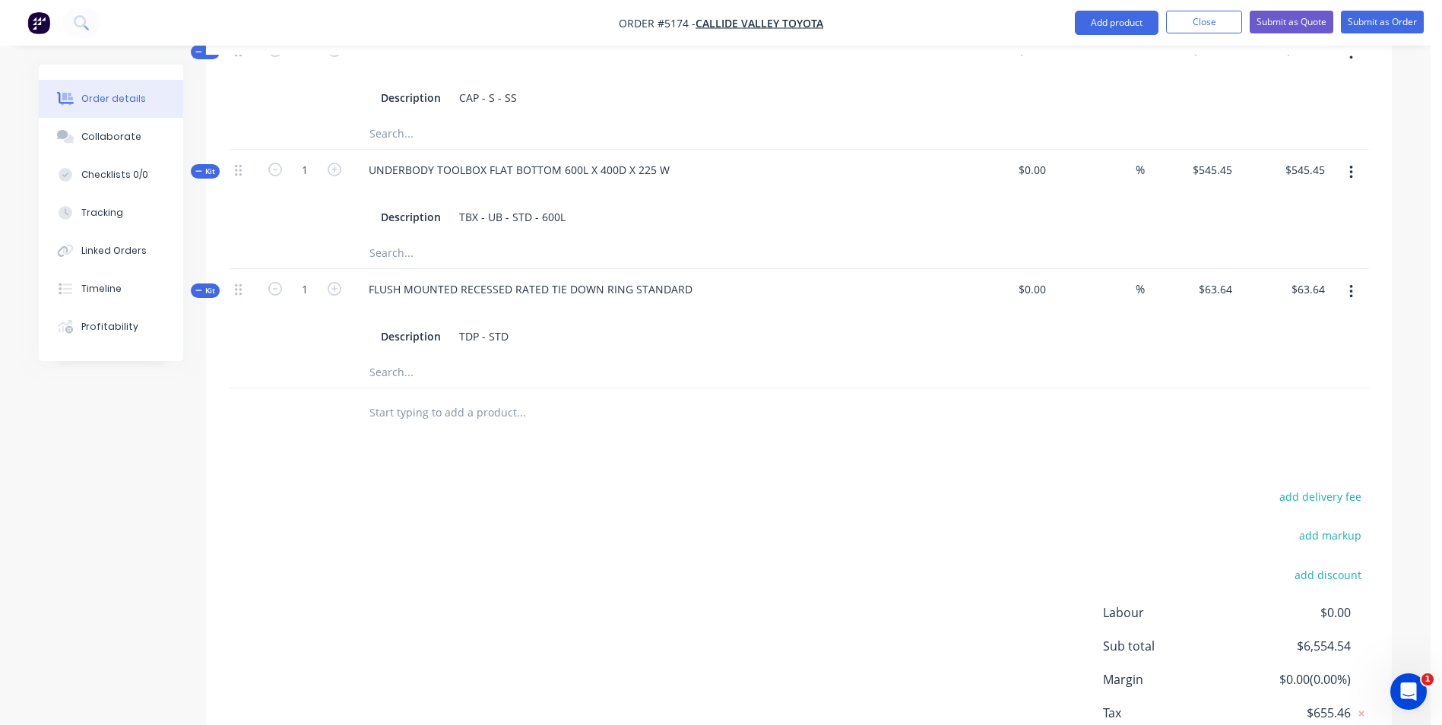
scroll to position [1268, 0]
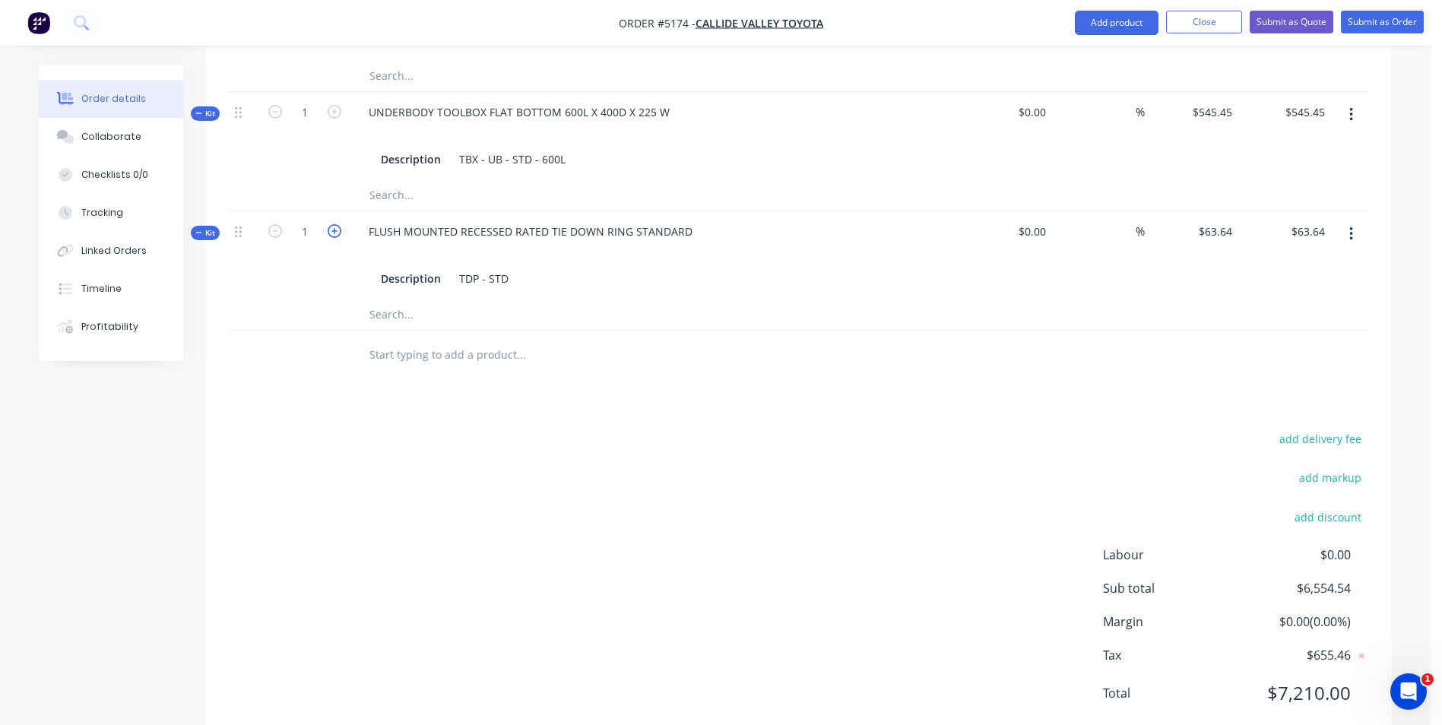
click at [333, 224] on icon "button" at bounding box center [335, 231] width 14 height 14
type input "2"
type input "$0.00"
click at [368, 342] on div "Products Show / Hide columns Add product Qty Cost Markup Price Total Kit 1 TOYO…" at bounding box center [799, 69] width 1186 height 1351
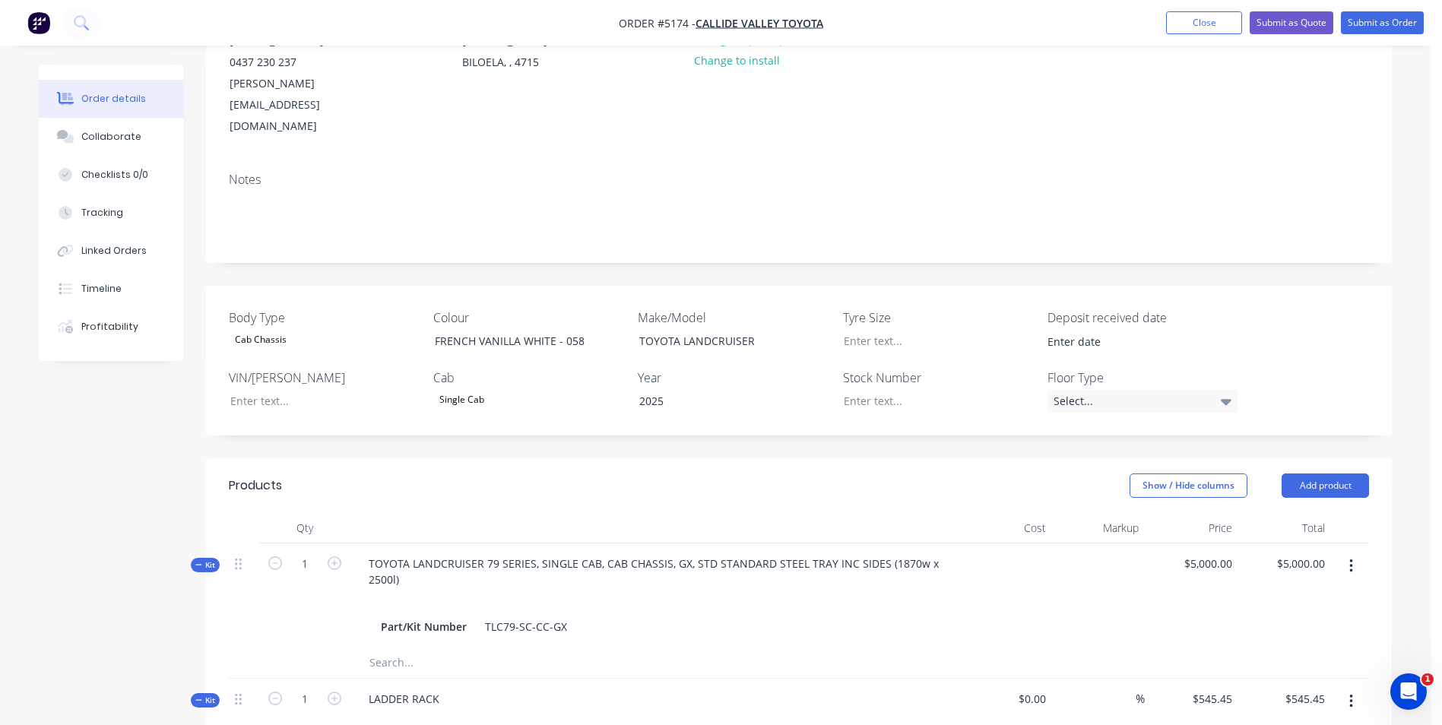
scroll to position [0, 0]
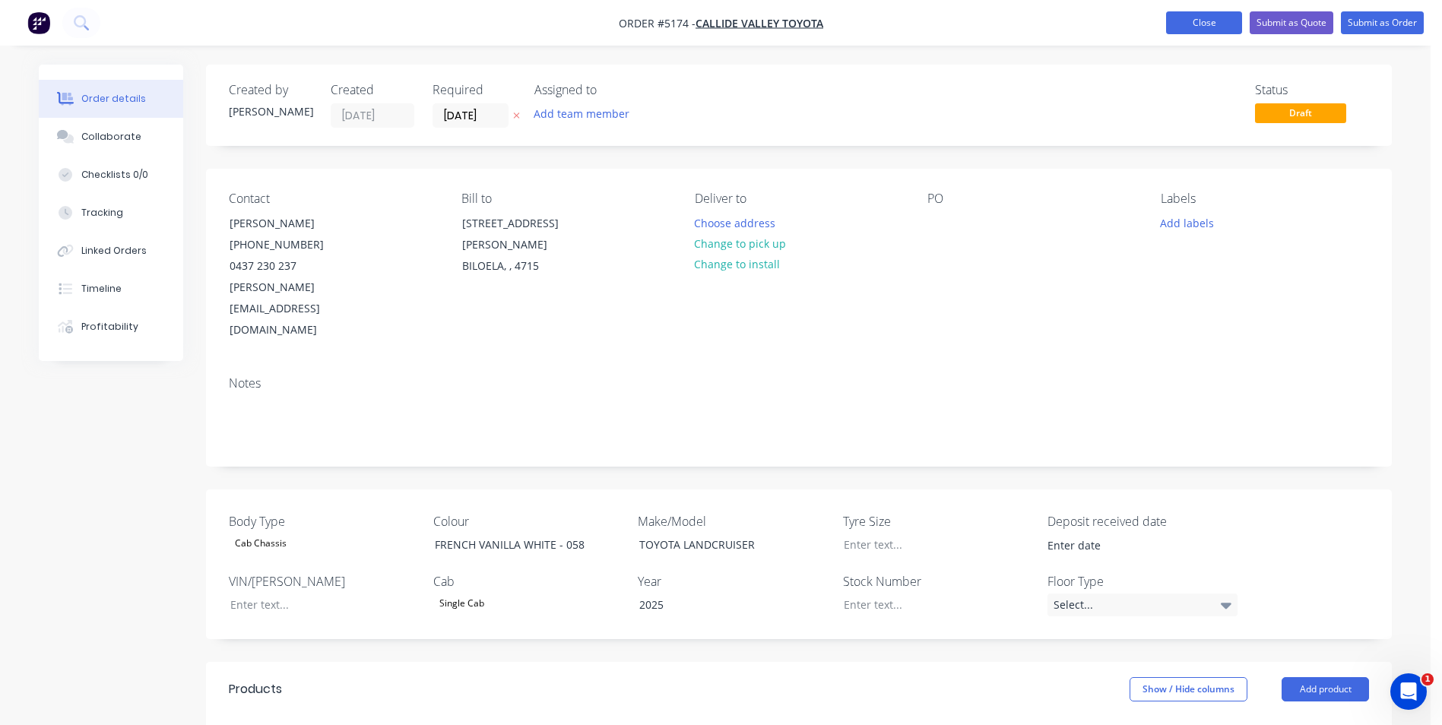
click at [1219, 17] on button "Close" at bounding box center [1204, 22] width 76 height 23
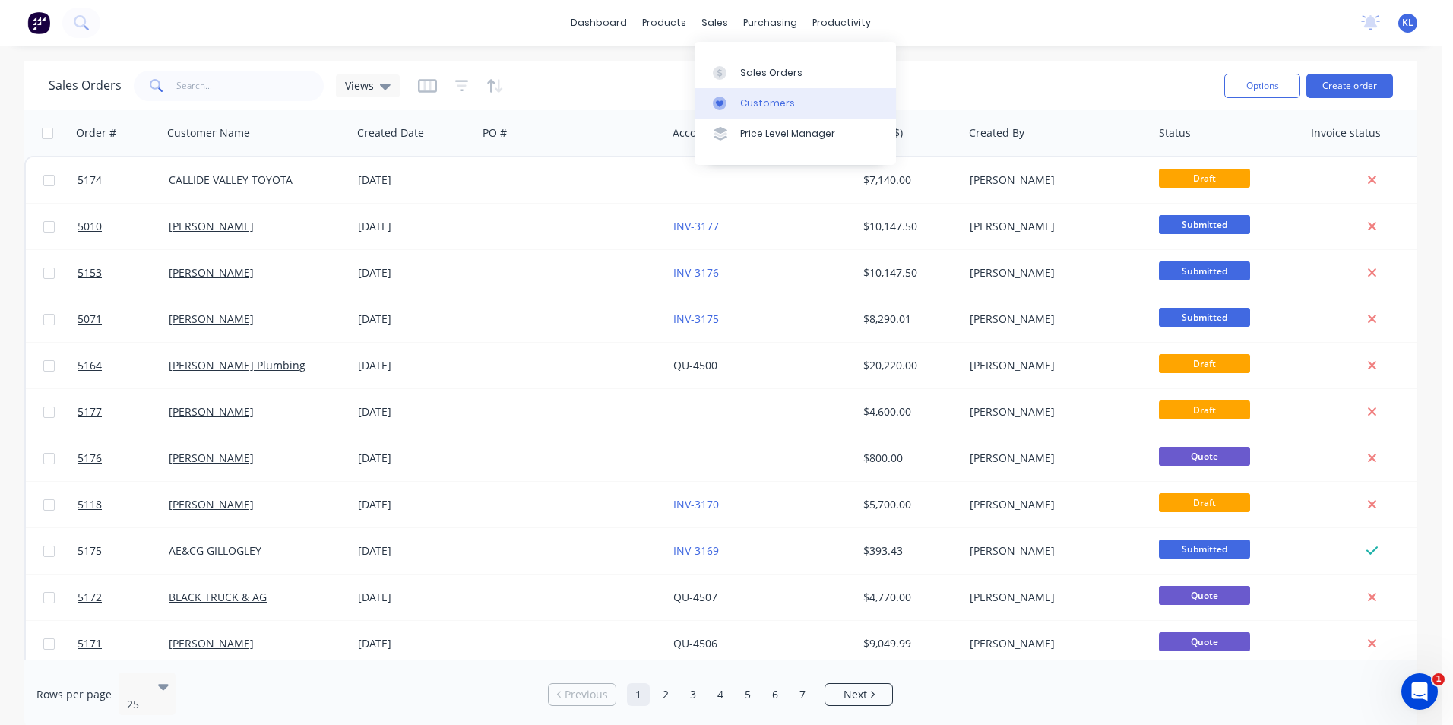
click at [768, 101] on div "Customers" at bounding box center [767, 104] width 55 height 14
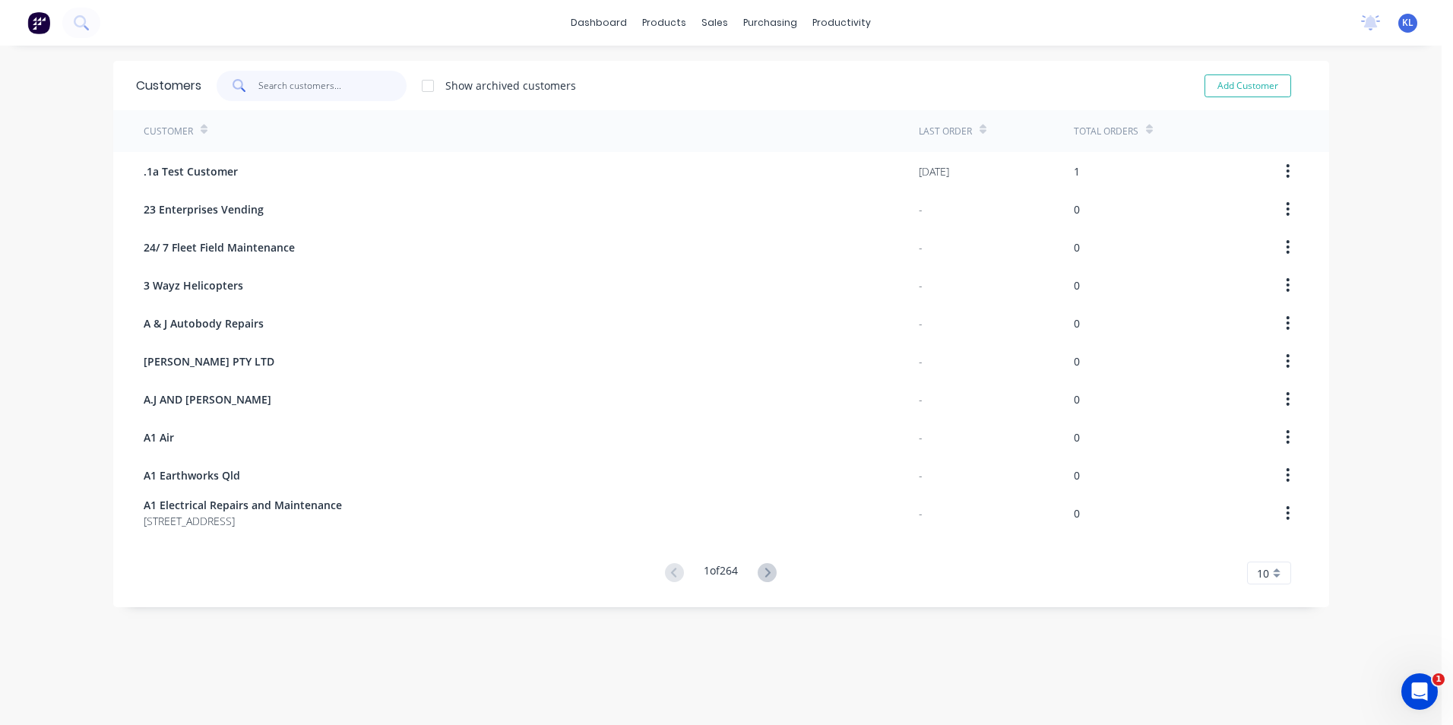
click at [328, 82] on input "text" at bounding box center [332, 86] width 148 height 30
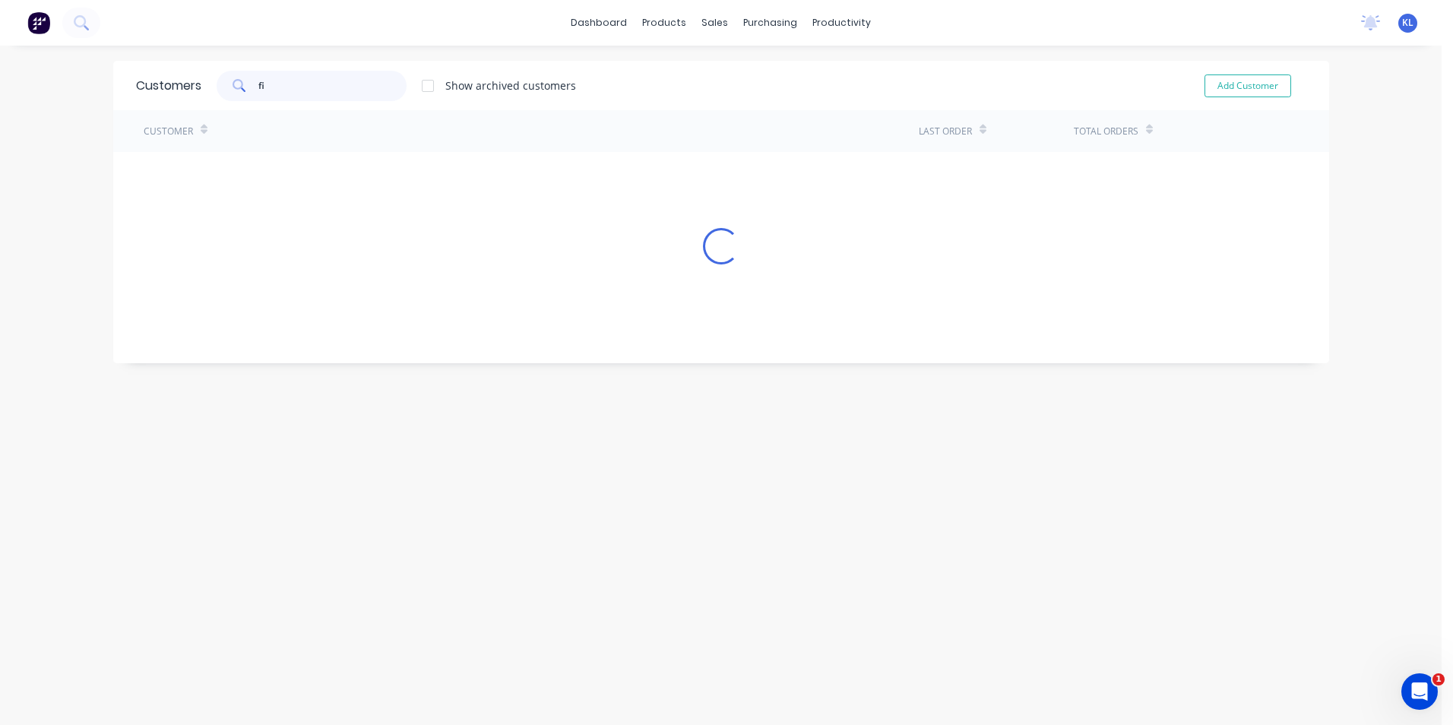
type input "f"
type input "[PERSON_NAME]"
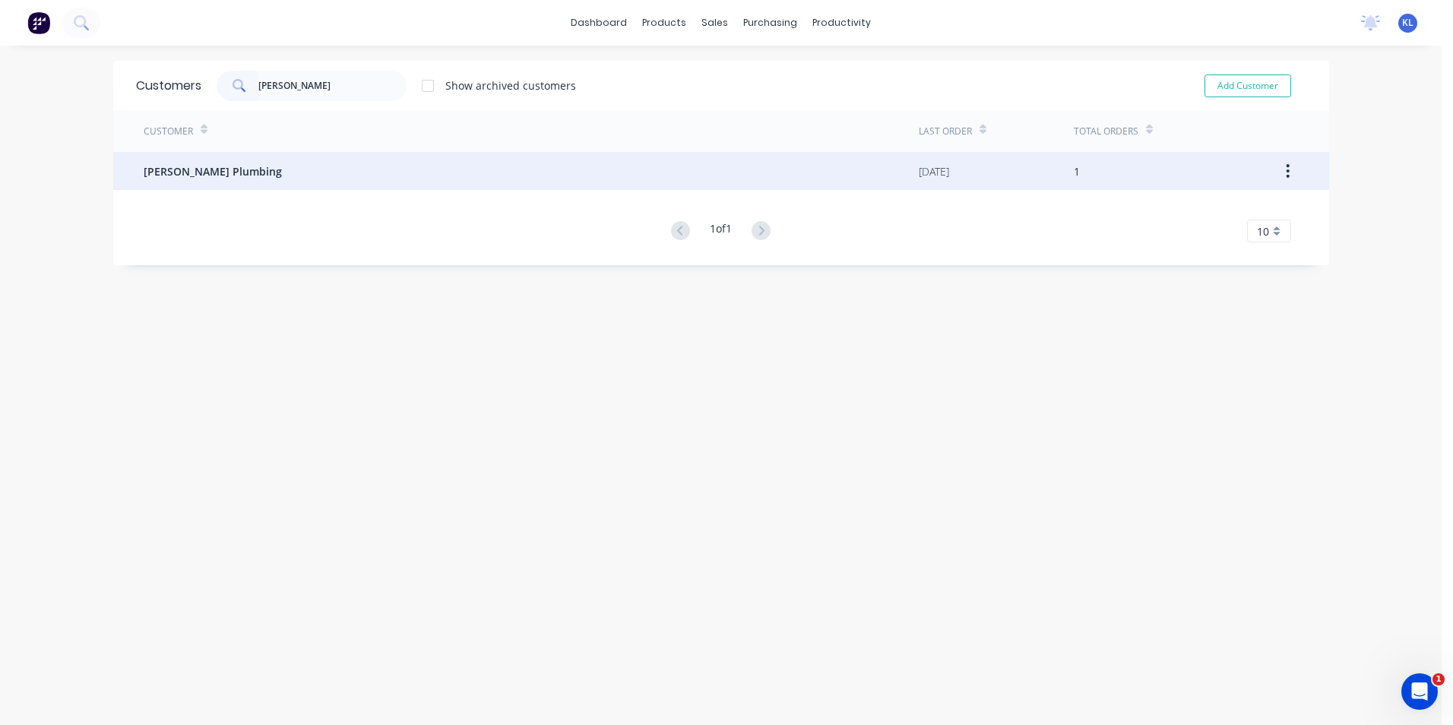
click at [245, 172] on span "[PERSON_NAME] Plumbing" at bounding box center [213, 171] width 138 height 16
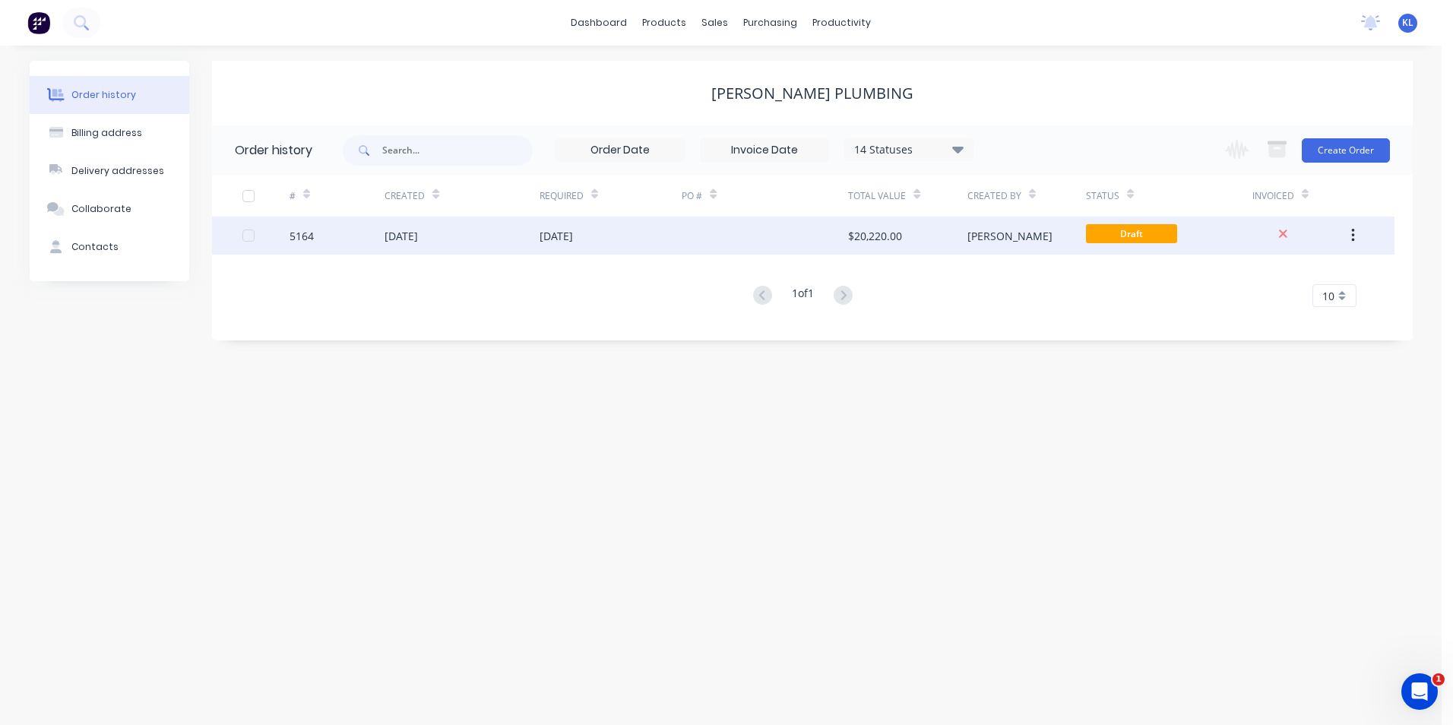
click at [303, 233] on div "5164" at bounding box center [302, 236] width 24 height 16
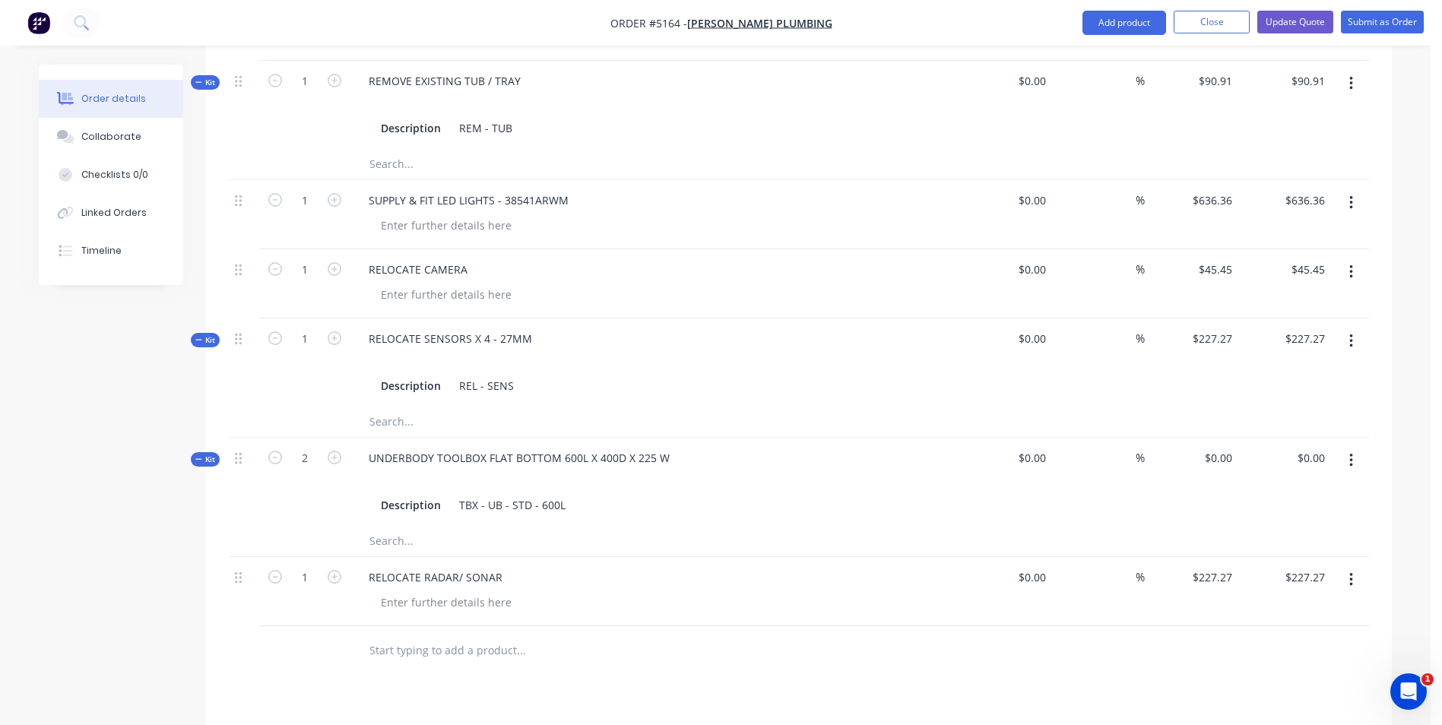
scroll to position [1900, 0]
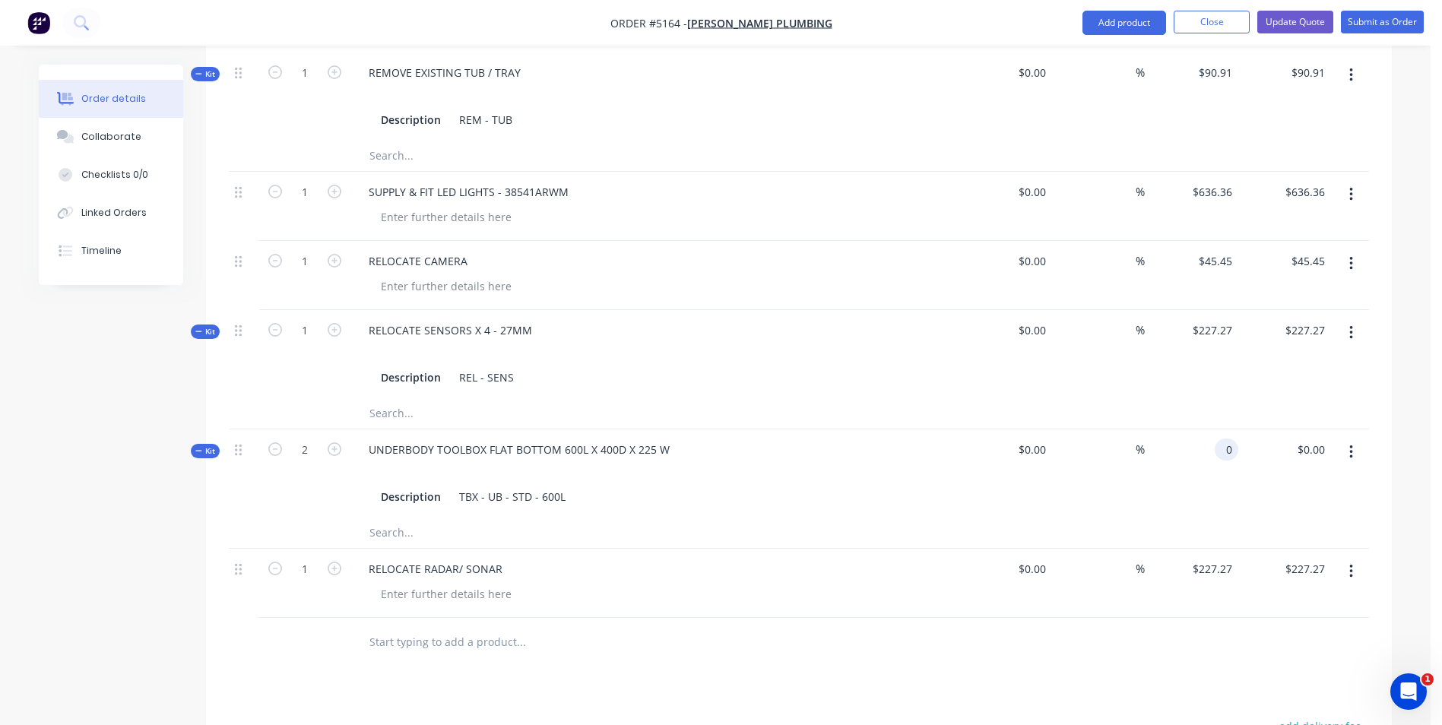
drag, startPoint x: 1206, startPoint y: 406, endPoint x: 1222, endPoint y: 407, distance: 16.0
click at [1222, 439] on input "0" at bounding box center [1229, 450] width 17 height 22
type input "$545.45"
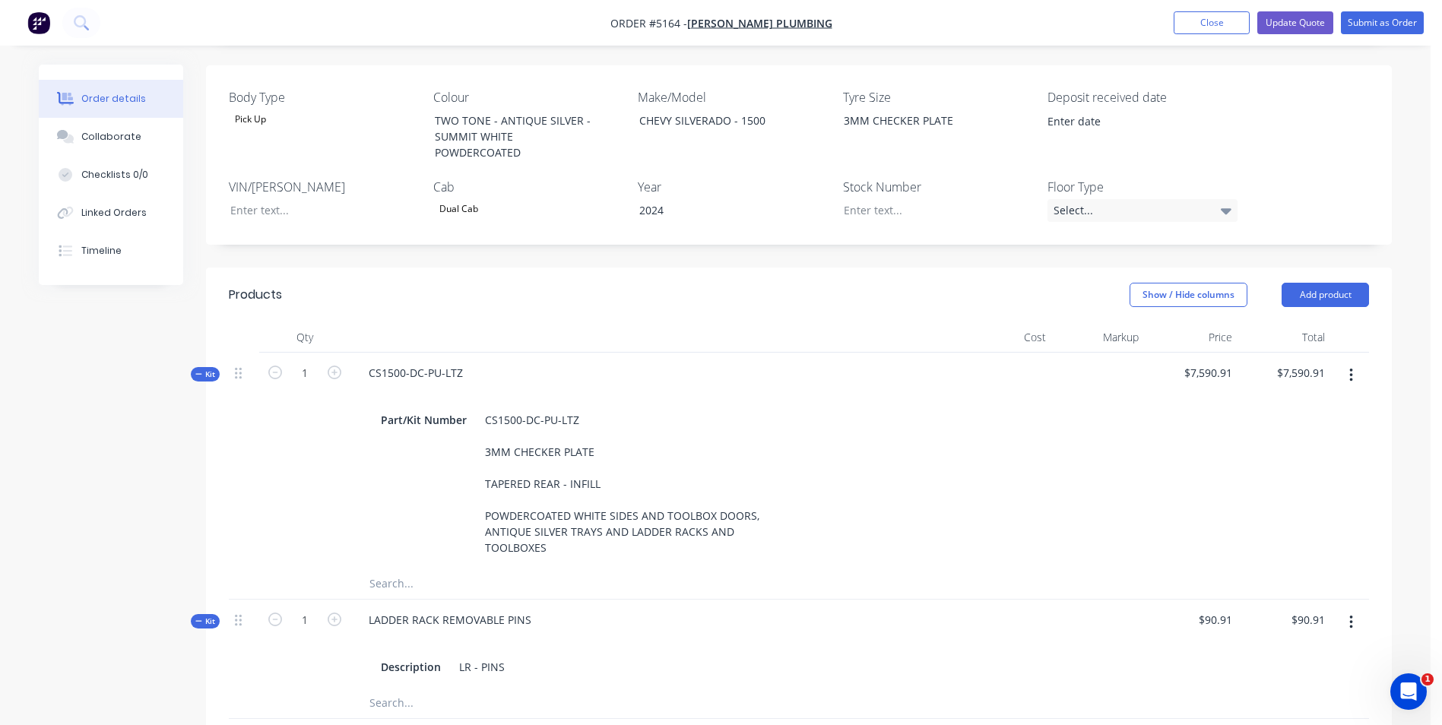
scroll to position [380, 0]
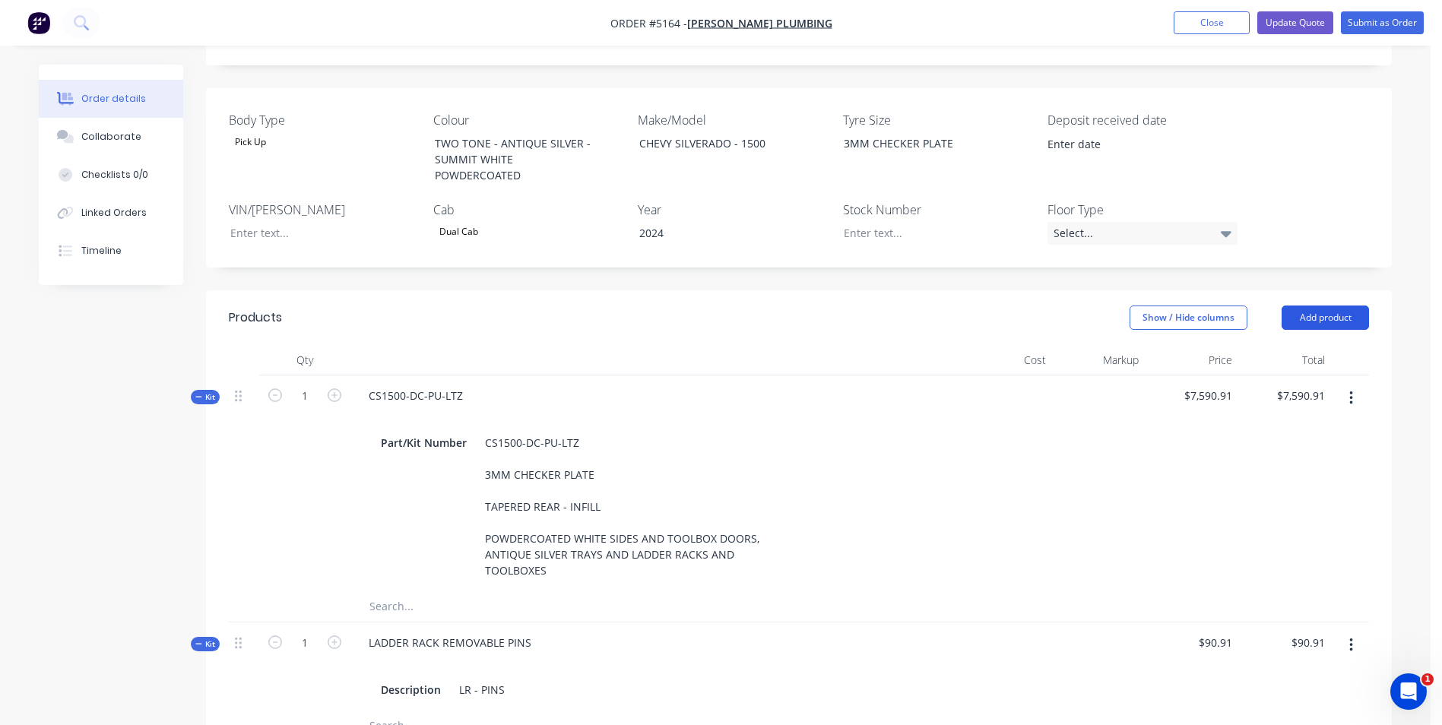
click at [1347, 306] on button "Add product" at bounding box center [1325, 318] width 87 height 24
type input "$1,090.90"
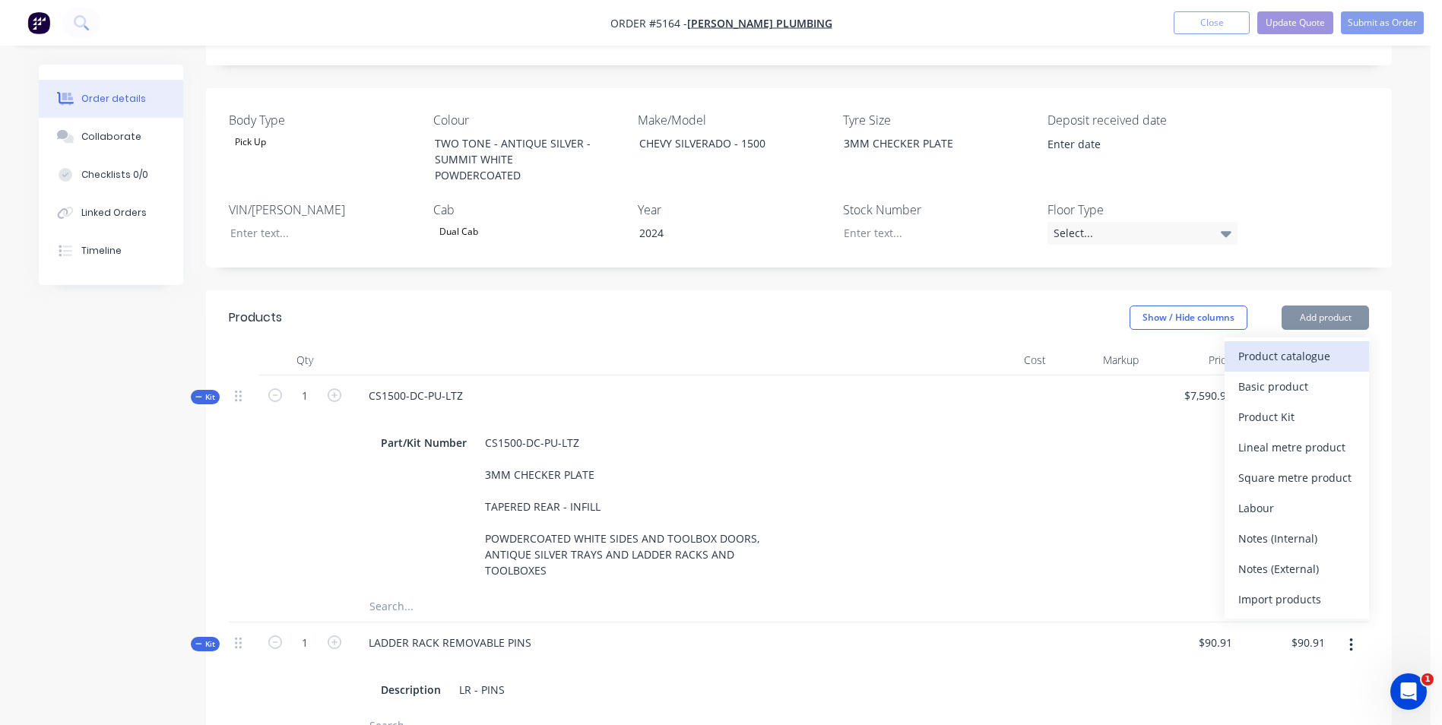
click at [1297, 345] on div "Product catalogue" at bounding box center [1296, 356] width 117 height 22
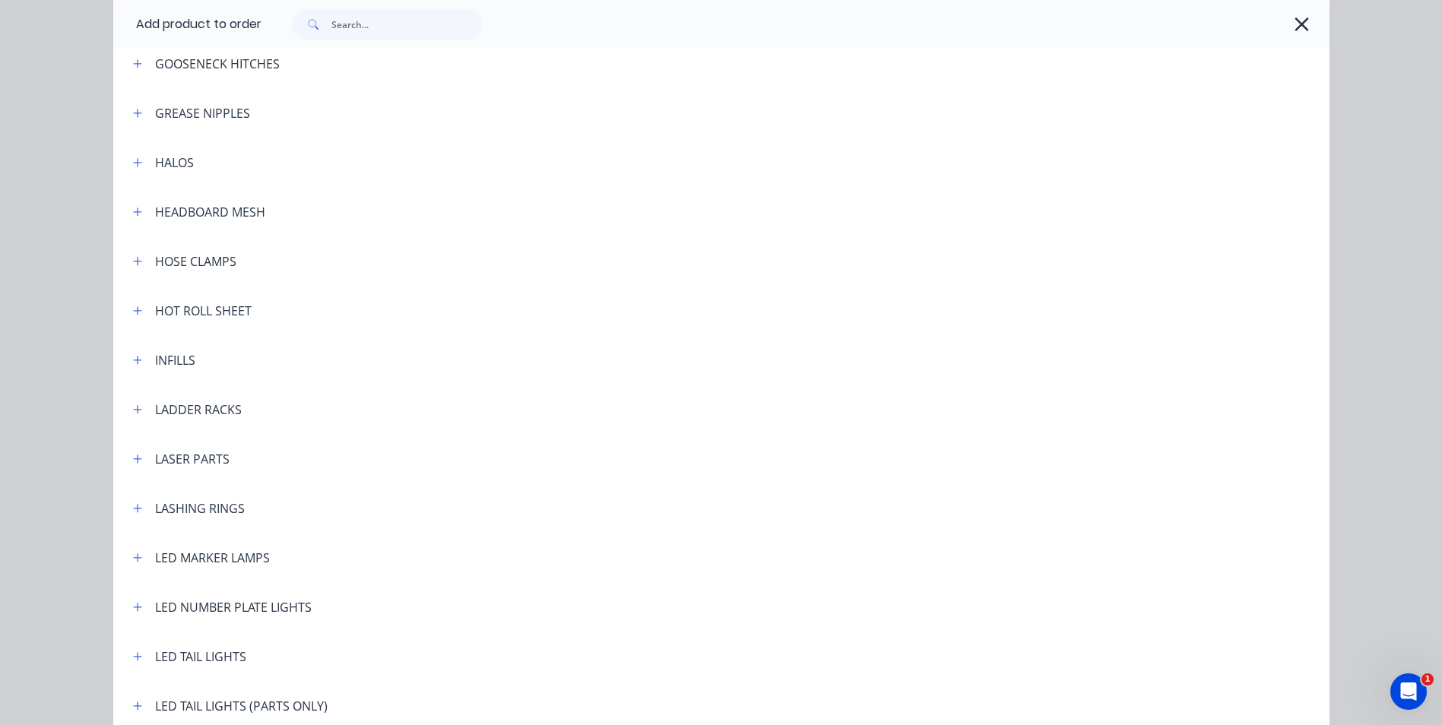
scroll to position [2128, 0]
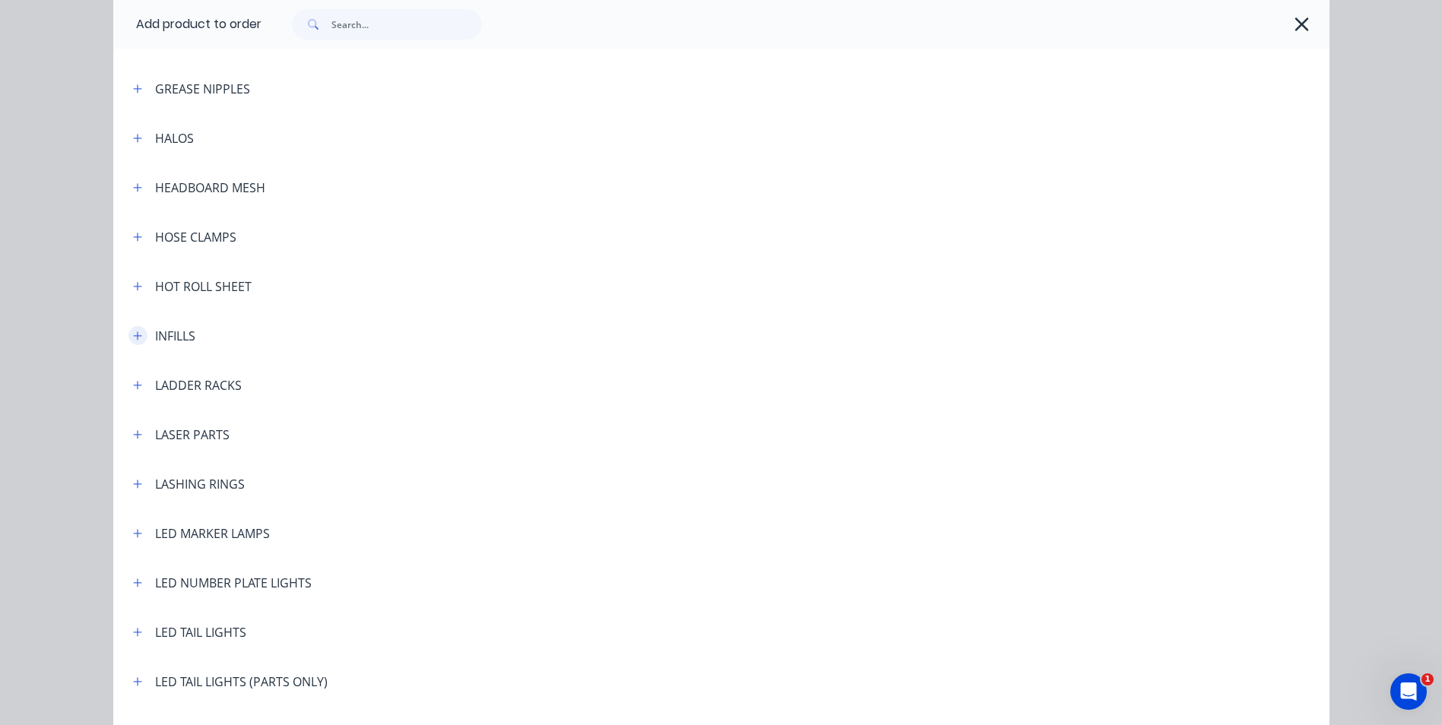
click at [133, 337] on icon "button" at bounding box center [137, 336] width 9 height 11
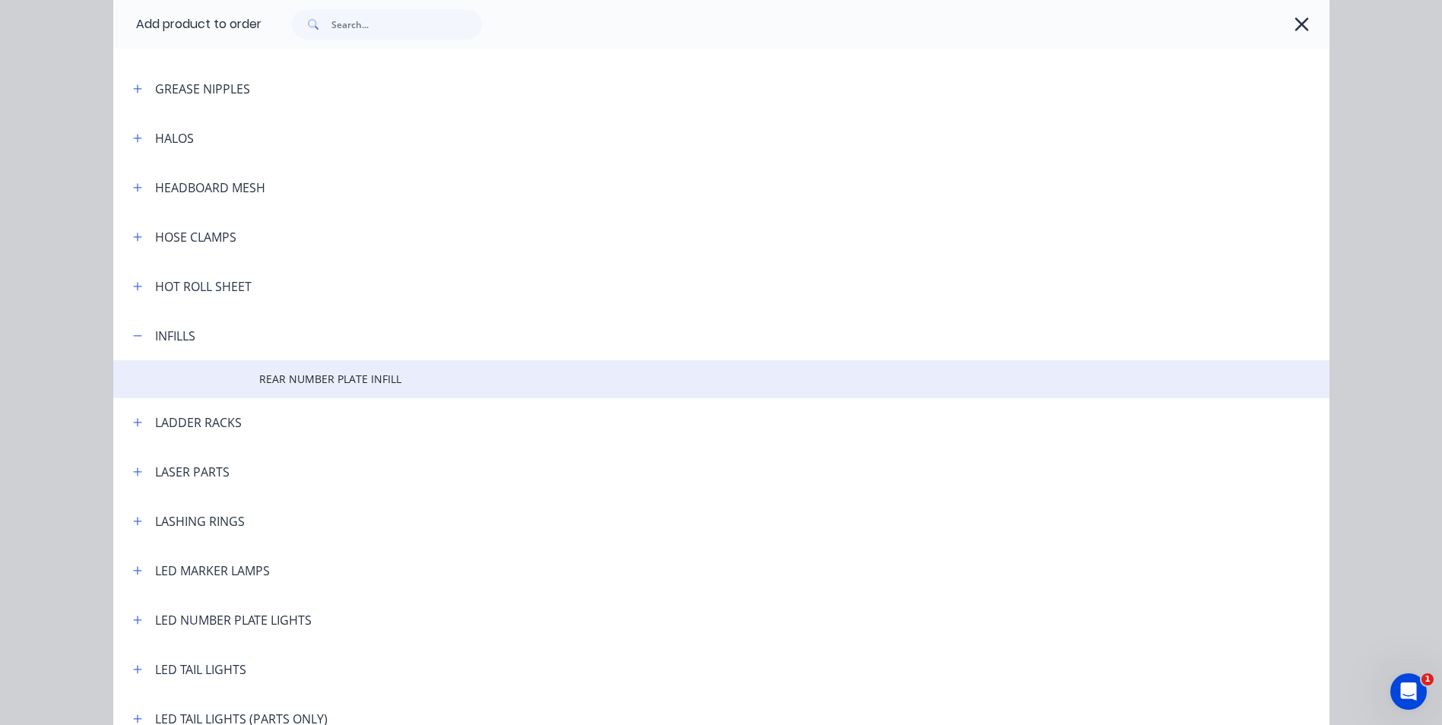
click at [328, 378] on span "REAR NUMBER PLATE INFILL" at bounding box center [687, 379] width 856 height 16
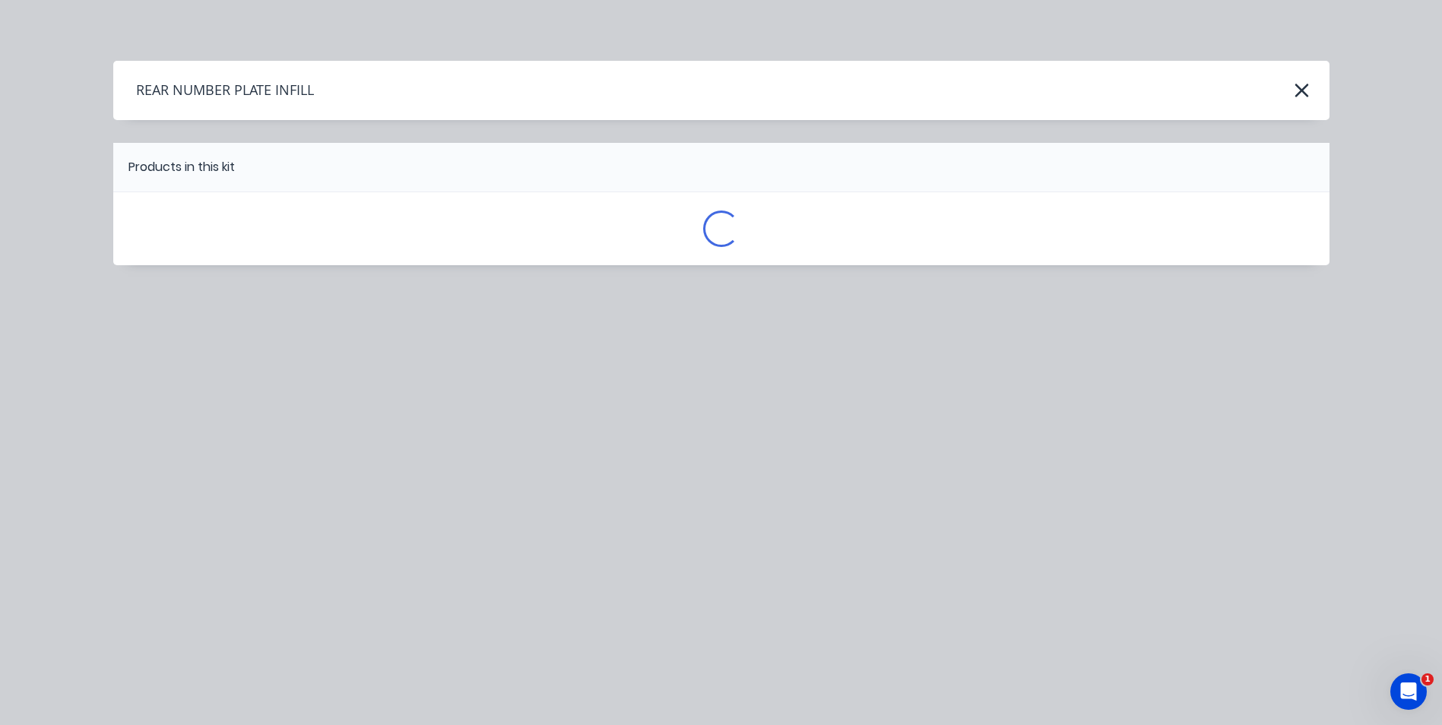
scroll to position [0, 0]
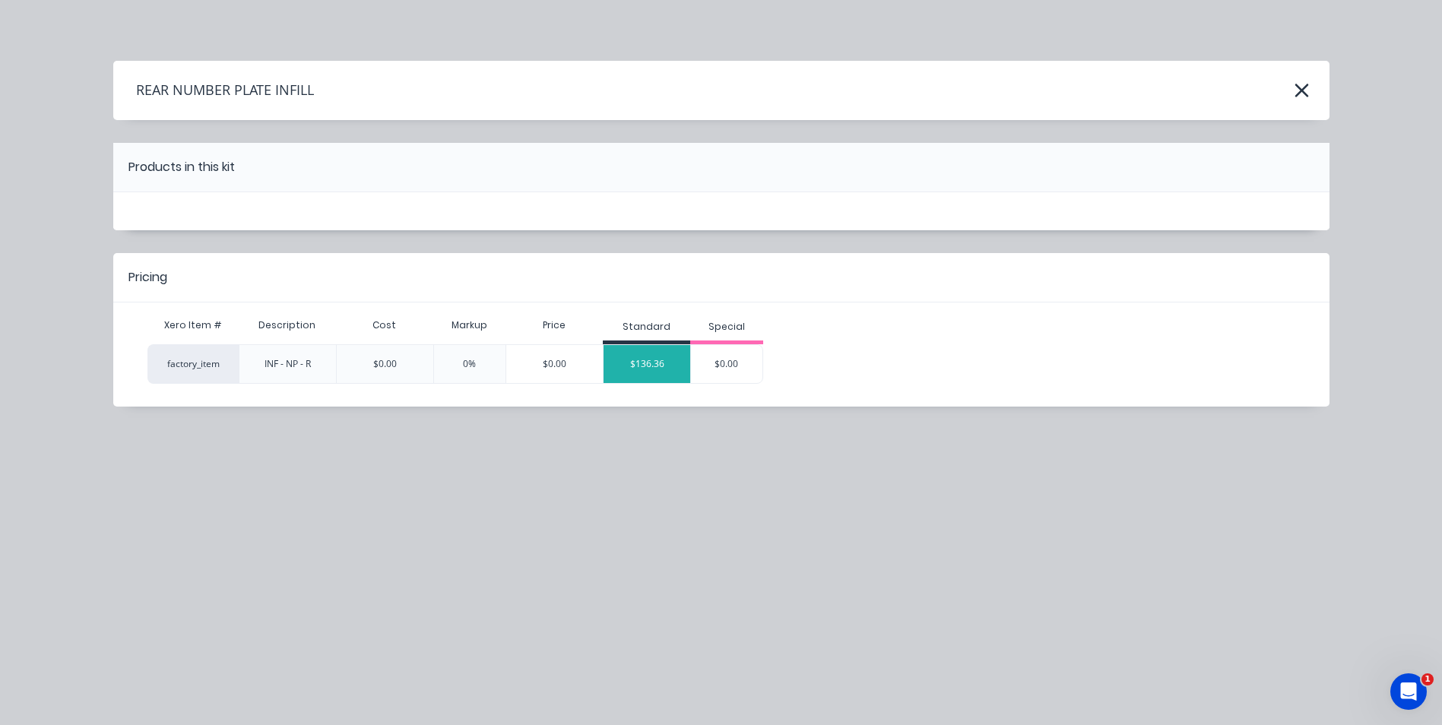
click at [656, 361] on div "$136.36" at bounding box center [647, 364] width 87 height 38
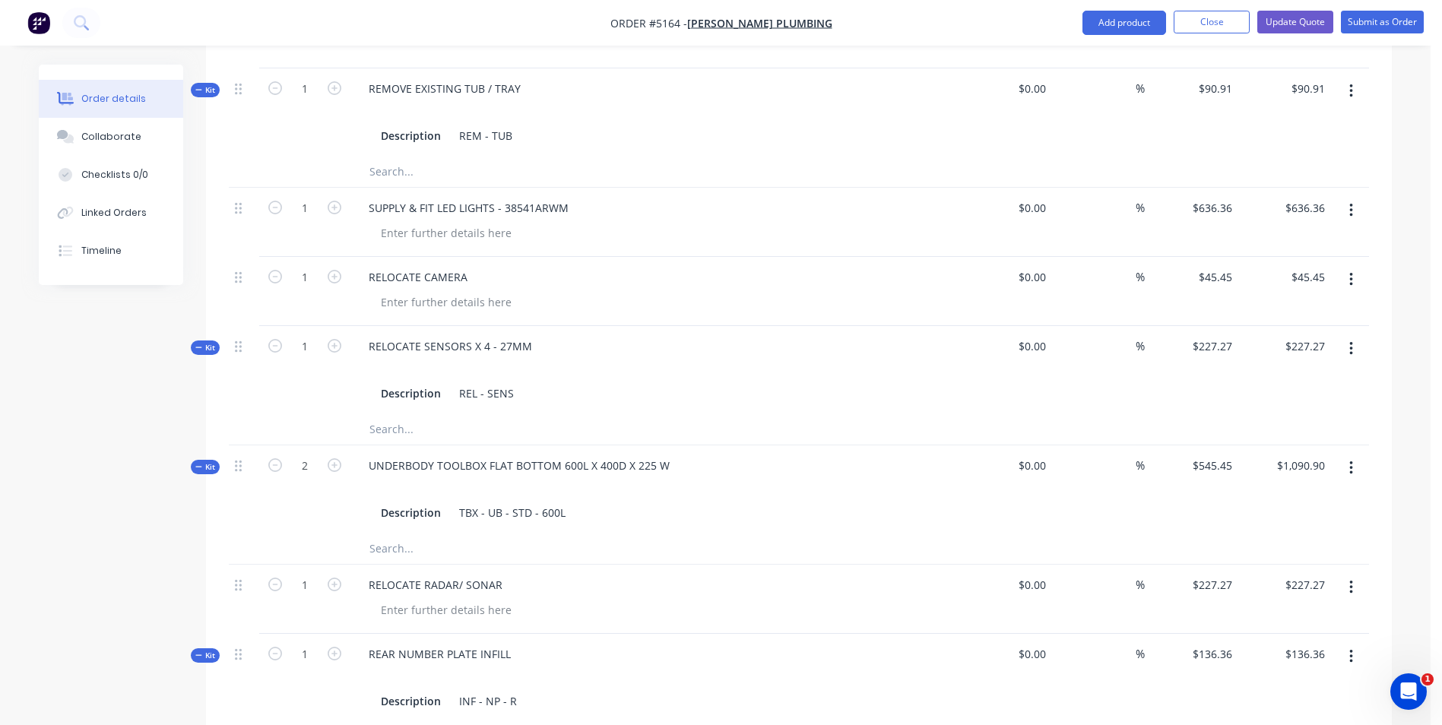
scroll to position [1851, 0]
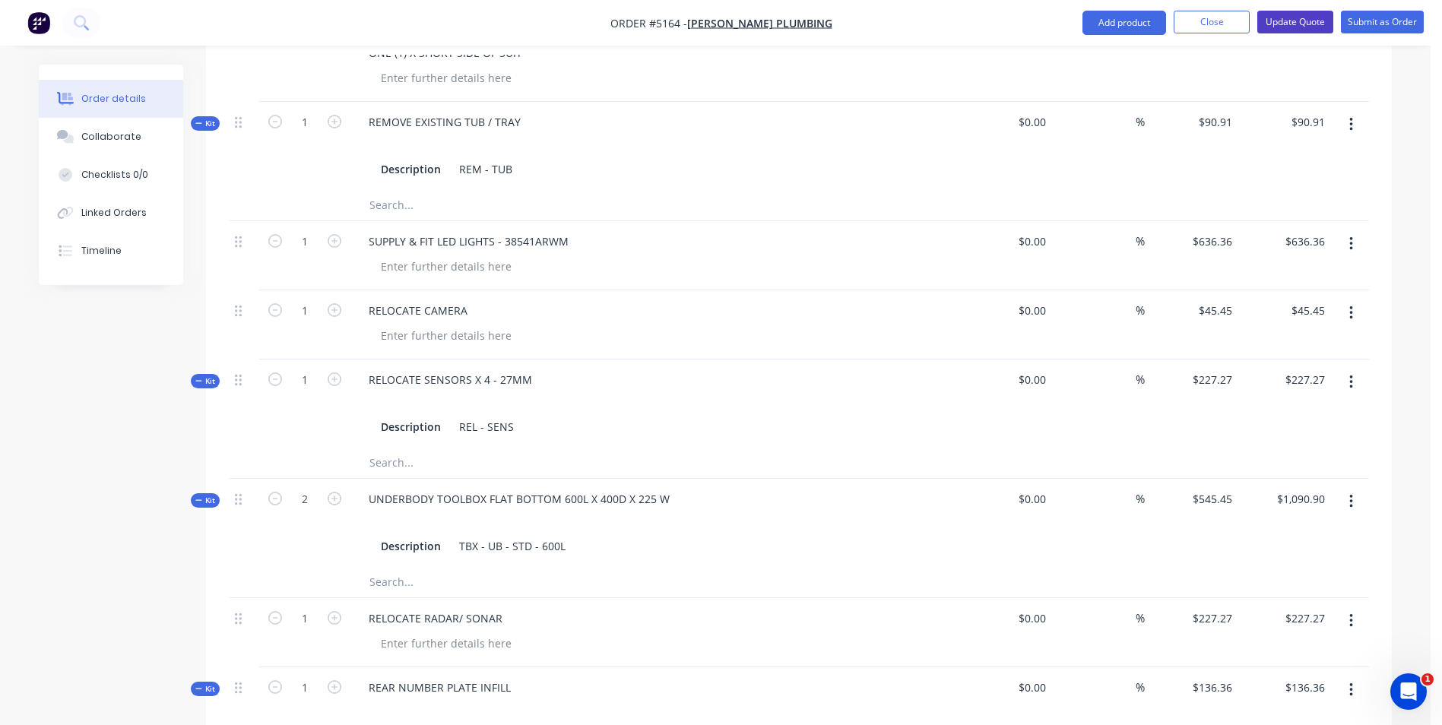
click at [1310, 26] on button "Update Quote" at bounding box center [1295, 22] width 76 height 23
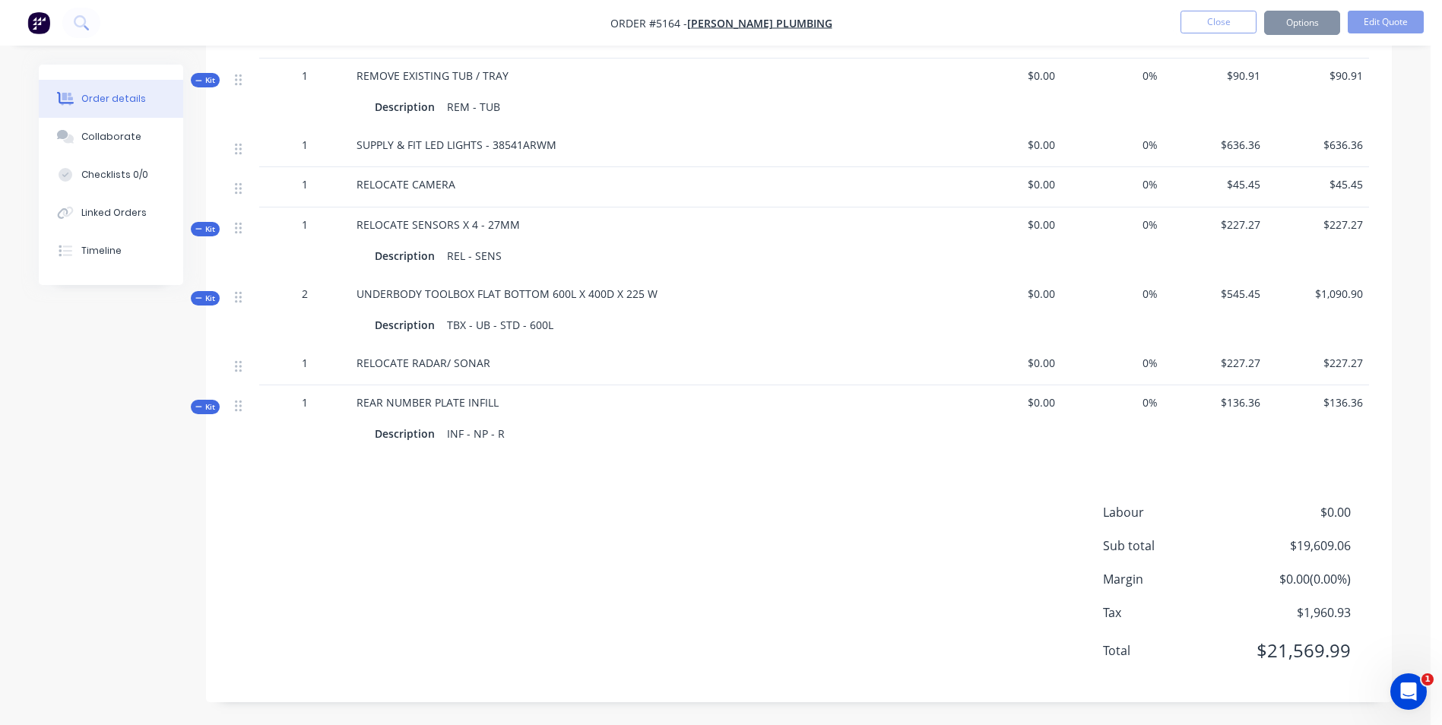
scroll to position [0, 0]
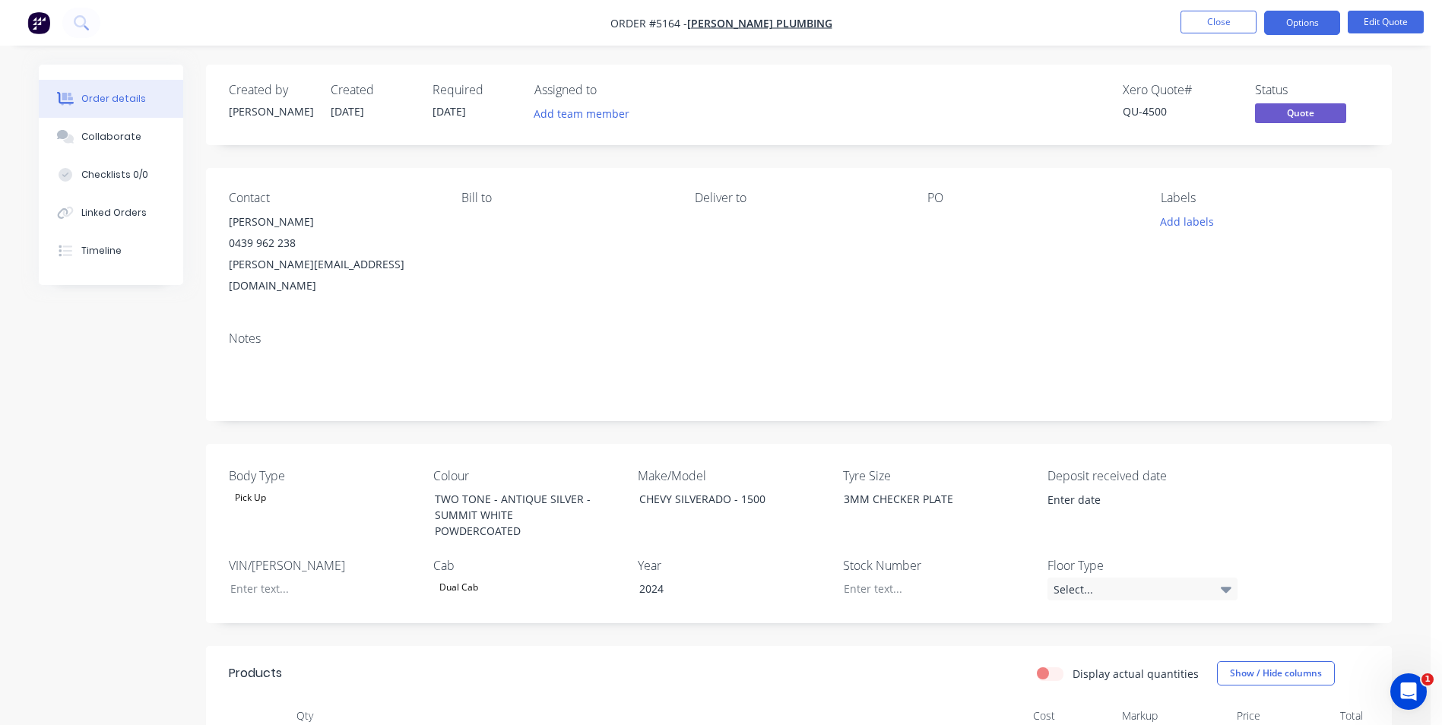
drag, startPoint x: 1219, startPoint y: 167, endPoint x: 1212, endPoint y: 192, distance: 26.0
drag, startPoint x: 1212, startPoint y: 192, endPoint x: 1304, endPoint y: 30, distance: 185.8
click at [1304, 32] on button "Options" at bounding box center [1302, 23] width 76 height 24
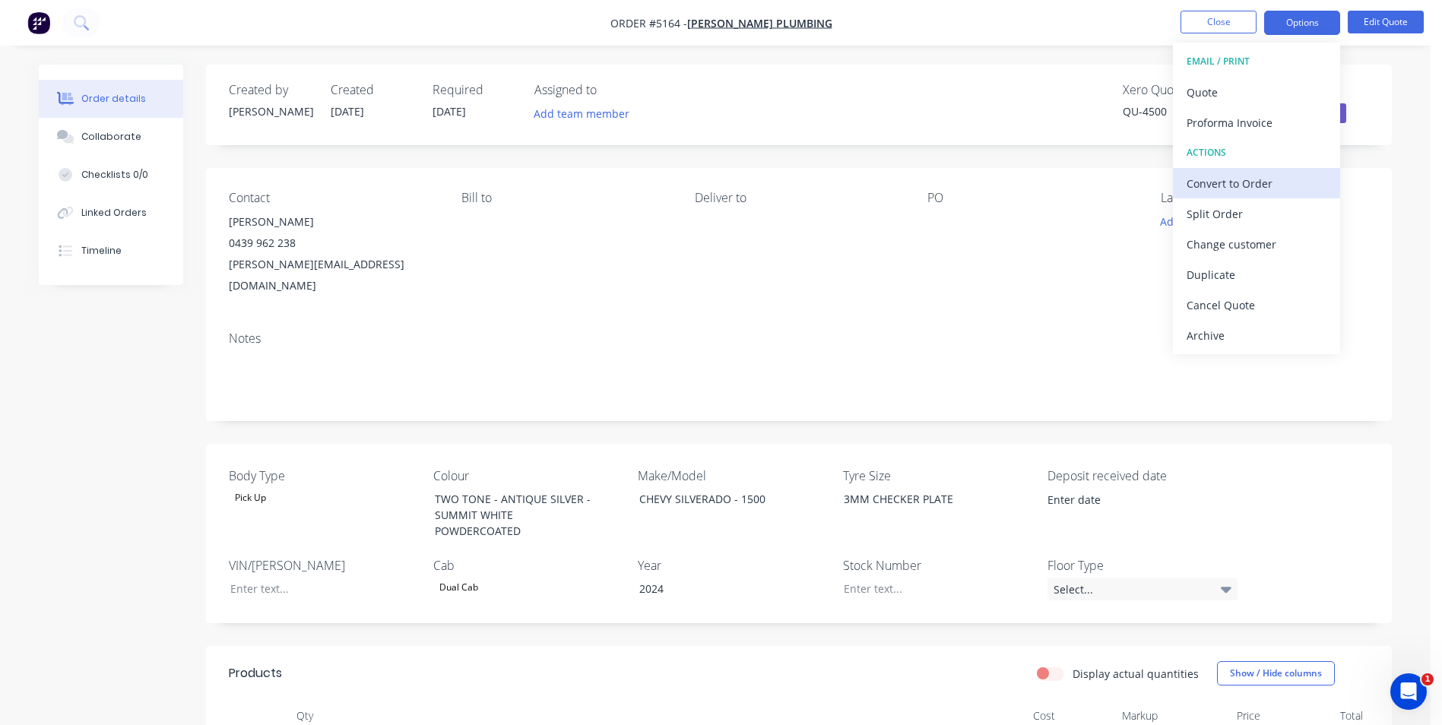
click at [1226, 185] on div "Convert to Order" at bounding box center [1257, 184] width 140 height 22
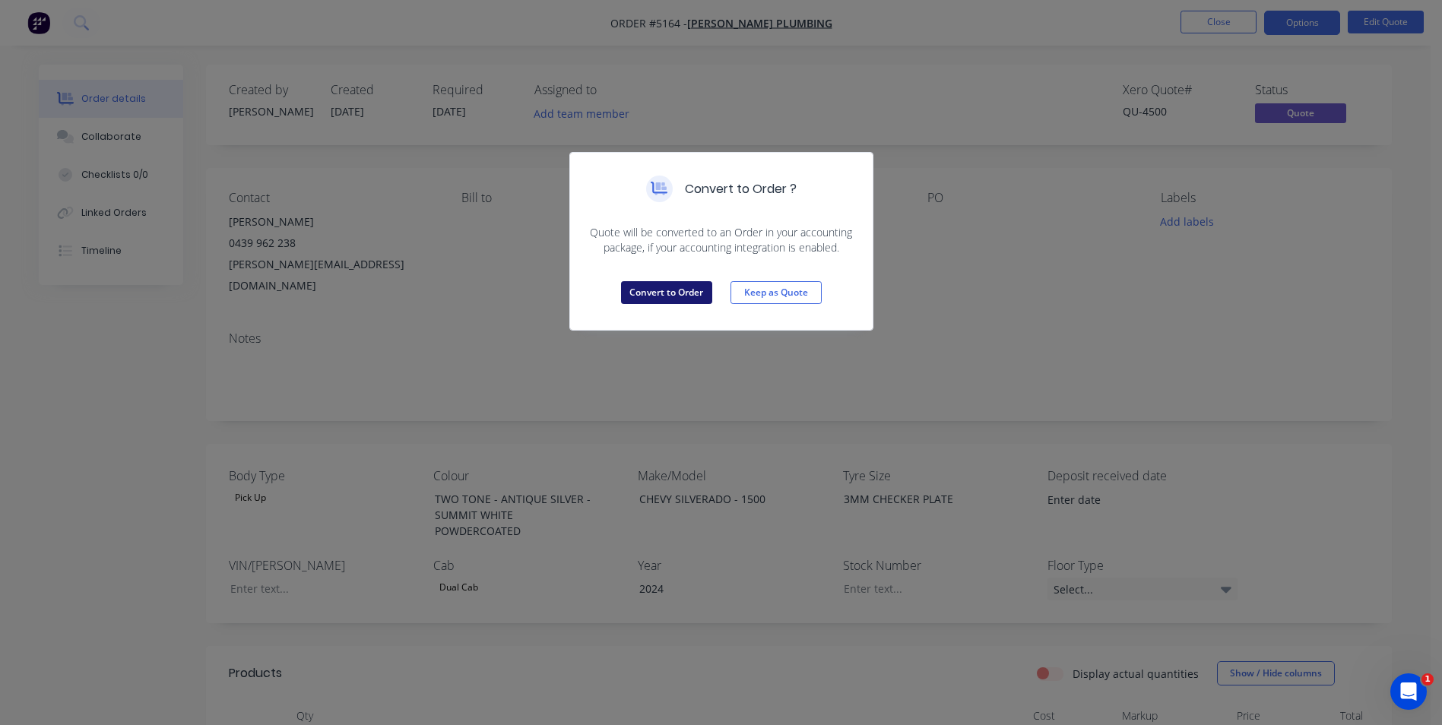
click at [680, 299] on button "Convert to Order" at bounding box center [666, 292] width 91 height 23
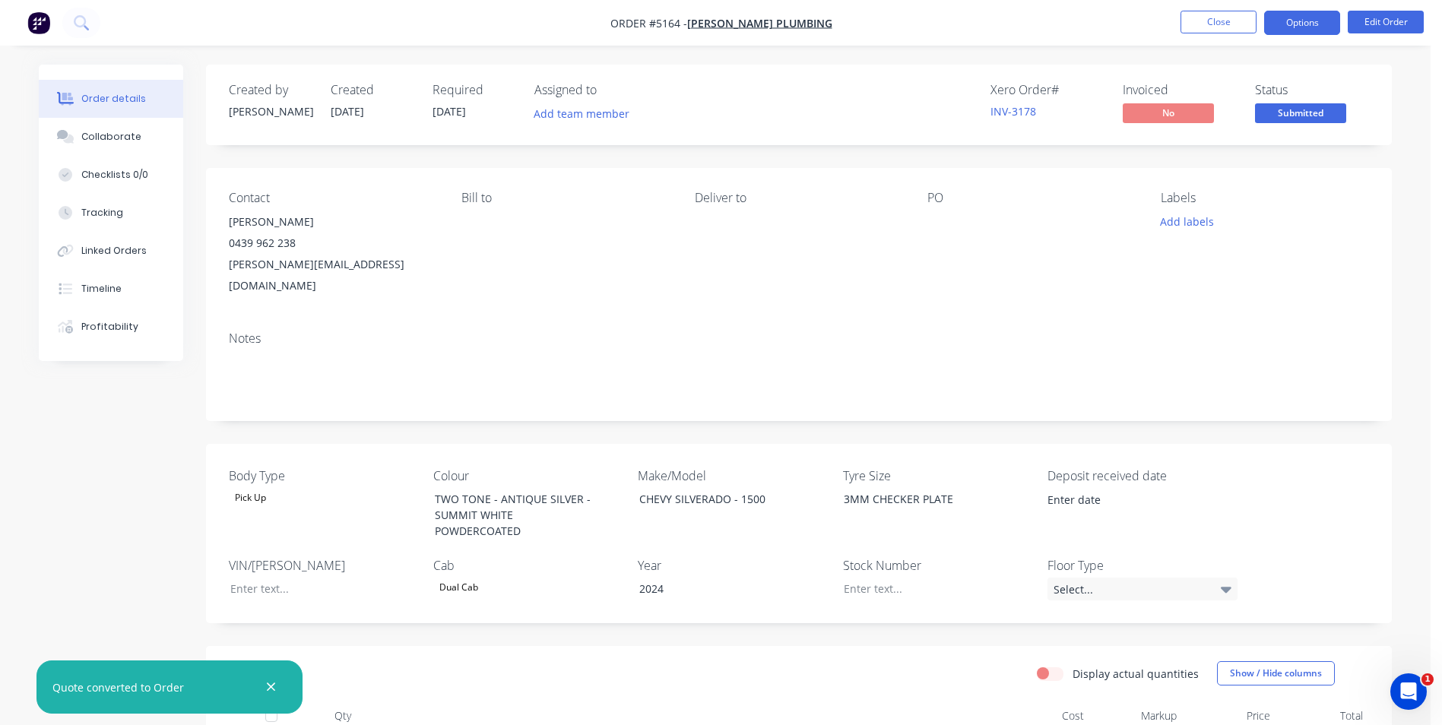
click at [1297, 21] on button "Options" at bounding box center [1302, 23] width 76 height 24
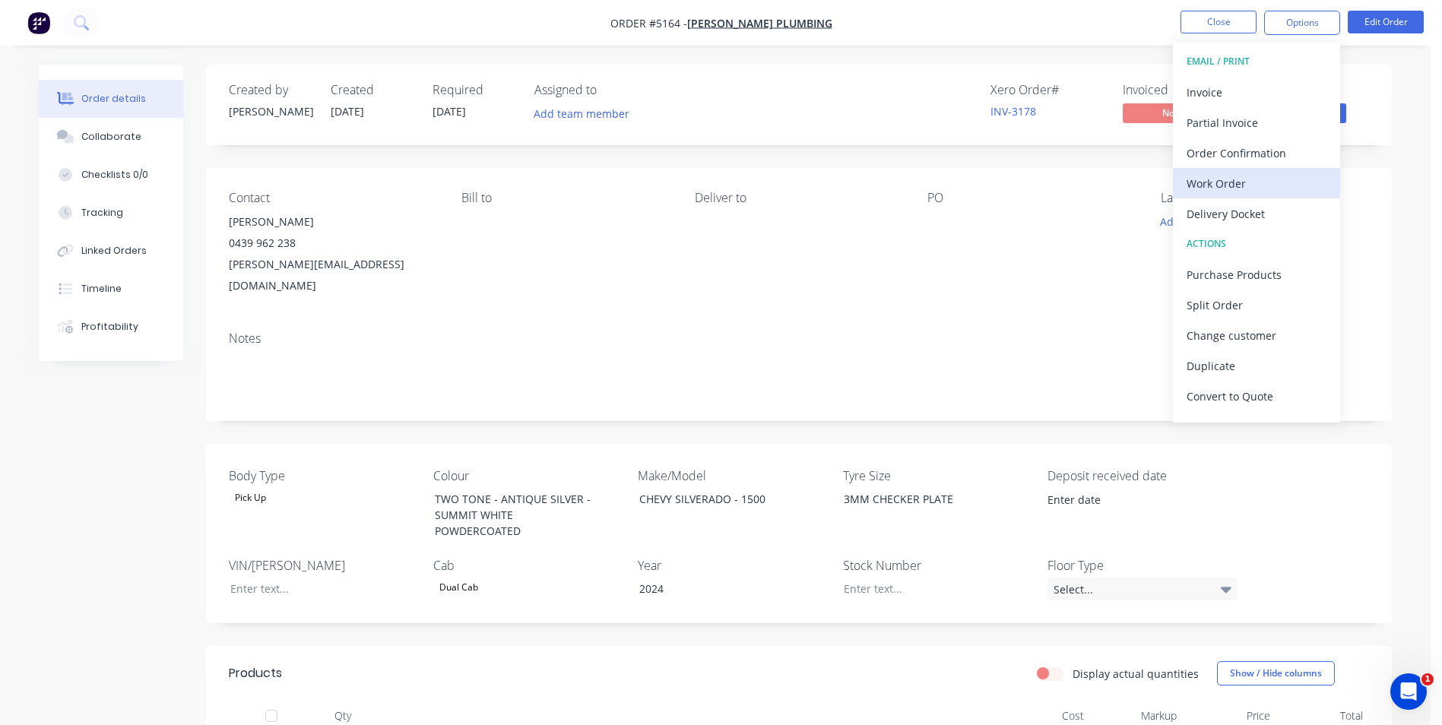
click at [1244, 185] on div "Work Order" at bounding box center [1257, 184] width 140 height 22
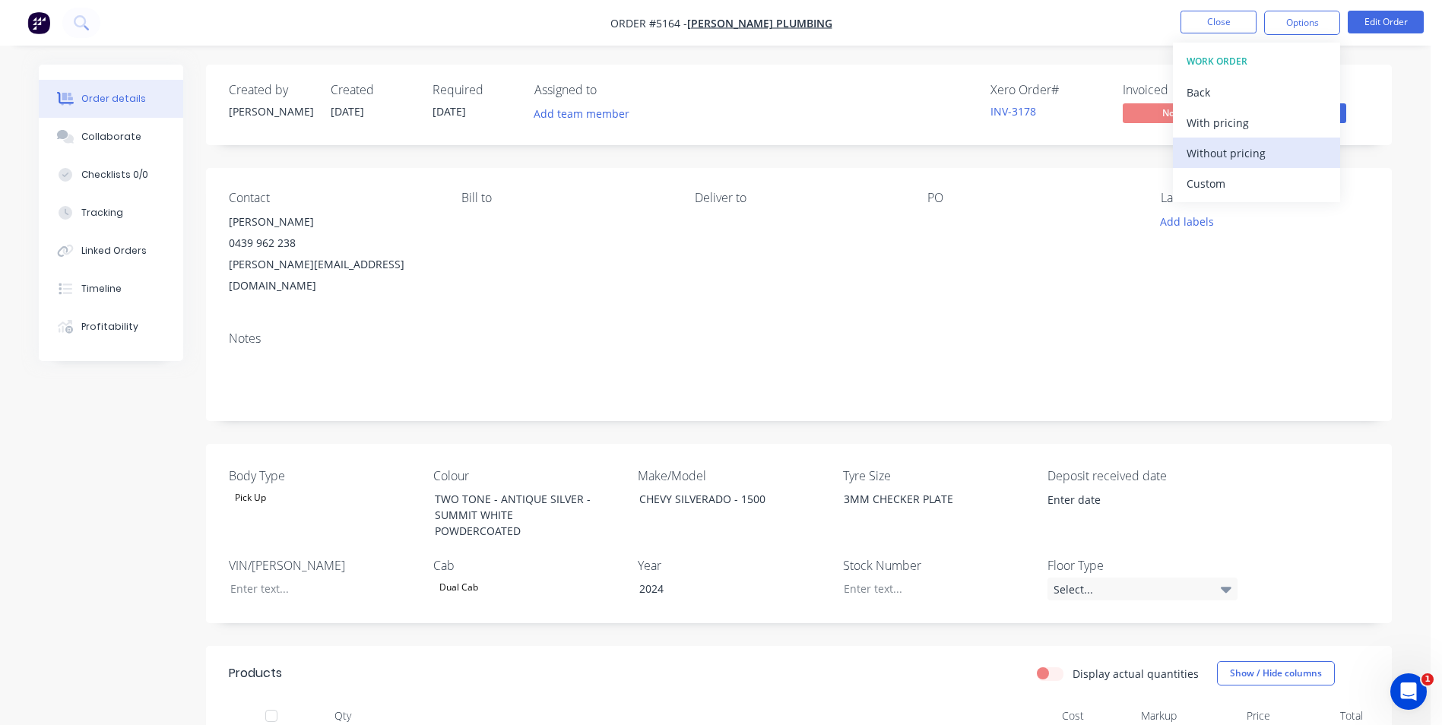
click at [1239, 149] on div "Without pricing" at bounding box center [1257, 153] width 140 height 22
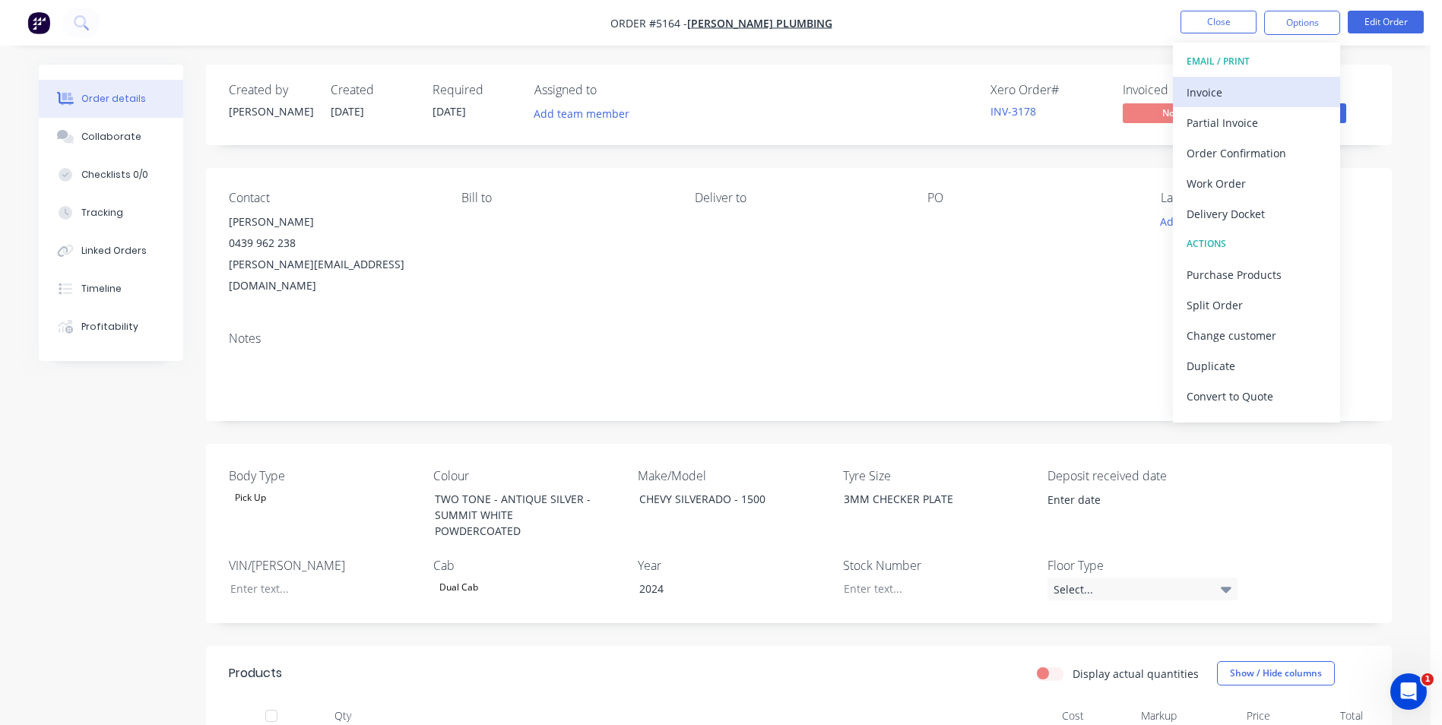
click at [1256, 97] on div "Invoice" at bounding box center [1257, 92] width 140 height 22
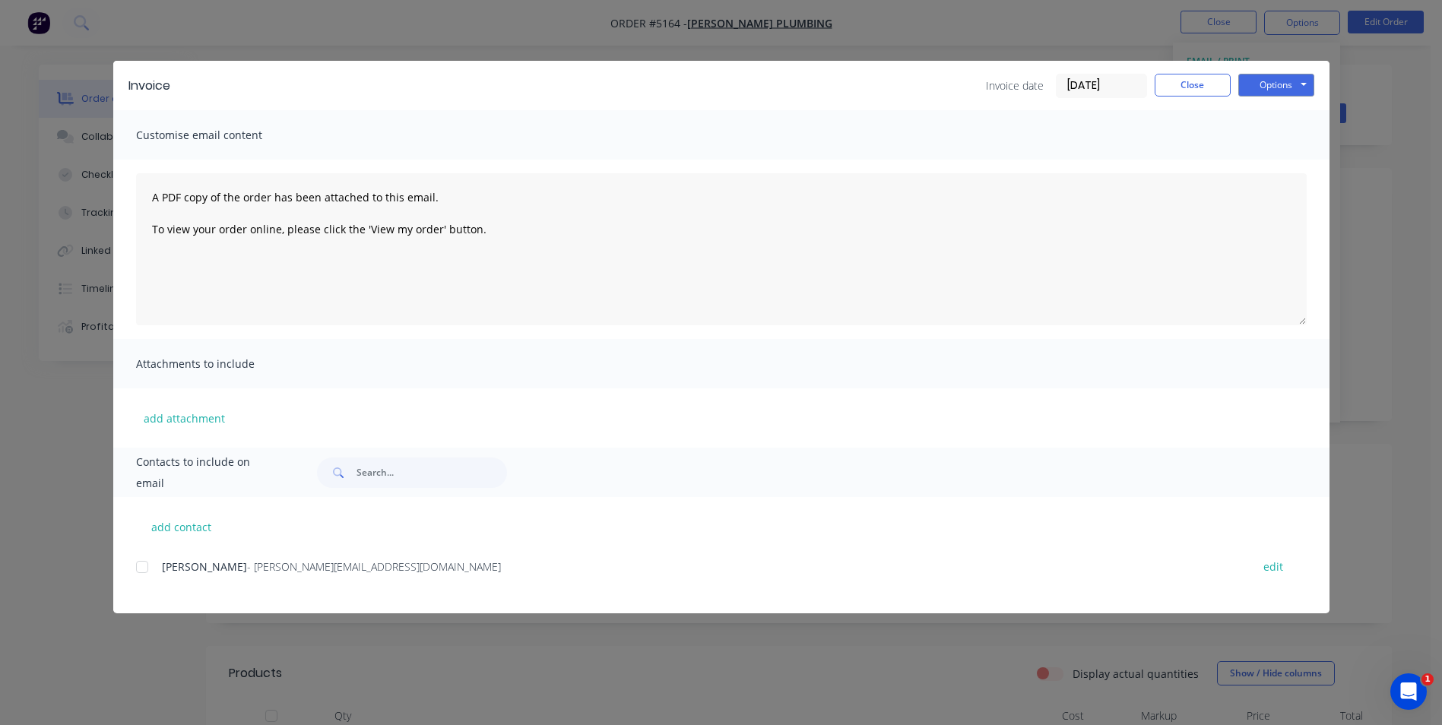
click at [144, 566] on div at bounding box center [142, 567] width 30 height 30
click at [1289, 81] on button "Options" at bounding box center [1276, 85] width 76 height 23
click at [1287, 162] on button "Email" at bounding box center [1286, 162] width 97 height 25
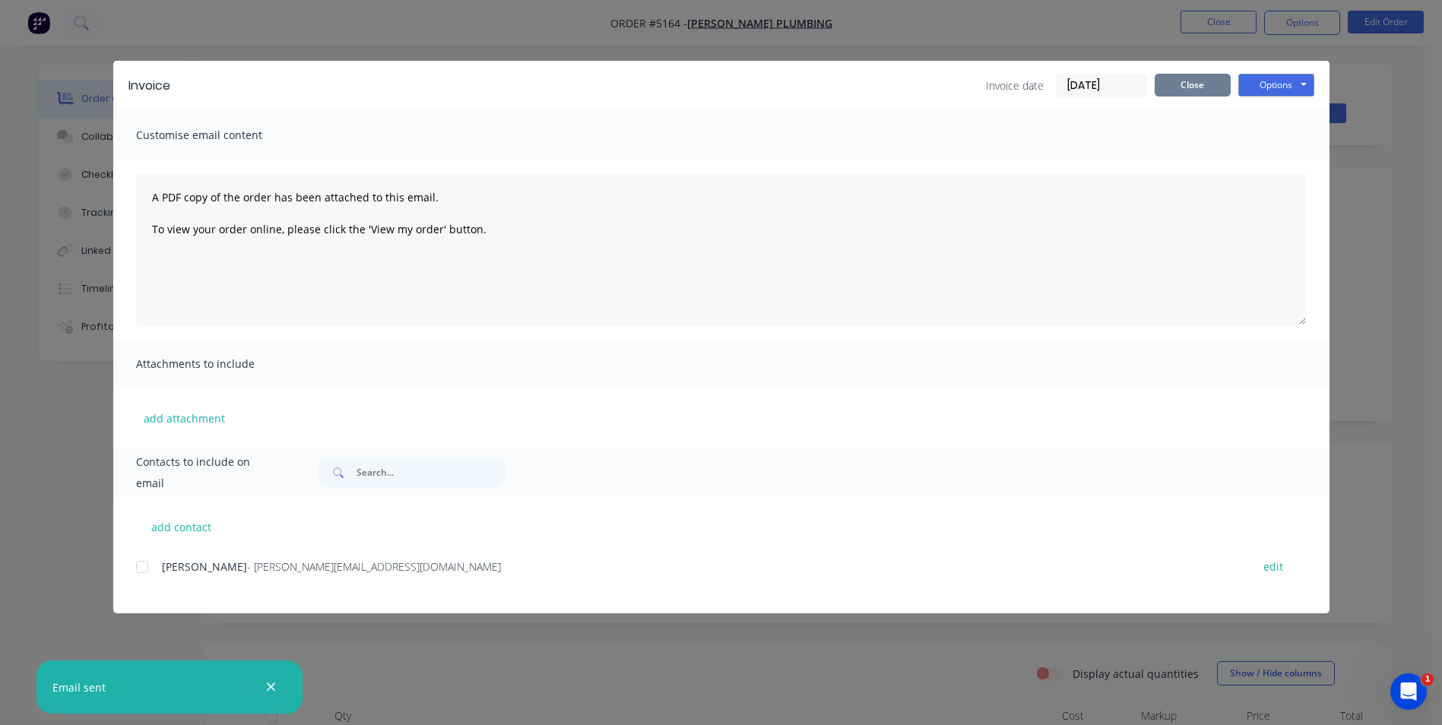
click at [1193, 82] on button "Close" at bounding box center [1193, 85] width 76 height 23
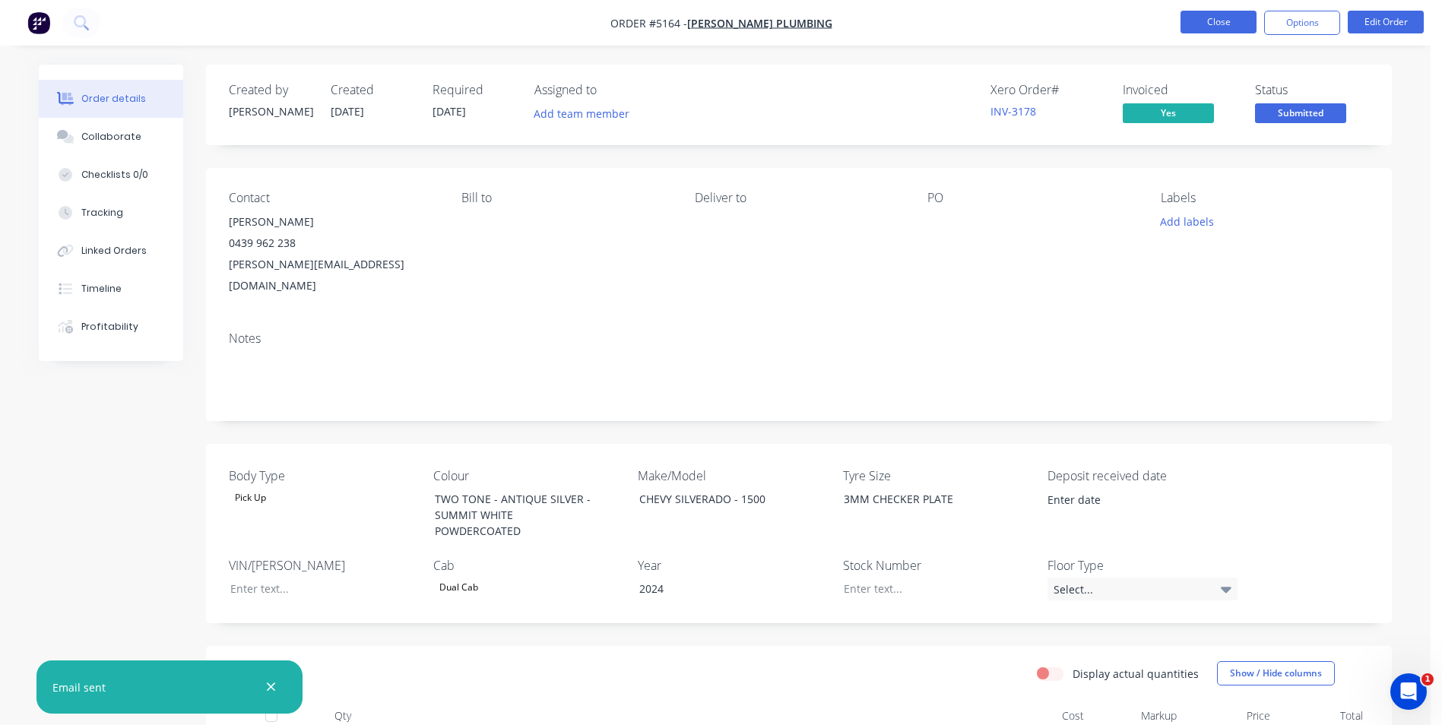
click at [1214, 24] on button "Close" at bounding box center [1218, 22] width 76 height 23
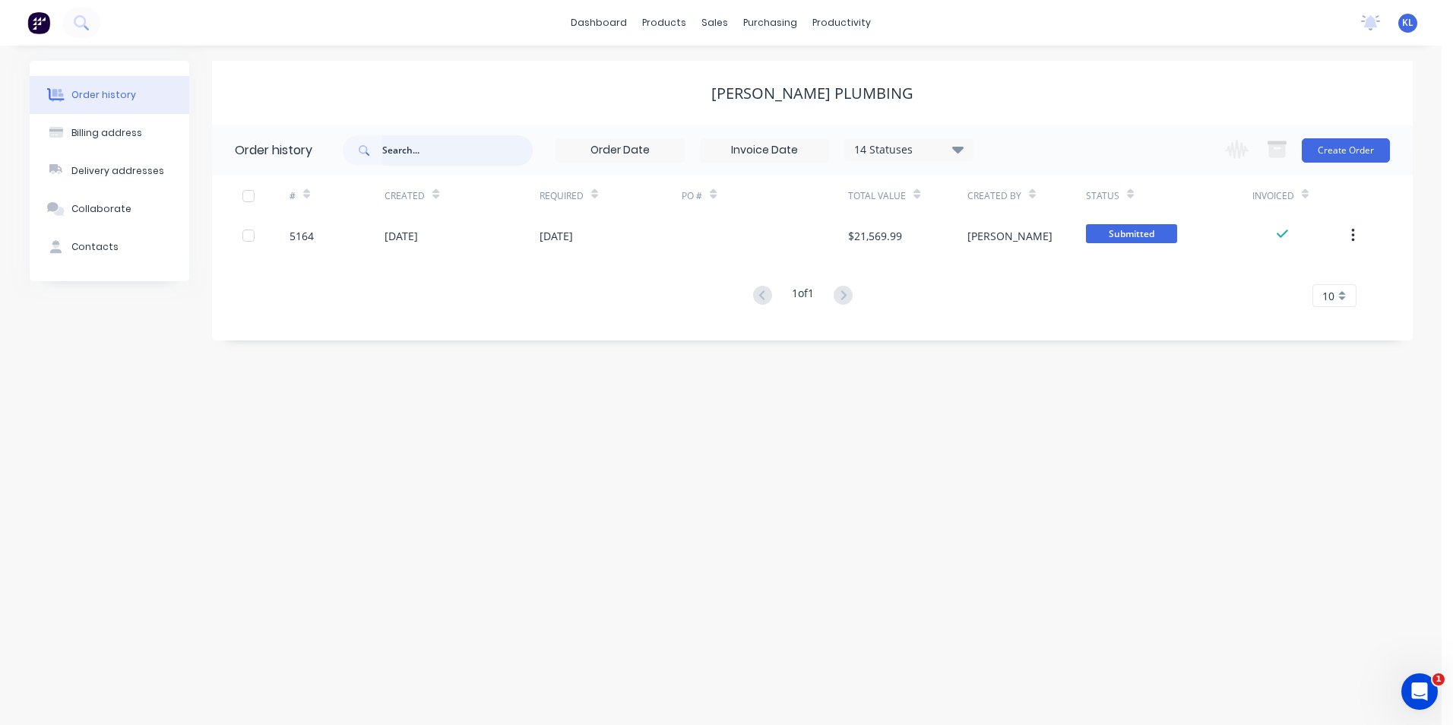
click at [427, 150] on input "text" at bounding box center [457, 150] width 151 height 30
click at [771, 100] on div "Customers" at bounding box center [767, 104] width 55 height 14
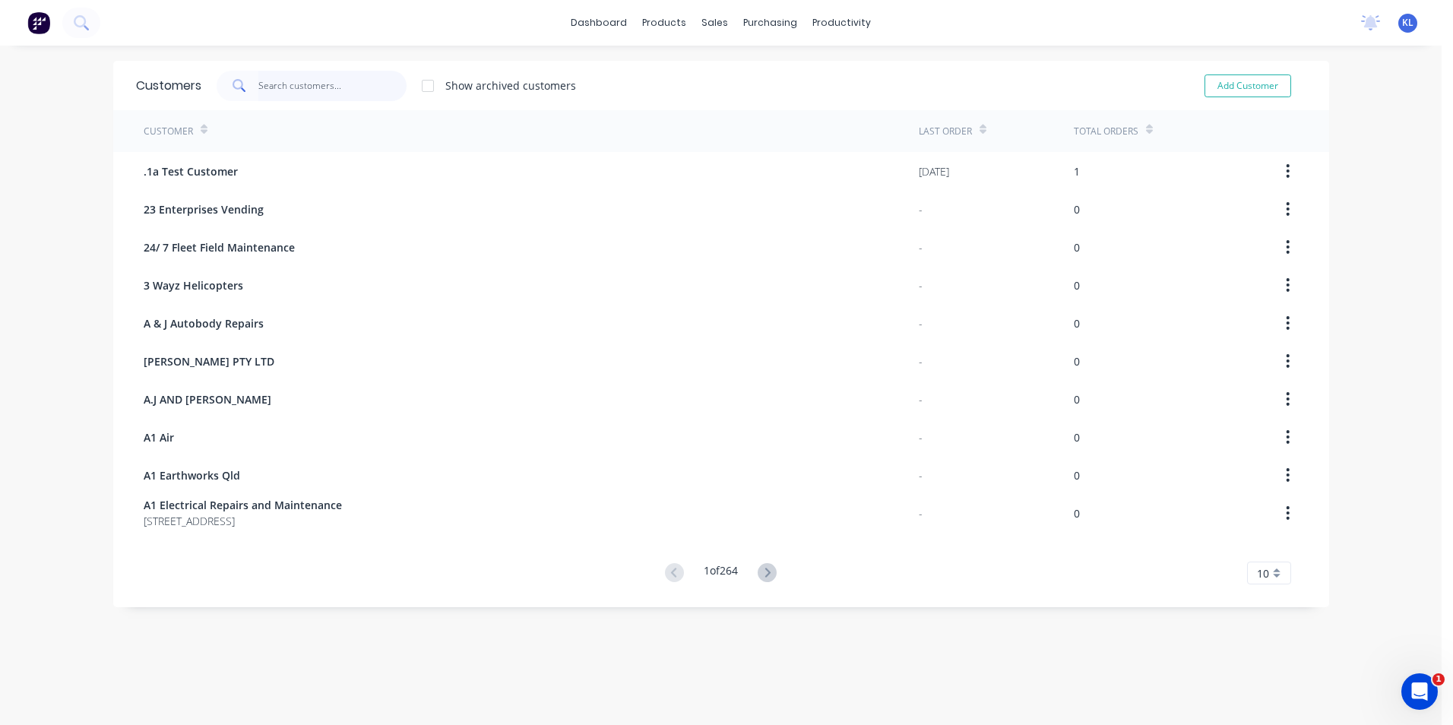
click at [363, 90] on input "text" at bounding box center [332, 86] width 148 height 30
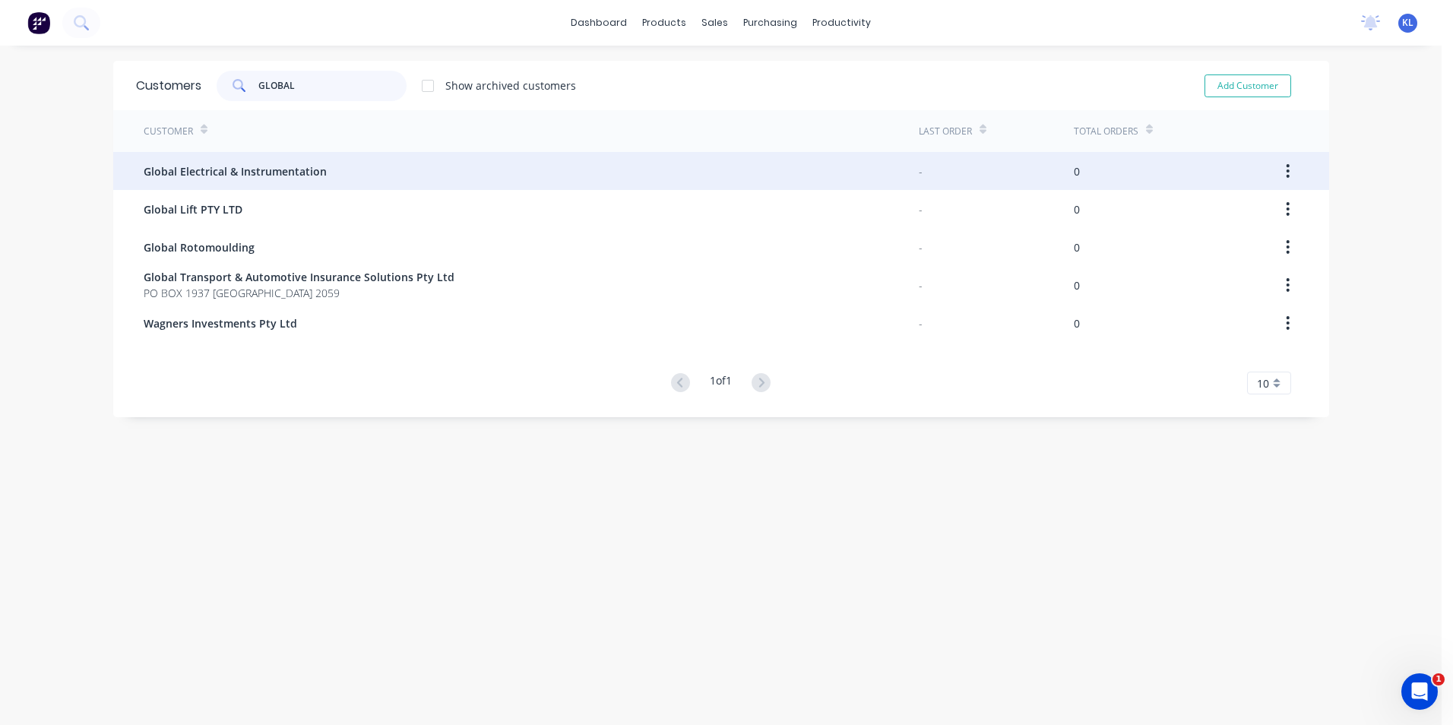
type input "GLOBAL"
click at [297, 169] on span "Global Electrical & Instrumentation" at bounding box center [235, 171] width 183 height 16
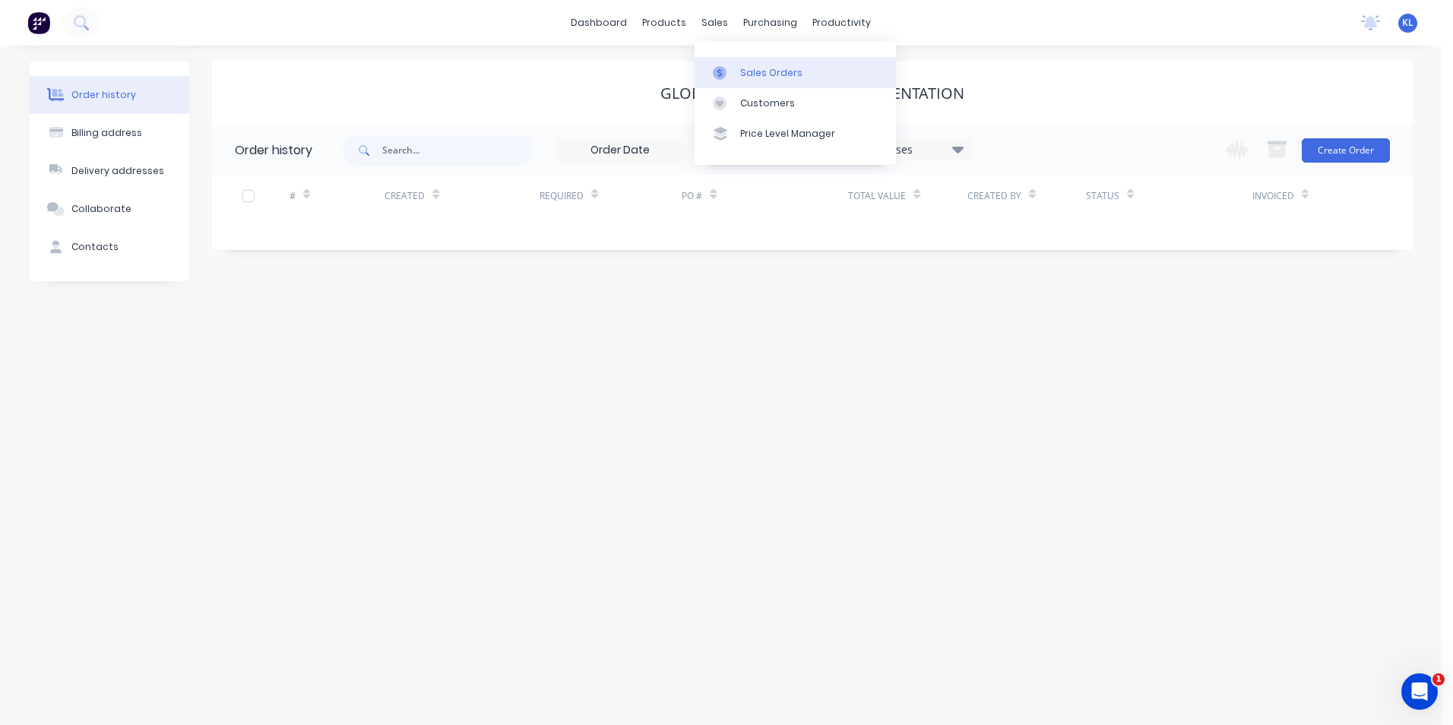
click at [766, 68] on div "Sales Orders" at bounding box center [771, 73] width 62 height 14
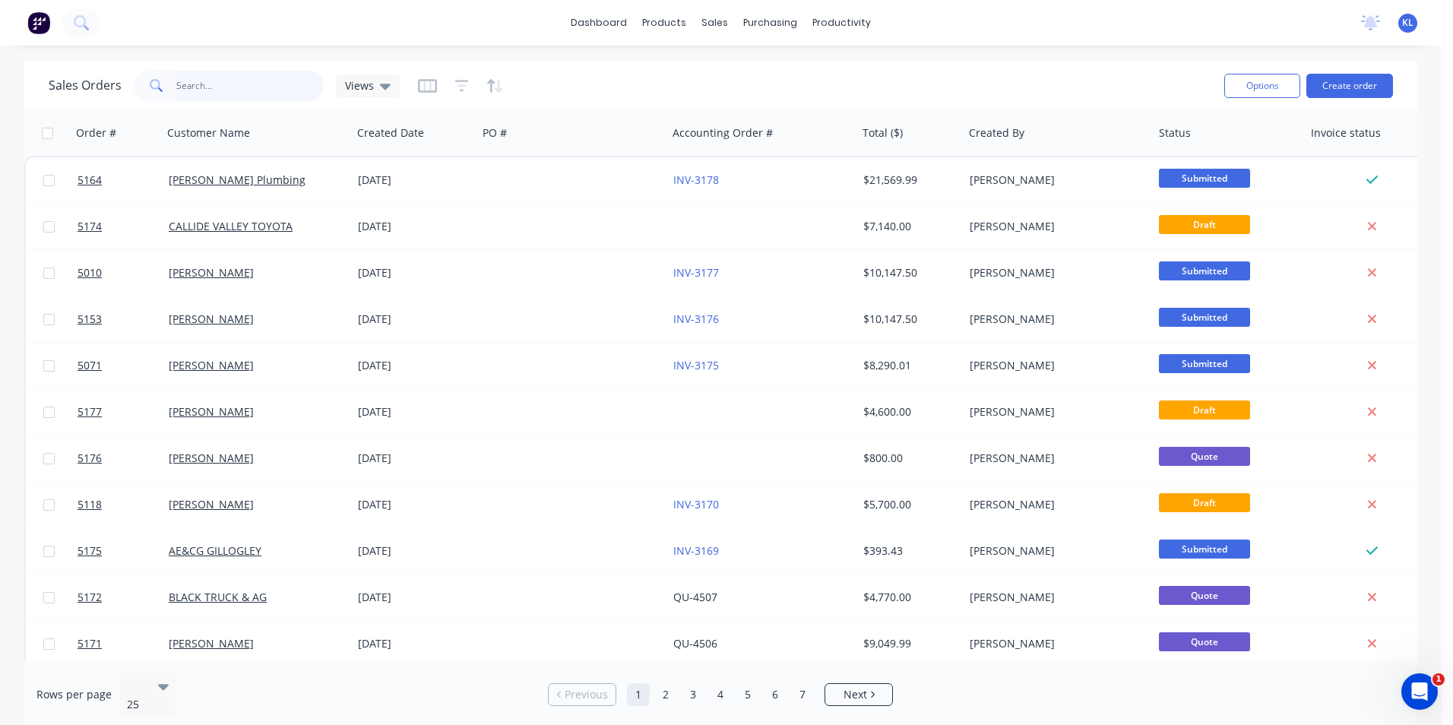
click at [258, 89] on input "text" at bounding box center [250, 86] width 148 height 30
type input "ZILCH"
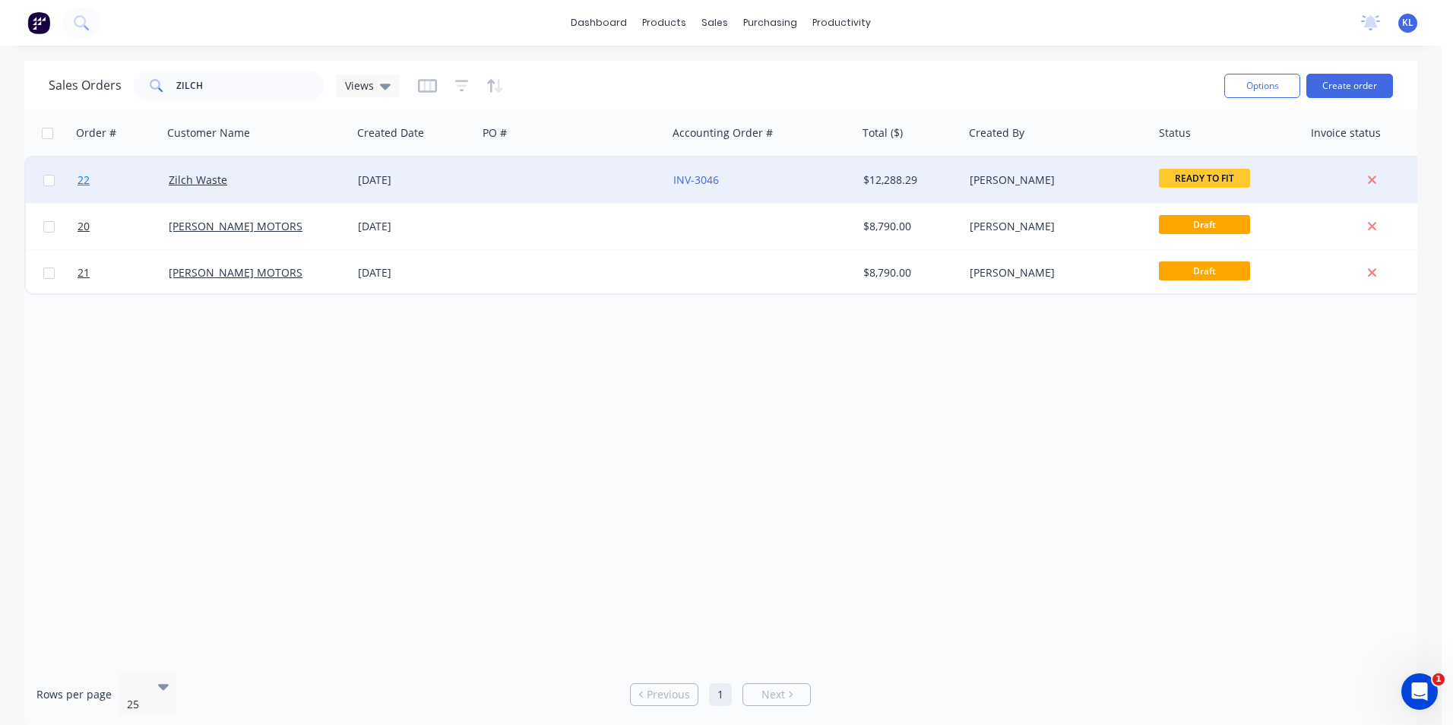
click at [81, 181] on span "22" at bounding box center [84, 180] width 12 height 15
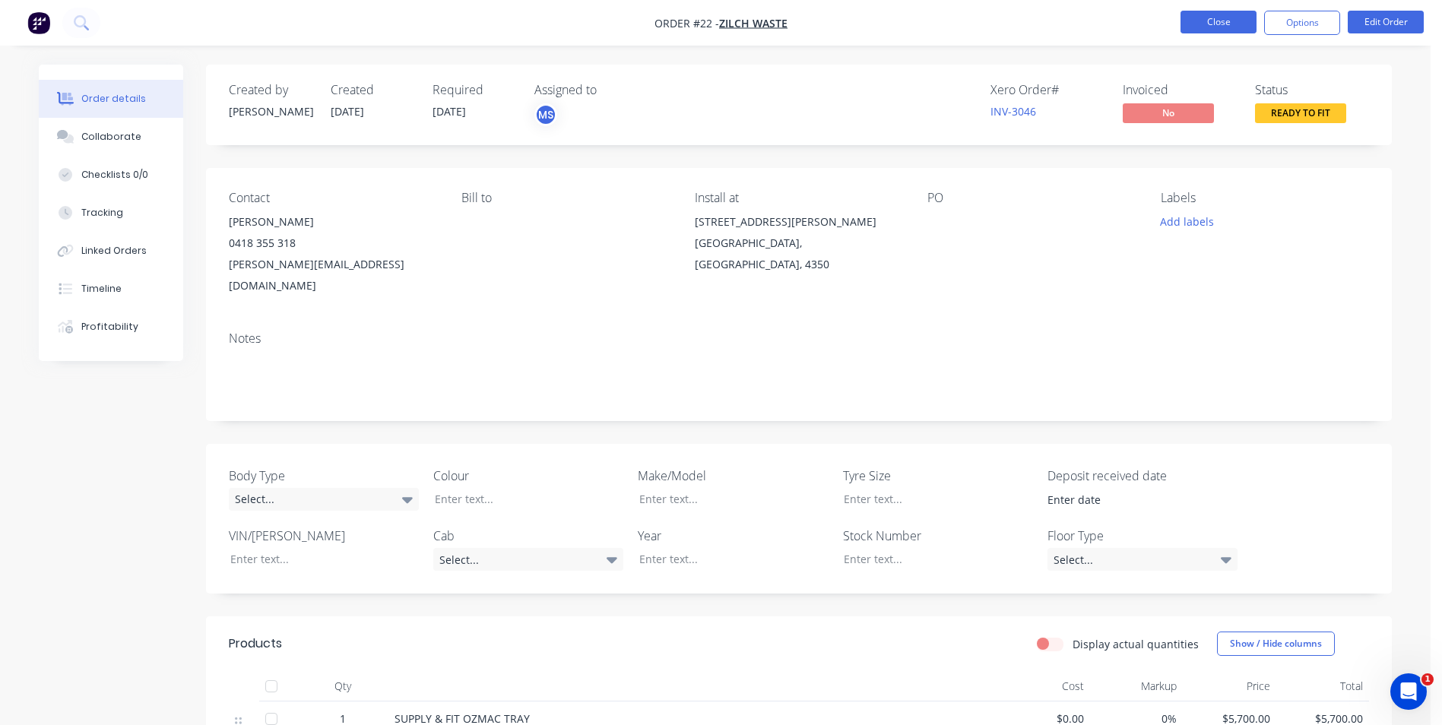
click at [1223, 25] on button "Close" at bounding box center [1218, 22] width 76 height 23
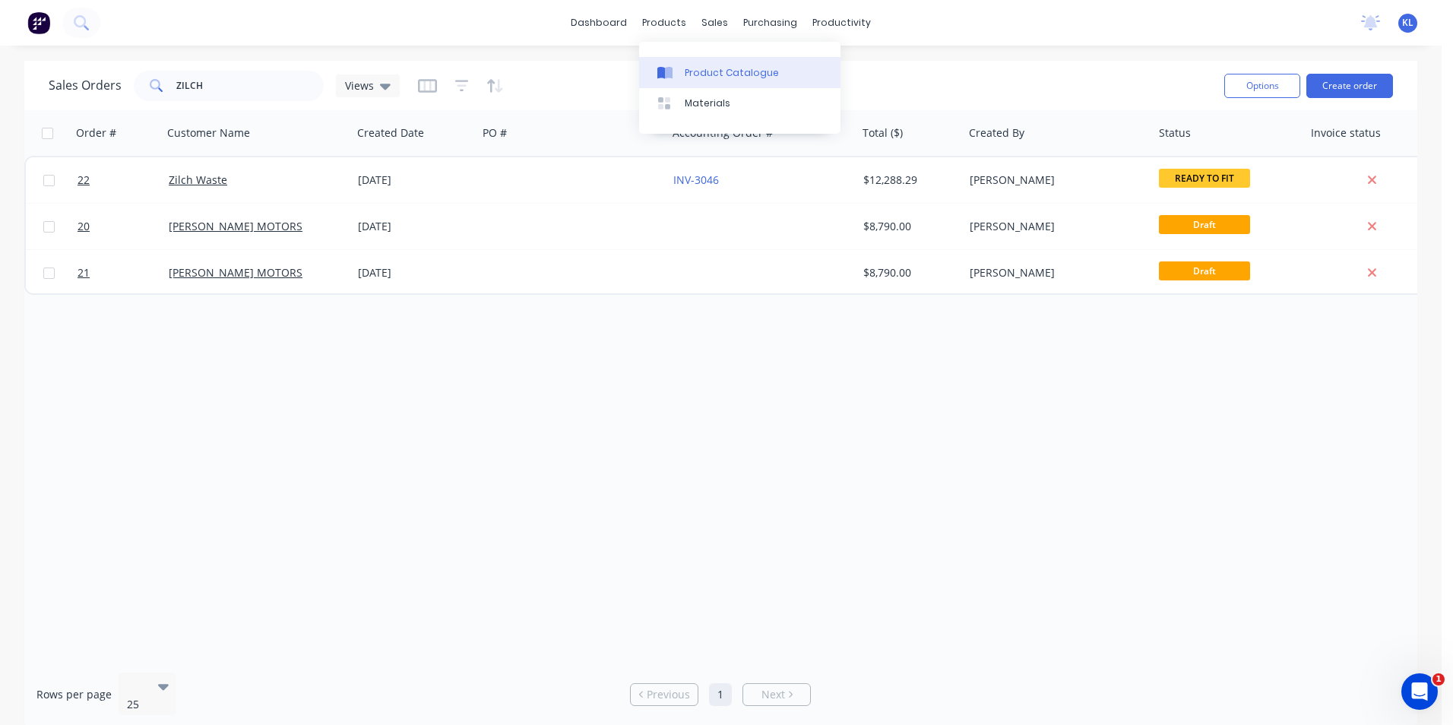
click at [711, 74] on div "Product Catalogue" at bounding box center [732, 73] width 94 height 14
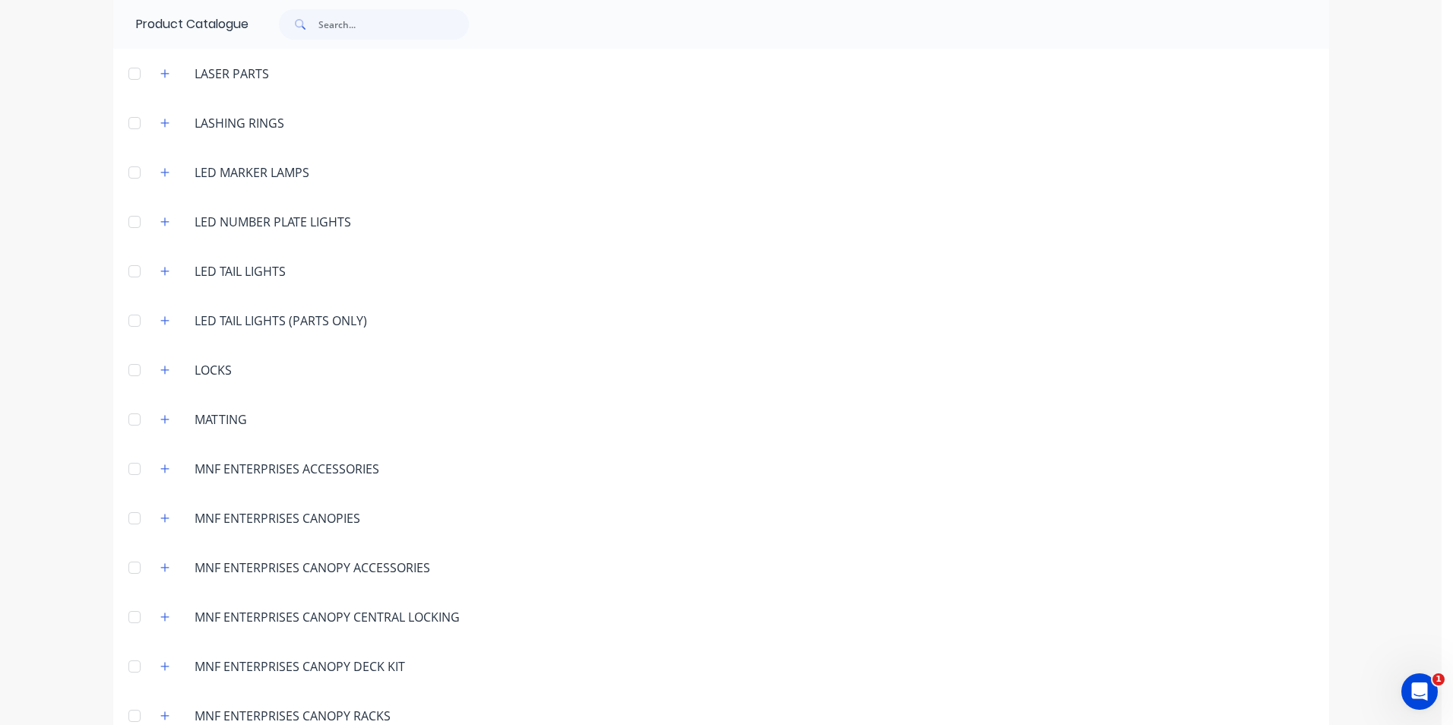
scroll to position [2508, 0]
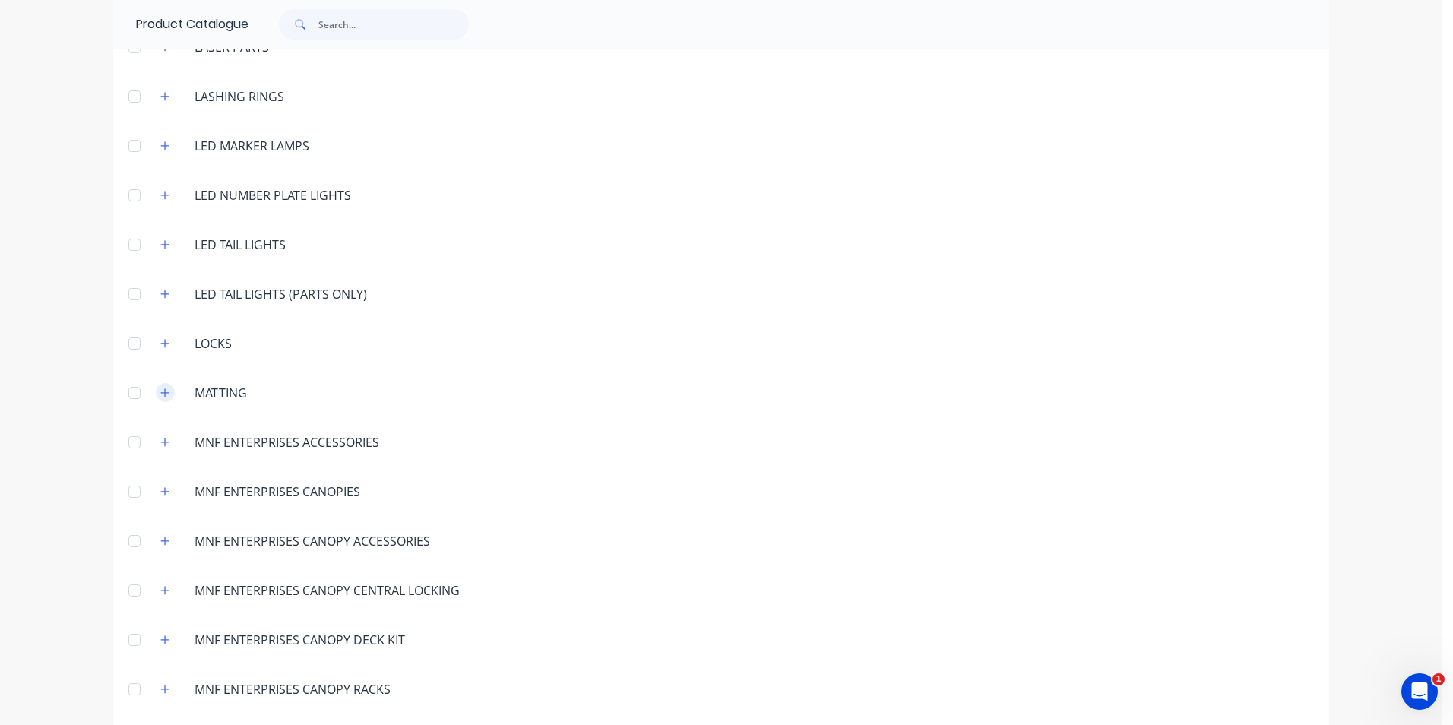
click at [160, 395] on icon "button" at bounding box center [164, 393] width 9 height 11
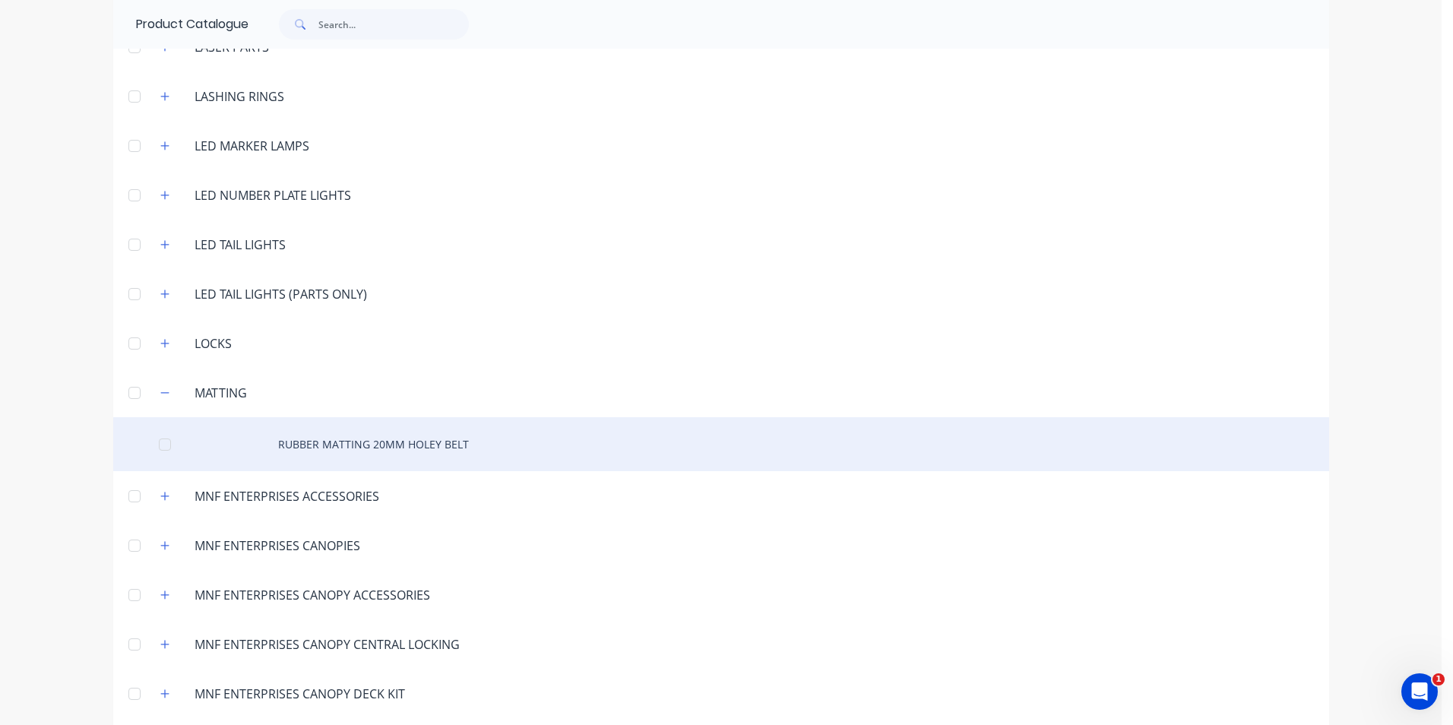
click at [369, 445] on div "RUBBER MATTING 20MM HOLEY BELT" at bounding box center [721, 444] width 1216 height 54
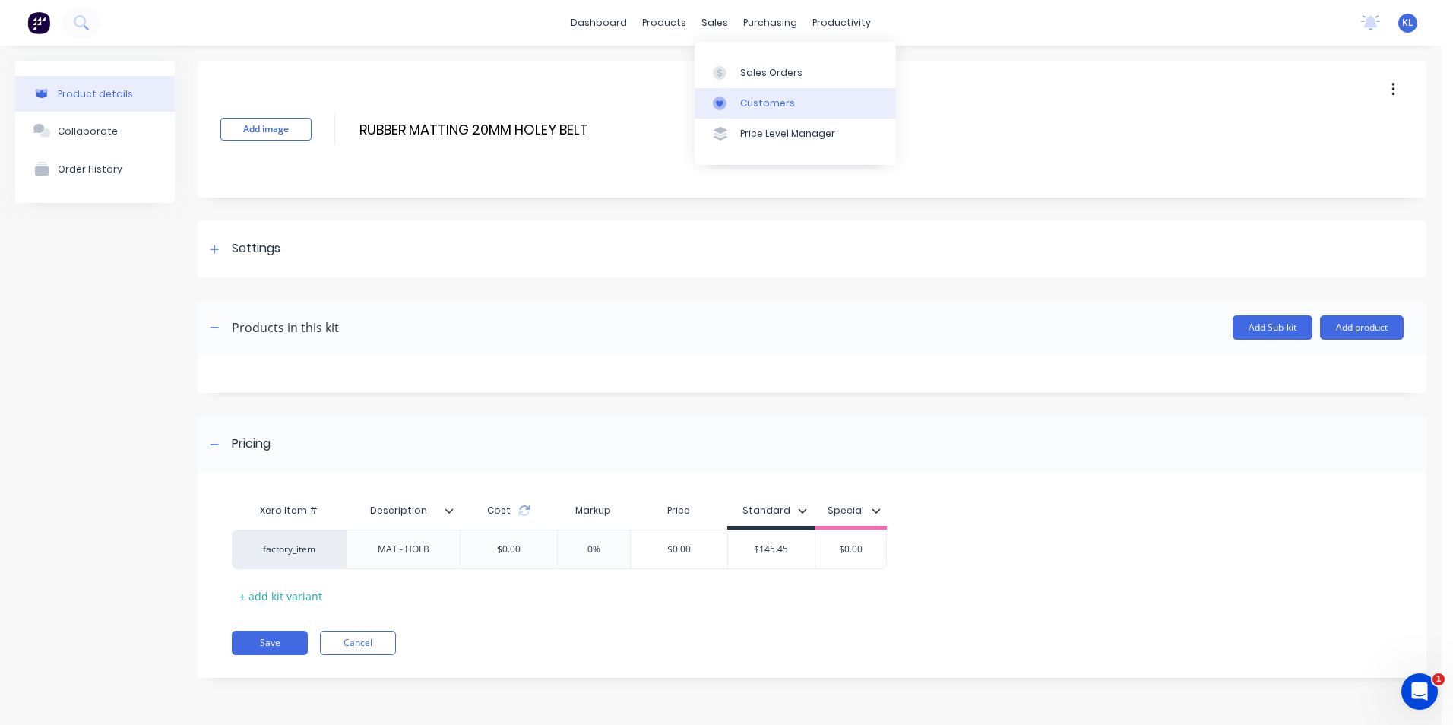
click at [765, 103] on div "Customers" at bounding box center [767, 104] width 55 height 14
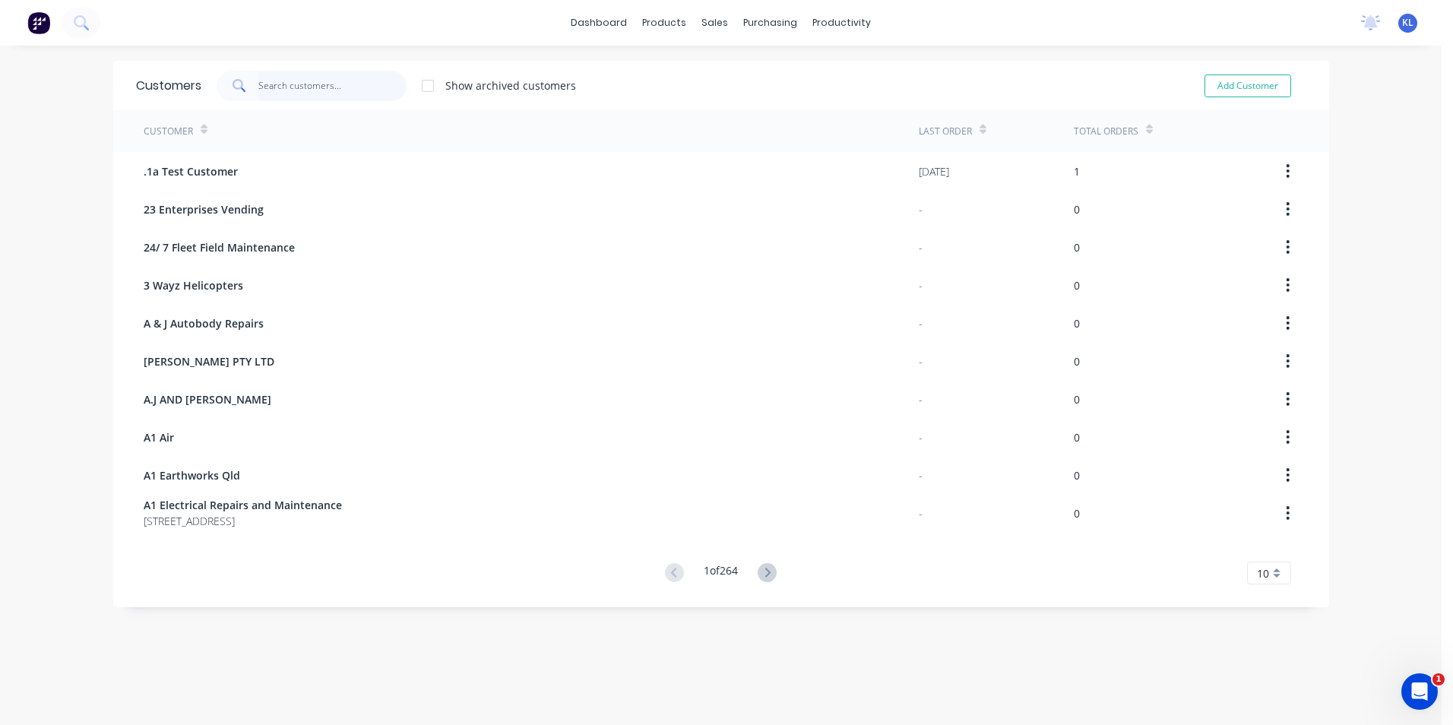
click at [326, 85] on input "text" at bounding box center [332, 86] width 148 height 30
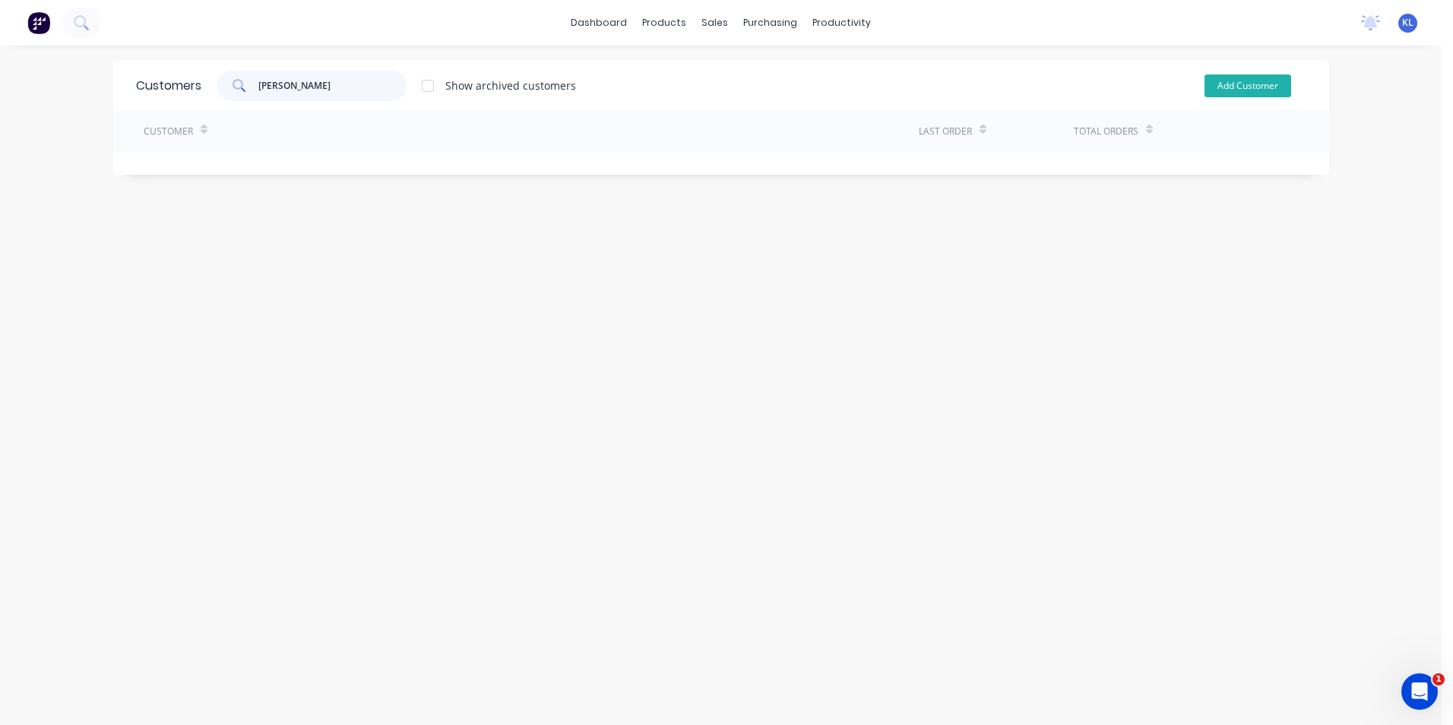
type input "[PERSON_NAME]"
click at [1252, 89] on button "Add Customer" at bounding box center [1248, 85] width 87 height 23
select select "AU"
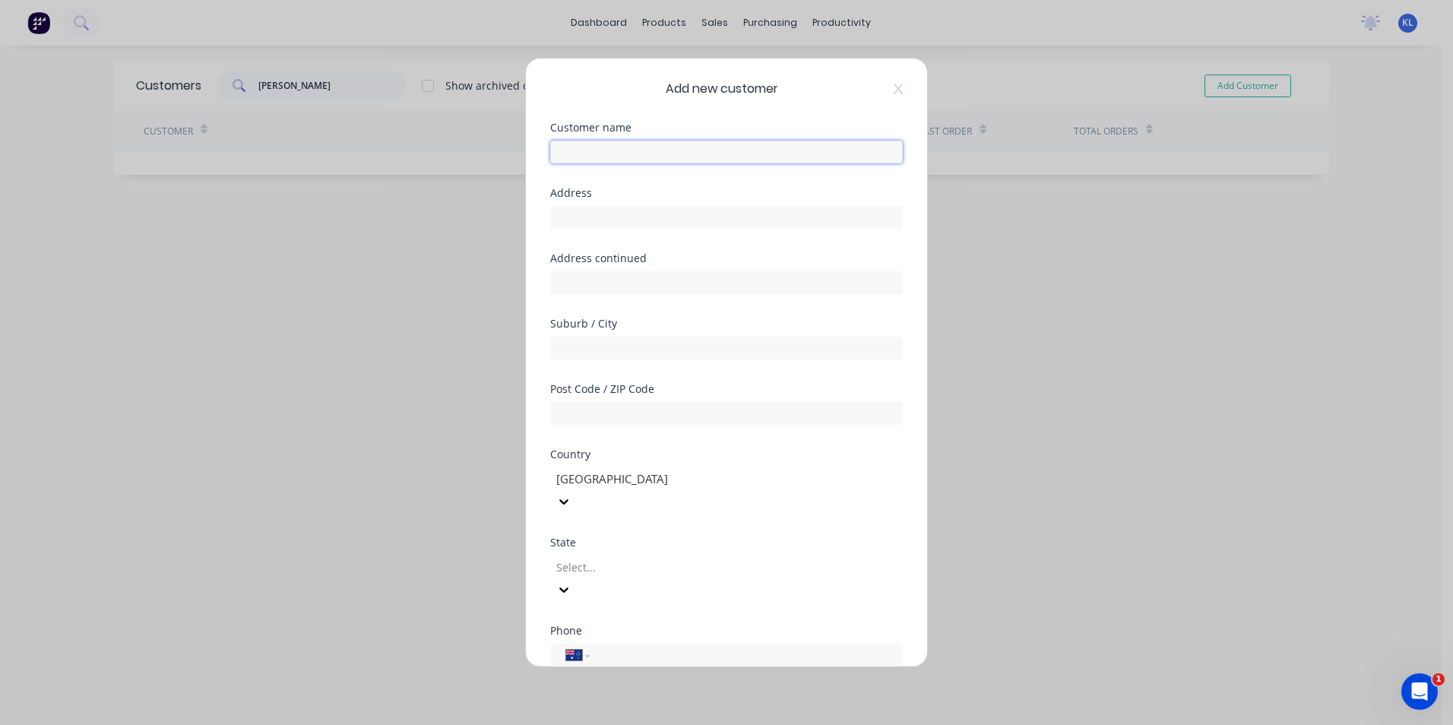
click at [679, 147] on input "text" at bounding box center [726, 152] width 353 height 23
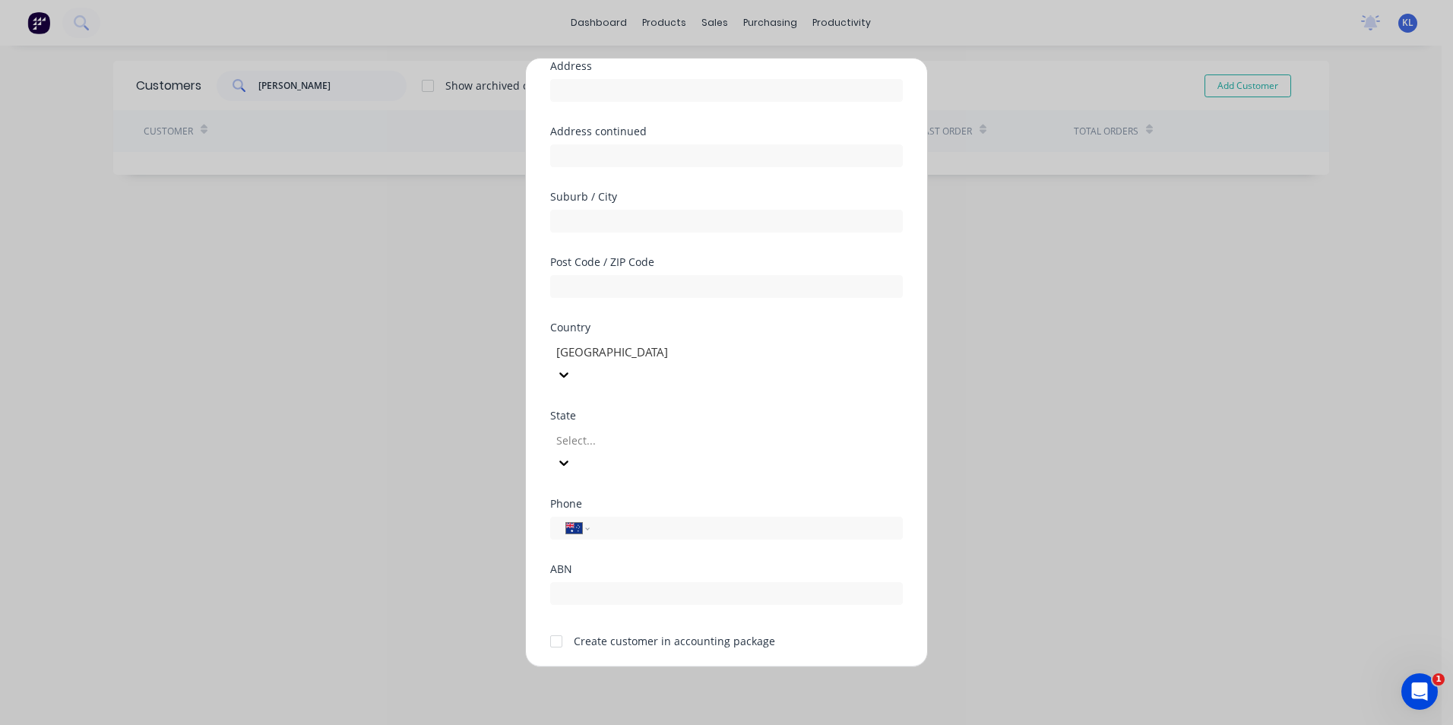
scroll to position [134, 0]
type input "Baartz Farming"
click at [651, 513] on input "tel" at bounding box center [743, 521] width 287 height 17
type input "0429 680 443"
click at [554, 620] on div at bounding box center [556, 635] width 30 height 30
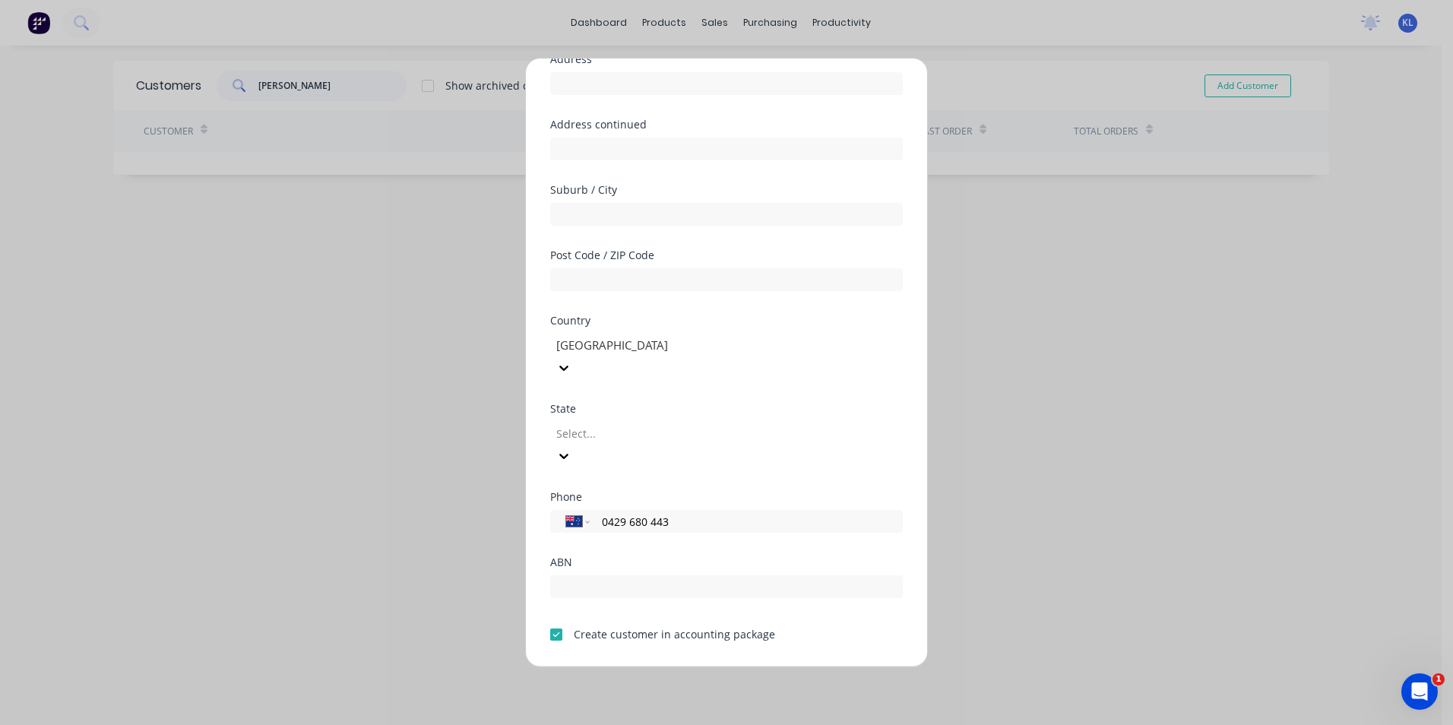
click at [683, 667] on button "Save" at bounding box center [679, 679] width 84 height 24
click at [775, 667] on button "Cancel" at bounding box center [775, 679] width 84 height 24
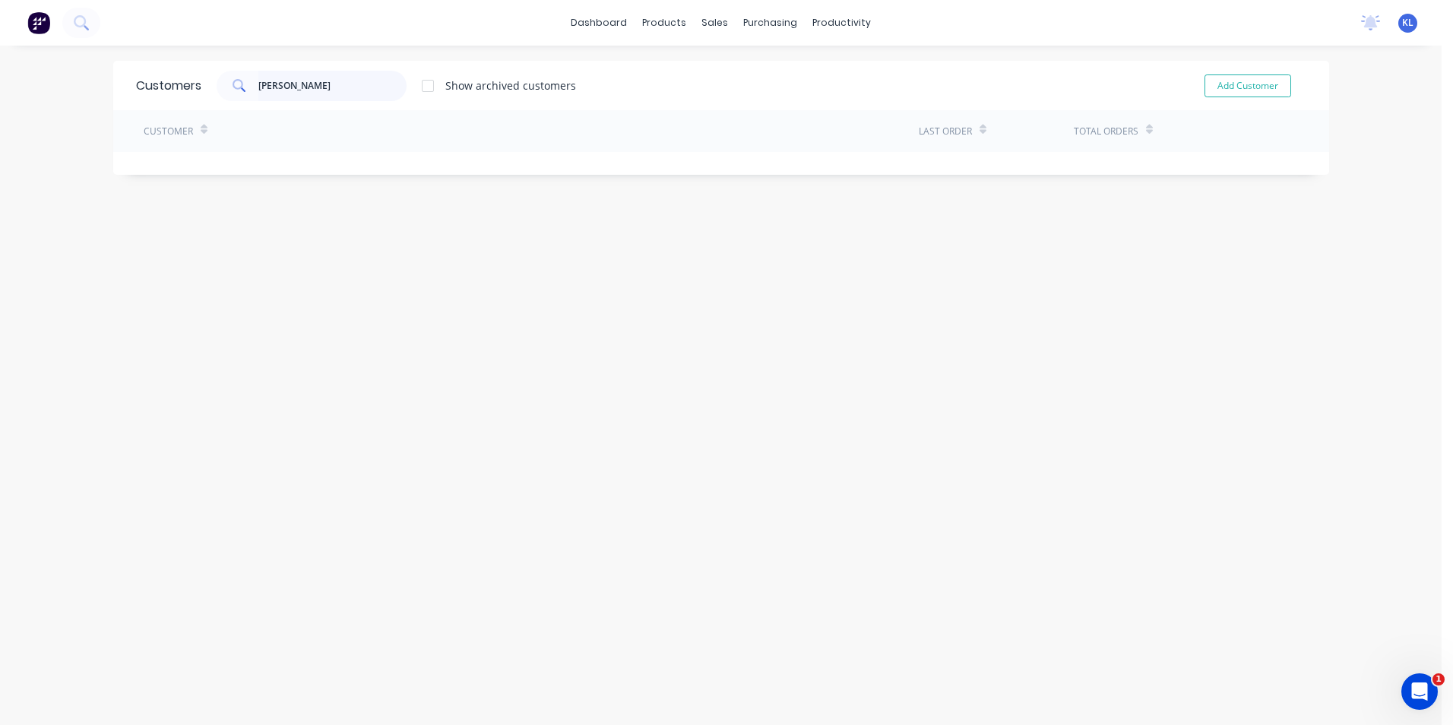
click at [337, 86] on input "[PERSON_NAME]" at bounding box center [332, 86] width 148 height 30
type input "b"
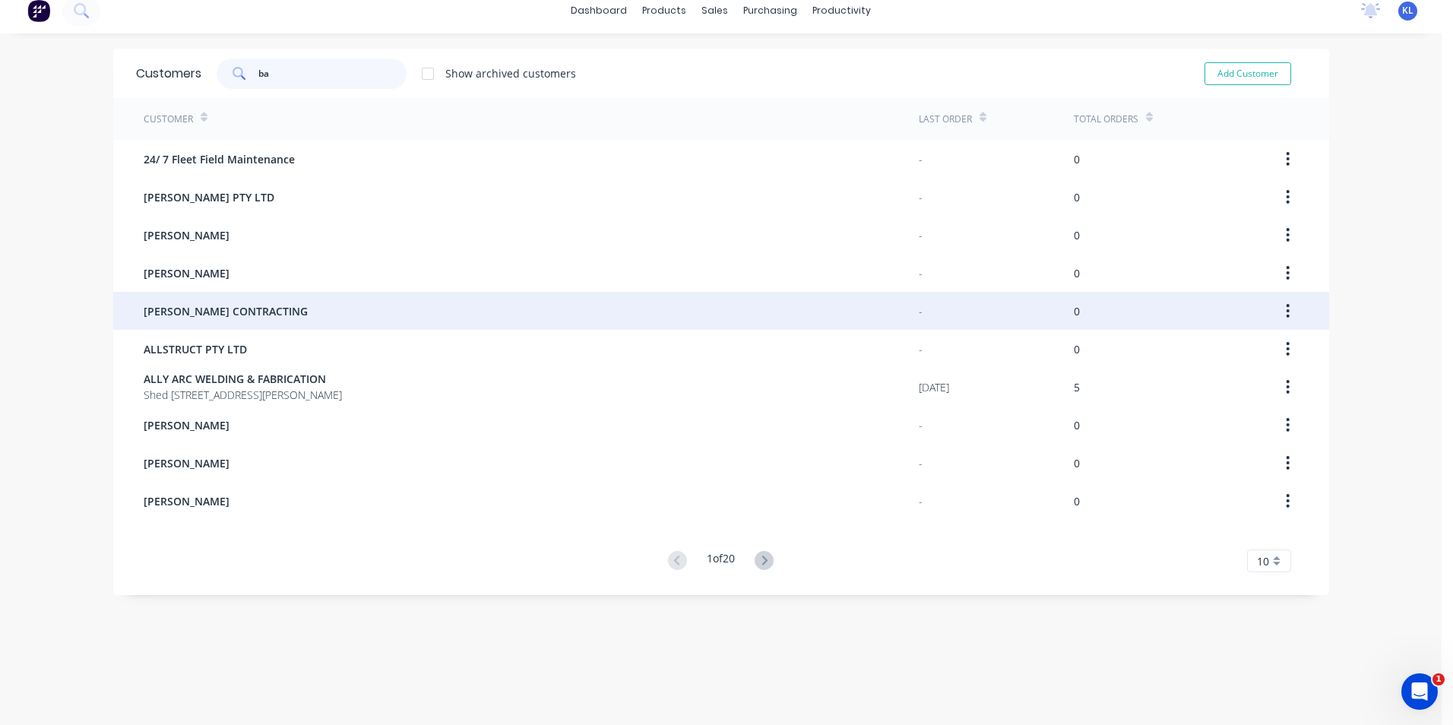
scroll to position [30, 0]
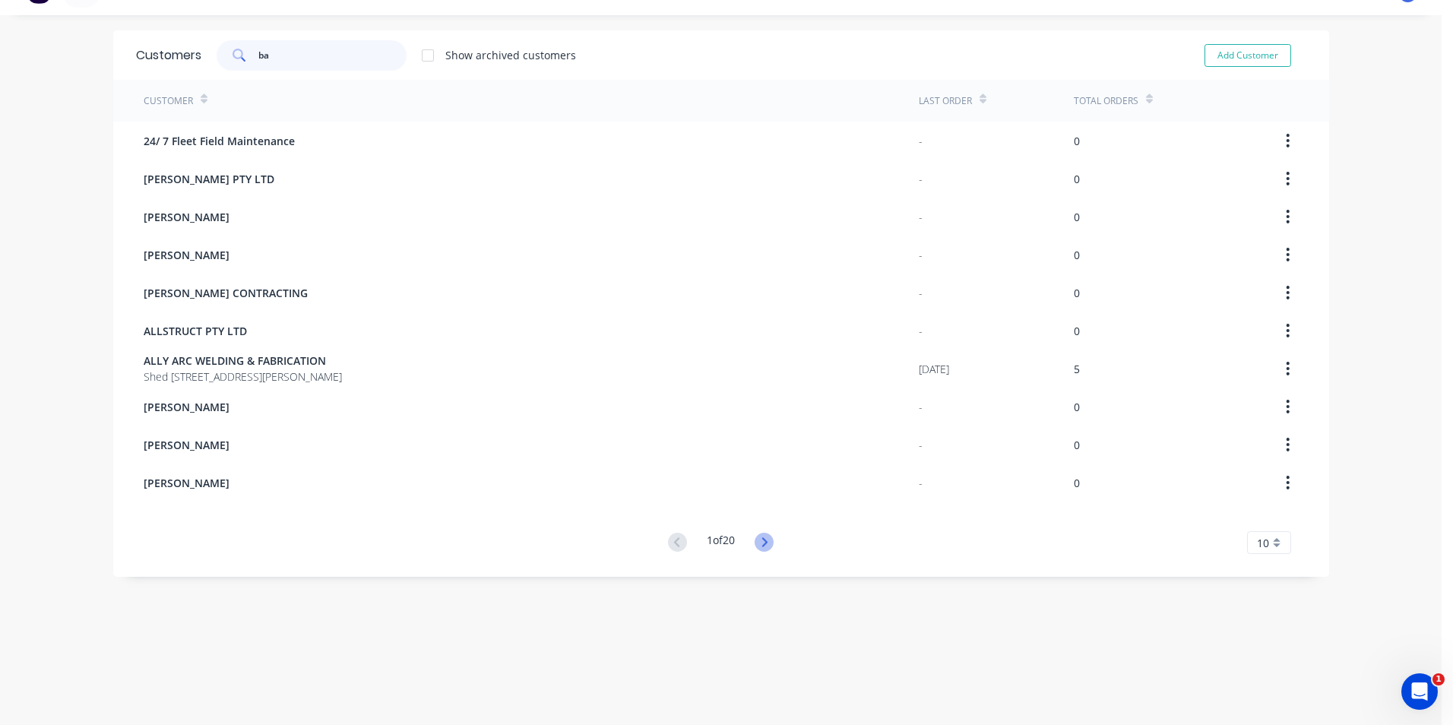
type input "ba"
click at [755, 543] on icon at bounding box center [764, 542] width 19 height 19
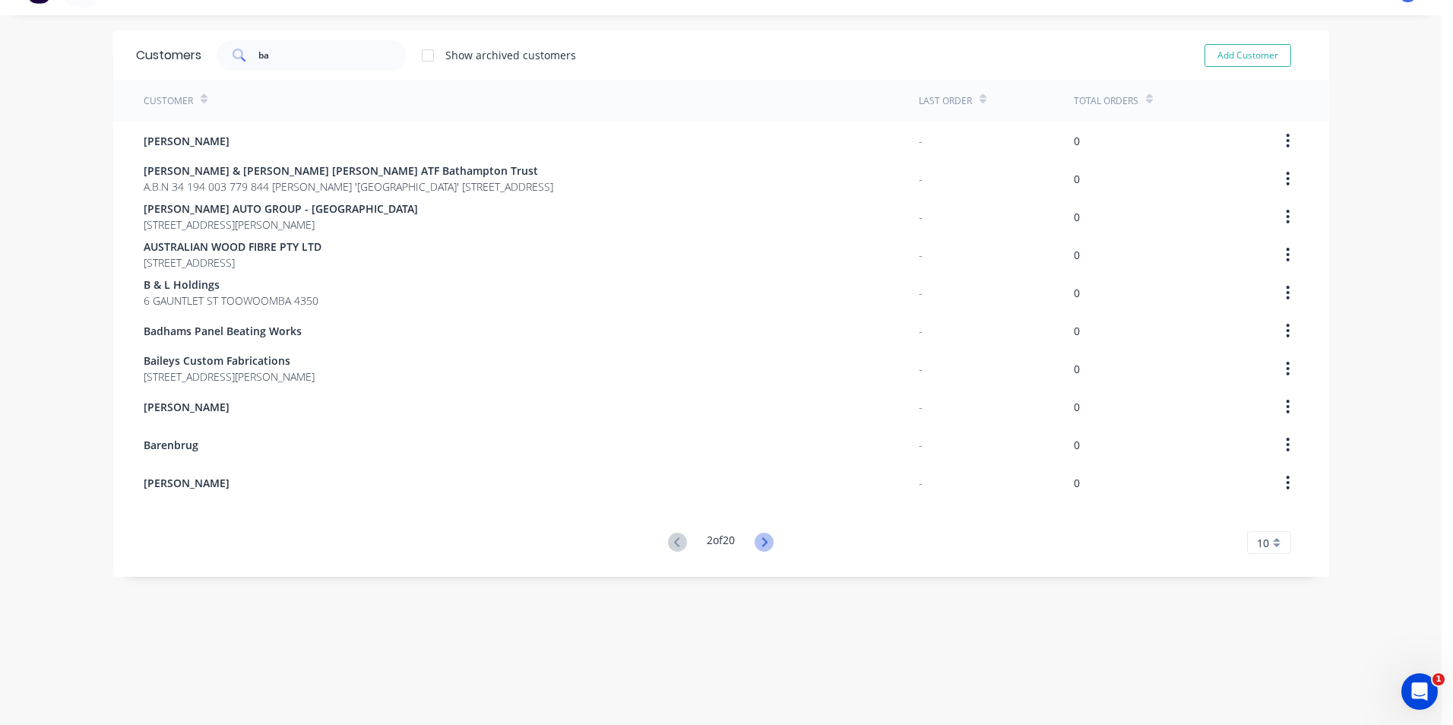
click at [764, 543] on icon at bounding box center [764, 541] width 5 height 9
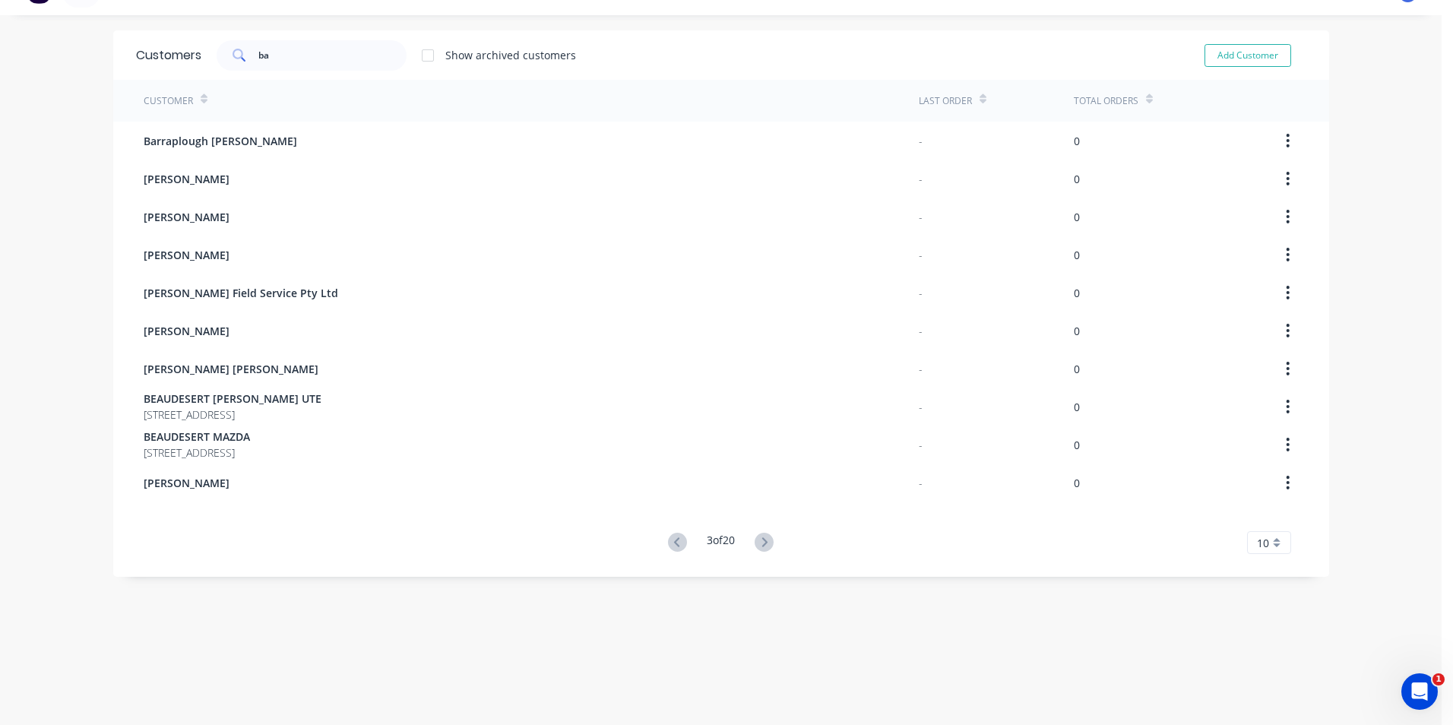
scroll to position [0, 0]
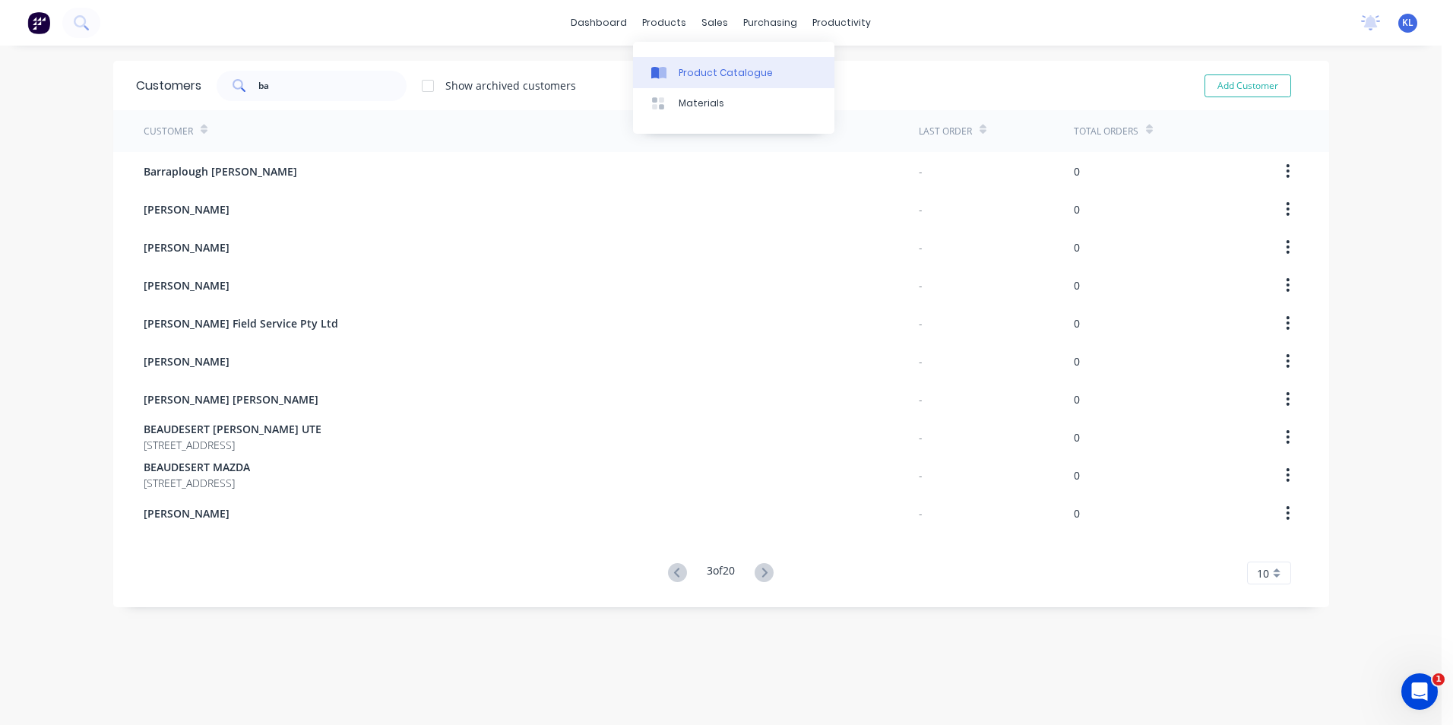
click at [692, 71] on div "Product Catalogue" at bounding box center [726, 73] width 94 height 14
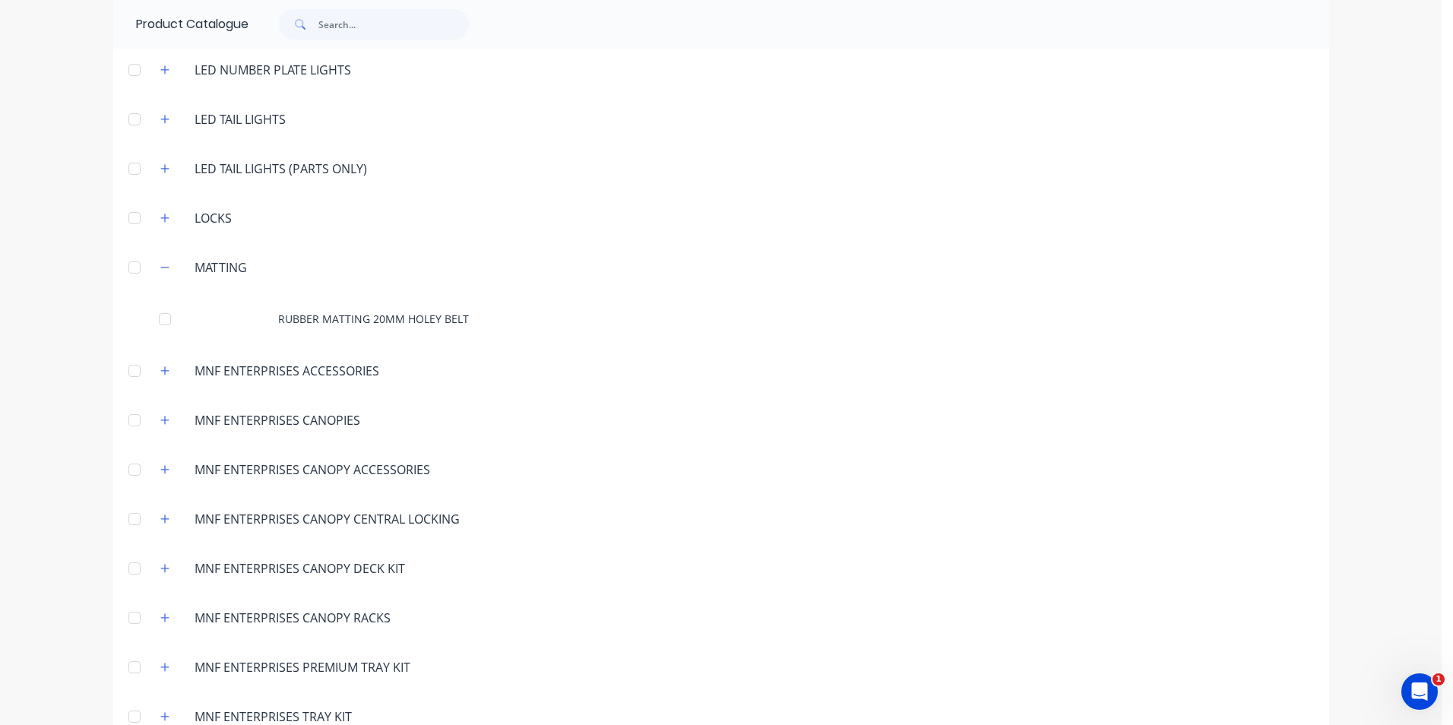
scroll to position [2660, 0]
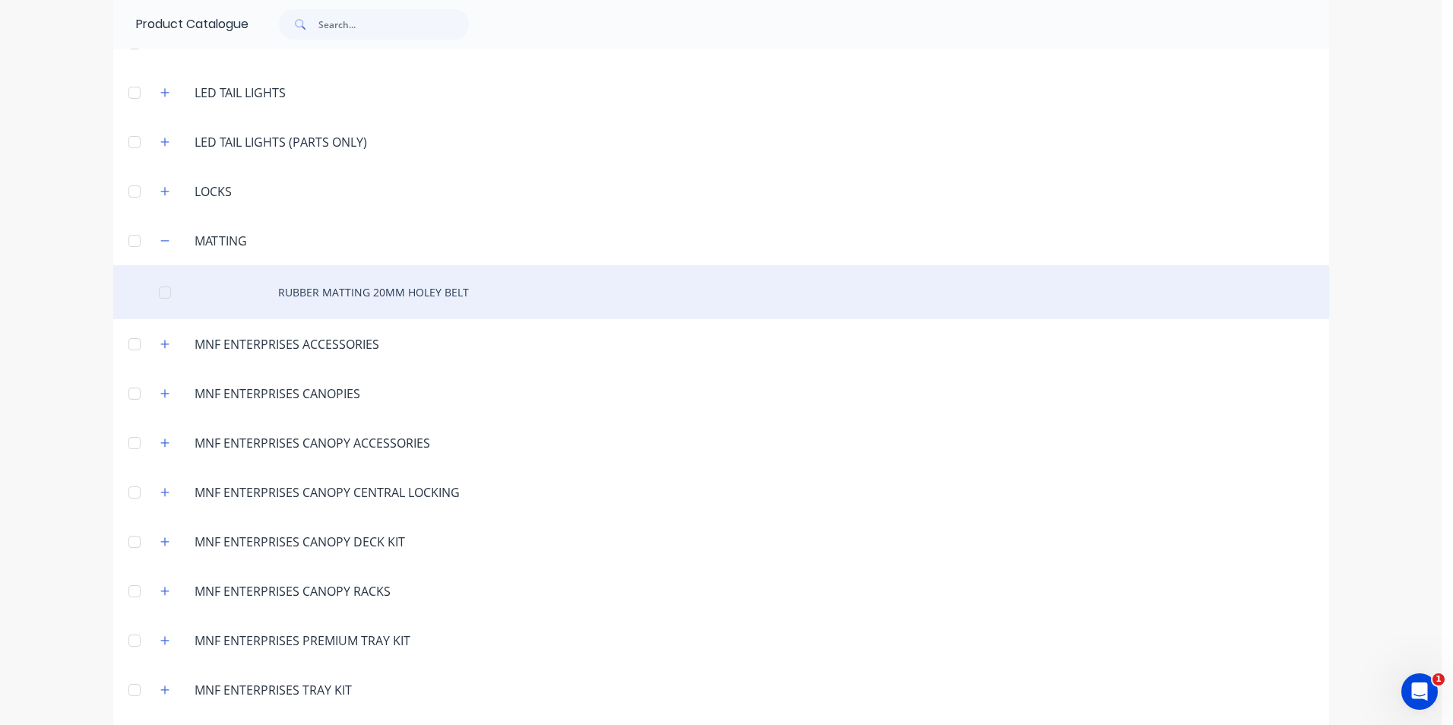
click at [380, 298] on div "RUBBER MATTING 20MM HOLEY BELT" at bounding box center [721, 292] width 1216 height 54
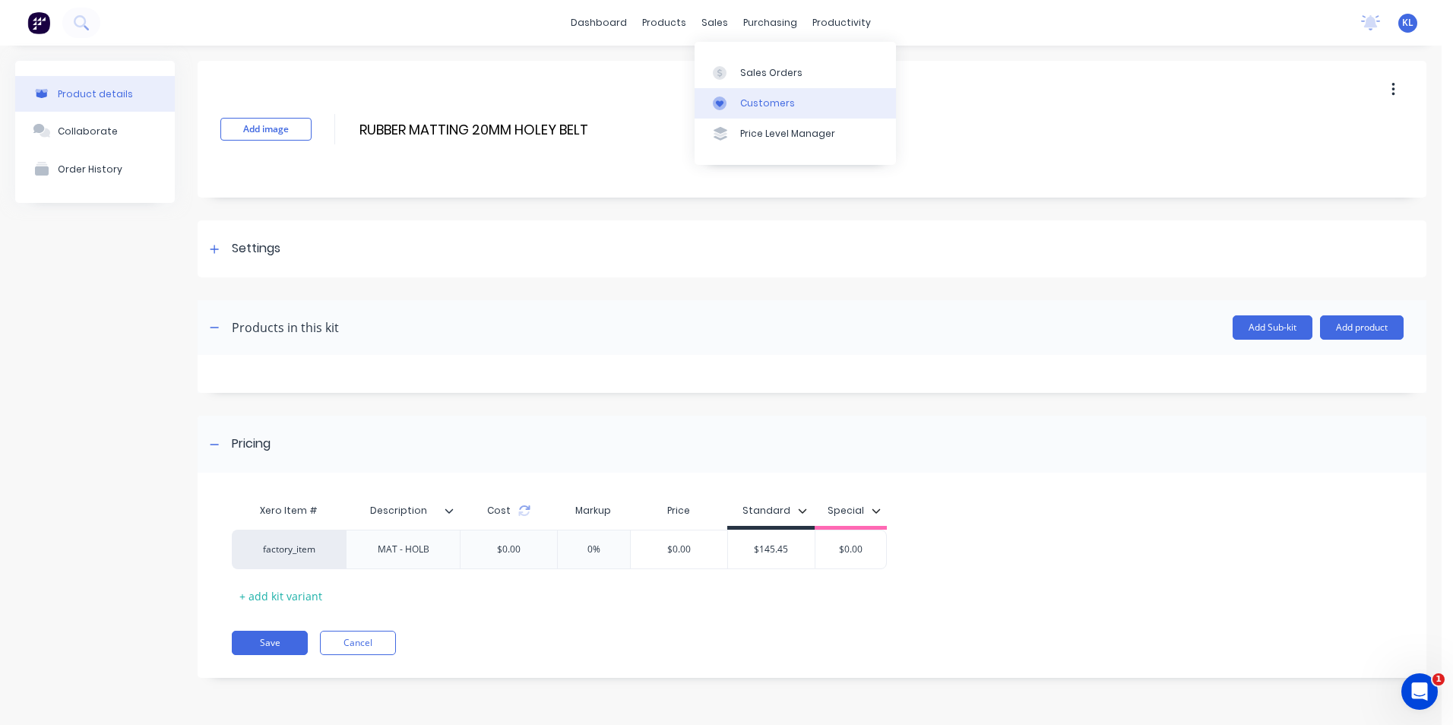
click at [756, 102] on div "Customers" at bounding box center [767, 104] width 55 height 14
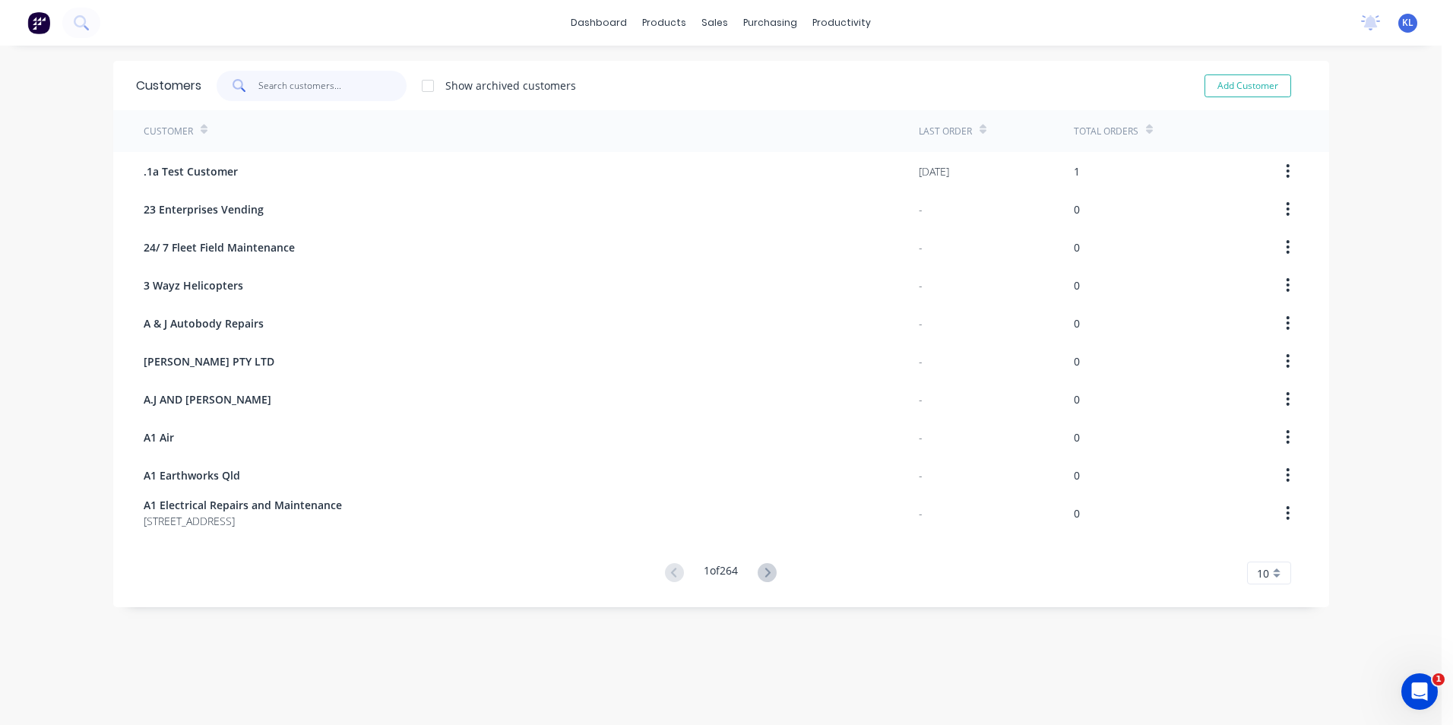
click at [318, 83] on input "text" at bounding box center [332, 86] width 148 height 30
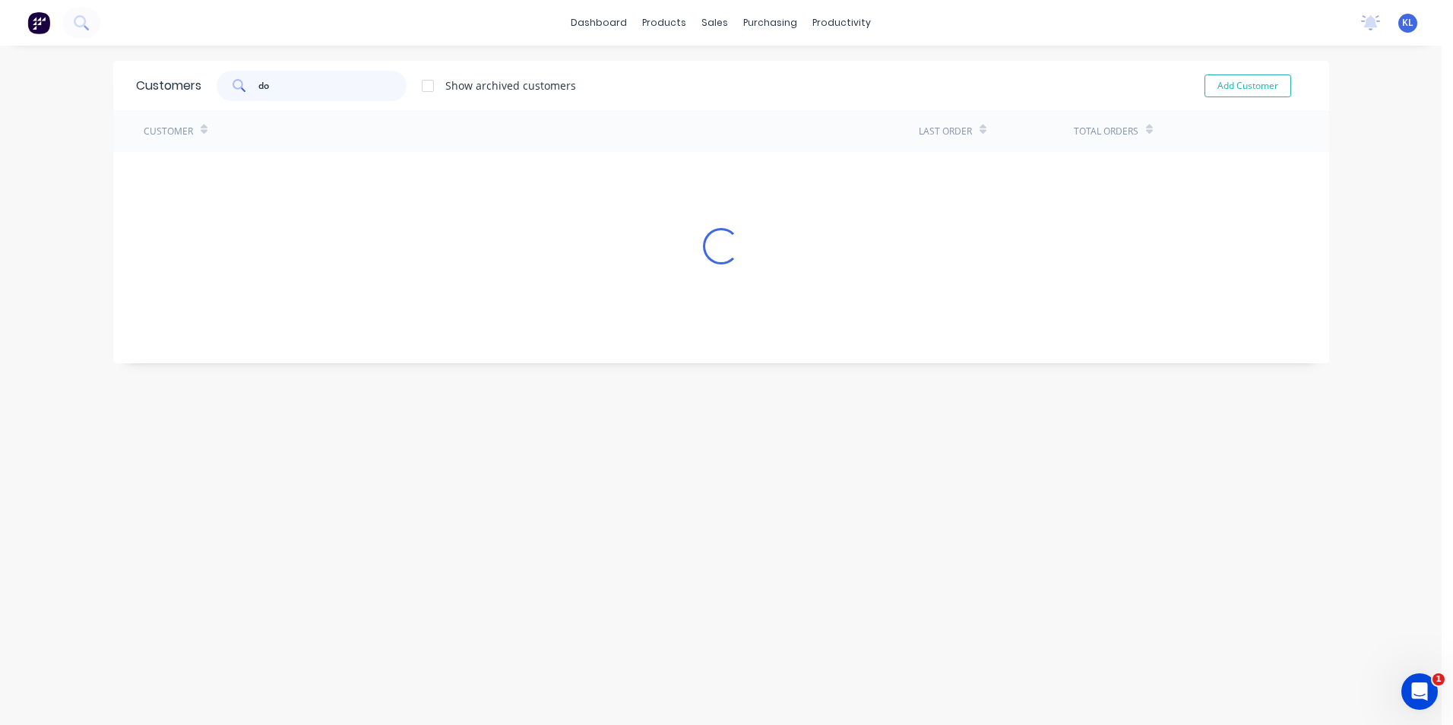
type input "d"
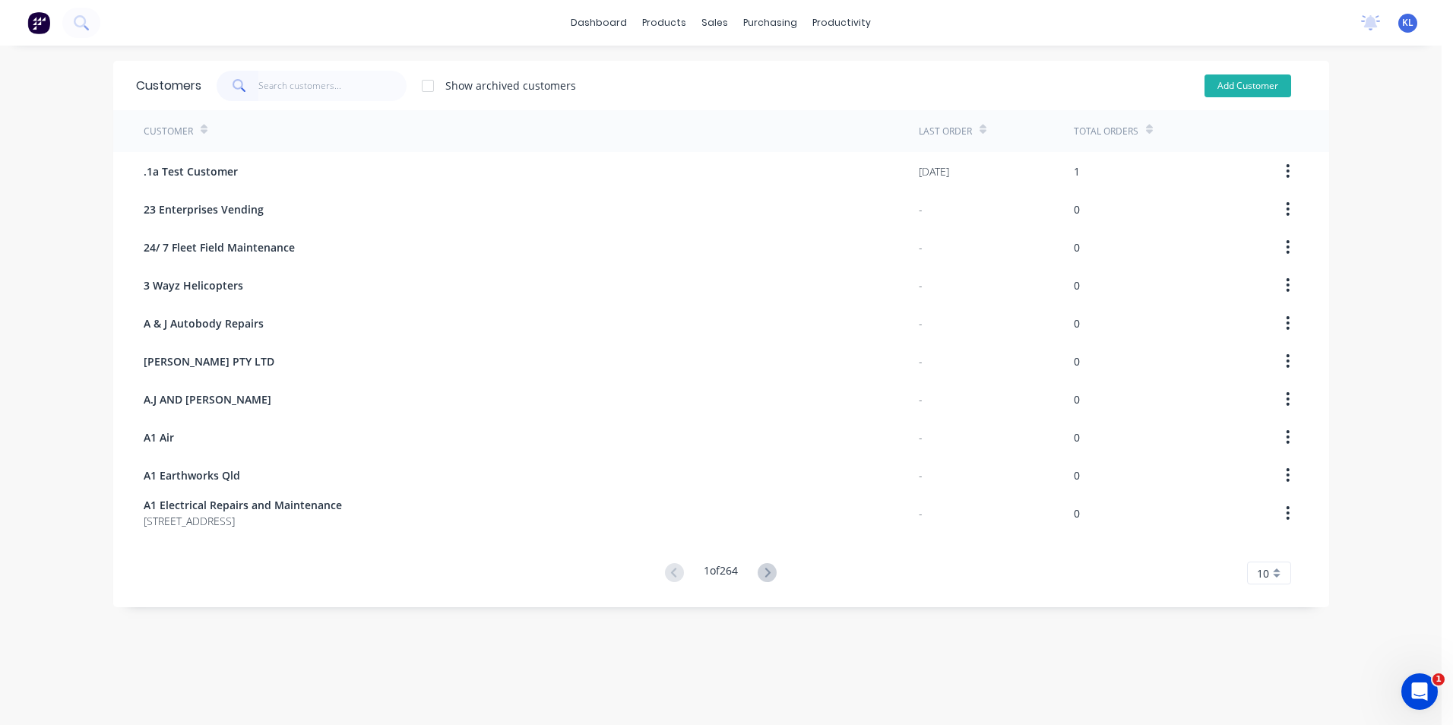
click at [1255, 88] on button "Add Customer" at bounding box center [1248, 85] width 87 height 23
select select "AU"
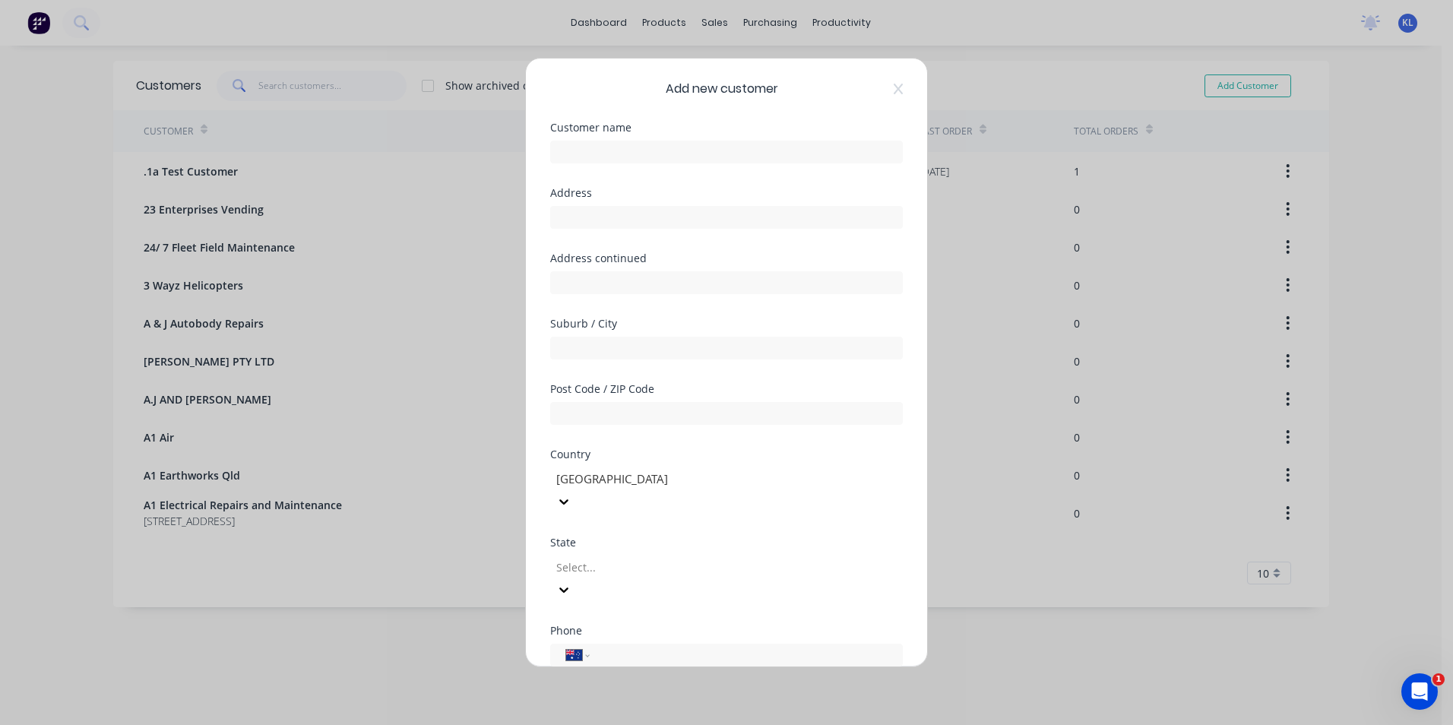
click at [662, 164] on div "Customer name" at bounding box center [726, 154] width 353 height 65
click at [662, 159] on input "text" at bounding box center [726, 152] width 353 height 23
type input "Baartz Farming"
type input "0429 680 443"
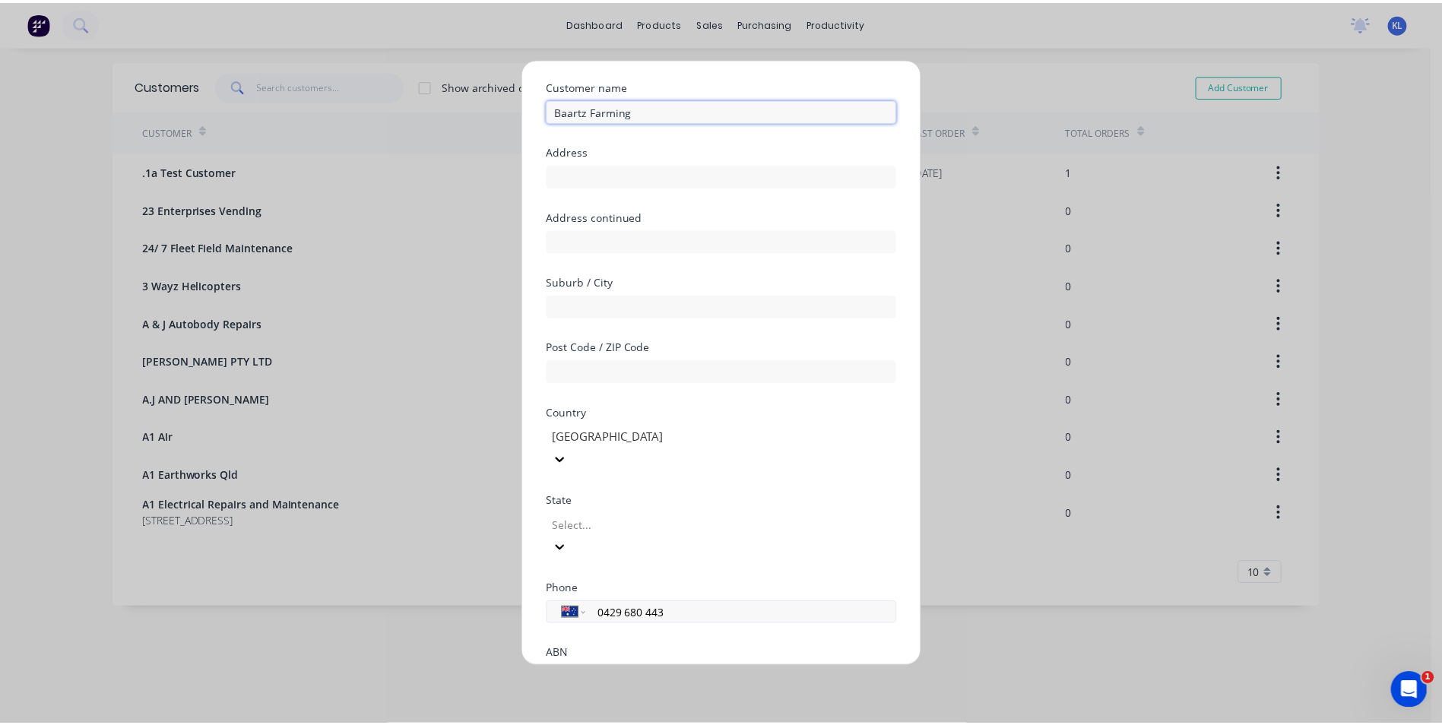
scroll to position [134, 0]
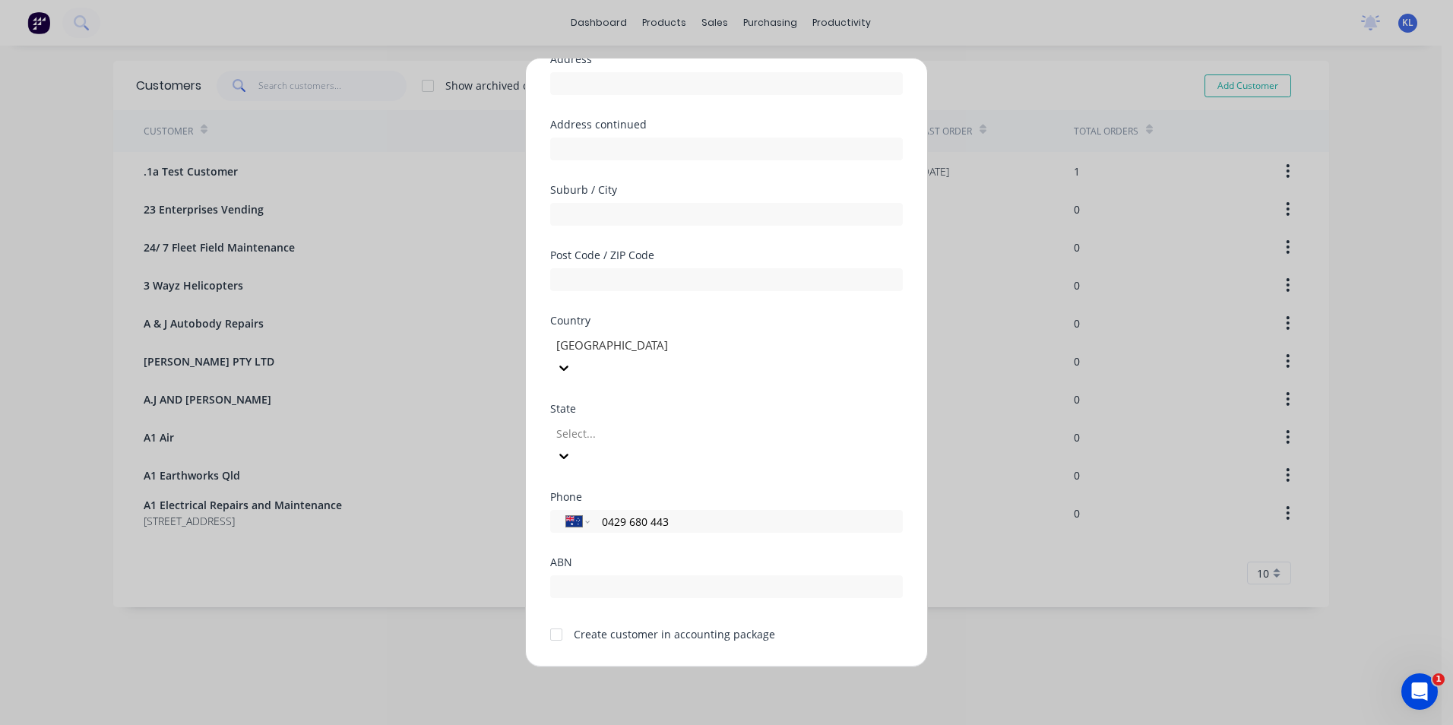
click at [692, 667] on button "Save" at bounding box center [679, 679] width 84 height 24
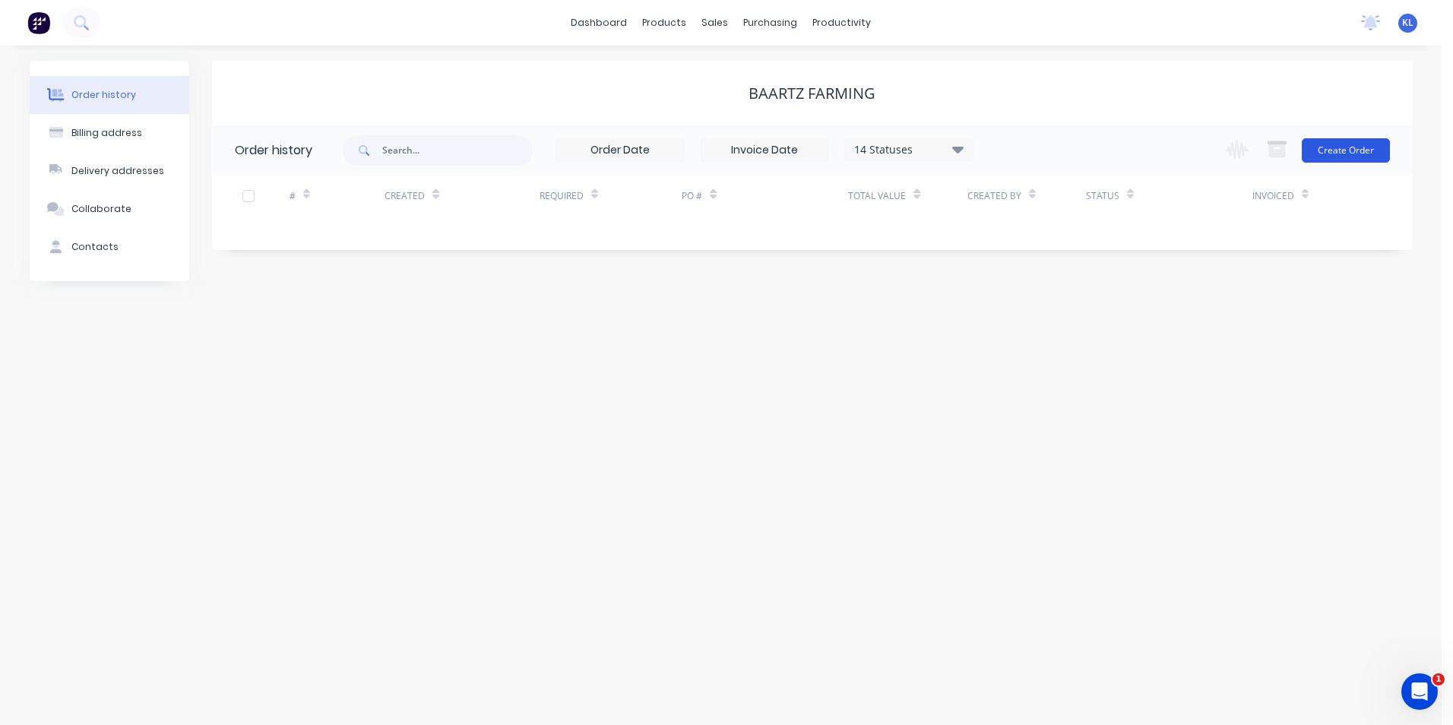
click at [1349, 150] on button "Create Order" at bounding box center [1346, 150] width 88 height 24
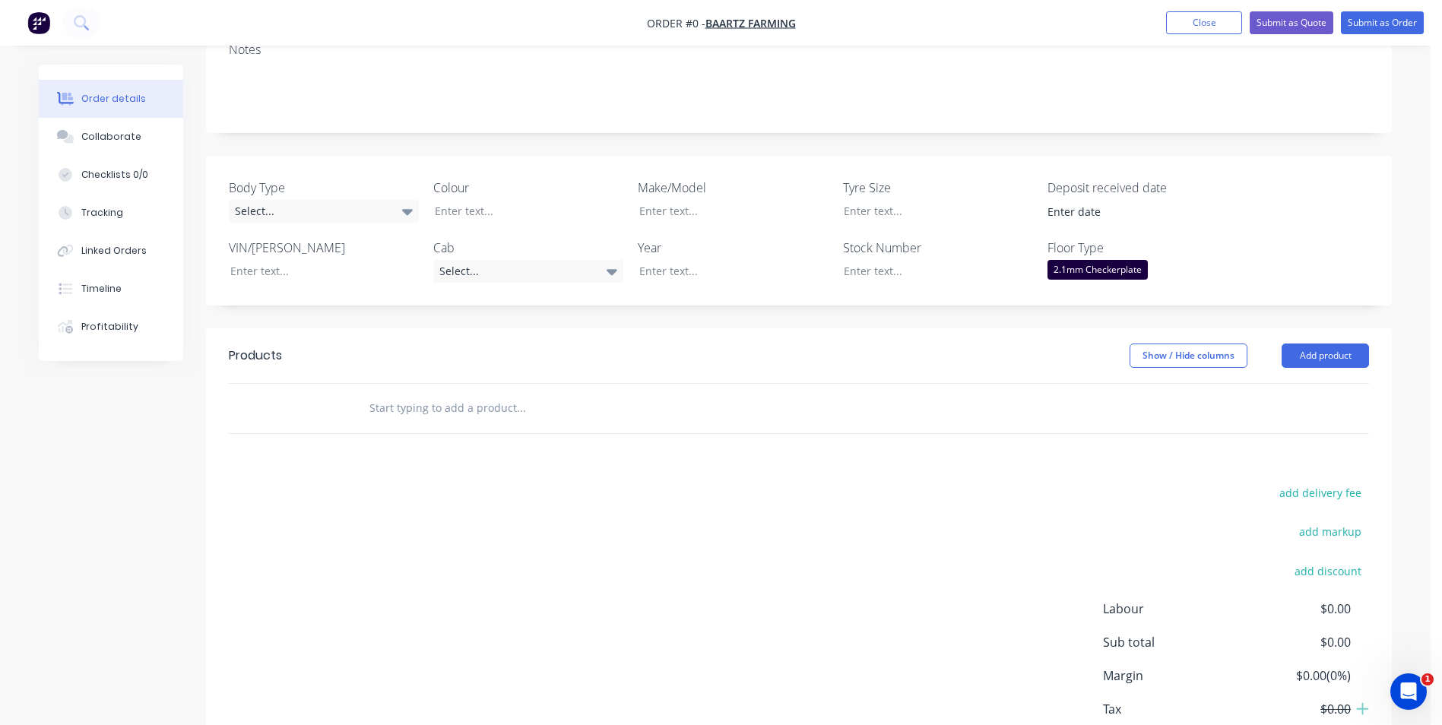
scroll to position [228, 0]
click at [1321, 358] on button "Add product" at bounding box center [1325, 354] width 87 height 24
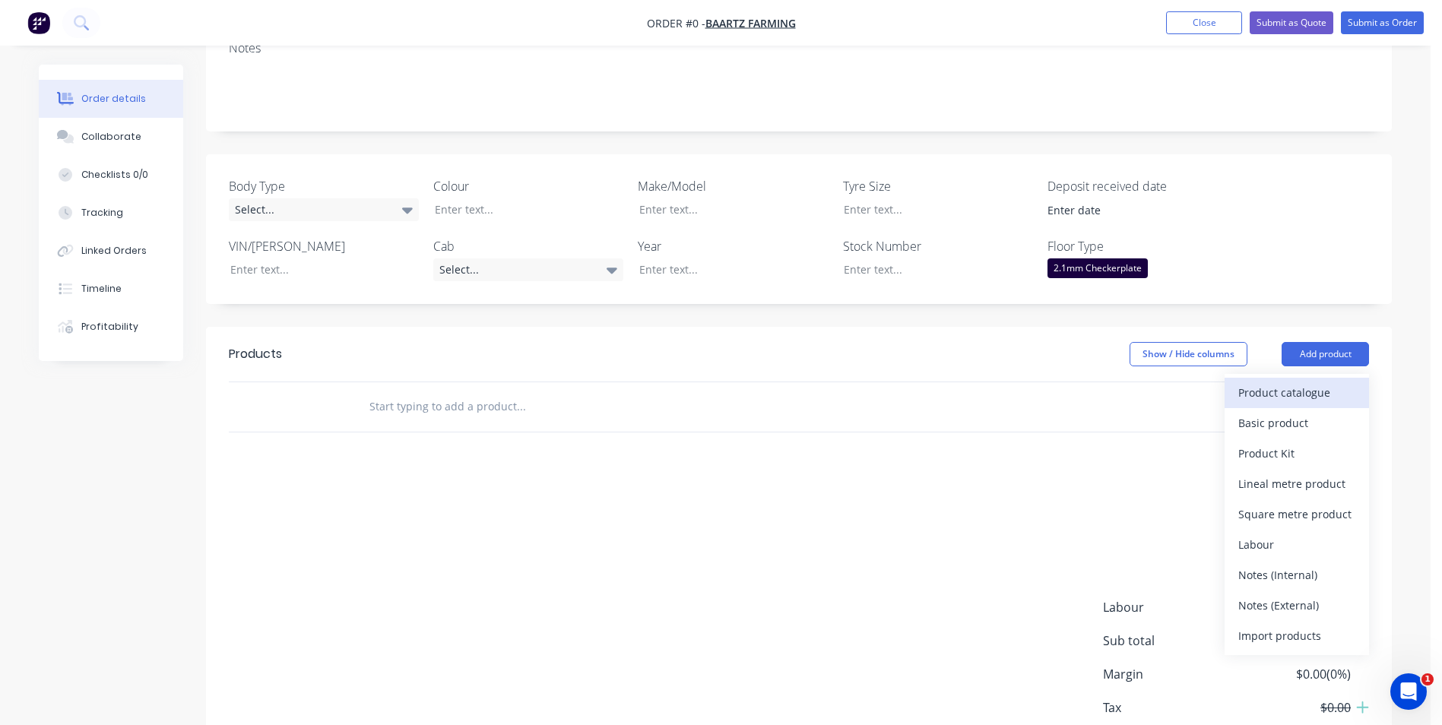
click at [1282, 399] on div "Product catalogue" at bounding box center [1296, 393] width 117 height 22
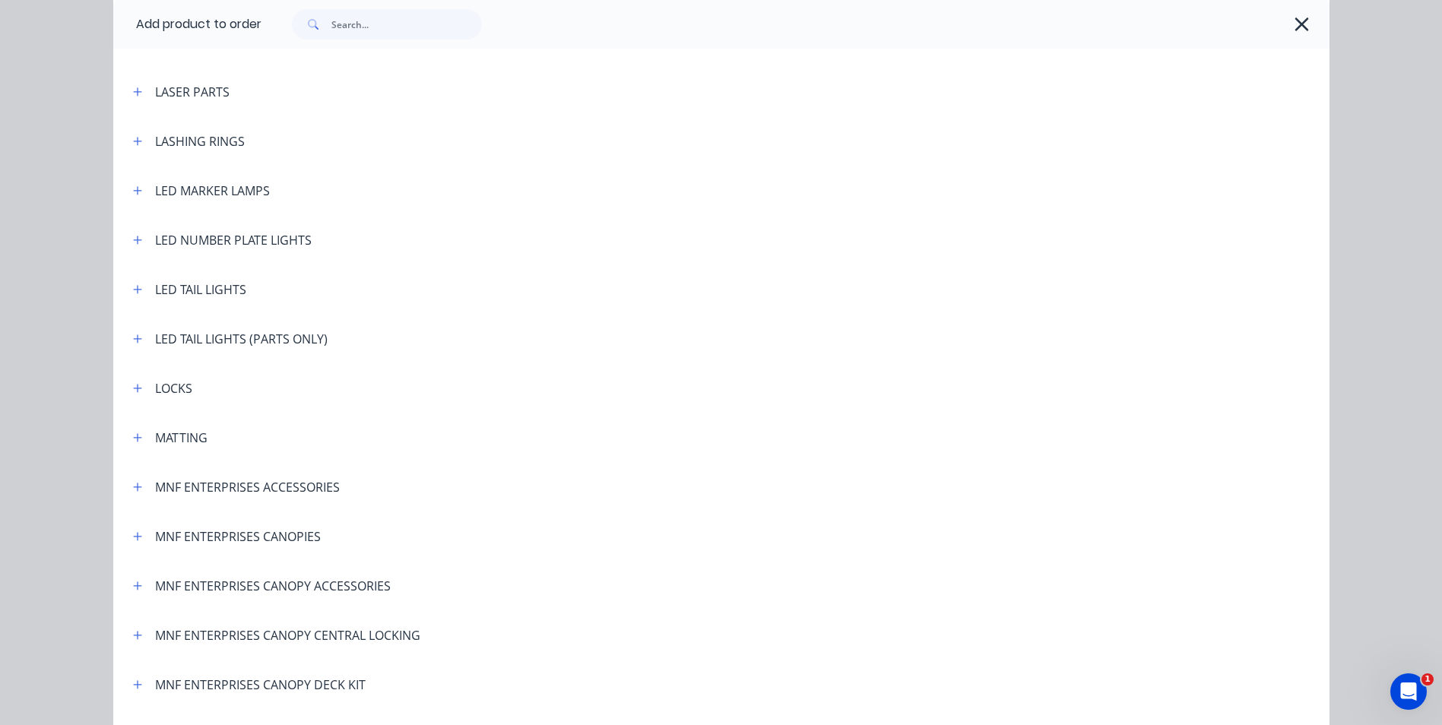
scroll to position [2508, 0]
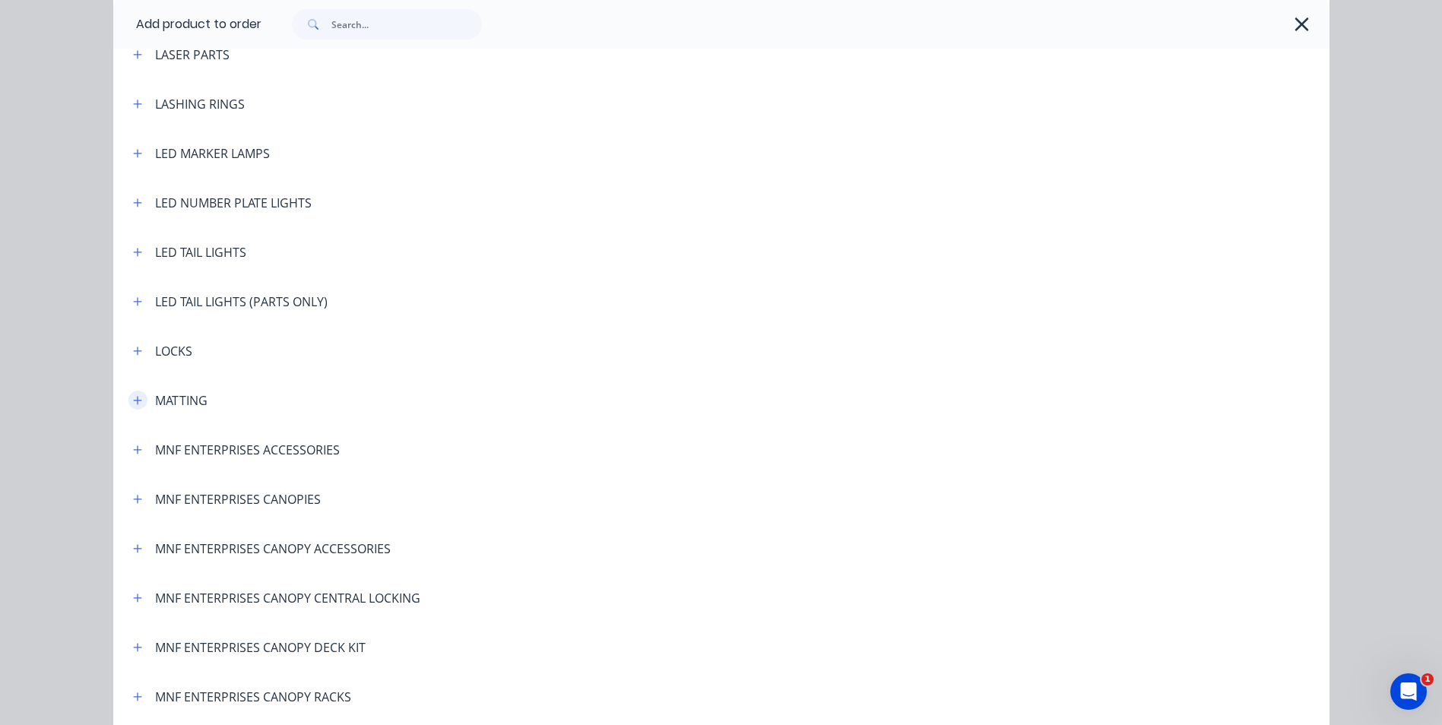
click at [133, 400] on icon "button" at bounding box center [137, 400] width 8 height 8
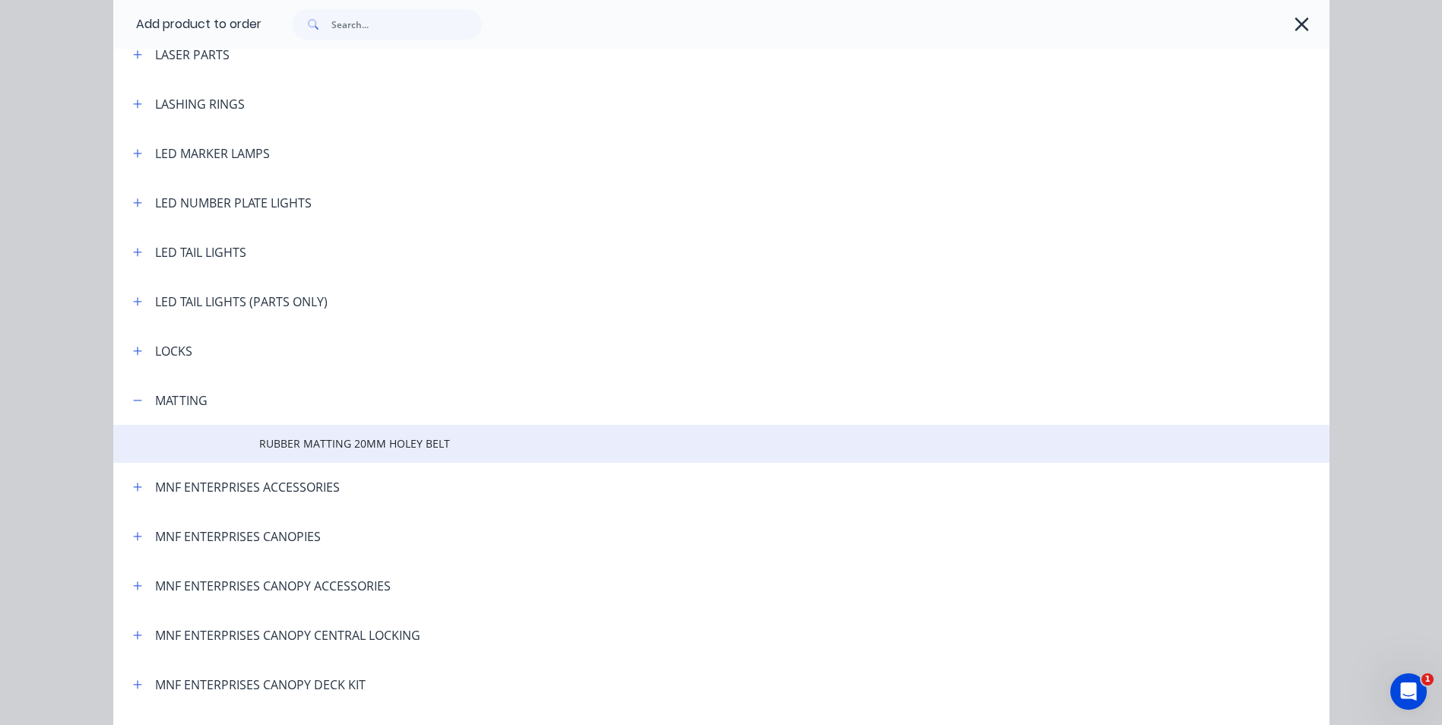
click at [433, 448] on span "RUBBER MATTING 20MM HOLEY BELT" at bounding box center [687, 444] width 856 height 16
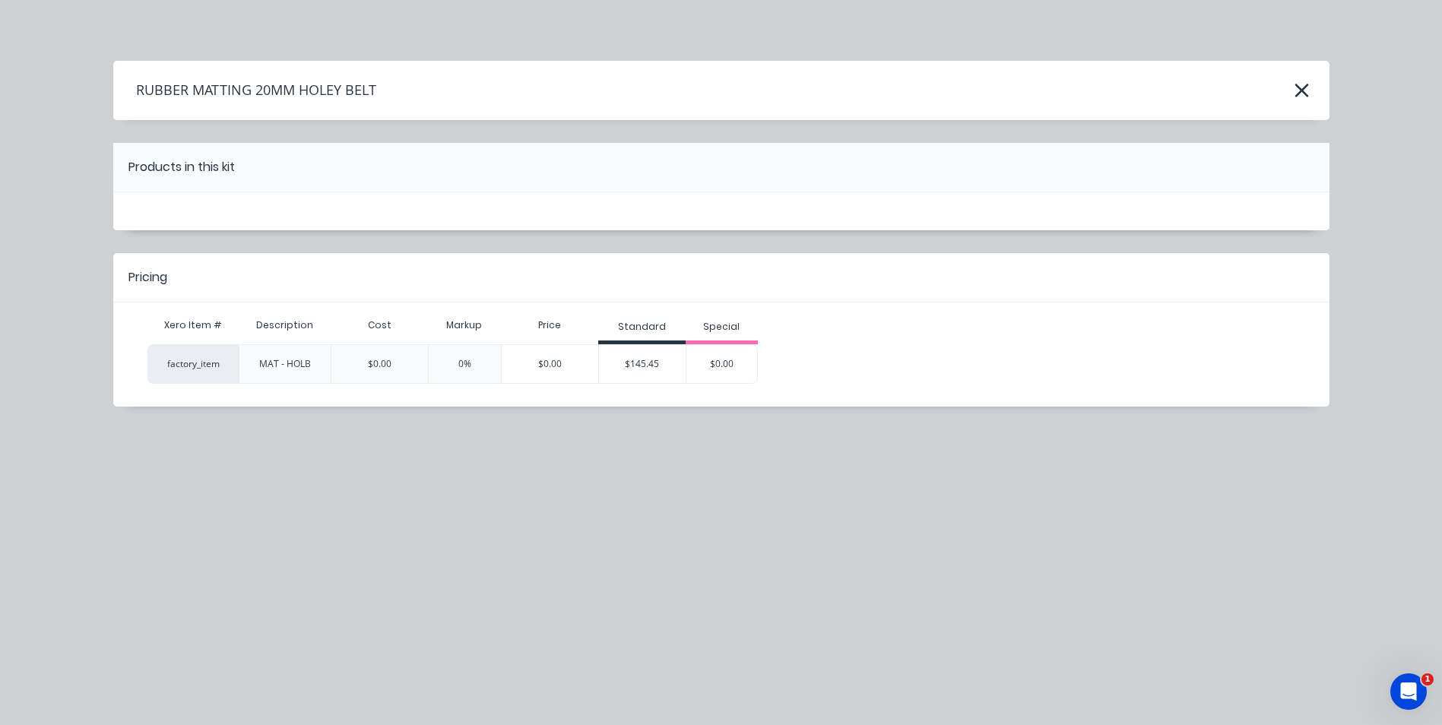
scroll to position [0, 0]
click at [638, 363] on div "$145.45" at bounding box center [642, 364] width 87 height 38
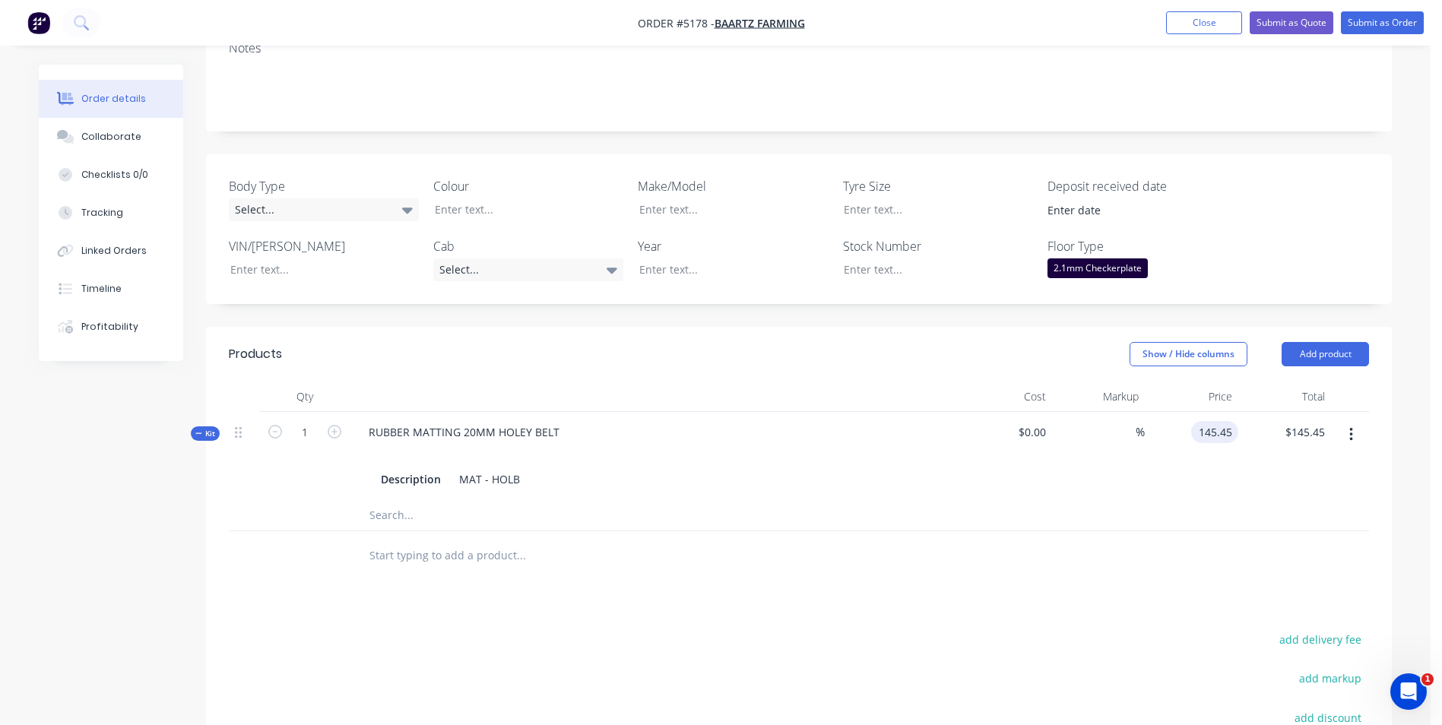
click at [1210, 433] on input "145.45" at bounding box center [1217, 432] width 41 height 22
type input "$261.81"
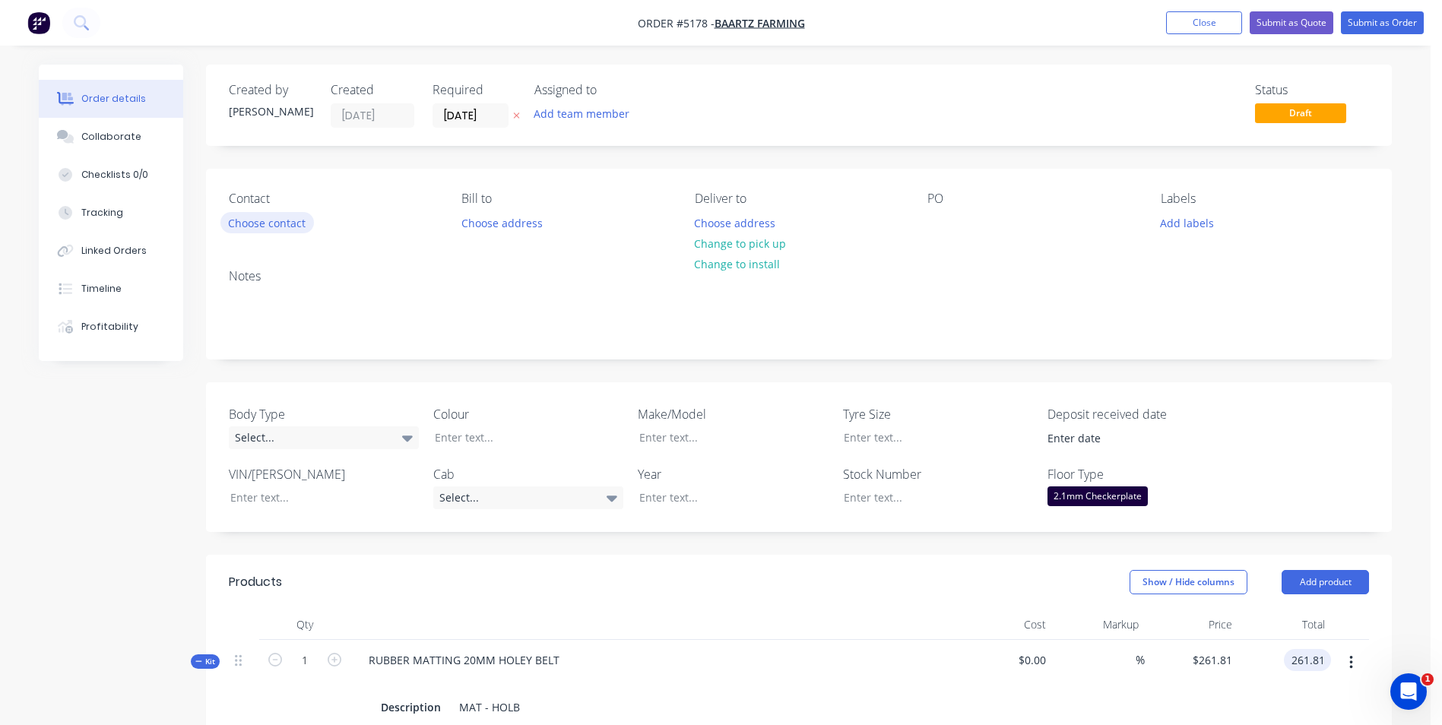
type input "$261.81"
click at [273, 223] on button "Choose contact" at bounding box center [266, 222] width 93 height 21
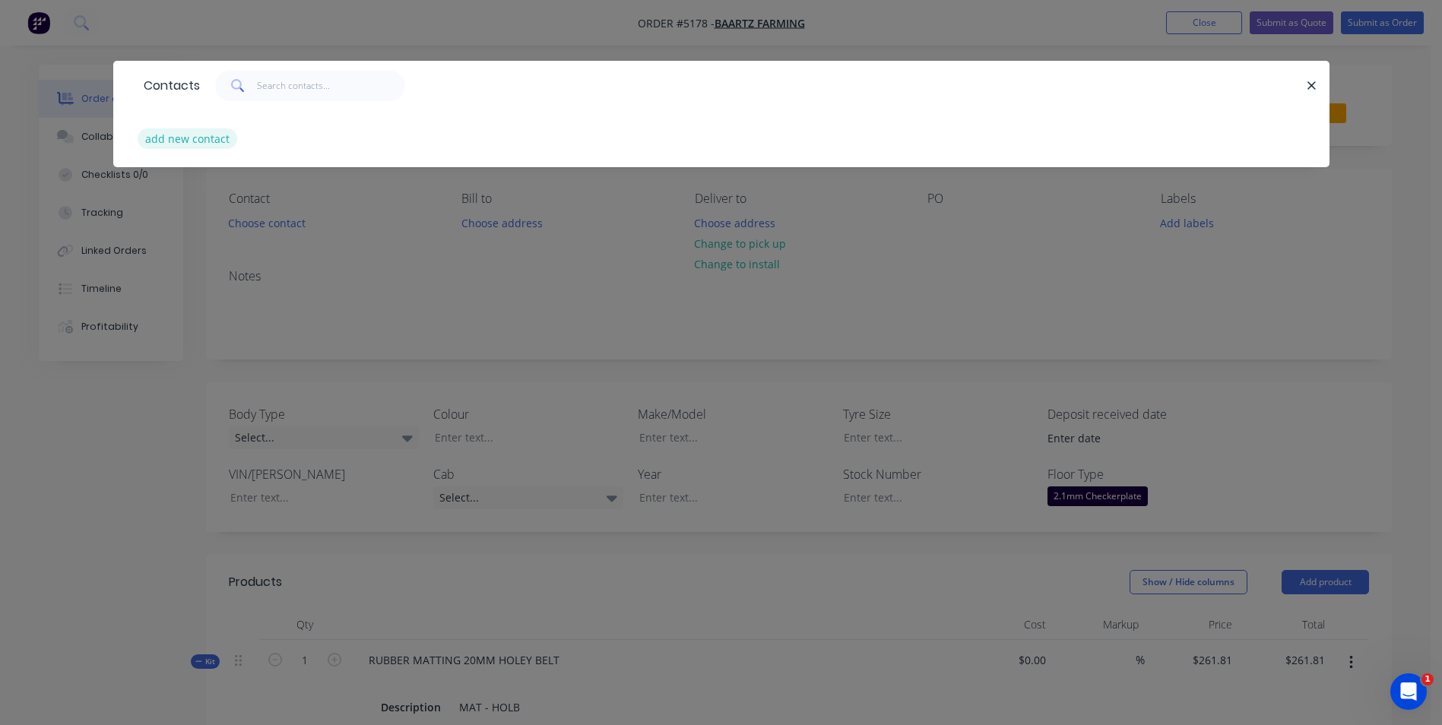
click at [182, 136] on button "add new contact" at bounding box center [188, 138] width 100 height 21
select select "AU"
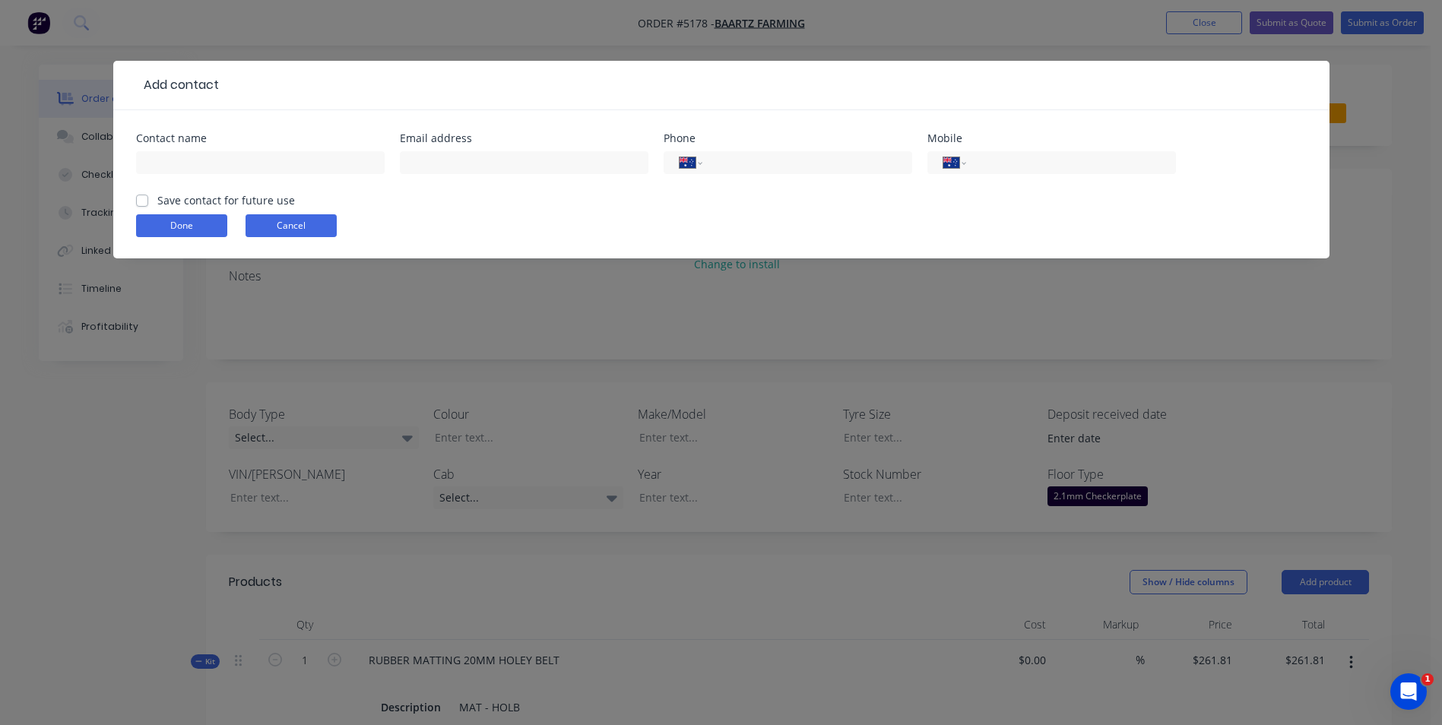
click at [280, 230] on button "Cancel" at bounding box center [291, 225] width 91 height 23
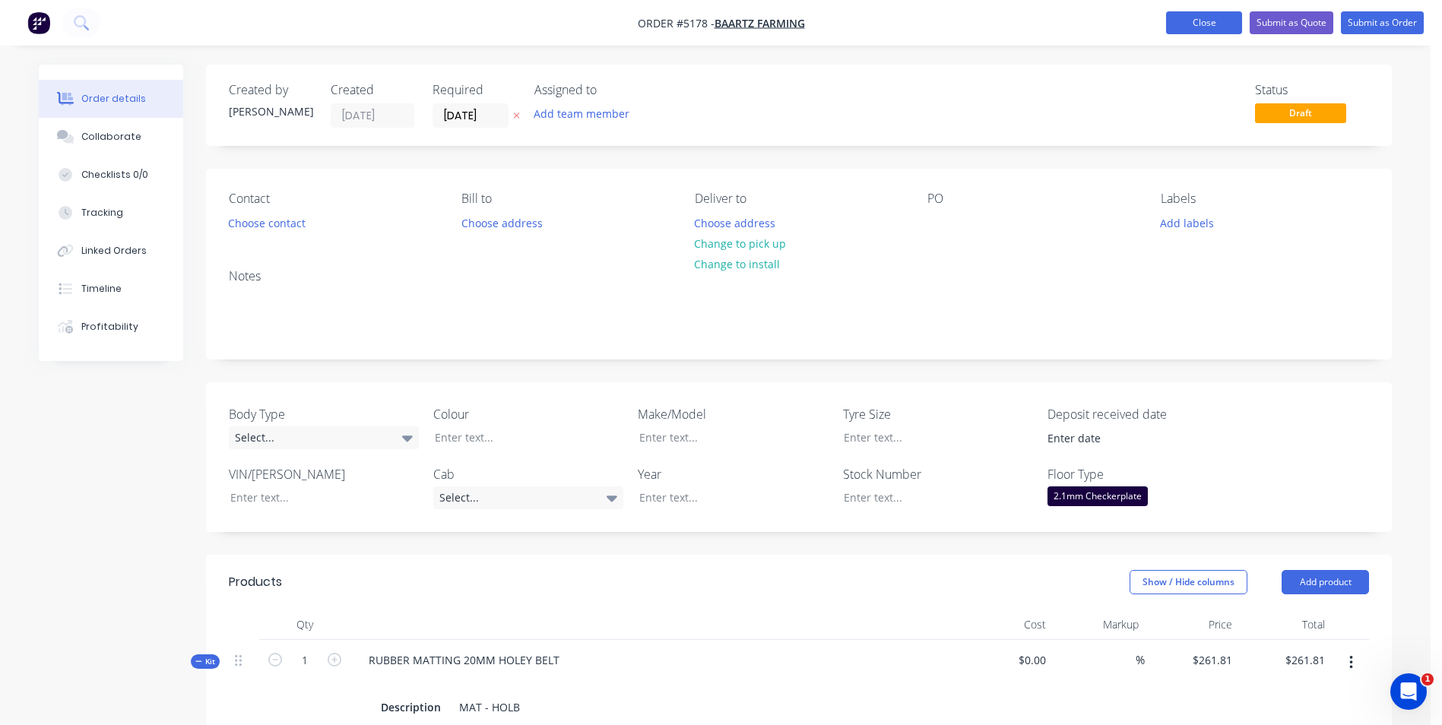
click at [1206, 21] on button "Close" at bounding box center [1204, 22] width 76 height 23
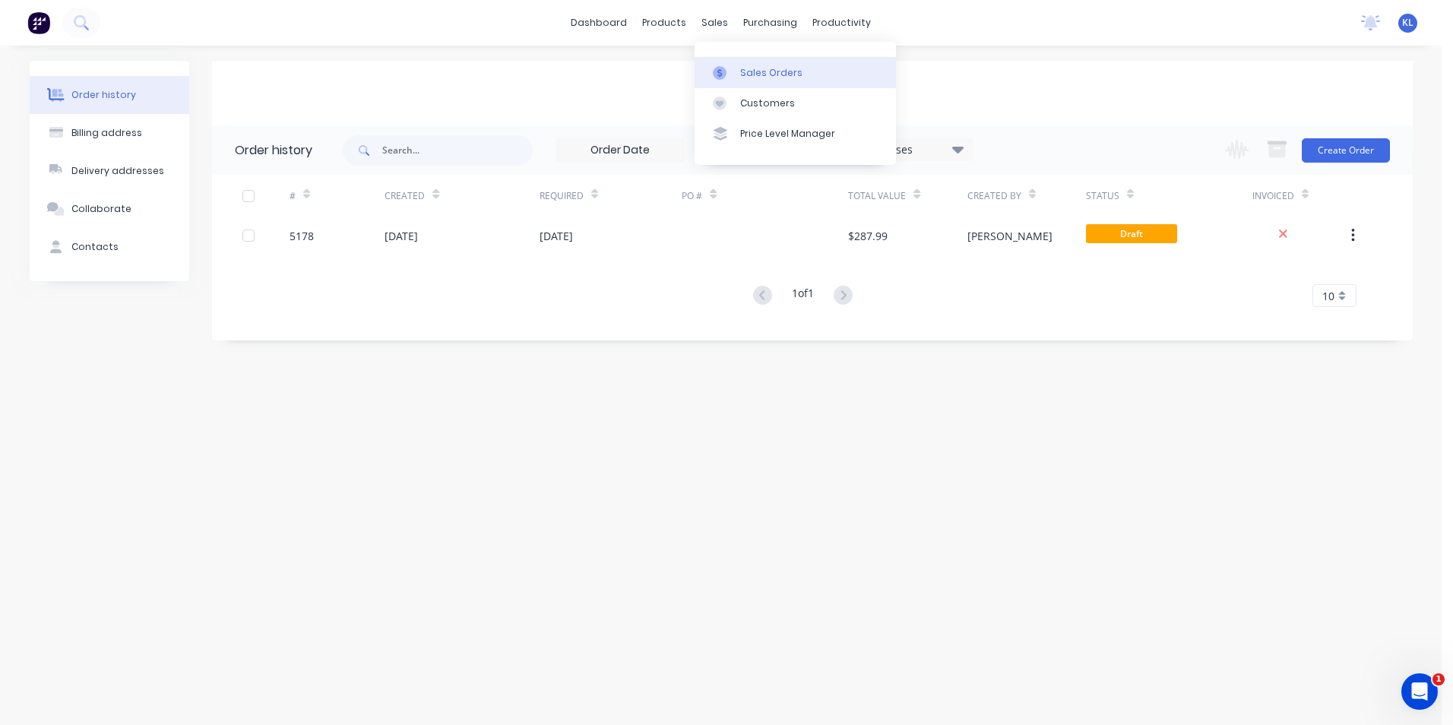
click at [764, 75] on div "Sales Orders" at bounding box center [771, 73] width 62 height 14
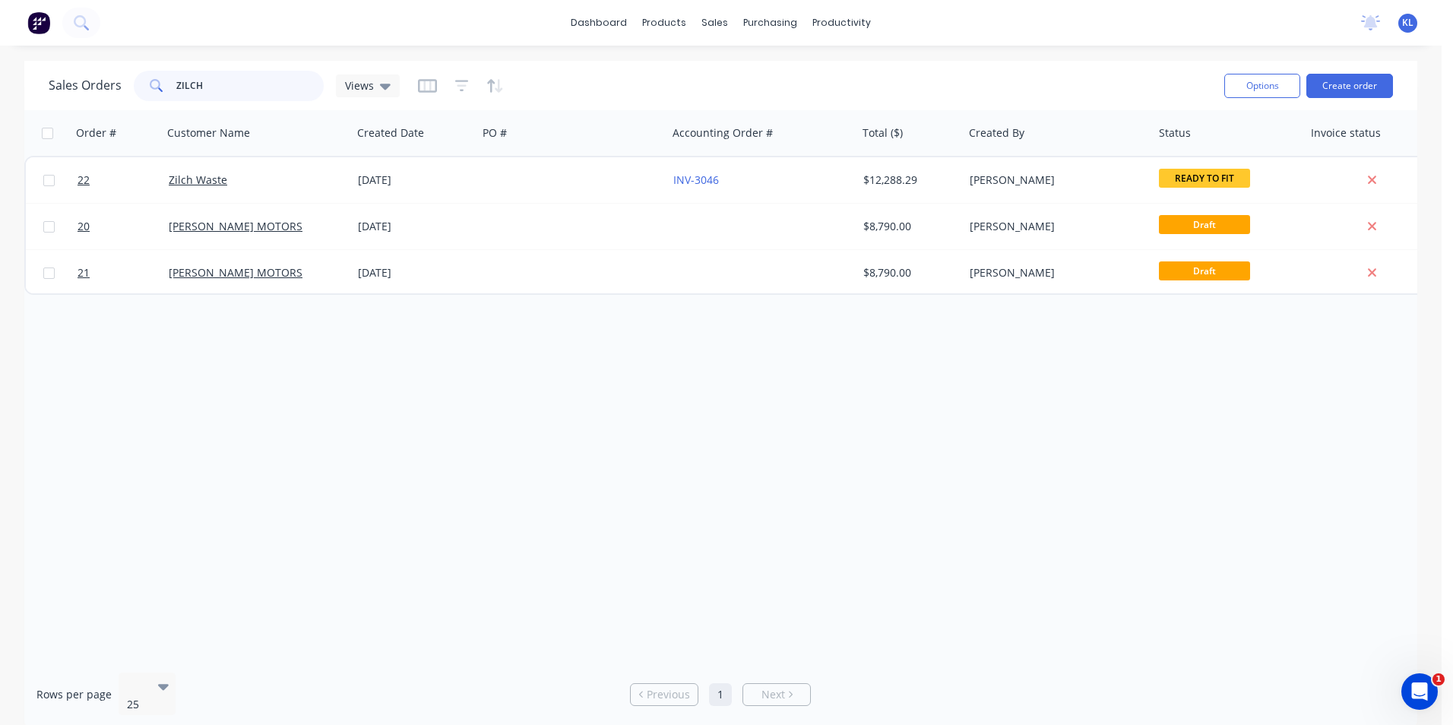
drag, startPoint x: 157, startPoint y: 86, endPoint x: 114, endPoint y: 86, distance: 42.6
click at [114, 86] on div "Sales Orders ZILCH Views" at bounding box center [224, 86] width 351 height 30
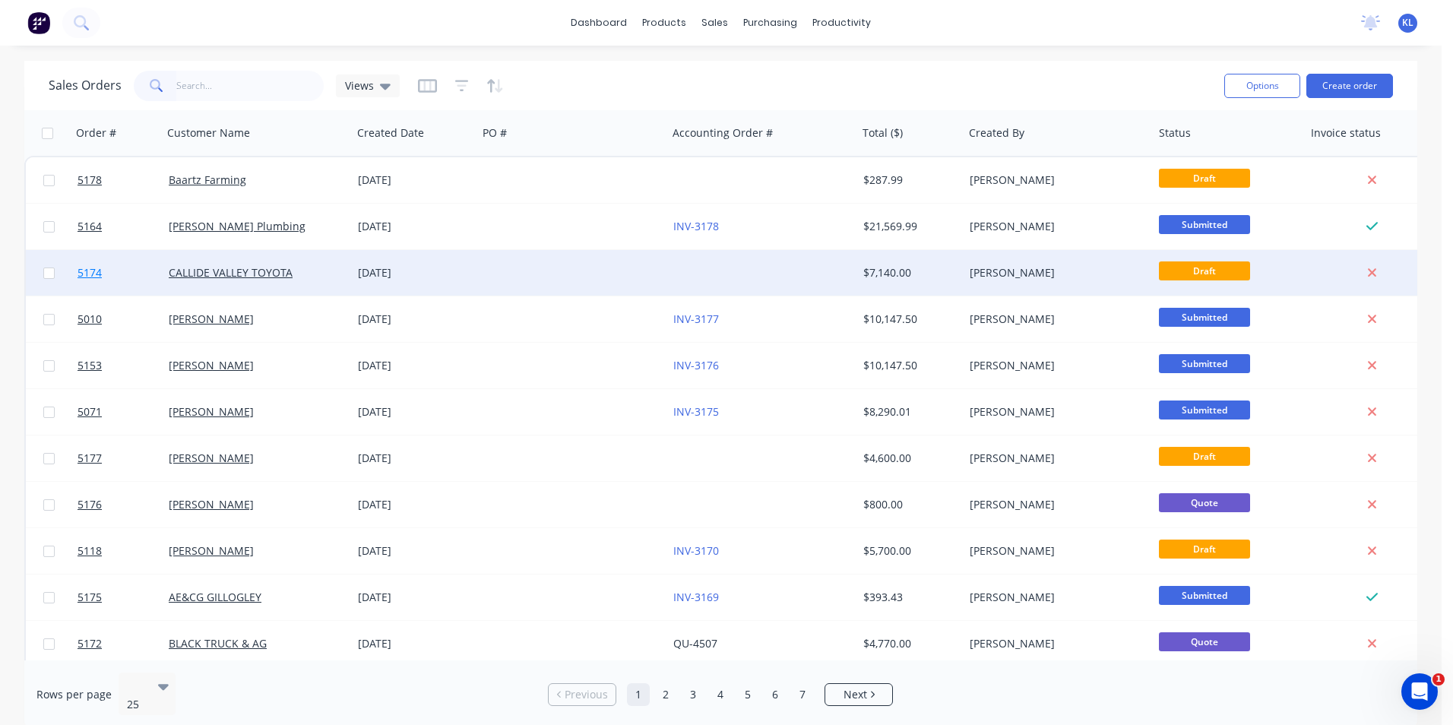
click at [82, 276] on span "5174" at bounding box center [90, 272] width 24 height 15
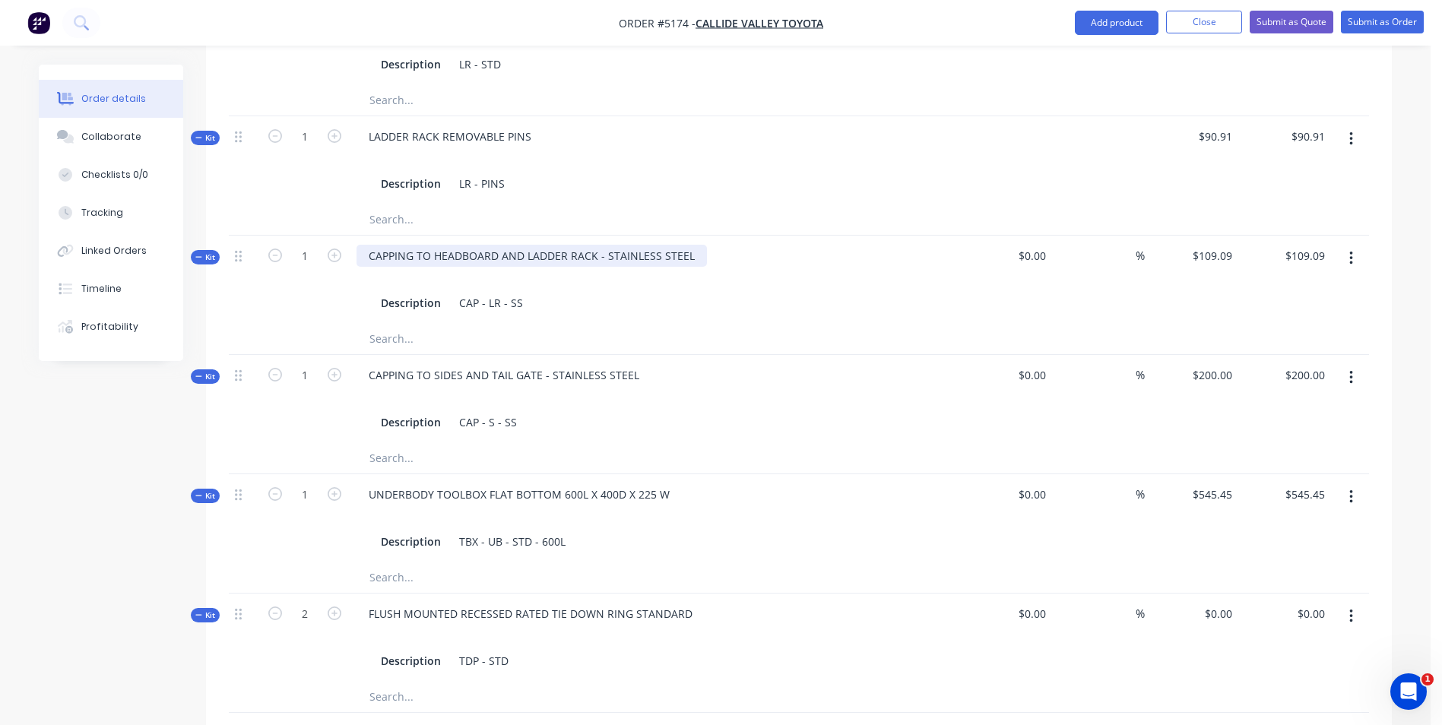
scroll to position [912, 0]
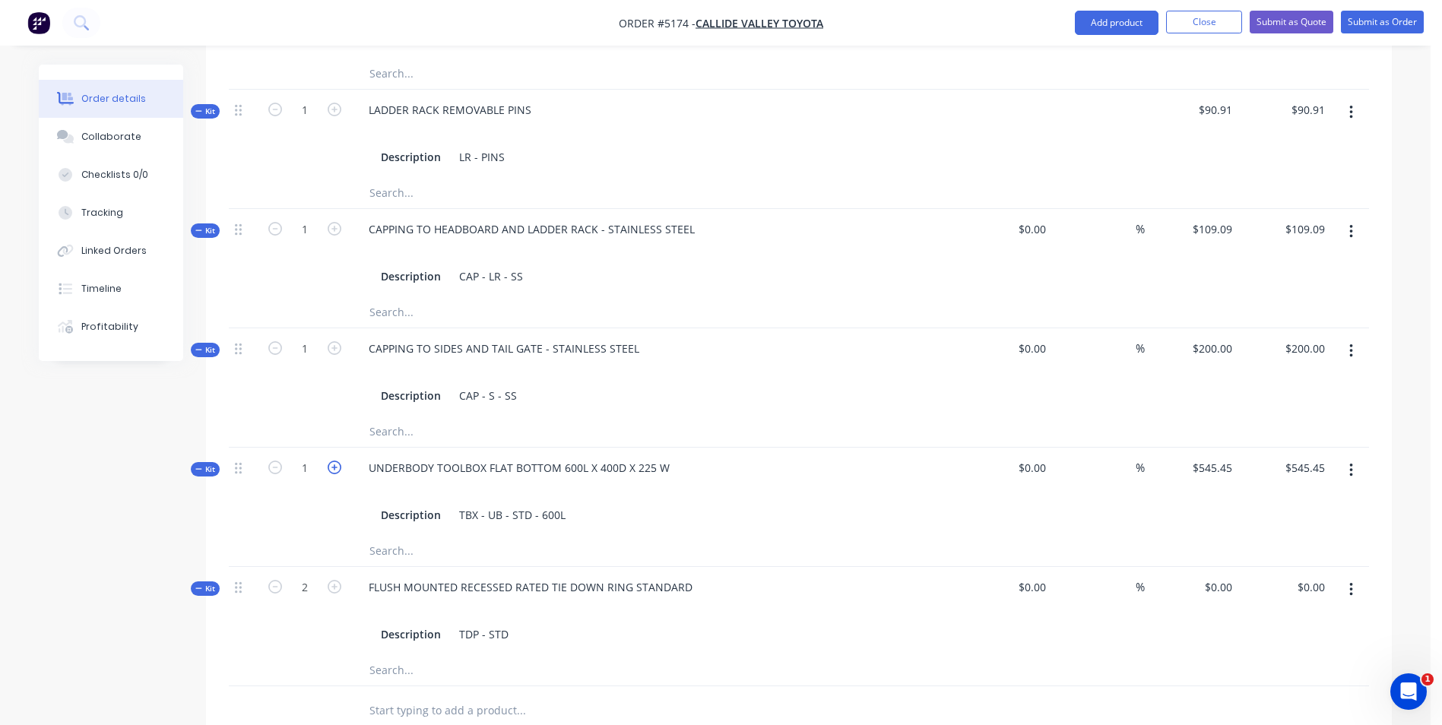
click at [332, 461] on icon "button" at bounding box center [335, 468] width 14 height 14
type input "2"
type input "$0.00"
click at [332, 461] on icon "button" at bounding box center [335, 468] width 14 height 14
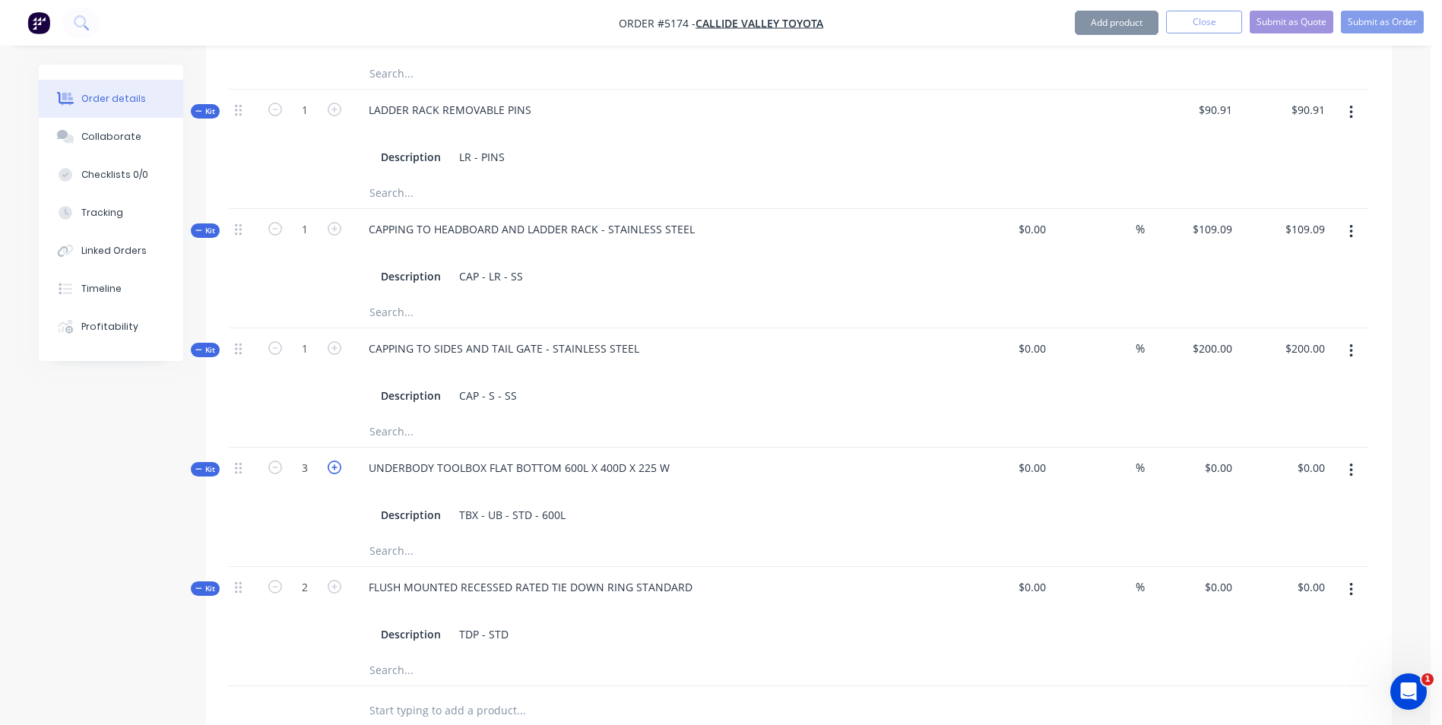
click at [332, 461] on icon "button" at bounding box center [335, 468] width 14 height 14
type input "4"
click at [1201, 448] on div "0 0" at bounding box center [1191, 492] width 93 height 88
type input "$545.45"
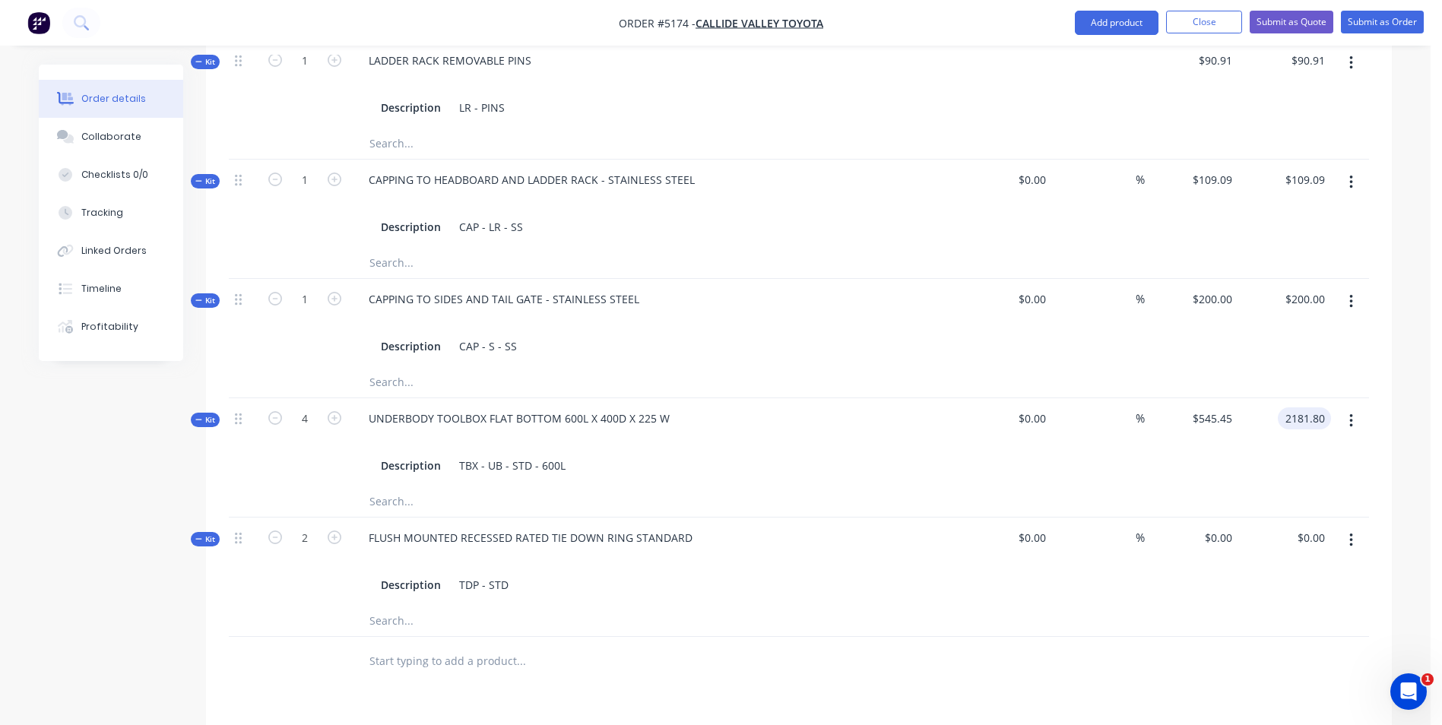
scroll to position [988, 0]
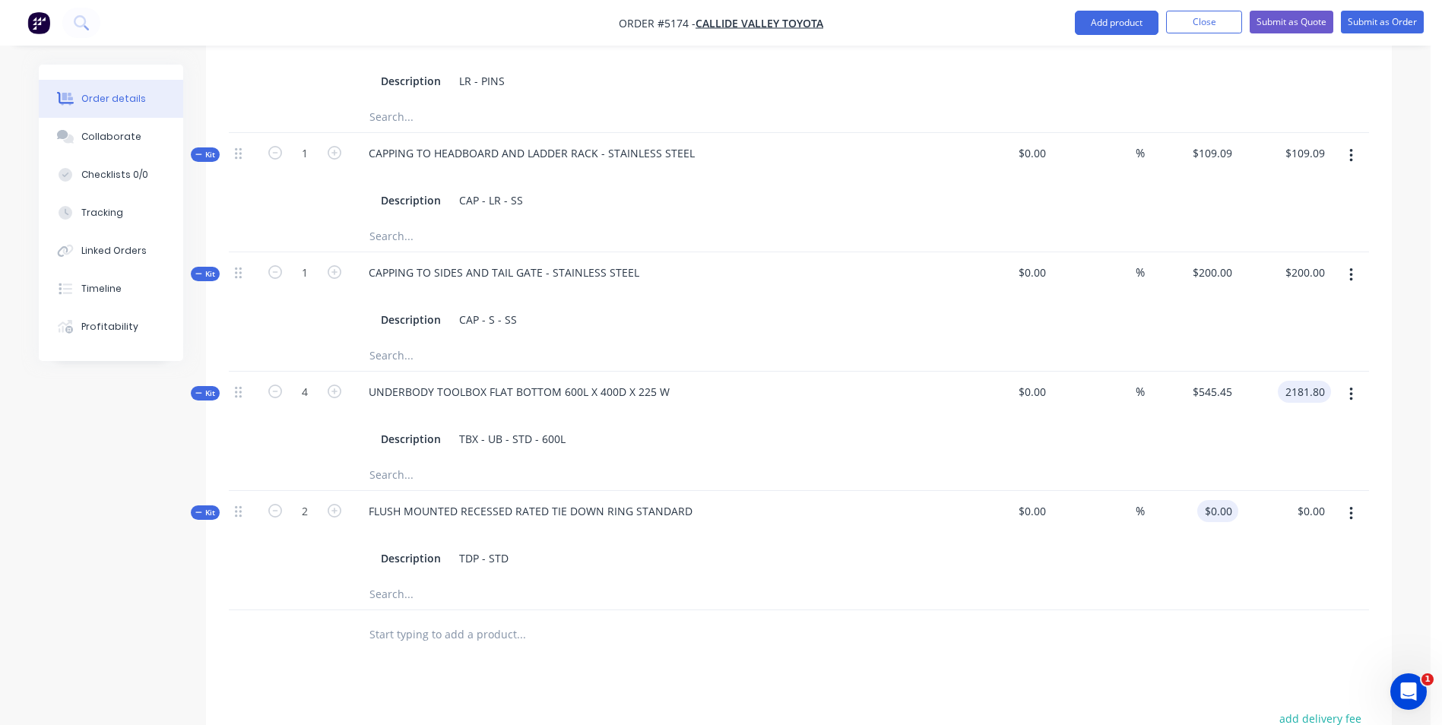
type input "$2,181.80"
click at [1223, 500] on input "0" at bounding box center [1220, 511] width 35 height 22
type input "$63.64"
type input "$127.28"
click at [512, 547] on div "TDP - STD" at bounding box center [484, 558] width 62 height 22
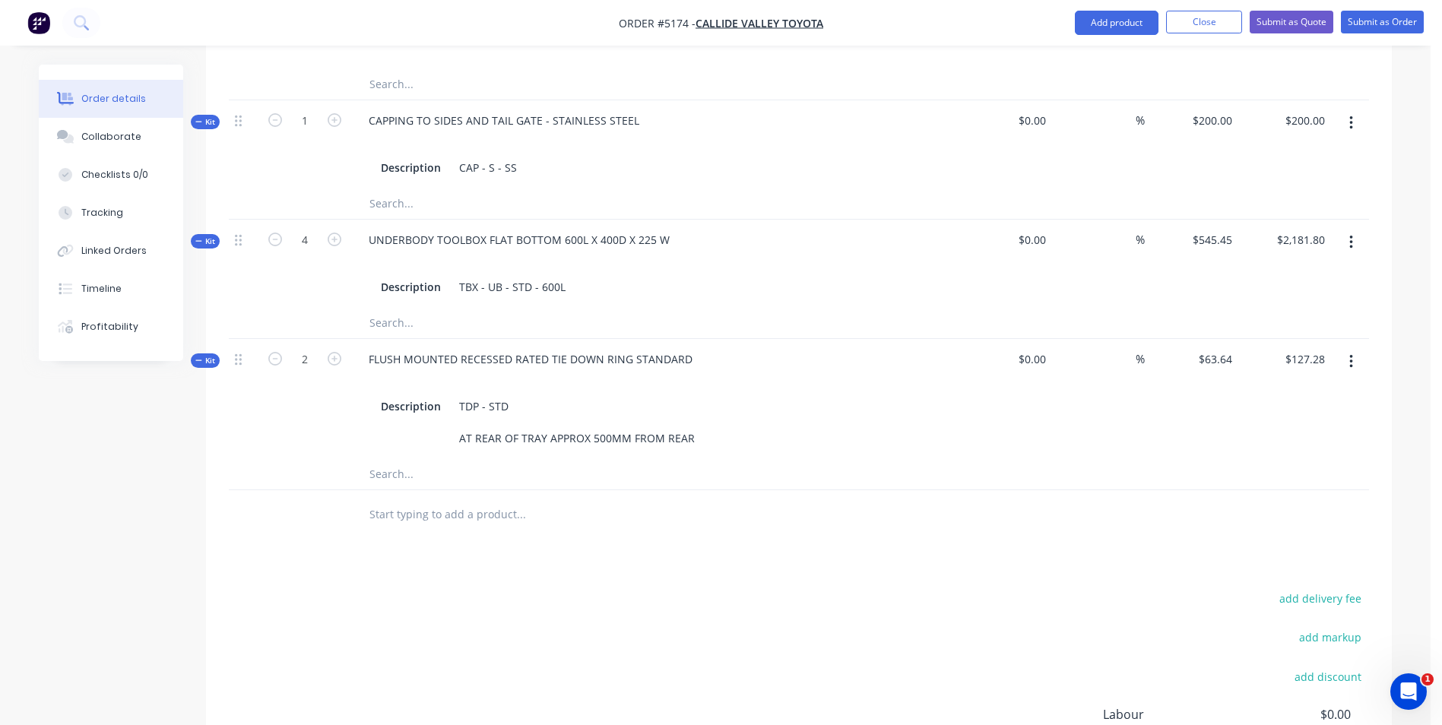
click at [899, 591] on div "add delivery fee add markup add discount Labour $0.00 Sub total $8,254.53 Margi…" at bounding box center [799, 734] width 1140 height 293
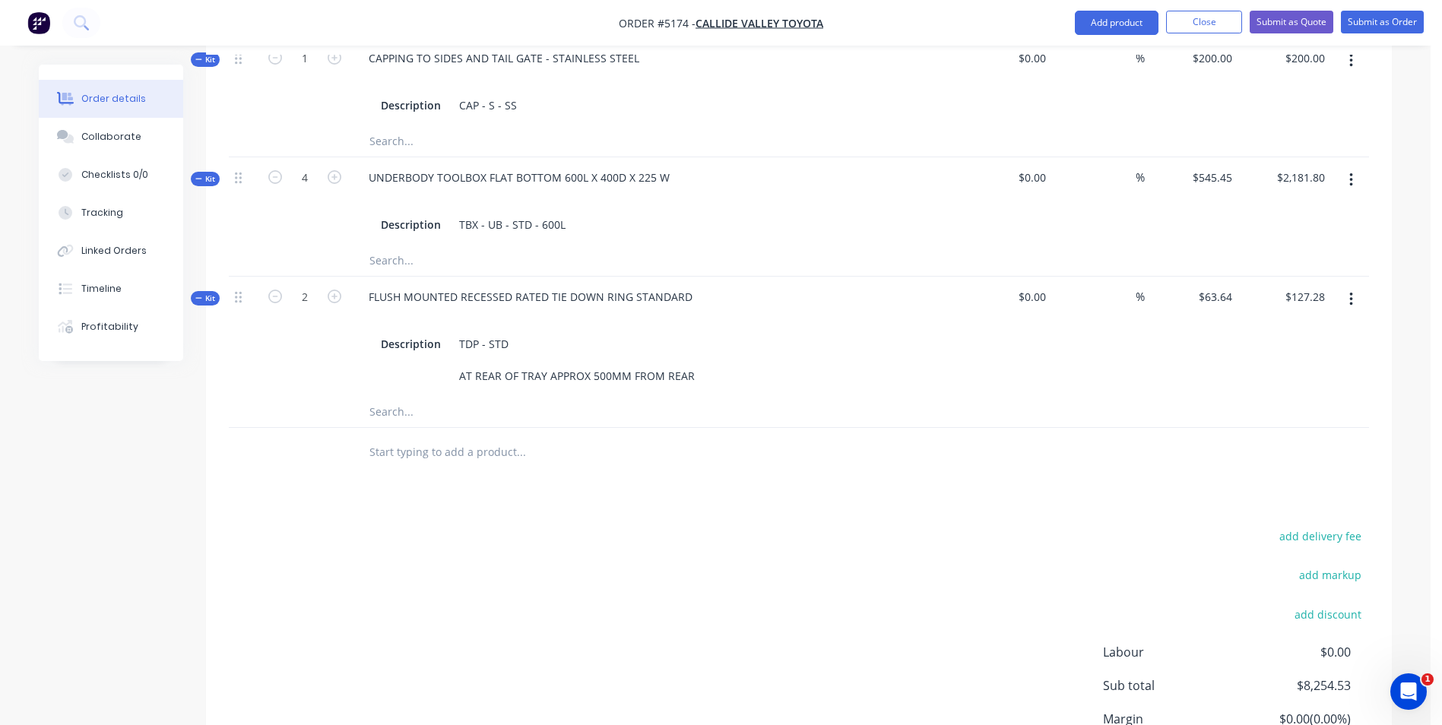
scroll to position [1300, 0]
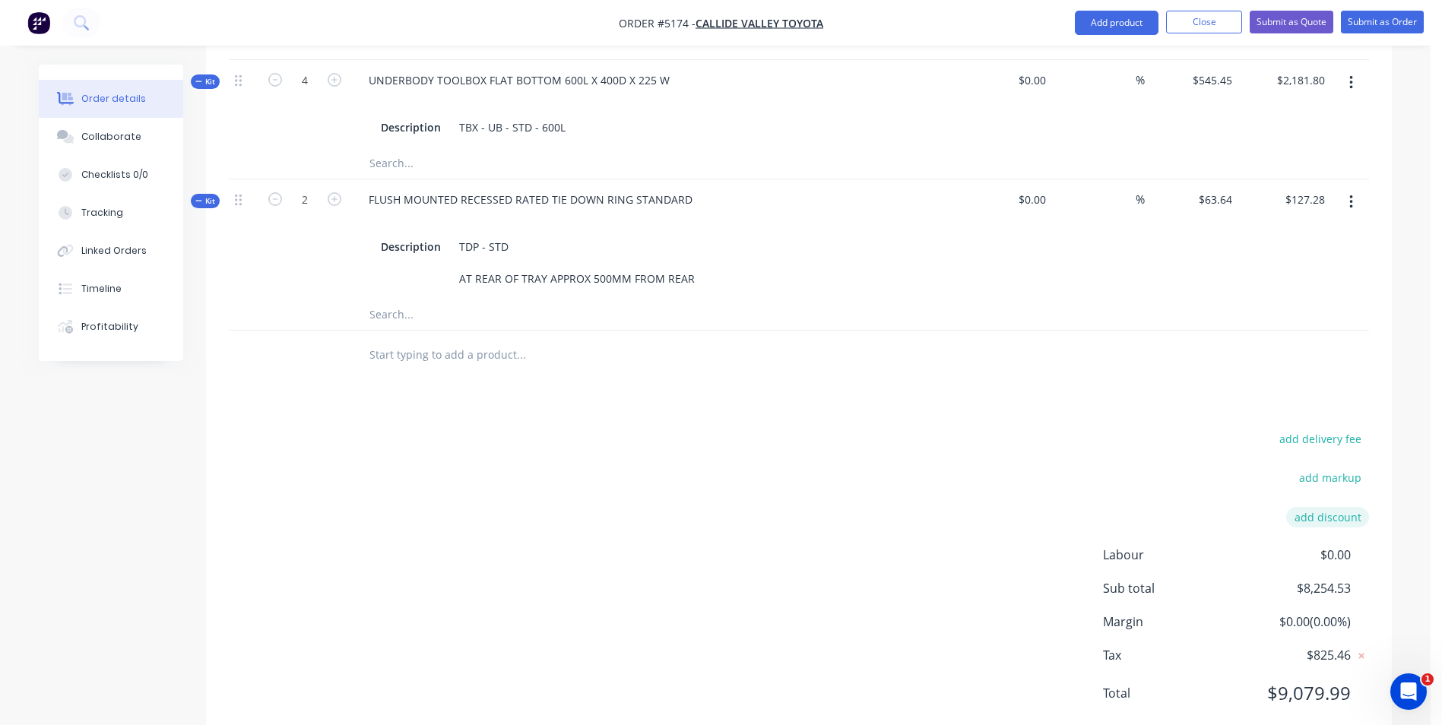
click at [1329, 507] on button "add discount" at bounding box center [1327, 517] width 83 height 21
type input "DEALER DISCOUNT"
type input "10.00%"
click input "submit" at bounding box center [0, 0] width 0 height 0
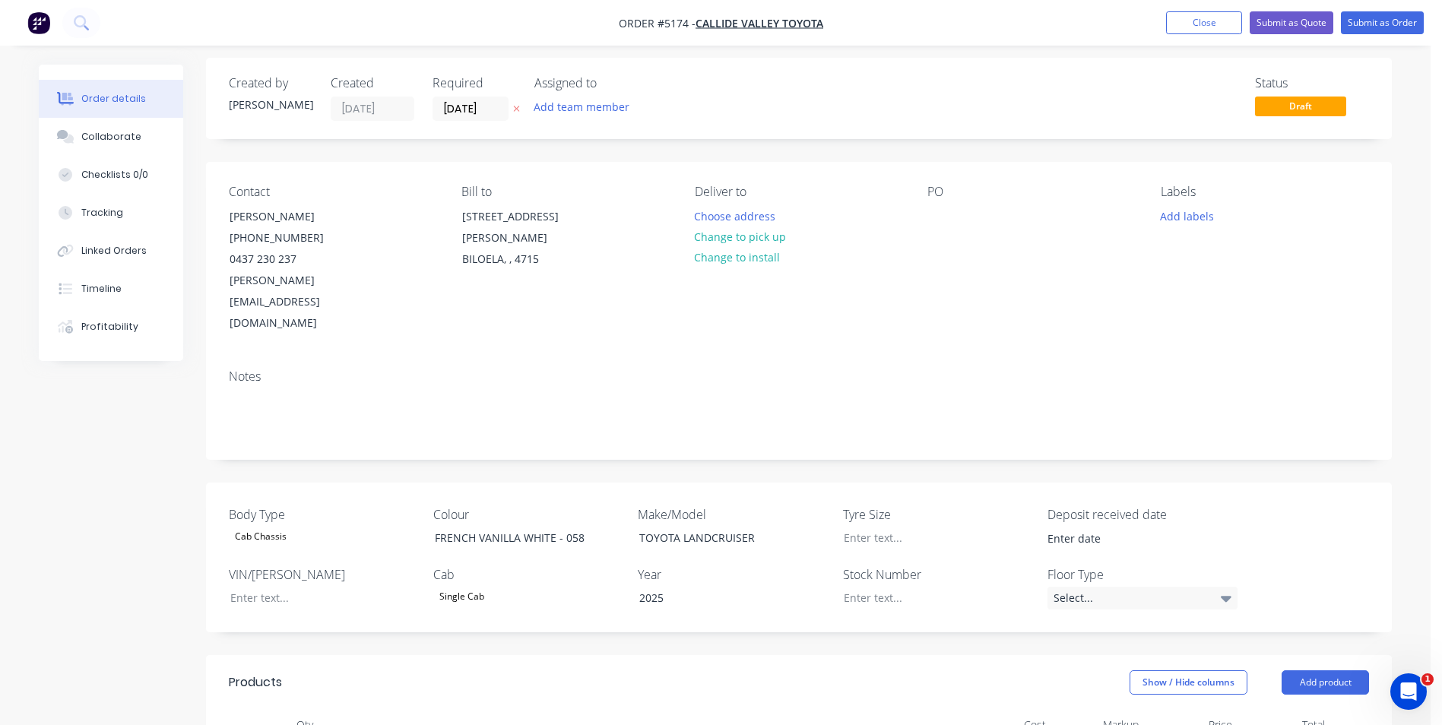
scroll to position [0, 0]
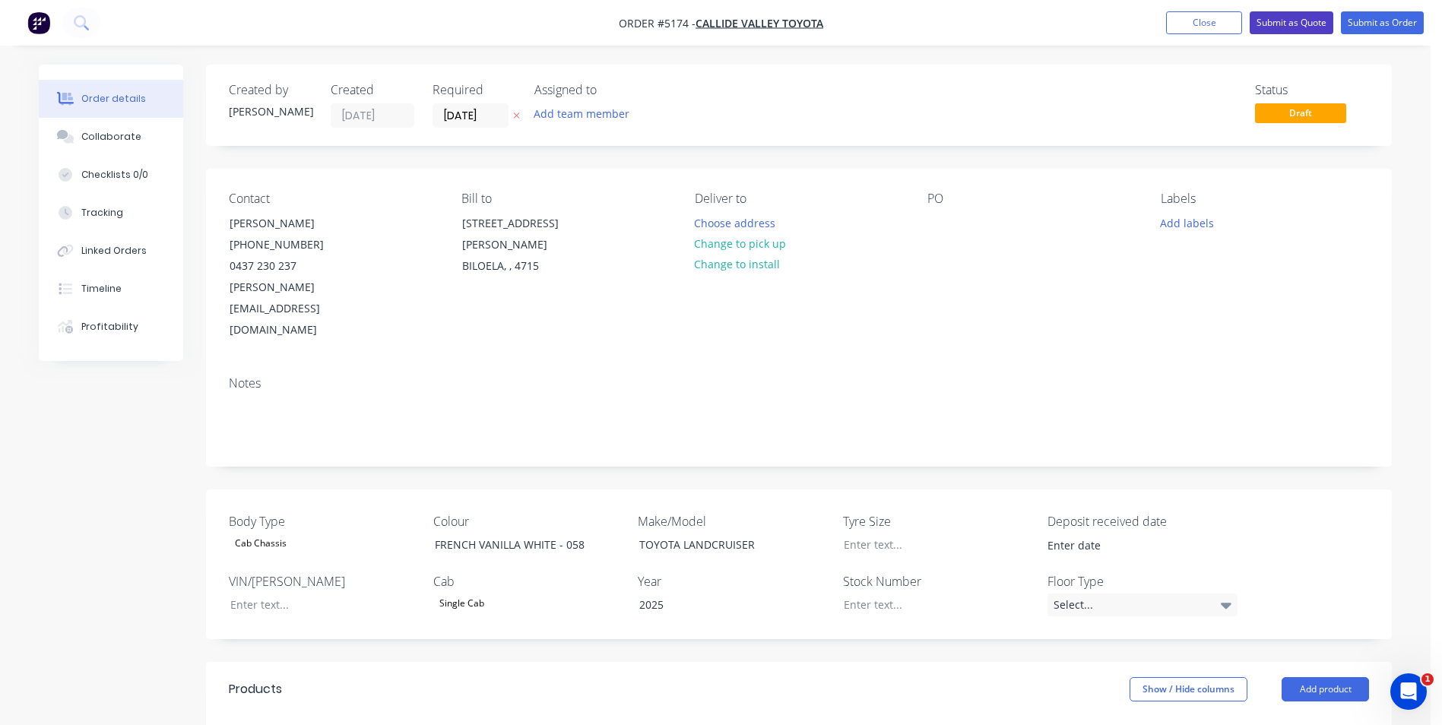
click at [1299, 23] on button "Submit as Quote" at bounding box center [1292, 22] width 84 height 23
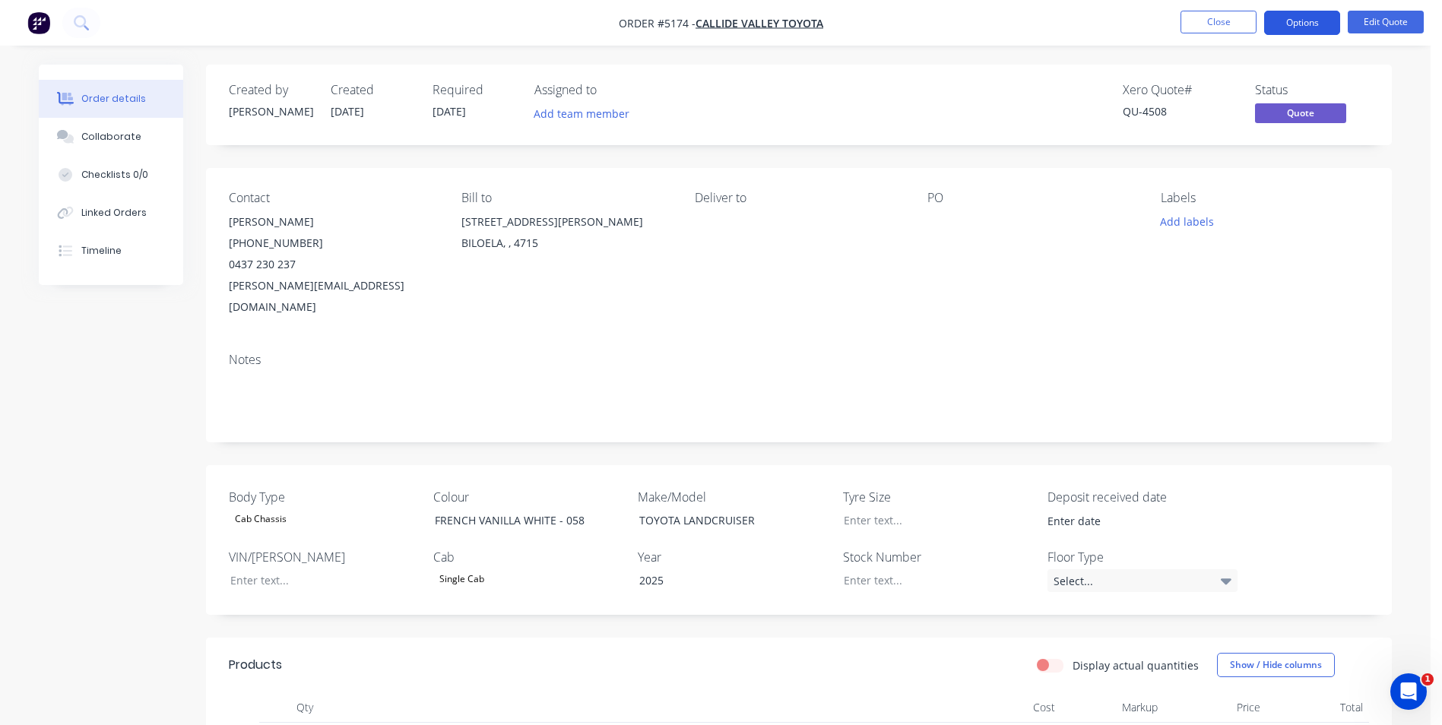
click at [1301, 22] on button "Options" at bounding box center [1302, 23] width 76 height 24
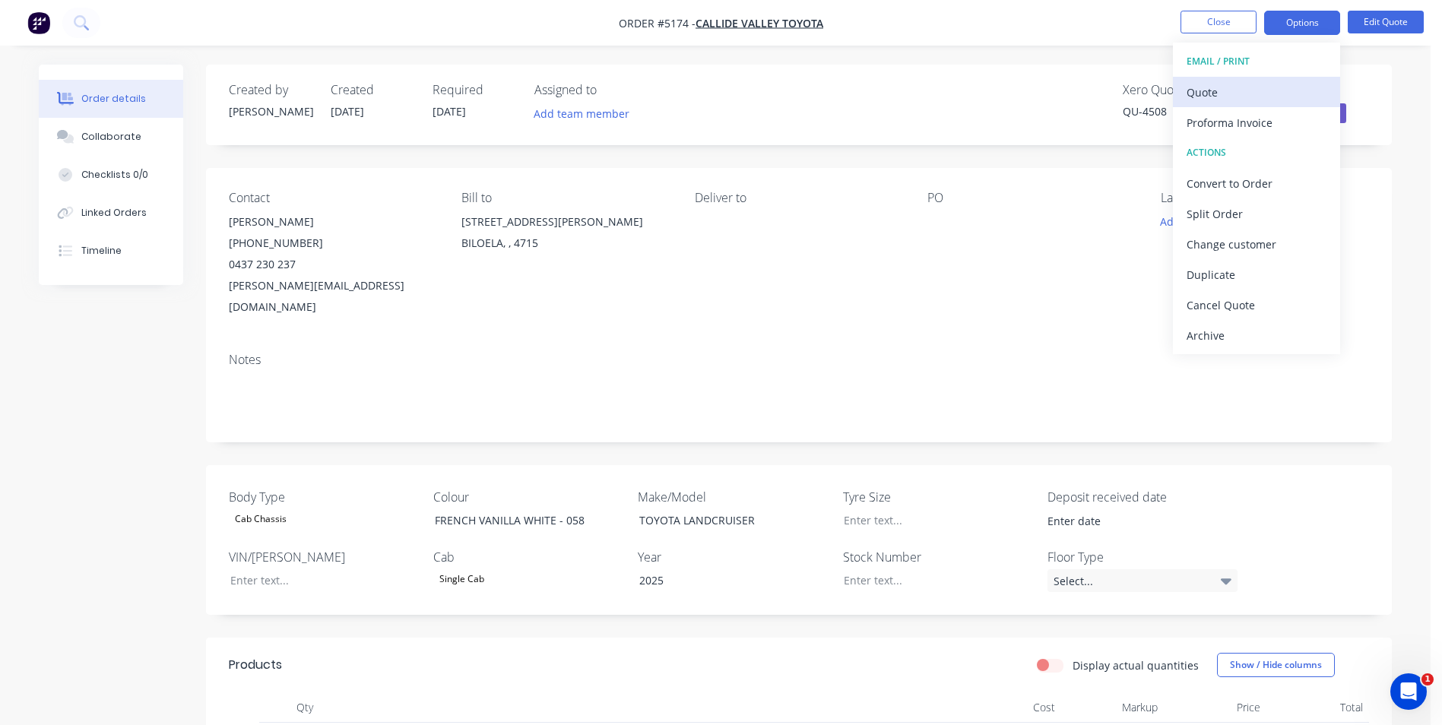
click at [1289, 94] on div "Quote" at bounding box center [1257, 92] width 140 height 22
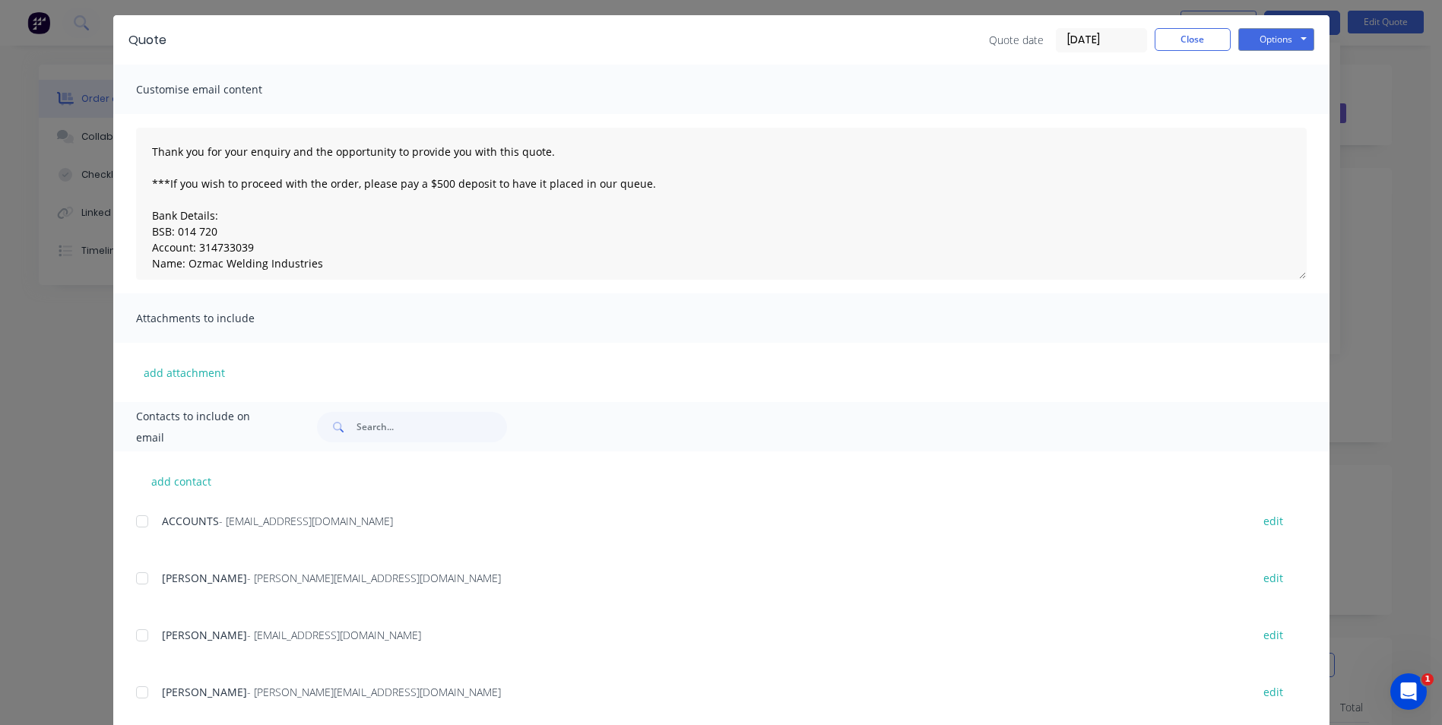
scroll to position [81, 0]
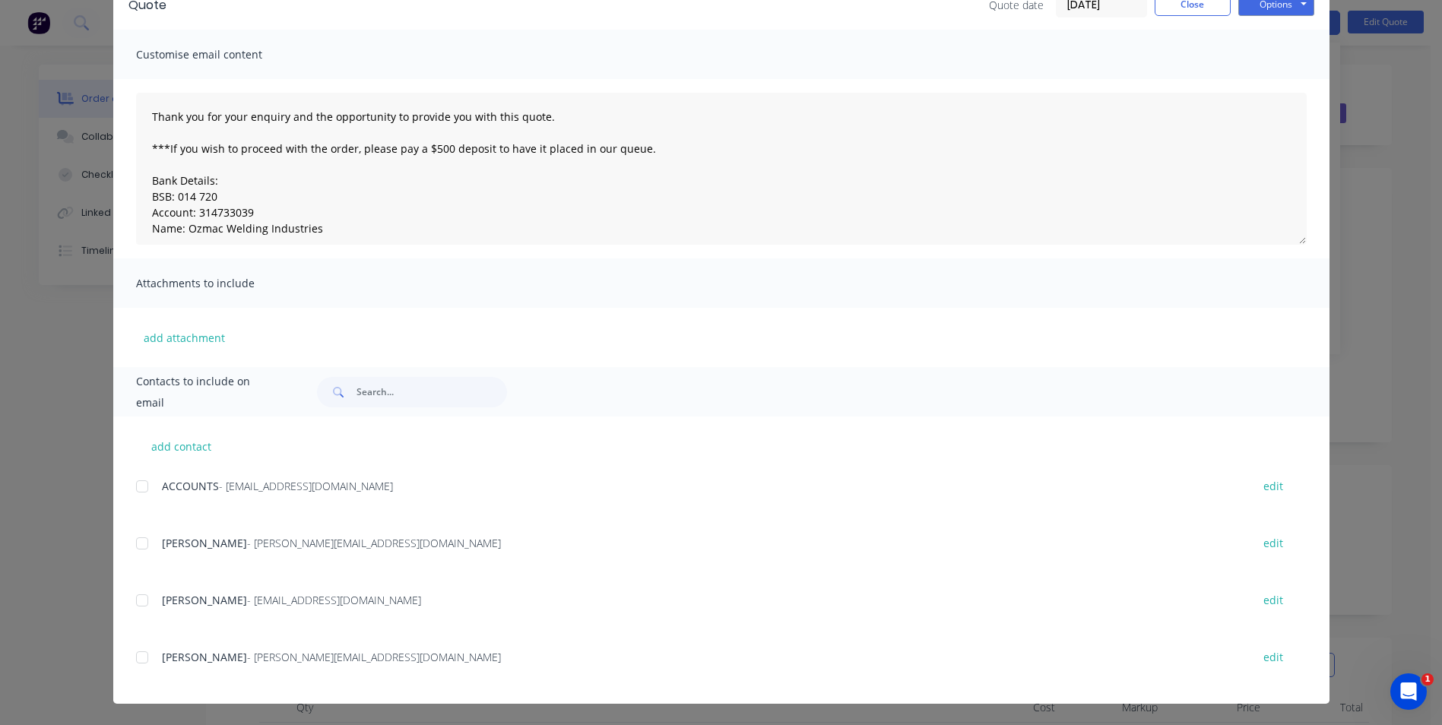
click at [138, 654] on div at bounding box center [142, 657] width 30 height 30
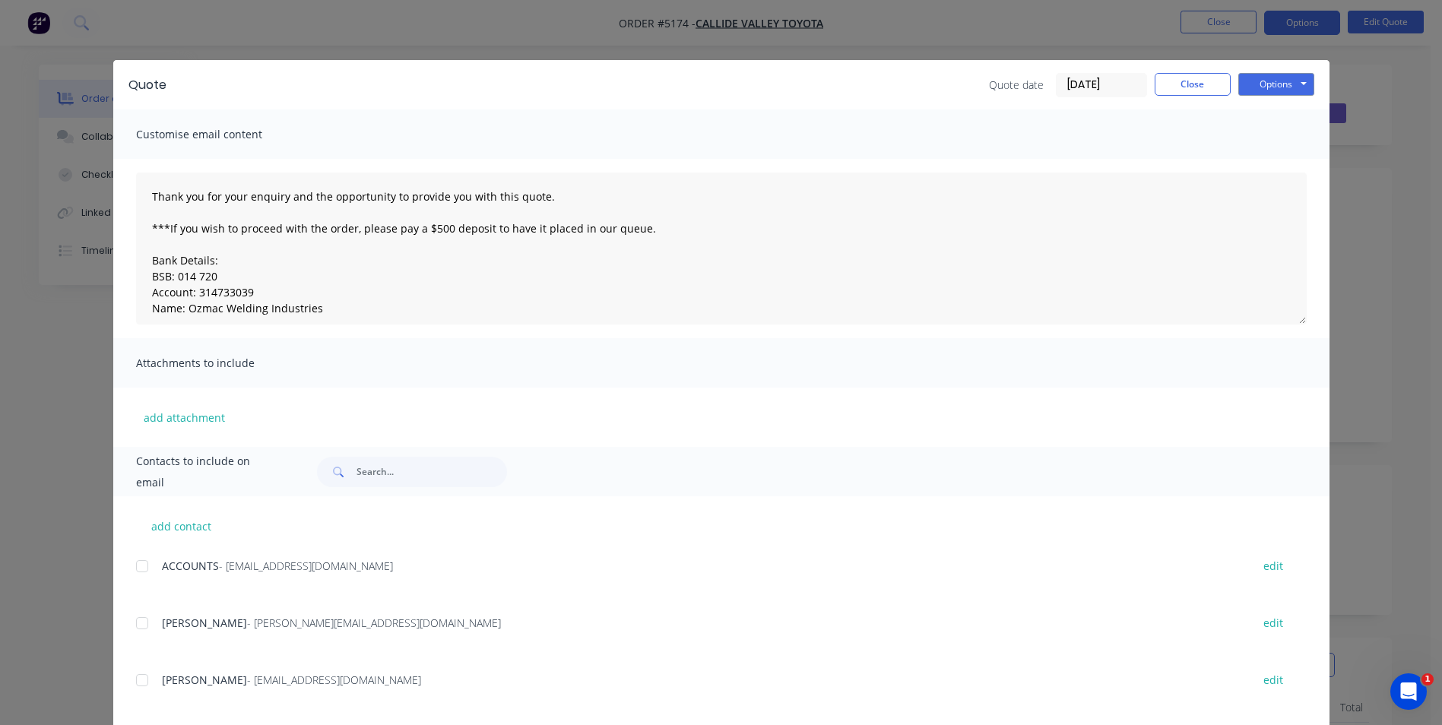
scroll to position [0, 0]
click at [1295, 87] on button "Options" at bounding box center [1276, 85] width 76 height 23
click at [1267, 162] on button "Email" at bounding box center [1286, 162] width 97 height 25
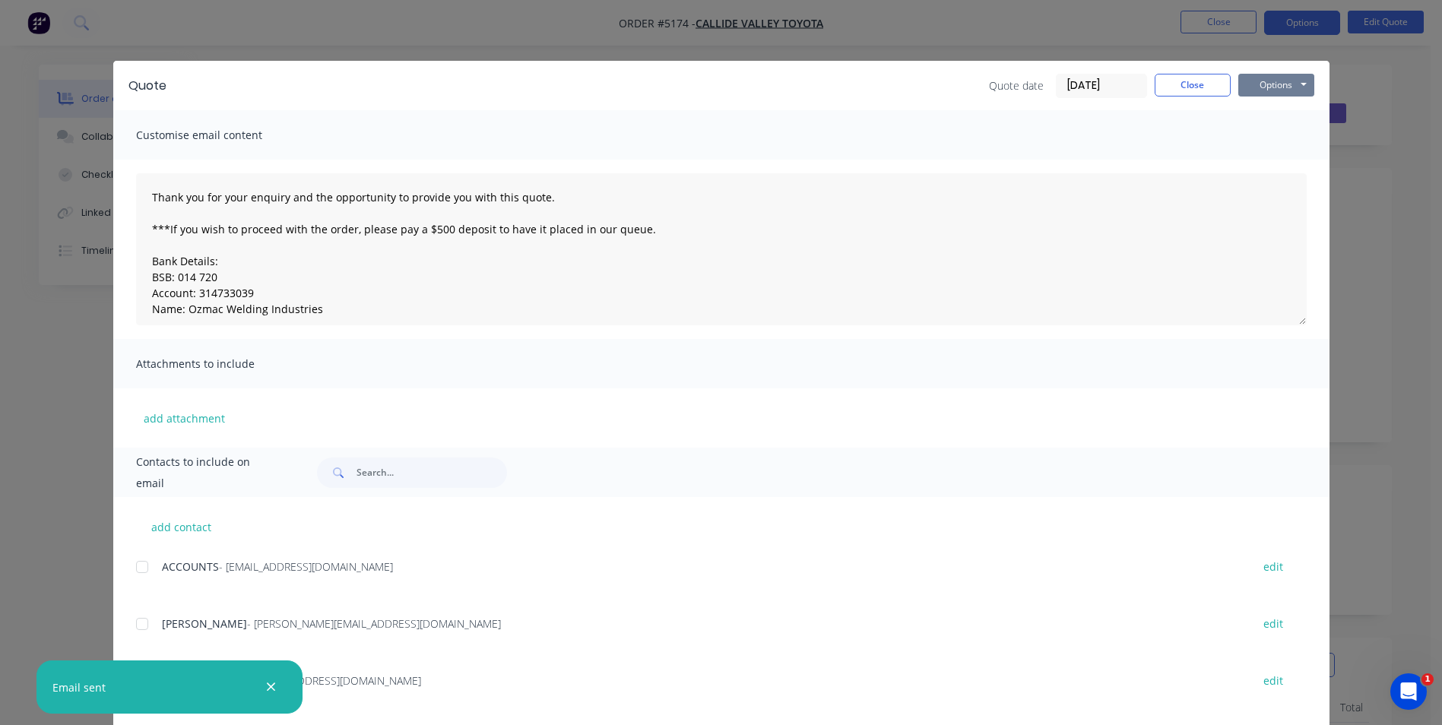
click at [1288, 81] on button "Options" at bounding box center [1276, 85] width 76 height 23
click at [1275, 134] on button "Print" at bounding box center [1286, 137] width 97 height 25
click at [1196, 83] on button "Close" at bounding box center [1193, 85] width 76 height 23
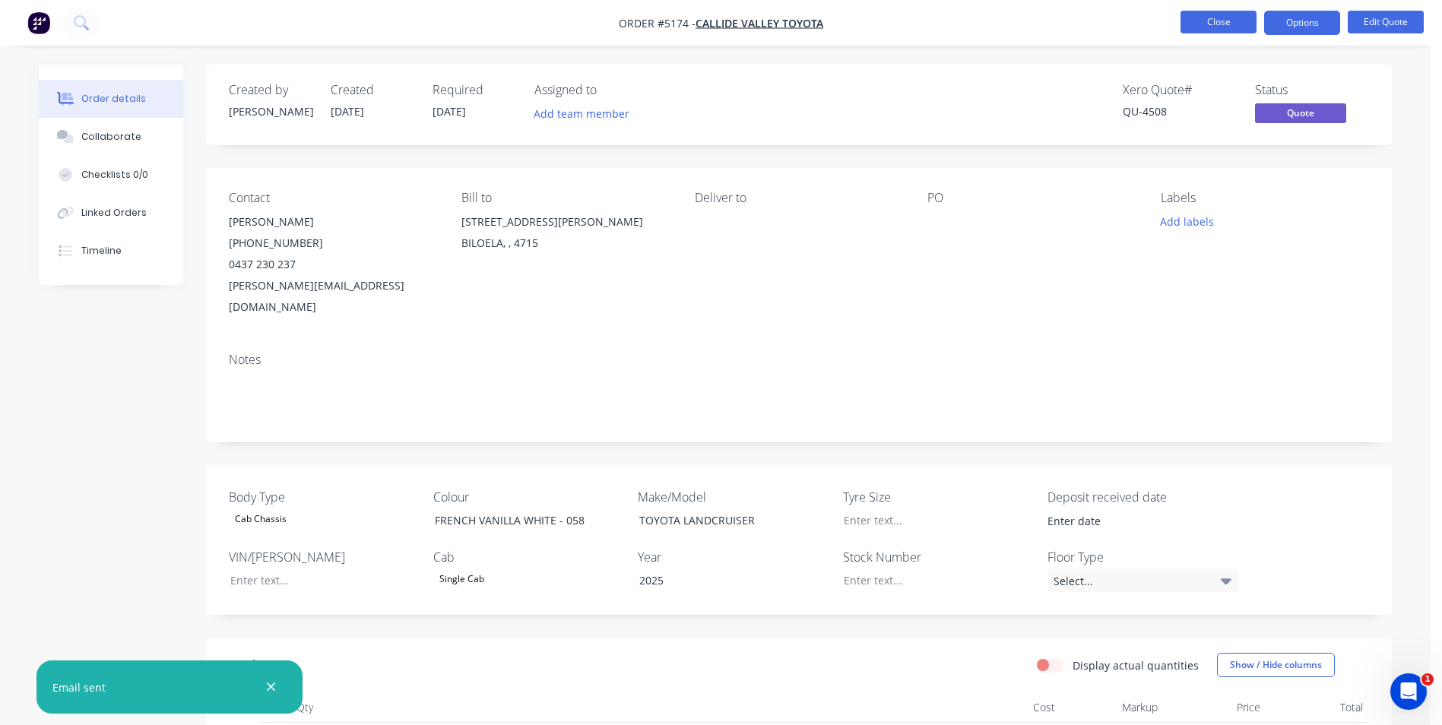
click at [1212, 21] on button "Close" at bounding box center [1218, 22] width 76 height 23
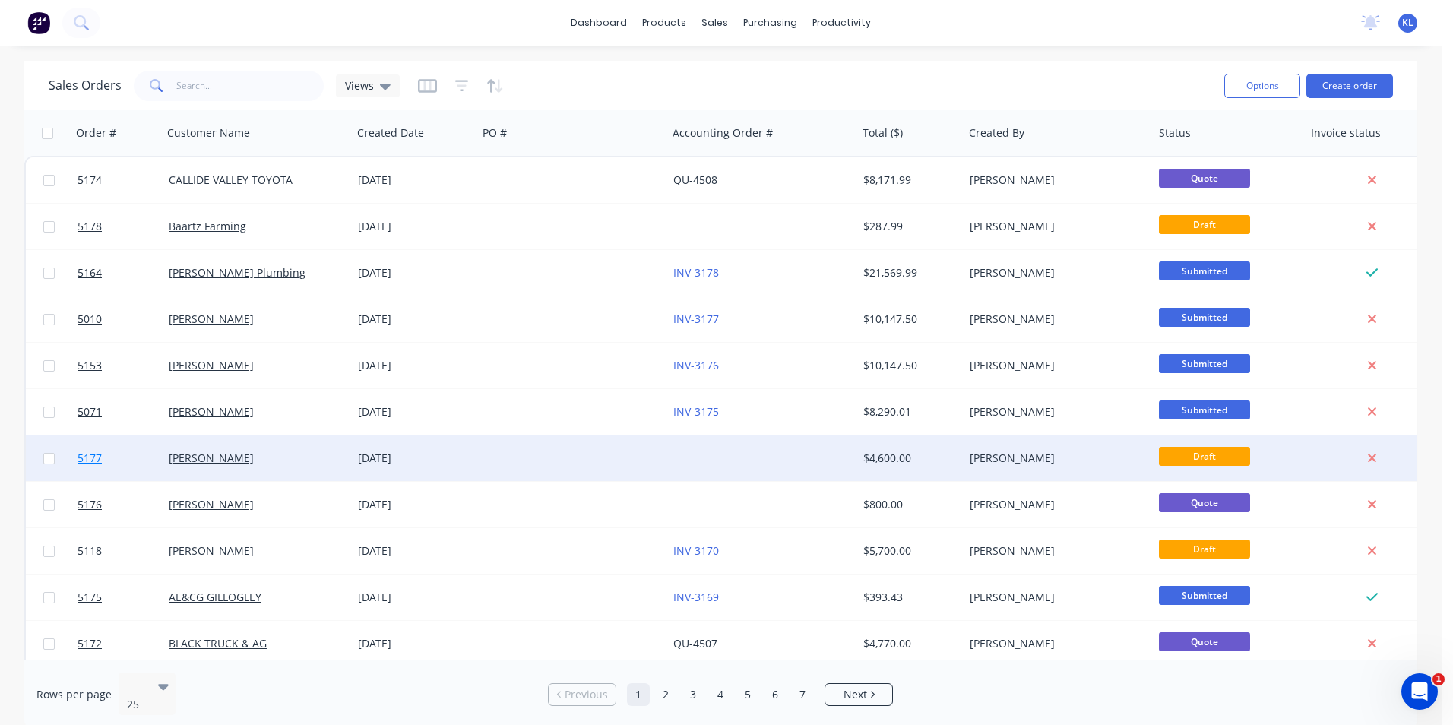
click at [84, 458] on span "5177" at bounding box center [90, 458] width 24 height 15
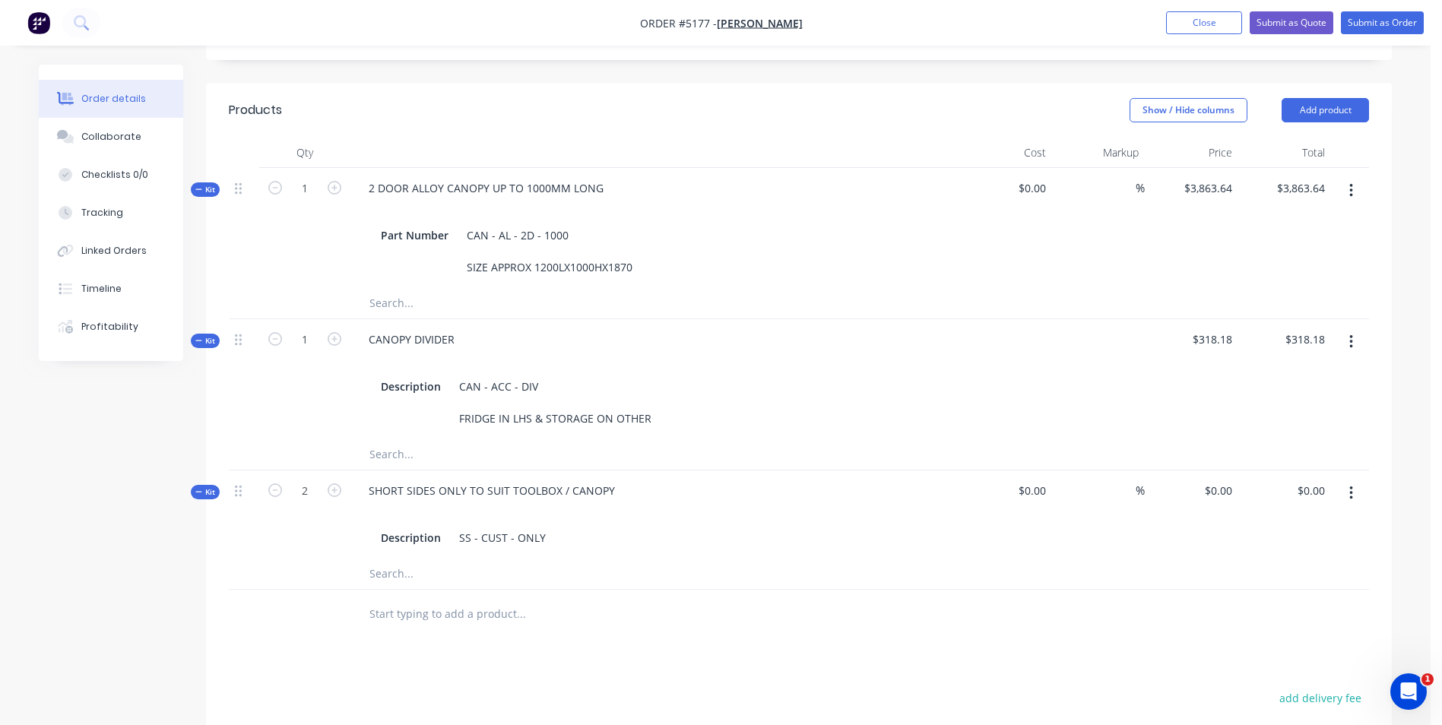
scroll to position [608, 0]
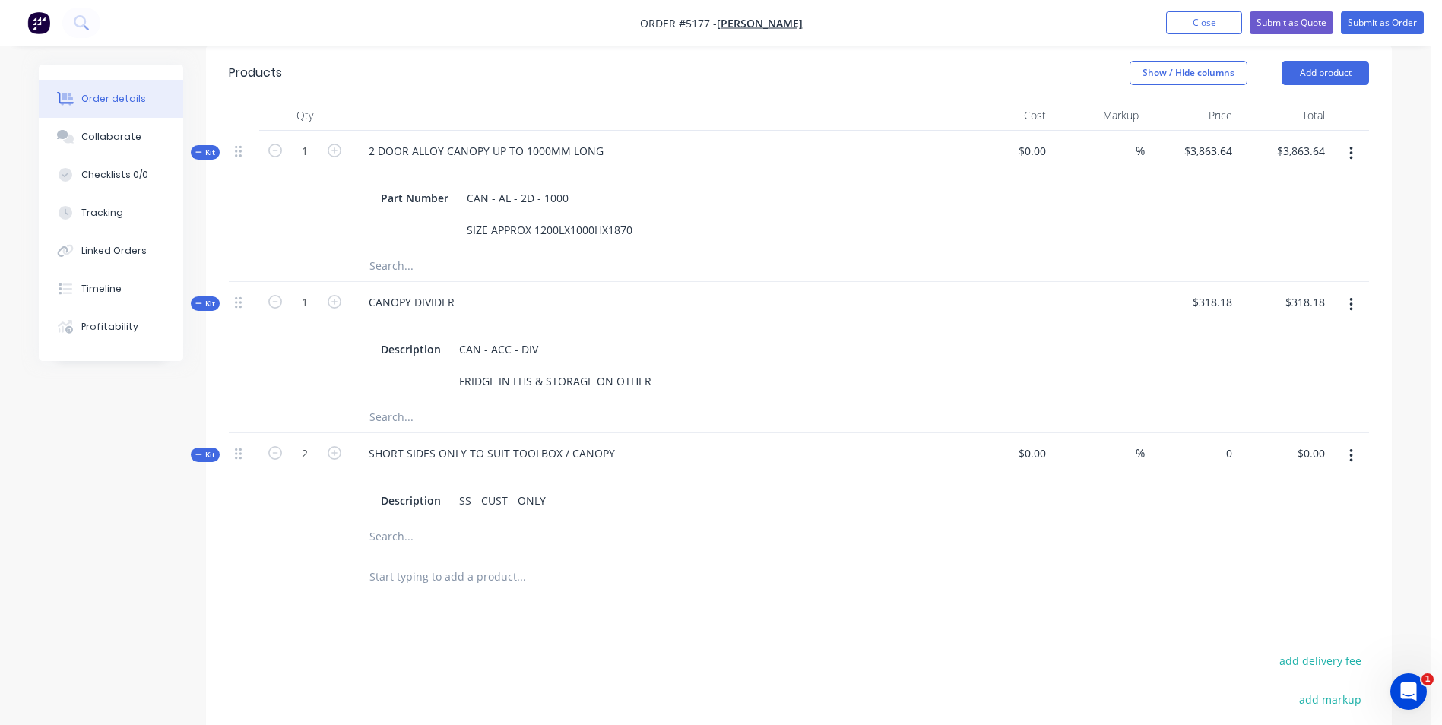
click at [1214, 433] on div "0 $0.00" at bounding box center [1191, 477] width 93 height 88
type input "$318.18"
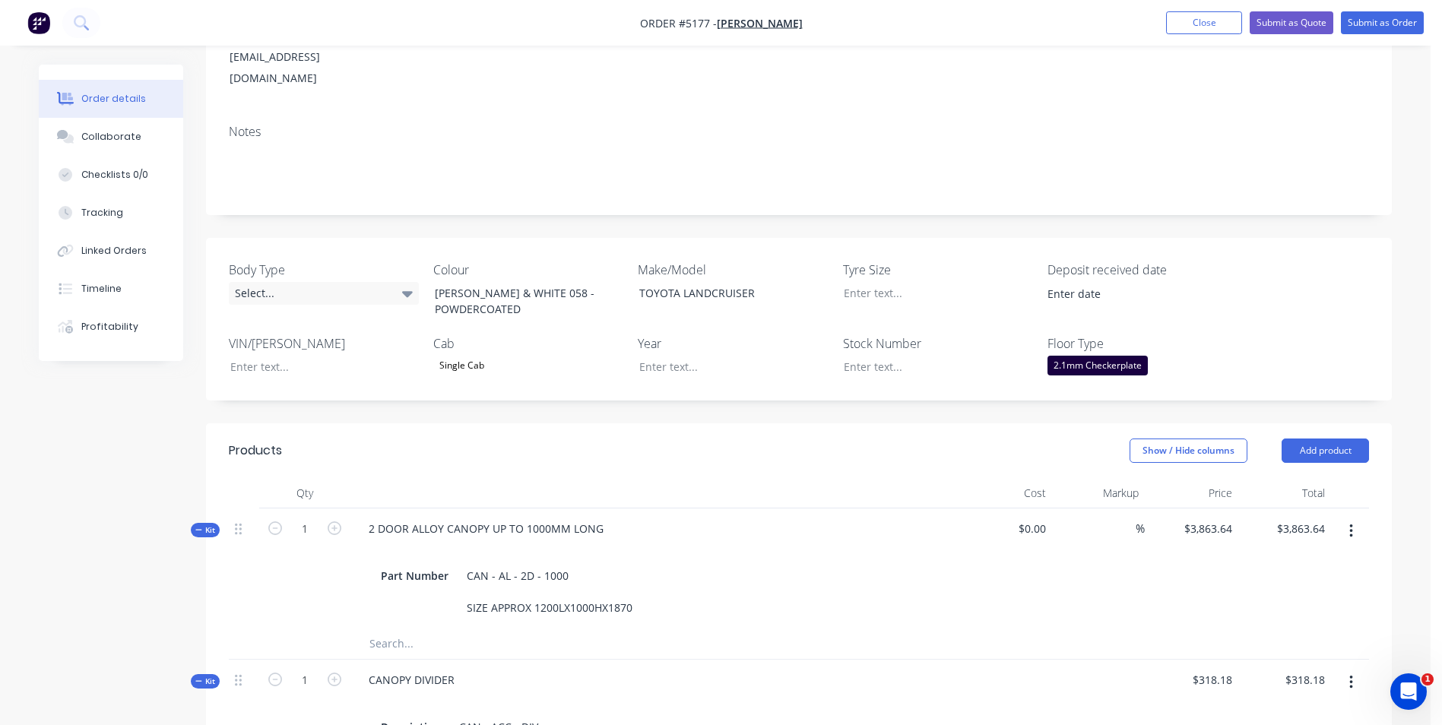
scroll to position [228, 0]
type input "$636.36"
click at [1331, 441] on button "Add product" at bounding box center [1325, 453] width 87 height 24
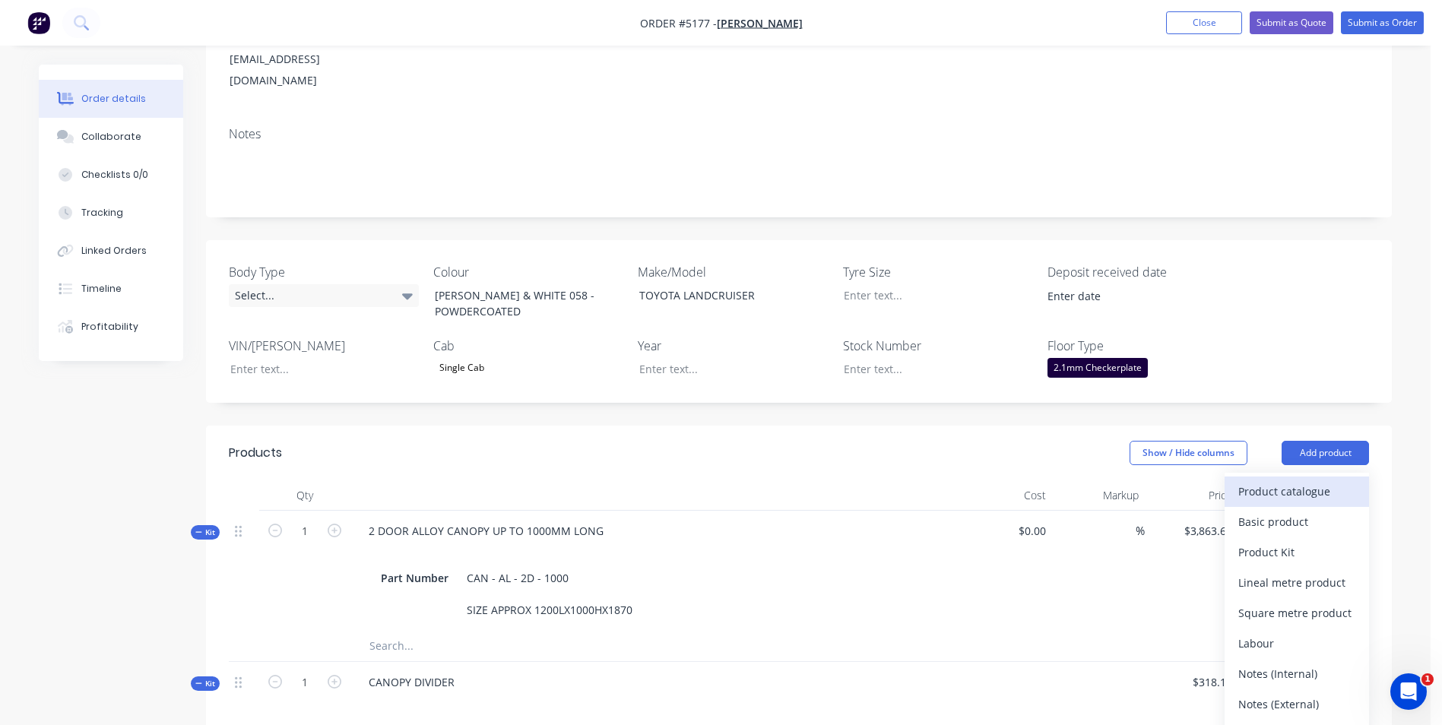
click at [1303, 480] on div "Product catalogue" at bounding box center [1296, 491] width 117 height 22
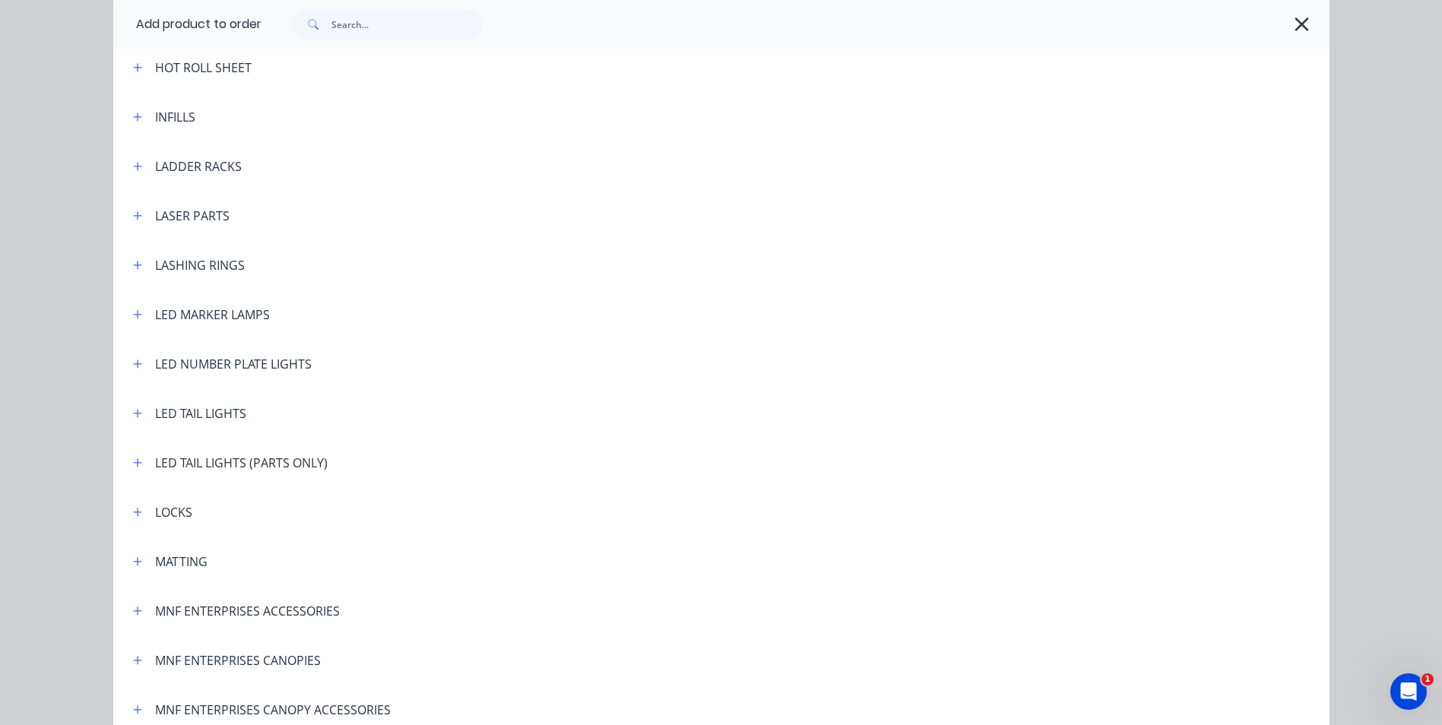
scroll to position [2356, 0]
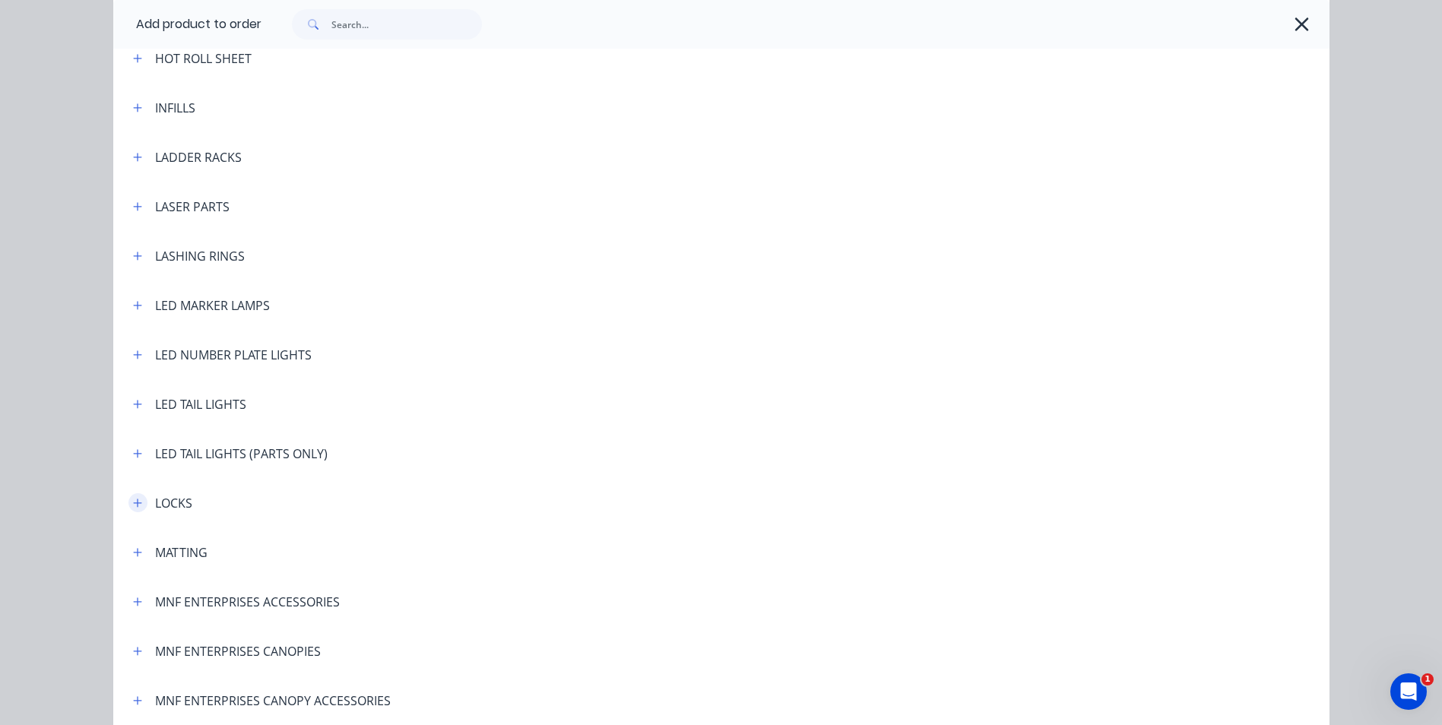
click at [135, 503] on icon "button" at bounding box center [137, 503] width 8 height 8
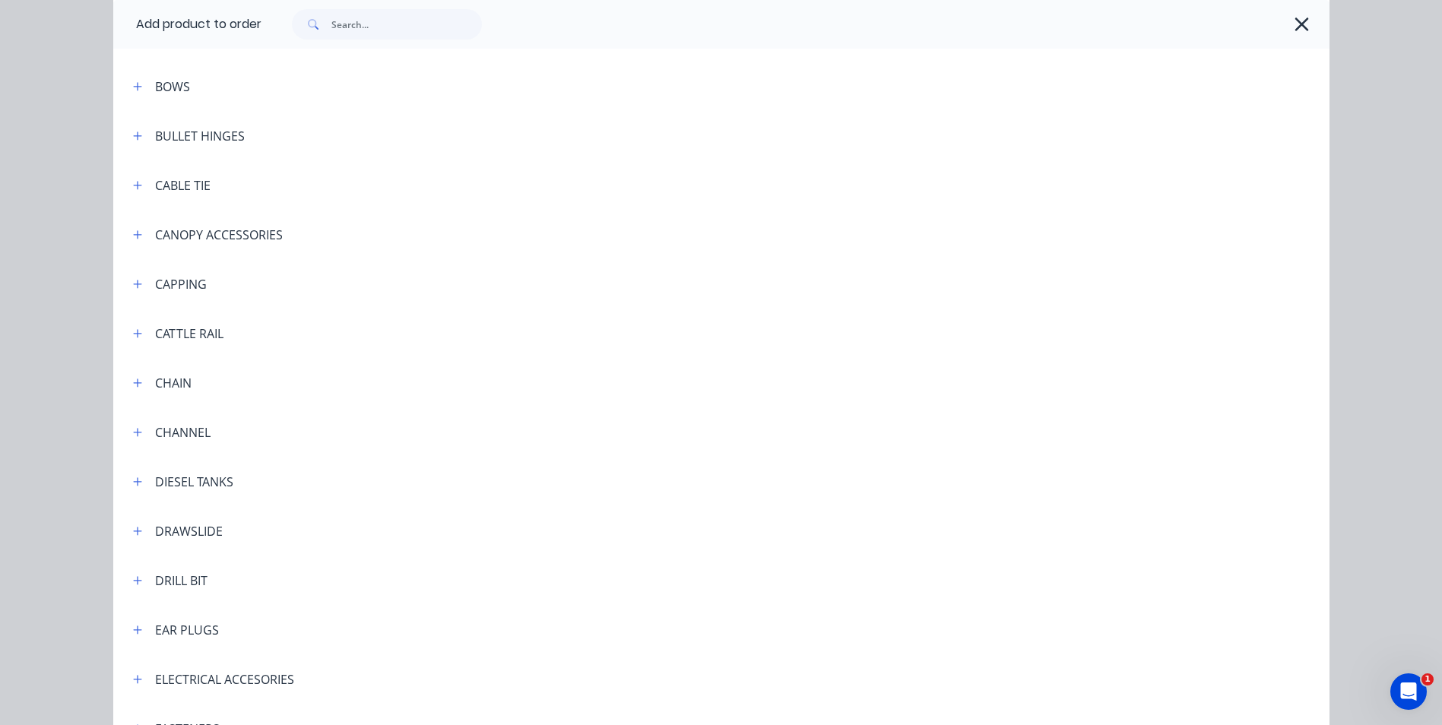
scroll to position [986, 0]
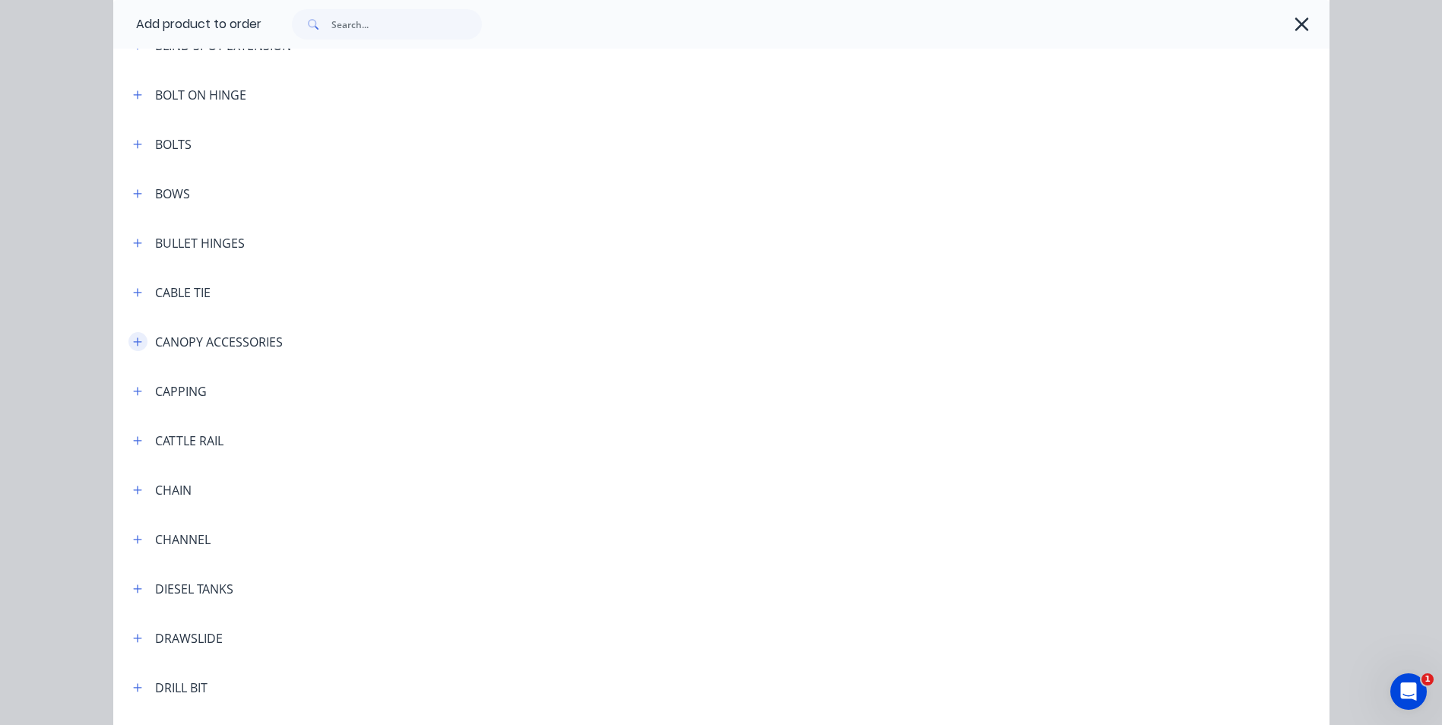
click at [135, 345] on icon "button" at bounding box center [137, 342] width 9 height 11
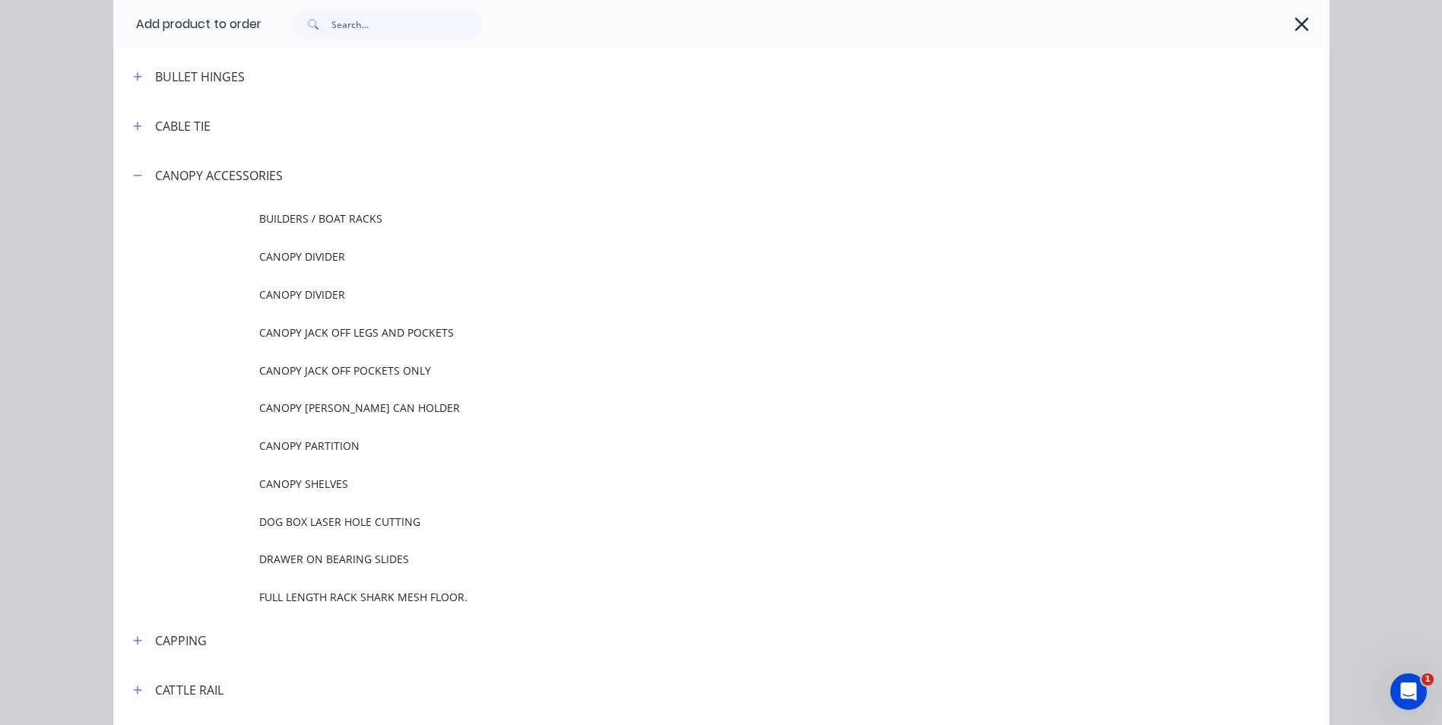
scroll to position [1138, 0]
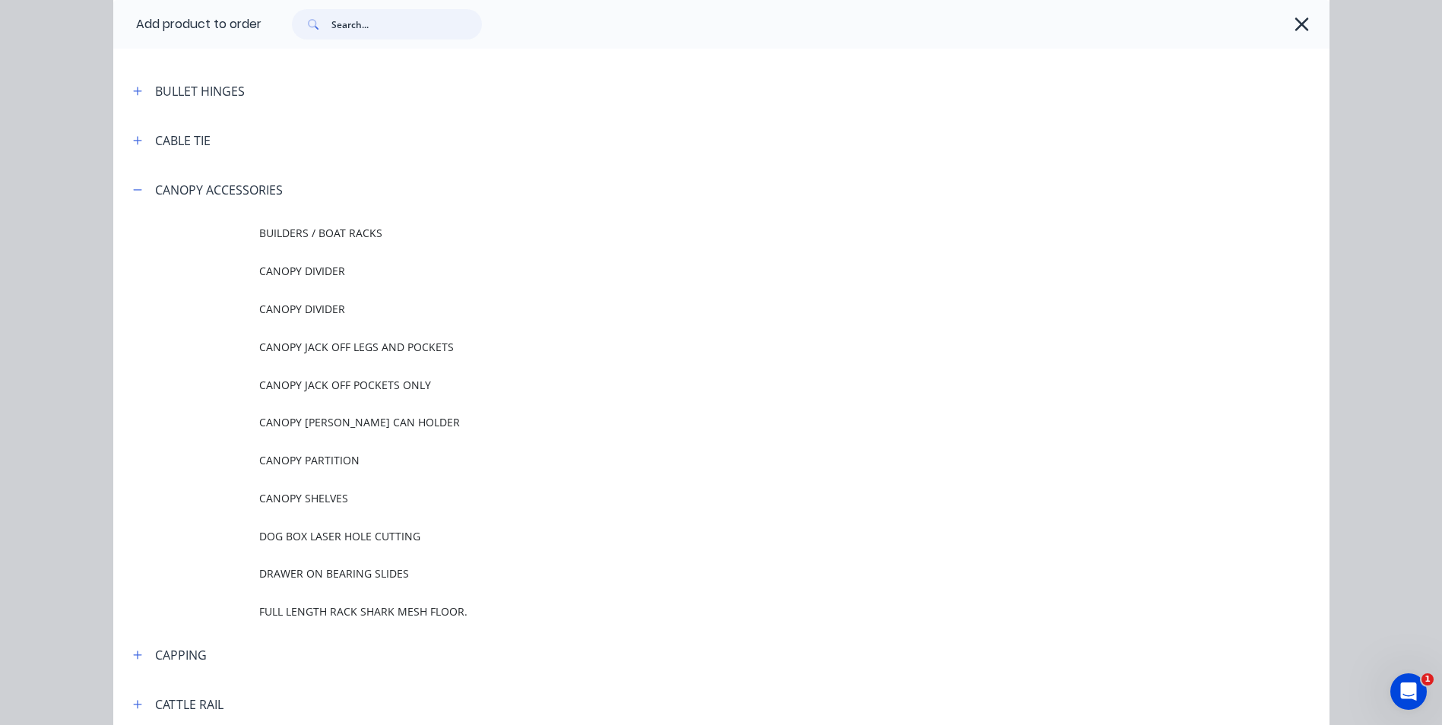
click at [380, 26] on input "text" at bounding box center [406, 24] width 151 height 30
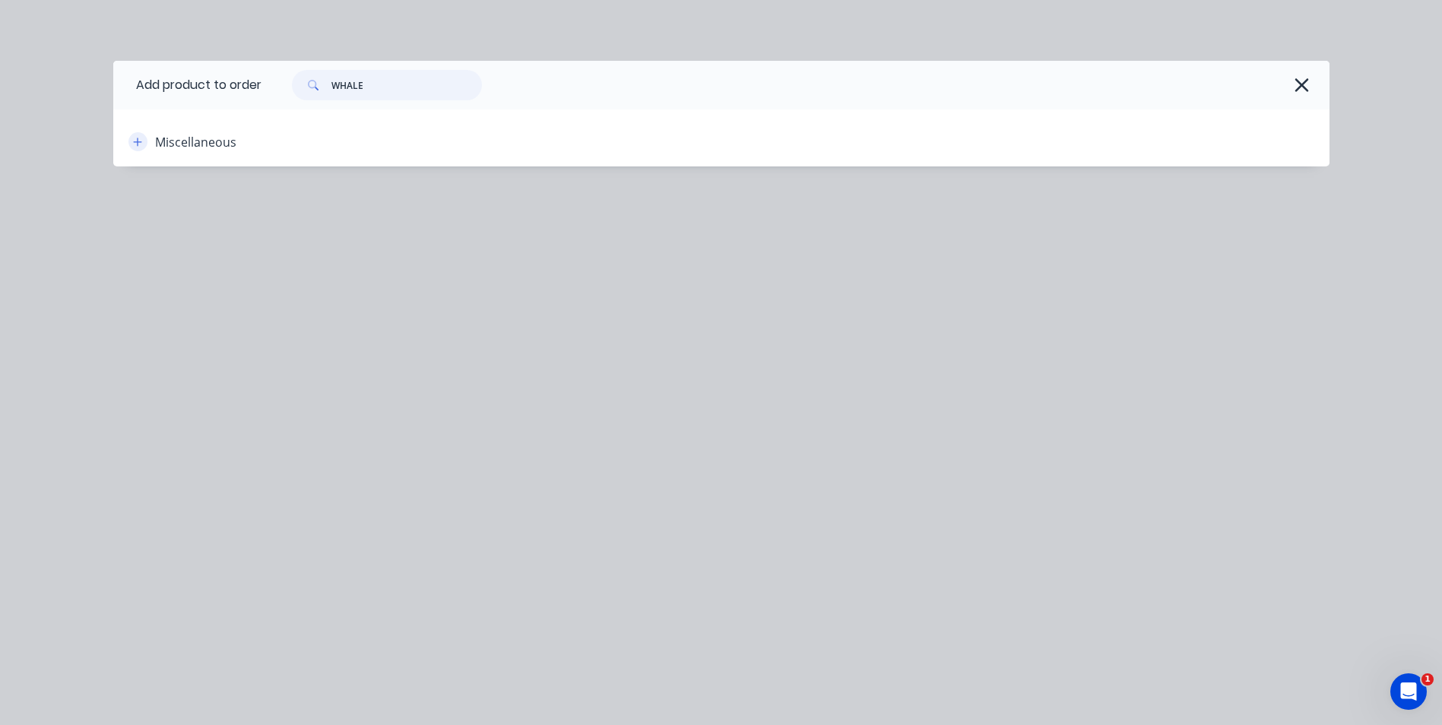
type input "WHALE"
click at [142, 146] on icon "button" at bounding box center [137, 142] width 9 height 11
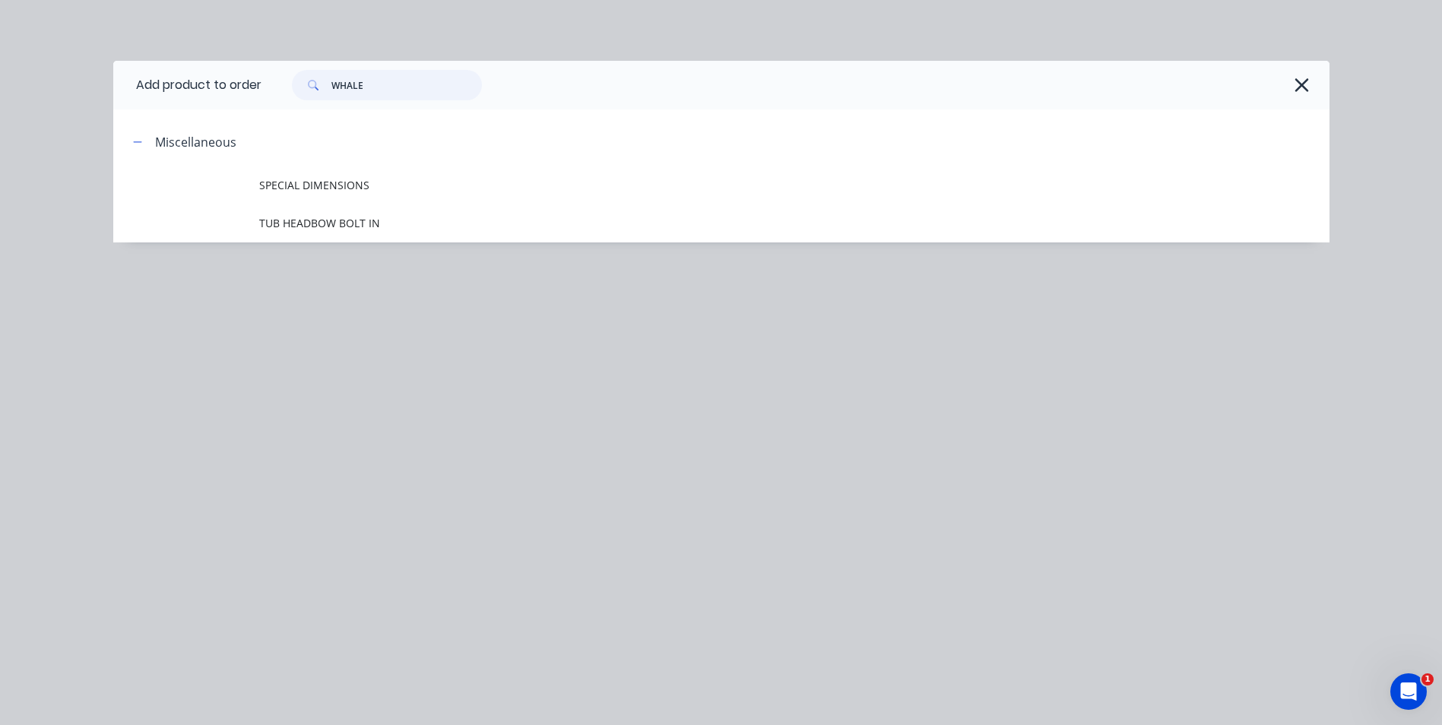
drag, startPoint x: 397, startPoint y: 81, endPoint x: 306, endPoint y: 87, distance: 91.5
click at [306, 87] on div "WHALE" at bounding box center [387, 85] width 190 height 30
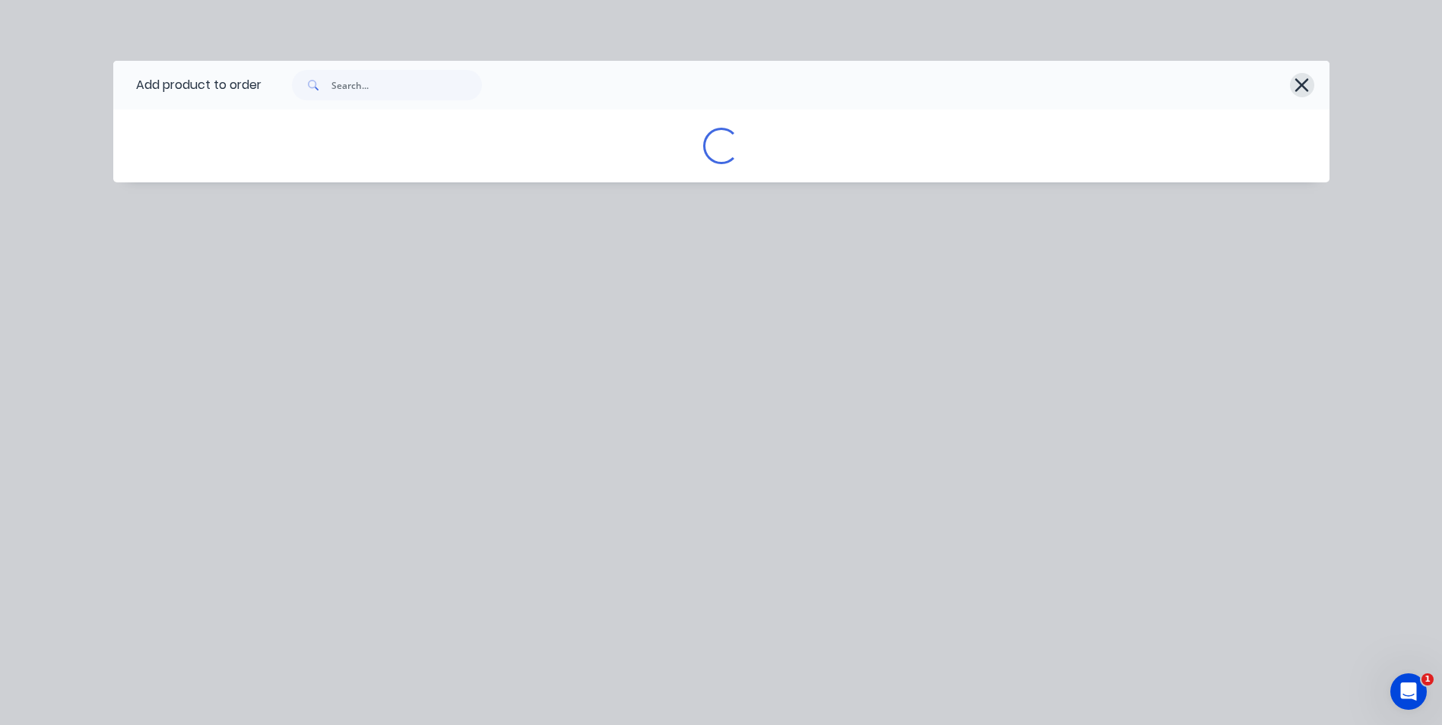
click at [1309, 89] on icon "button" at bounding box center [1302, 84] width 16 height 21
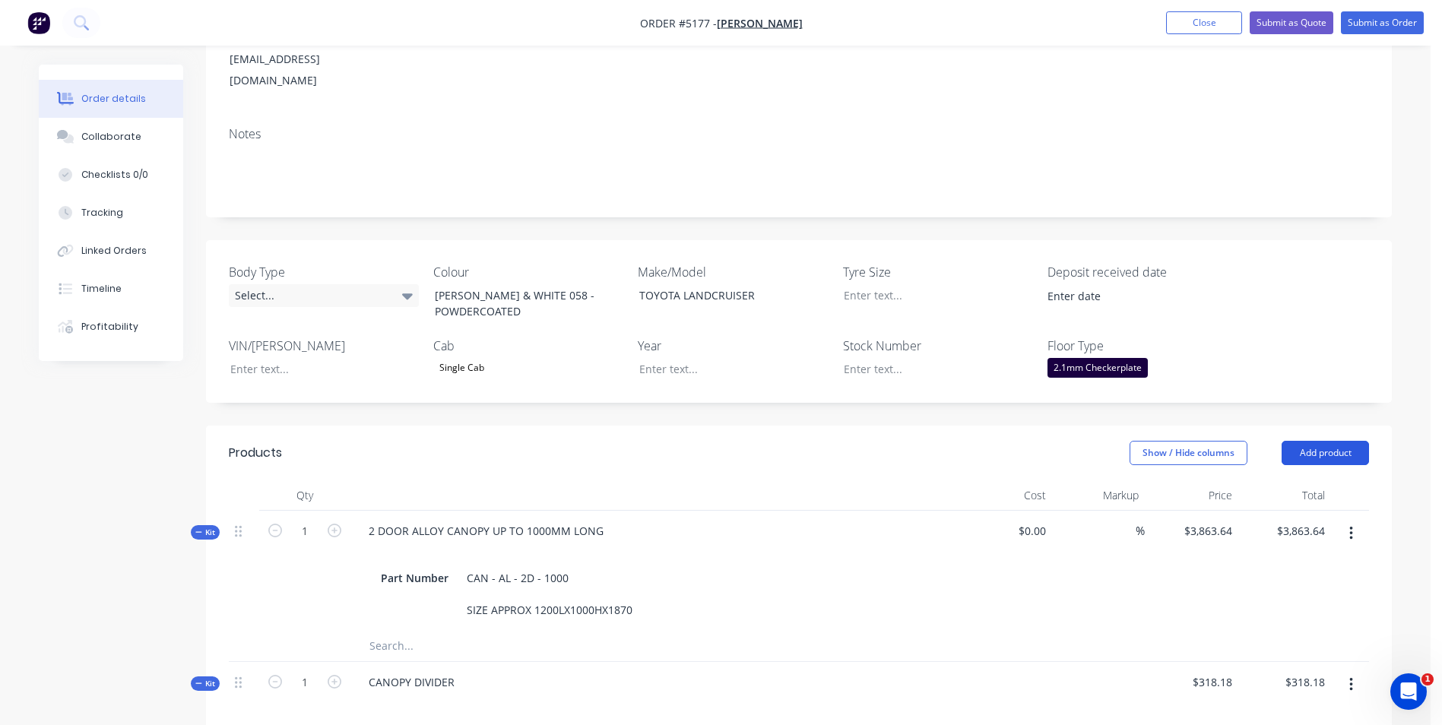
click at [1354, 441] on button "Add product" at bounding box center [1325, 453] width 87 height 24
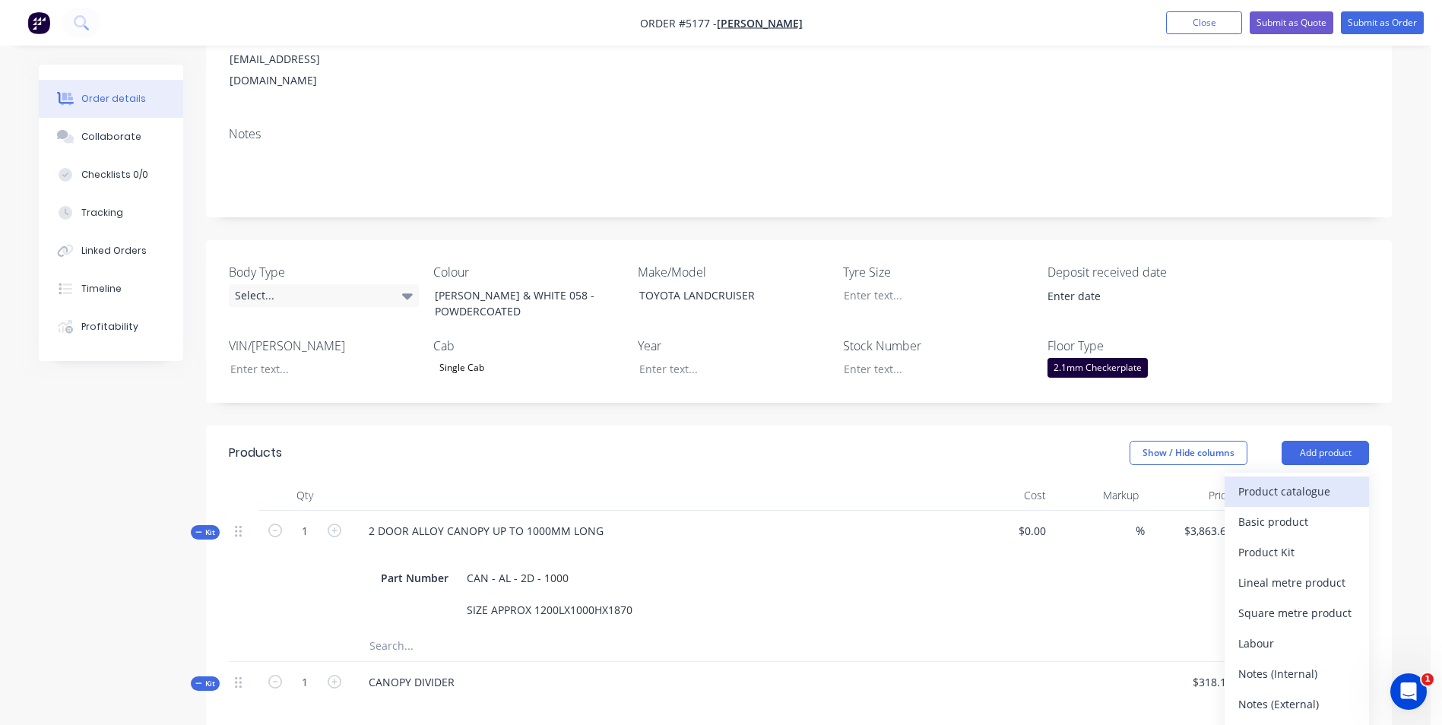
click at [1313, 480] on div "Product catalogue" at bounding box center [1296, 491] width 117 height 22
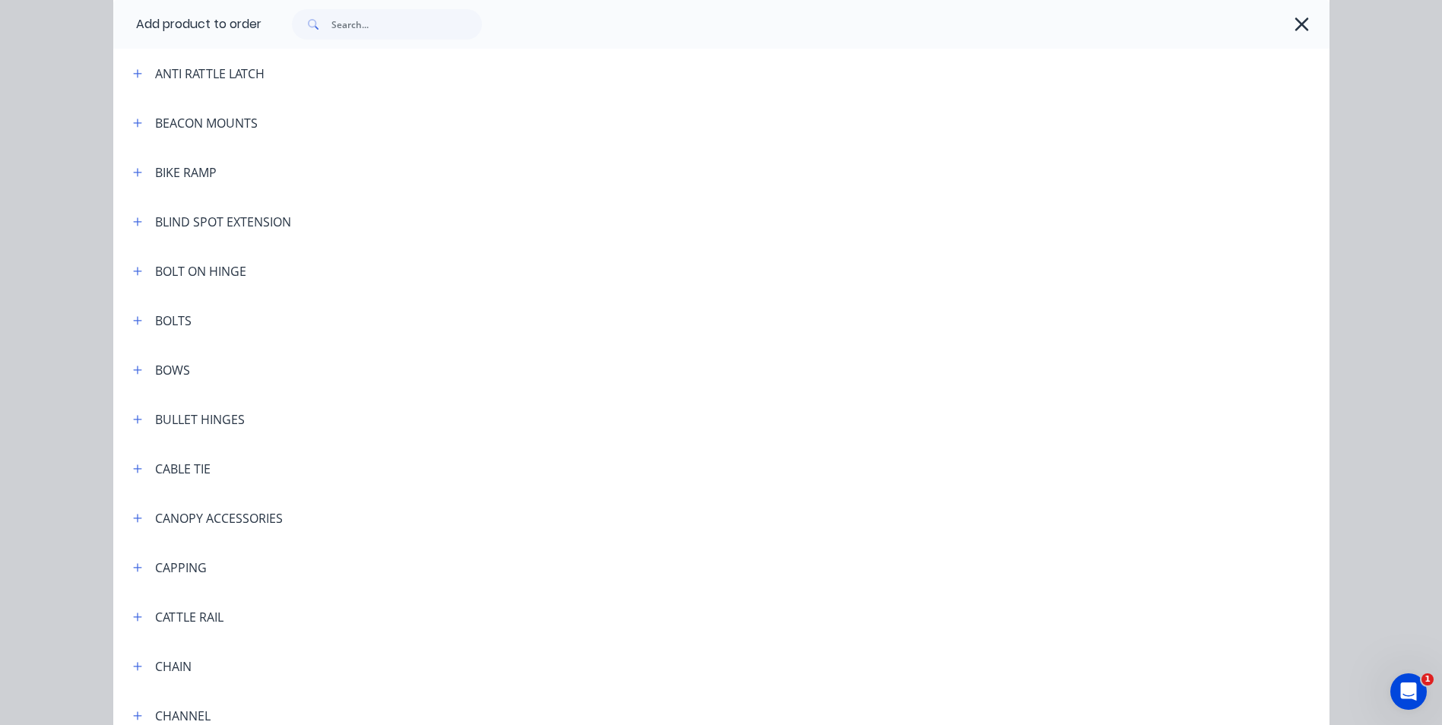
scroll to position [836, 0]
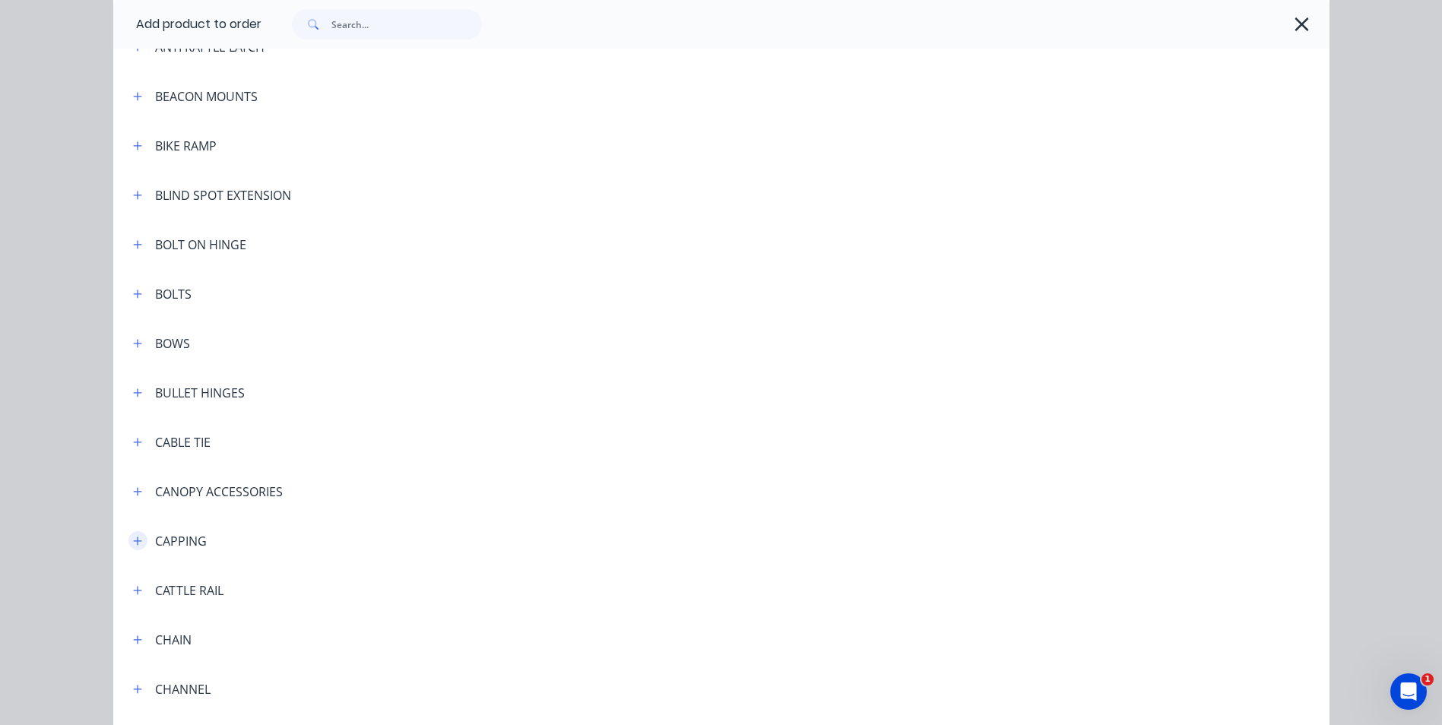
click at [134, 539] on icon "button" at bounding box center [137, 541] width 9 height 11
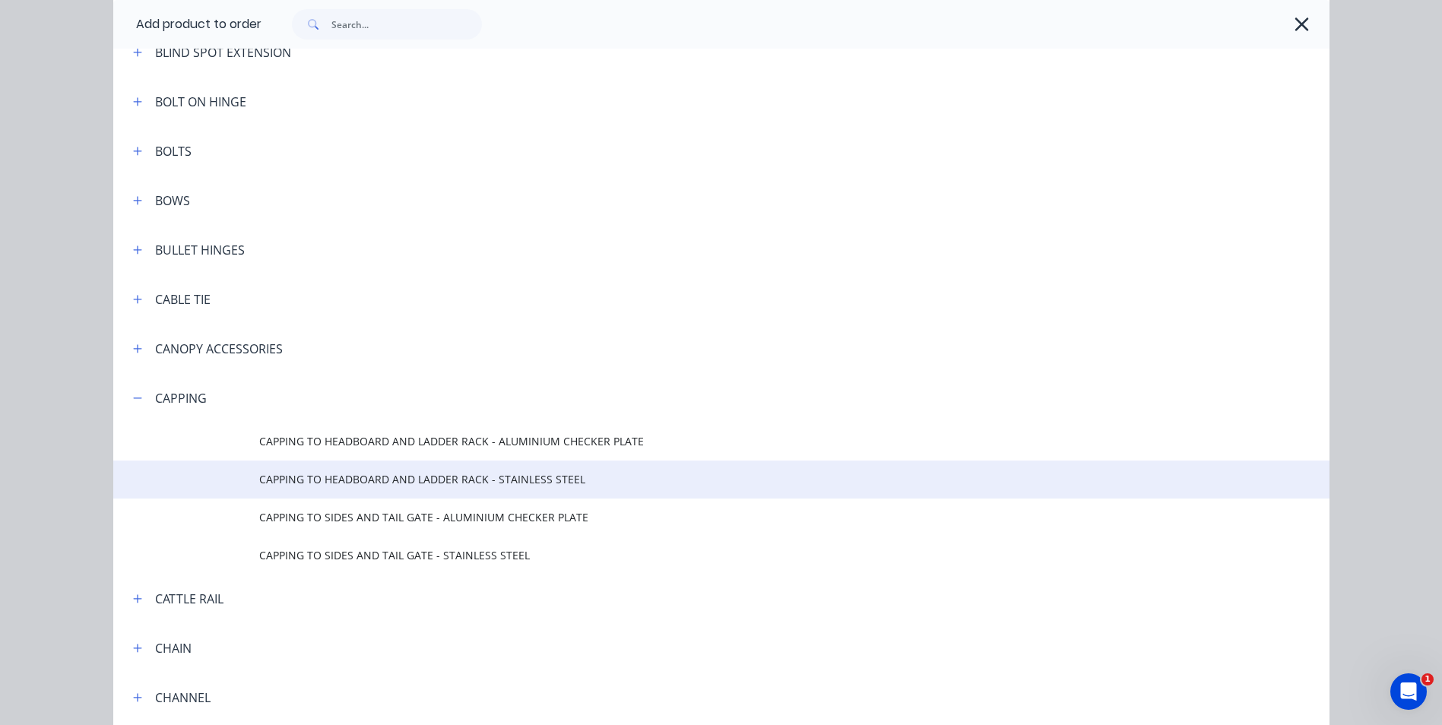
scroll to position [988, 0]
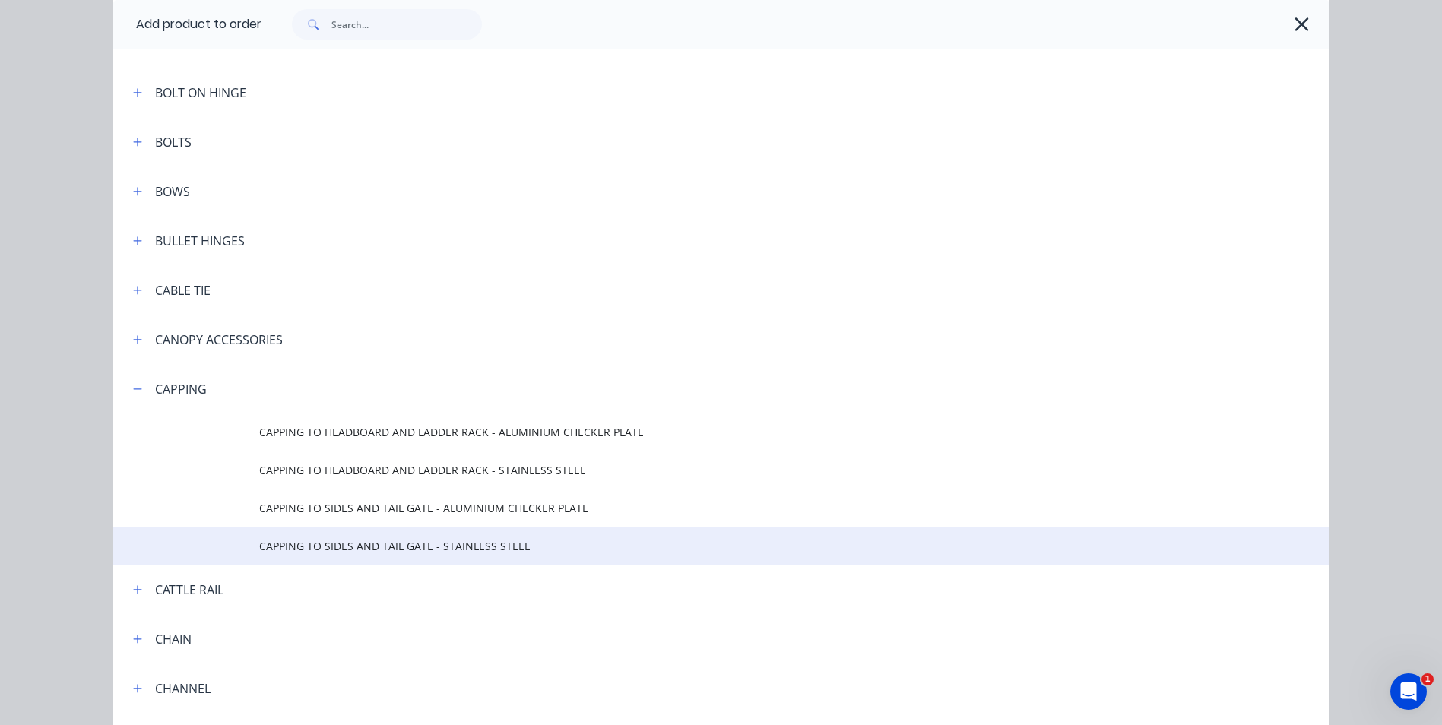
click at [382, 554] on td "CAPPING TO SIDES AND TAIL GATE - STAINLESS STEEL" at bounding box center [794, 546] width 1070 height 38
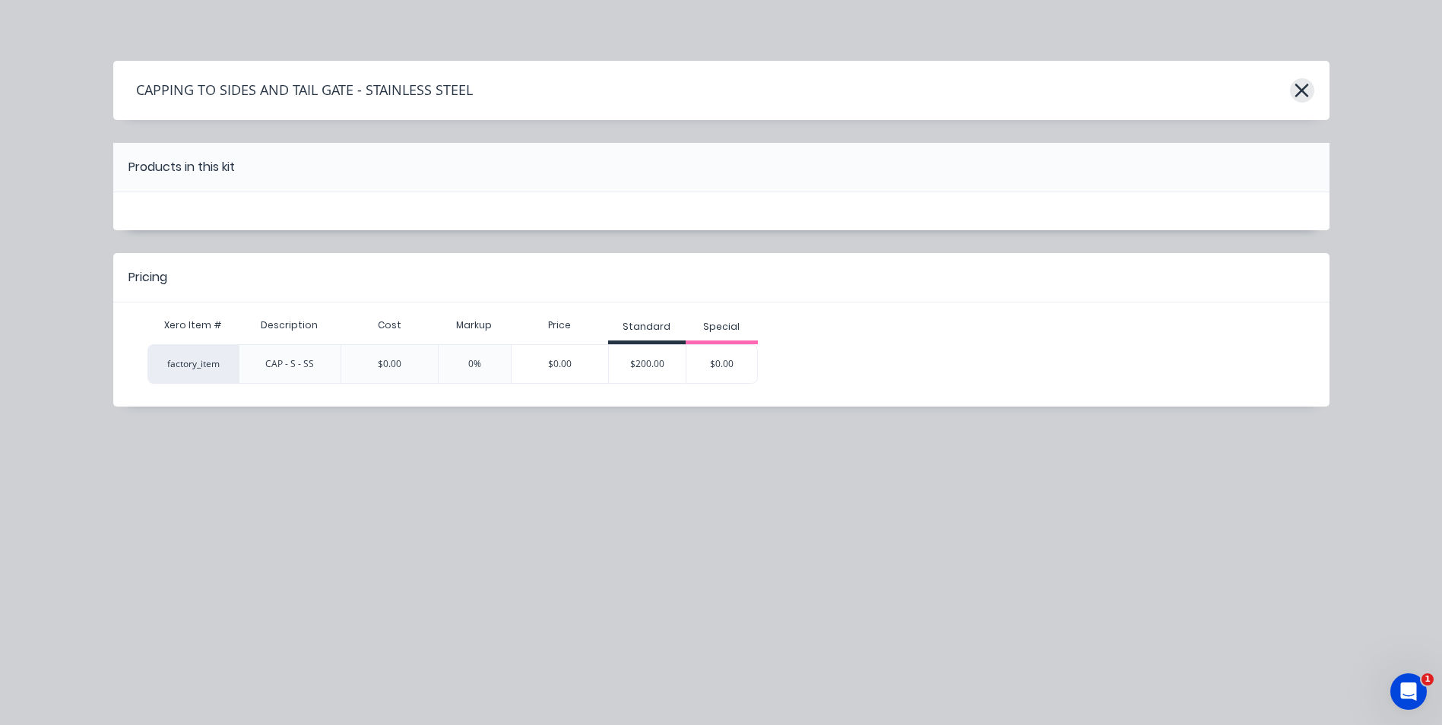
click at [1293, 91] on button "button" at bounding box center [1302, 90] width 24 height 24
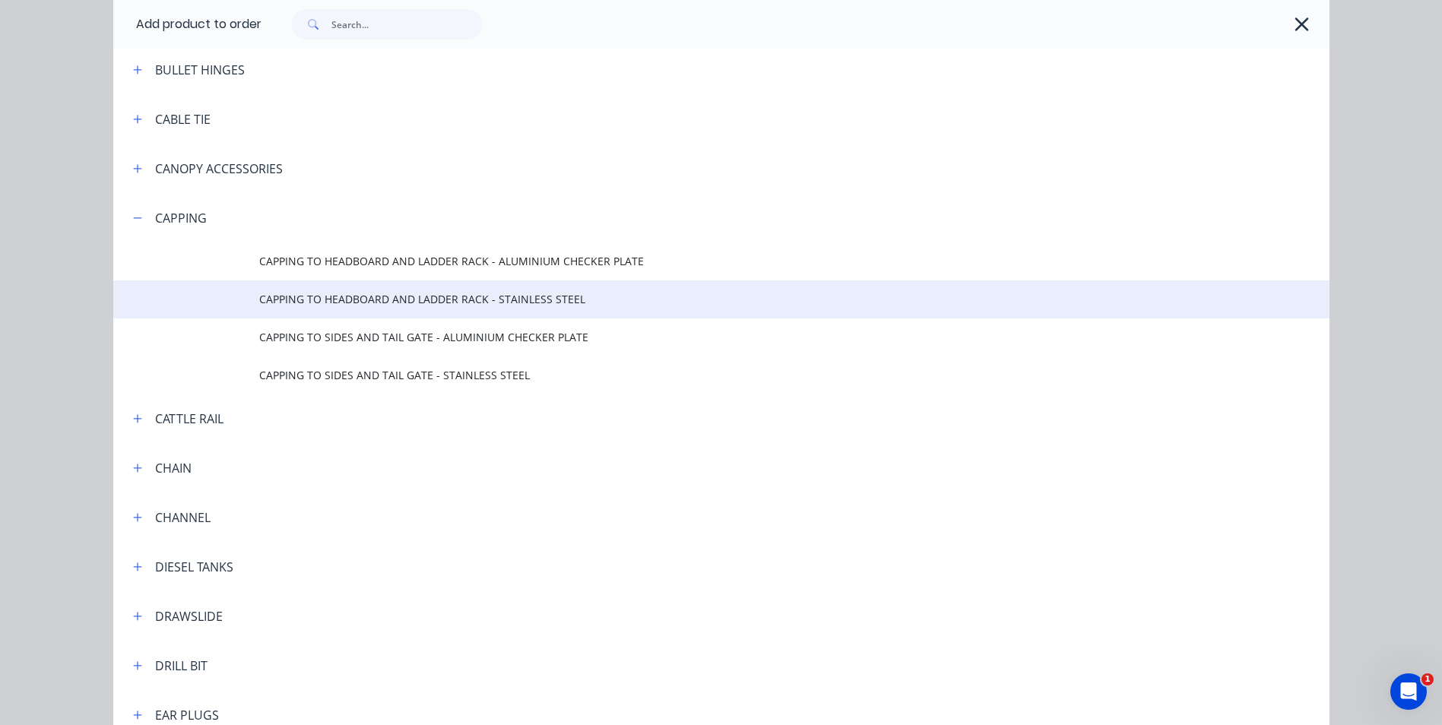
scroll to position [1124, 0]
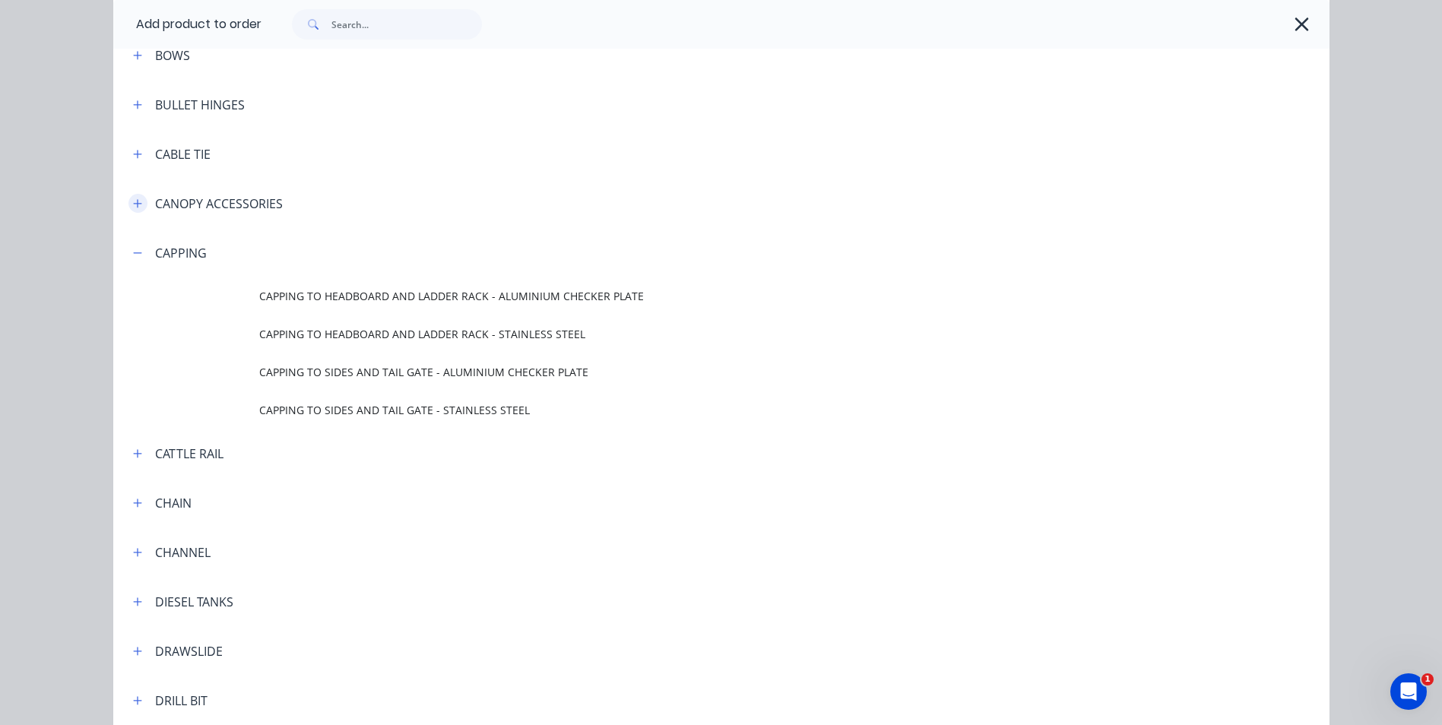
click at [135, 198] on icon "button" at bounding box center [137, 203] width 9 height 11
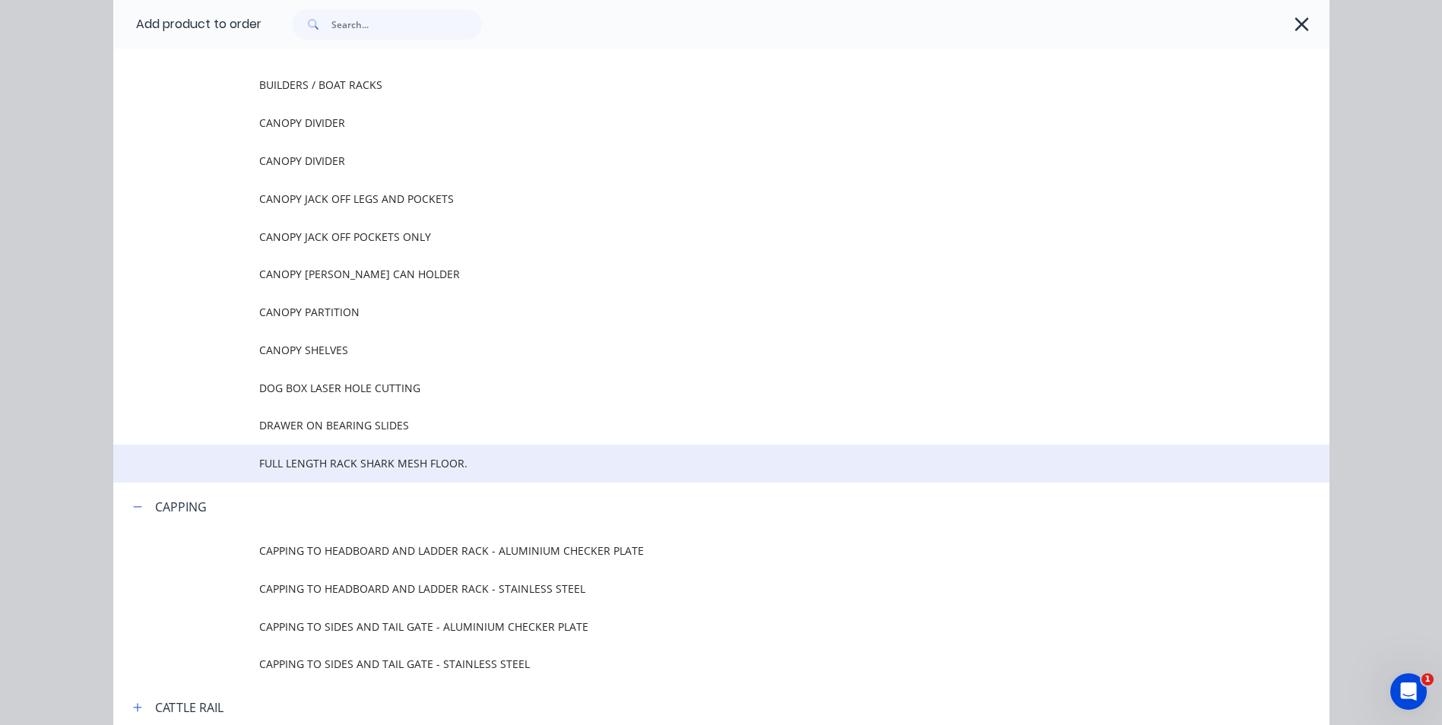
scroll to position [1352, 0]
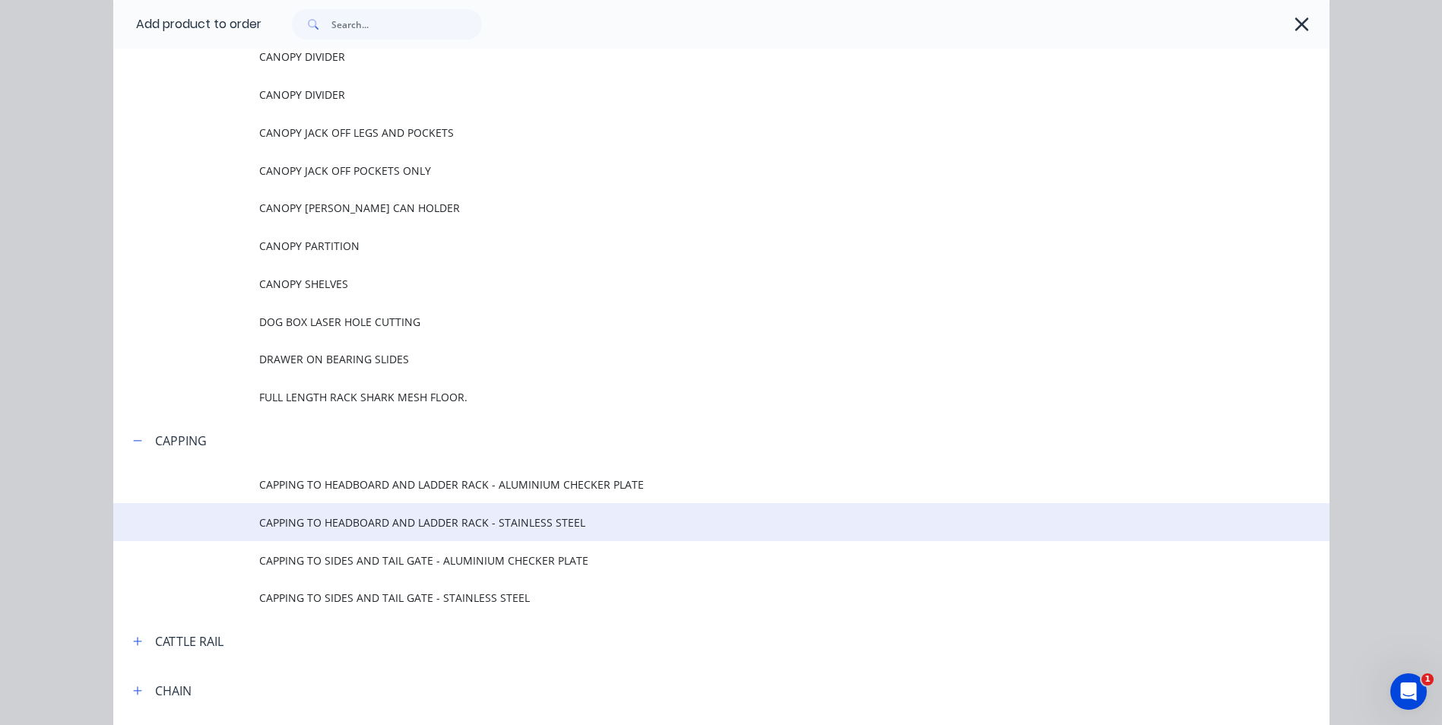
click at [328, 530] on span "CAPPING TO HEADBOARD AND LADDER RACK - STAINLESS STEEL" at bounding box center [687, 523] width 856 height 16
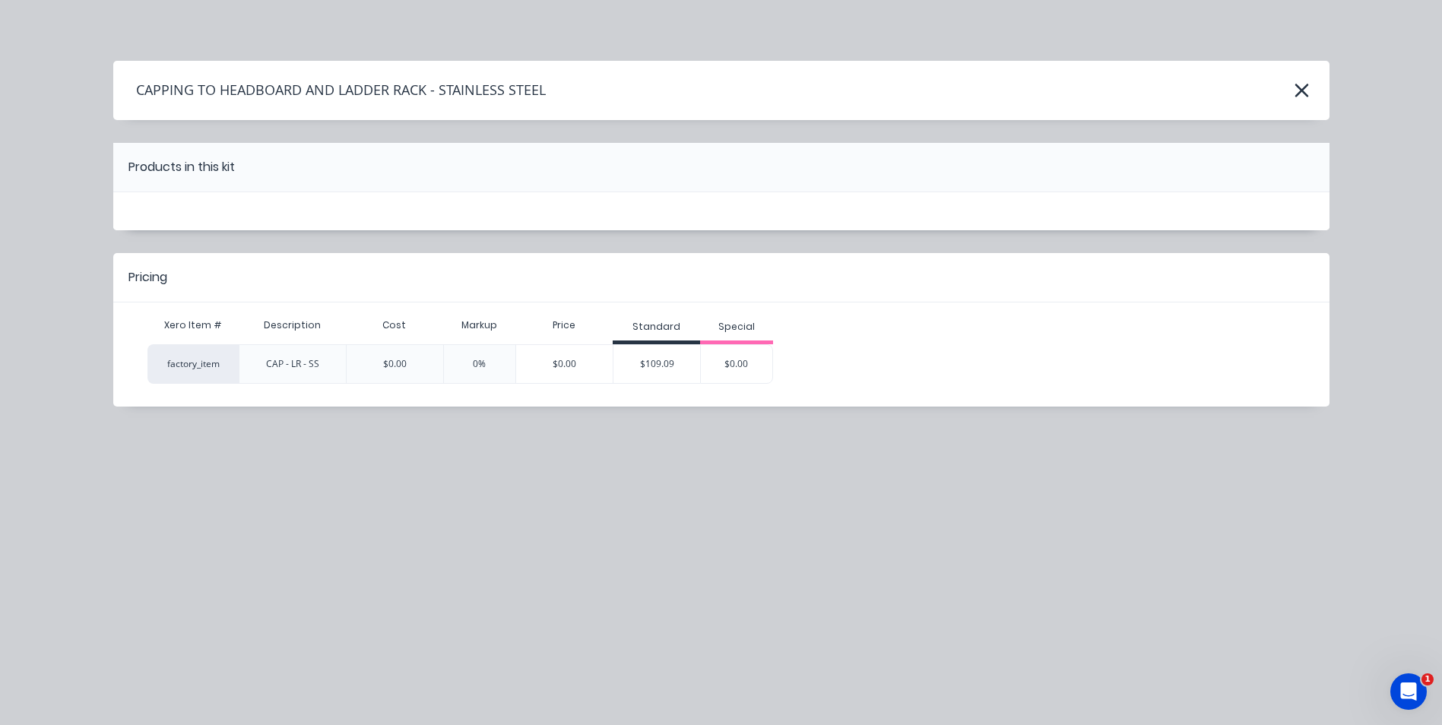
click at [663, 361] on div "$109.09" at bounding box center [656, 364] width 87 height 38
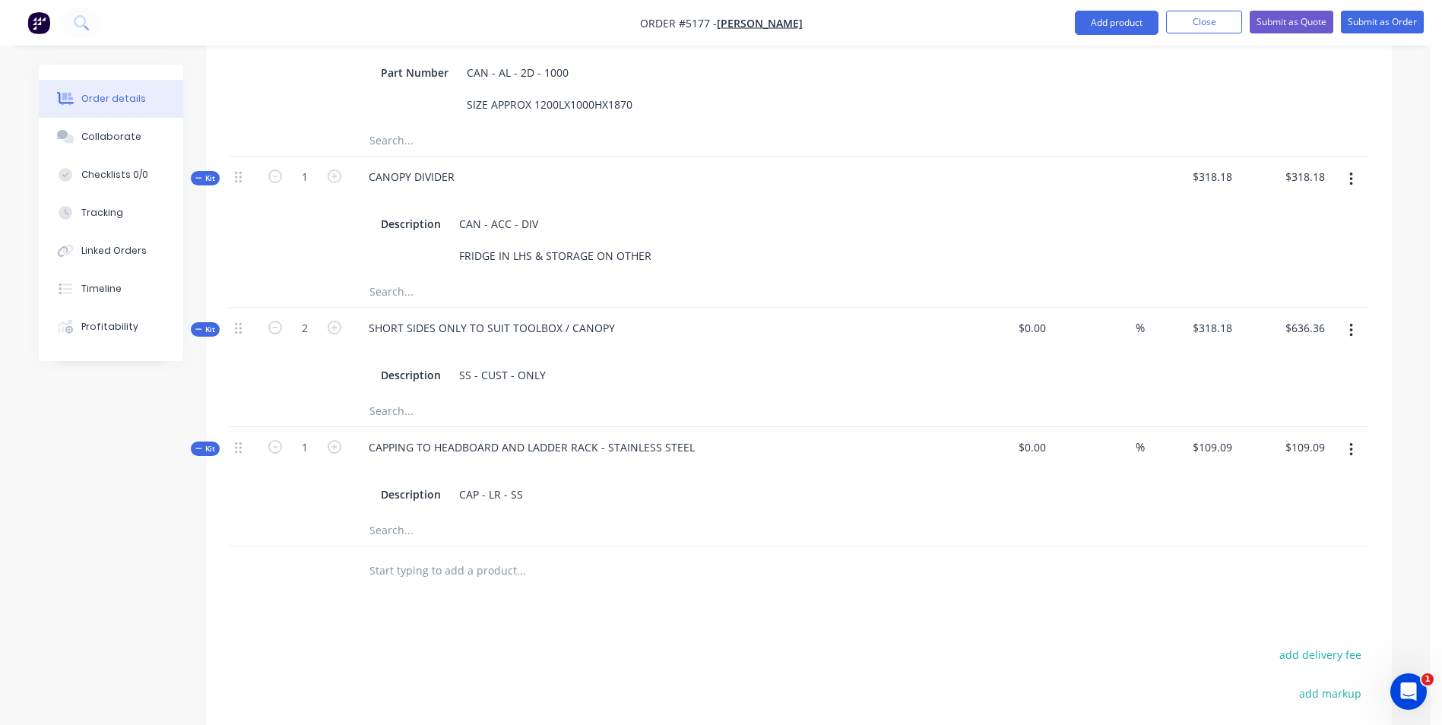
scroll to position [760, 0]
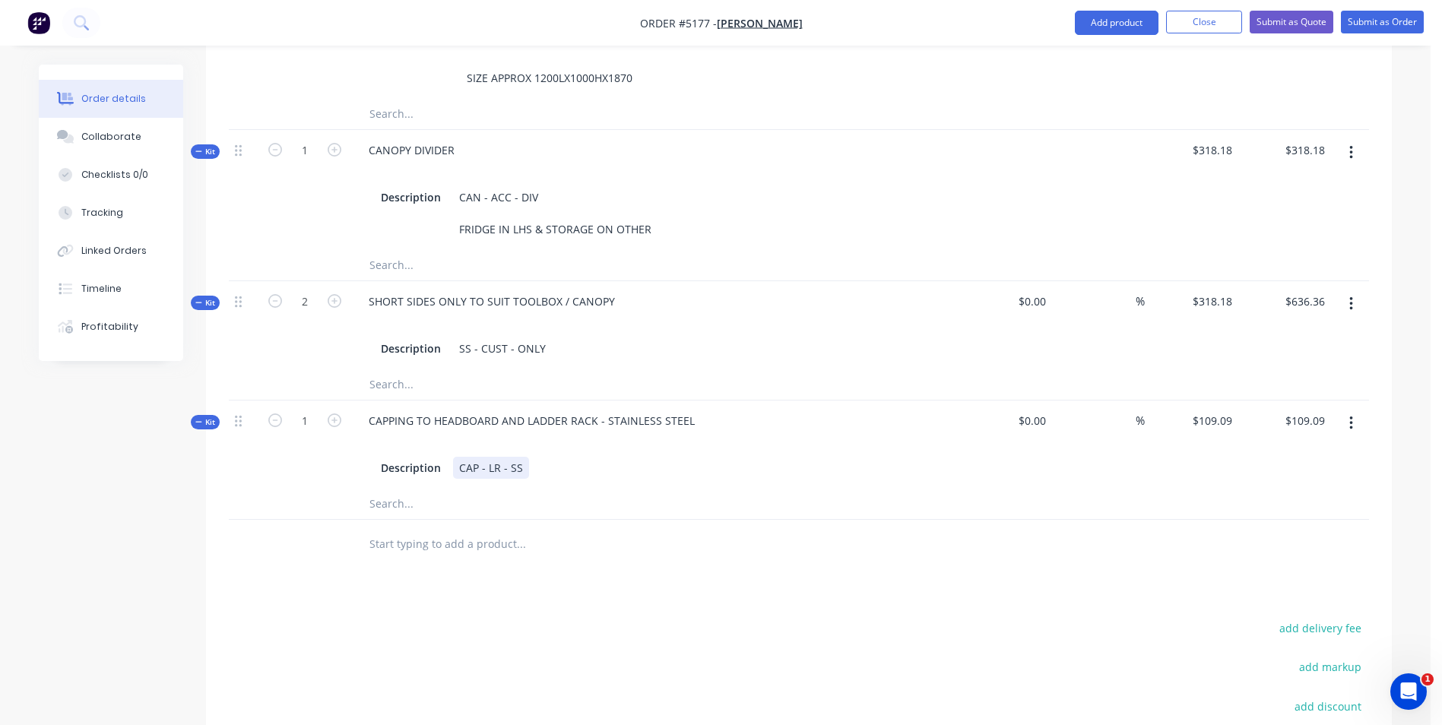
click at [524, 457] on div "CAP - LR - SS" at bounding box center [491, 468] width 76 height 22
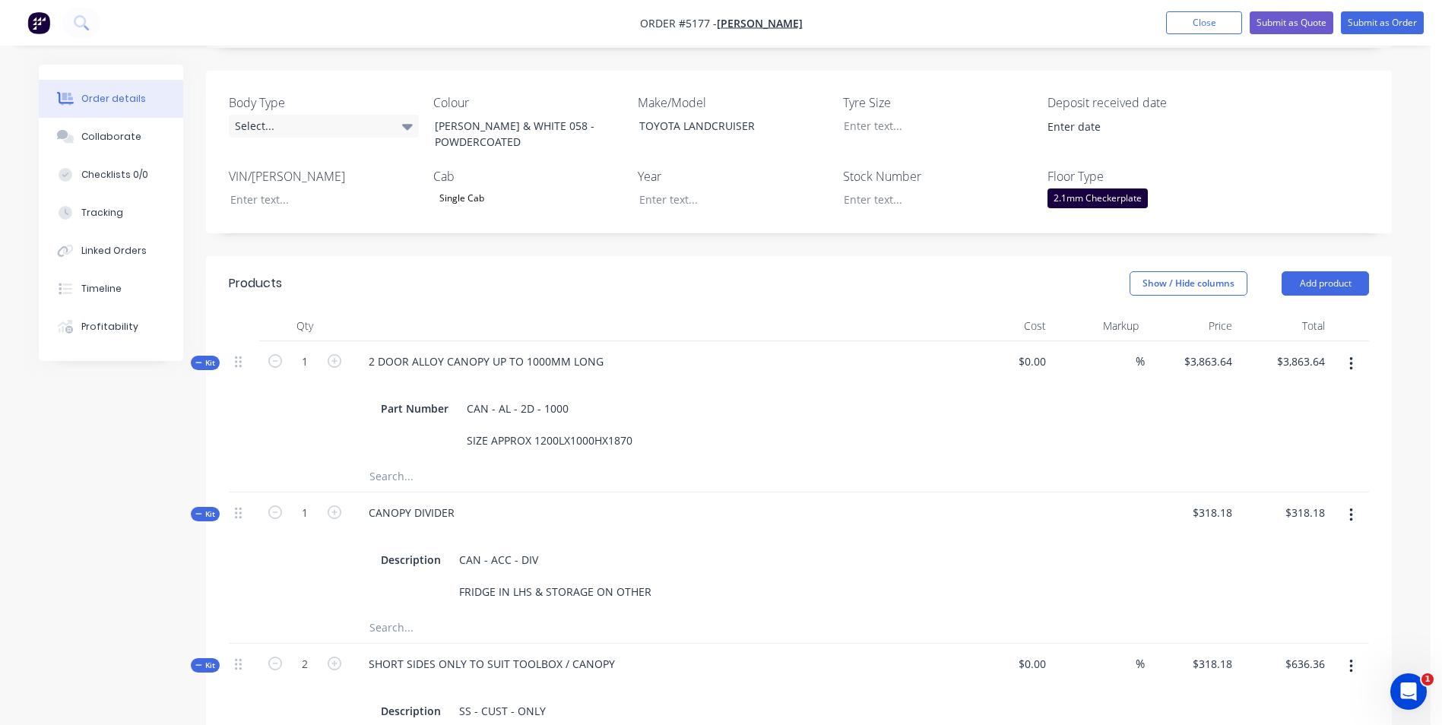
scroll to position [380, 0]
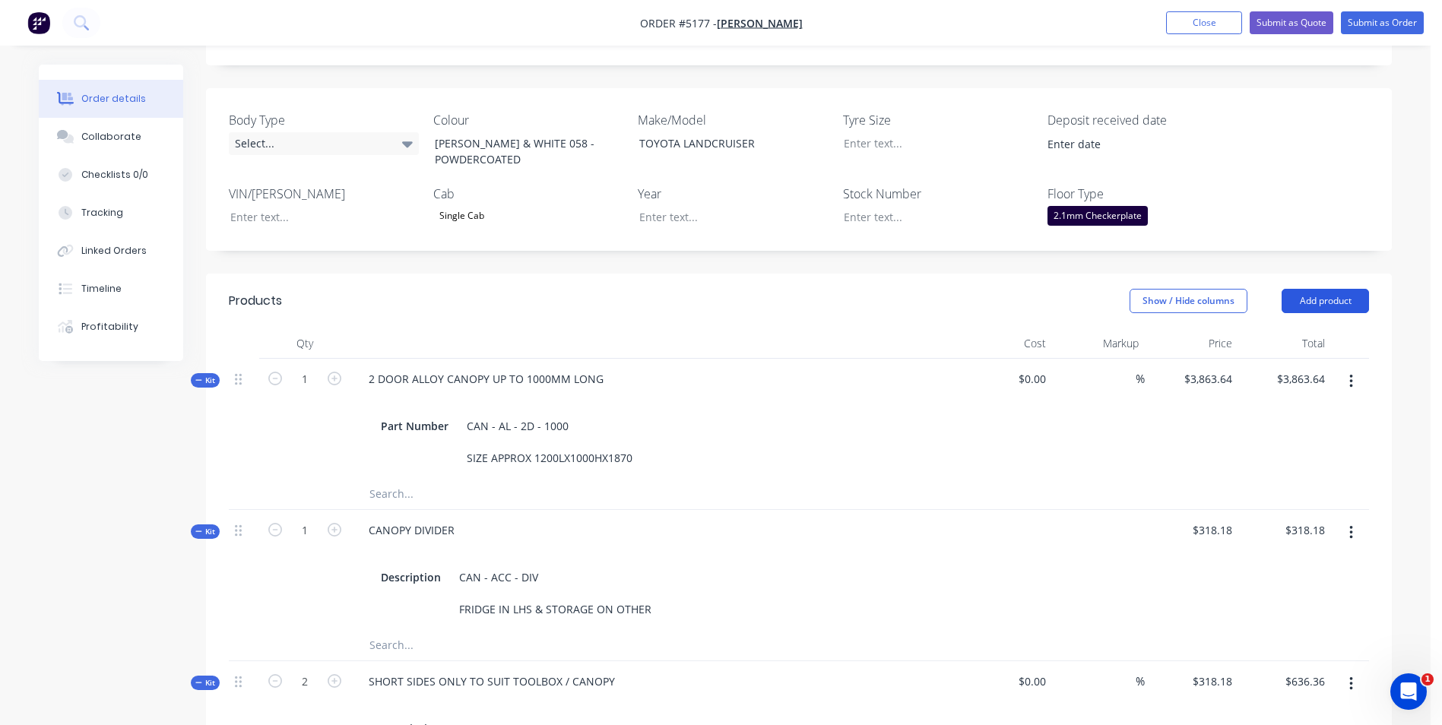
click at [1323, 289] on button "Add product" at bounding box center [1325, 301] width 87 height 24
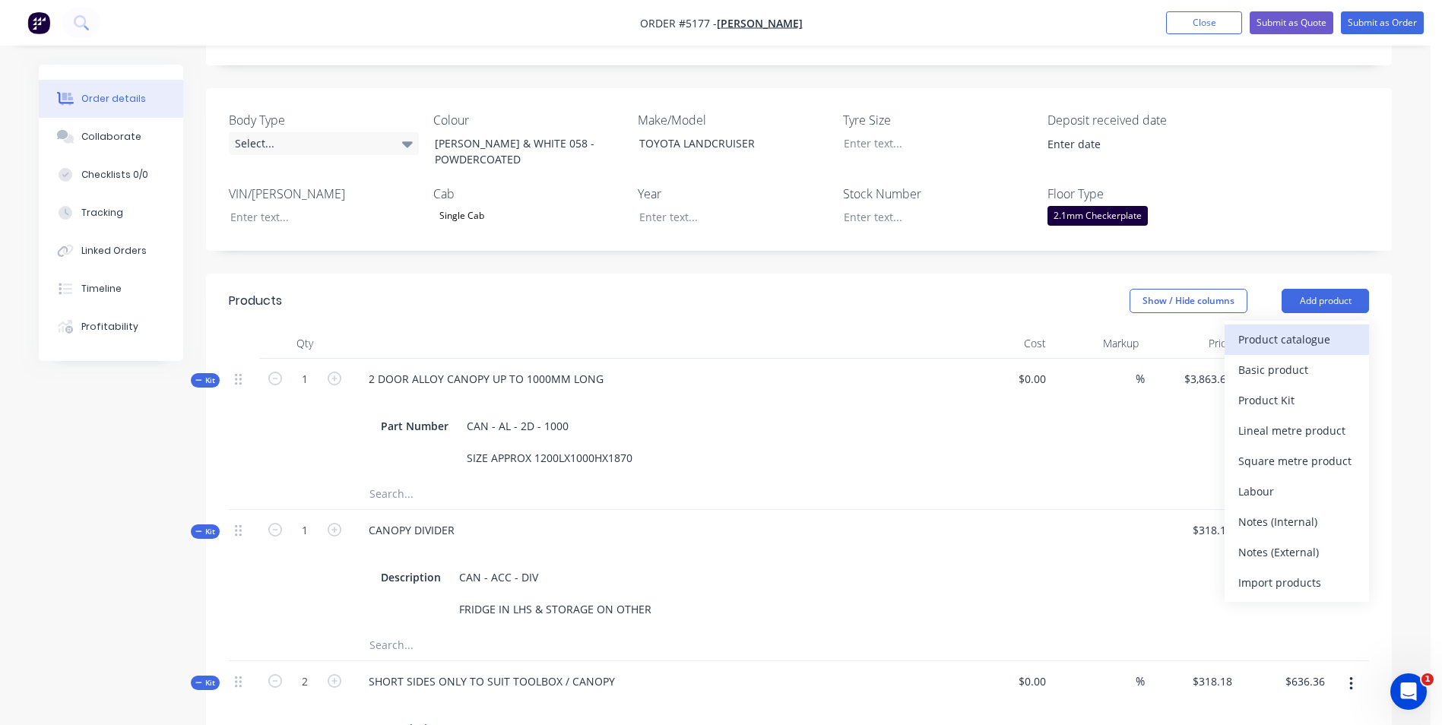
click at [1316, 328] on div "Product catalogue" at bounding box center [1296, 339] width 117 height 22
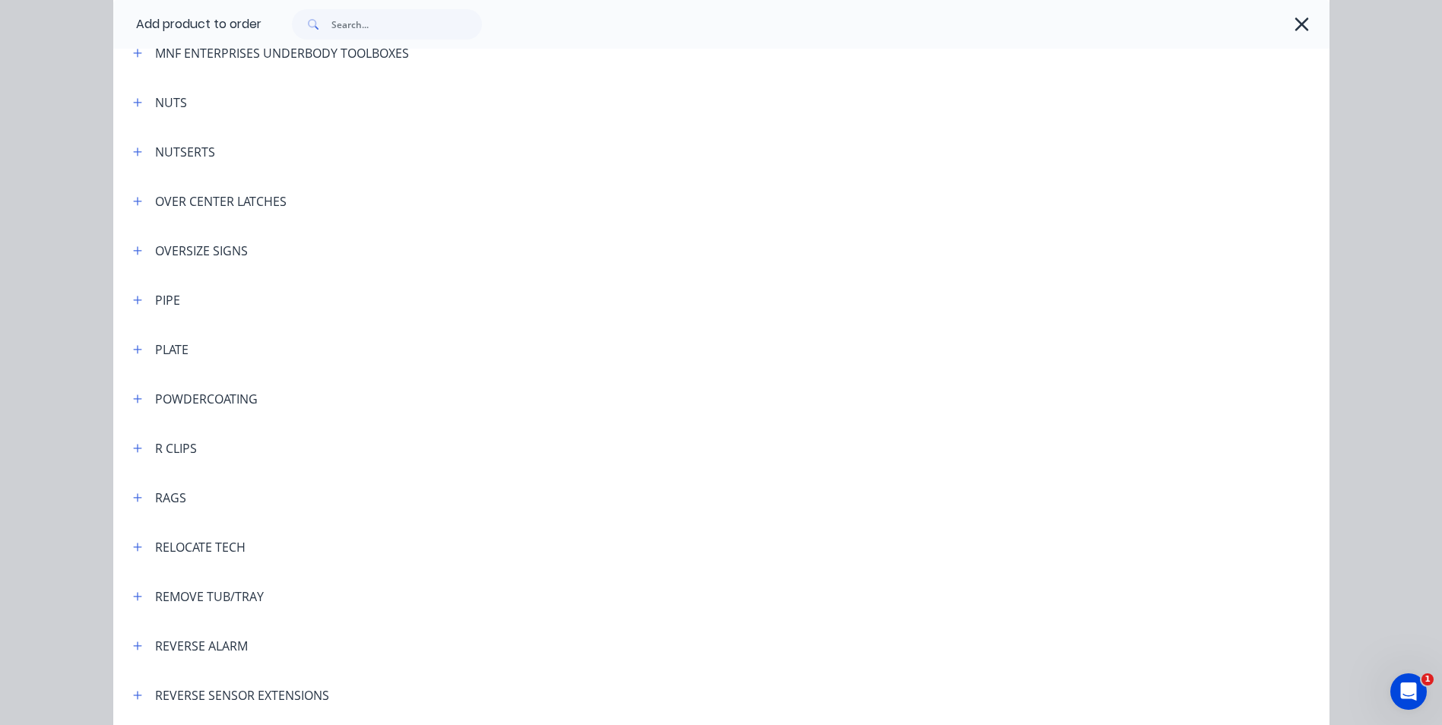
scroll to position [3497, 0]
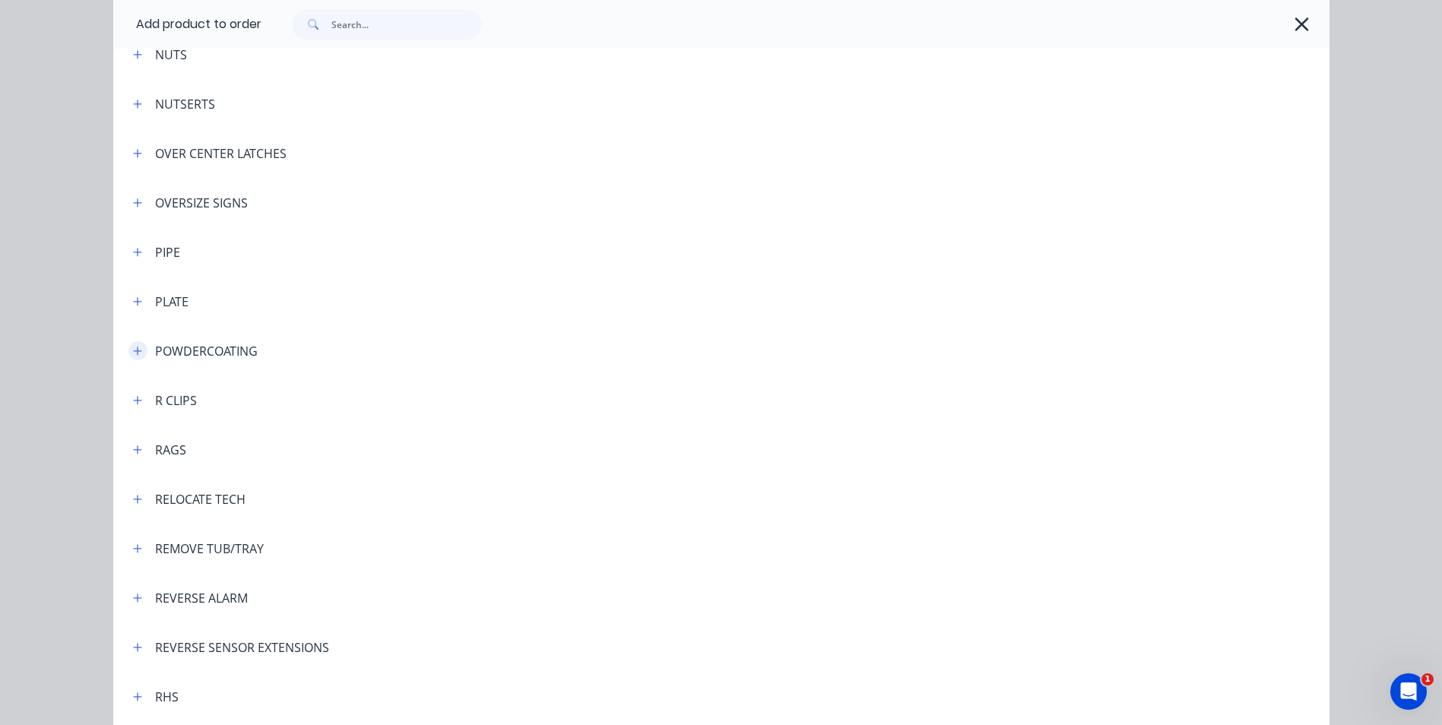
click at [135, 352] on icon "button" at bounding box center [137, 351] width 9 height 11
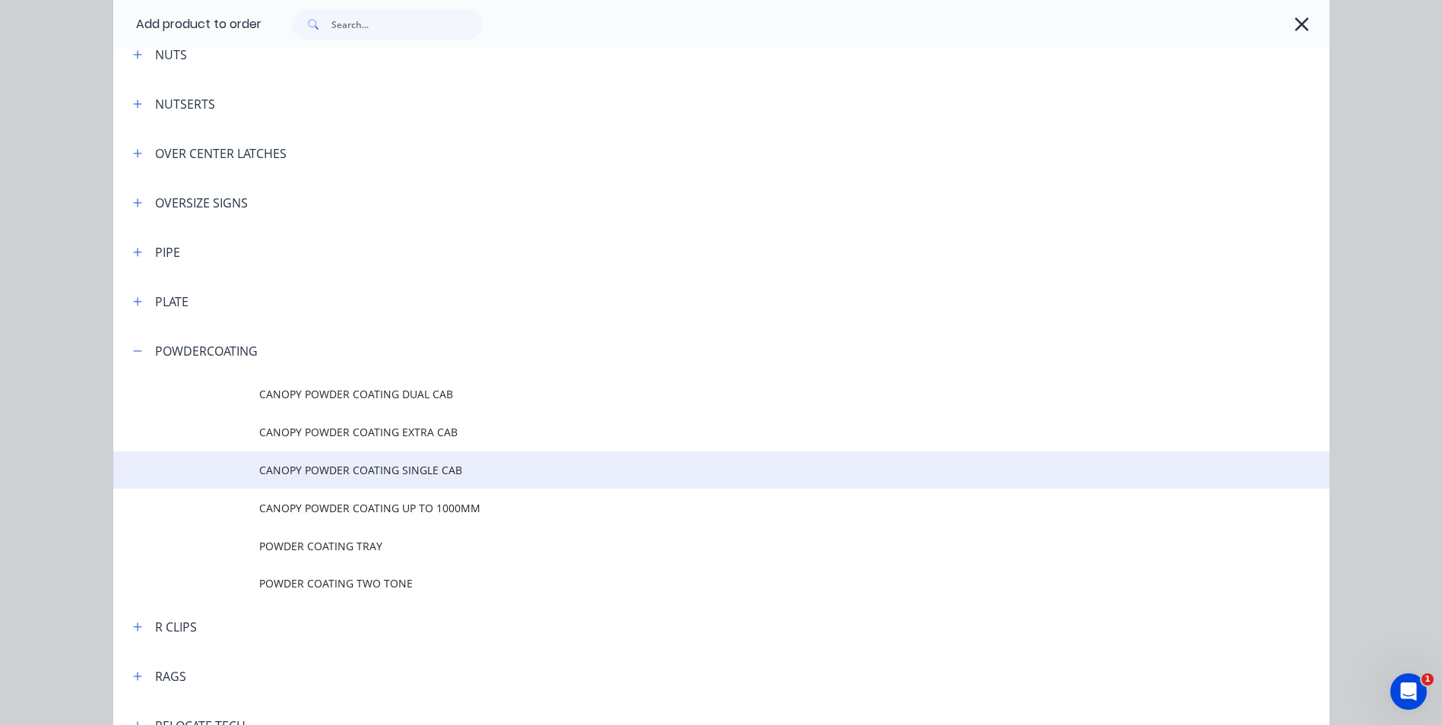
click at [348, 476] on span "CANOPY POWDER COATING SINGLE CAB" at bounding box center [687, 470] width 856 height 16
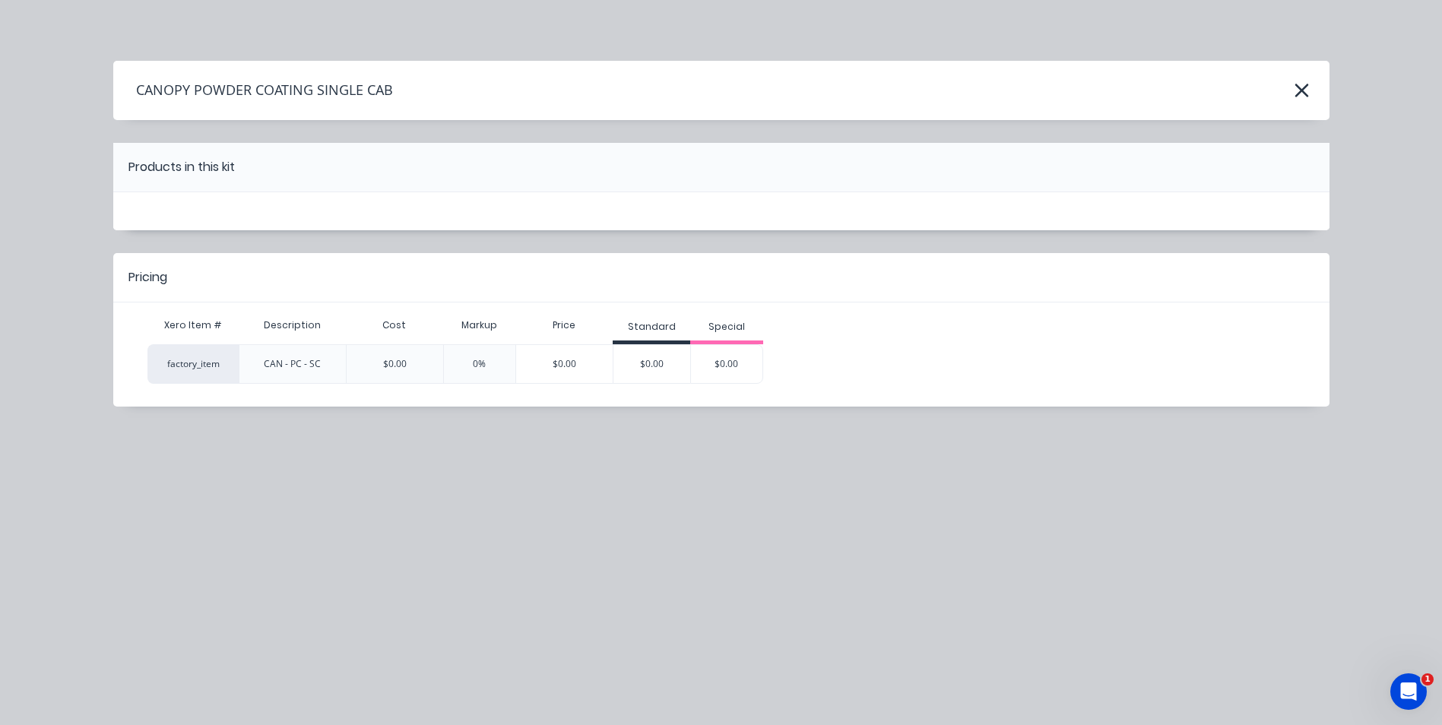
scroll to position [0, 0]
click at [1307, 93] on icon "button" at bounding box center [1302, 90] width 16 height 21
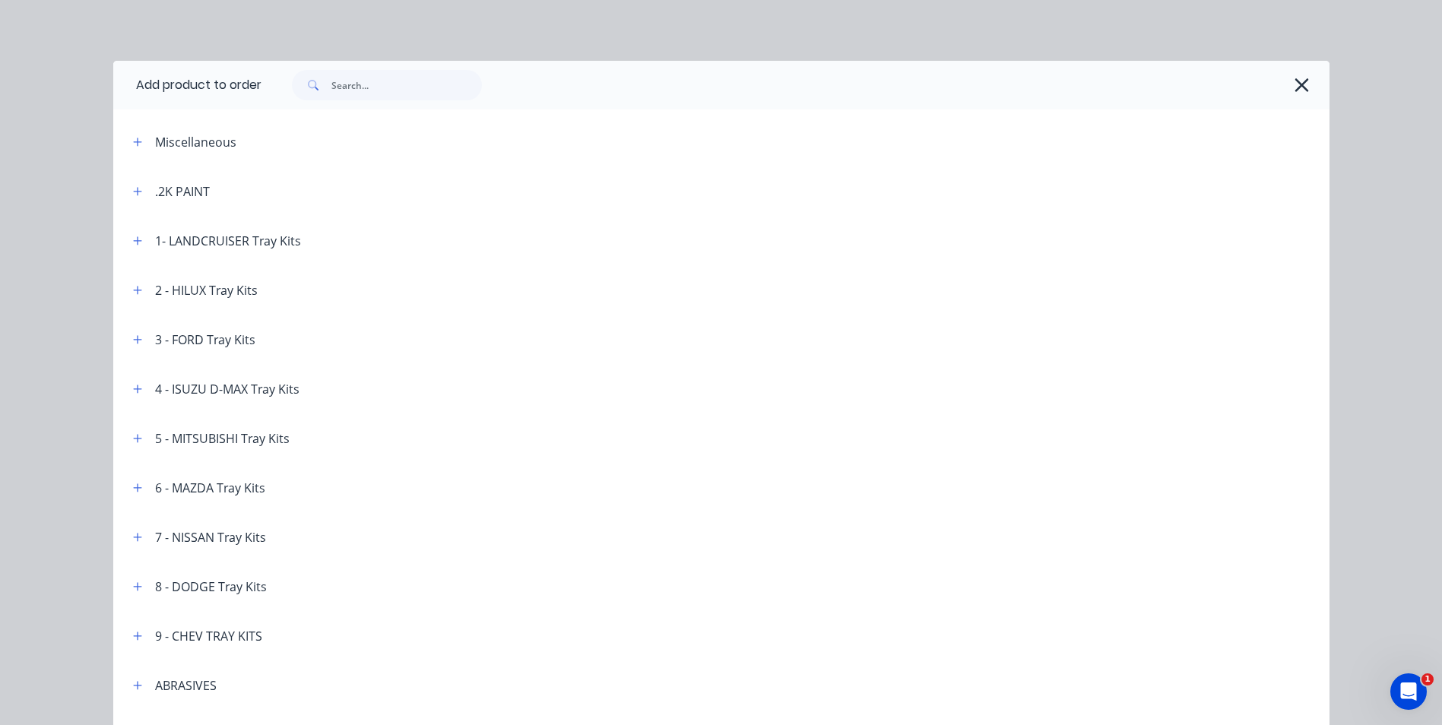
scroll to position [3823, 0]
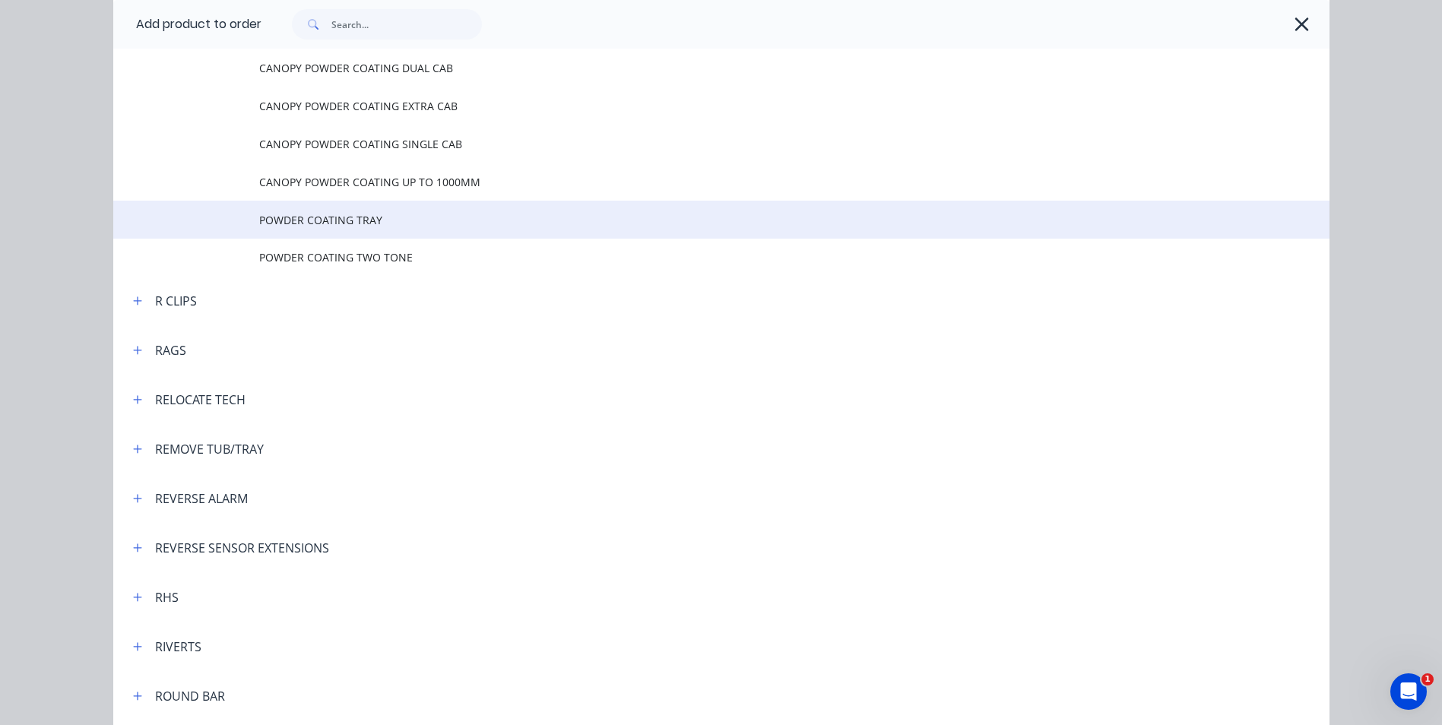
click at [330, 226] on span "POWDER COATING TRAY" at bounding box center [687, 220] width 856 height 16
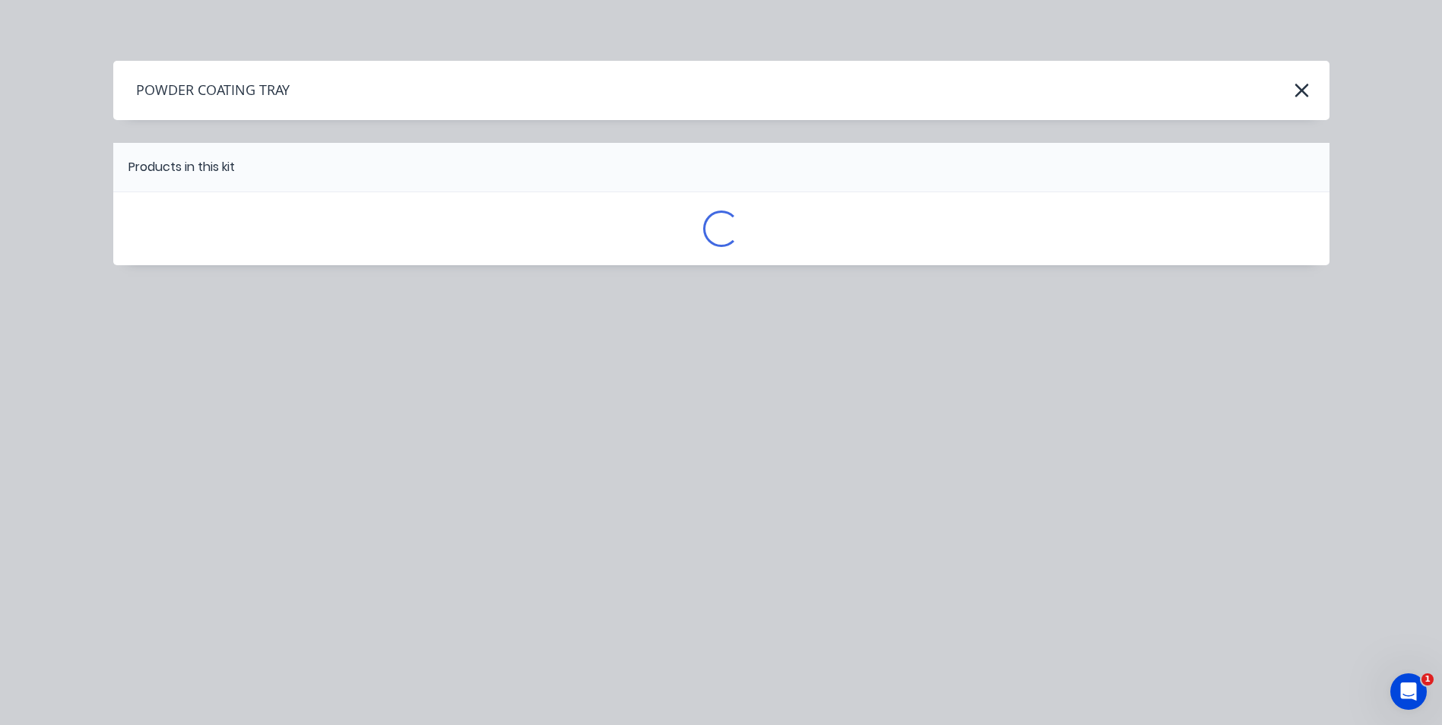
scroll to position [0, 0]
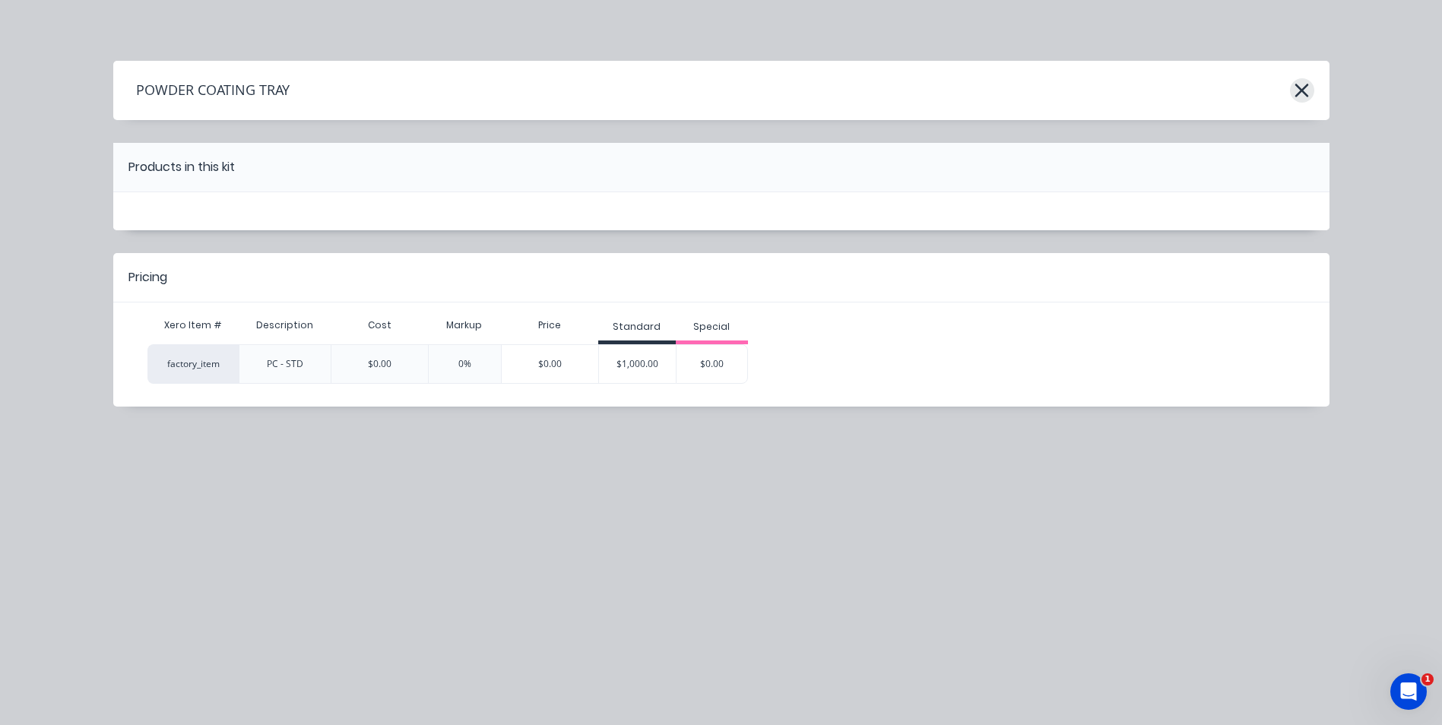
click at [1300, 96] on icon "button" at bounding box center [1302, 90] width 16 height 21
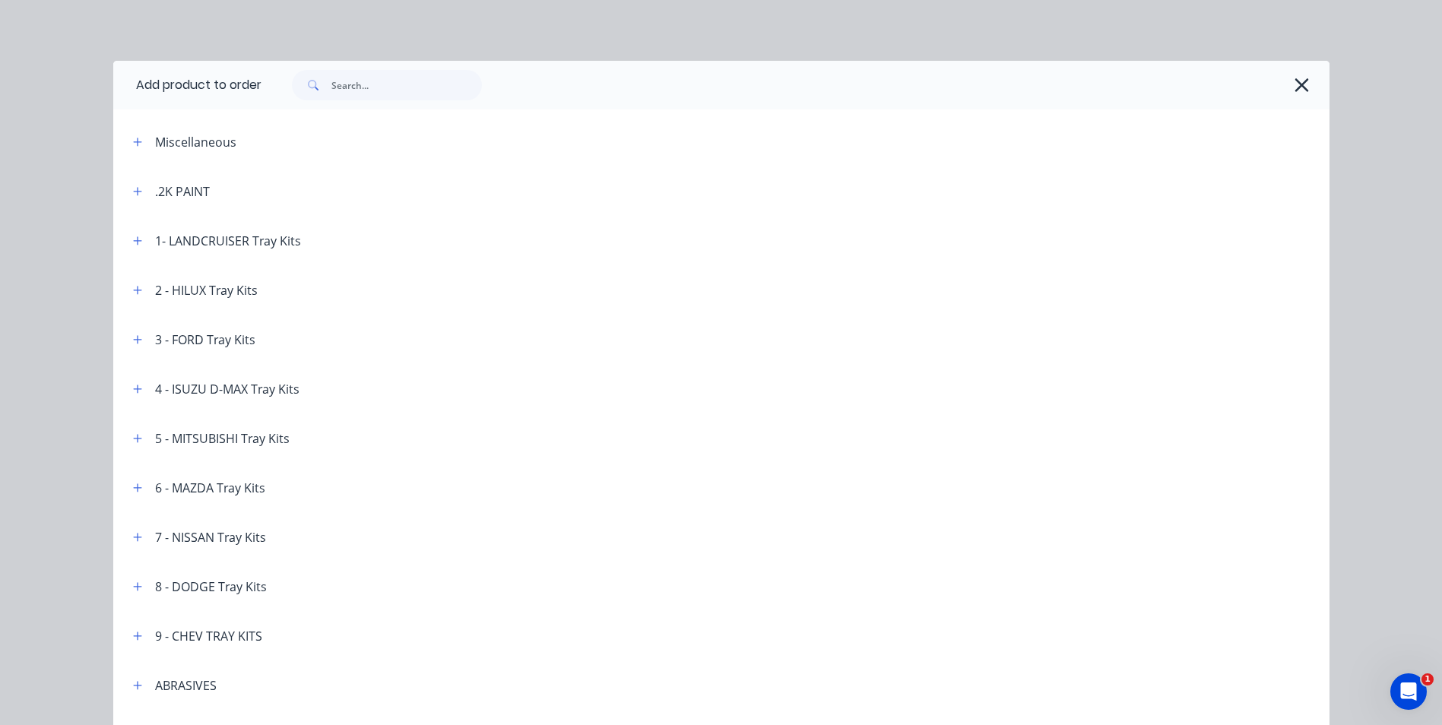
scroll to position [3823, 0]
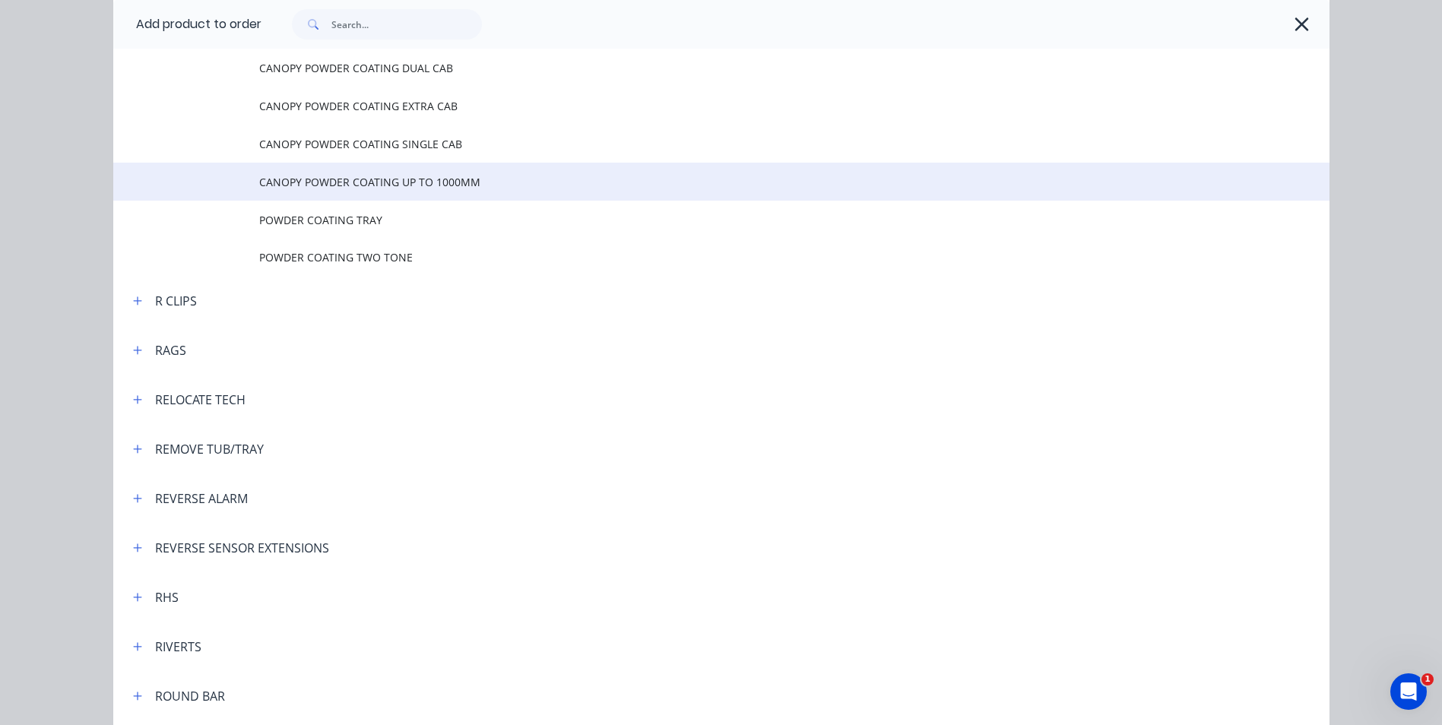
click at [396, 182] on span "CANOPY POWDER COATING UP TO 1000MM" at bounding box center [687, 182] width 856 height 16
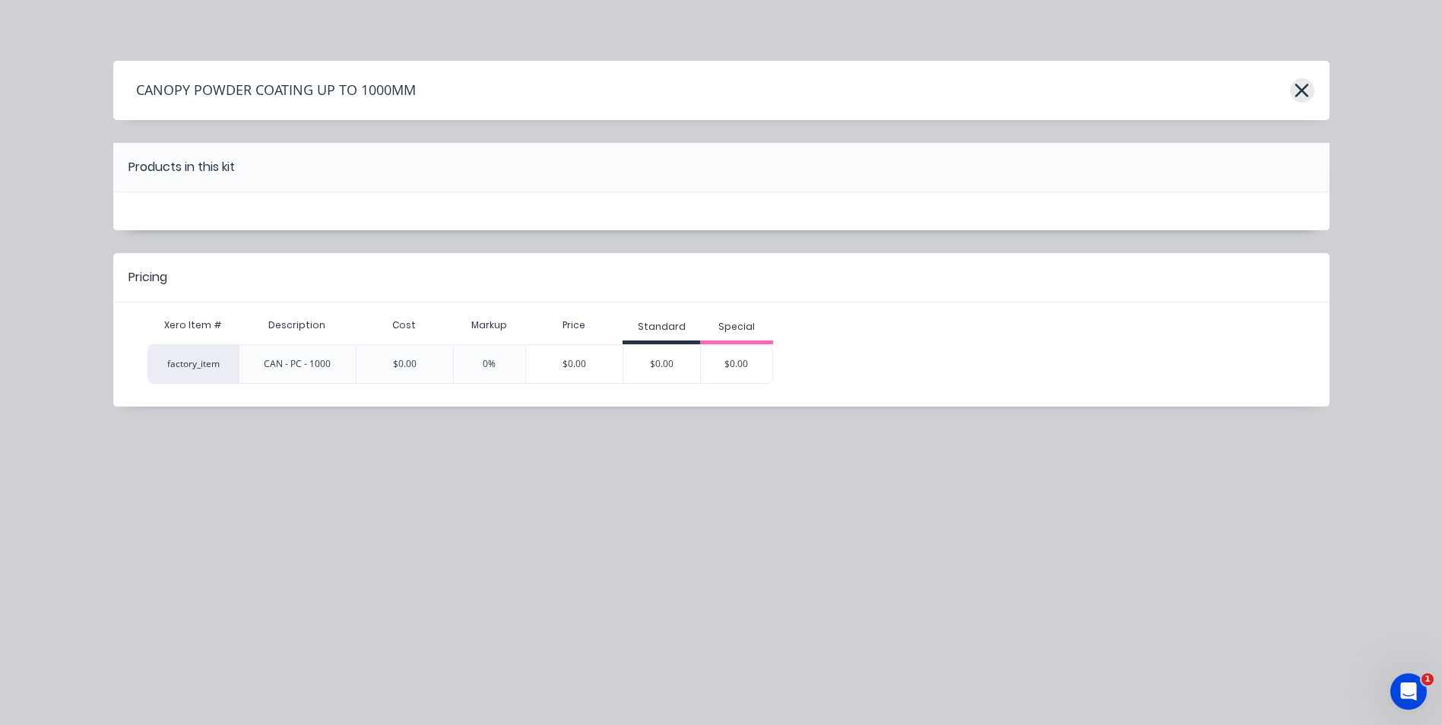
click at [1294, 92] on icon "button" at bounding box center [1302, 90] width 16 height 21
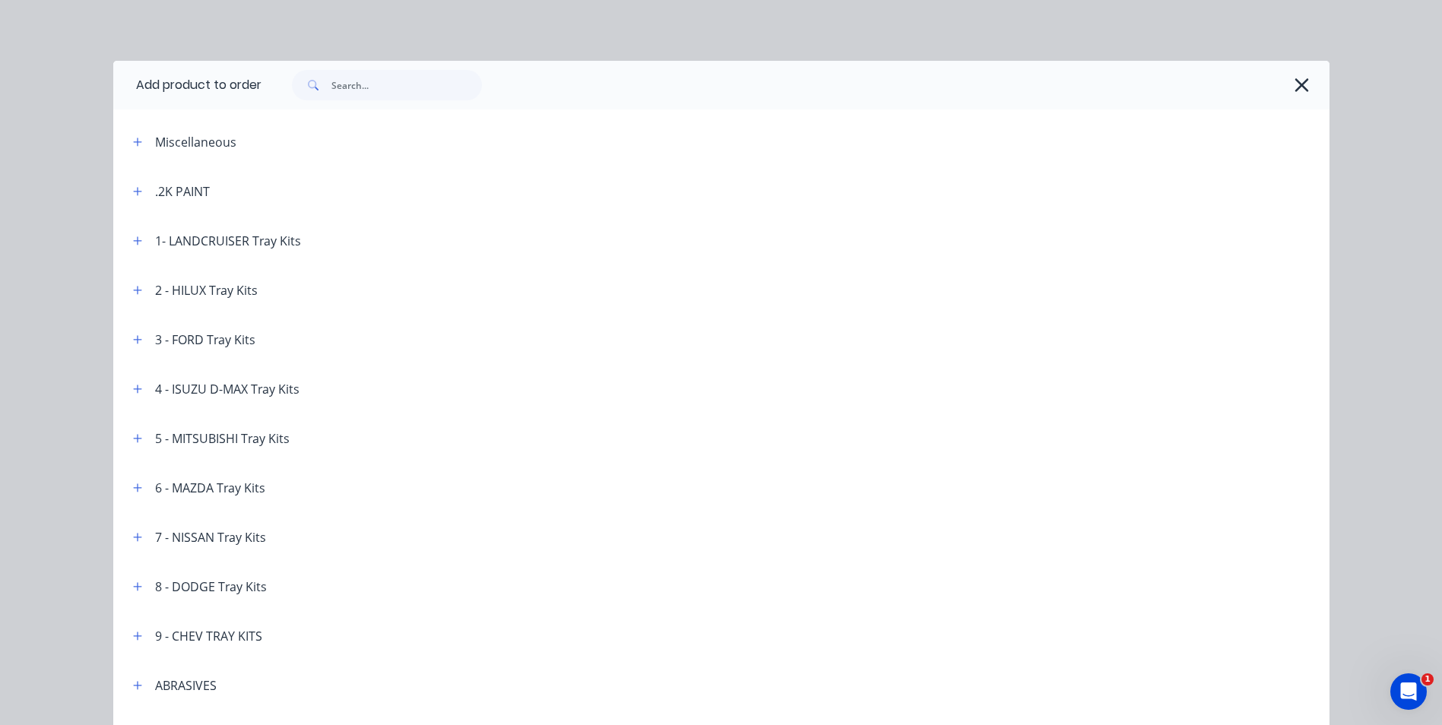
scroll to position [3823, 0]
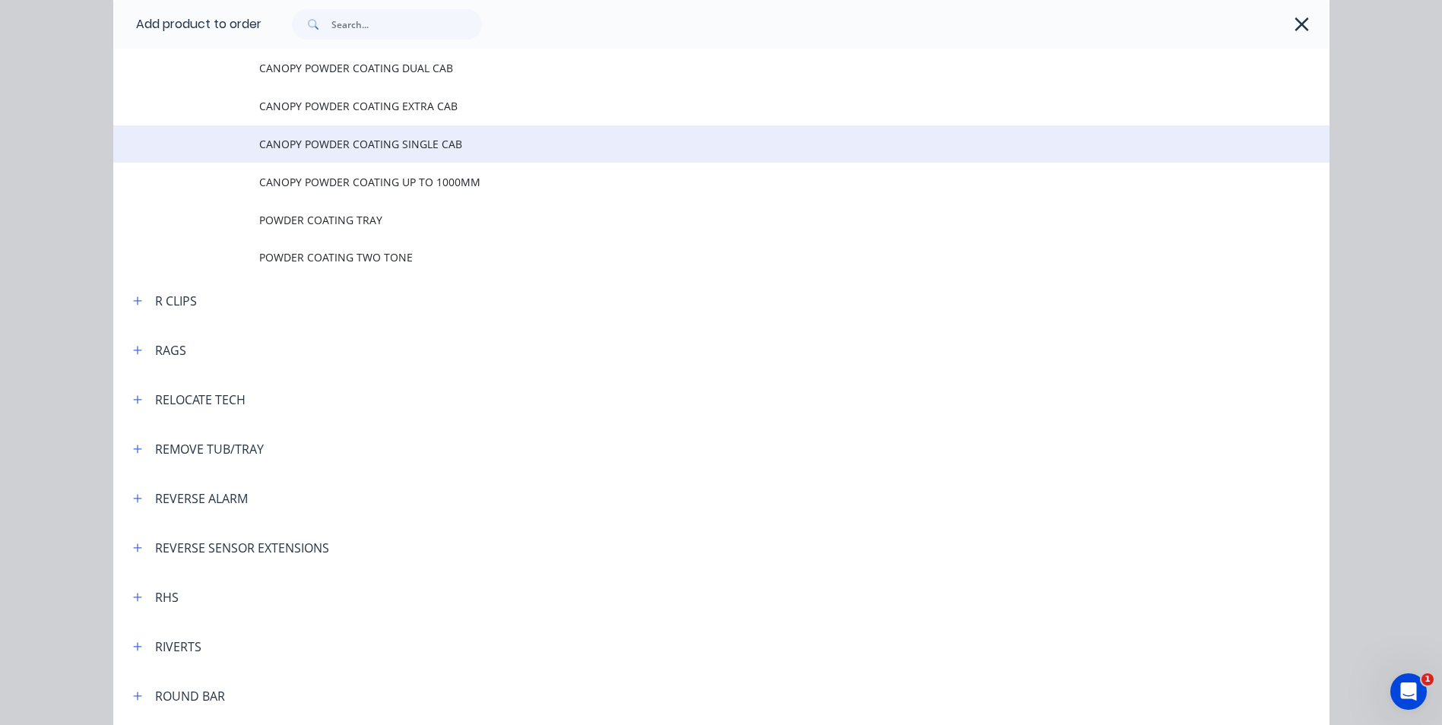
click at [455, 138] on span "CANOPY POWDER COATING SINGLE CAB" at bounding box center [687, 144] width 856 height 16
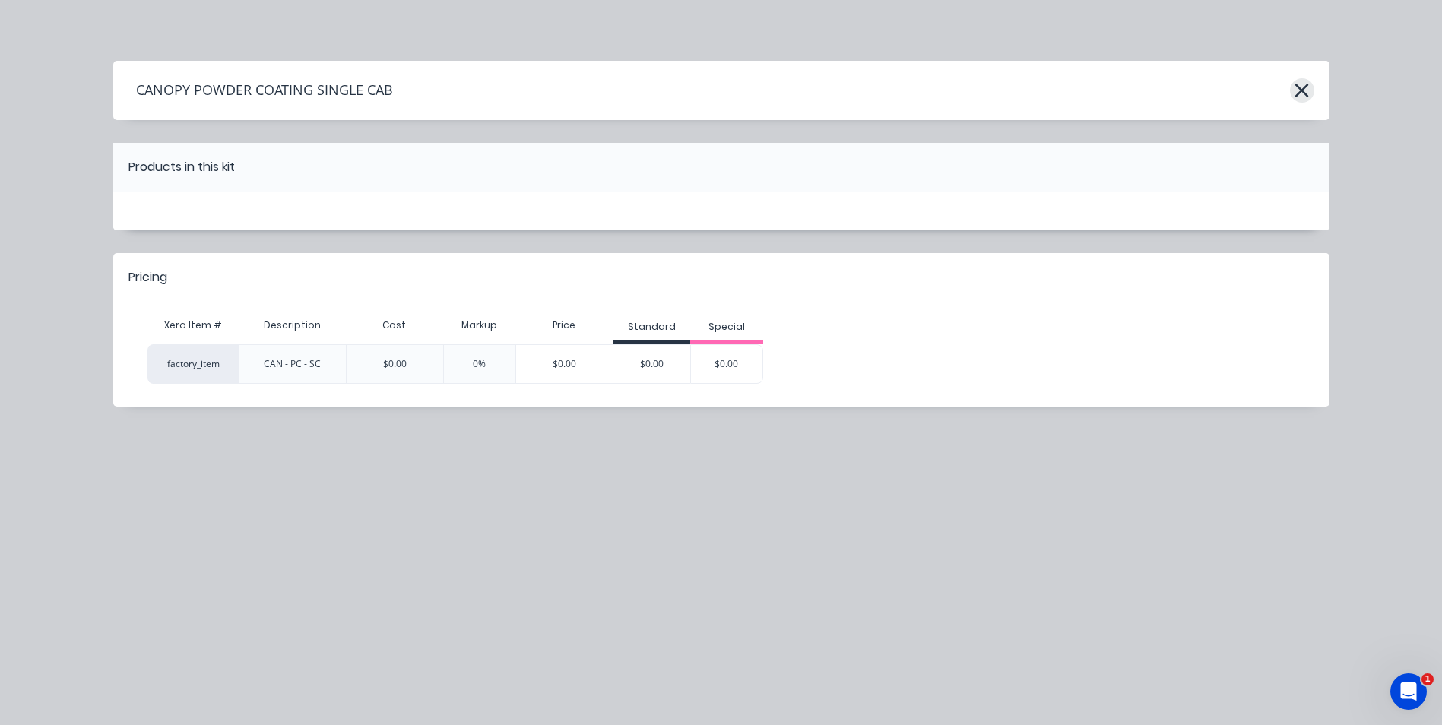
click at [1305, 95] on icon "button" at bounding box center [1302, 91] width 14 height 14
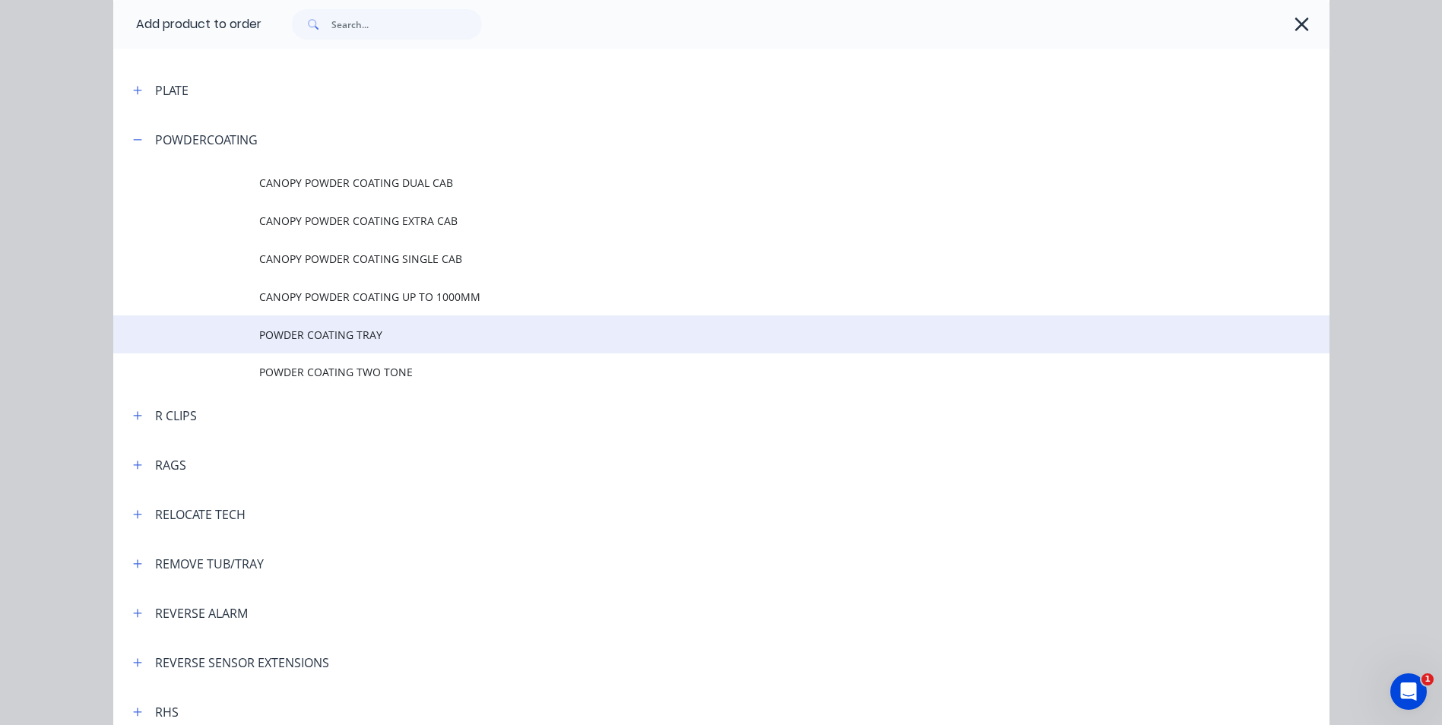
scroll to position [3671, 0]
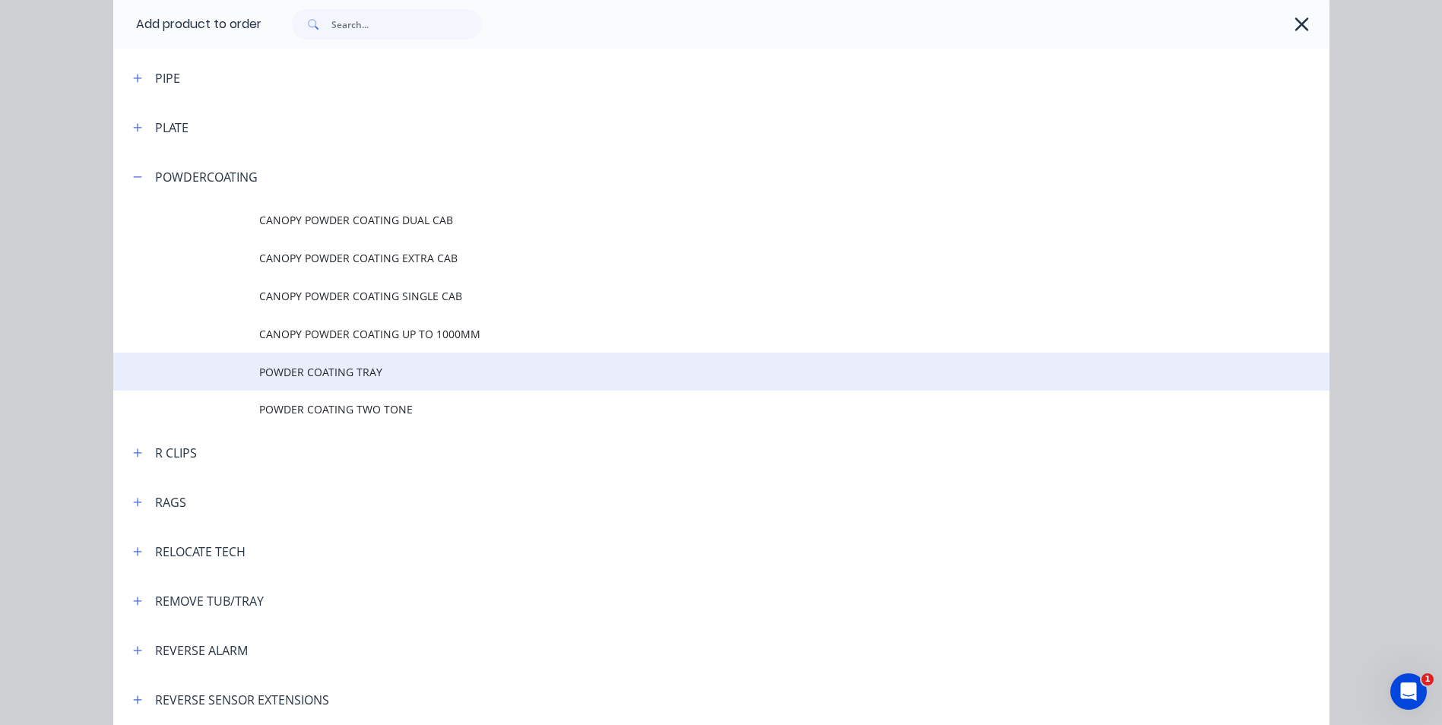
click at [352, 366] on span "POWDER COATING TRAY" at bounding box center [687, 372] width 856 height 16
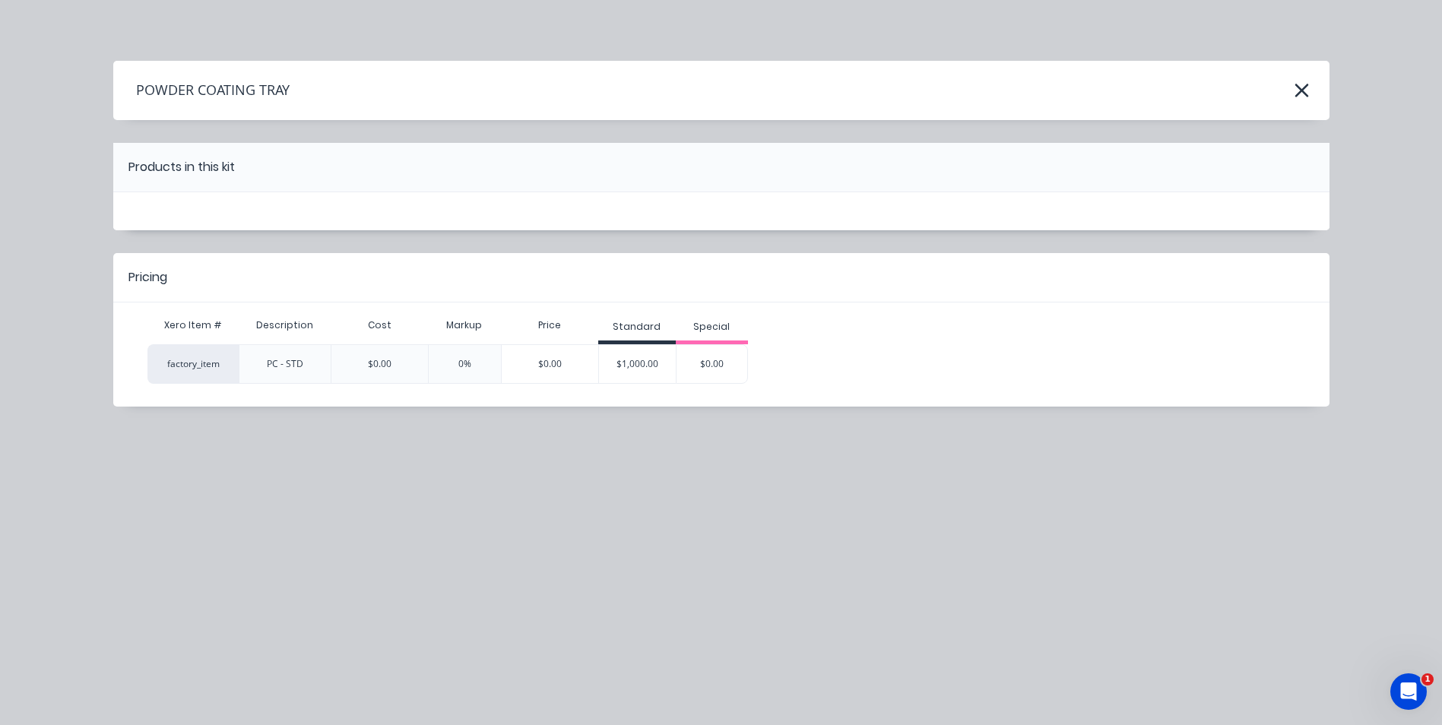
scroll to position [0, 0]
click at [1305, 96] on icon "button" at bounding box center [1302, 90] width 16 height 21
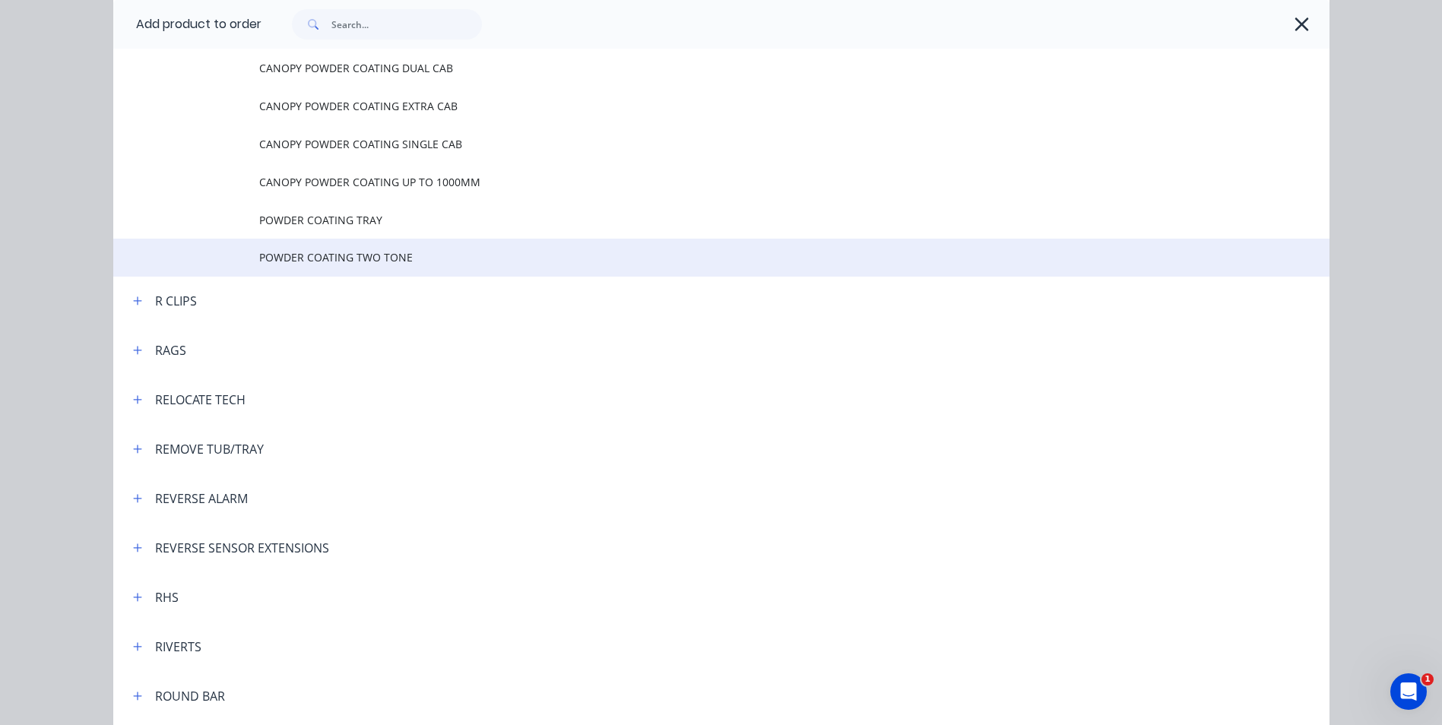
click at [388, 258] on span "POWDER COATING TWO TONE" at bounding box center [687, 257] width 856 height 16
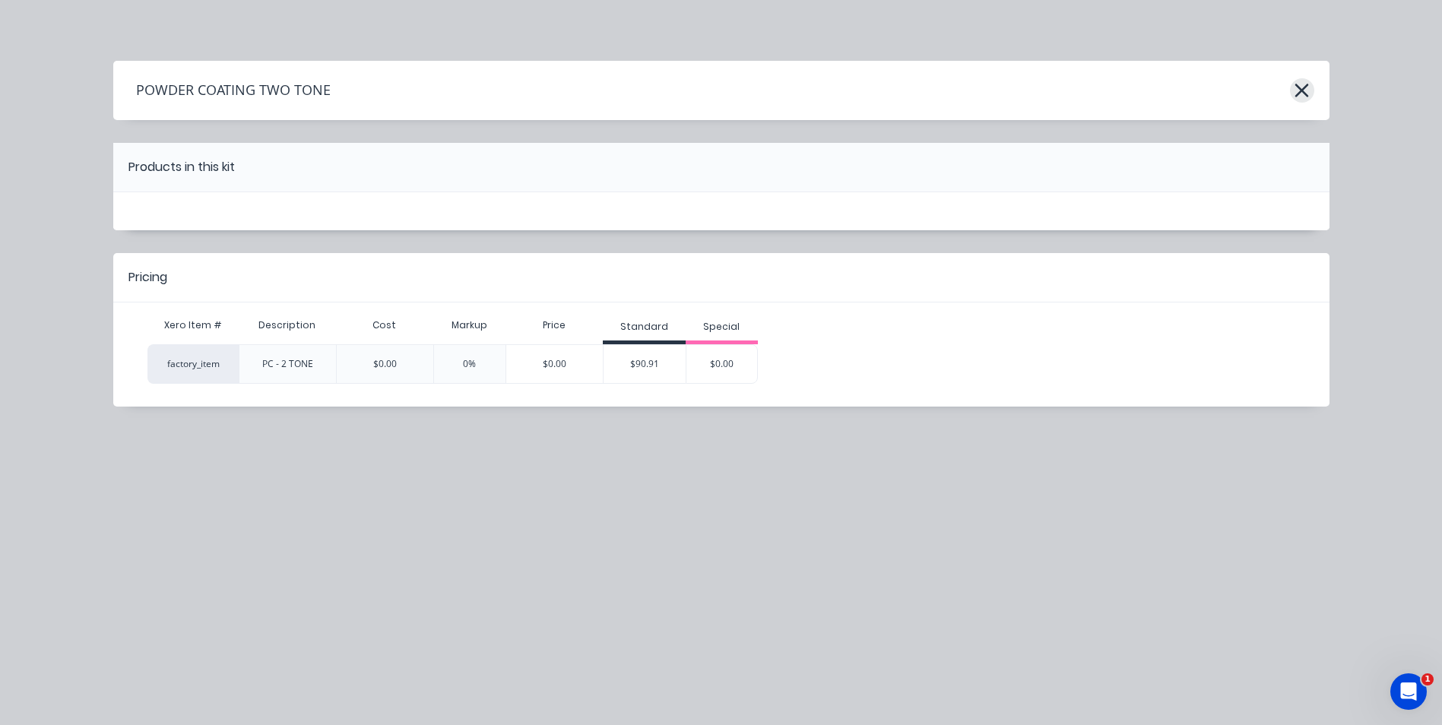
click at [1304, 90] on icon "button" at bounding box center [1302, 91] width 14 height 14
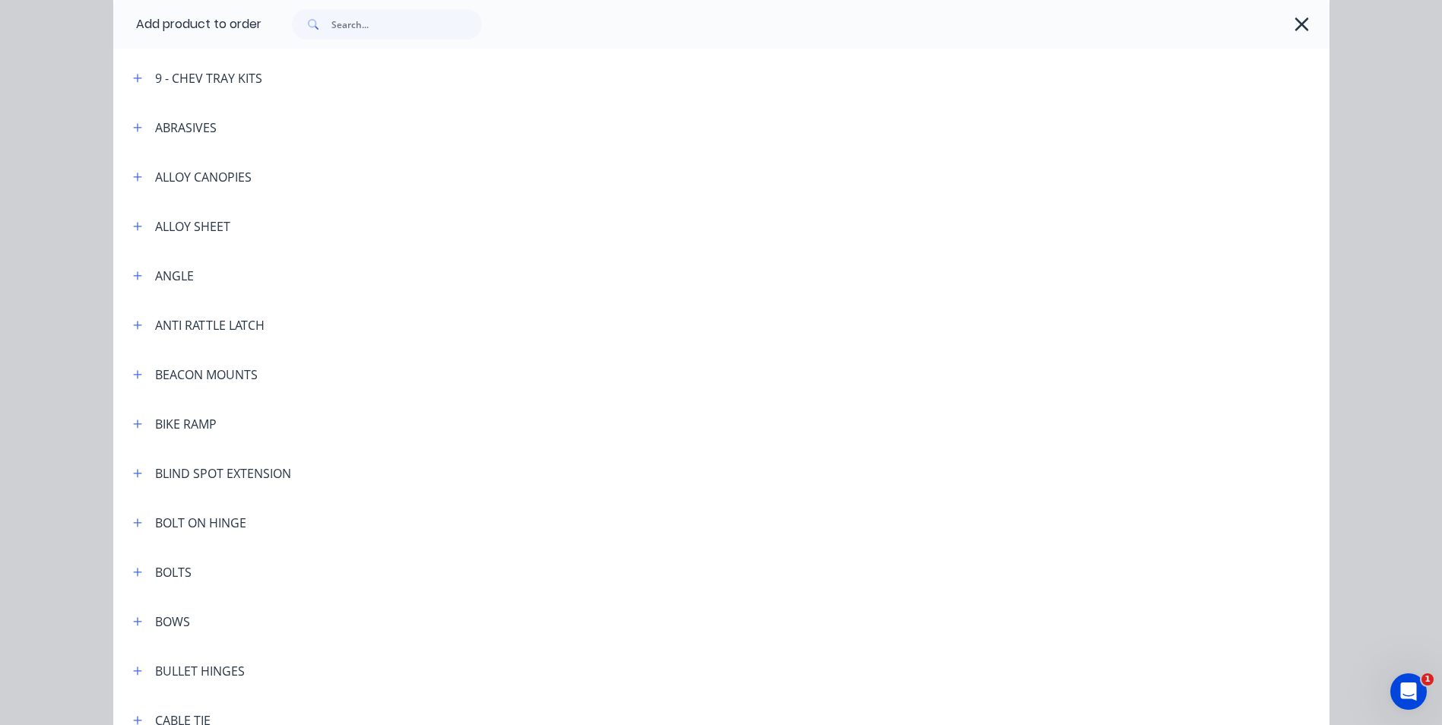
scroll to position [630, 0]
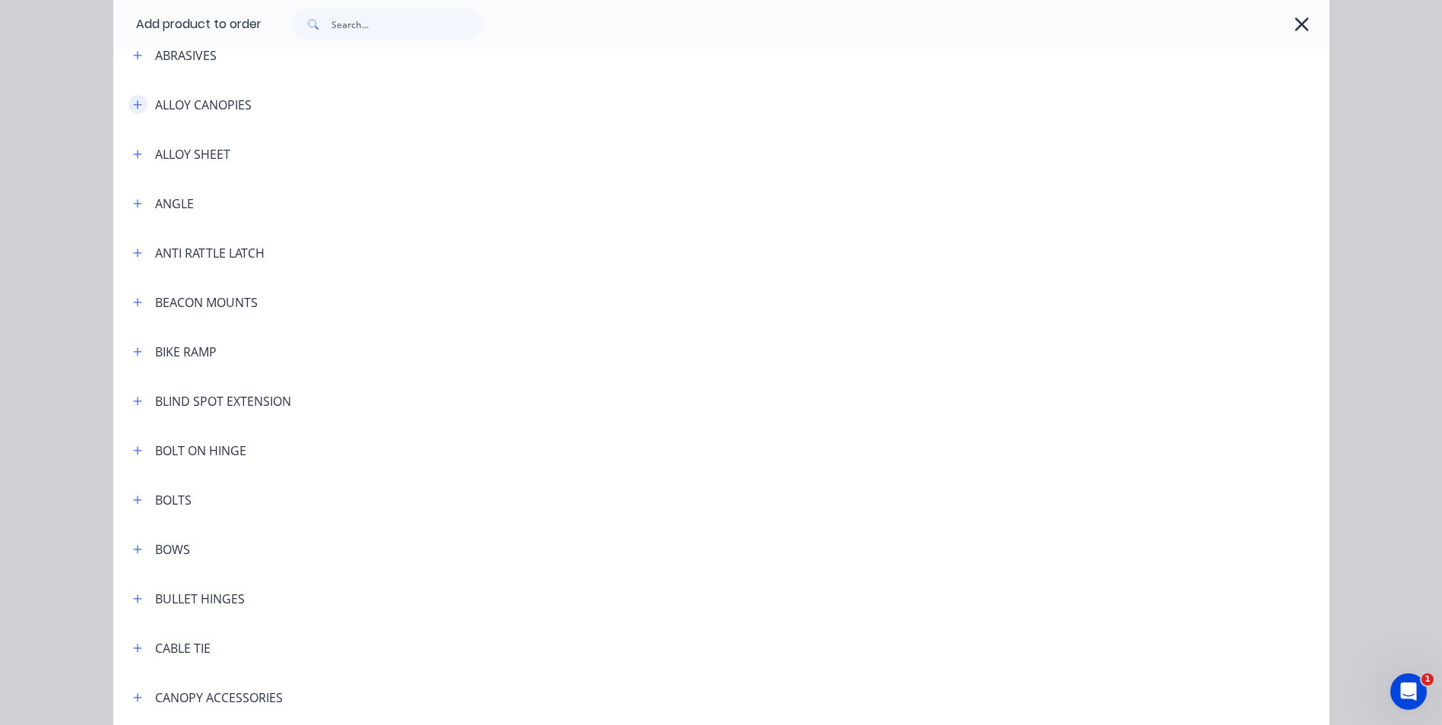
click at [133, 107] on icon "button" at bounding box center [137, 105] width 9 height 11
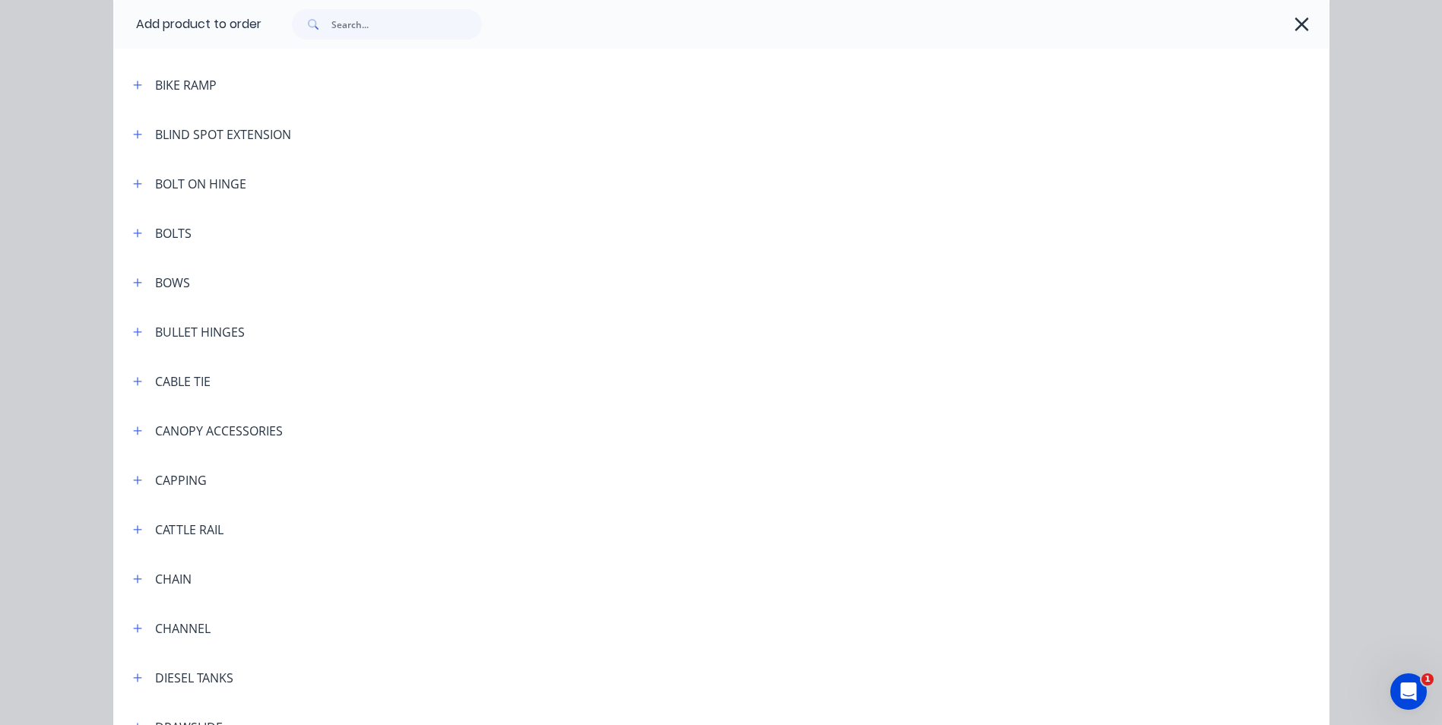
scroll to position [1162, 0]
click at [133, 430] on icon "button" at bounding box center [137, 430] width 8 height 8
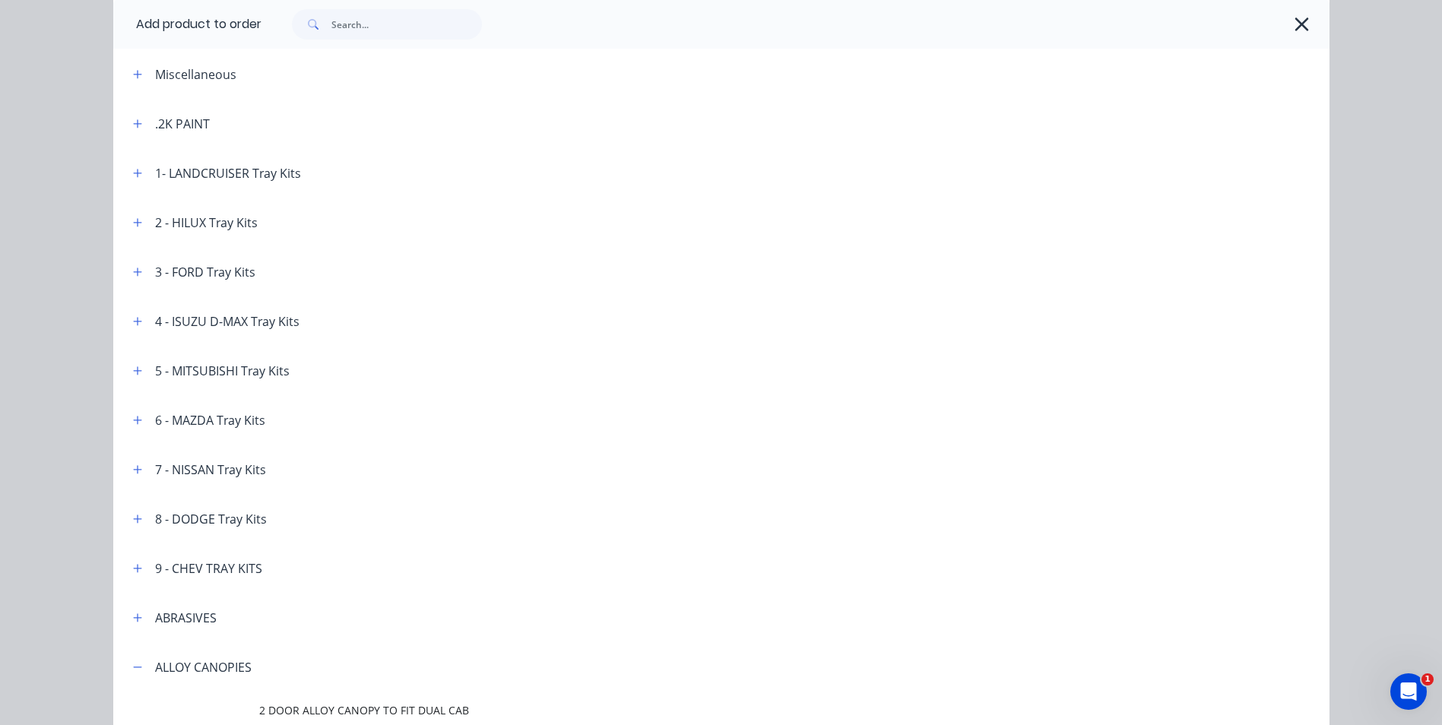
scroll to position [0, 0]
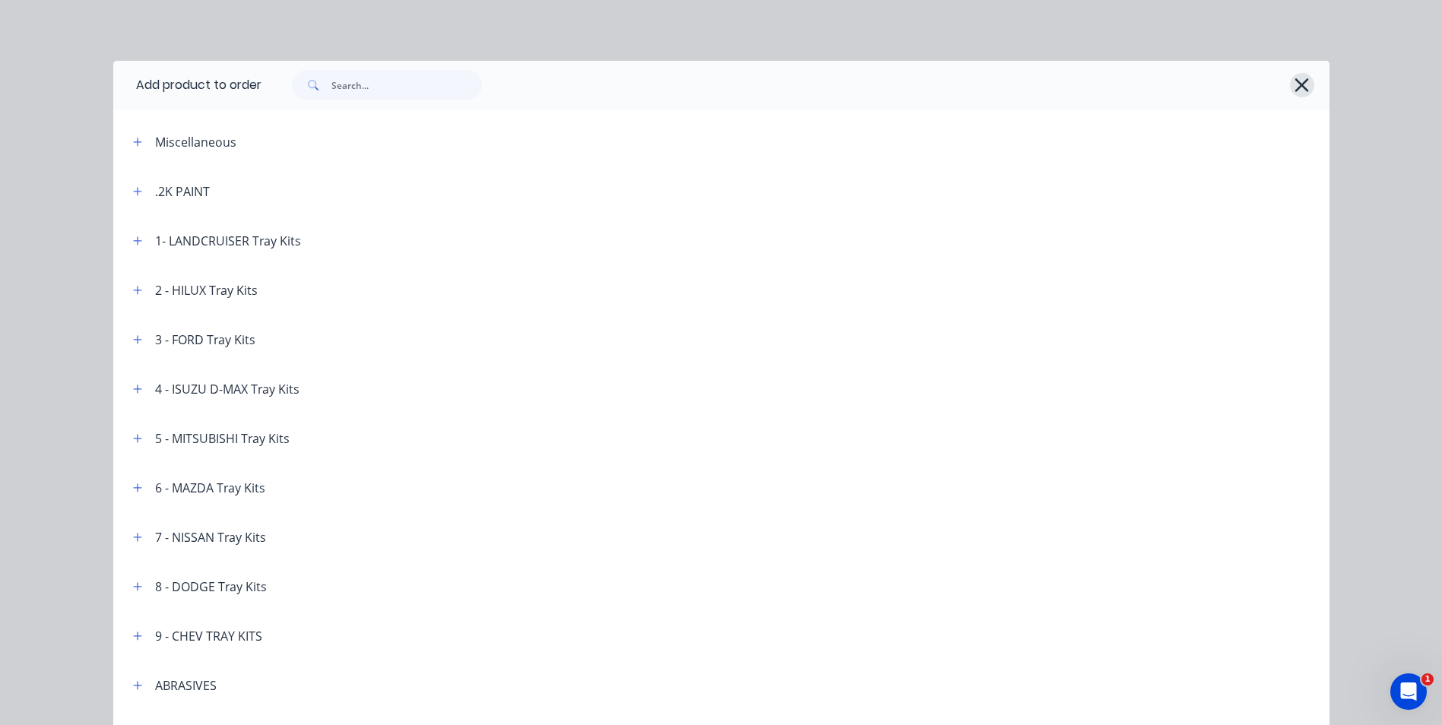
click at [1307, 85] on button "button" at bounding box center [1302, 85] width 24 height 24
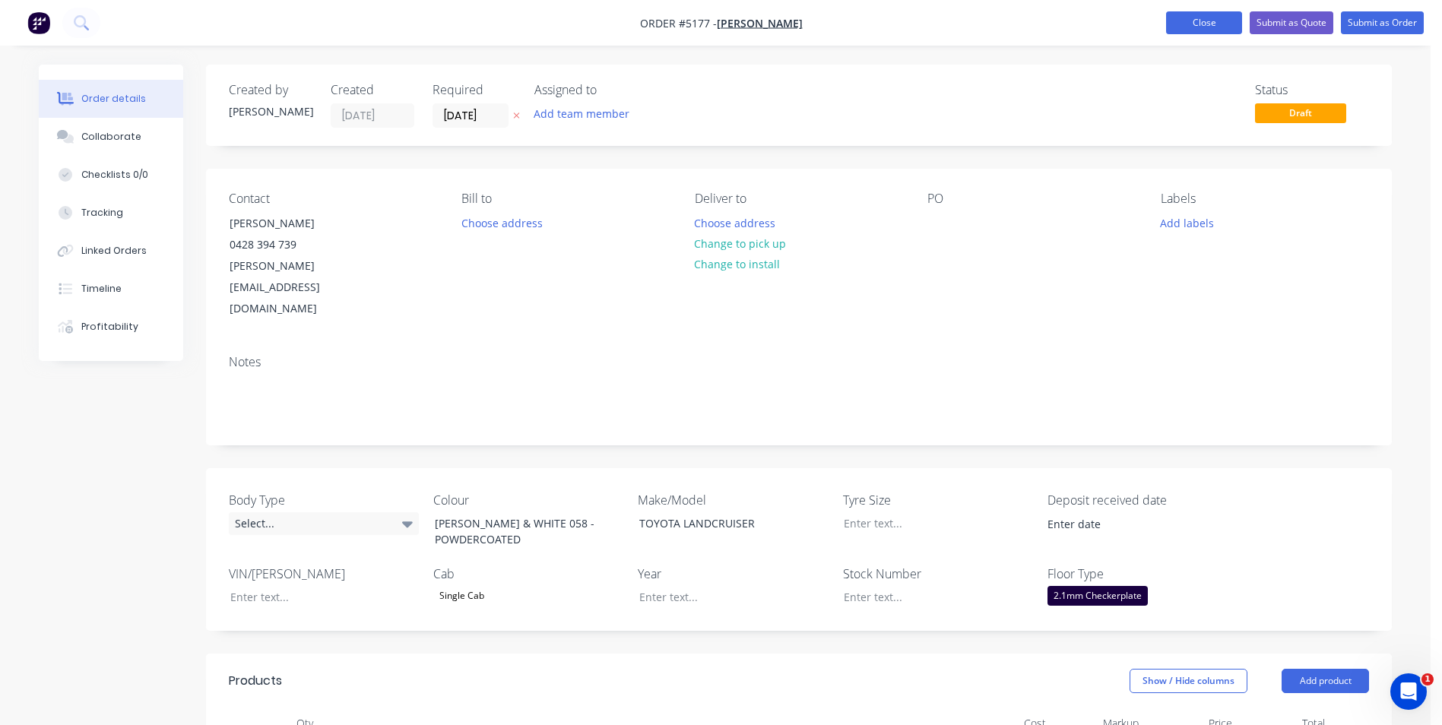
click at [1190, 30] on button "Close" at bounding box center [1204, 22] width 76 height 23
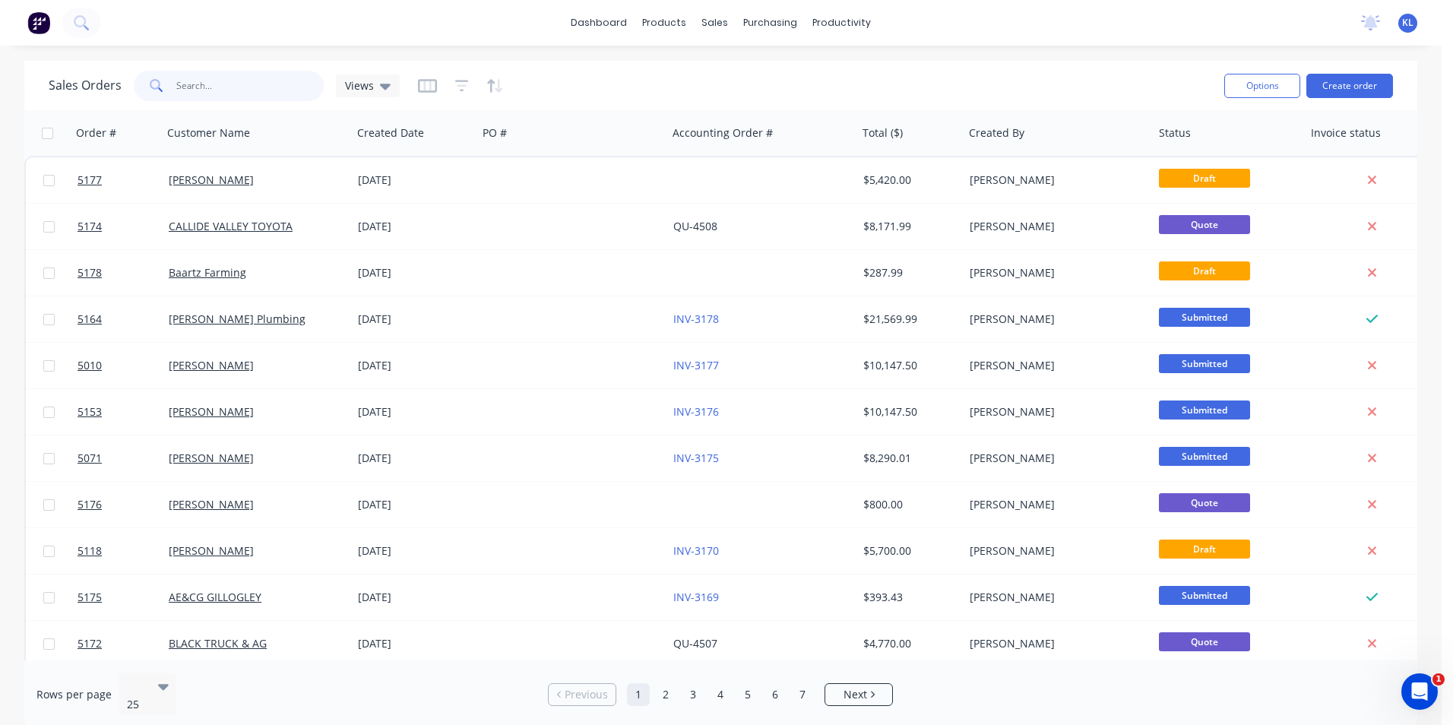
click at [225, 77] on input "text" at bounding box center [250, 86] width 148 height 30
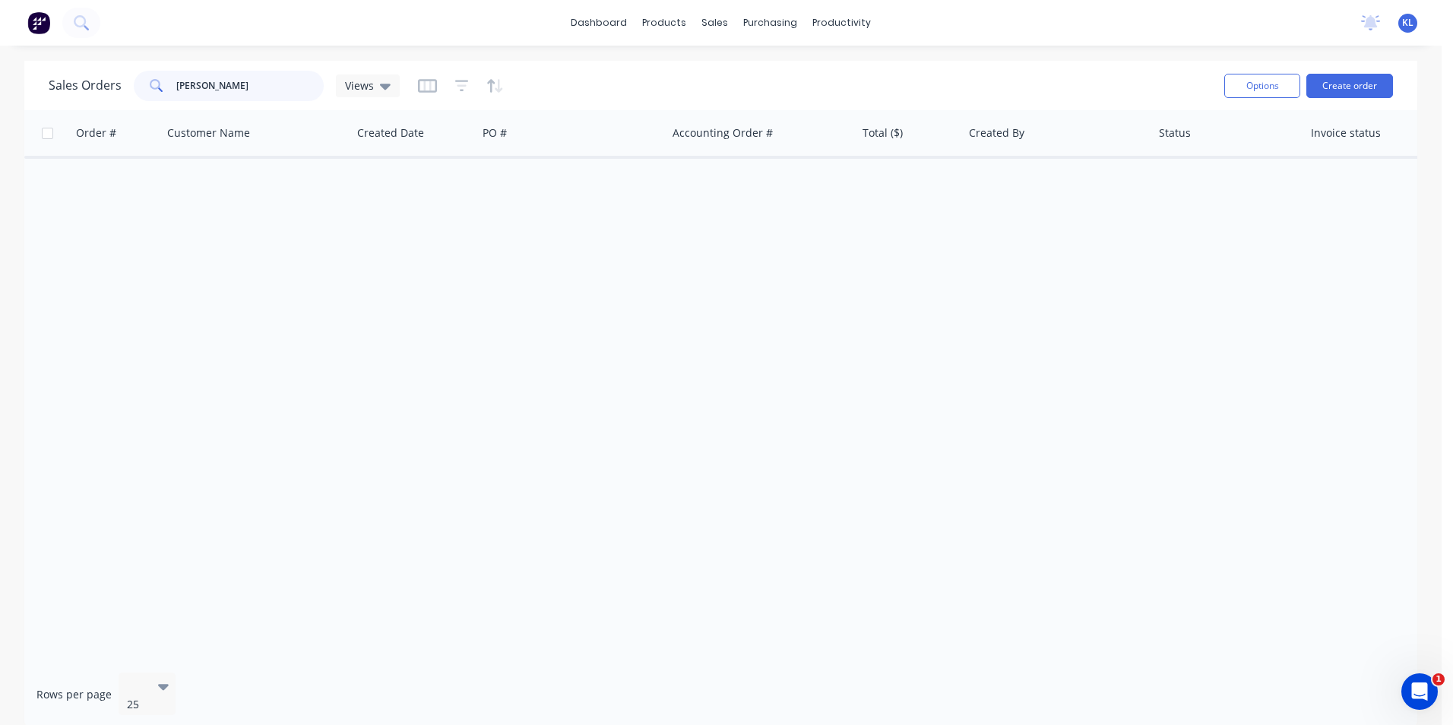
type input "[PERSON_NAME]"
drag, startPoint x: 230, startPoint y: 91, endPoint x: 144, endPoint y: 89, distance: 85.9
click at [144, 89] on div "[PERSON_NAME]" at bounding box center [229, 86] width 190 height 30
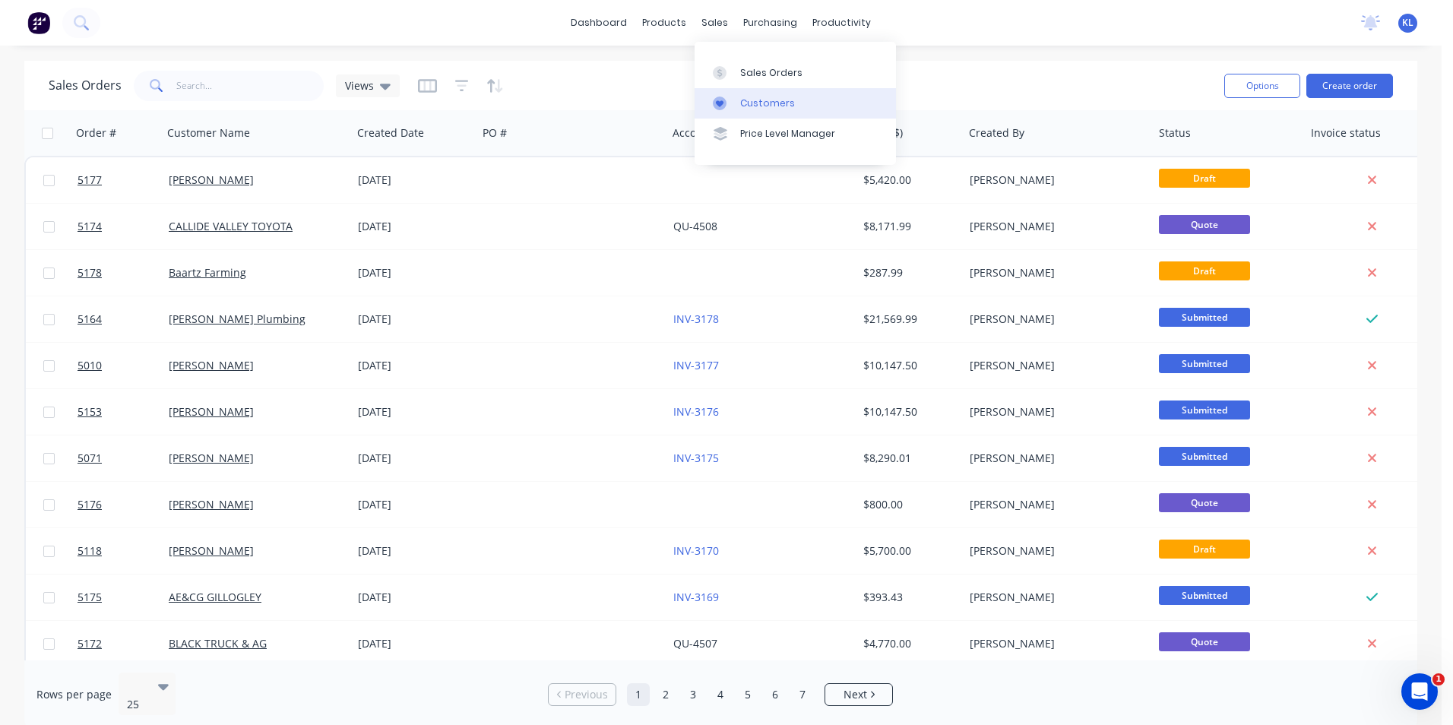
click at [768, 108] on div "Customers" at bounding box center [767, 104] width 55 height 14
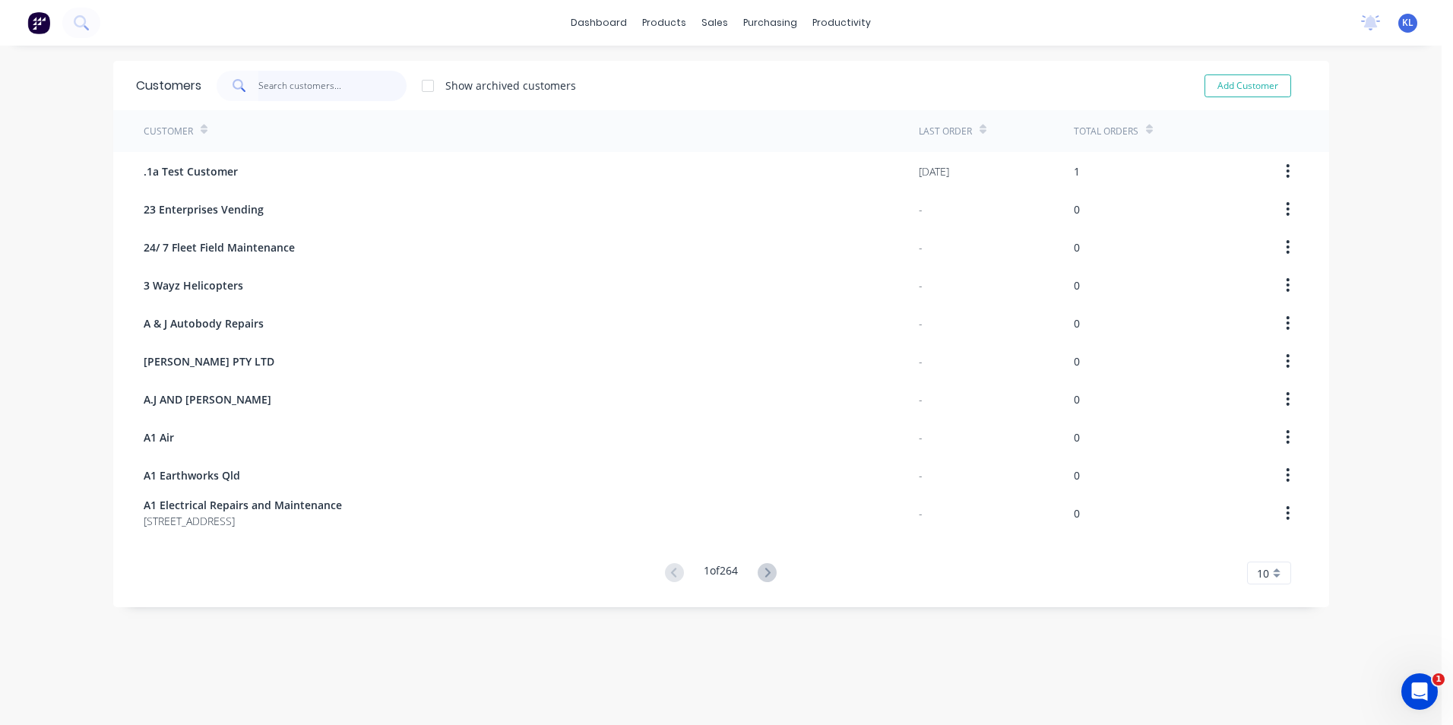
click at [341, 89] on input "text" at bounding box center [332, 86] width 148 height 30
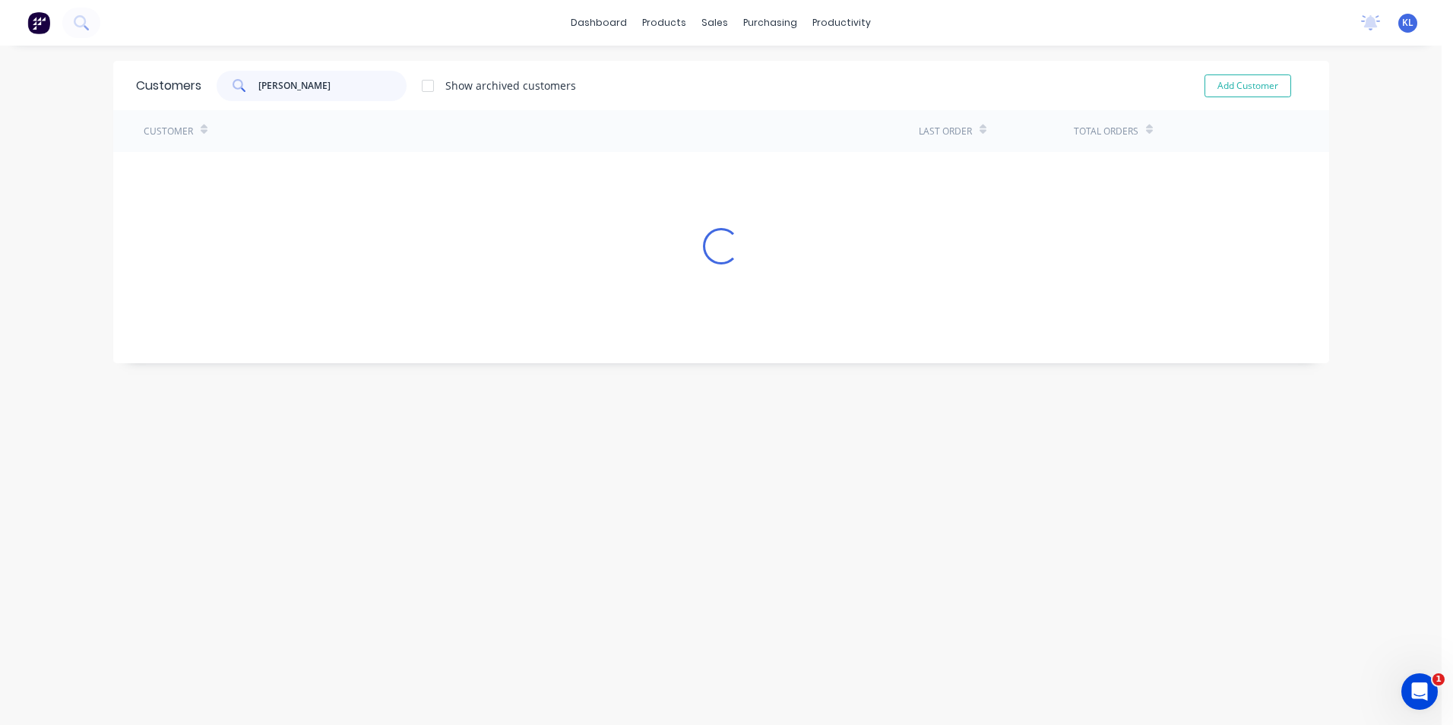
type input "[PERSON_NAME]"
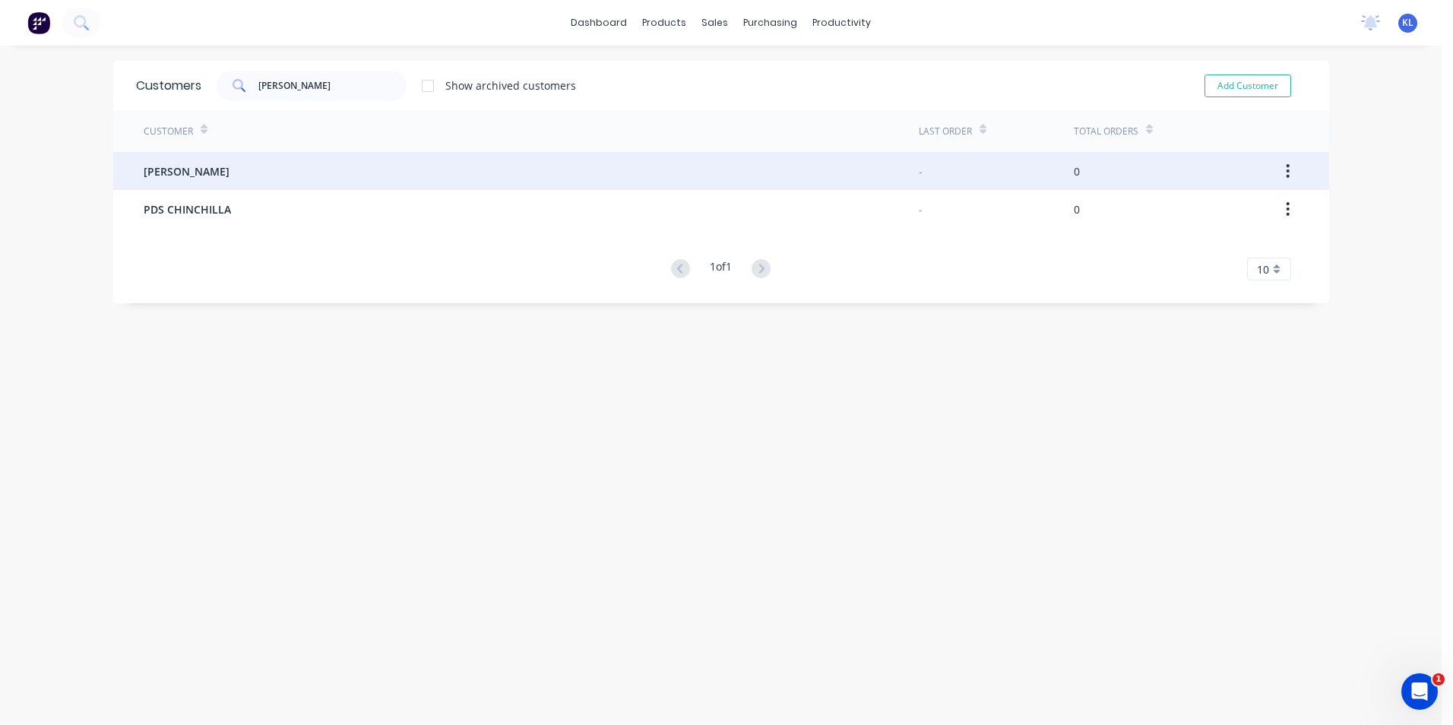
click at [200, 166] on span "[PERSON_NAME]" at bounding box center [187, 171] width 86 height 16
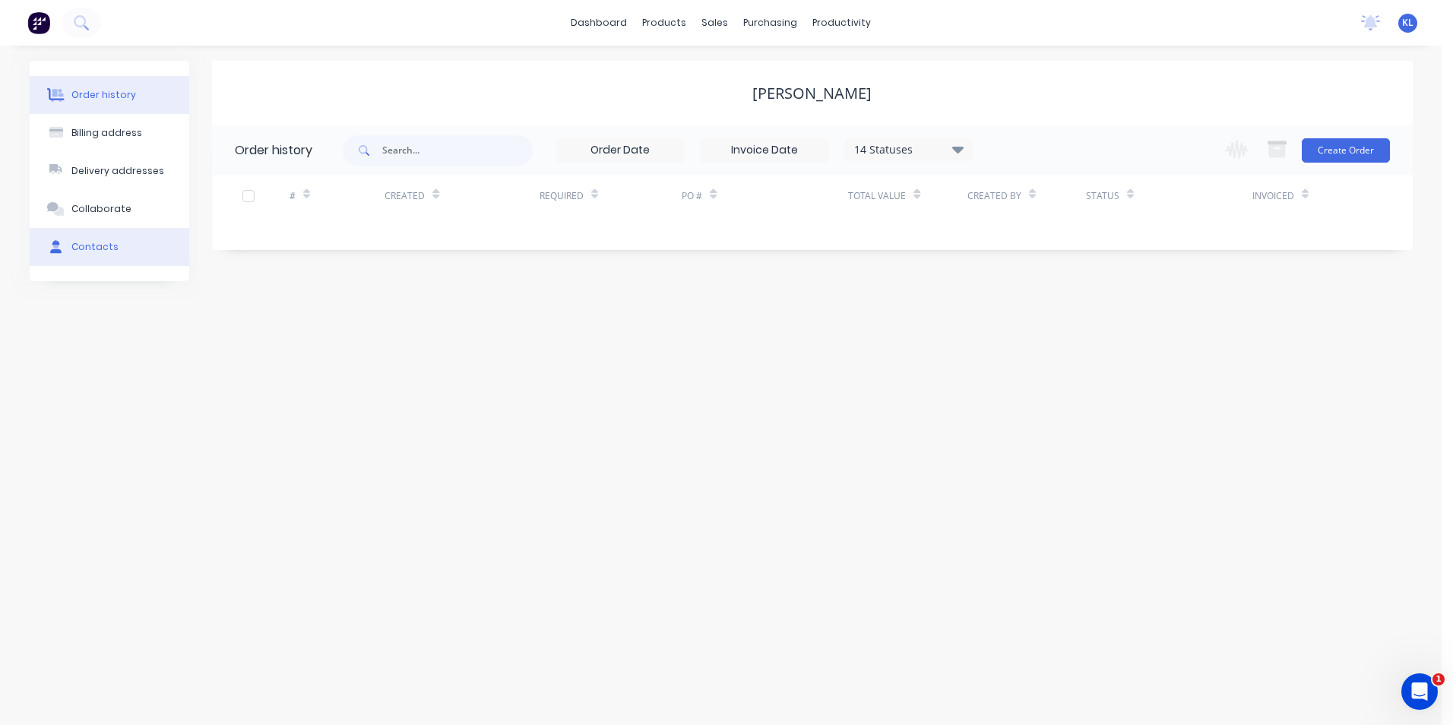
click at [104, 247] on div "Contacts" at bounding box center [94, 247] width 47 height 14
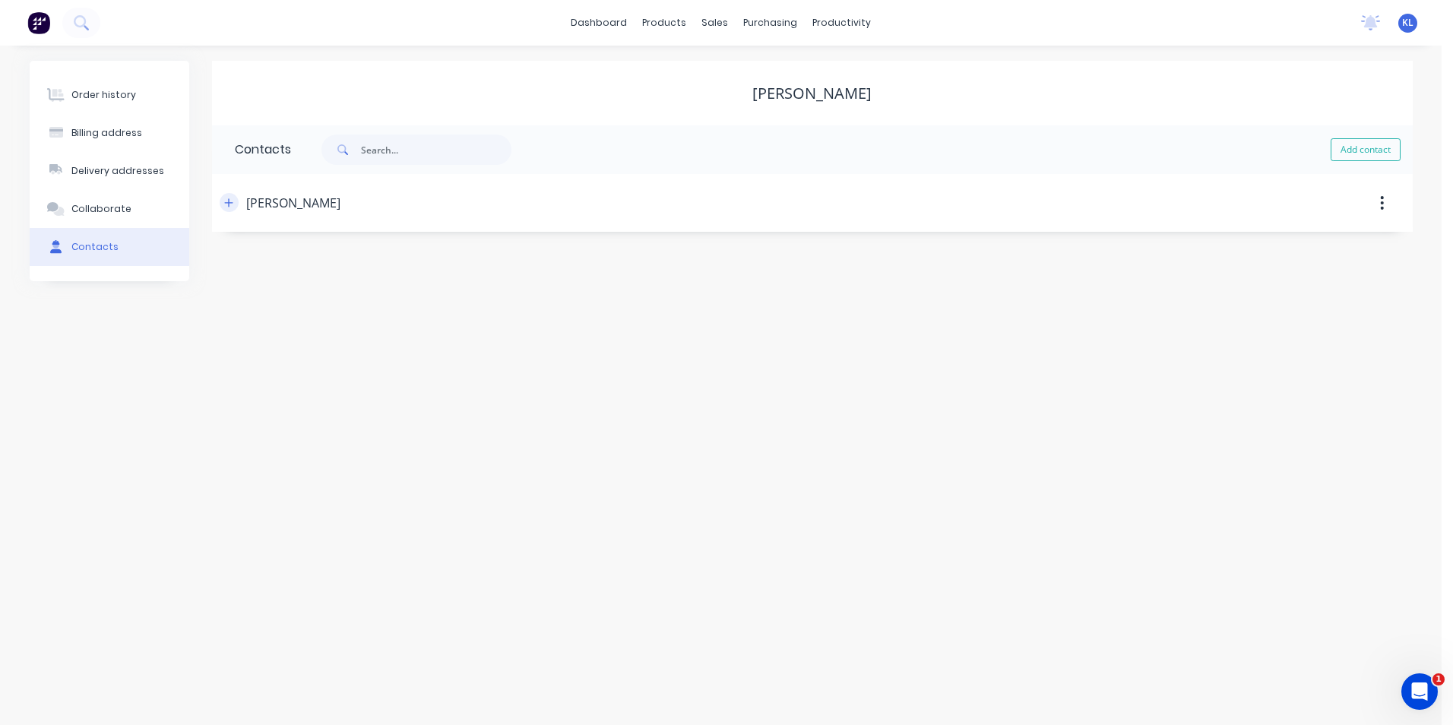
click at [231, 201] on icon "button" at bounding box center [228, 203] width 9 height 11
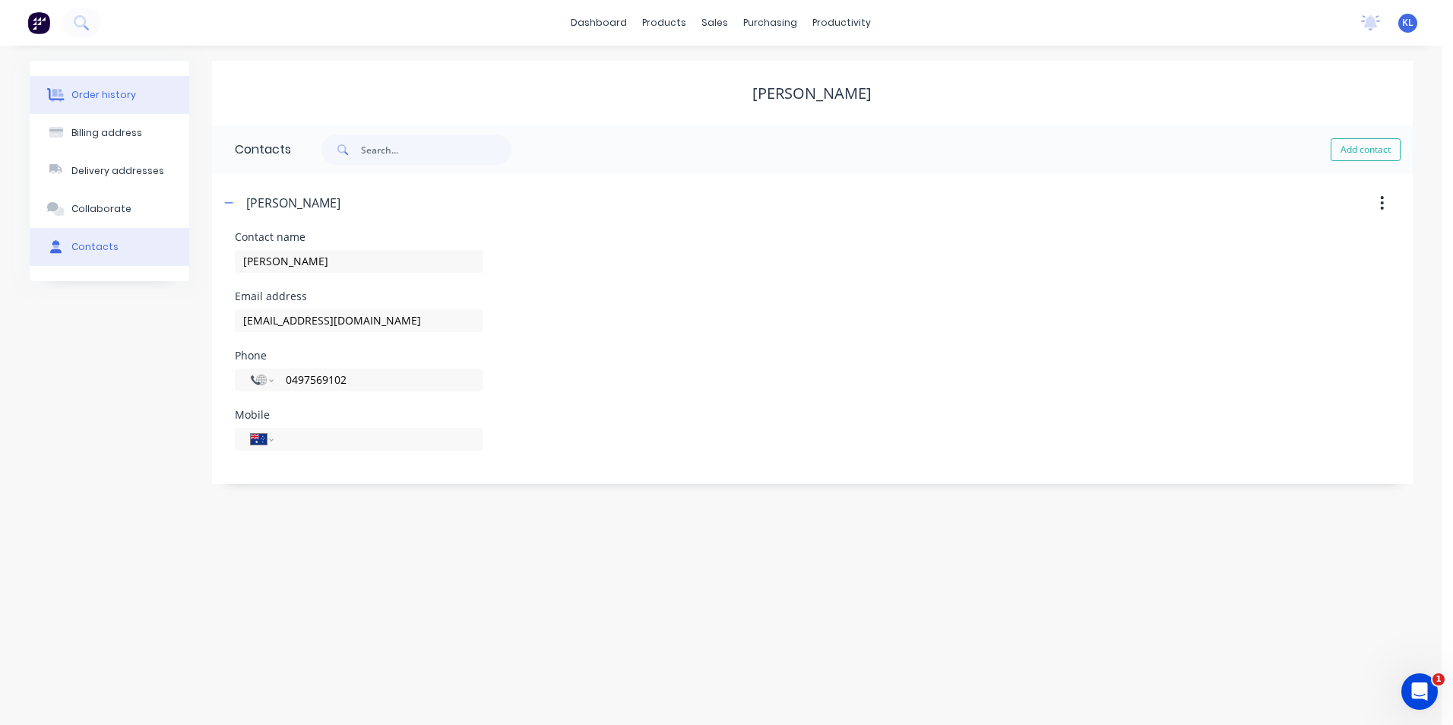
click at [111, 100] on div "Order history" at bounding box center [103, 95] width 65 height 14
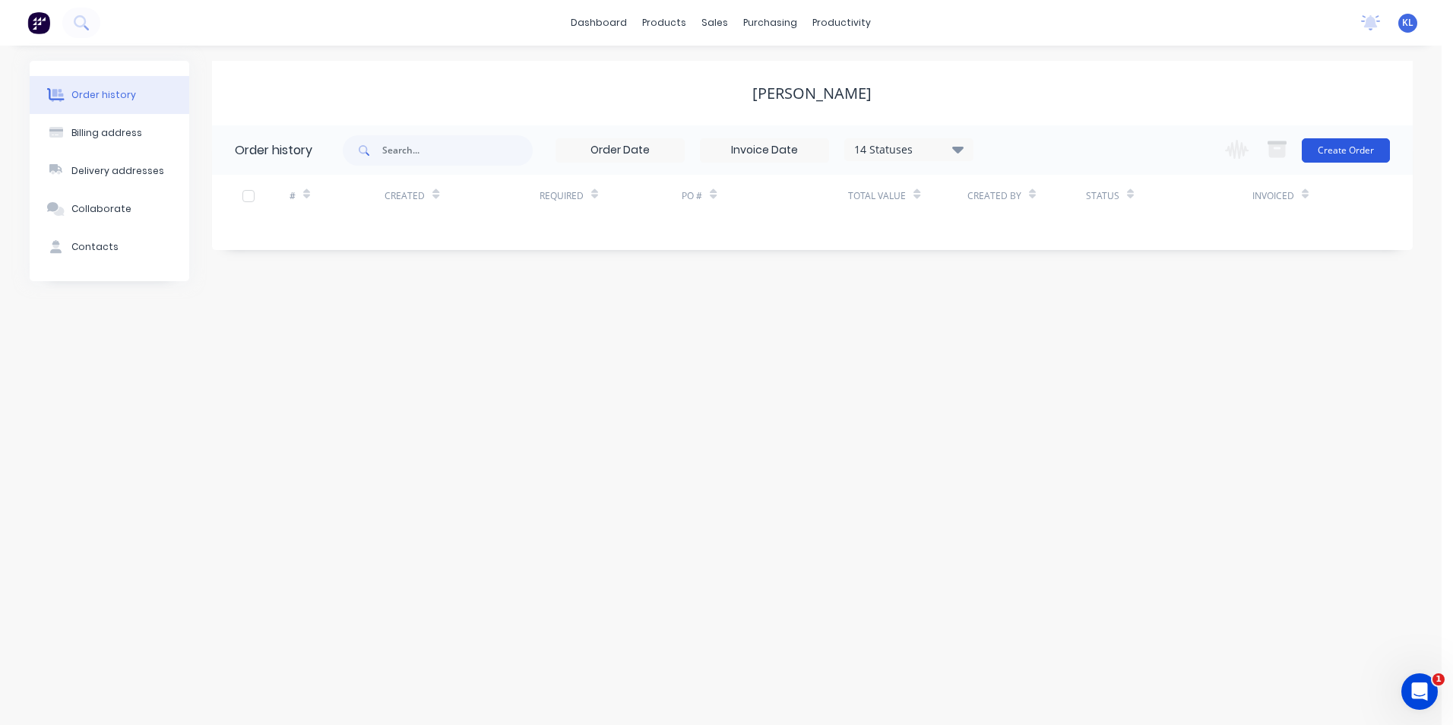
click at [1354, 150] on button "Create Order" at bounding box center [1346, 150] width 88 height 24
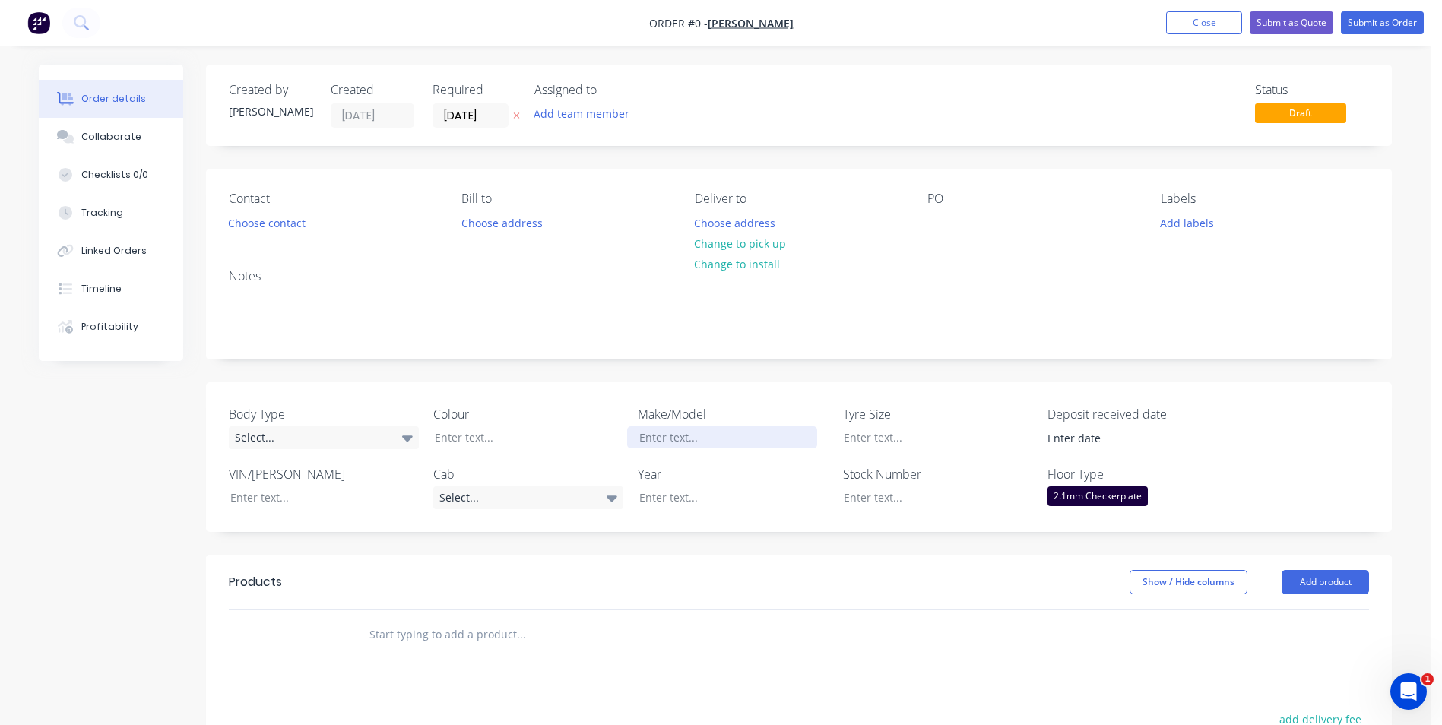
click at [707, 436] on div at bounding box center [722, 437] width 190 height 22
click at [582, 496] on div "Order details Collaborate Checklists 0/0 Tracking Linked Orders Timeline Profit…" at bounding box center [715, 557] width 1383 height 984
click at [612, 499] on icon at bounding box center [612, 499] width 11 height 6
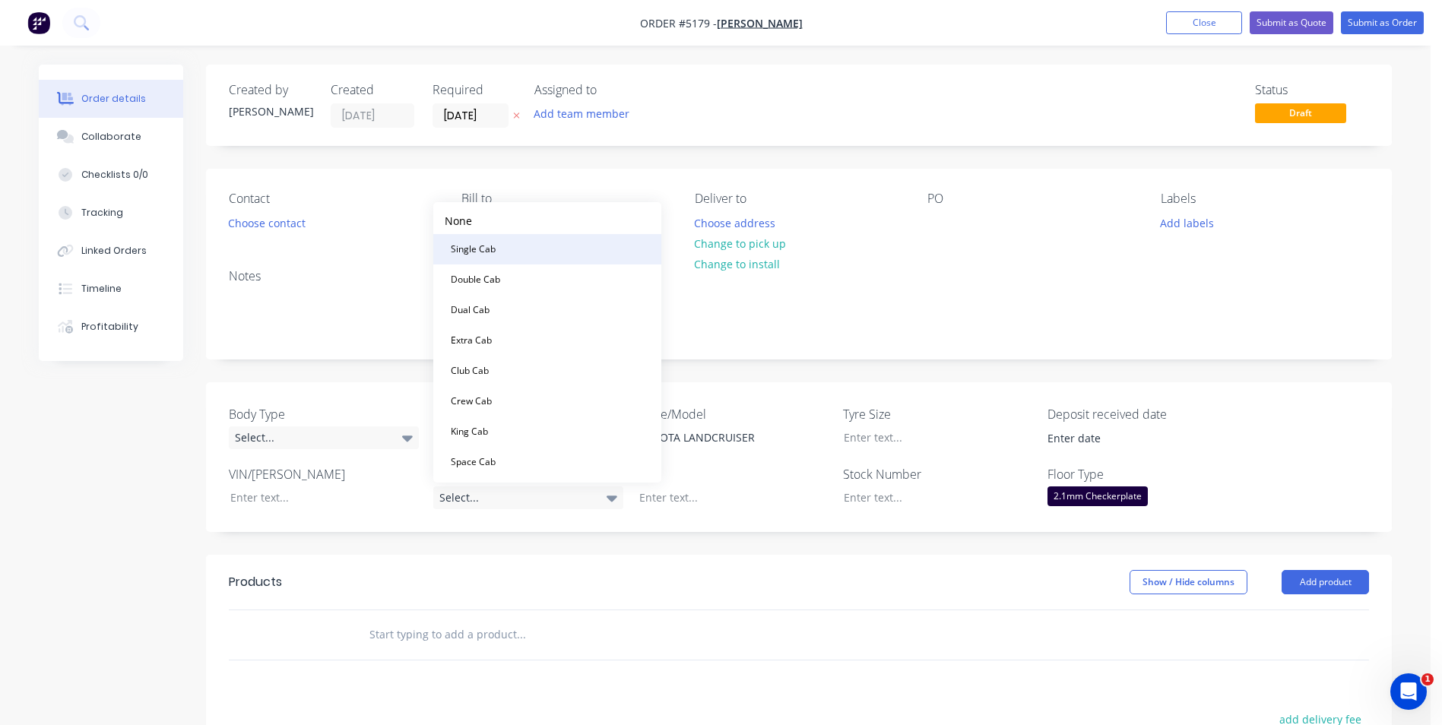
click at [595, 250] on button "Single Cab" at bounding box center [547, 249] width 228 height 30
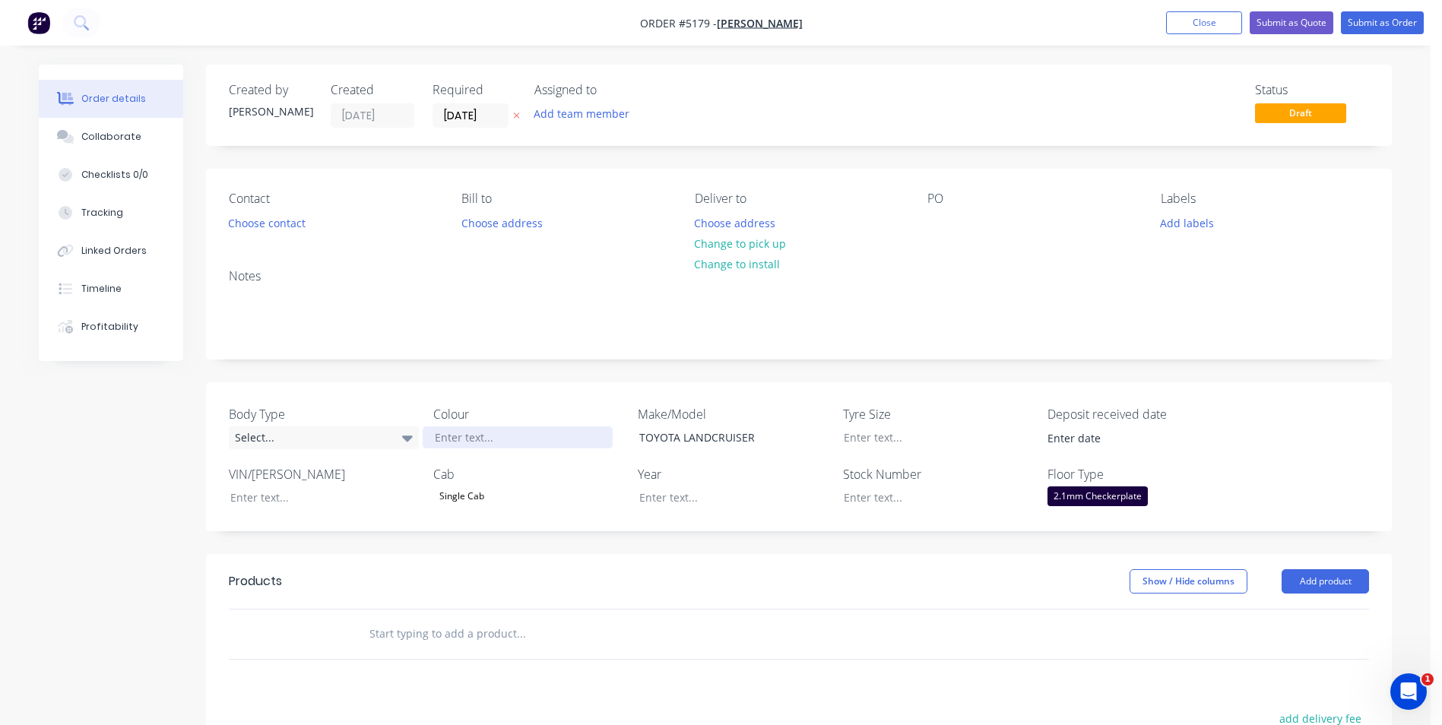
click at [477, 438] on div at bounding box center [518, 437] width 190 height 22
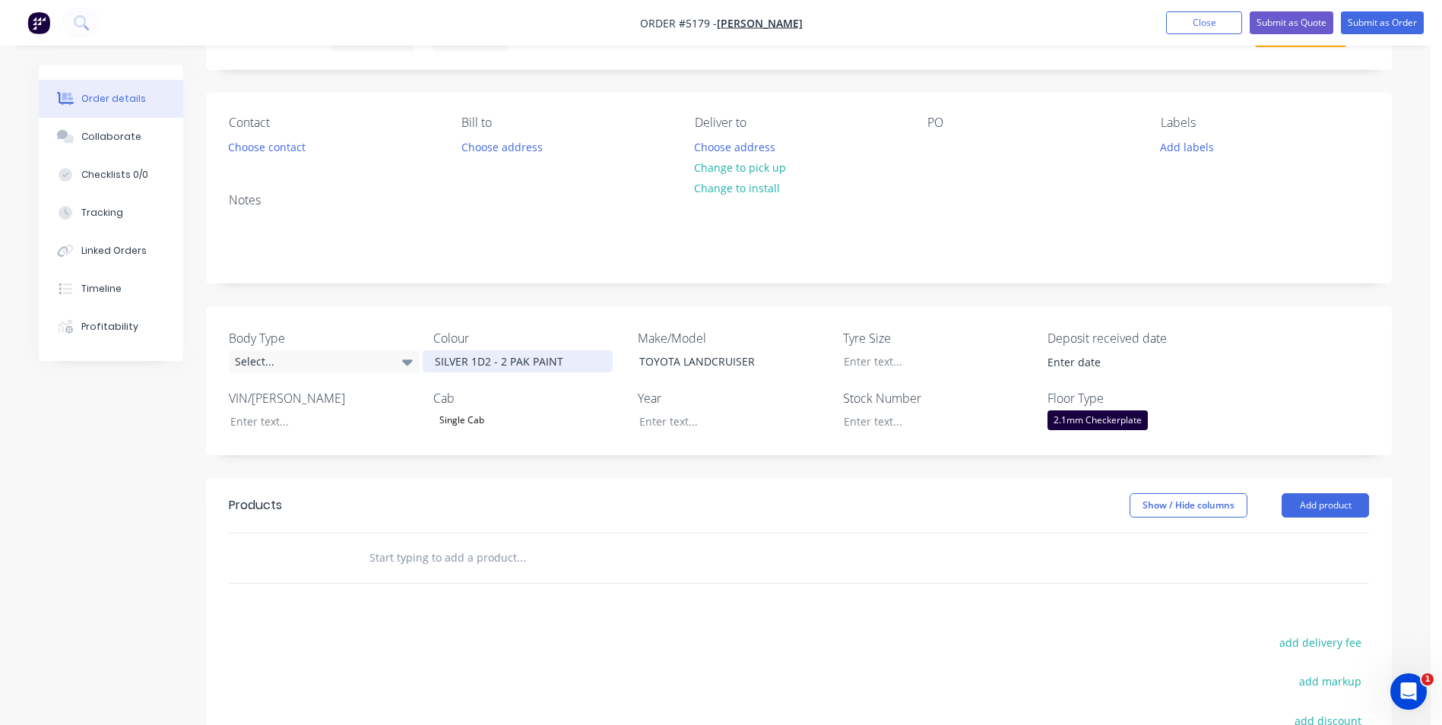
scroll to position [152, 0]
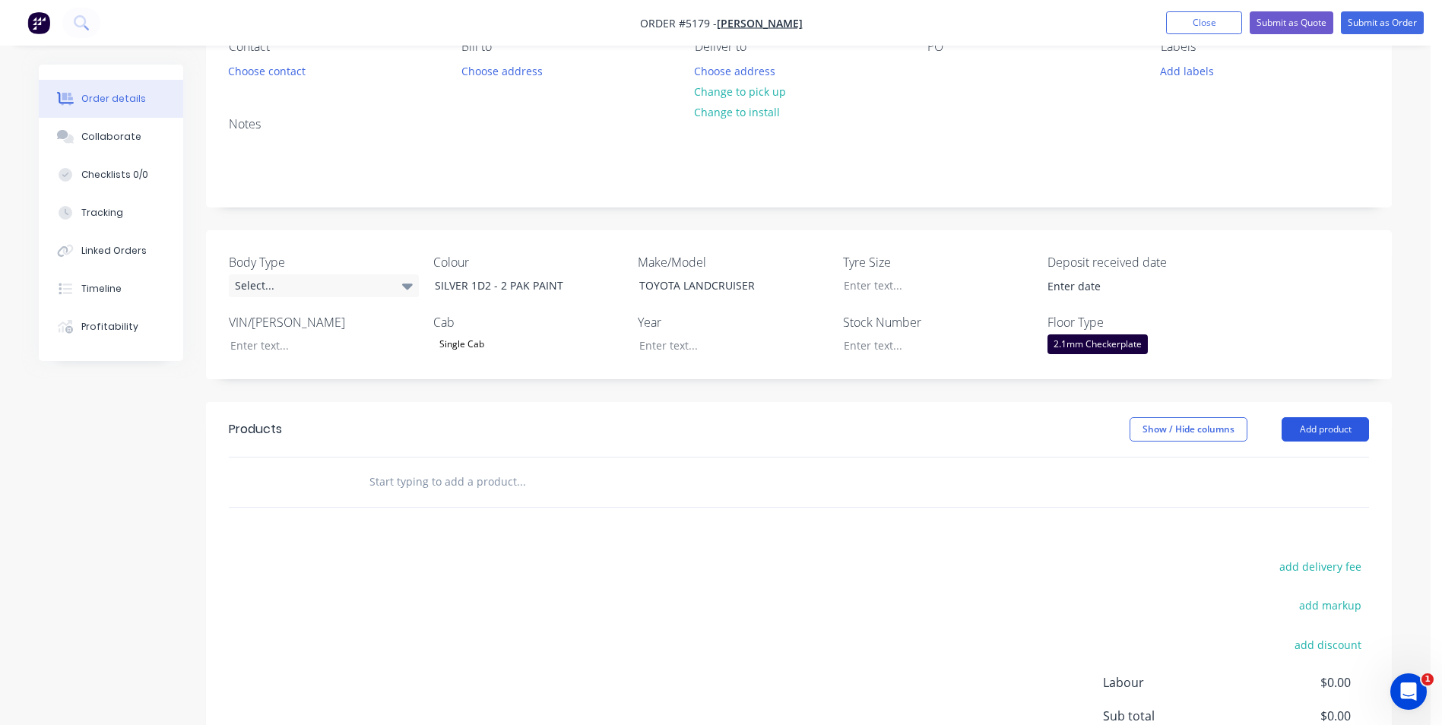
click at [1334, 424] on button "Add product" at bounding box center [1325, 429] width 87 height 24
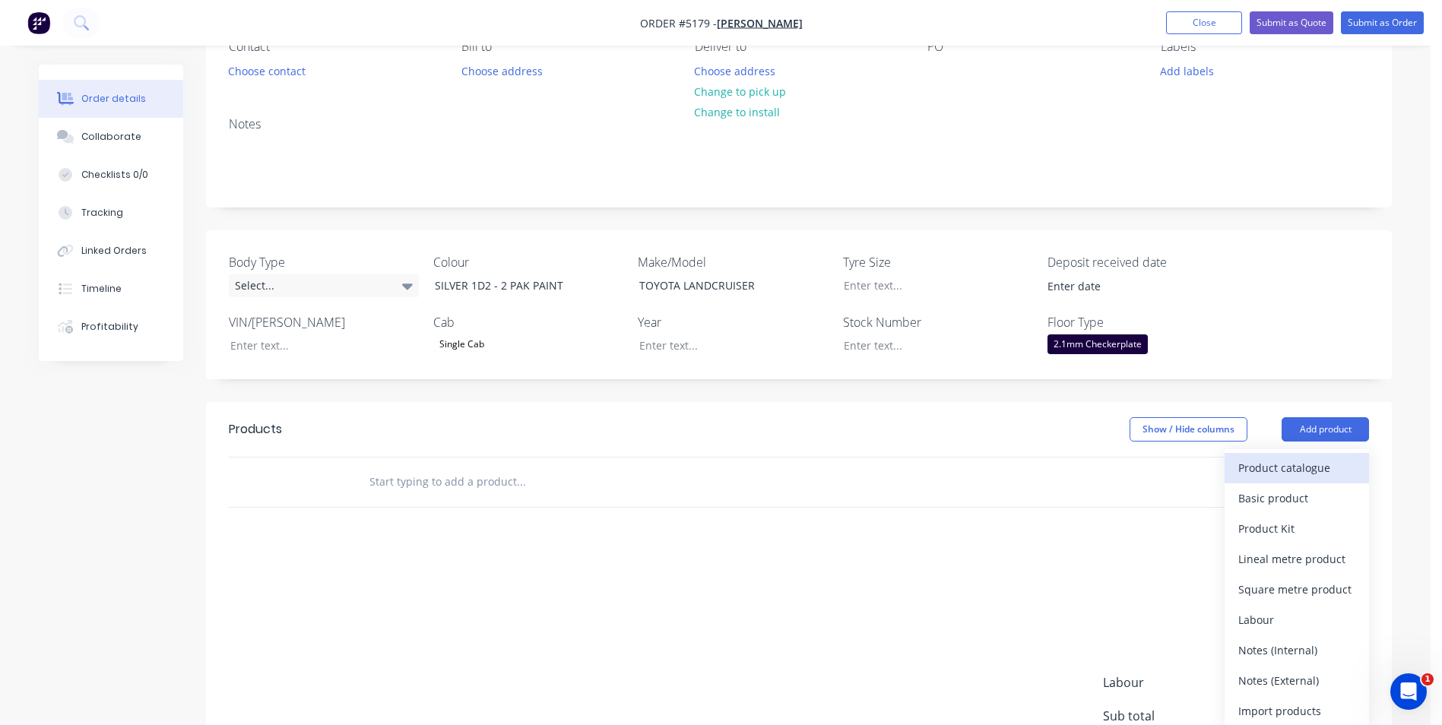
click at [1262, 473] on div "Product catalogue" at bounding box center [1296, 468] width 117 height 22
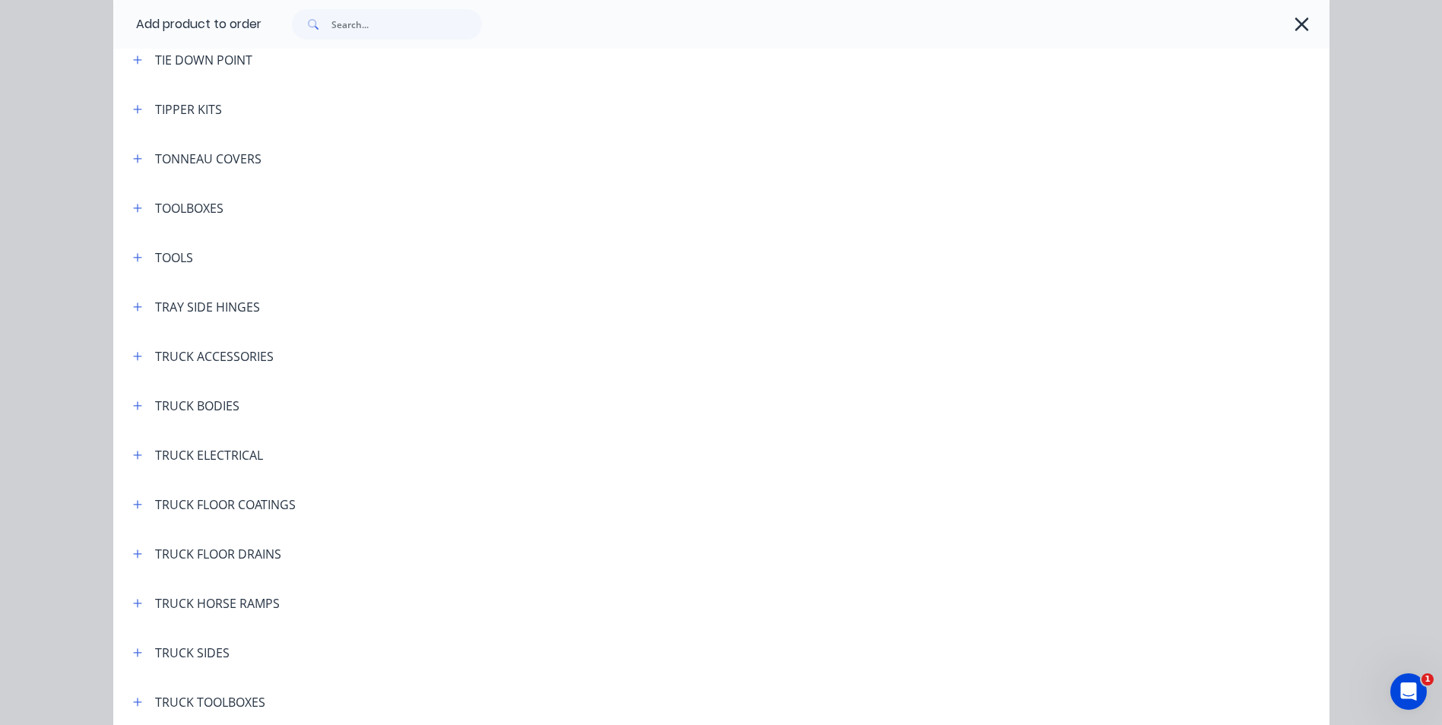
scroll to position [5169, 0]
click at [133, 209] on icon "button" at bounding box center [137, 210] width 8 height 8
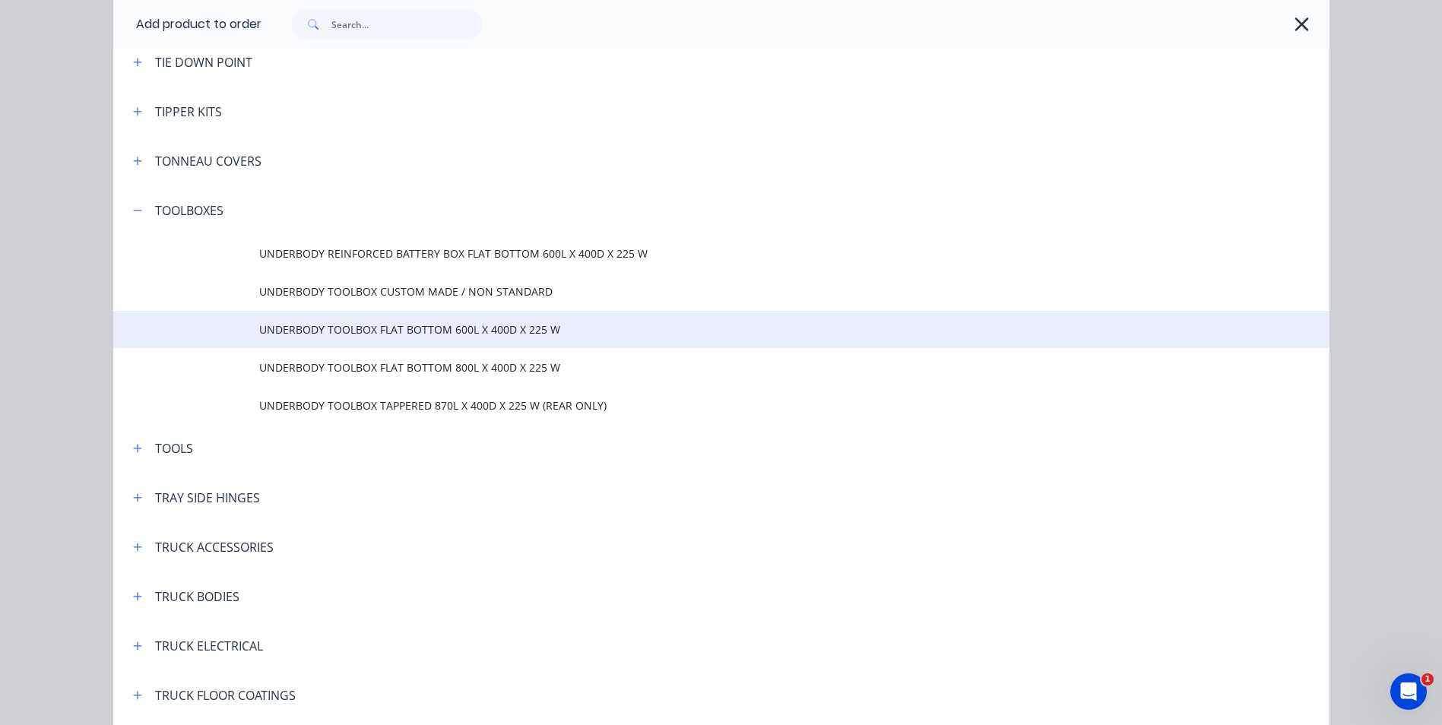
click at [354, 331] on span "UNDERBODY TOOLBOX FLAT BOTTOM 600L X 400D X 225 W" at bounding box center [687, 330] width 856 height 16
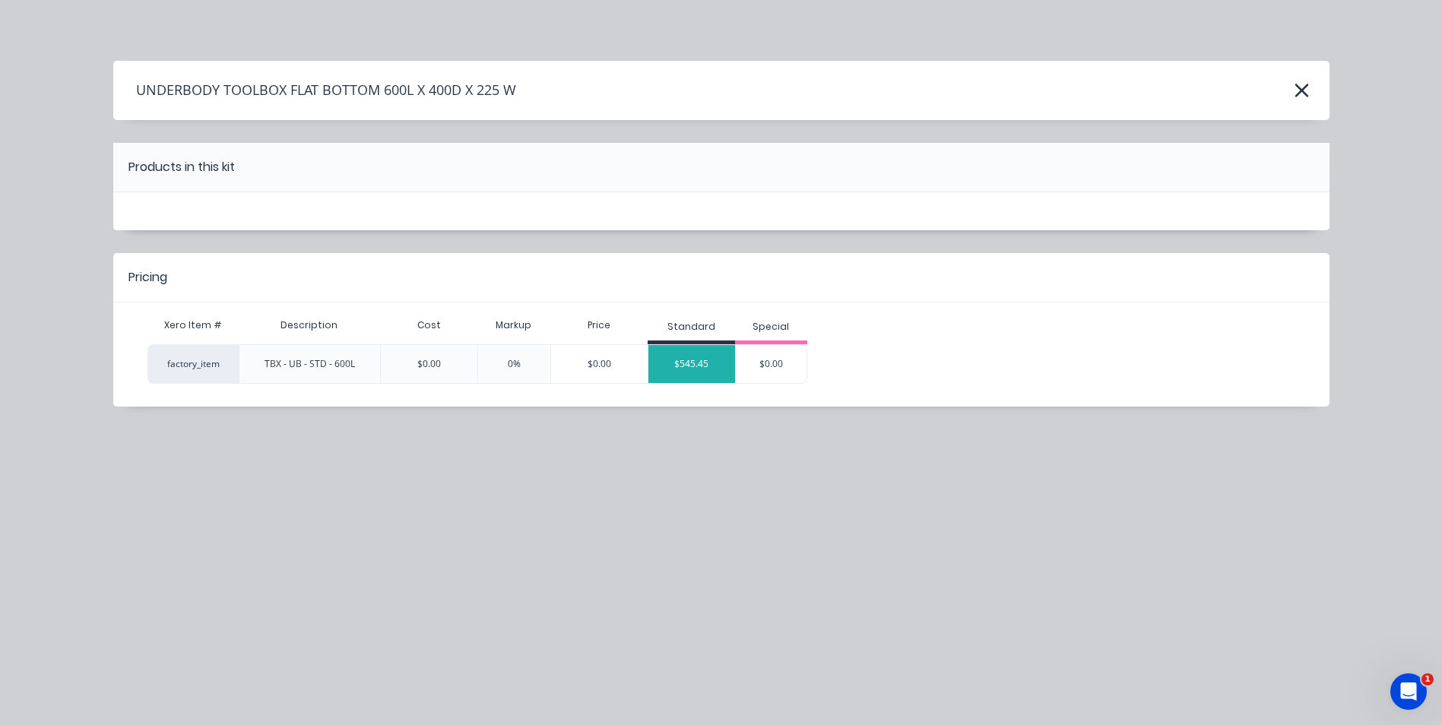
click at [695, 371] on div "$545.45" at bounding box center [691, 364] width 87 height 38
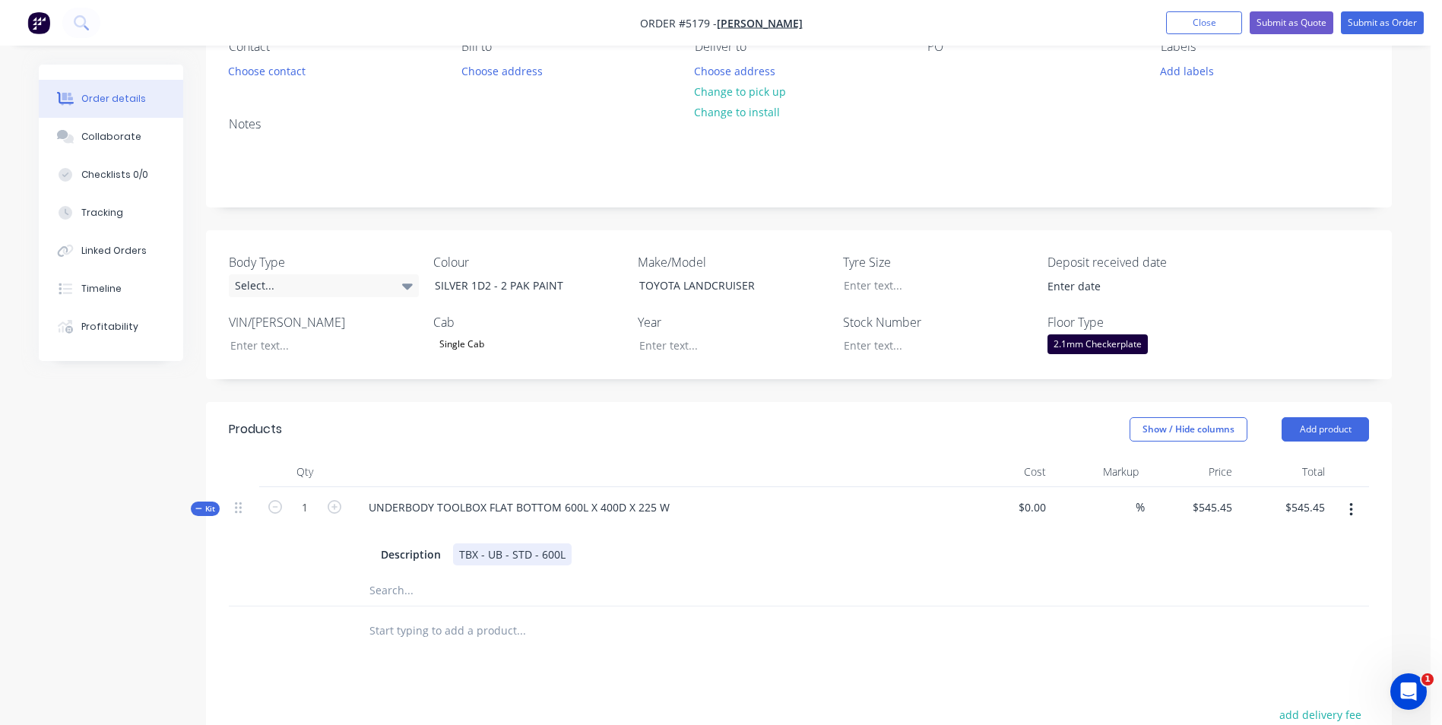
click at [564, 557] on div "TBX - UB - STD - 600L" at bounding box center [512, 554] width 119 height 22
click at [1352, 431] on button "Add product" at bounding box center [1325, 429] width 87 height 24
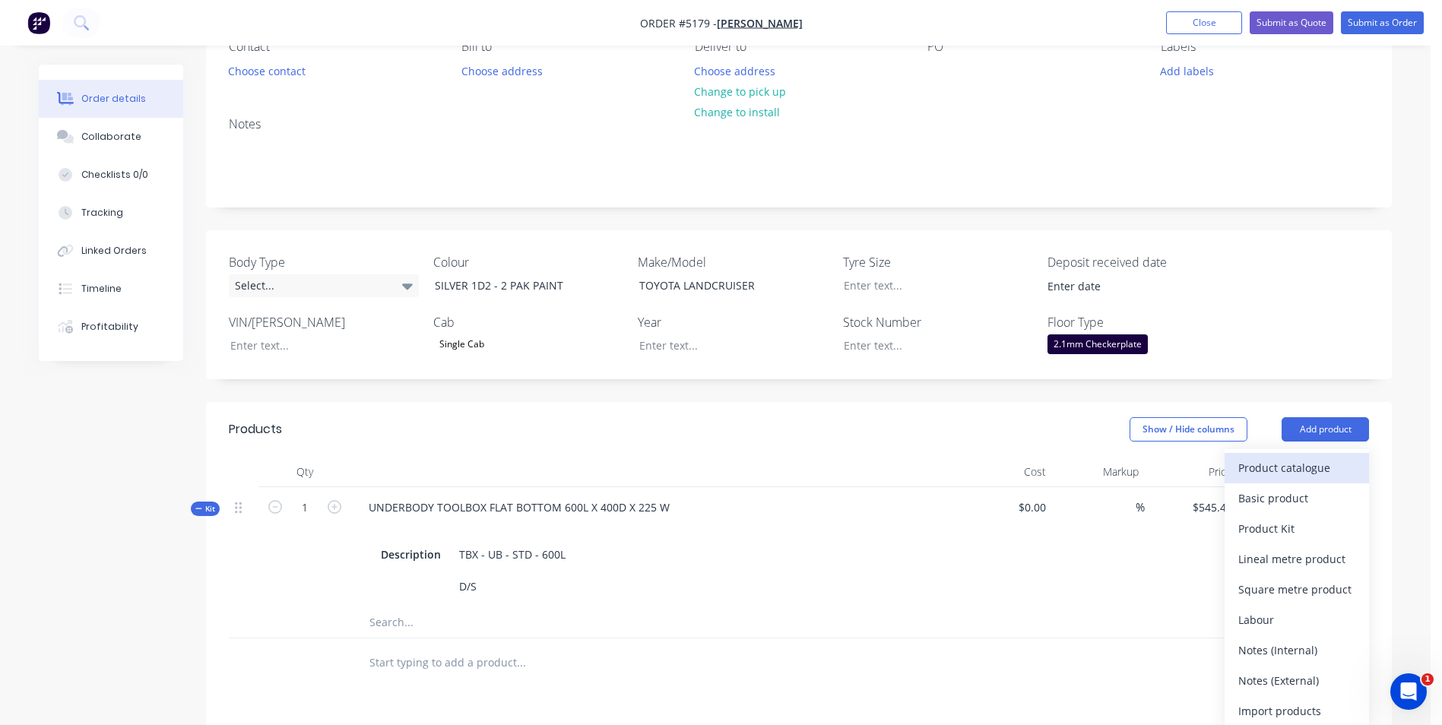
click at [1304, 471] on div "Product catalogue" at bounding box center [1296, 468] width 117 height 22
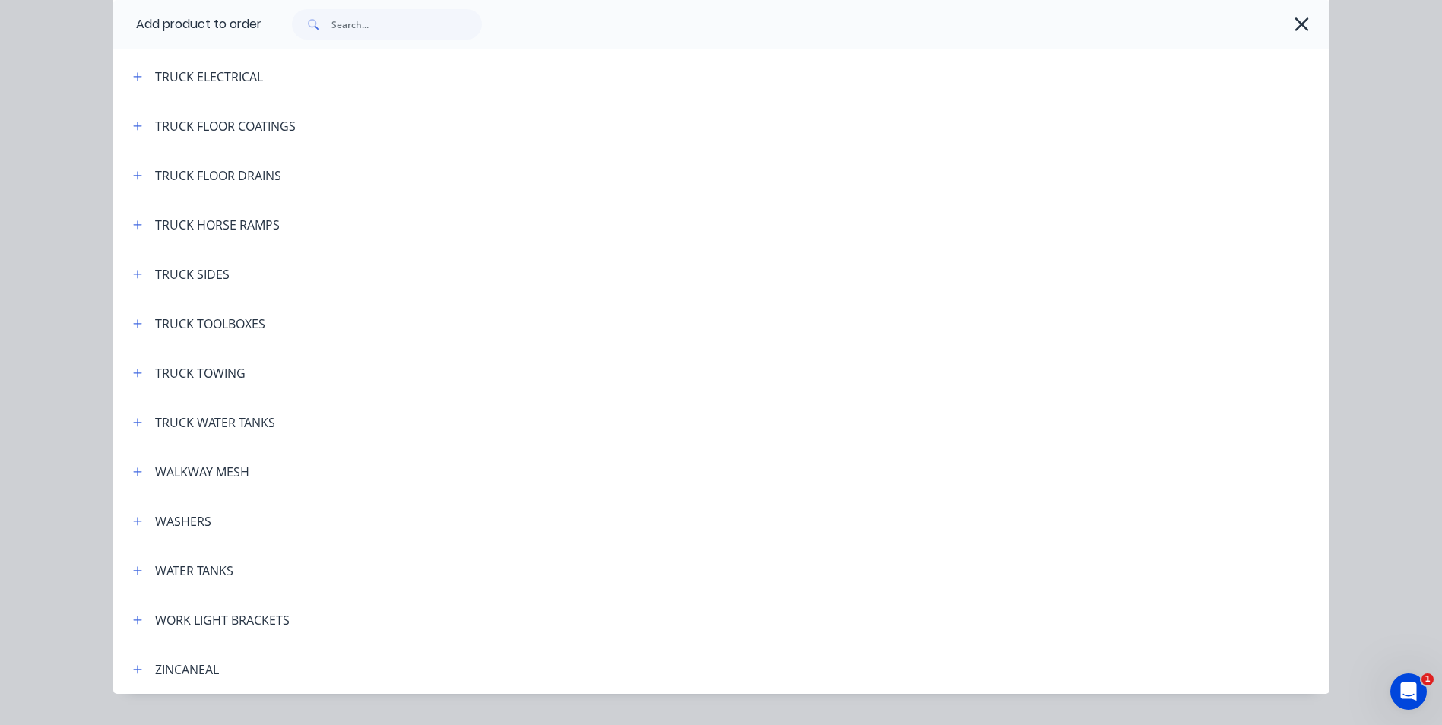
scroll to position [5585, 0]
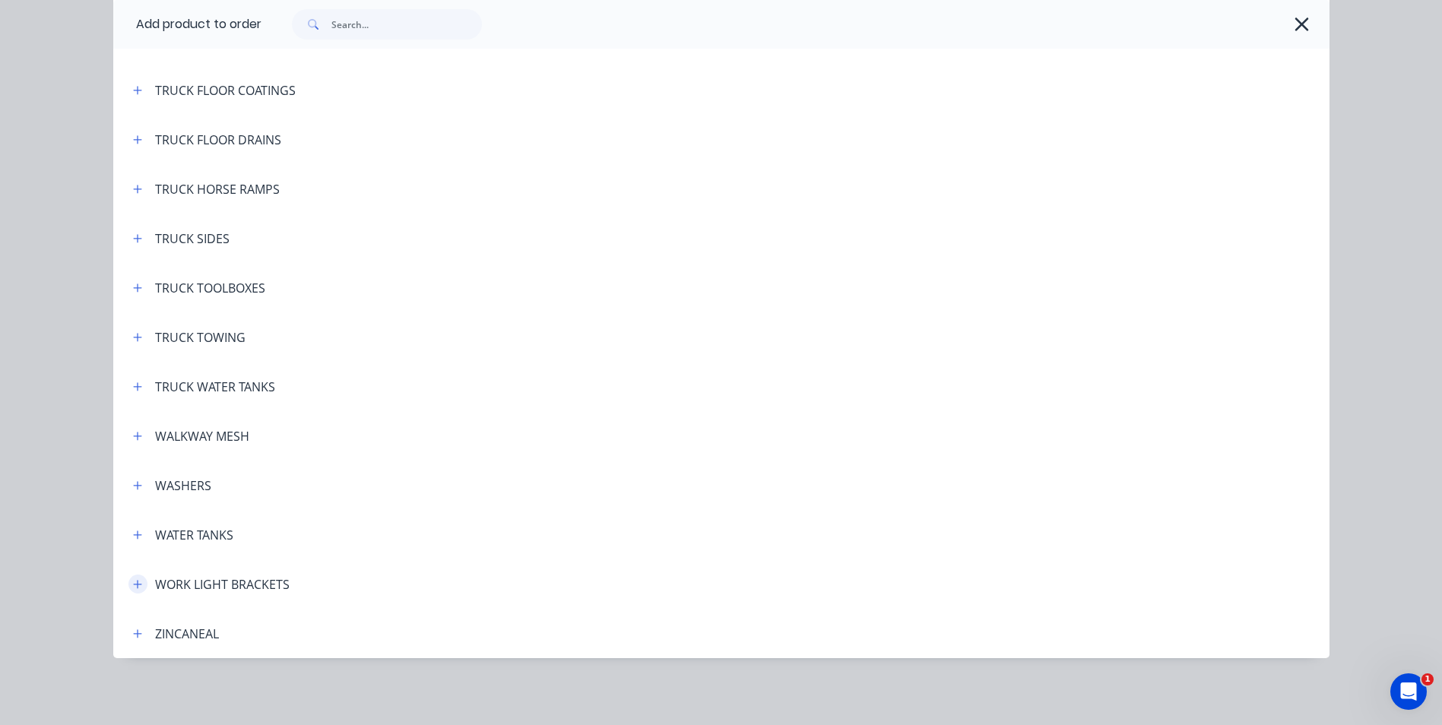
click at [133, 589] on icon "button" at bounding box center [137, 584] width 9 height 11
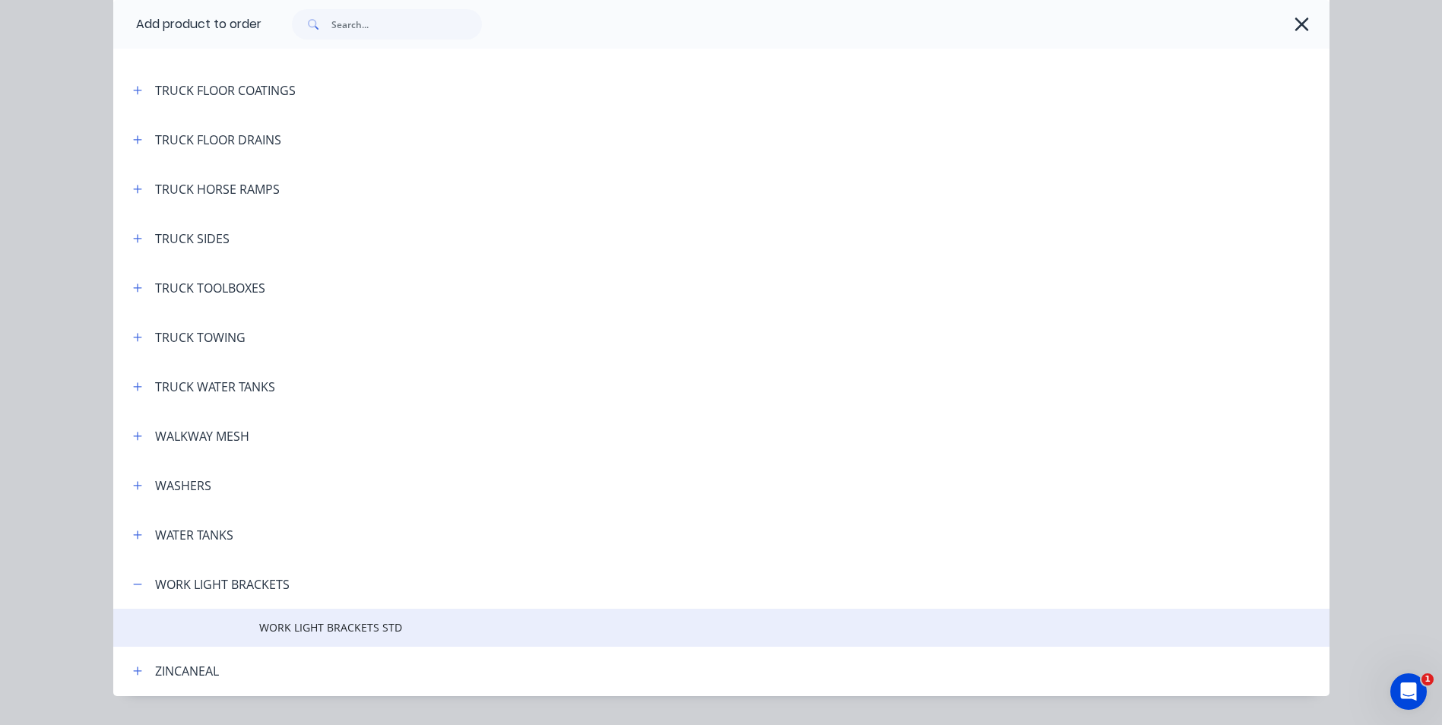
click at [322, 632] on span "WORK LIGHT BRACKETS STD" at bounding box center [687, 628] width 856 height 16
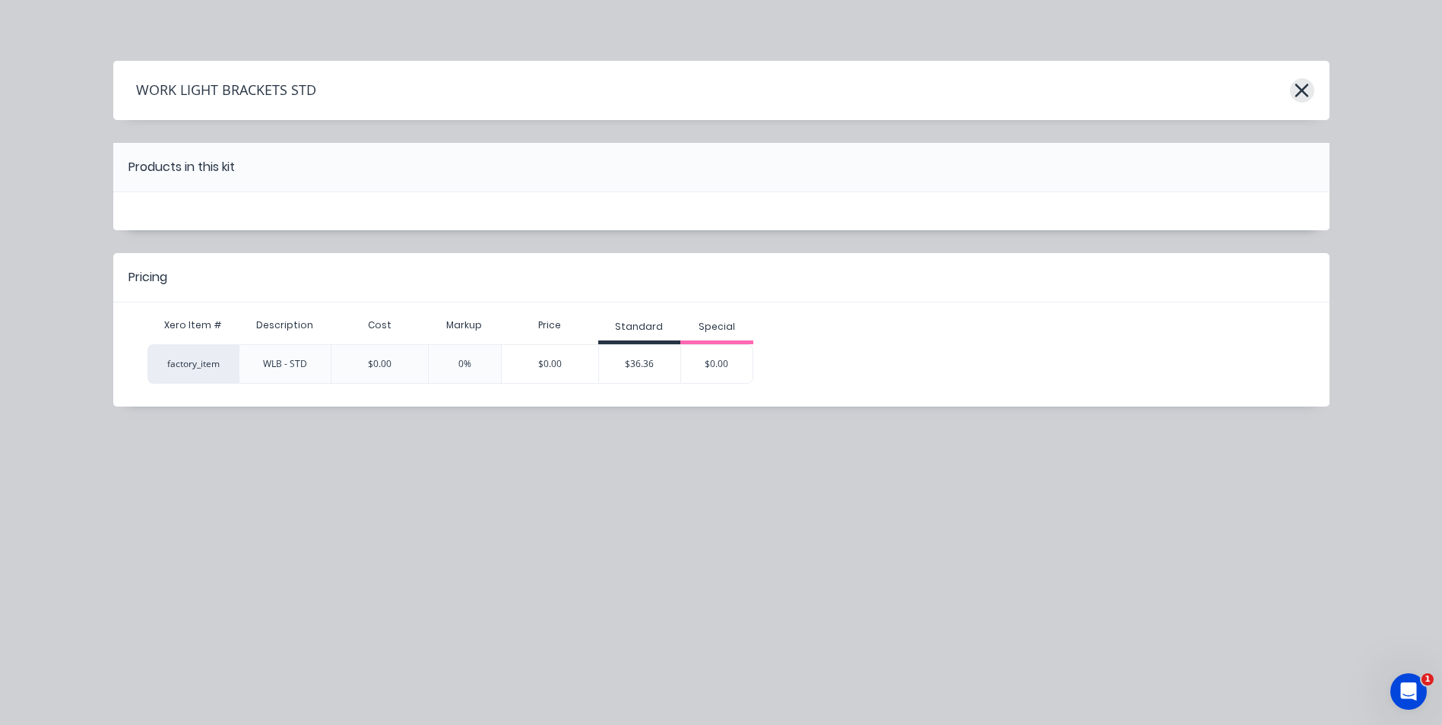
click at [1303, 96] on icon "button" at bounding box center [1302, 90] width 16 height 21
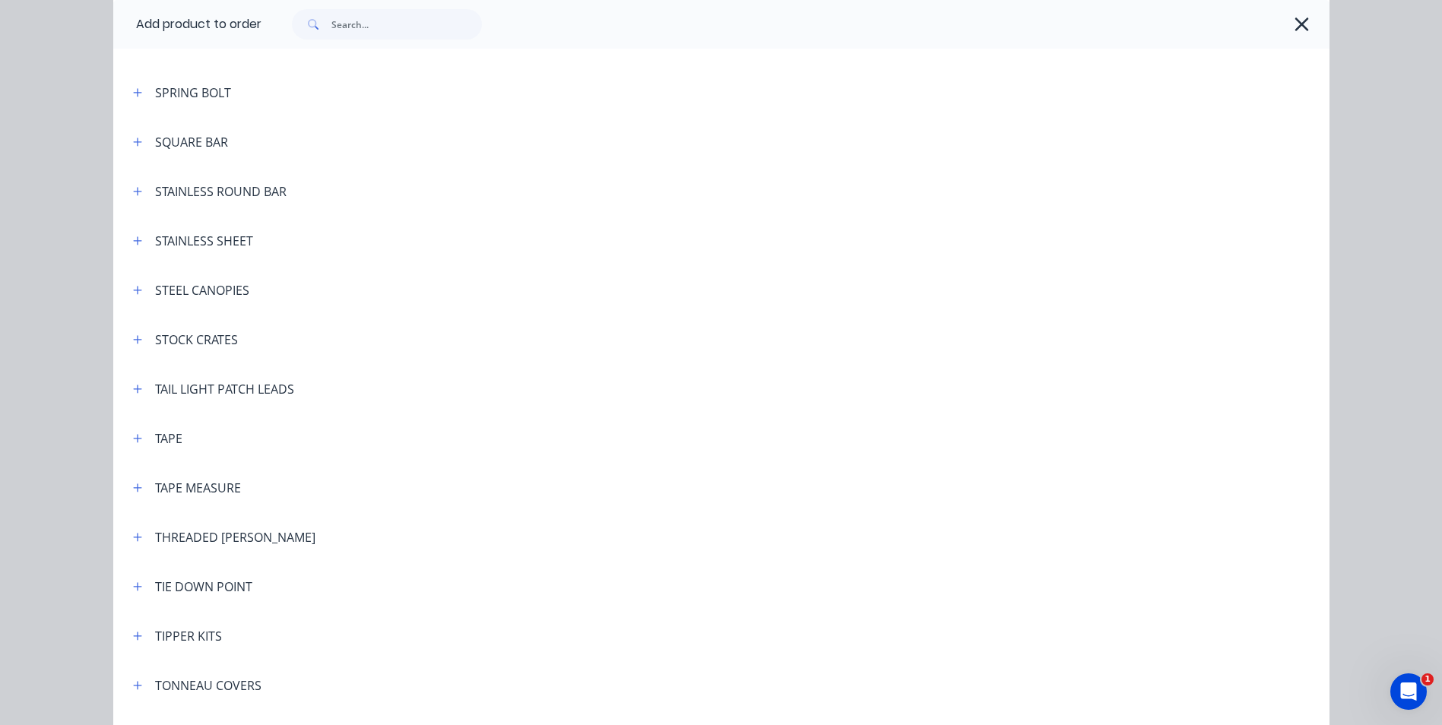
scroll to position [4407, 0]
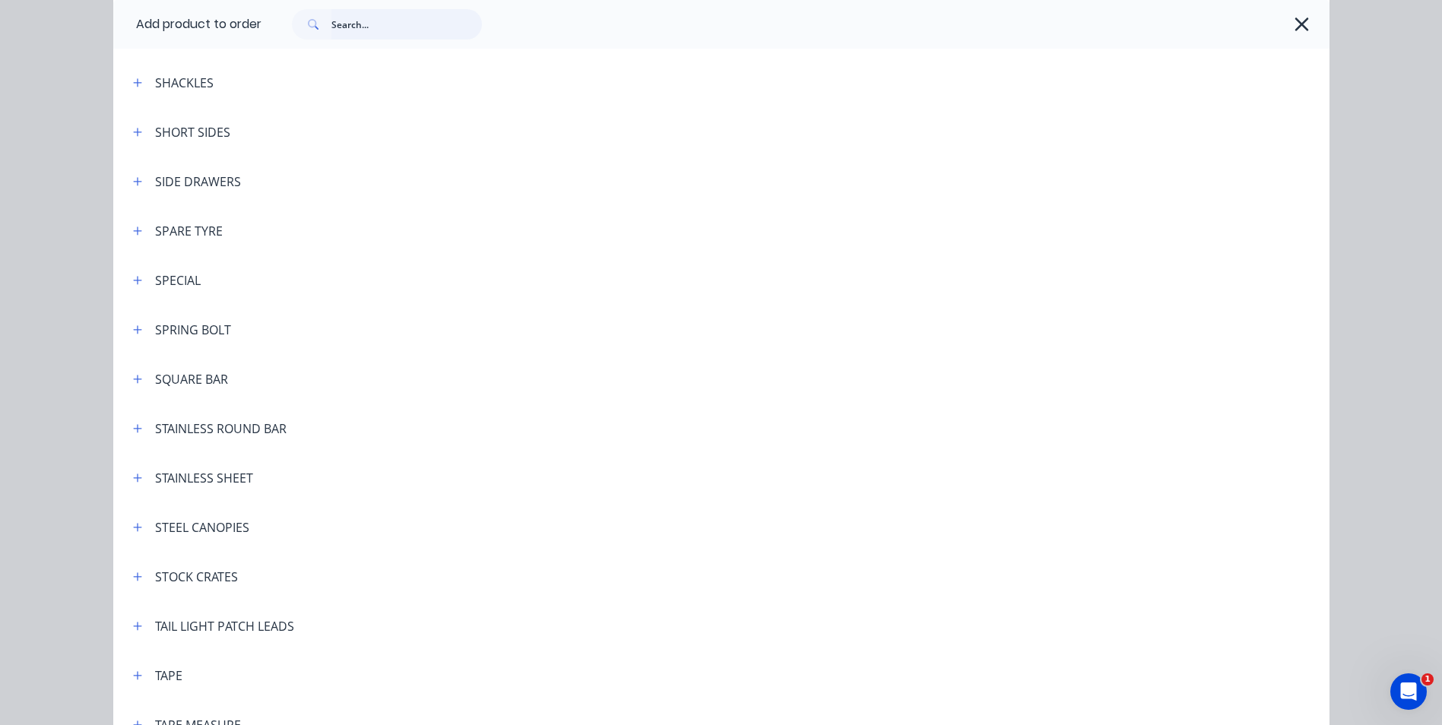
click at [366, 24] on input "text" at bounding box center [406, 24] width 151 height 30
type input "BRACKETS"
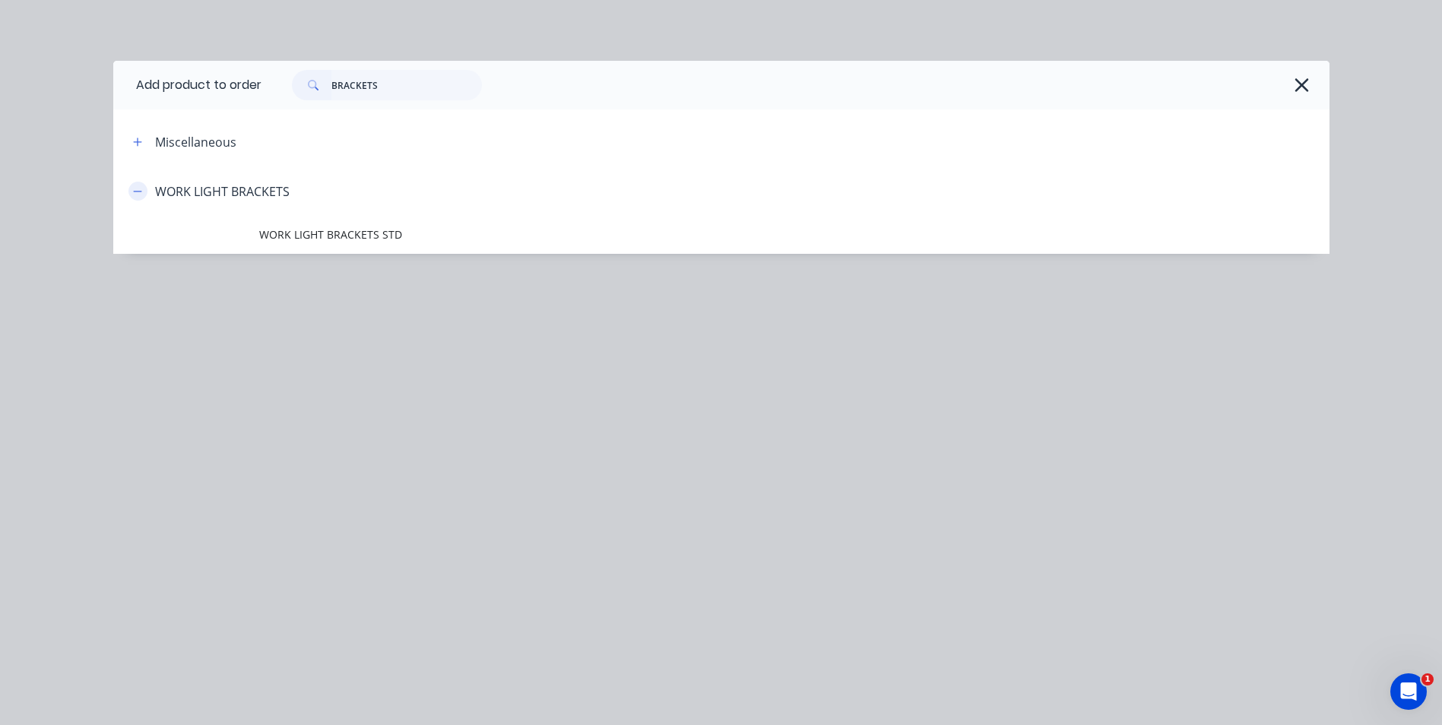
click at [135, 193] on icon "button" at bounding box center [137, 191] width 9 height 11
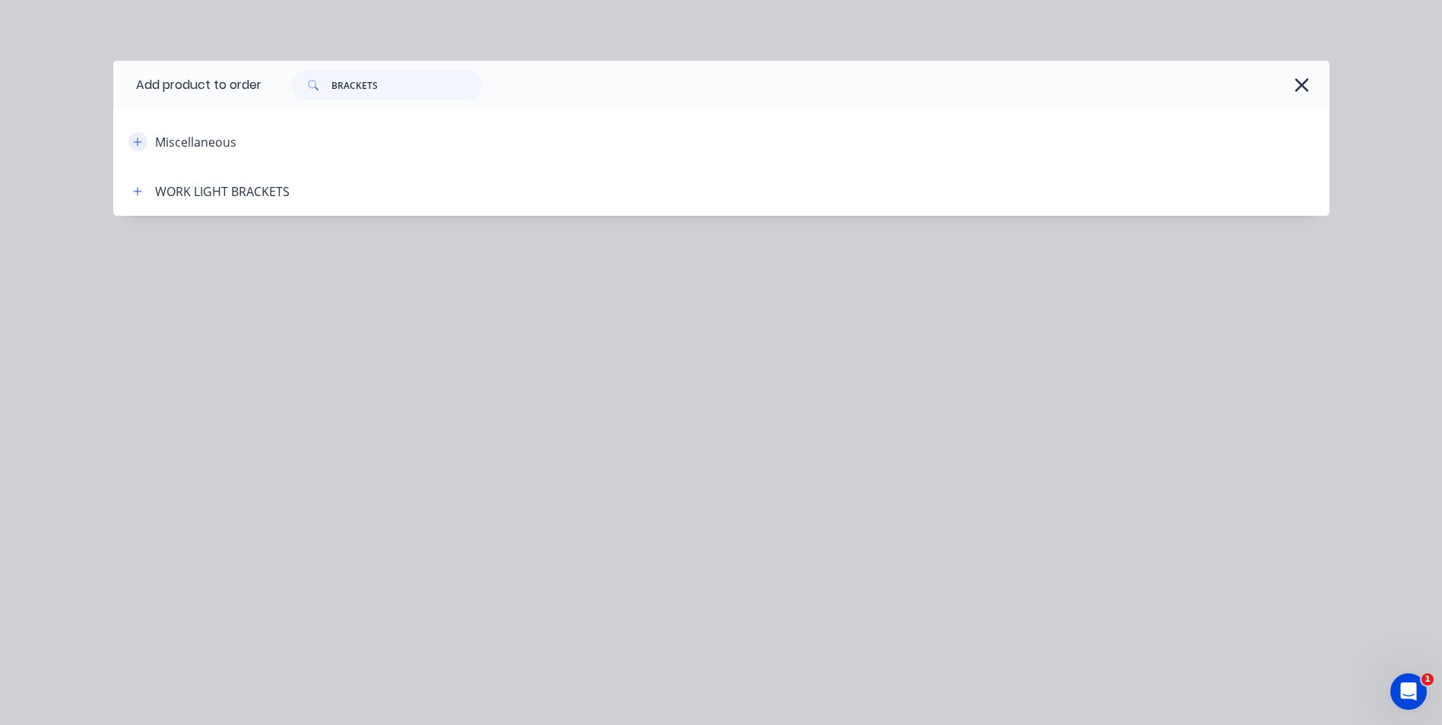
click at [138, 143] on icon "button" at bounding box center [137, 142] width 9 height 11
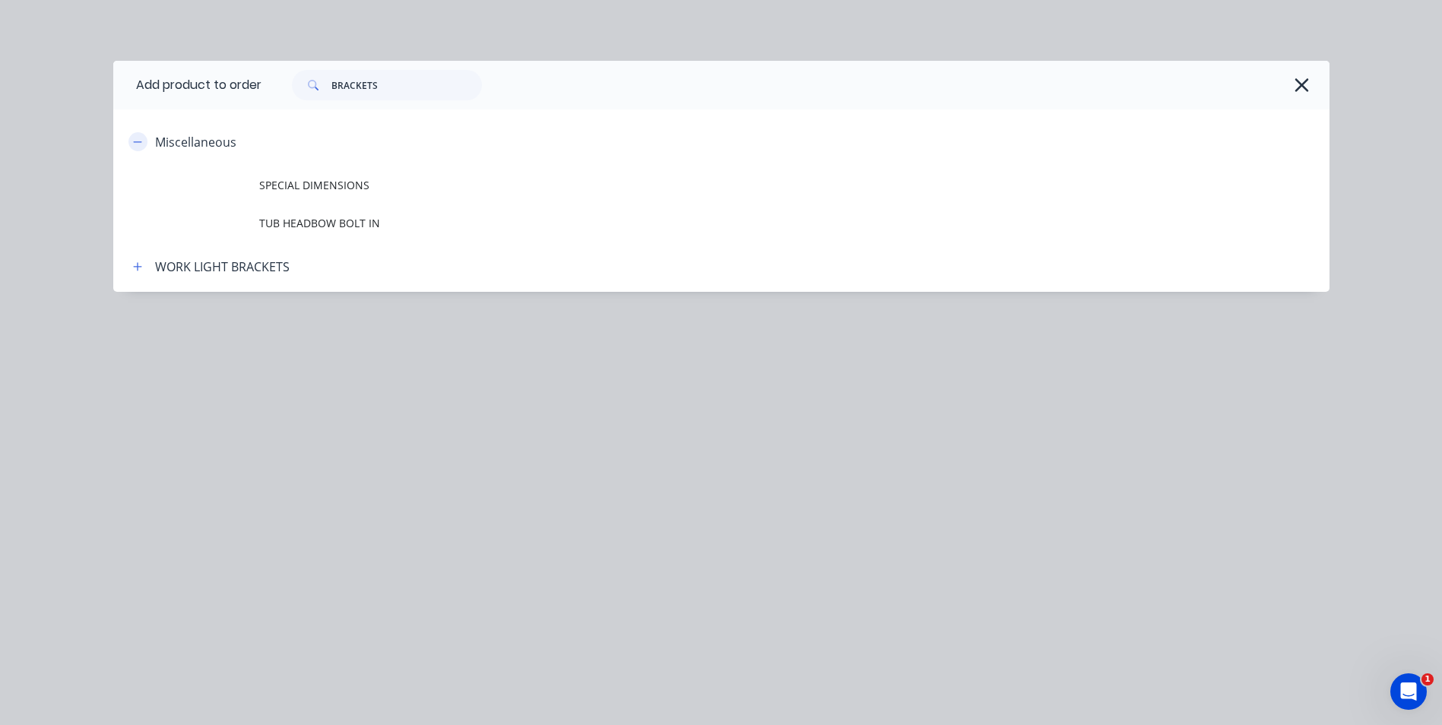
click at [138, 145] on icon "button" at bounding box center [137, 142] width 9 height 11
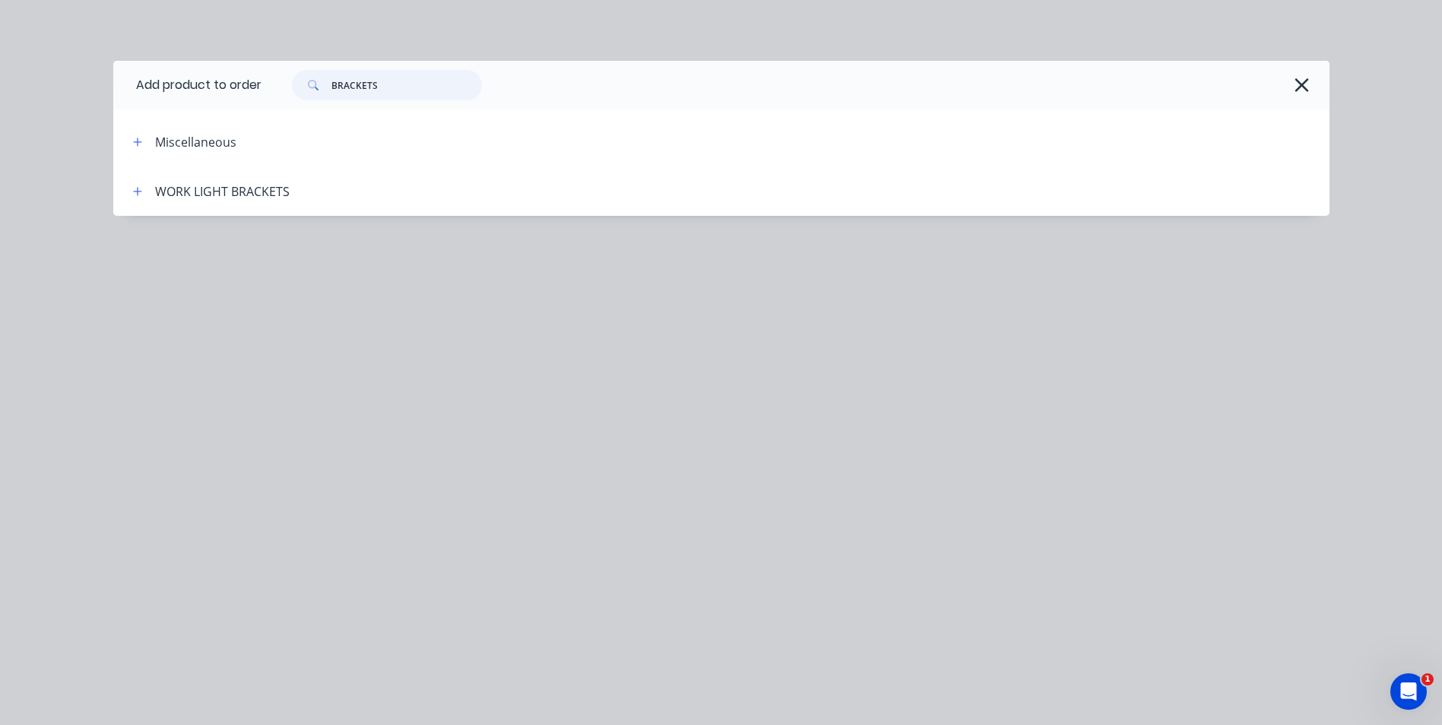
drag, startPoint x: 395, startPoint y: 86, endPoint x: 325, endPoint y: 79, distance: 71.0
click at [325, 79] on div "BRACKETS" at bounding box center [387, 85] width 190 height 30
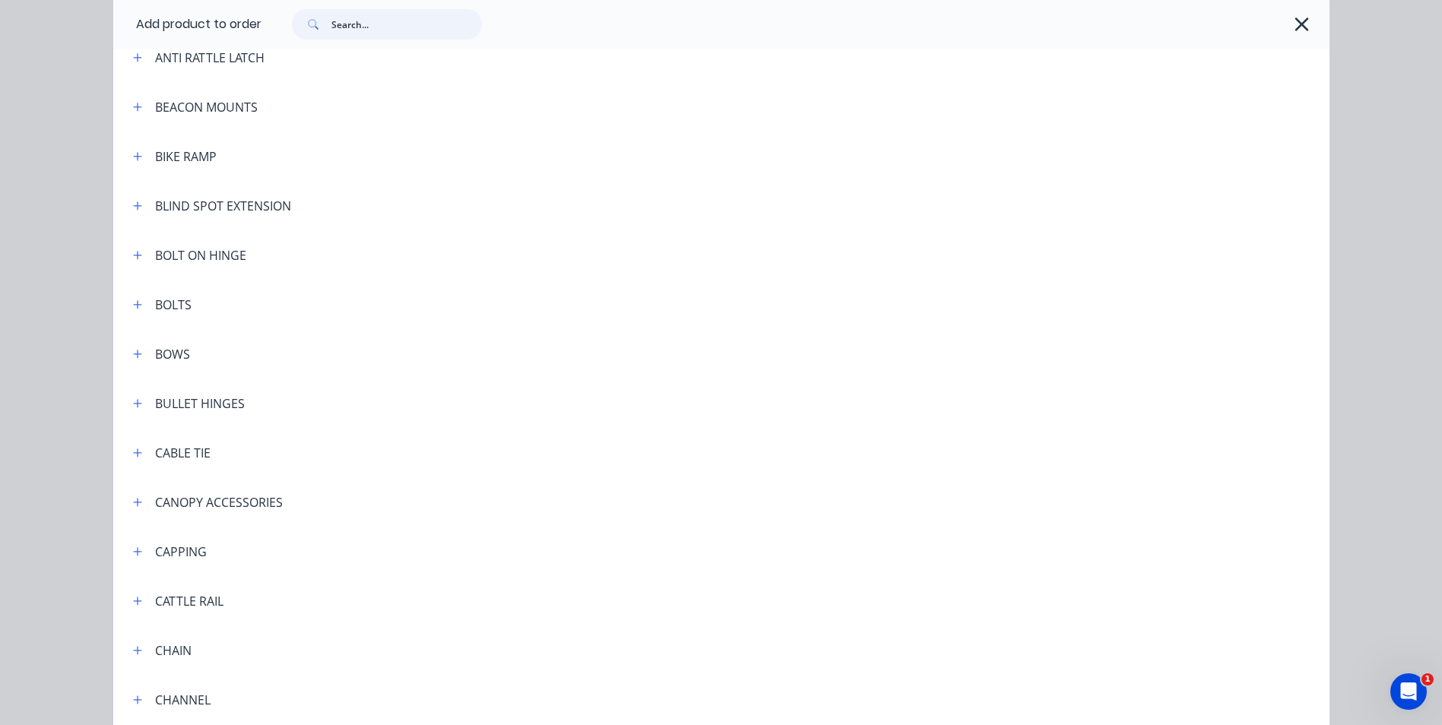
scroll to position [836, 0]
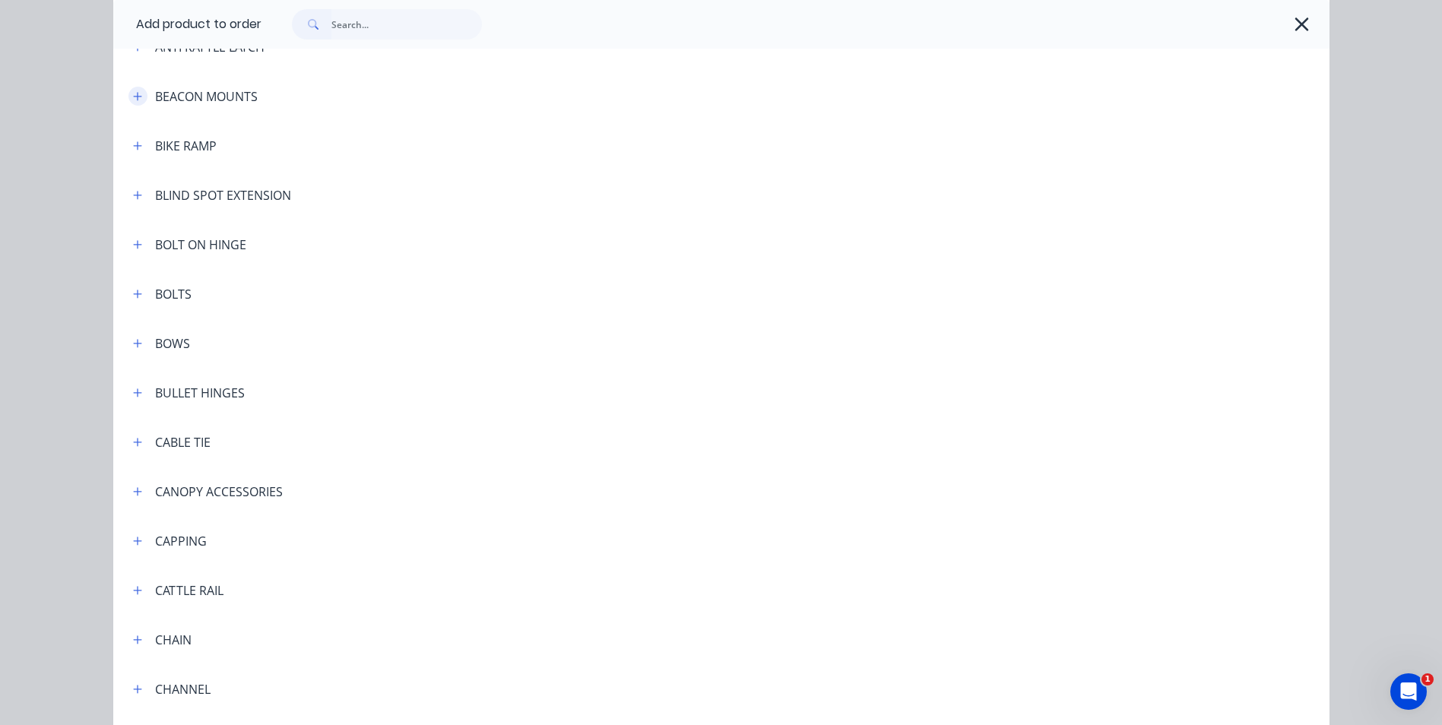
click at [133, 95] on icon "button" at bounding box center [137, 96] width 9 height 11
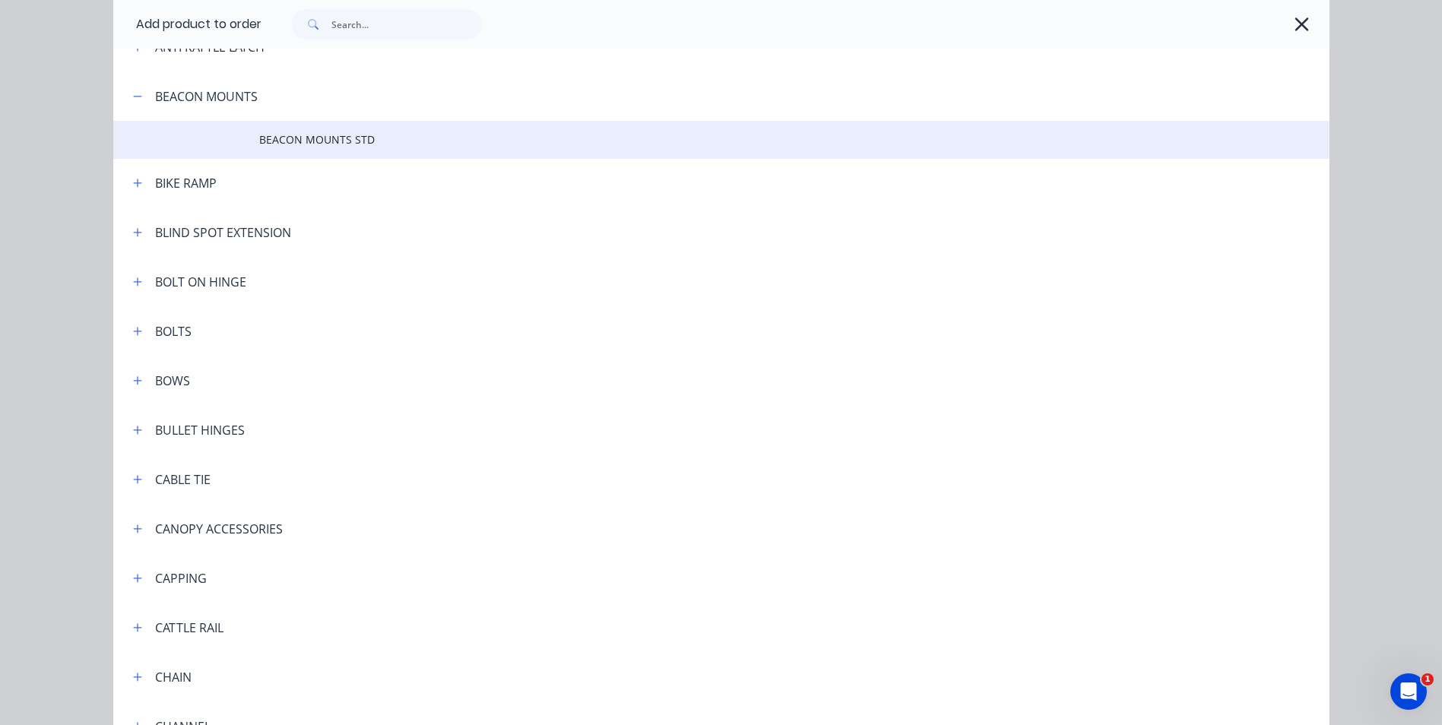
click at [352, 144] on span "BEACON MOUNTS STD" at bounding box center [687, 140] width 856 height 16
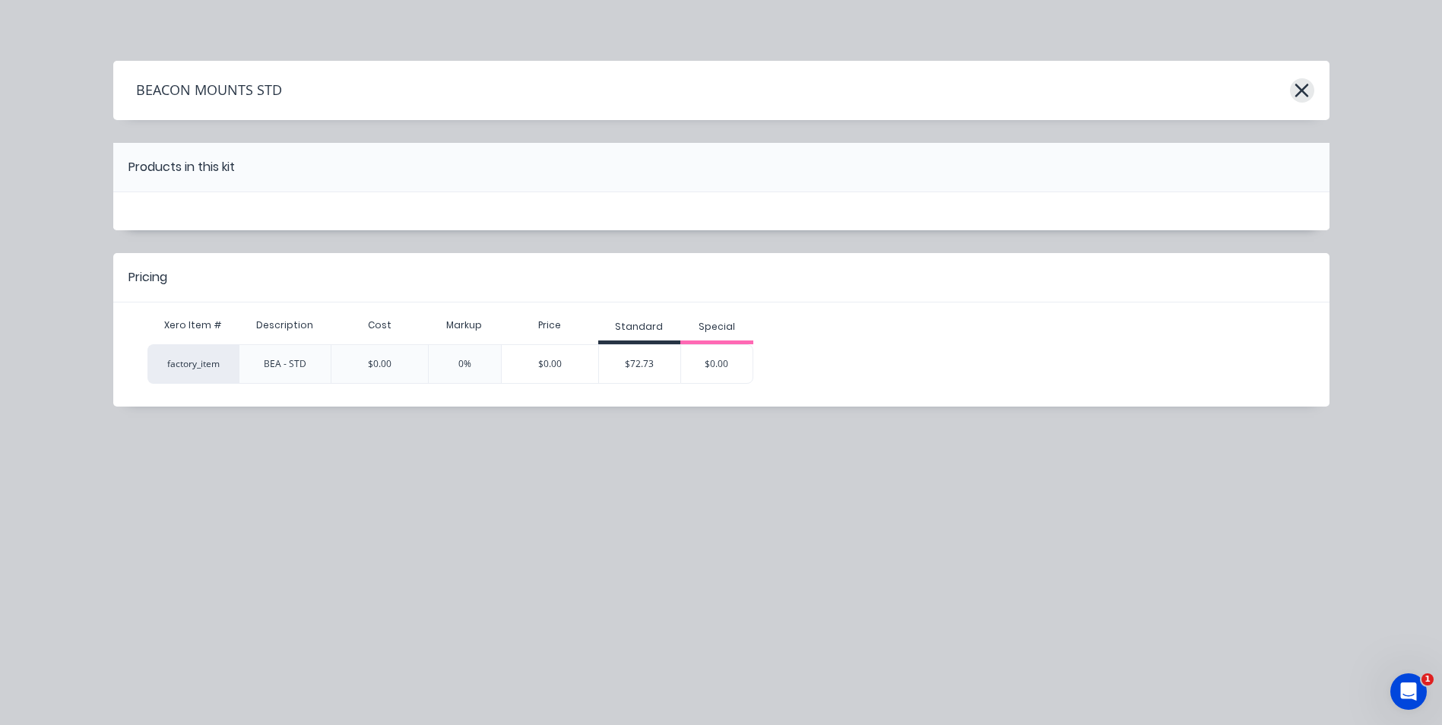
click at [1301, 92] on icon "button" at bounding box center [1302, 91] width 14 height 14
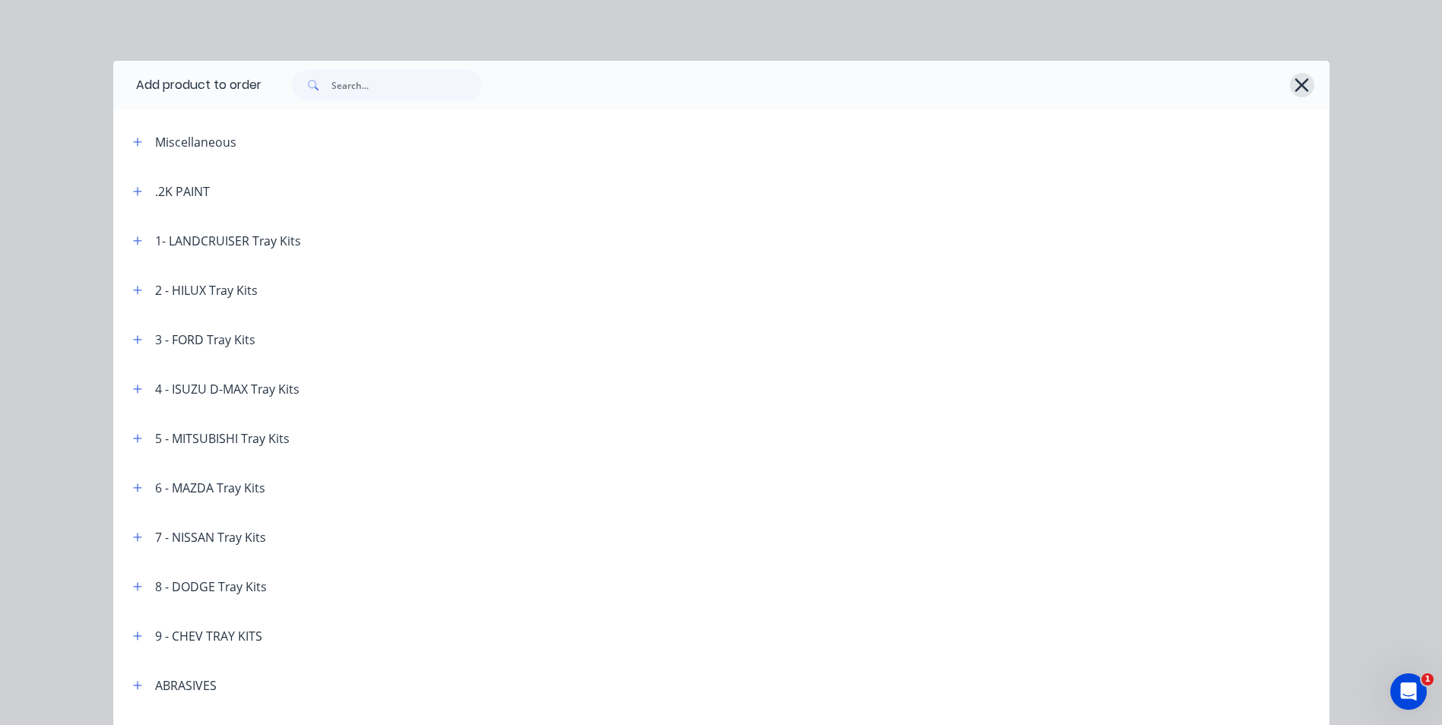
click at [1294, 90] on icon "button" at bounding box center [1302, 84] width 16 height 21
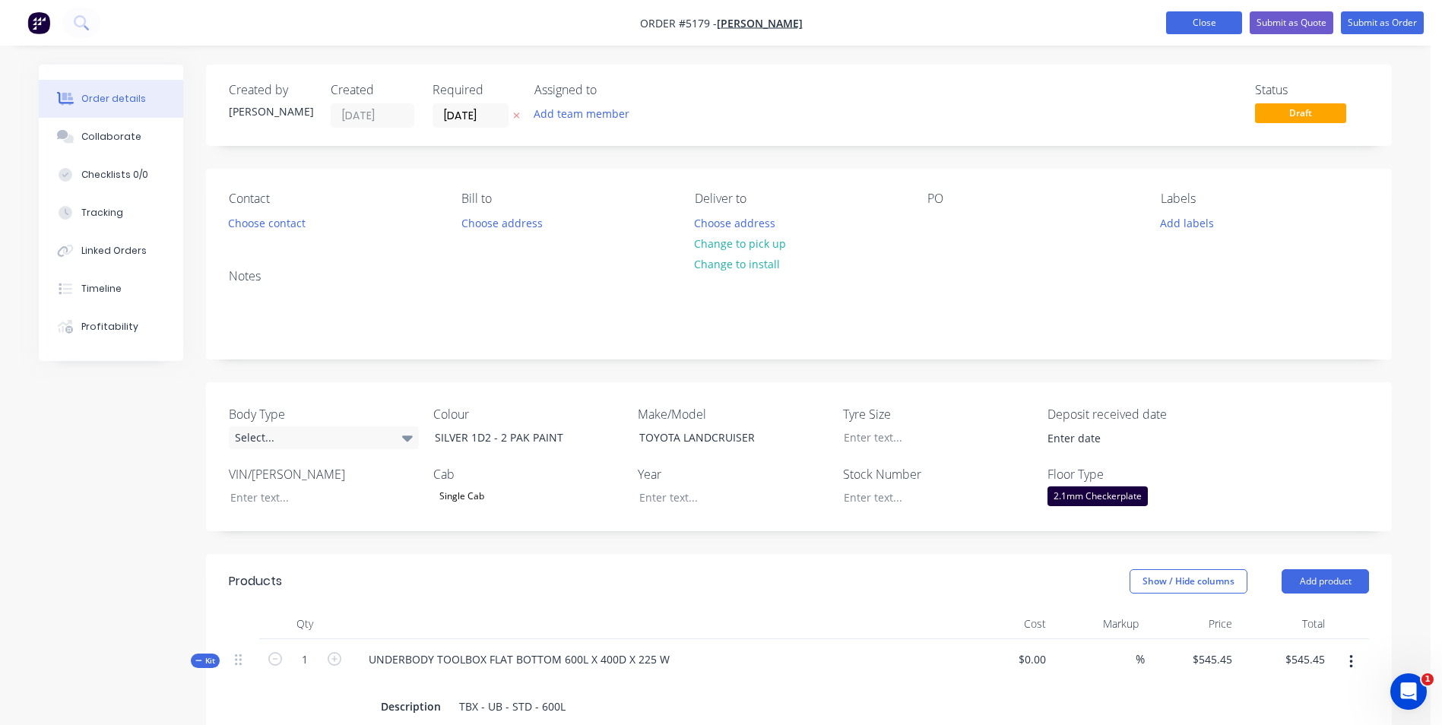
click at [1220, 27] on button "Close" at bounding box center [1204, 22] width 76 height 23
